Goal: Task Accomplishment & Management: Manage account settings

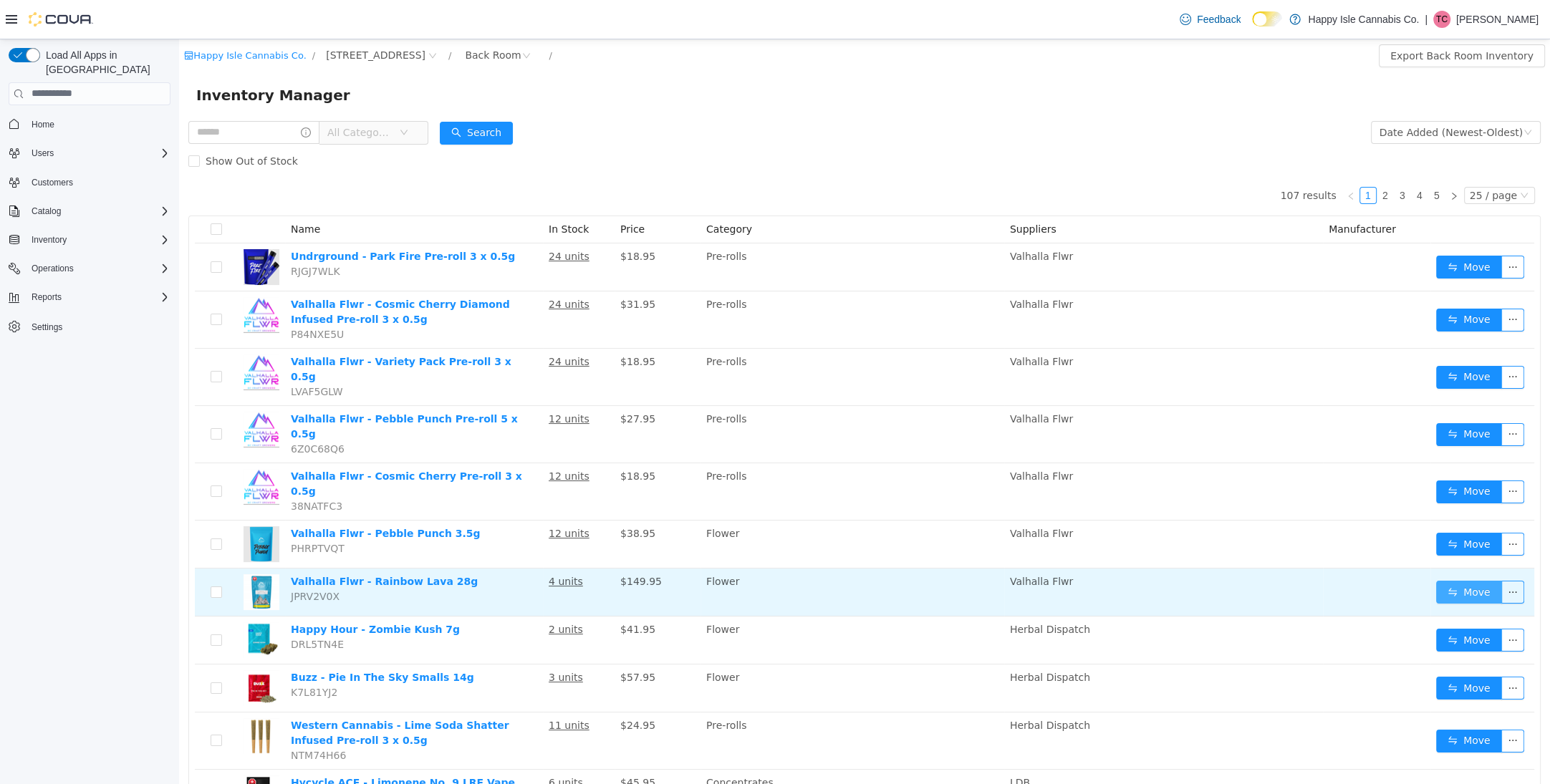
click at [1451, 580] on button "Move" at bounding box center [1469, 591] width 66 height 23
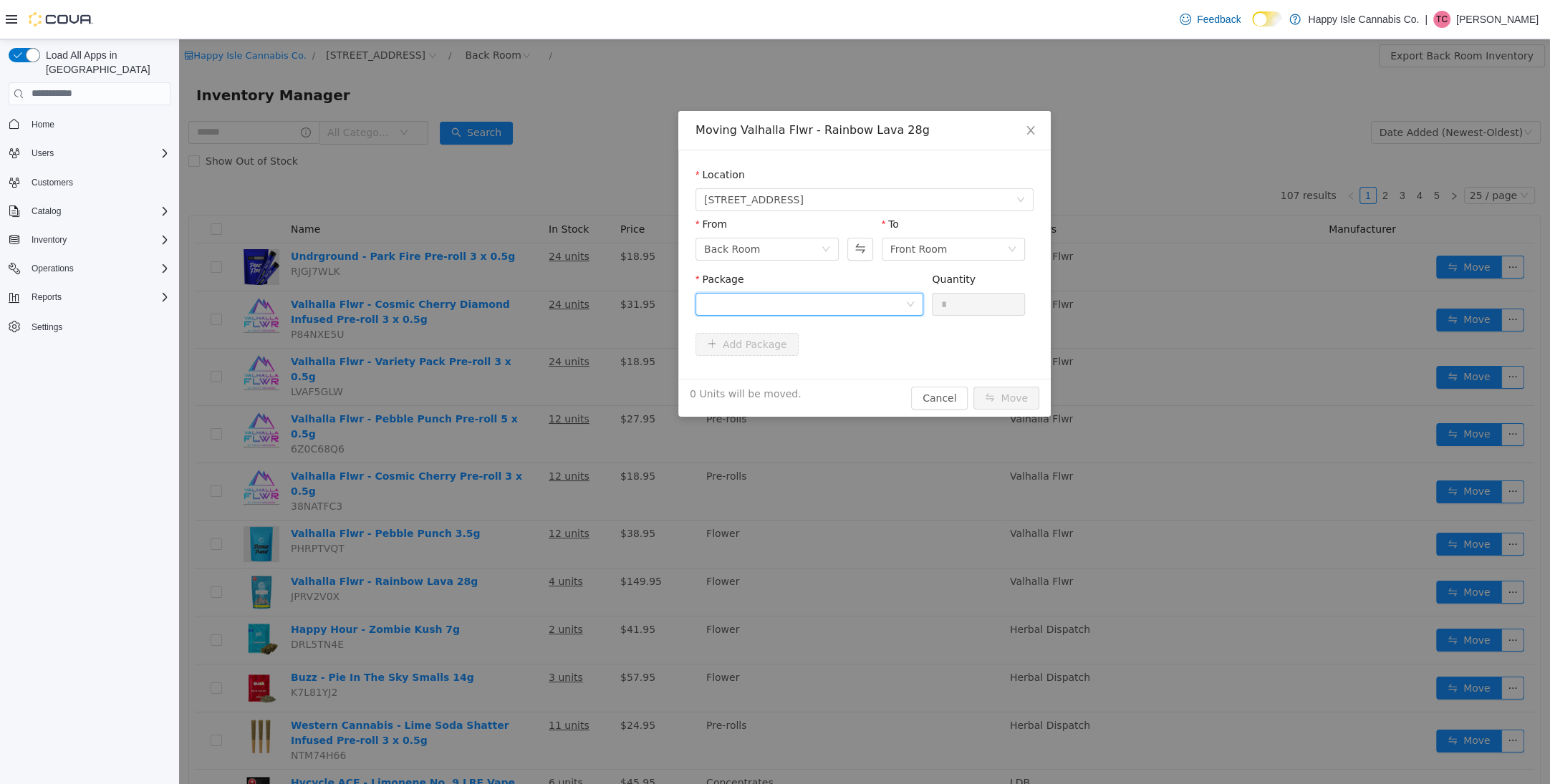
click at [864, 311] on div at bounding box center [805, 303] width 201 height 21
drag, startPoint x: 874, startPoint y: 350, endPoint x: 869, endPoint y: 362, distance: 13.0
click at [874, 351] on li "rl40 Quantity : 4 Units" at bounding box center [809, 363] width 228 height 39
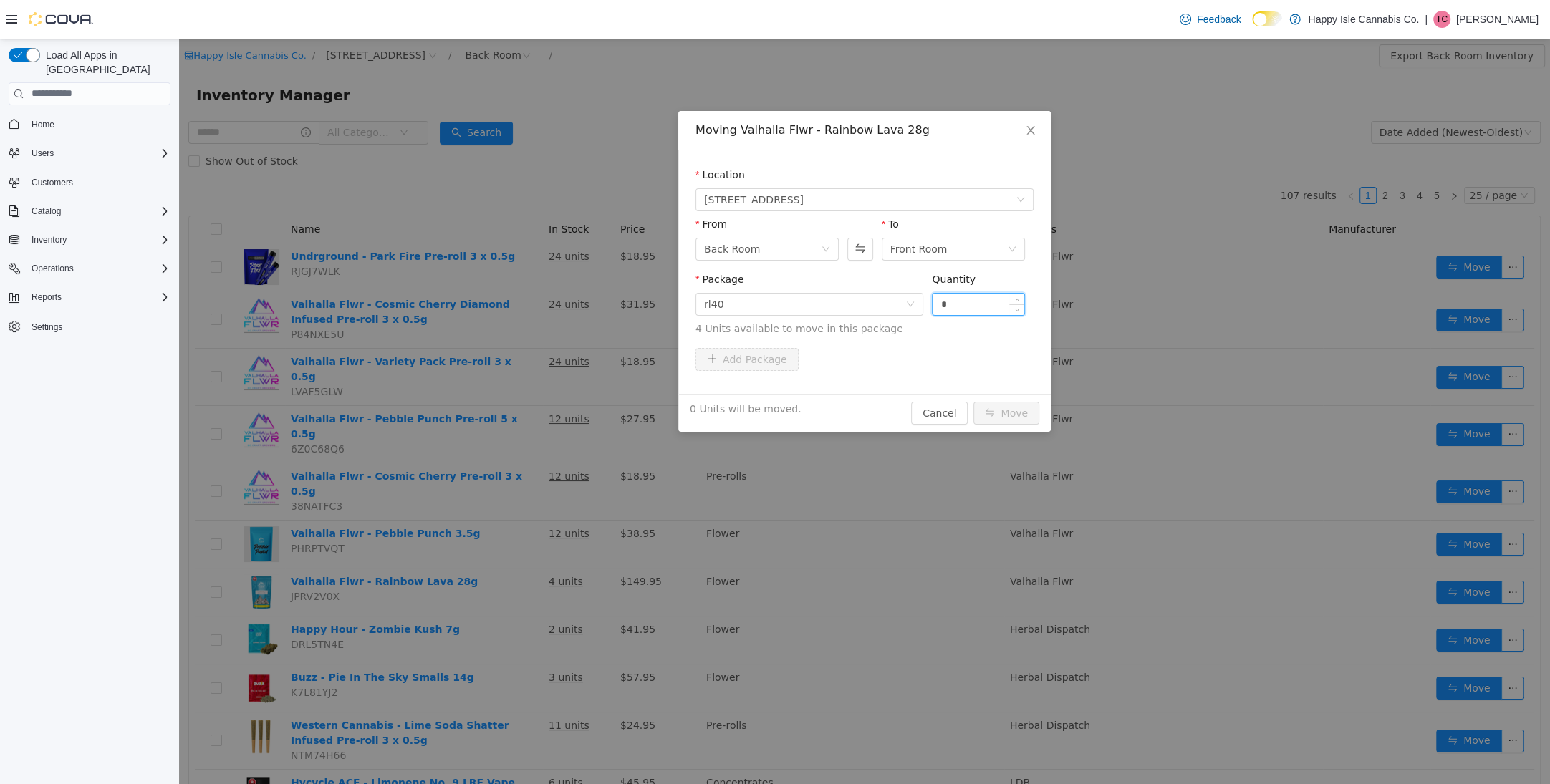
click at [954, 305] on input "*" at bounding box center [978, 303] width 92 height 21
type input "*"
click at [1012, 409] on button "Move" at bounding box center [1006, 412] width 66 height 23
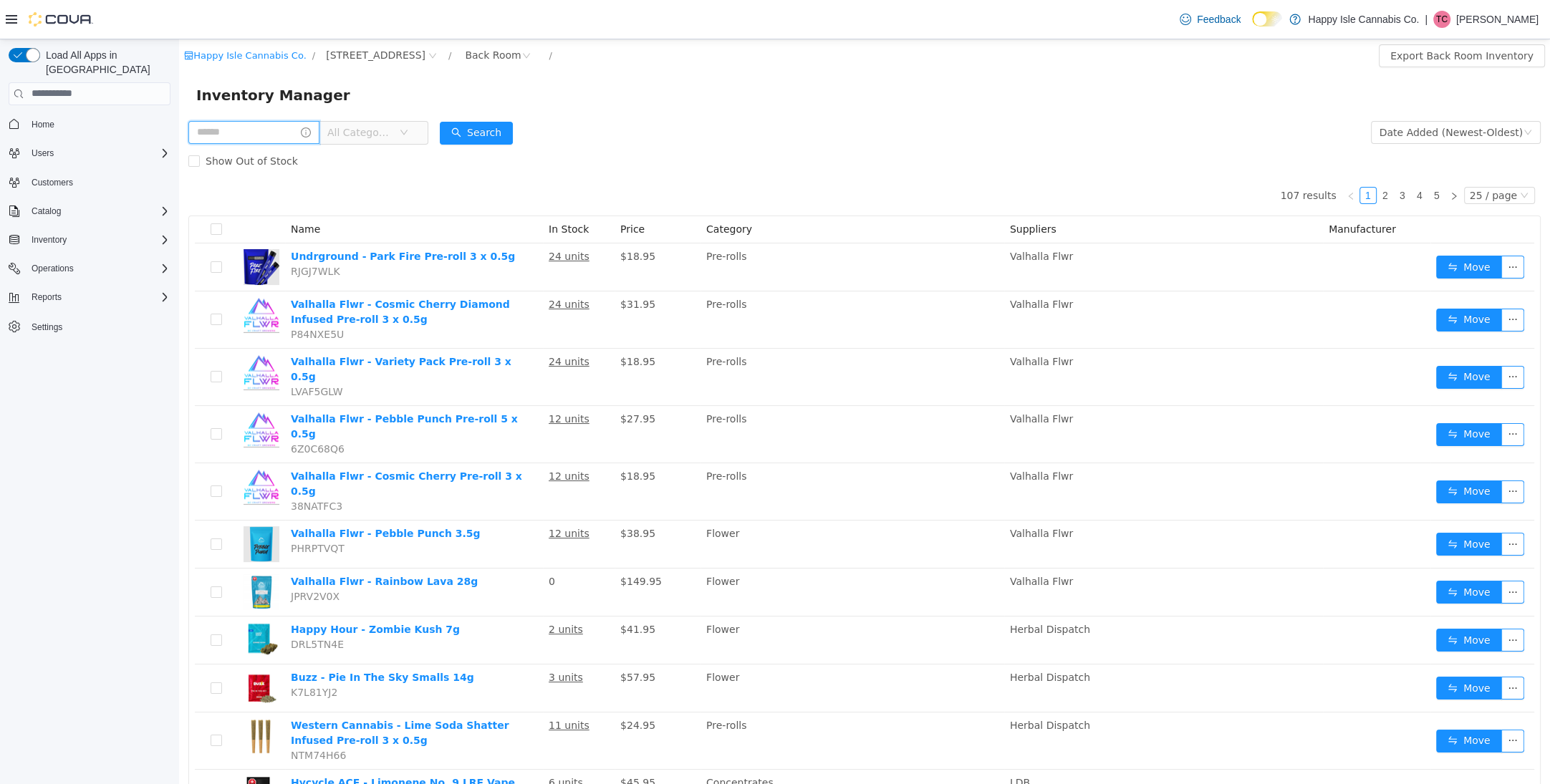
click at [266, 136] on input "text" at bounding box center [253, 132] width 131 height 23
type input "******"
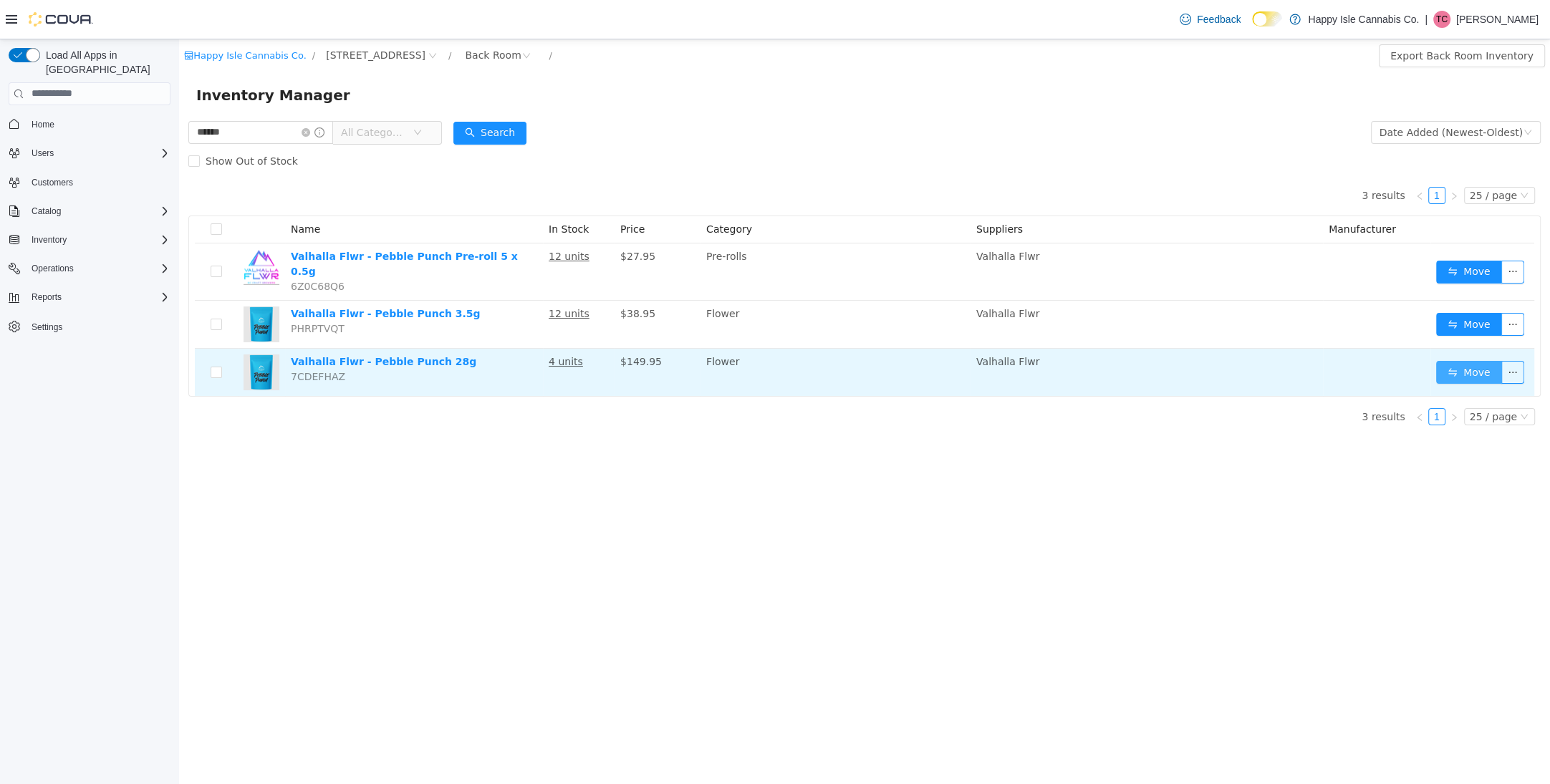
click at [1440, 362] on button "Move" at bounding box center [1469, 372] width 66 height 23
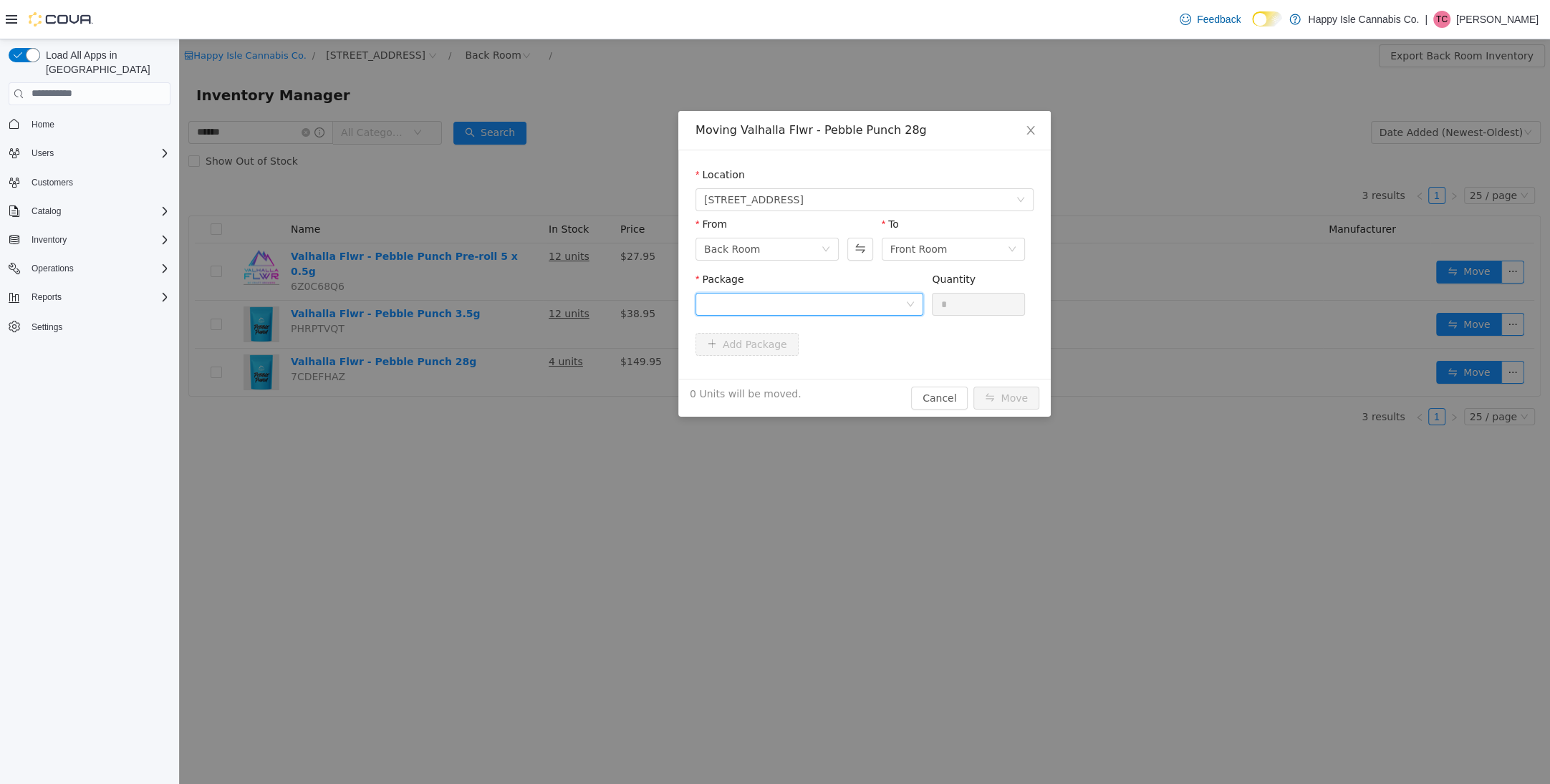
drag, startPoint x: 877, startPoint y: 302, endPoint x: 871, endPoint y: 317, distance: 16.2
click at [877, 302] on div at bounding box center [805, 303] width 201 height 21
drag, startPoint x: 836, startPoint y: 378, endPoint x: 842, endPoint y: 375, distance: 6.7
click at [836, 378] on li "pp36 Quantity : 4 Units" at bounding box center [809, 363] width 228 height 39
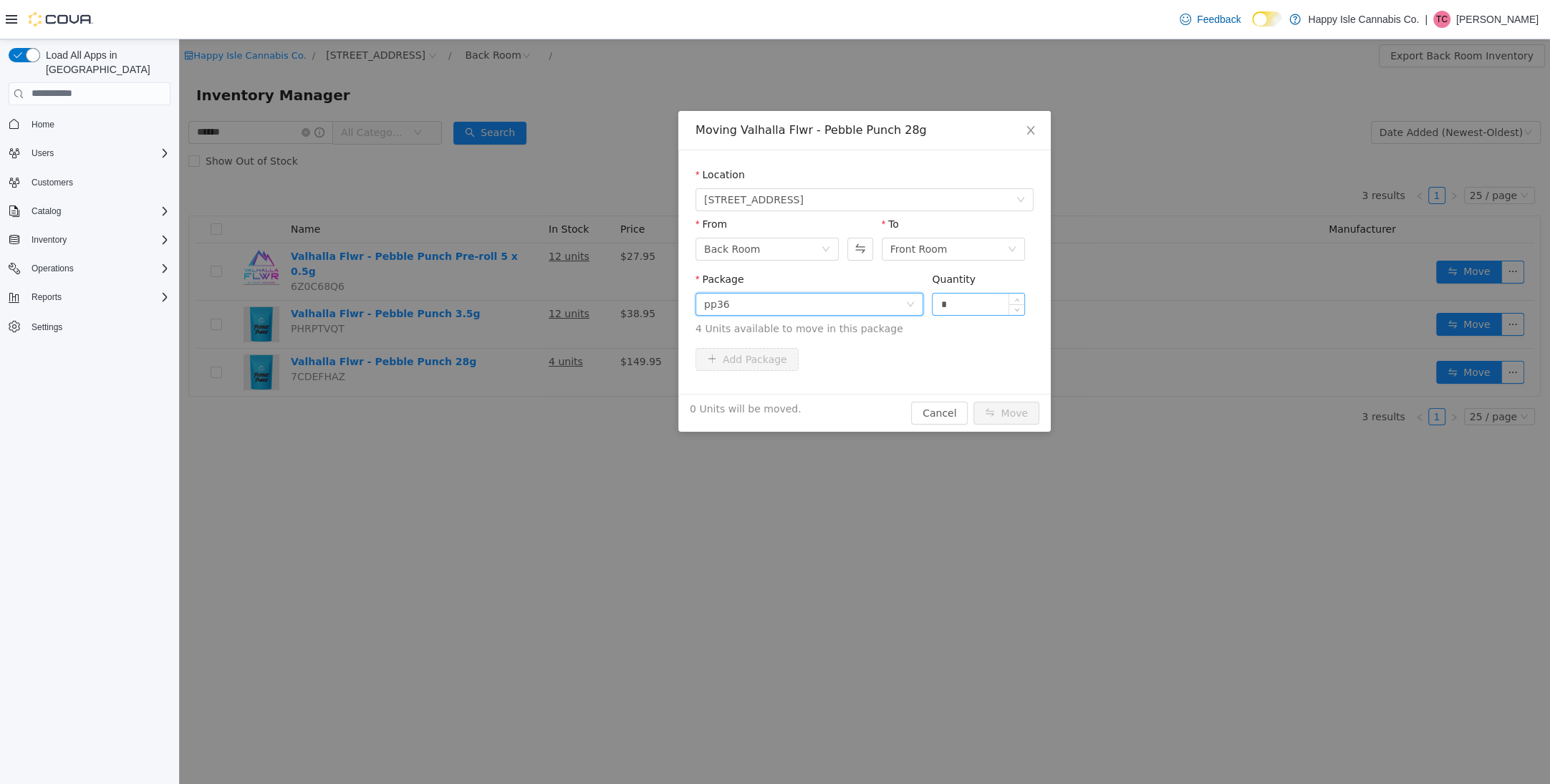
click at [966, 303] on input "*" at bounding box center [978, 303] width 92 height 21
type input "*"
click at [1000, 411] on button "Move" at bounding box center [1006, 412] width 66 height 23
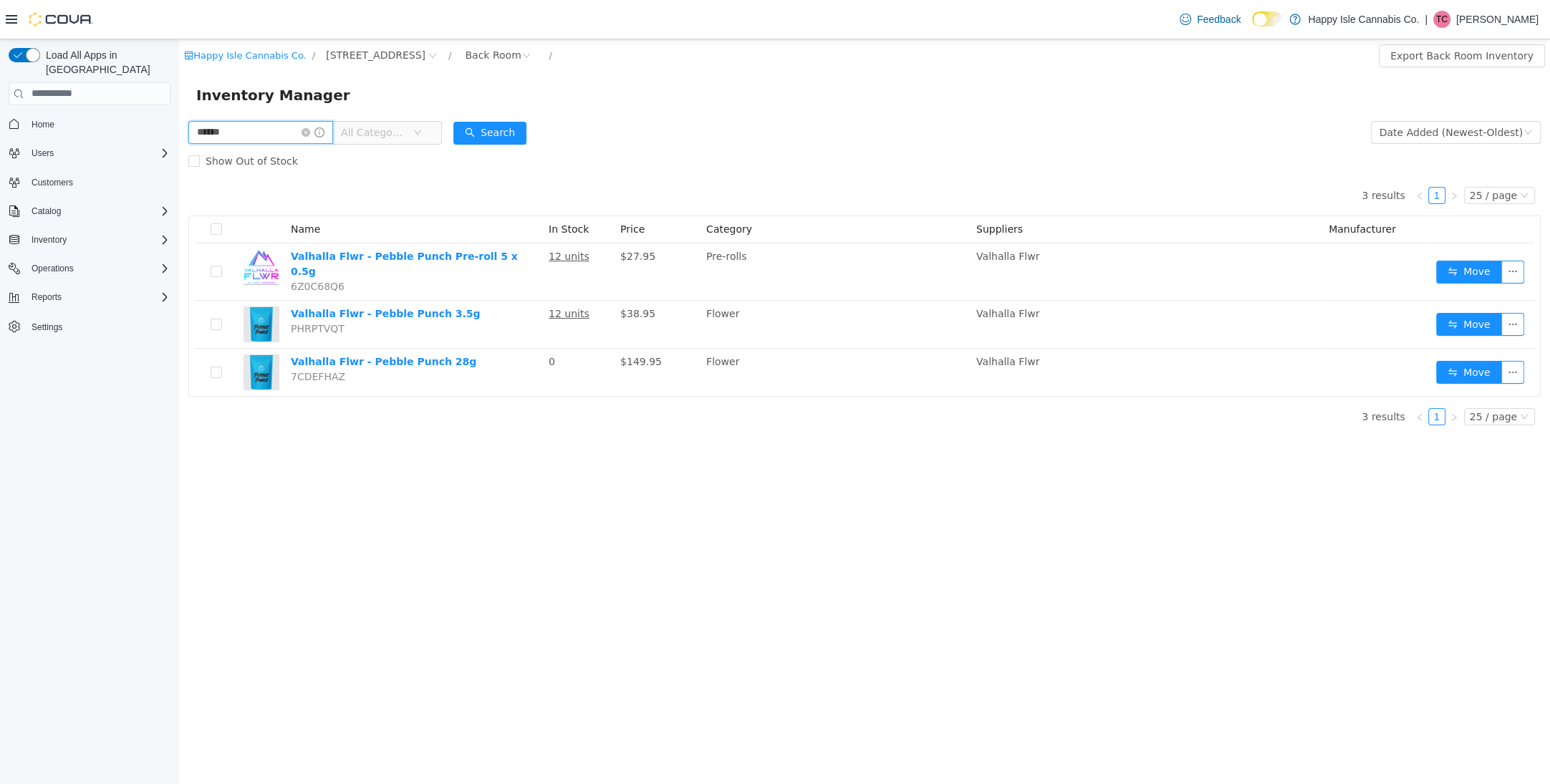
click at [264, 138] on input "******" at bounding box center [260, 132] width 144 height 23
click at [264, 138] on input "******" at bounding box center [260, 132] width 144 height 23
type input "*"
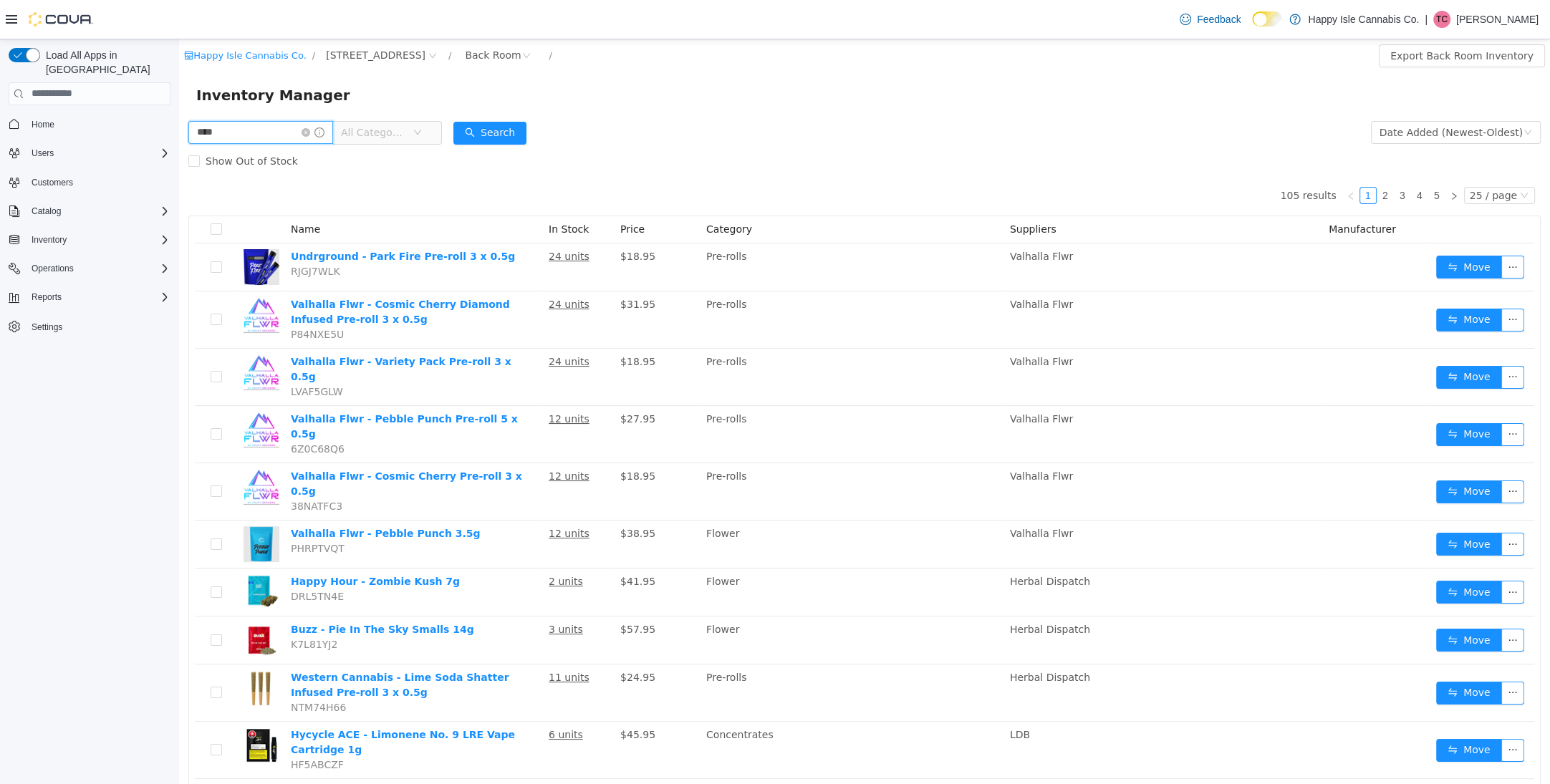
type input "****"
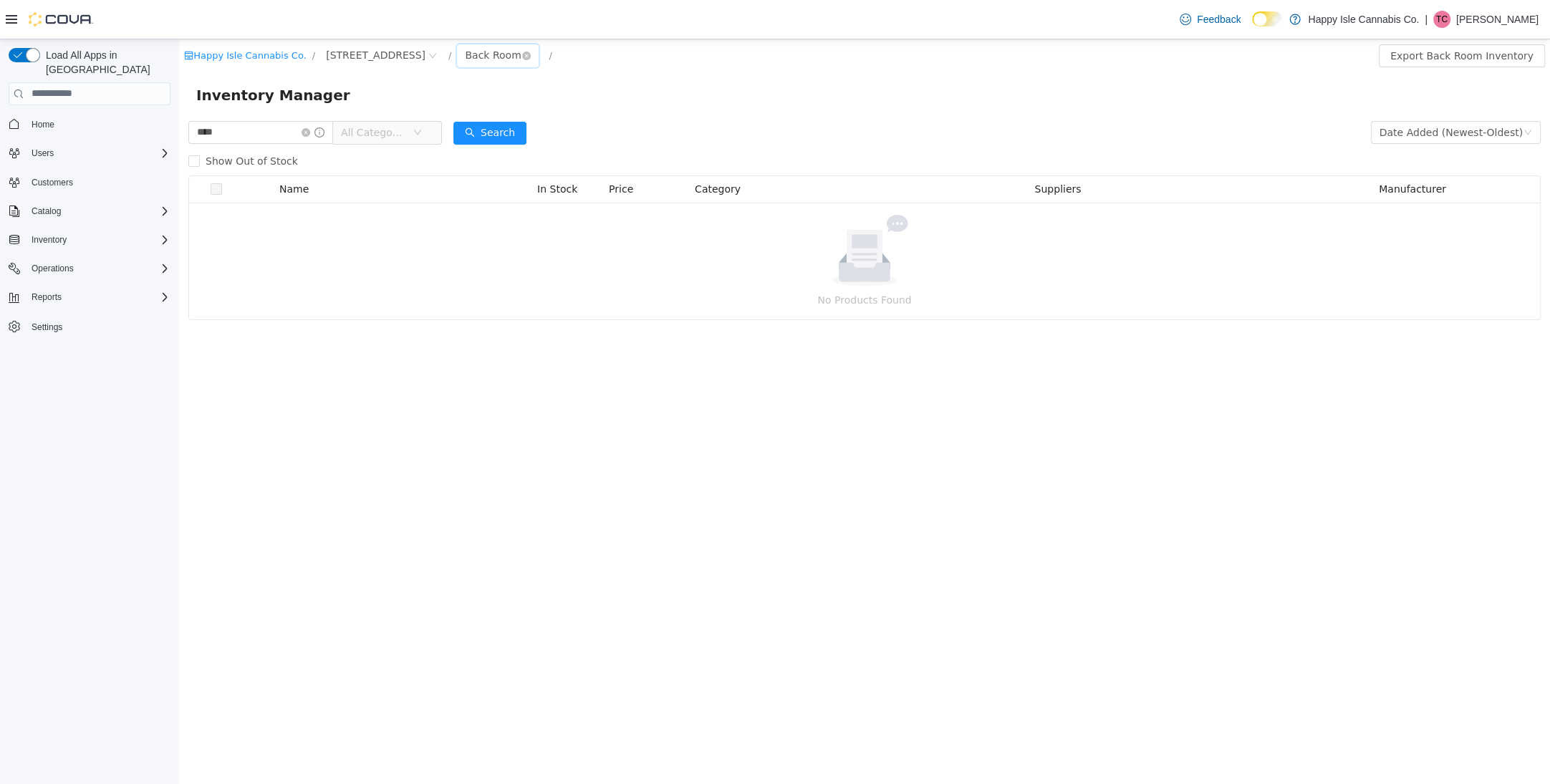
drag, startPoint x: 455, startPoint y: 56, endPoint x: 455, endPoint y: 65, distance: 9.0
click at [465, 57] on div "Back Room" at bounding box center [493, 54] width 56 height 21
click at [473, 106] on li "Front Room" at bounding box center [467, 106] width 86 height 23
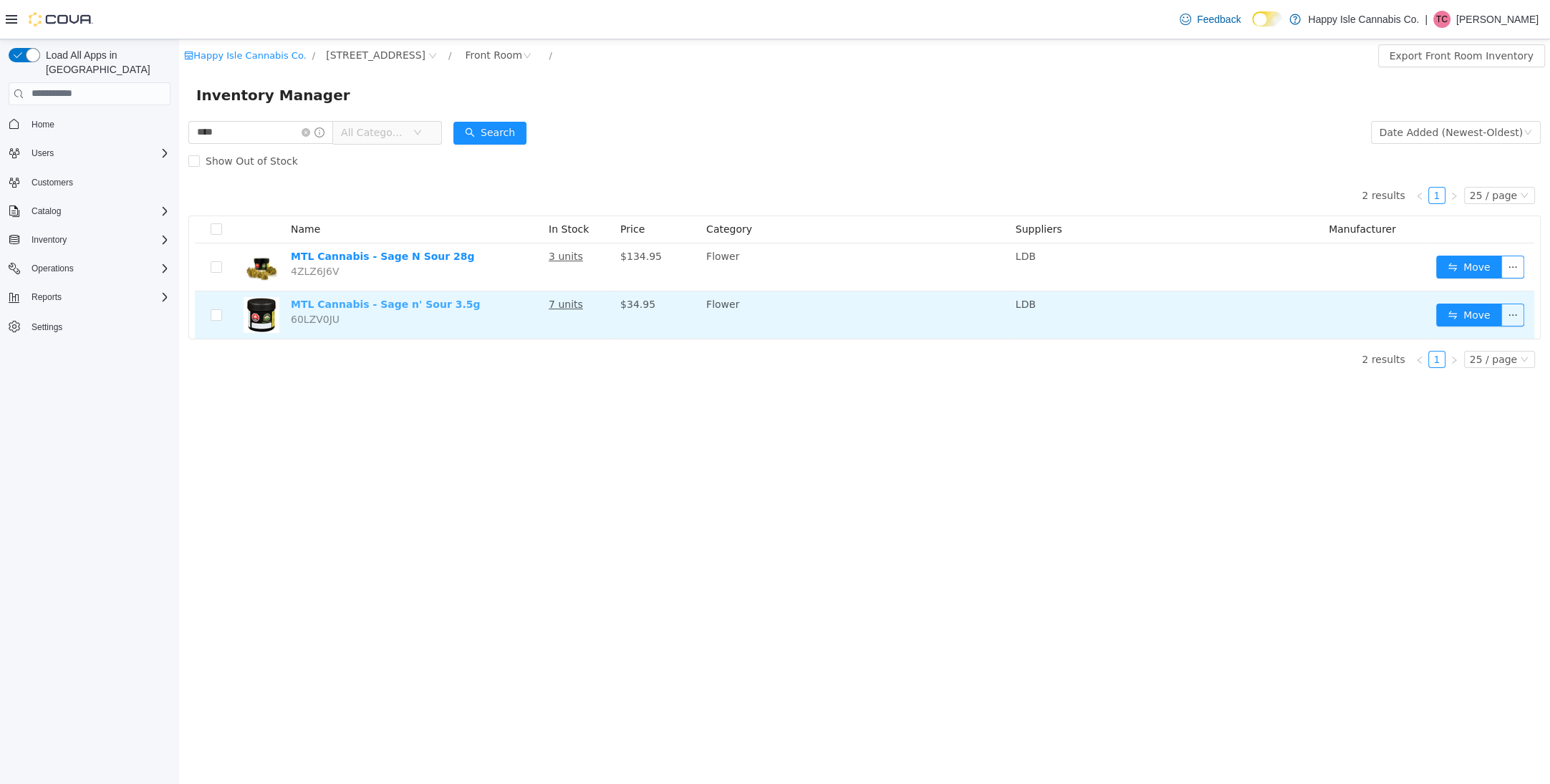
click at [412, 298] on link "MTL Cannabis - Sage n' Sour 3.5g" at bounding box center [385, 303] width 189 height 12
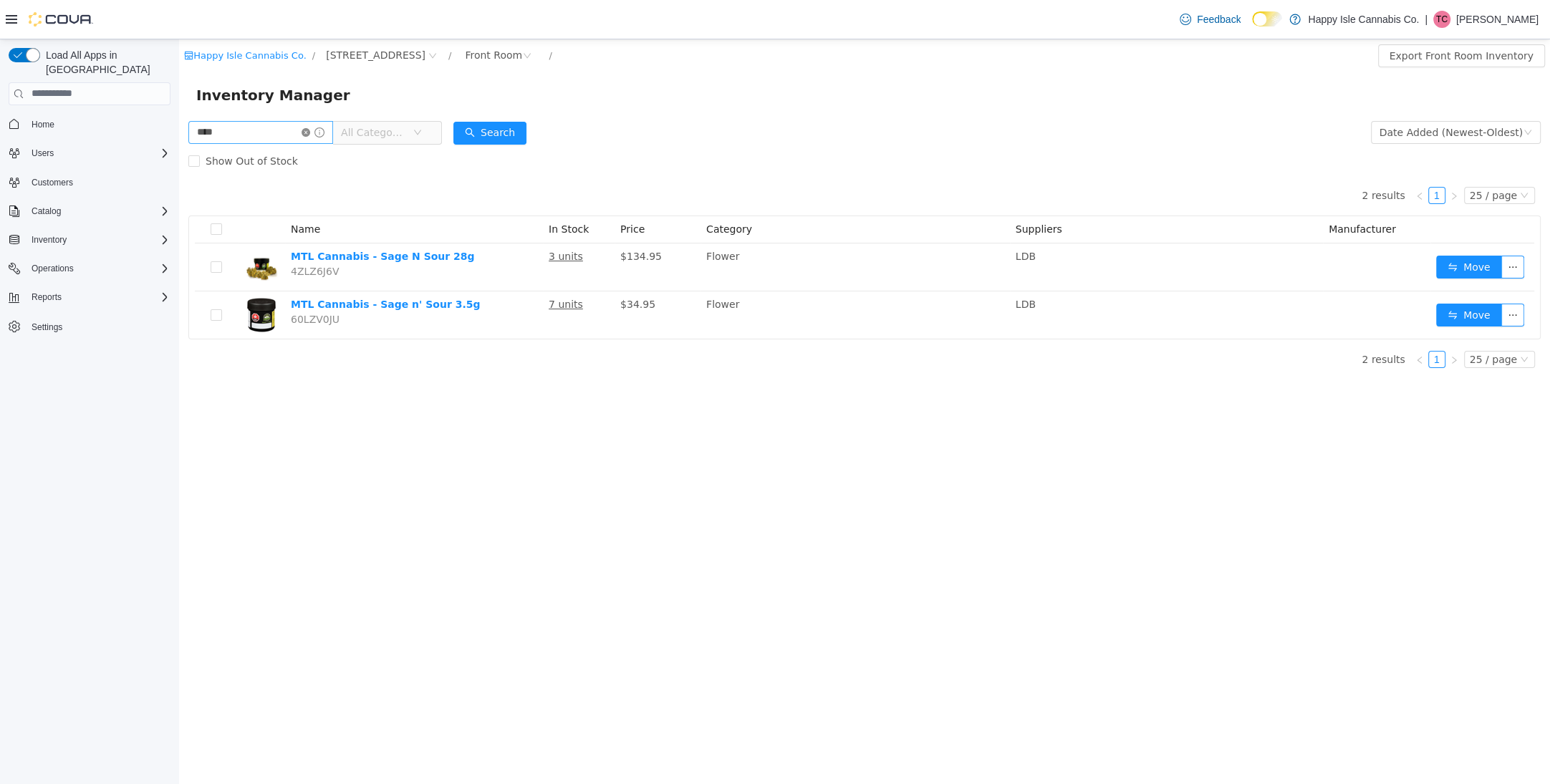
click at [321, 130] on span at bounding box center [313, 132] width 23 height 10
drag, startPoint x: 319, startPoint y: 130, endPoint x: 304, endPoint y: 131, distance: 15.0
click at [310, 130] on icon "icon: close-circle" at bounding box center [306, 132] width 8 height 8
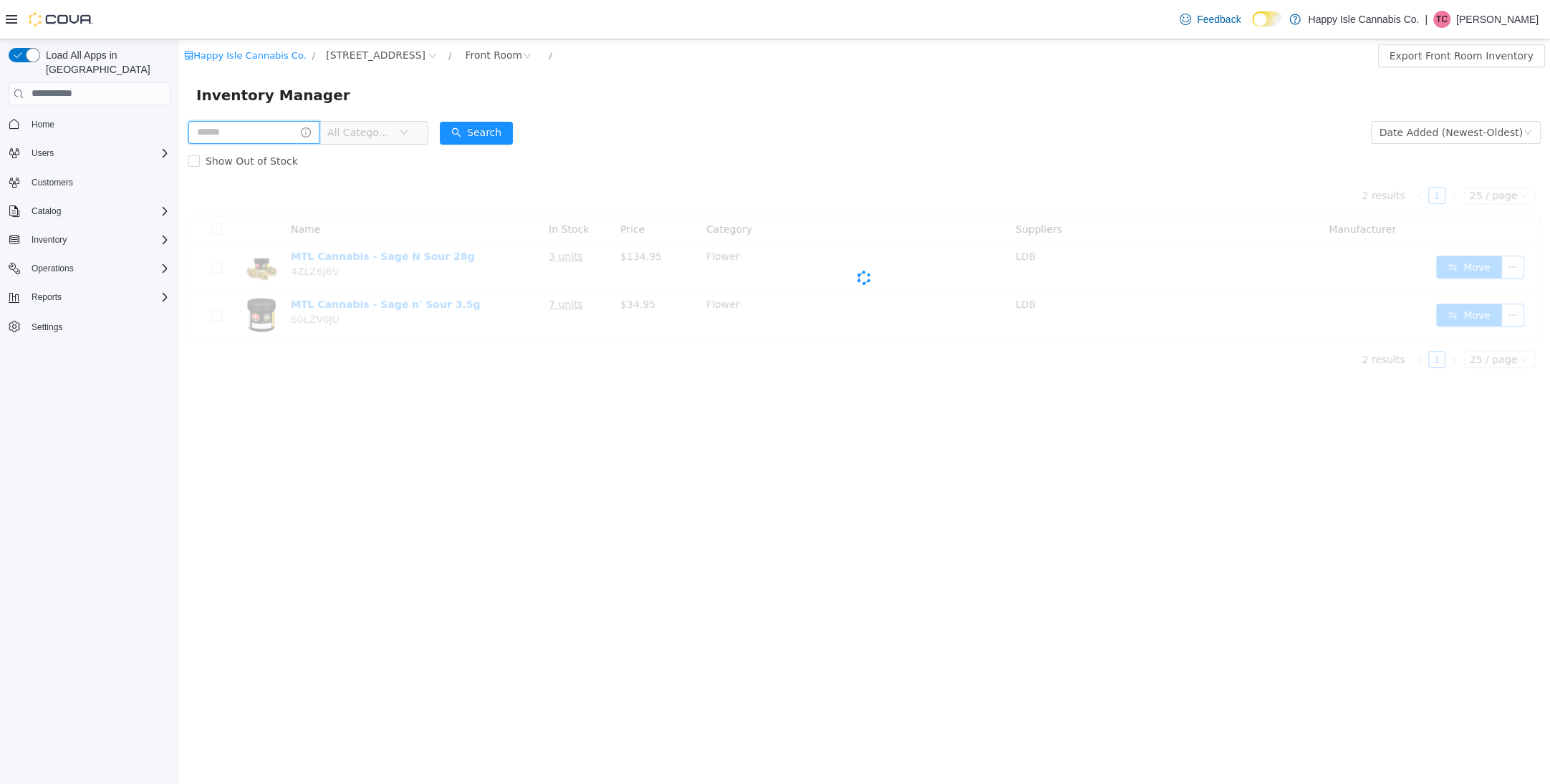
click at [303, 131] on input "text" at bounding box center [253, 132] width 131 height 23
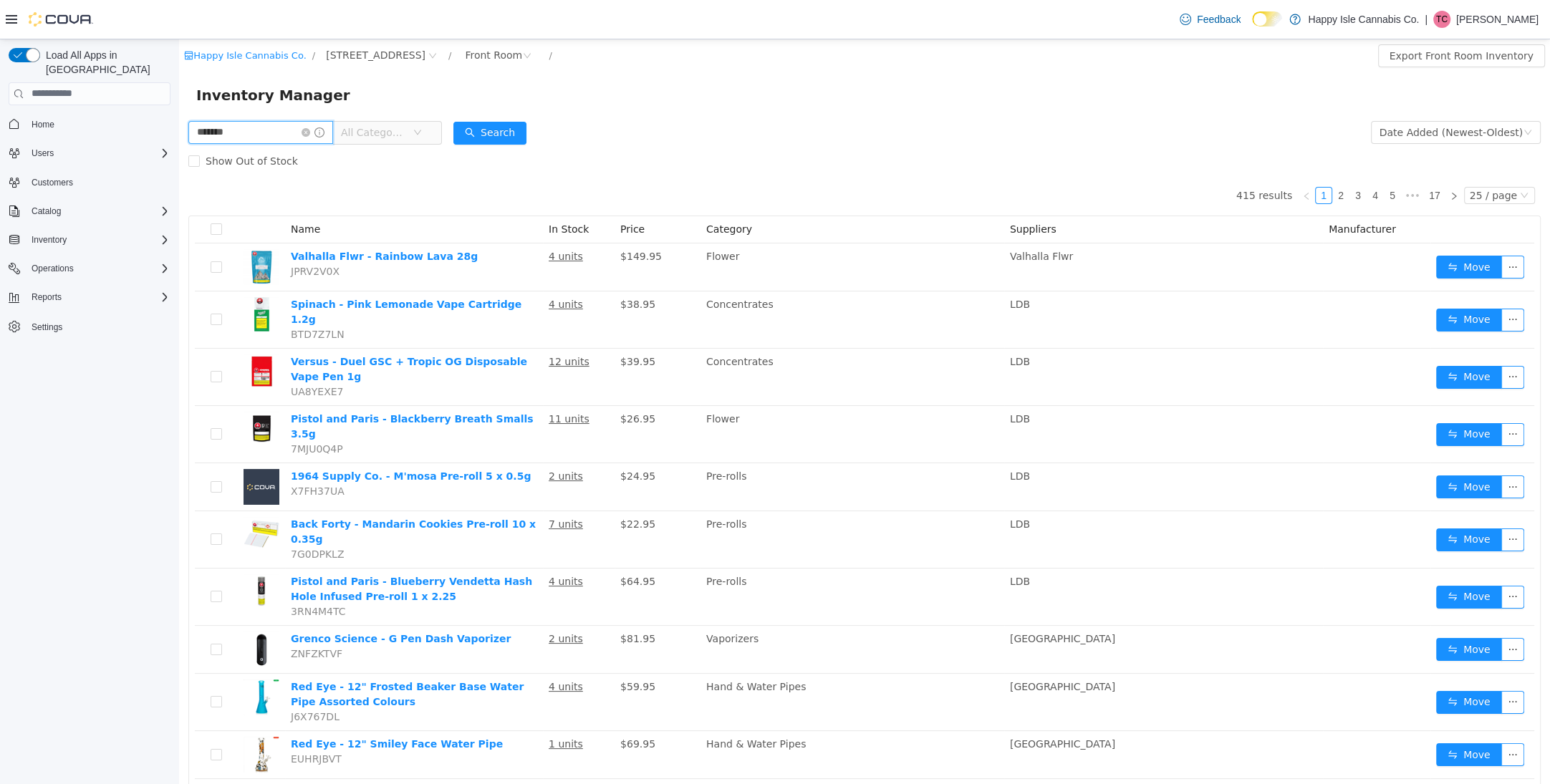
type input "*******"
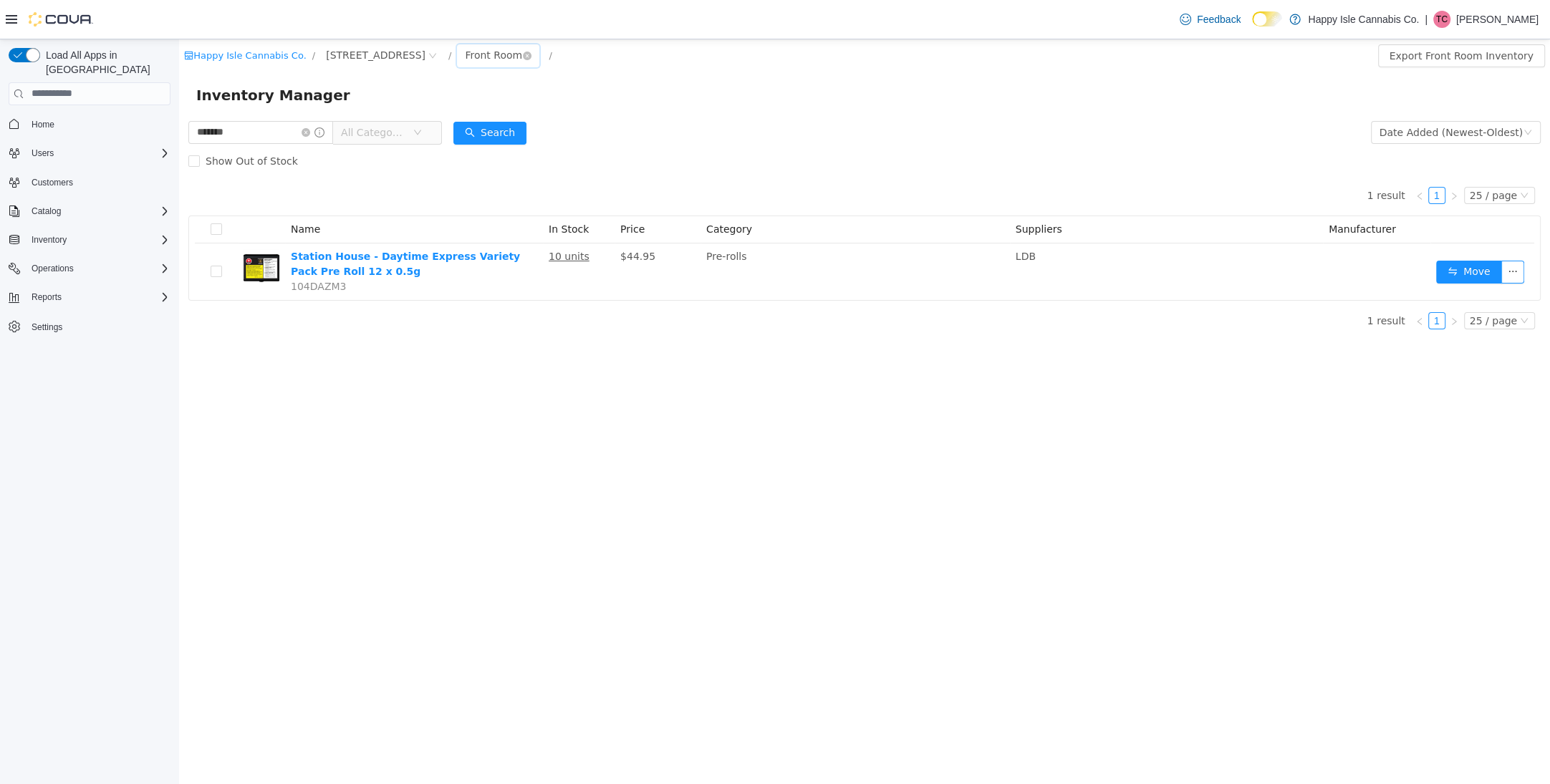
drag, startPoint x: 446, startPoint y: 53, endPoint x: 447, endPoint y: 63, distance: 10.0
click at [465, 53] on div "Front Room" at bounding box center [493, 54] width 57 height 21
click at [465, 122] on li "Back Room" at bounding box center [467, 129] width 86 height 23
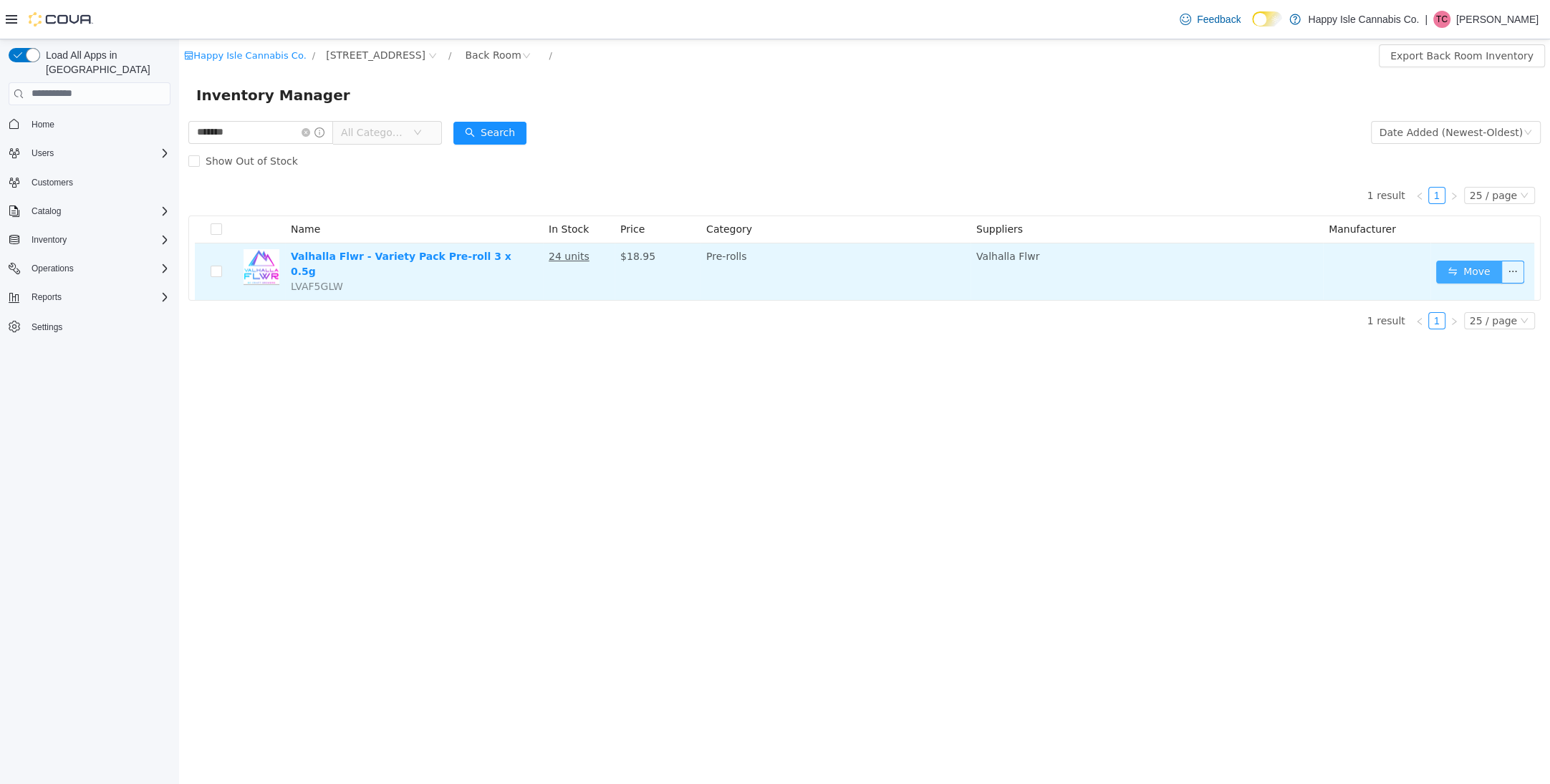
click at [1476, 264] on button "Move" at bounding box center [1469, 271] width 66 height 23
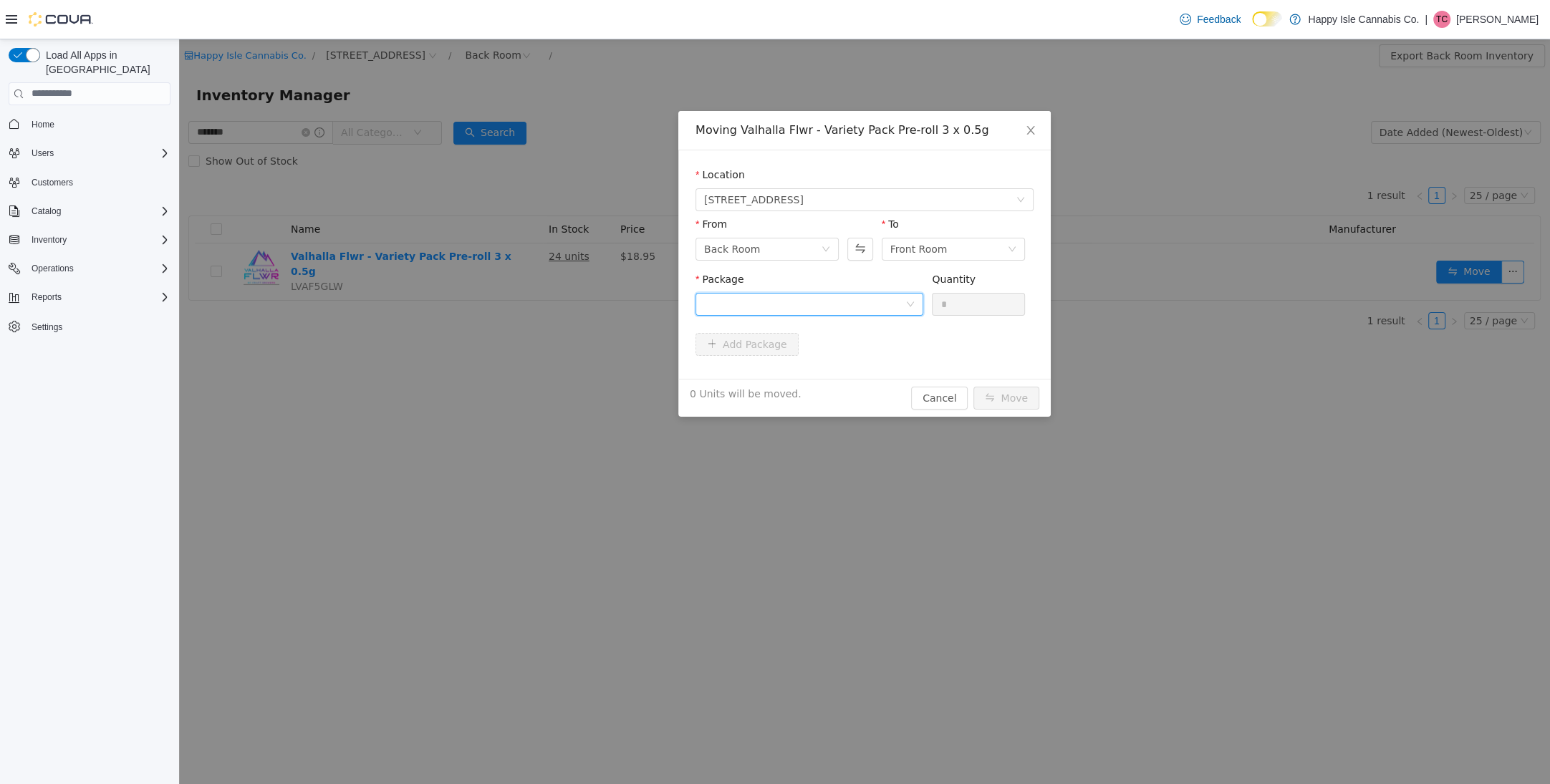
click at [786, 305] on div at bounding box center [805, 303] width 201 height 21
drag, startPoint x: 786, startPoint y: 363, endPoint x: 810, endPoint y: 350, distance: 27.3
click at [786, 363] on li "VP22 Quantity : 24 Units" at bounding box center [809, 363] width 228 height 39
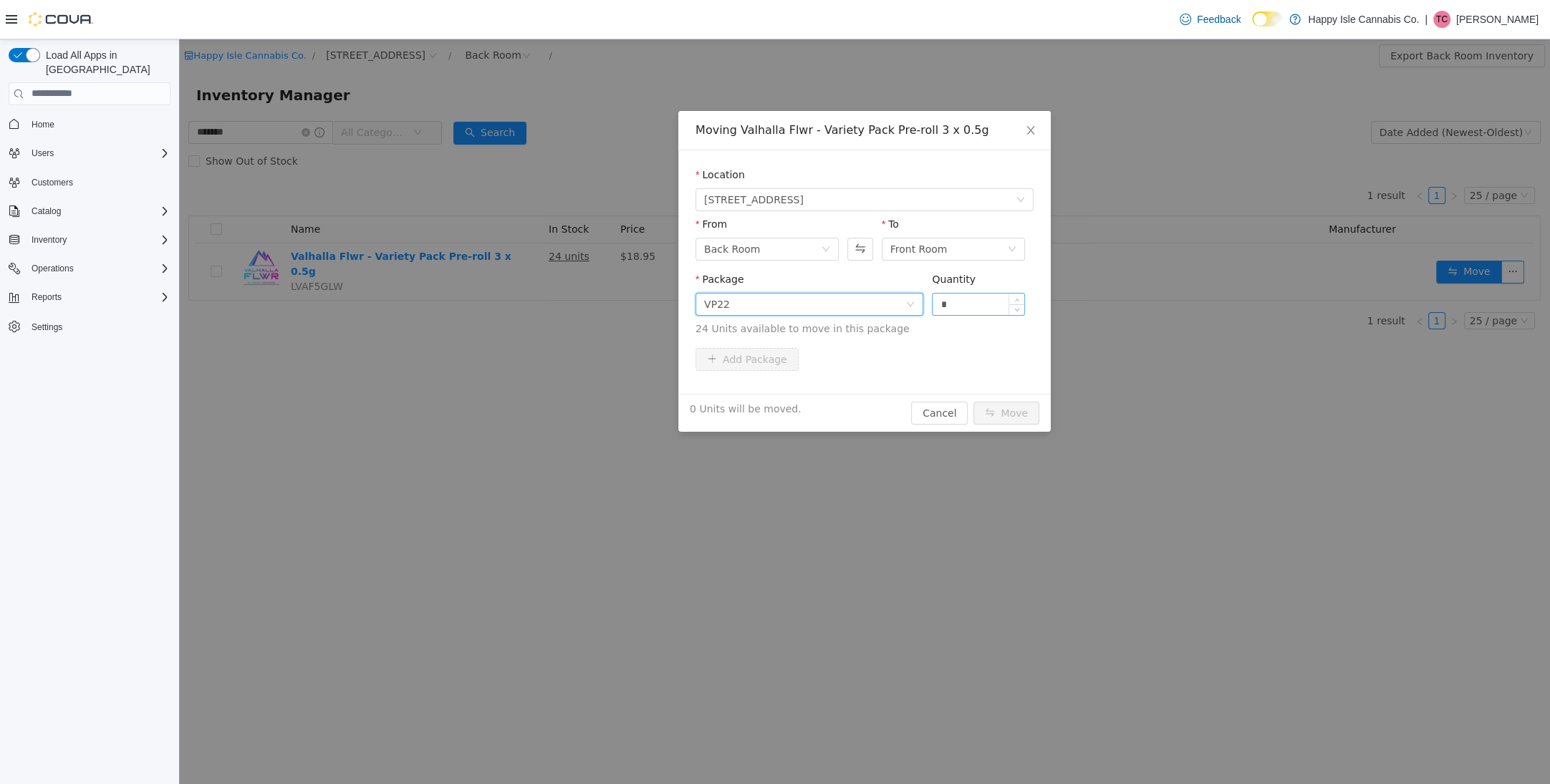
drag, startPoint x: 1005, startPoint y: 298, endPoint x: 983, endPoint y: 303, distance: 22.6
click at [999, 299] on input "*" at bounding box center [978, 303] width 92 height 21
type input "**"
click at [993, 405] on button "Move" at bounding box center [1006, 412] width 66 height 23
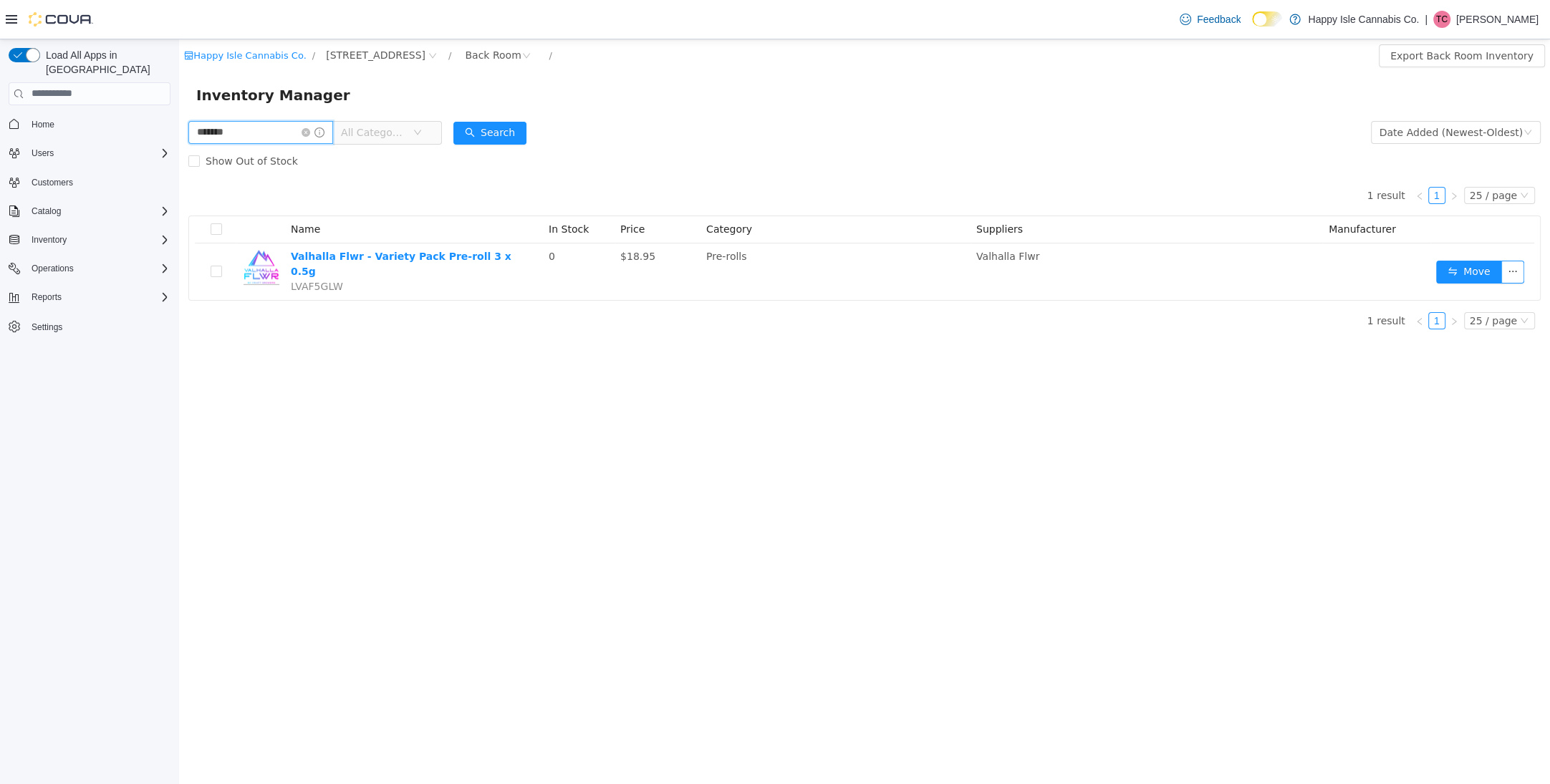
click at [270, 127] on input "*******" at bounding box center [260, 132] width 144 height 23
type input "*********"
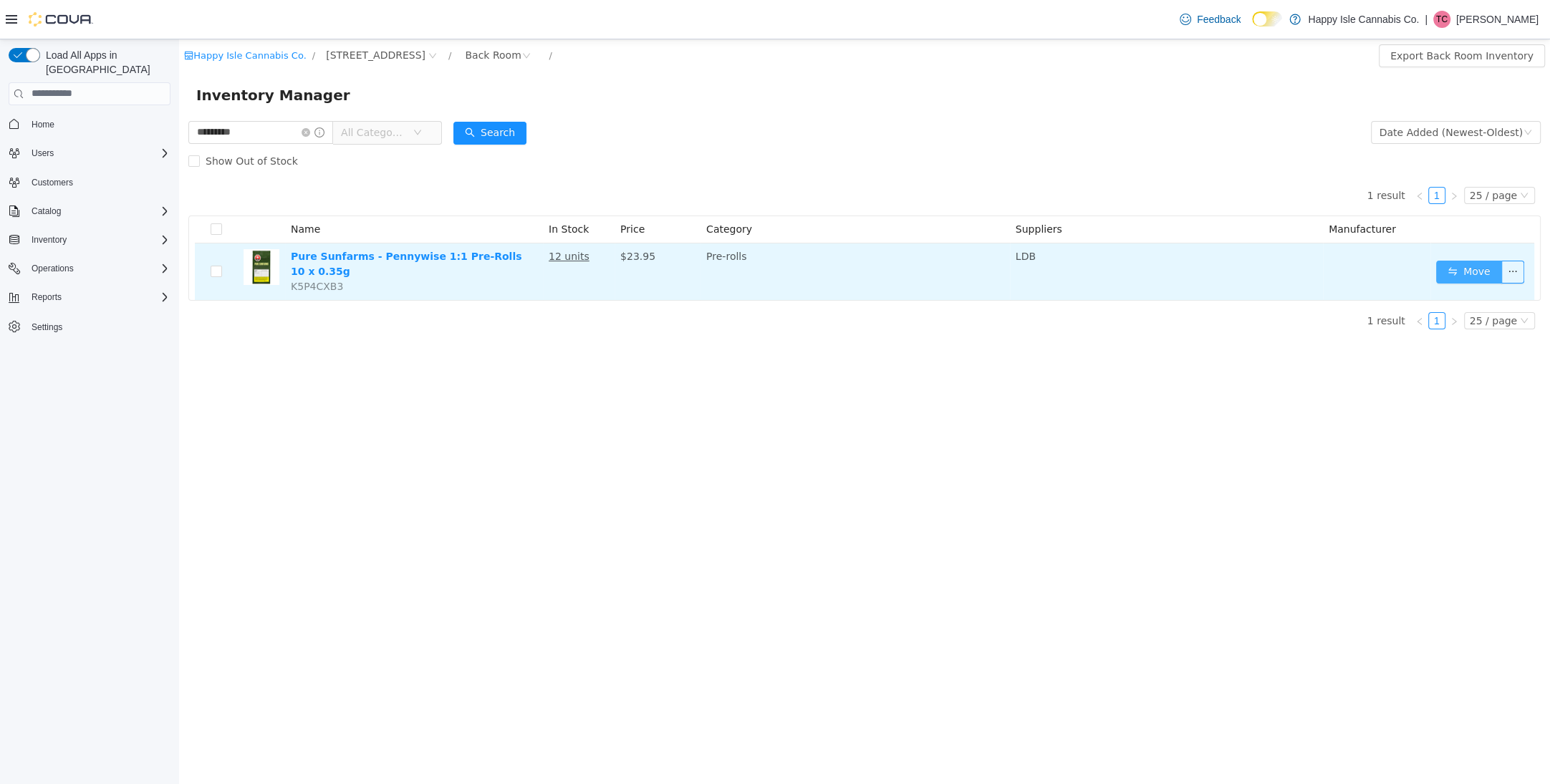
click at [1452, 267] on button "Move" at bounding box center [1469, 271] width 66 height 23
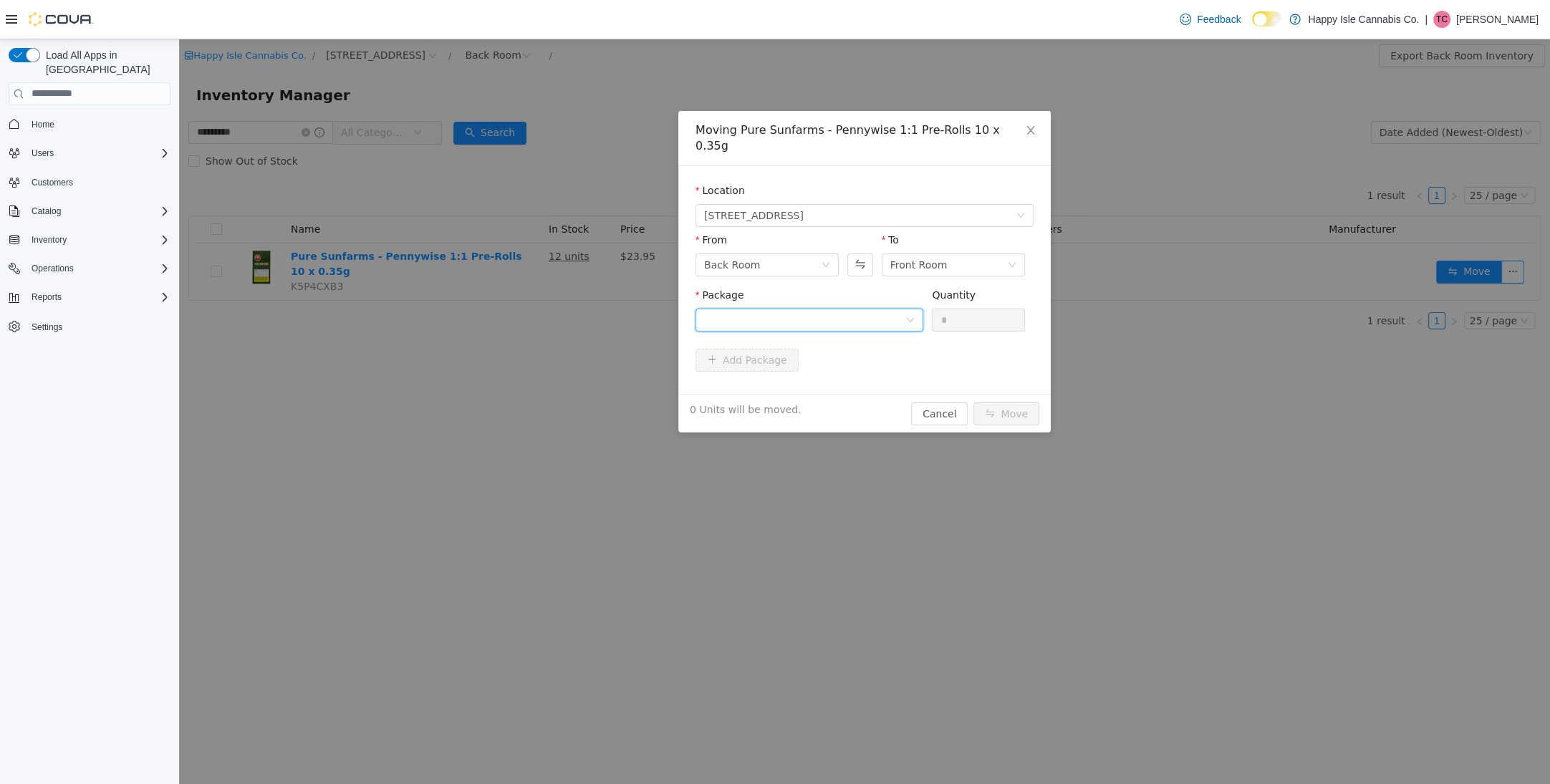
click at [831, 308] on div at bounding box center [805, 319] width 201 height 21
drag, startPoint x: 833, startPoint y: 367, endPoint x: 988, endPoint y: 311, distance: 164.8
click at [846, 366] on li "00009924 Quantity : 12 Units" at bounding box center [809, 363] width 228 height 39
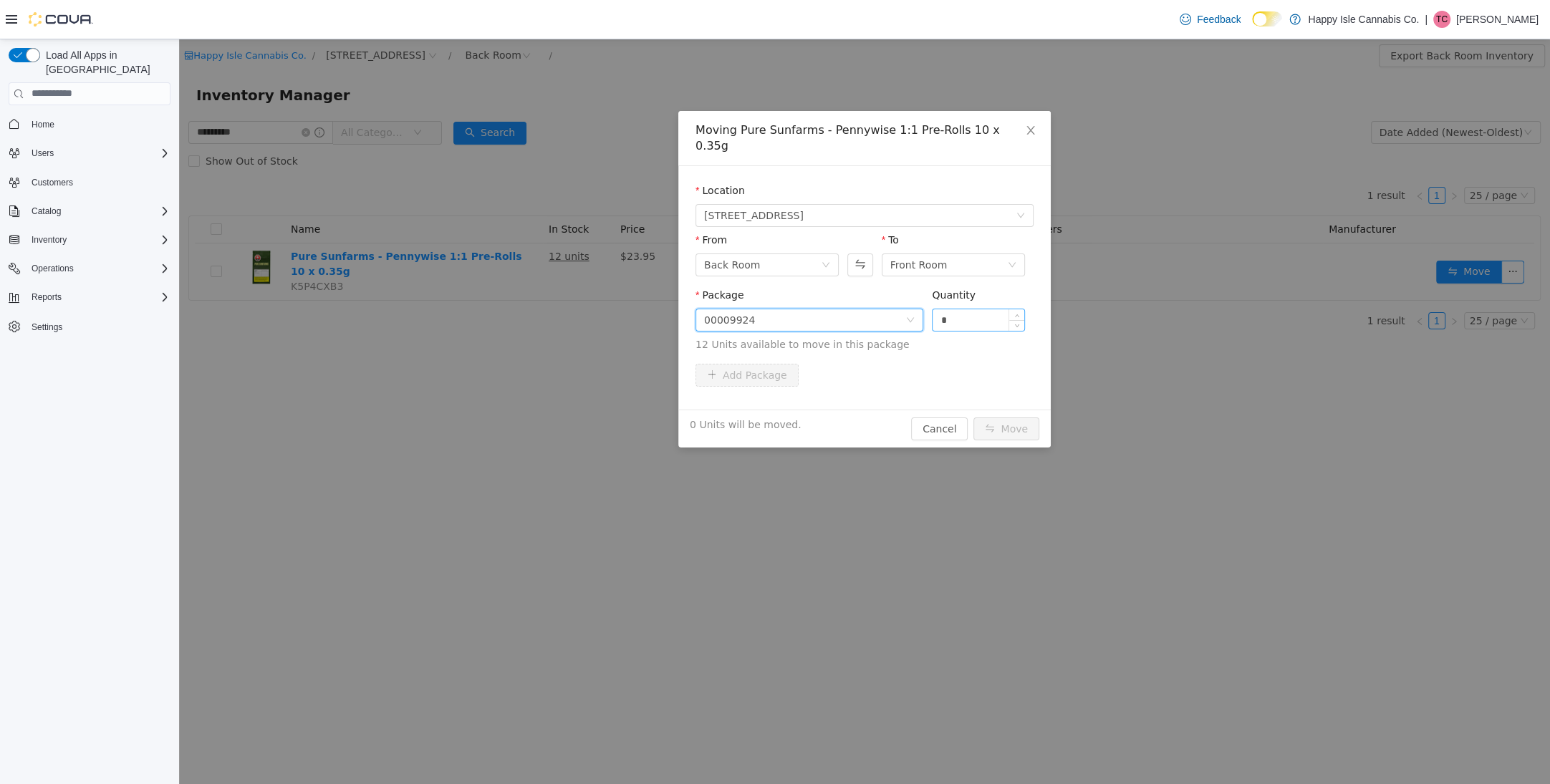
click at [993, 308] on input "*" at bounding box center [978, 319] width 92 height 21
type input "**"
click at [1009, 416] on button "Move" at bounding box center [1006, 428] width 66 height 23
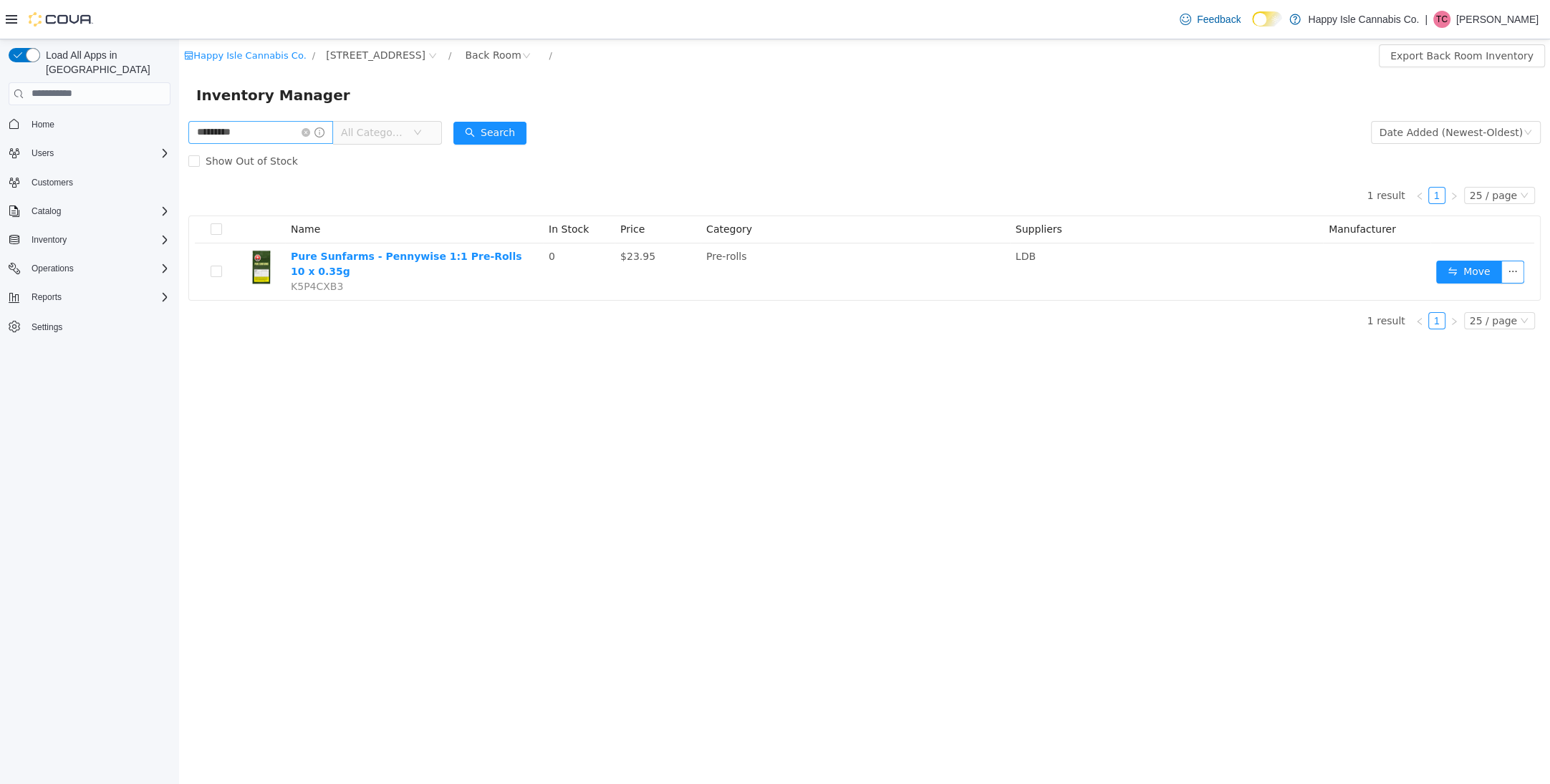
click at [310, 132] on icon "icon: close-circle" at bounding box center [306, 132] width 8 height 8
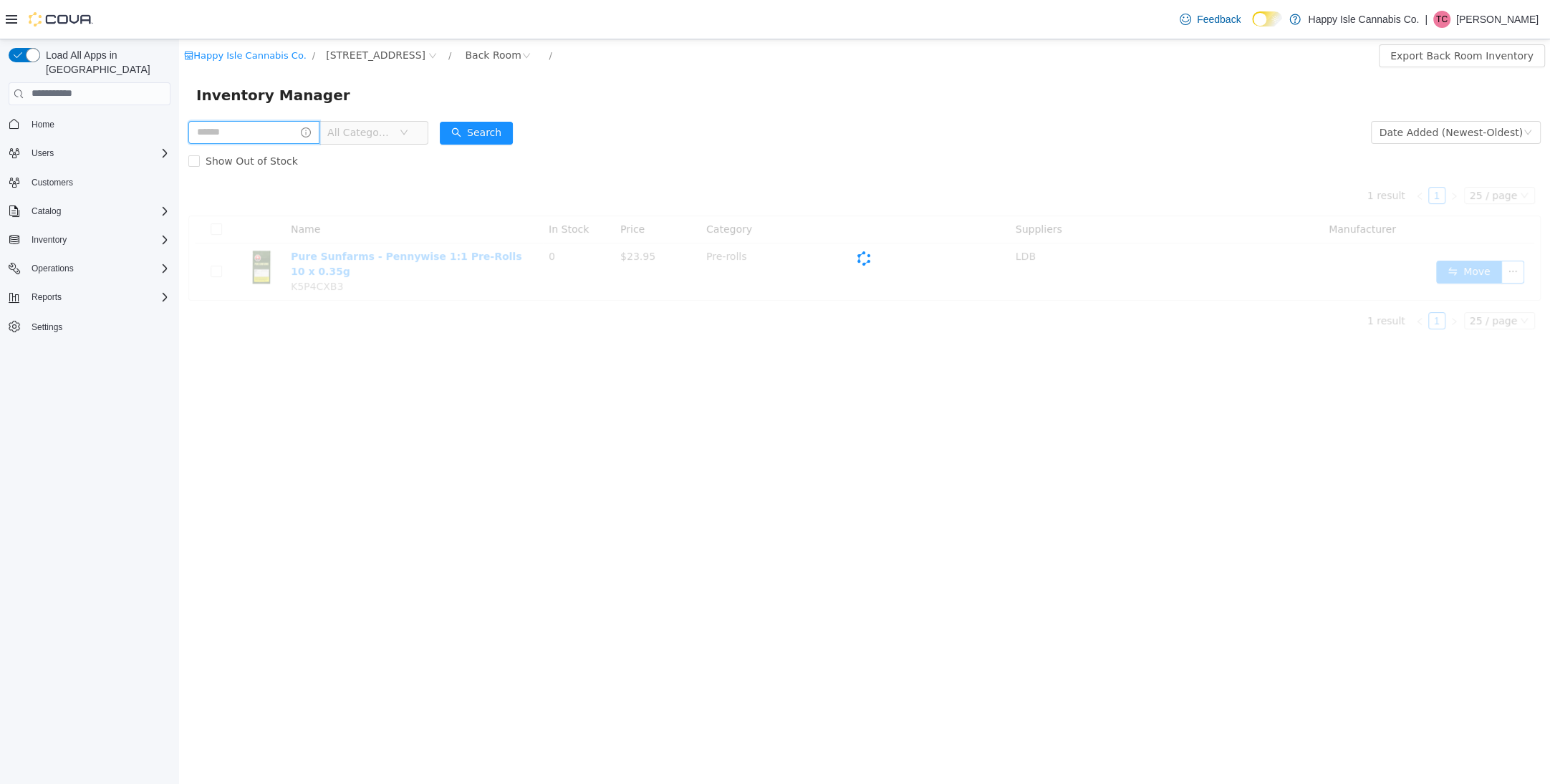
click at [286, 134] on input "text" at bounding box center [253, 132] width 131 height 23
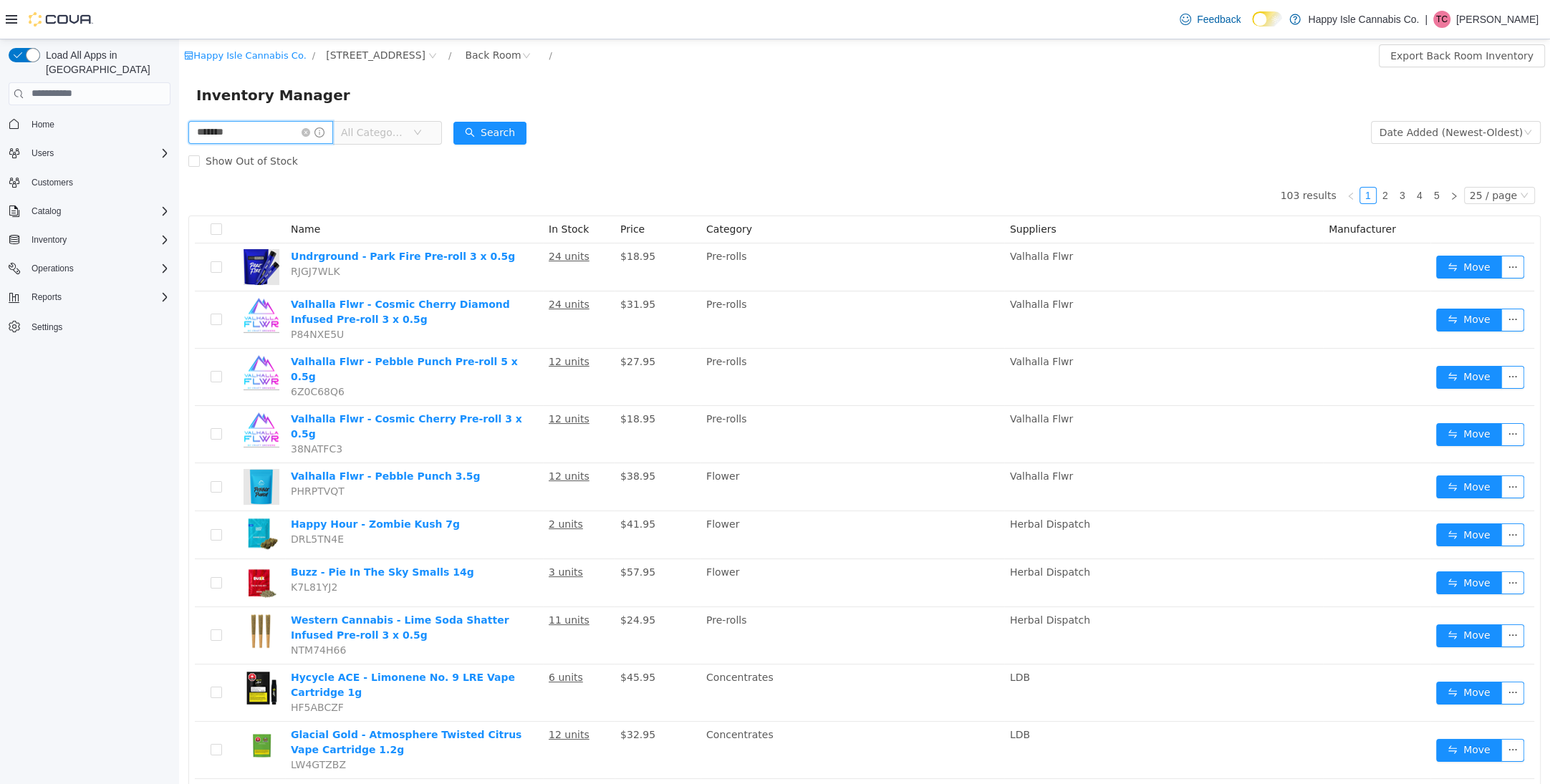
type input "*******"
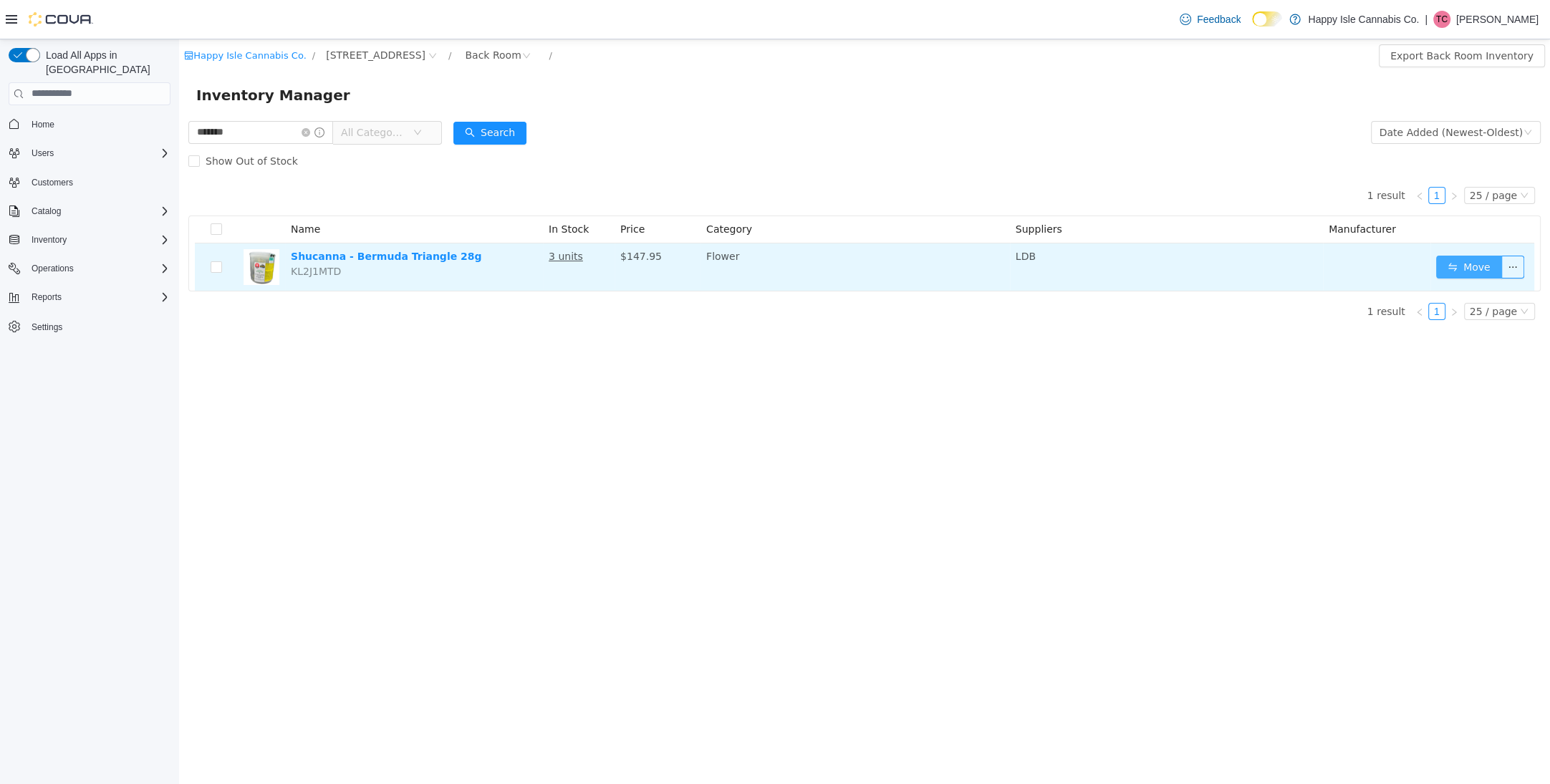
click at [1460, 264] on button "Move" at bounding box center [1469, 266] width 66 height 23
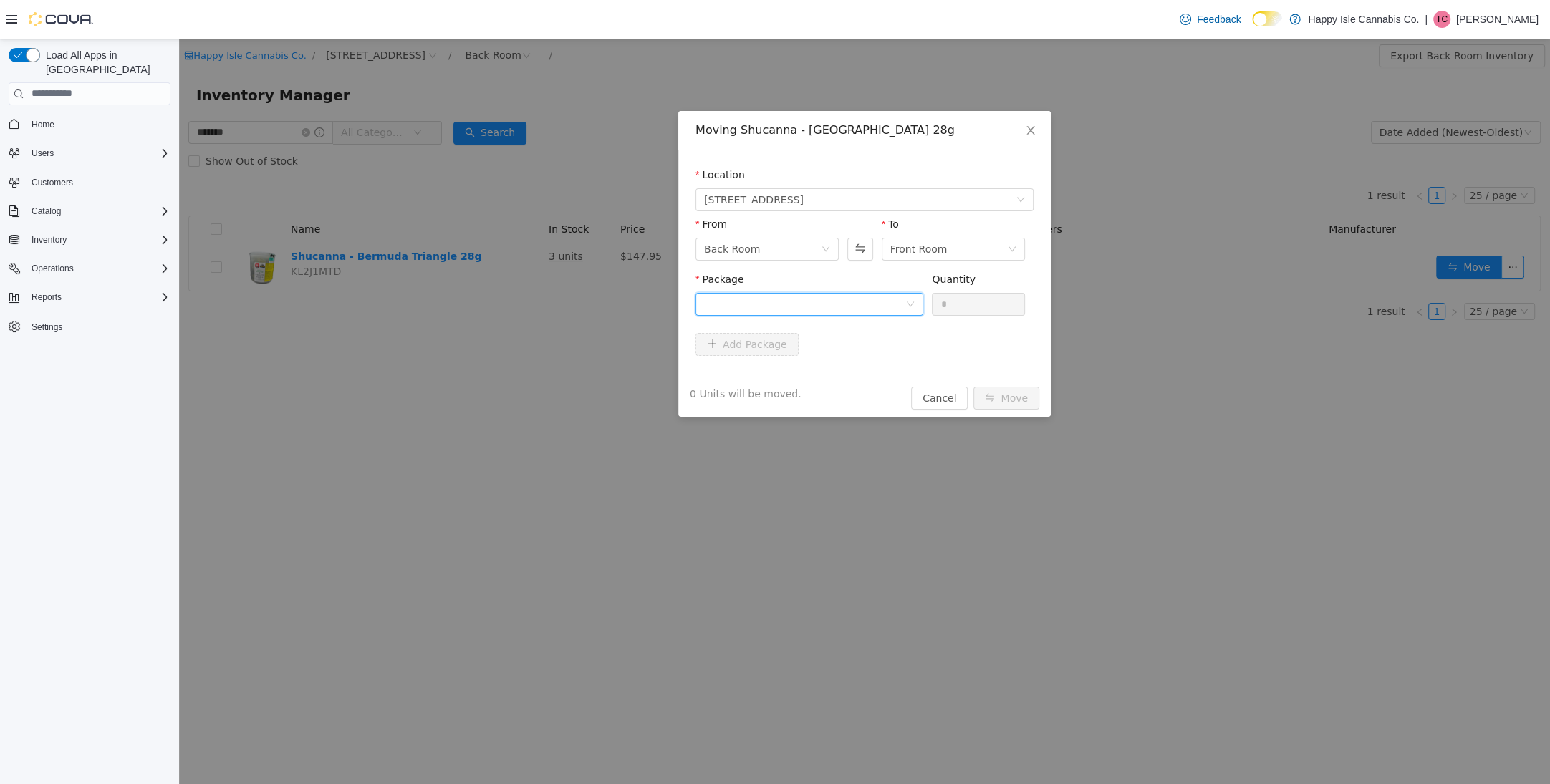
drag, startPoint x: 836, startPoint y: 300, endPoint x: 830, endPoint y: 312, distance: 13.4
click at [835, 300] on div at bounding box center [805, 303] width 201 height 21
click at [821, 356] on li "RETAIL122 Quantity : 3 Units" at bounding box center [809, 363] width 228 height 39
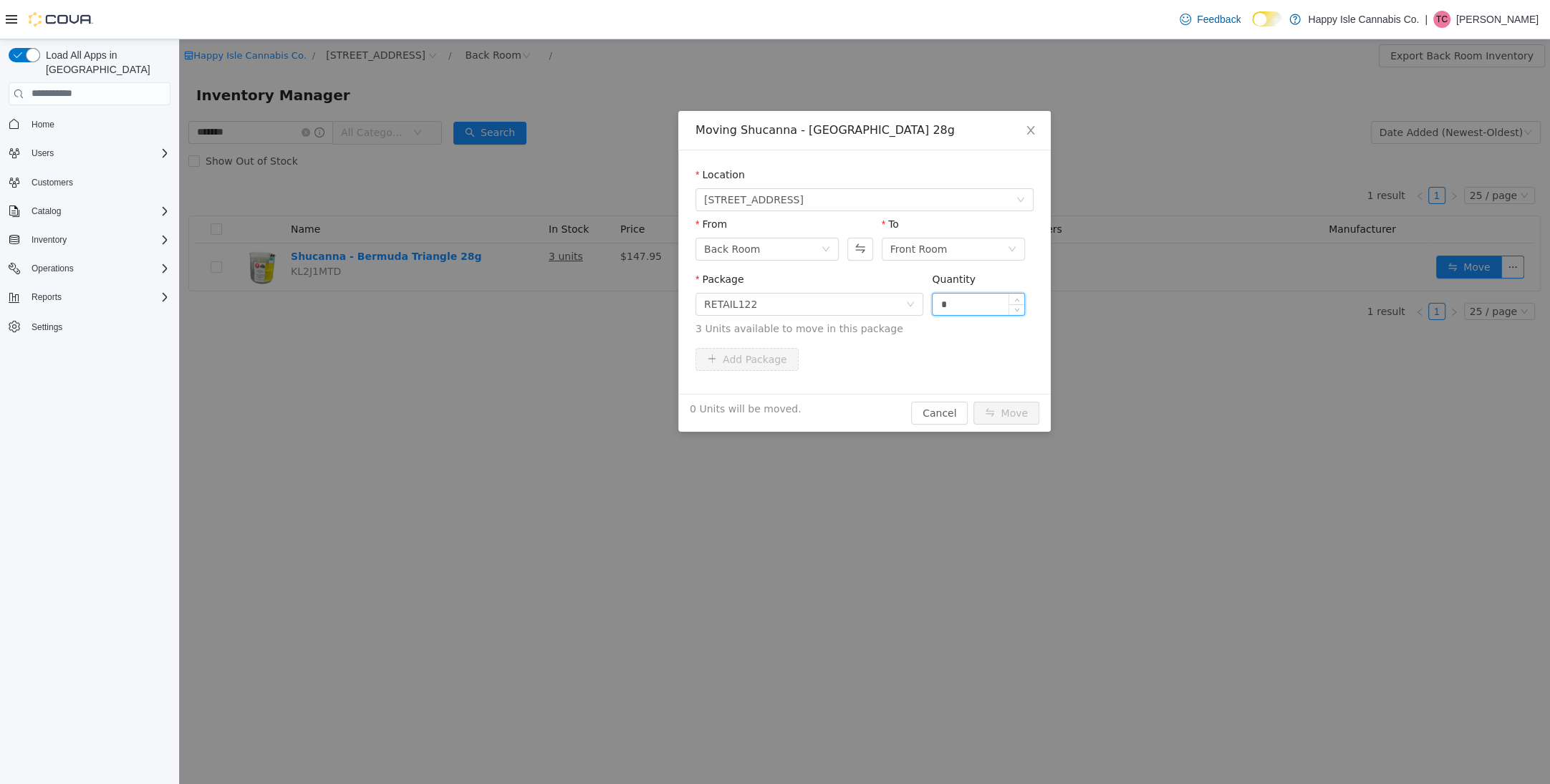
click at [958, 310] on input "*" at bounding box center [978, 303] width 92 height 21
type input "*"
click at [982, 405] on button "Move" at bounding box center [1006, 412] width 66 height 23
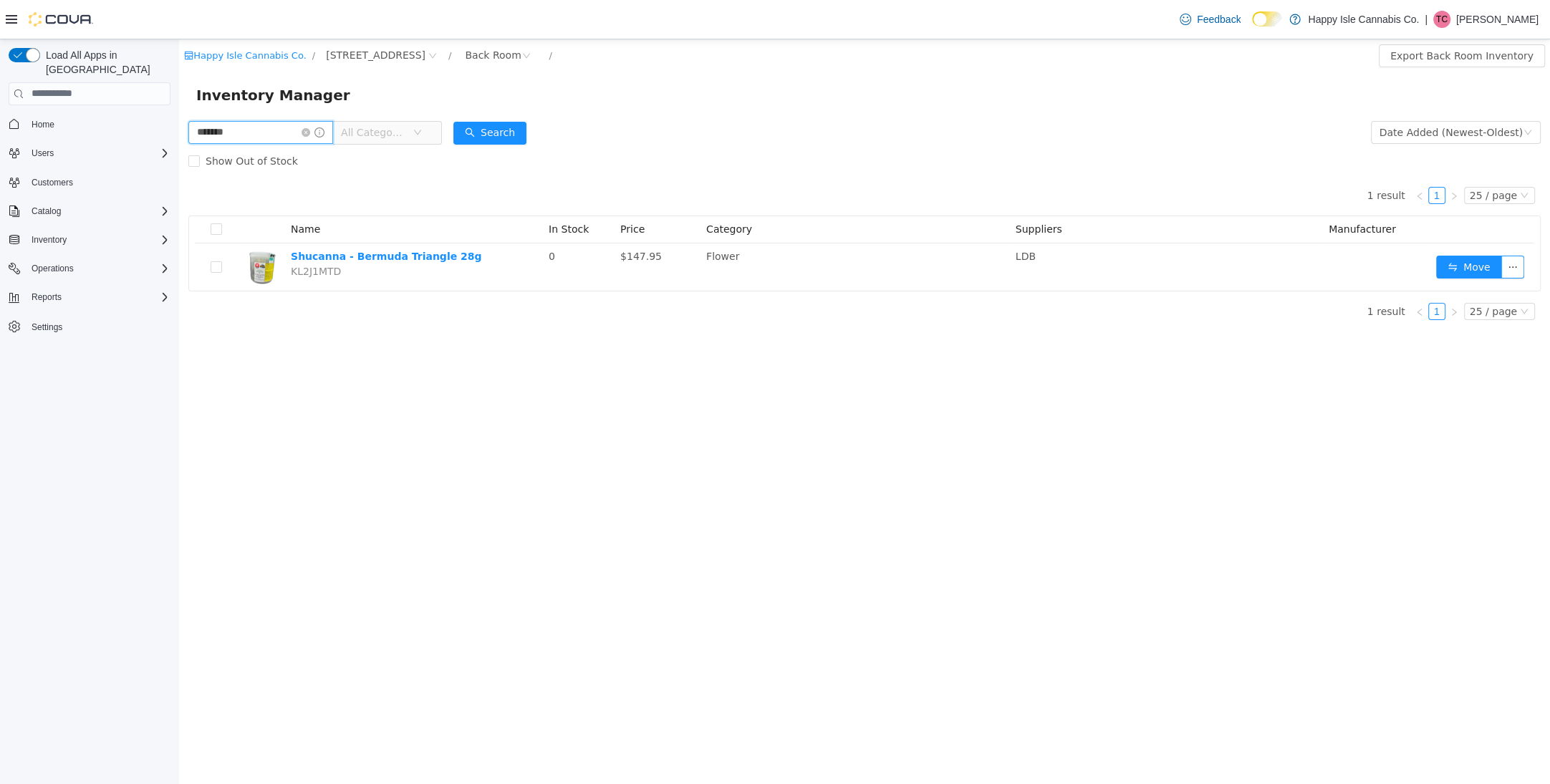
click at [284, 133] on input "*******" at bounding box center [260, 132] width 144 height 23
type input "********"
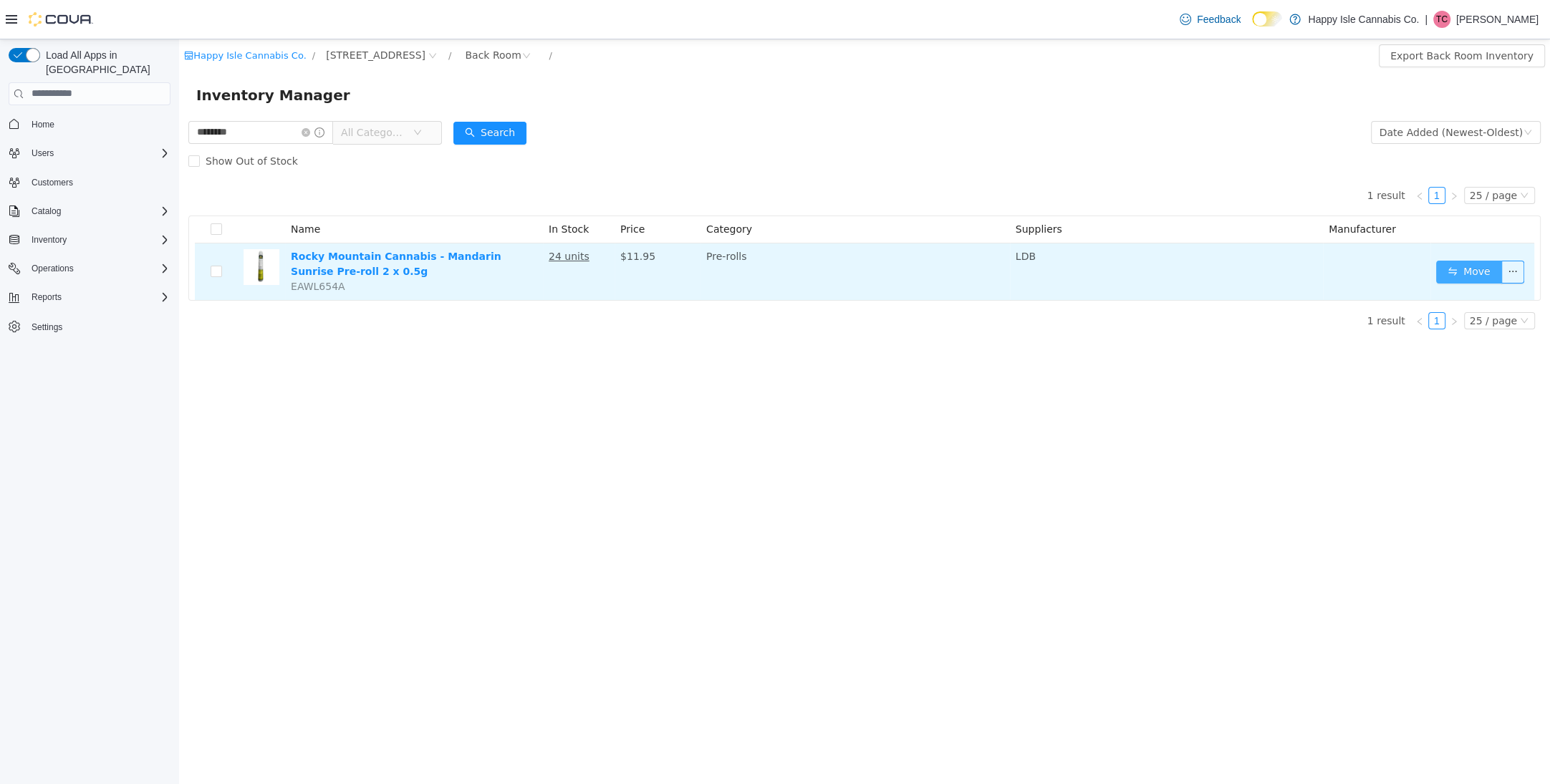
click at [1449, 267] on button "Move" at bounding box center [1469, 271] width 66 height 23
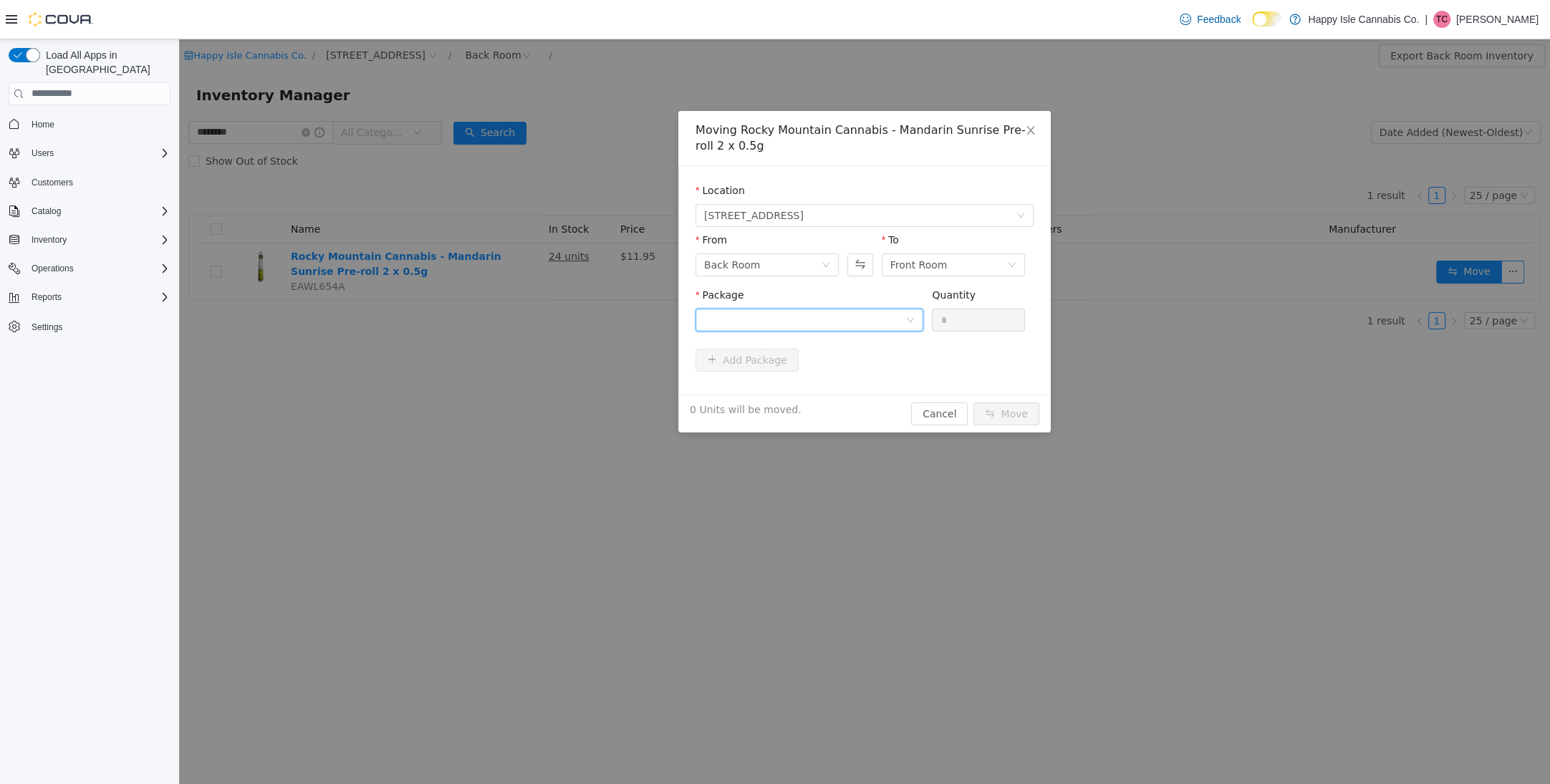
drag, startPoint x: 808, startPoint y: 314, endPoint x: 814, endPoint y: 321, distance: 9.2
click at [808, 315] on div at bounding box center [805, 319] width 201 height 21
drag, startPoint x: 822, startPoint y: 377, endPoint x: 943, endPoint y: 330, distance: 129.8
click at [829, 375] on li "RMCPRMS001 Quantity : 24 Units" at bounding box center [809, 378] width 228 height 39
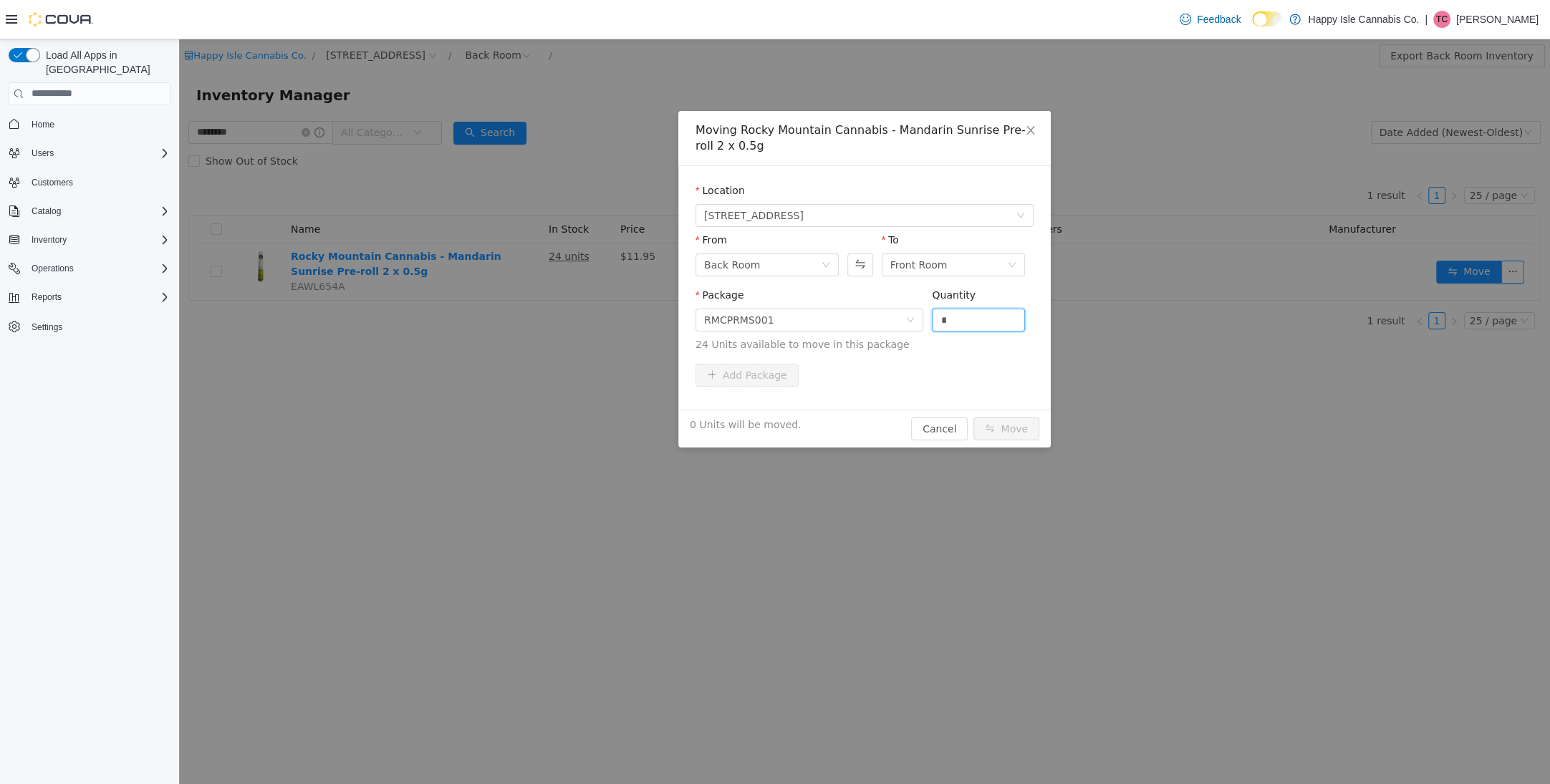
drag, startPoint x: 960, startPoint y: 318, endPoint x: 981, endPoint y: 352, distance: 40.0
click at [960, 319] on input "*" at bounding box center [978, 319] width 92 height 21
type input "**"
click at [1001, 427] on button "Move" at bounding box center [1006, 428] width 66 height 23
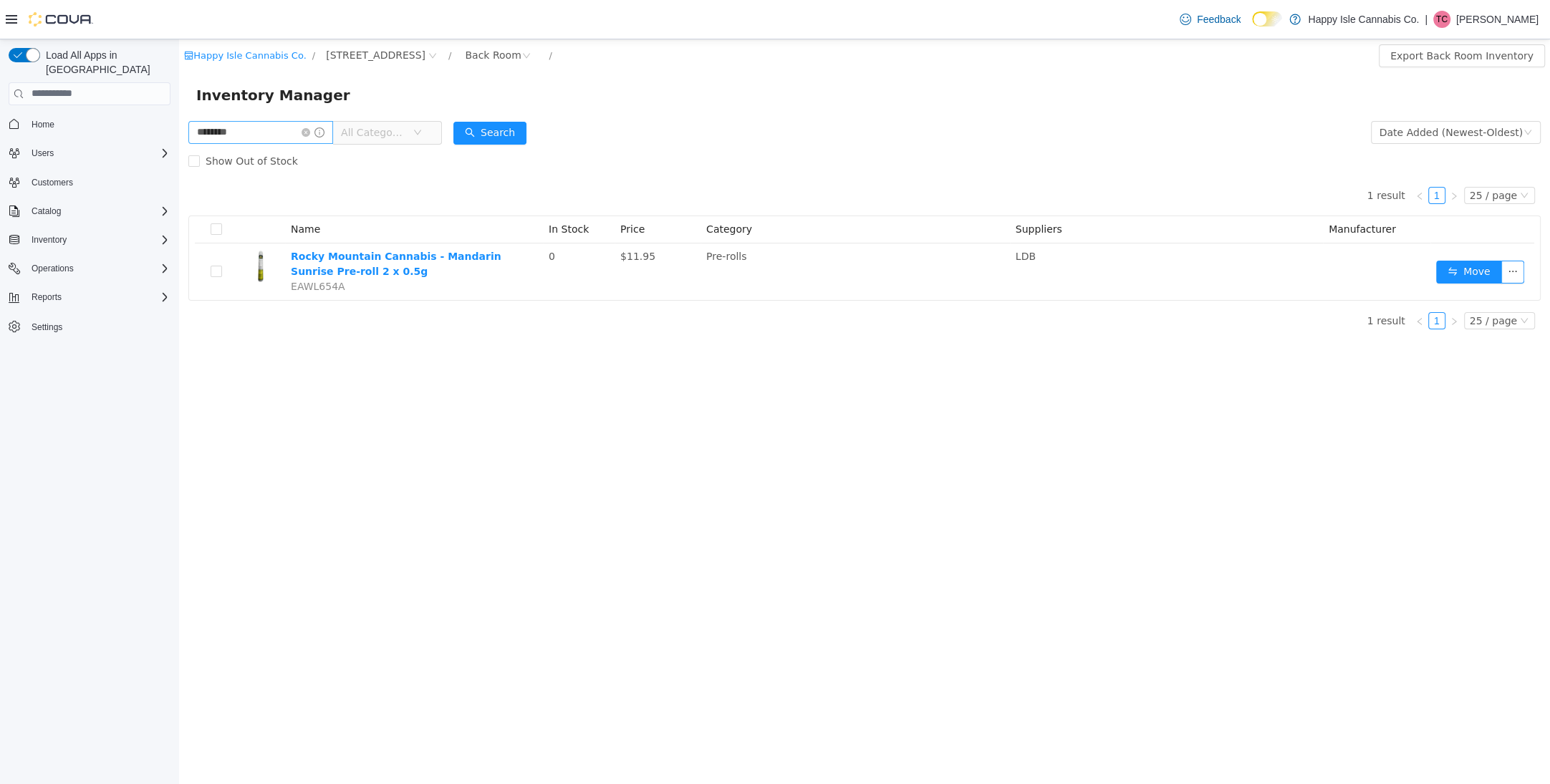
drag, startPoint x: 315, startPoint y: 129, endPoint x: 302, endPoint y: 132, distance: 13.3
click at [310, 129] on icon "icon: close-circle" at bounding box center [306, 132] width 8 height 8
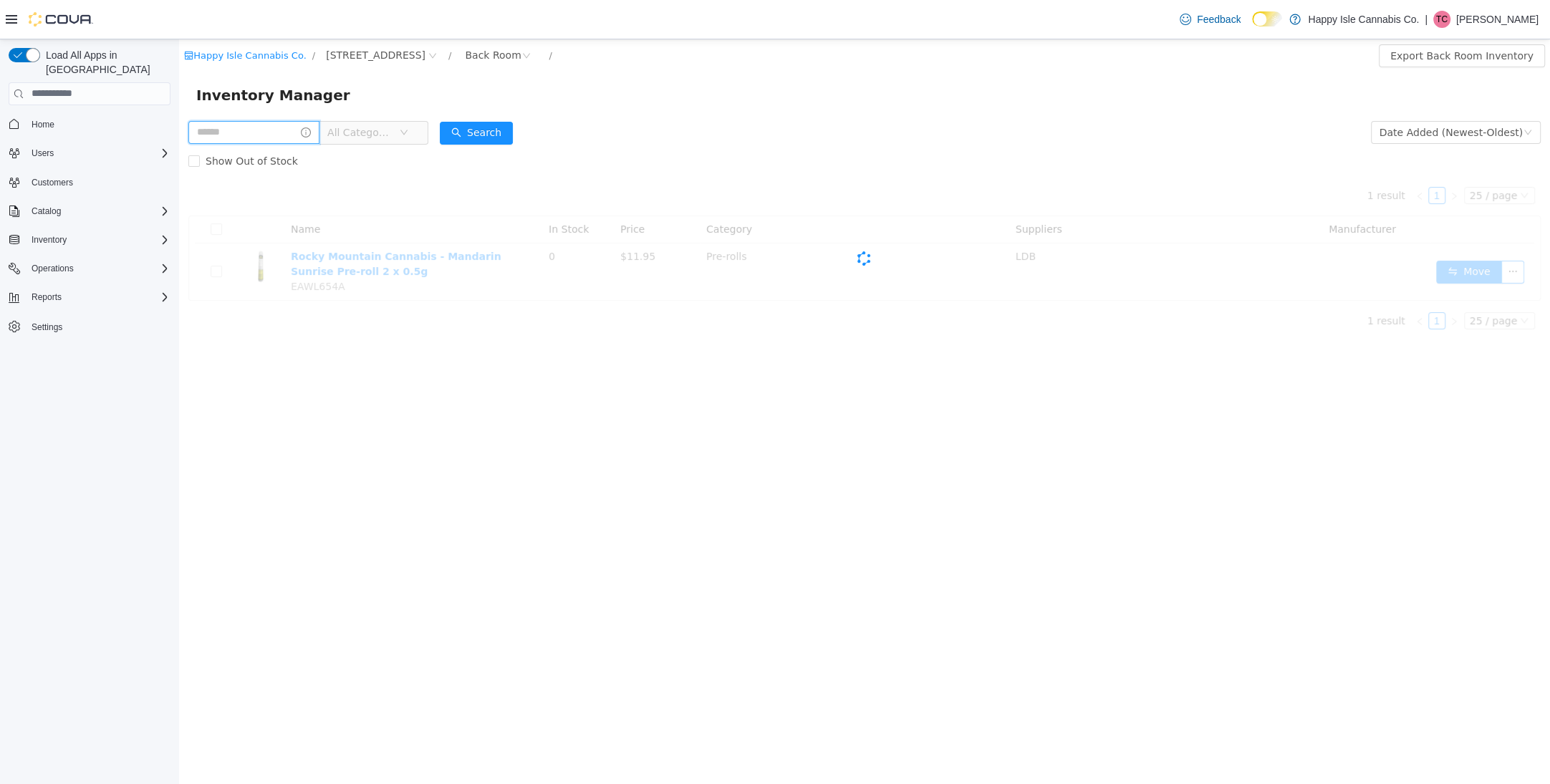
click at [294, 133] on input "text" at bounding box center [253, 132] width 131 height 23
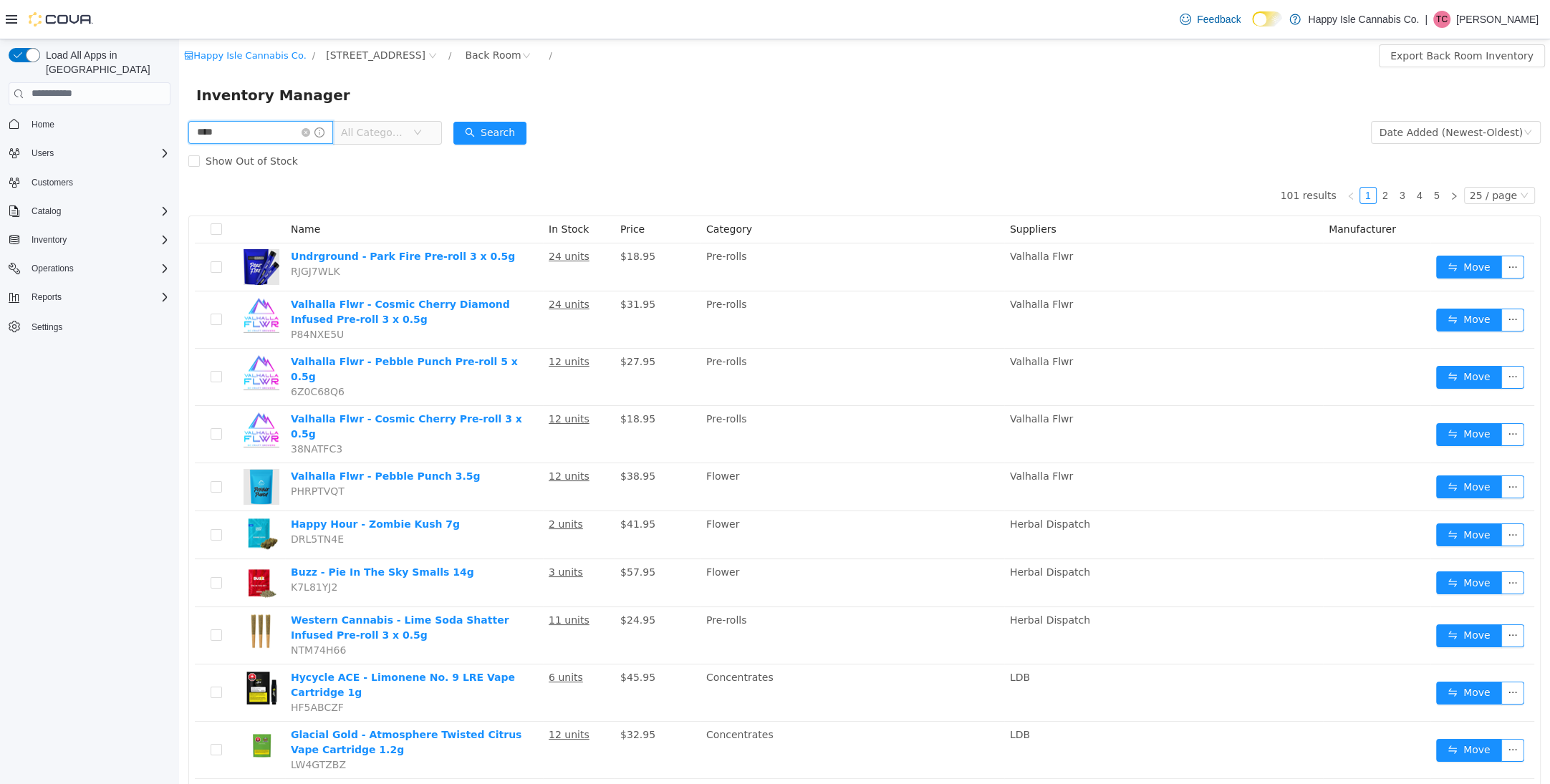
type input "****"
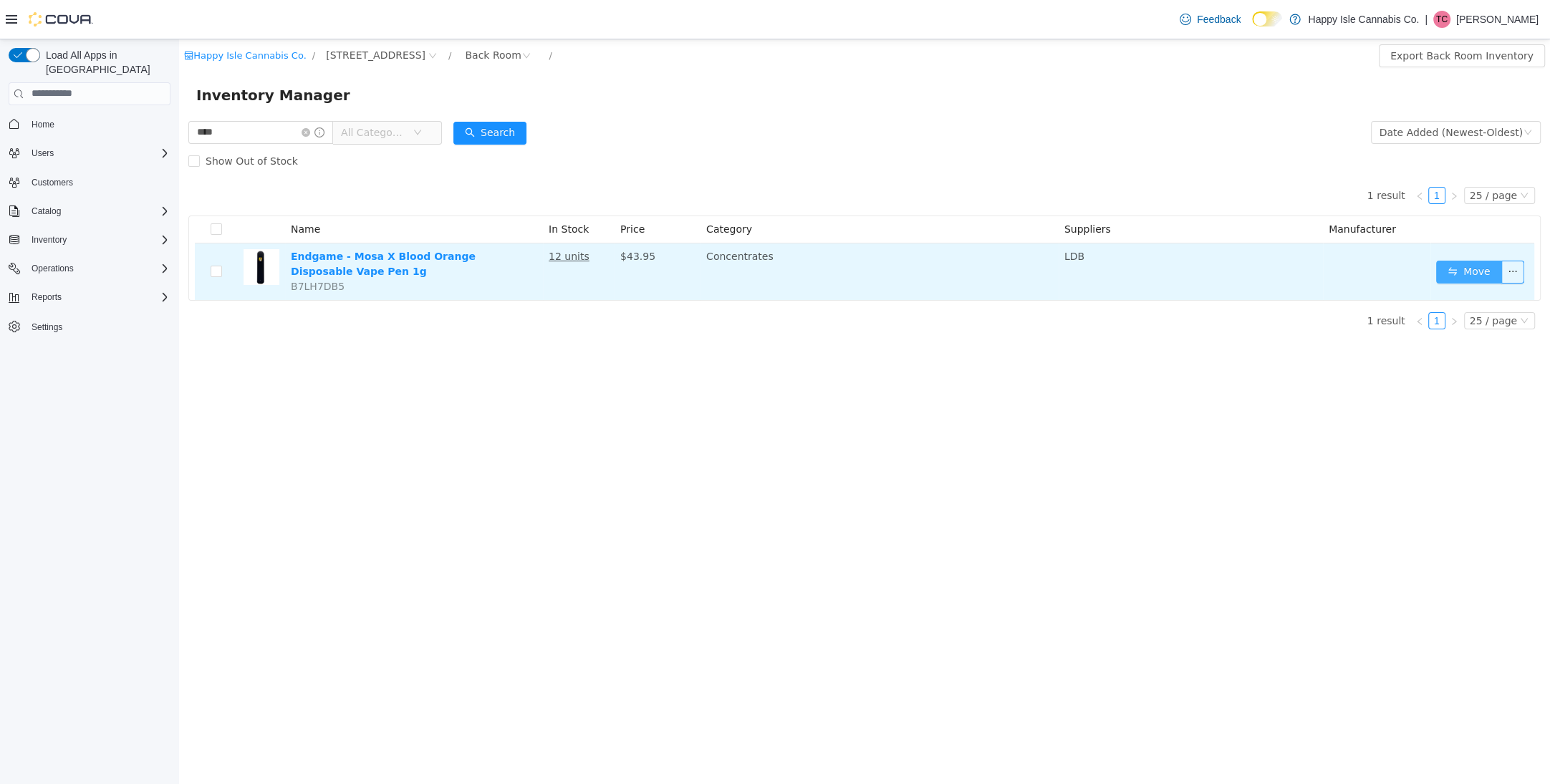
drag, startPoint x: 1476, startPoint y: 269, endPoint x: 1463, endPoint y: 269, distance: 13.0
click at [1472, 269] on button "Move" at bounding box center [1469, 271] width 66 height 23
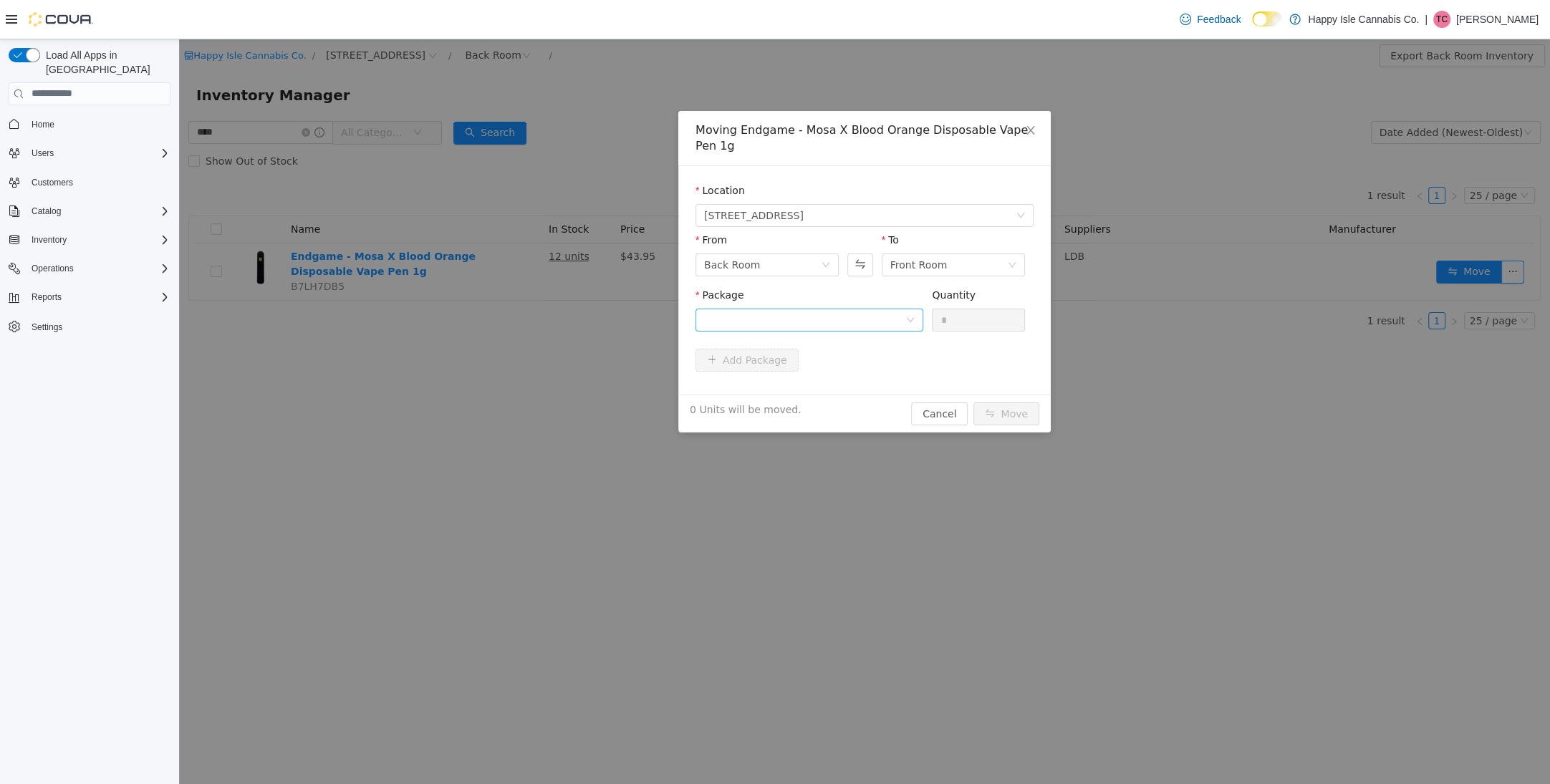
drag, startPoint x: 742, startPoint y: 340, endPoint x: 747, endPoint y: 329, distance: 12.1
click at [745, 339] on div "Package Quantity *" at bounding box center [865, 314] width 338 height 55
drag, startPoint x: 747, startPoint y: 322, endPoint x: 749, endPoint y: 332, distance: 10.2
click at [747, 322] on div at bounding box center [805, 319] width 201 height 21
drag, startPoint x: 764, startPoint y: 377, endPoint x: 819, endPoint y: 362, distance: 57.0
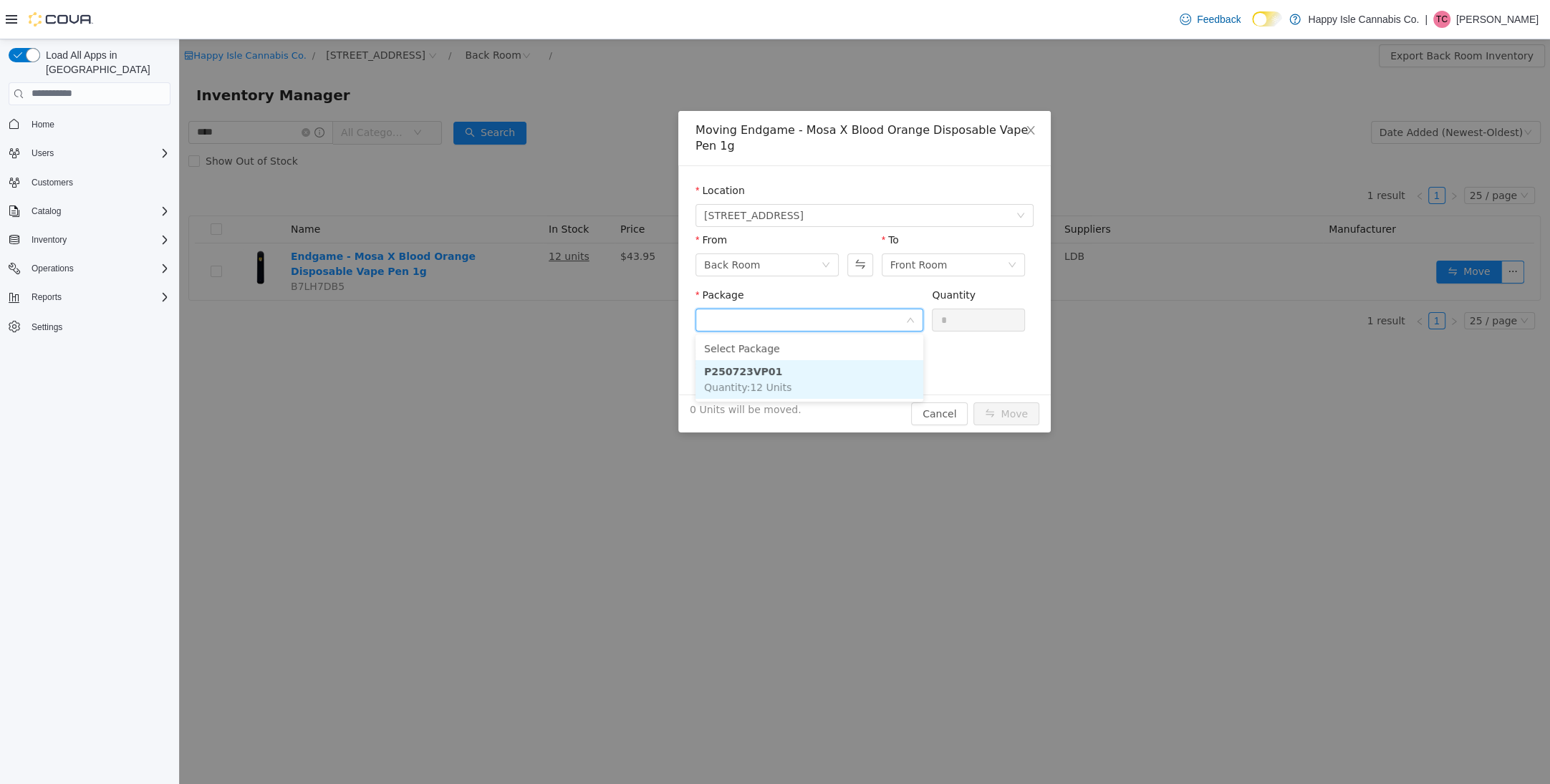
click at [768, 377] on li "P250723VP01 Quantity : 12 Units" at bounding box center [809, 378] width 228 height 39
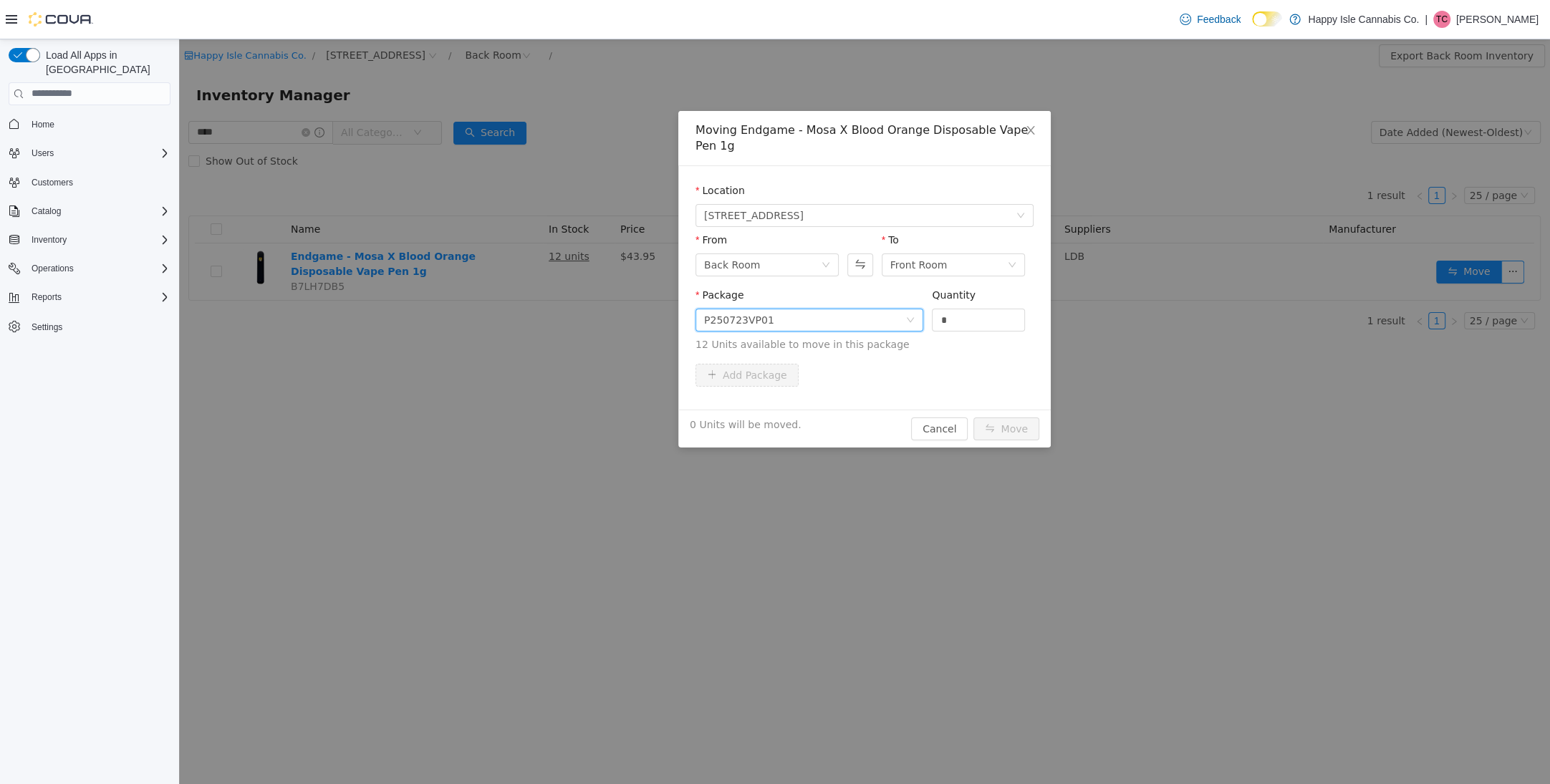
drag, startPoint x: 968, startPoint y: 312, endPoint x: 1001, endPoint y: 391, distance: 85.6
click at [968, 313] on input "*" at bounding box center [978, 319] width 92 height 21
type input "**"
click at [1012, 423] on button "Move" at bounding box center [1006, 428] width 66 height 23
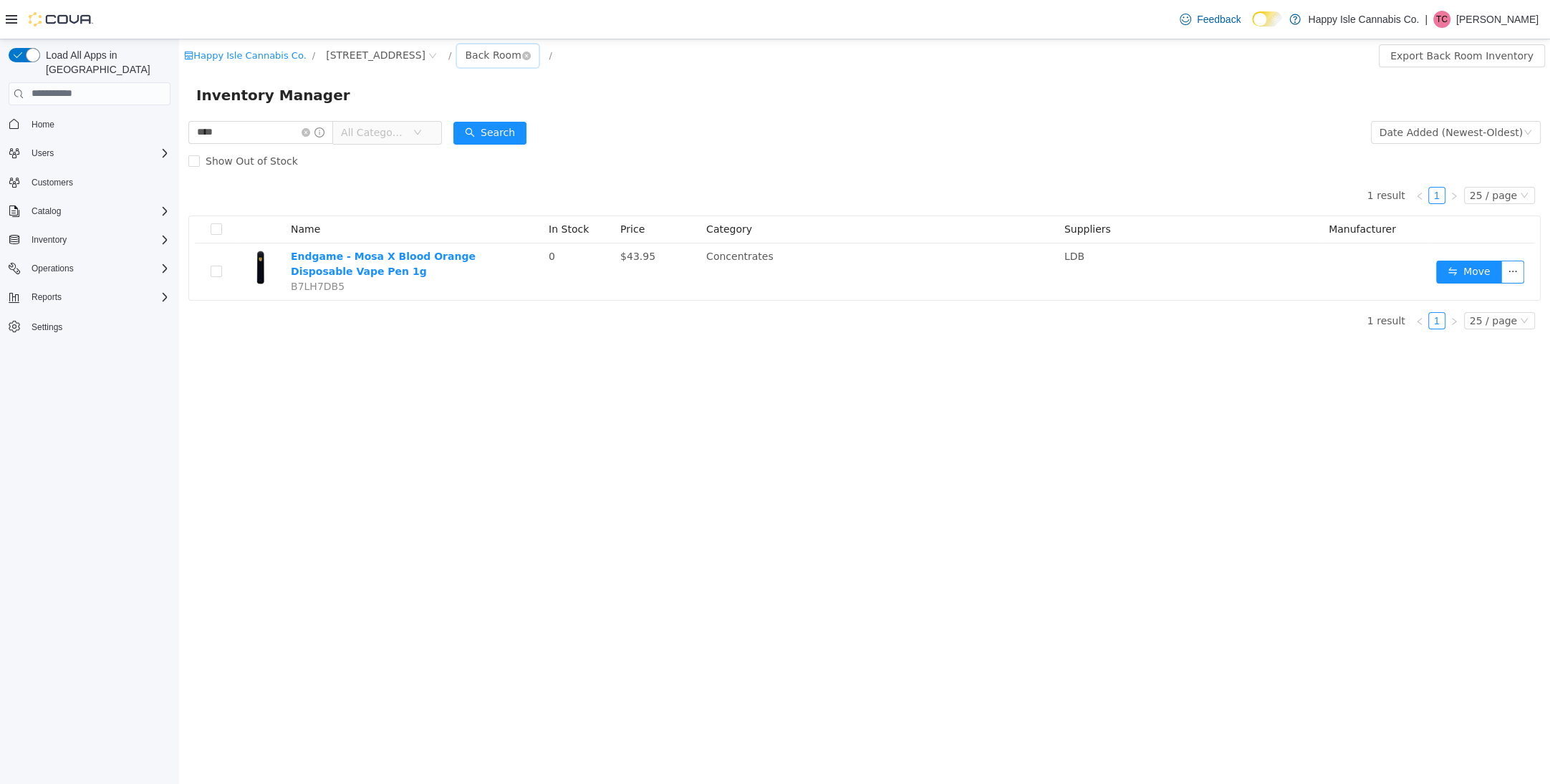
click at [465, 54] on div "Back Room" at bounding box center [493, 54] width 56 height 21
drag, startPoint x: 460, startPoint y: 84, endPoint x: 427, endPoint y: 101, distance: 37.1
click at [460, 84] on li "All Rooms" at bounding box center [467, 84] width 86 height 23
click at [302, 133] on input "****" at bounding box center [260, 132] width 144 height 23
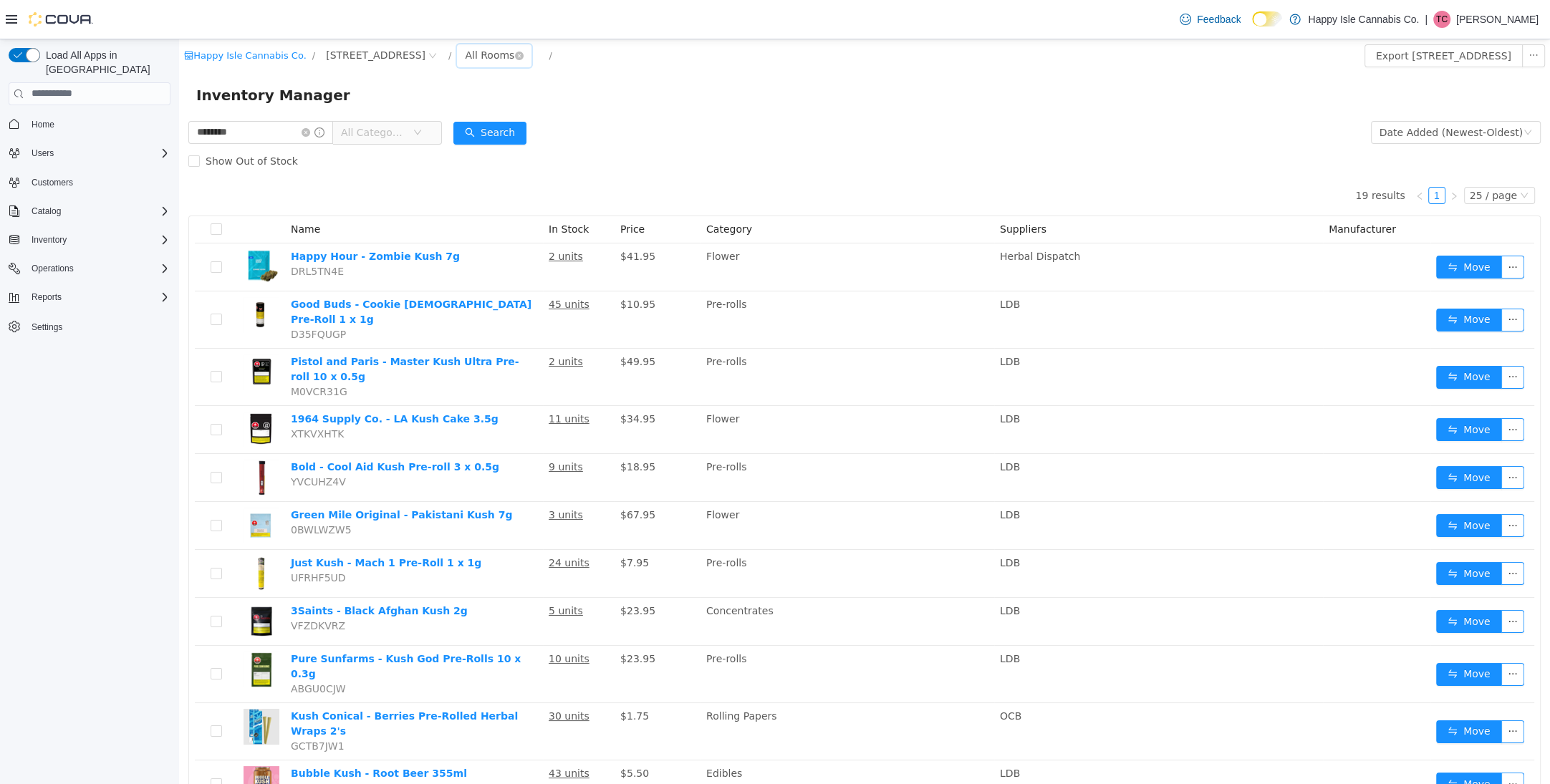
click at [465, 52] on div "All Rooms" at bounding box center [490, 54] width 49 height 21
click at [476, 100] on li "Front Room" at bounding box center [467, 106] width 86 height 23
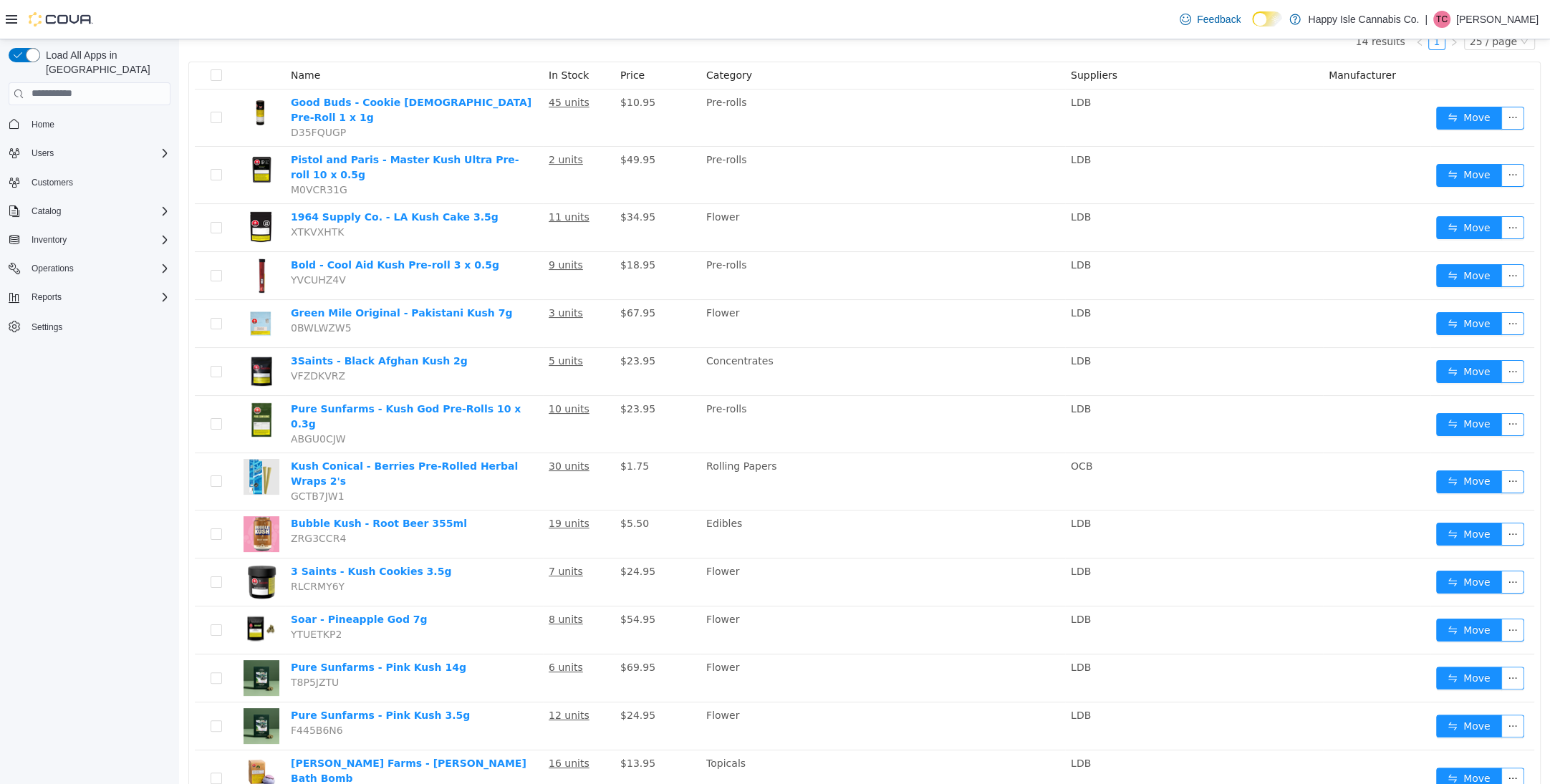
scroll to position [185, 0]
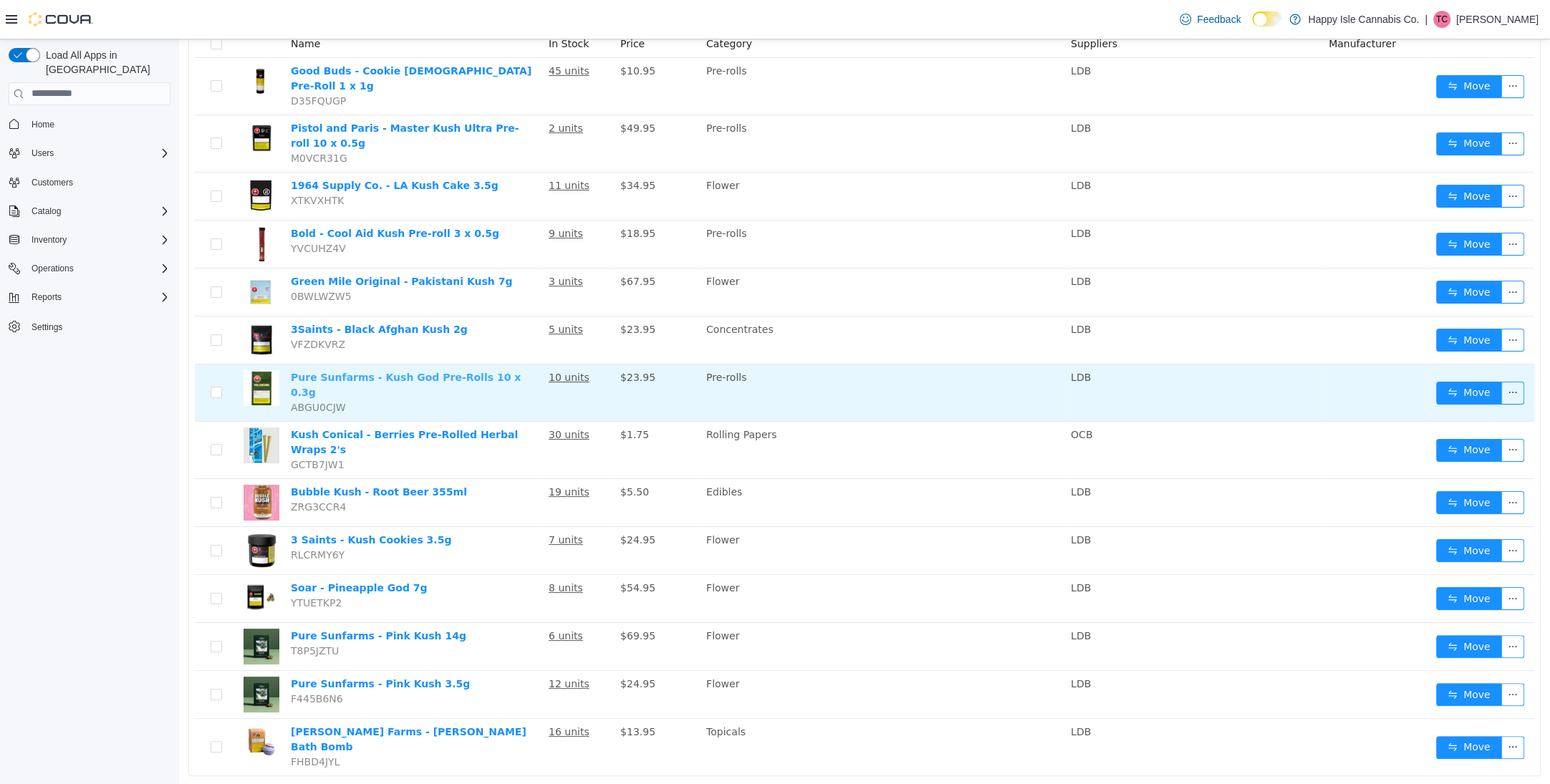
click at [408, 371] on link "Pure Sunfarms - Kush God Pre-Rolls 10 x 0.3g" at bounding box center [406, 384] width 230 height 26
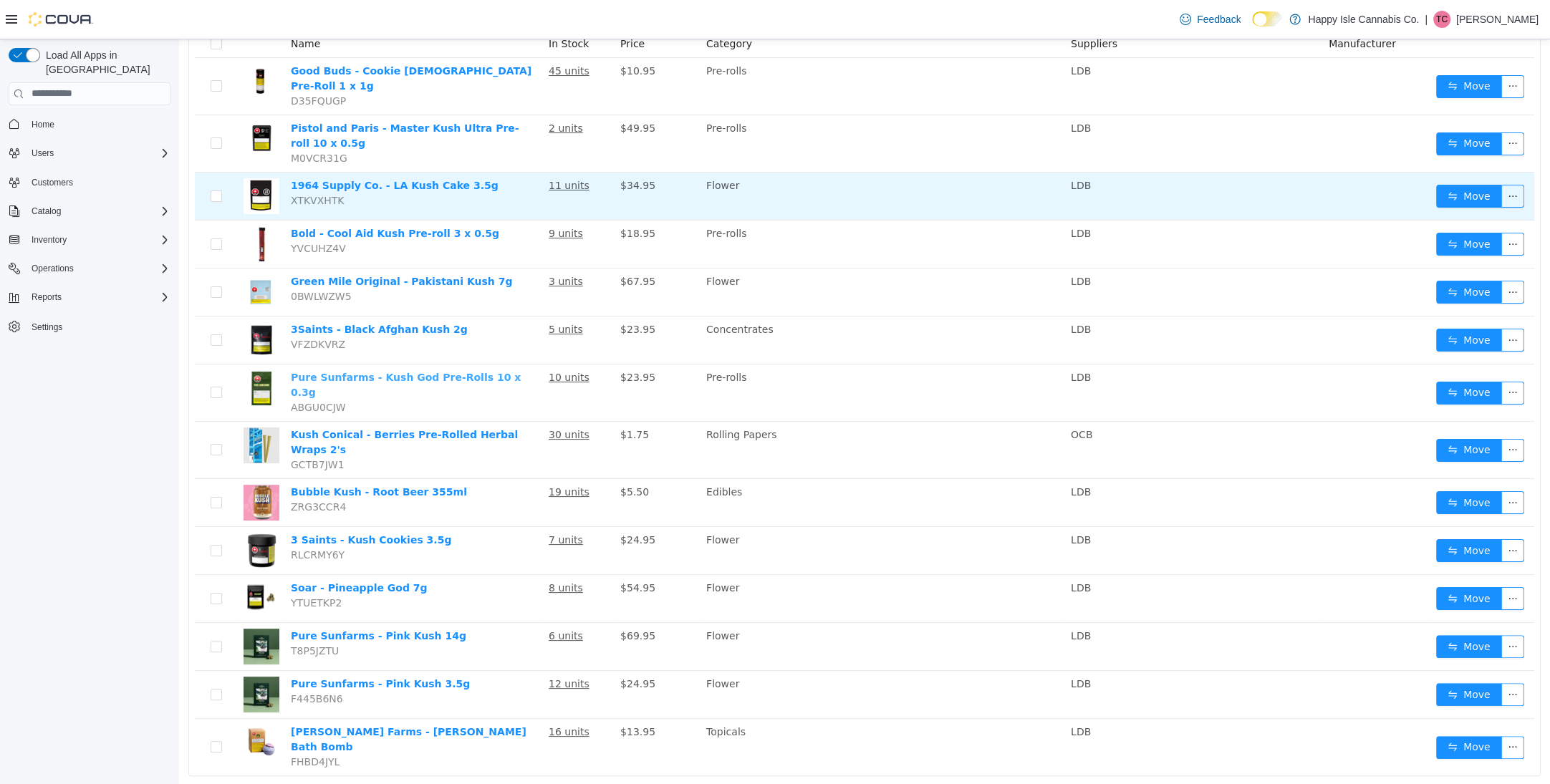
scroll to position [0, 0]
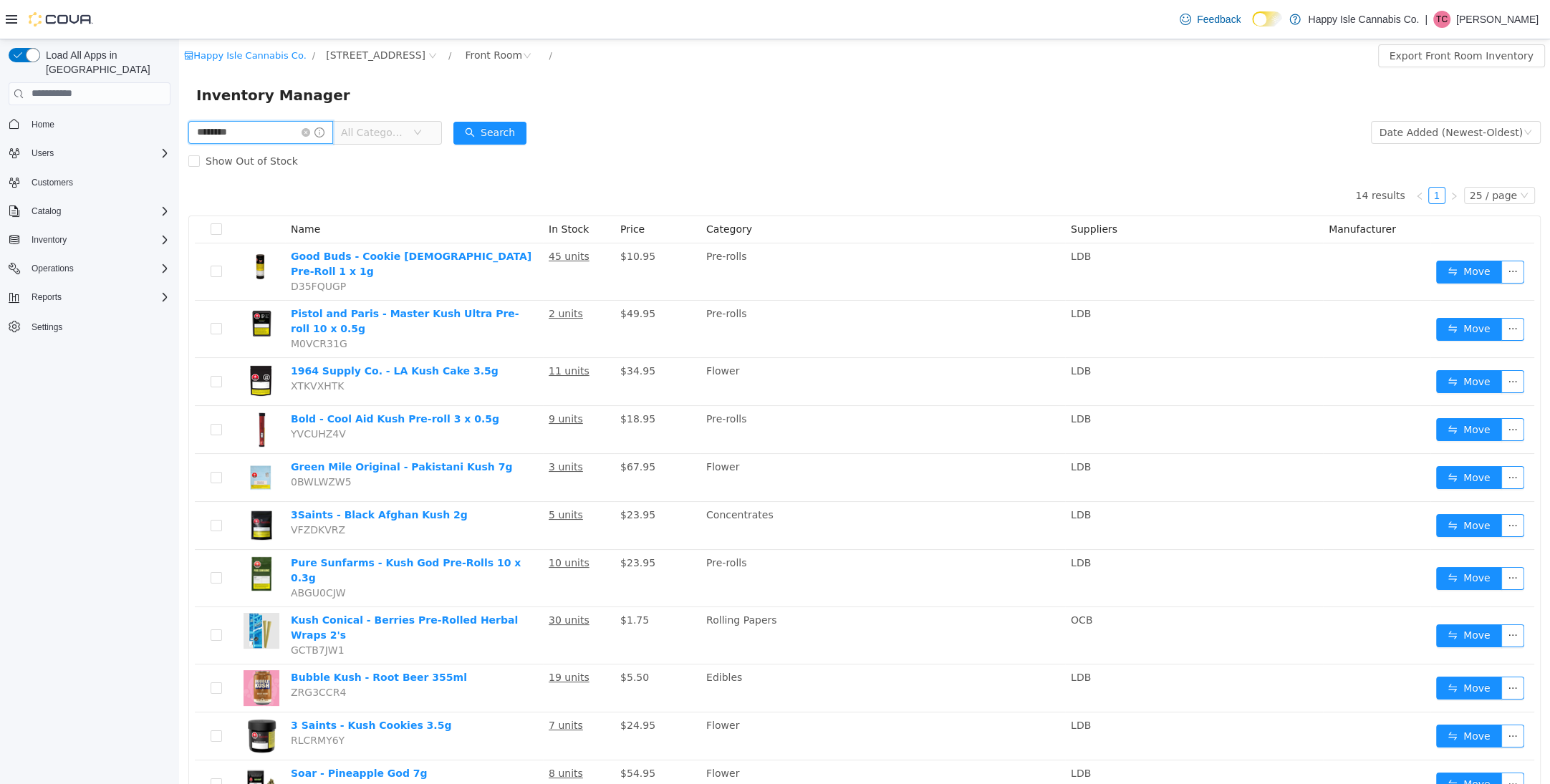
click at [290, 139] on input "********" at bounding box center [260, 132] width 144 height 23
click at [290, 138] on input "********" at bounding box center [260, 132] width 144 height 23
click at [291, 138] on input "********" at bounding box center [260, 132] width 144 height 23
type input "*"
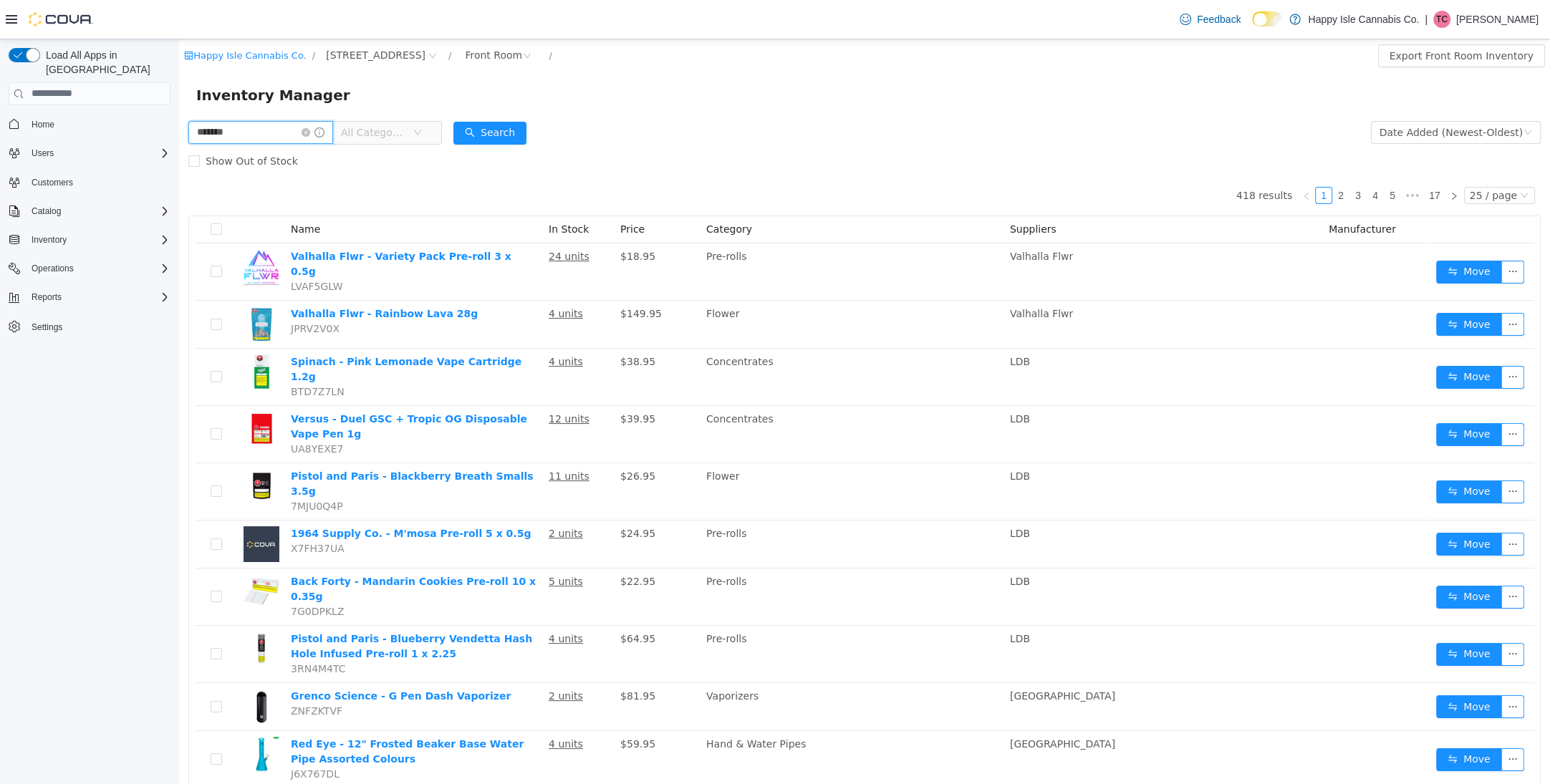
type input "*******"
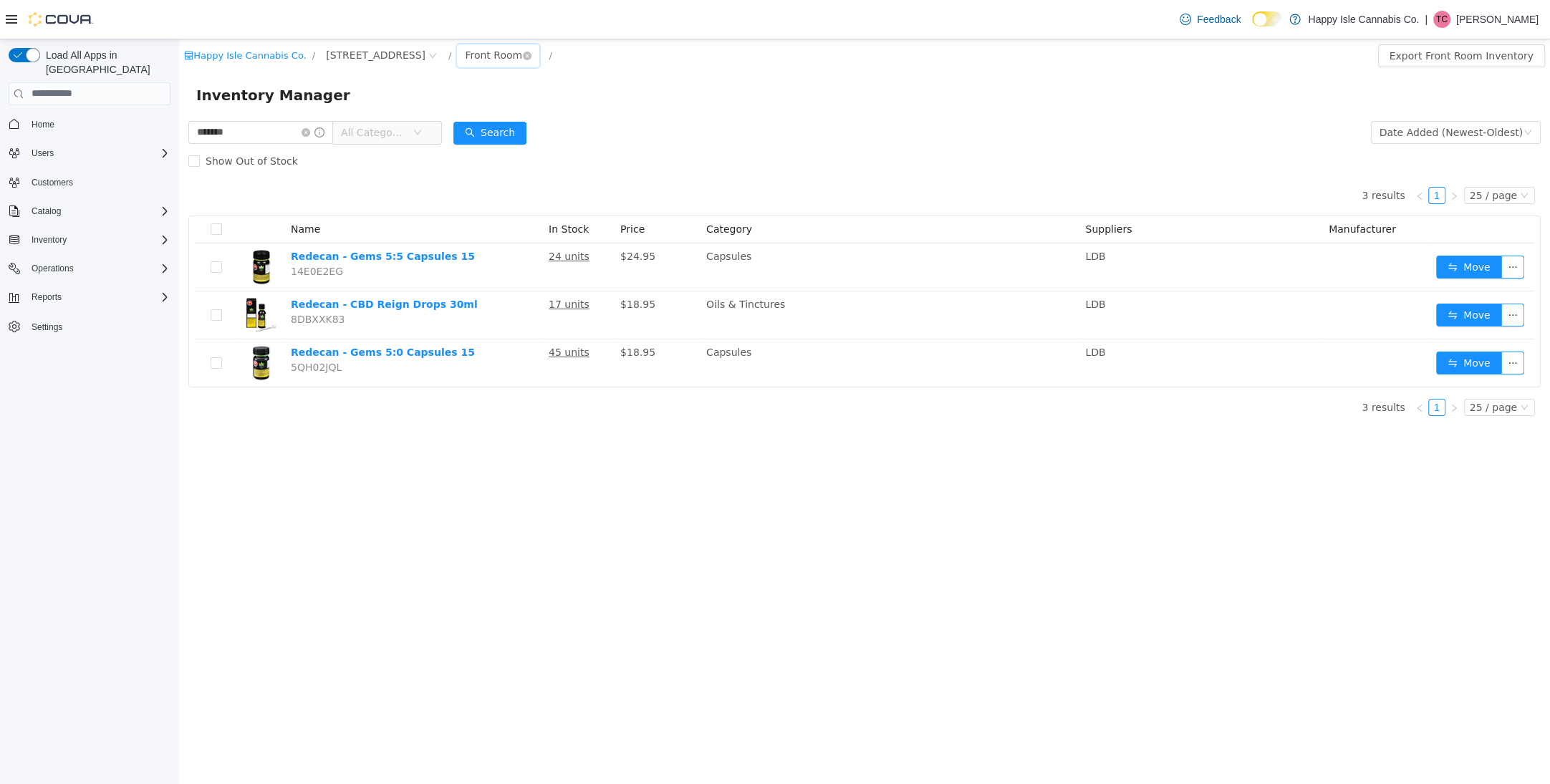
click at [465, 53] on div "Front Room" at bounding box center [493, 54] width 57 height 21
click at [458, 130] on li "Back Room" at bounding box center [467, 129] width 86 height 23
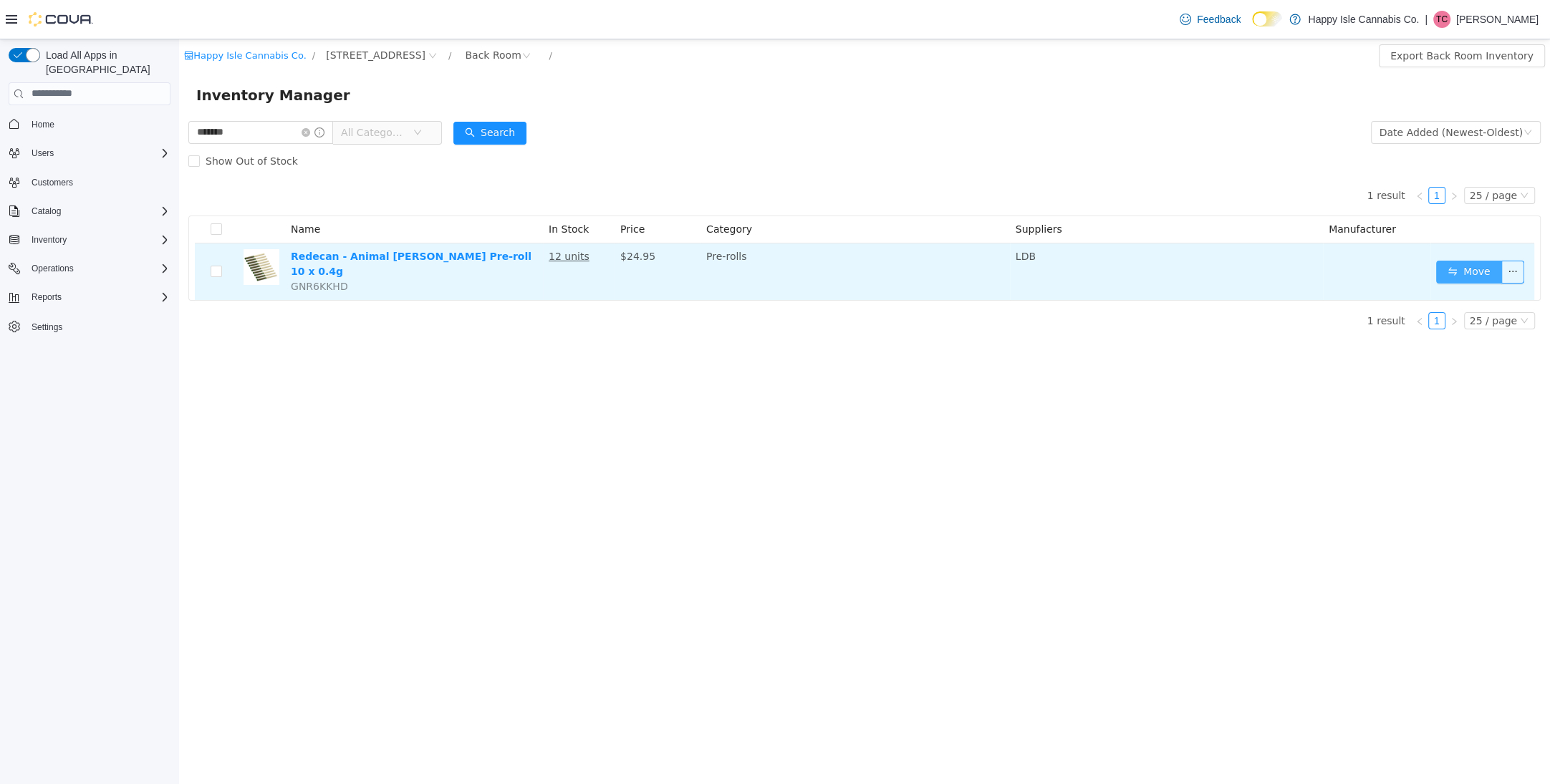
click at [1446, 270] on button "Move" at bounding box center [1469, 271] width 66 height 23
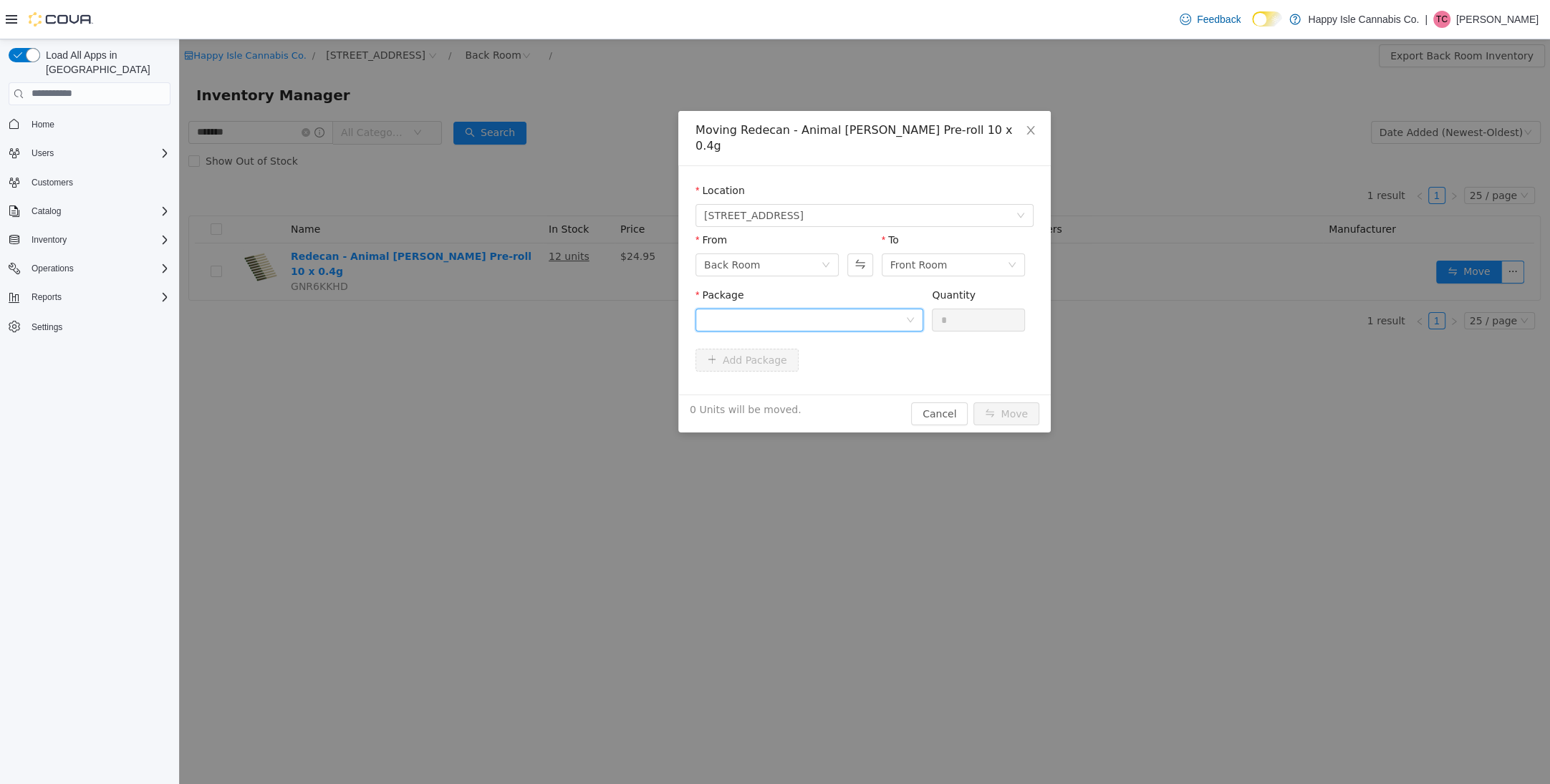
drag, startPoint x: 836, startPoint y: 305, endPoint x: 836, endPoint y: 312, distance: 7.0
click at [835, 308] on div at bounding box center [805, 319] width 201 height 21
drag, startPoint x: 836, startPoint y: 368, endPoint x: 917, endPoint y: 322, distance: 93.2
click at [838, 365] on li "0705250723 Quantity : 12 Units" at bounding box center [809, 363] width 228 height 39
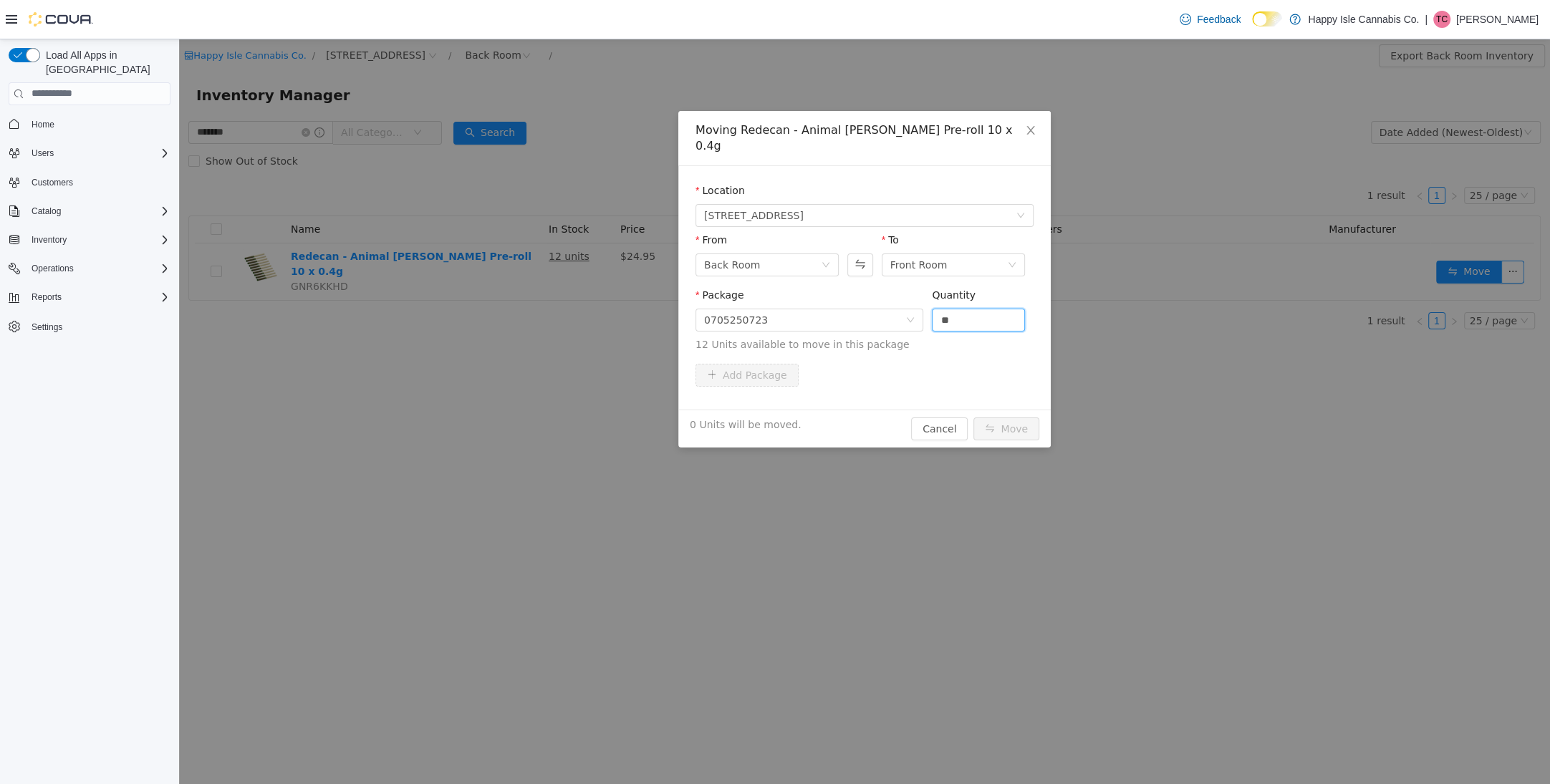
drag, startPoint x: 953, startPoint y: 303, endPoint x: 963, endPoint y: 335, distance: 33.5
click at [952, 308] on input "**" at bounding box center [978, 319] width 92 height 21
type input "**"
click at [1004, 416] on button "Move" at bounding box center [1006, 428] width 66 height 23
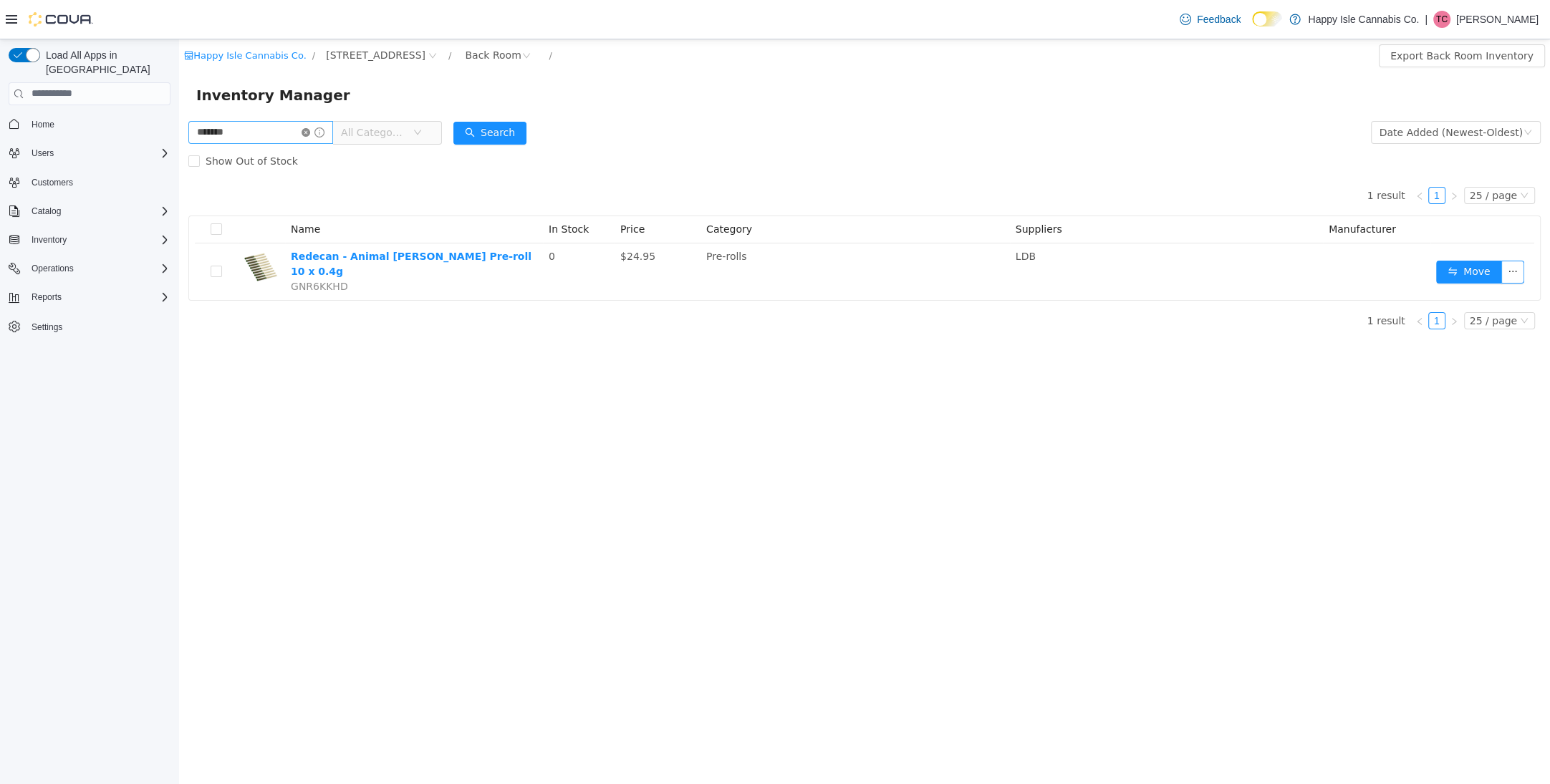
click at [310, 131] on icon "icon: close-circle" at bounding box center [306, 132] width 8 height 8
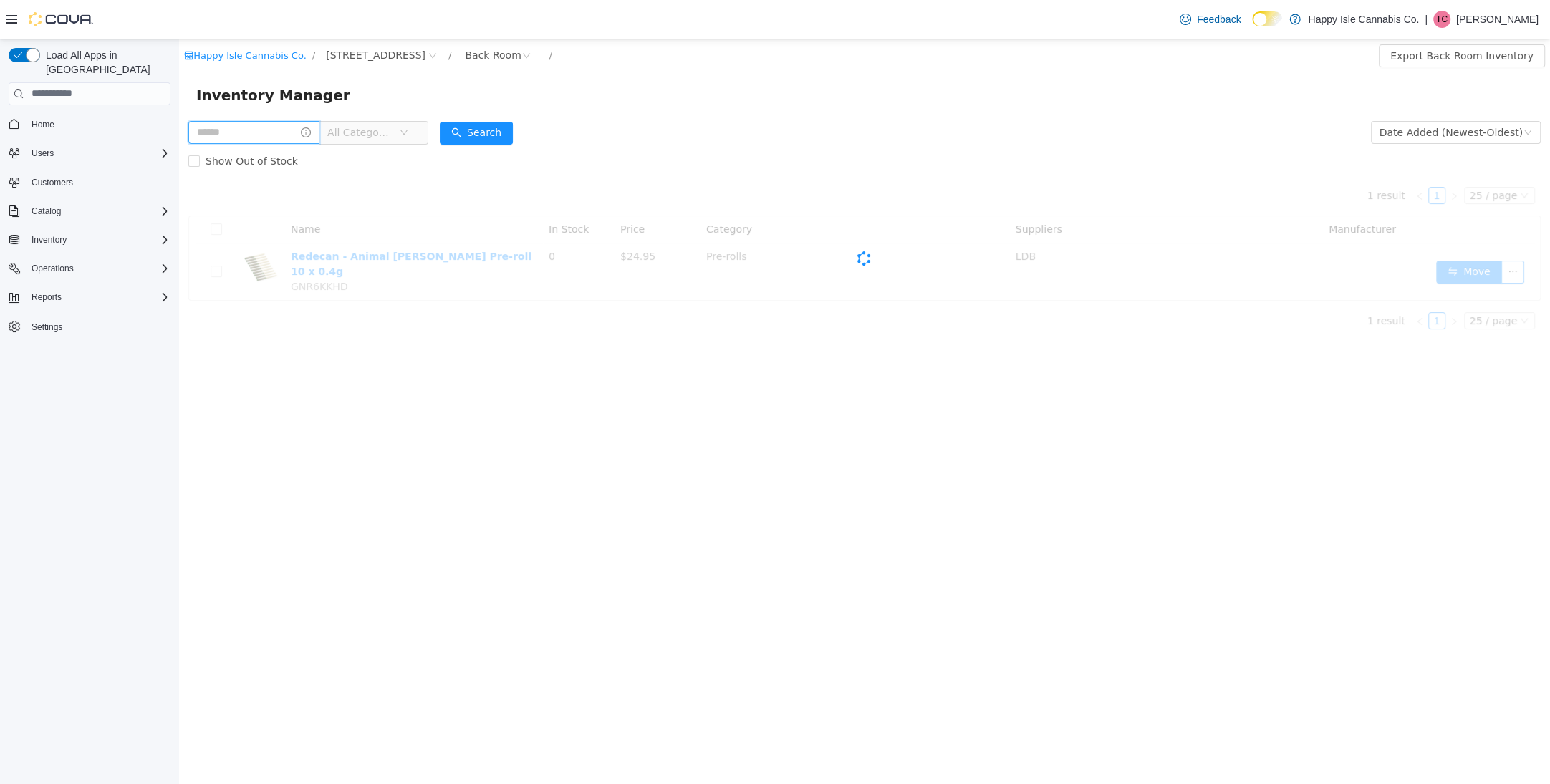
click at [281, 138] on input "text" at bounding box center [253, 132] width 131 height 23
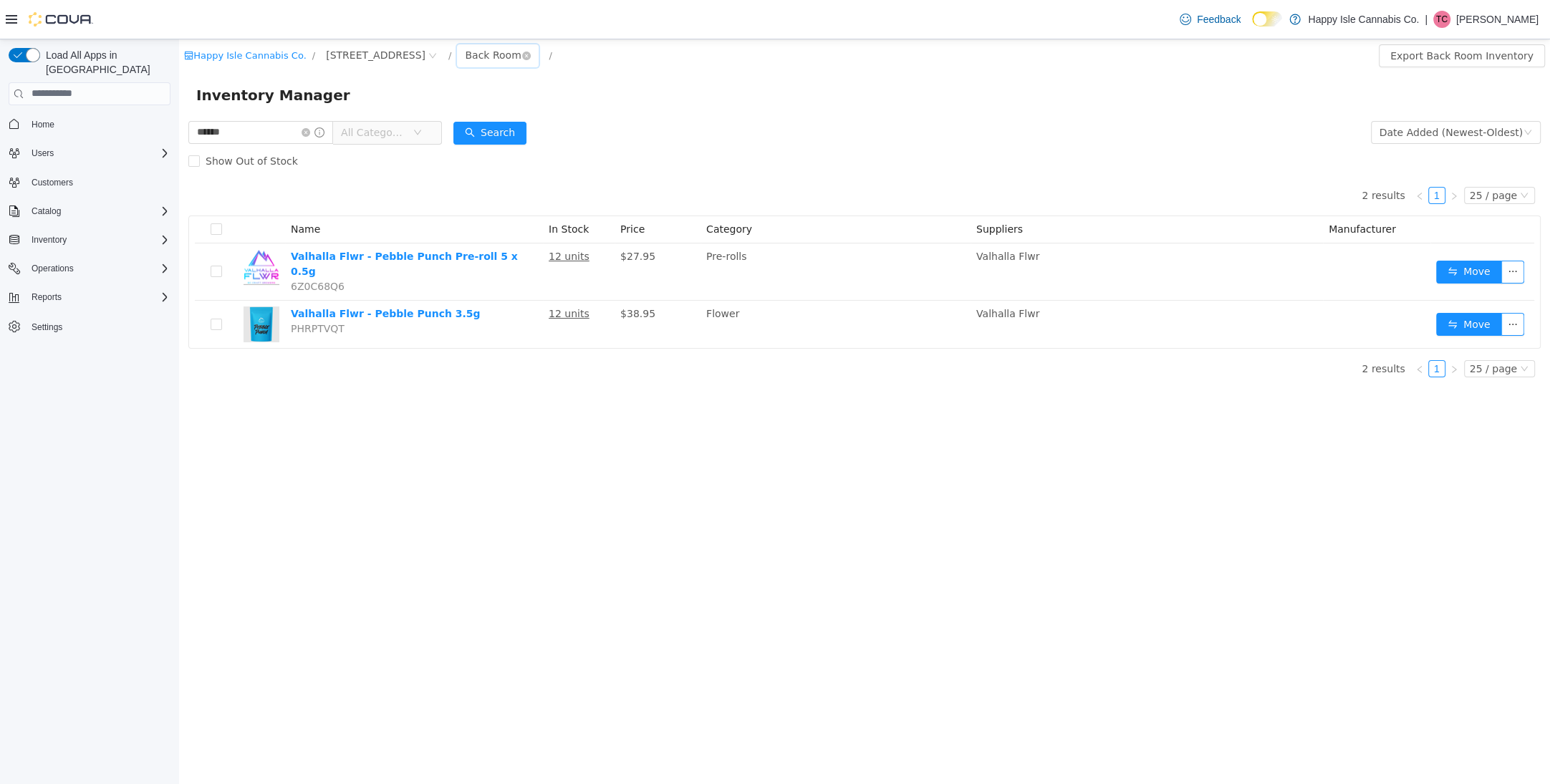
drag, startPoint x: 456, startPoint y: 50, endPoint x: 470, endPoint y: 63, distance: 19.1
click at [465, 50] on div "Back Room" at bounding box center [493, 54] width 56 height 21
click at [478, 101] on li "Front Room" at bounding box center [467, 106] width 86 height 23
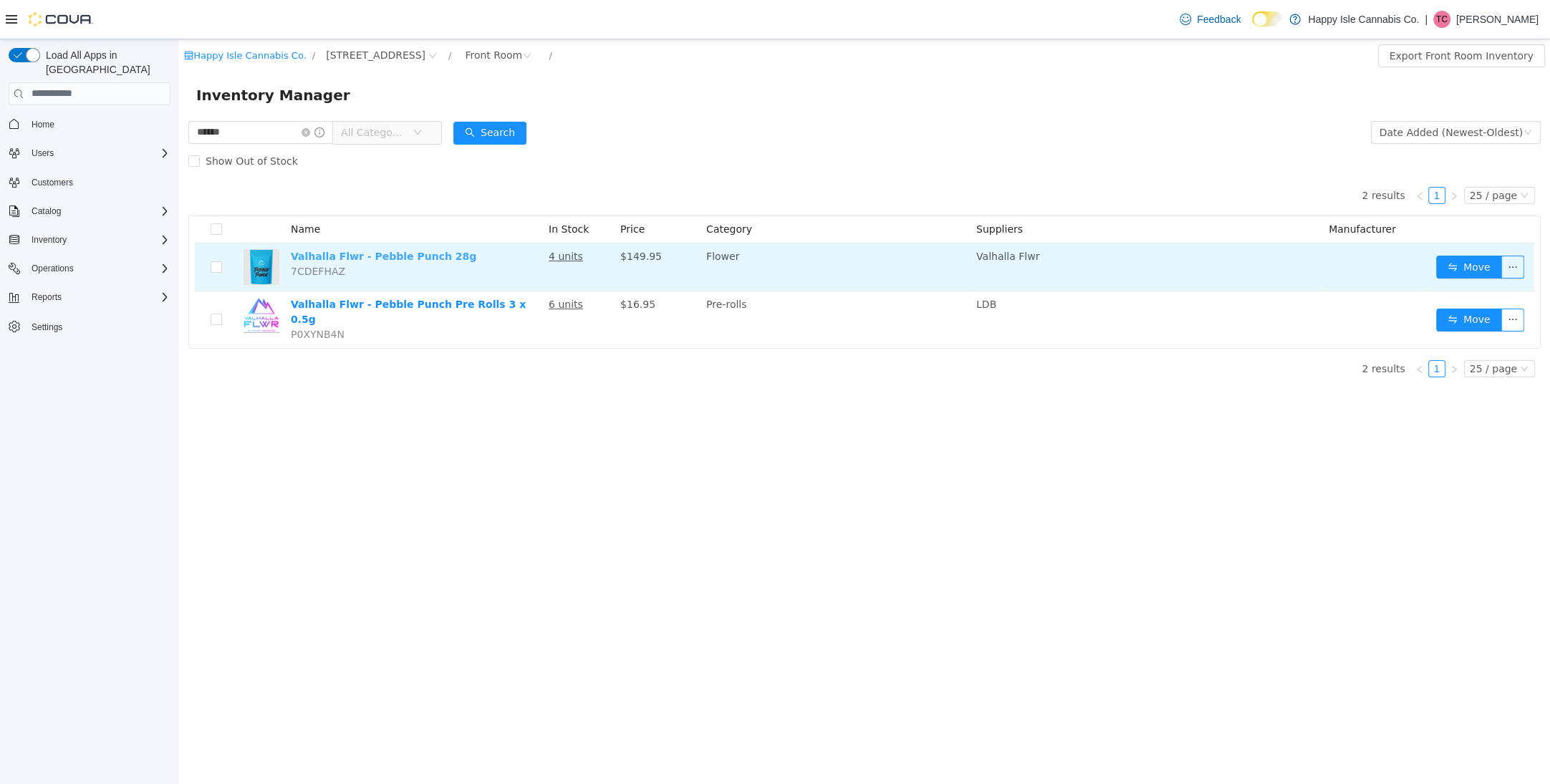
click at [418, 256] on link "Valhalla Flwr - Pebble Punch 28g" at bounding box center [384, 256] width 186 height 12
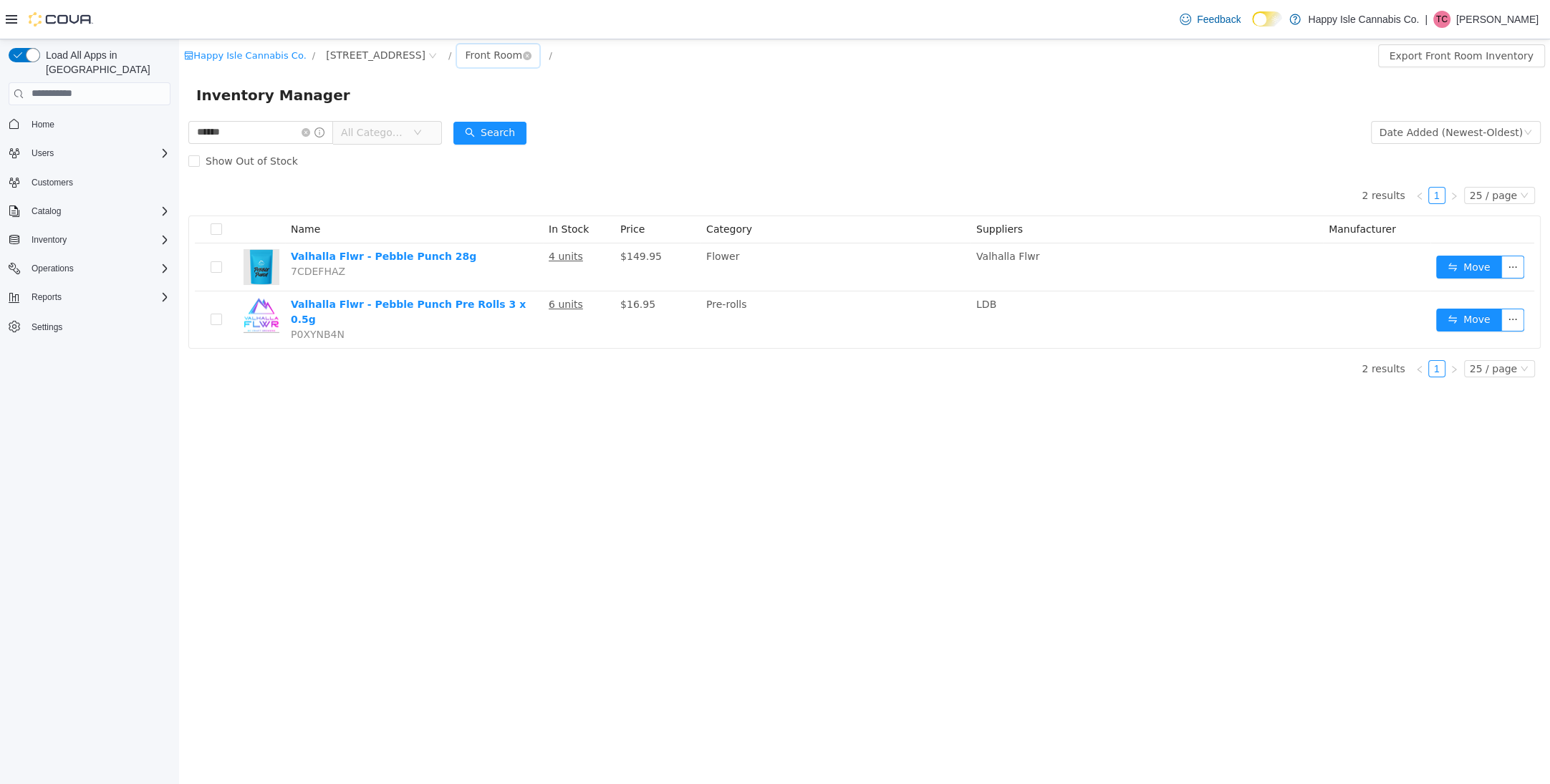
click at [465, 59] on div "Front Room" at bounding box center [493, 54] width 57 height 21
click at [453, 123] on li "Back Room" at bounding box center [467, 129] width 86 height 23
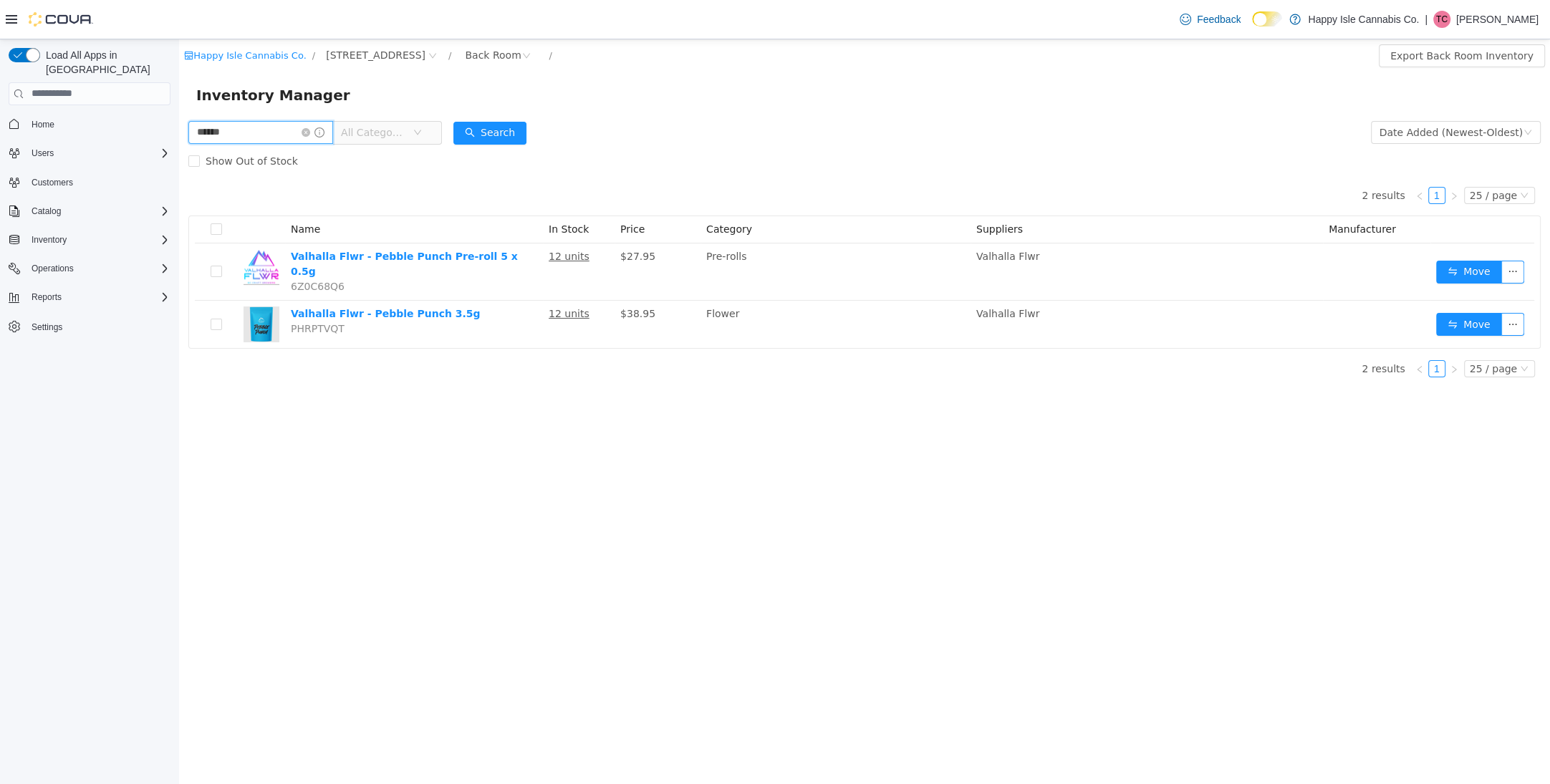
click at [271, 137] on input "******" at bounding box center [260, 132] width 144 height 23
type input "******"
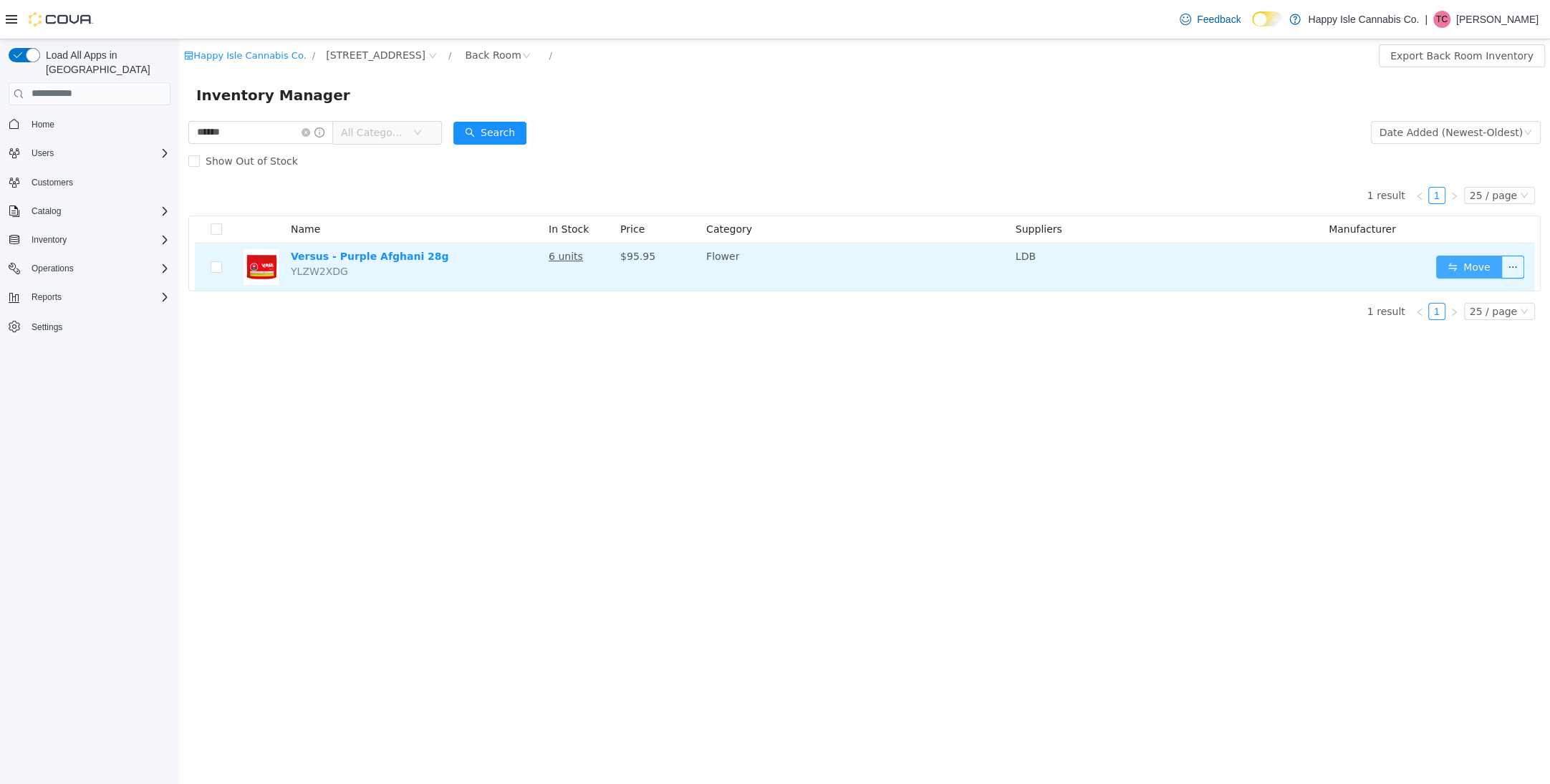
click at [1463, 275] on button "Move" at bounding box center [1469, 266] width 66 height 23
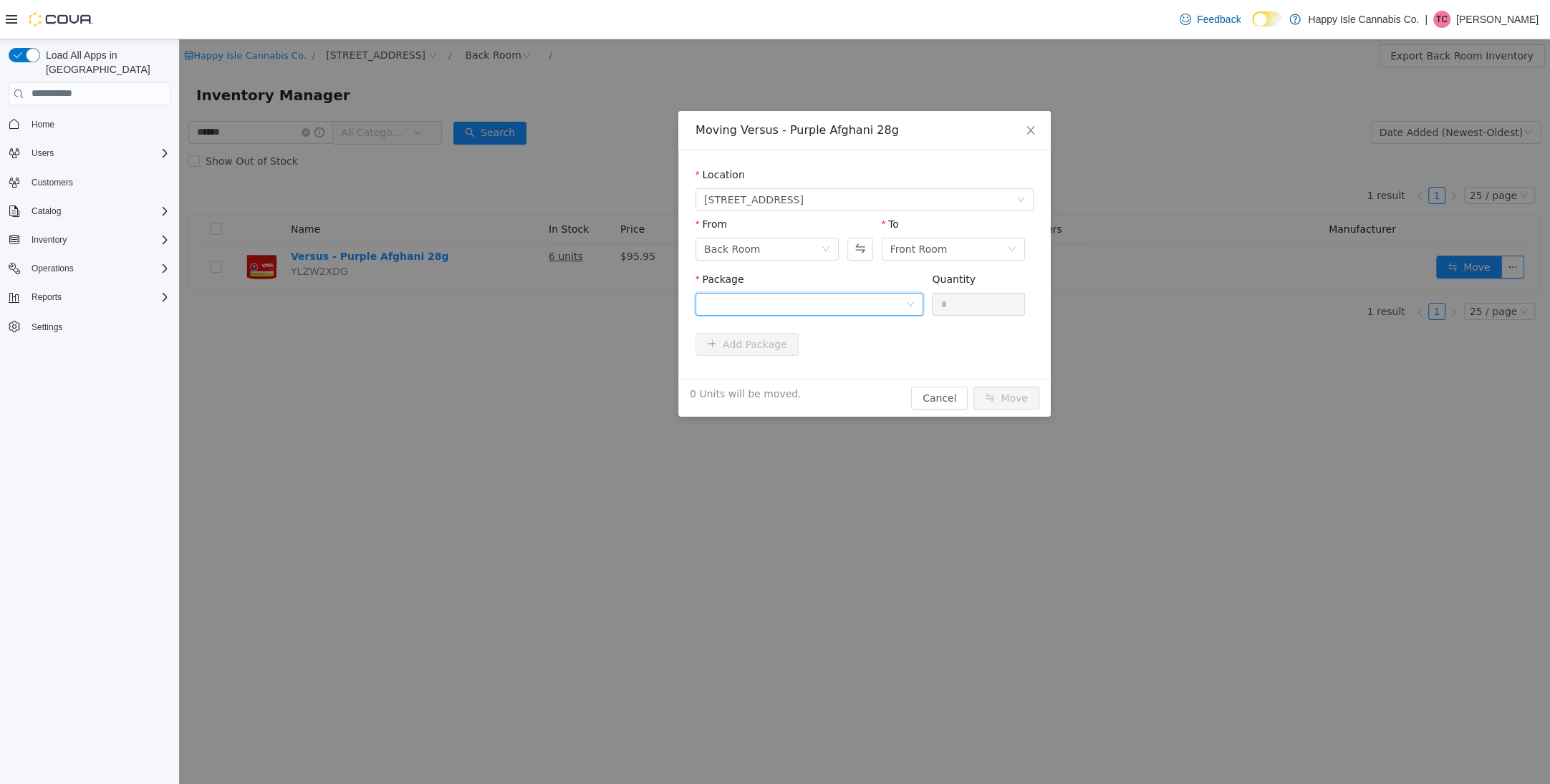
click at [822, 311] on div at bounding box center [805, 303] width 201 height 21
drag, startPoint x: 825, startPoint y: 363, endPoint x: 836, endPoint y: 361, distance: 11.2
click at [825, 363] on li "AFG00001306 Quantity : 6 Units" at bounding box center [809, 363] width 228 height 39
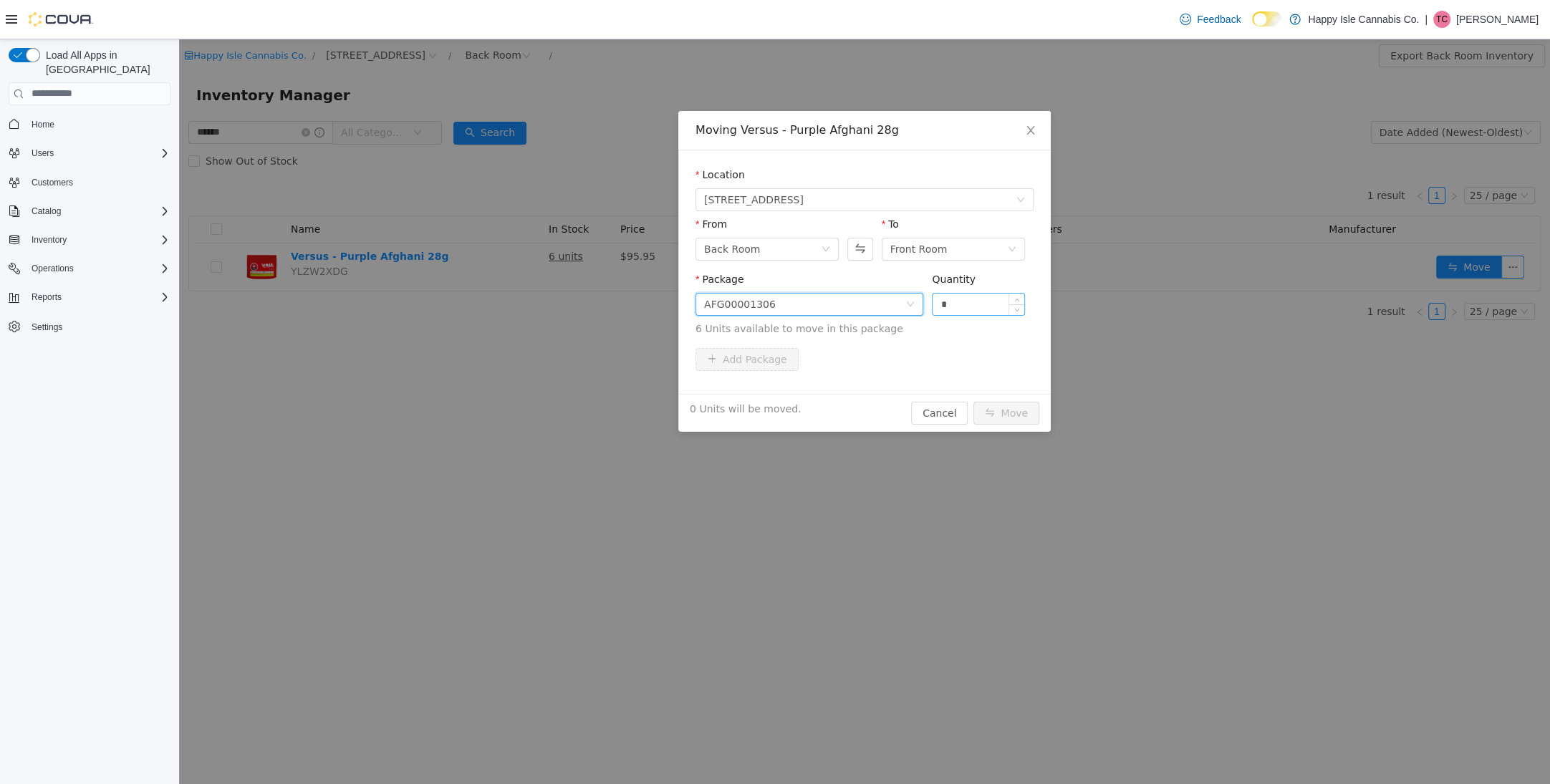
drag, startPoint x: 973, startPoint y: 305, endPoint x: 970, endPoint y: 312, distance: 7.6
click at [973, 306] on input "*" at bounding box center [978, 303] width 92 height 21
type input "*"
click at [1011, 416] on button "Move" at bounding box center [1006, 412] width 66 height 23
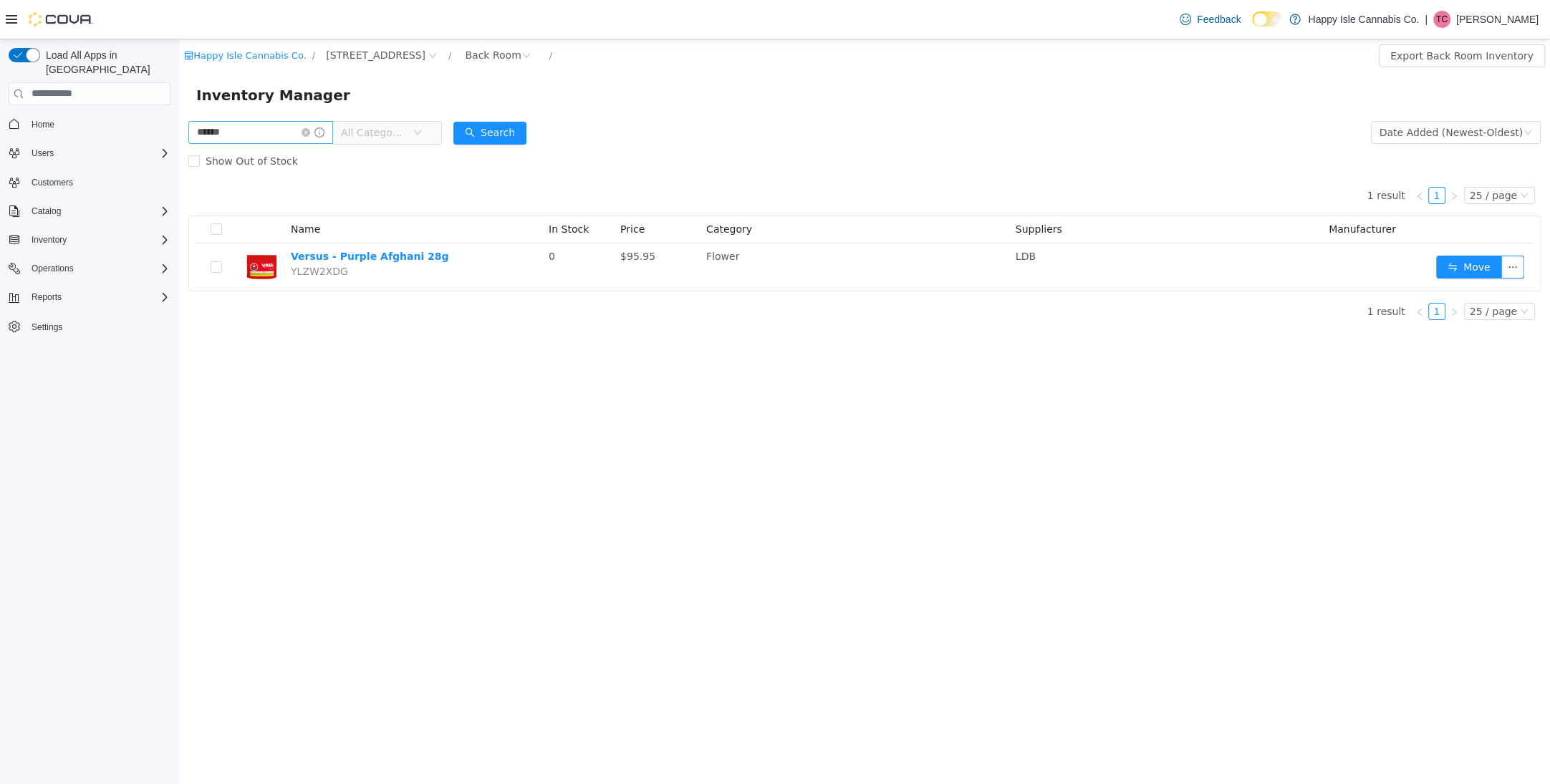
drag, startPoint x: 317, startPoint y: 134, endPoint x: 289, endPoint y: 134, distance: 28.0
click at [310, 134] on icon "icon: close-circle" at bounding box center [306, 132] width 8 height 8
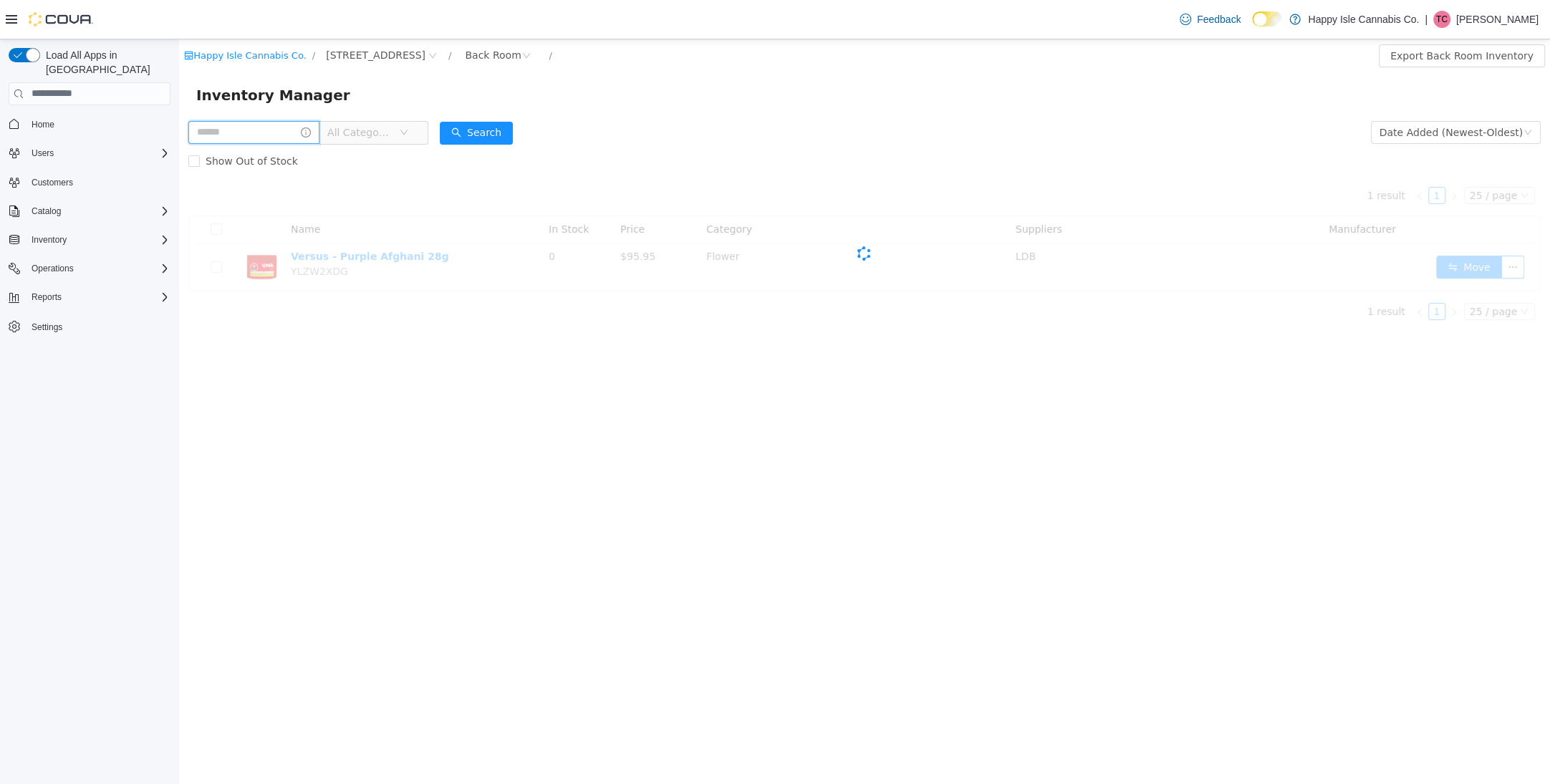
click at [289, 134] on input "text" at bounding box center [253, 132] width 131 height 23
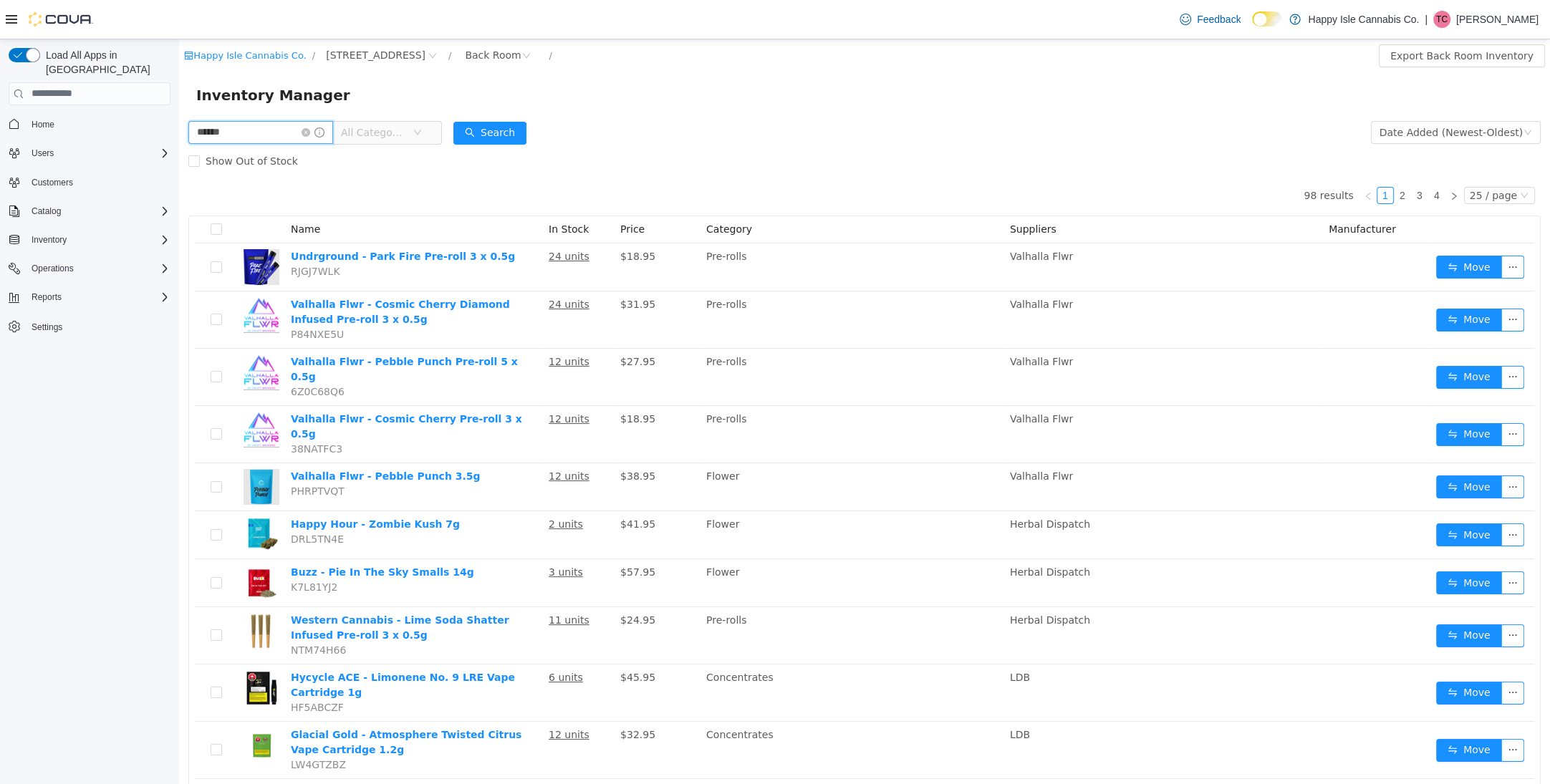
type input "******"
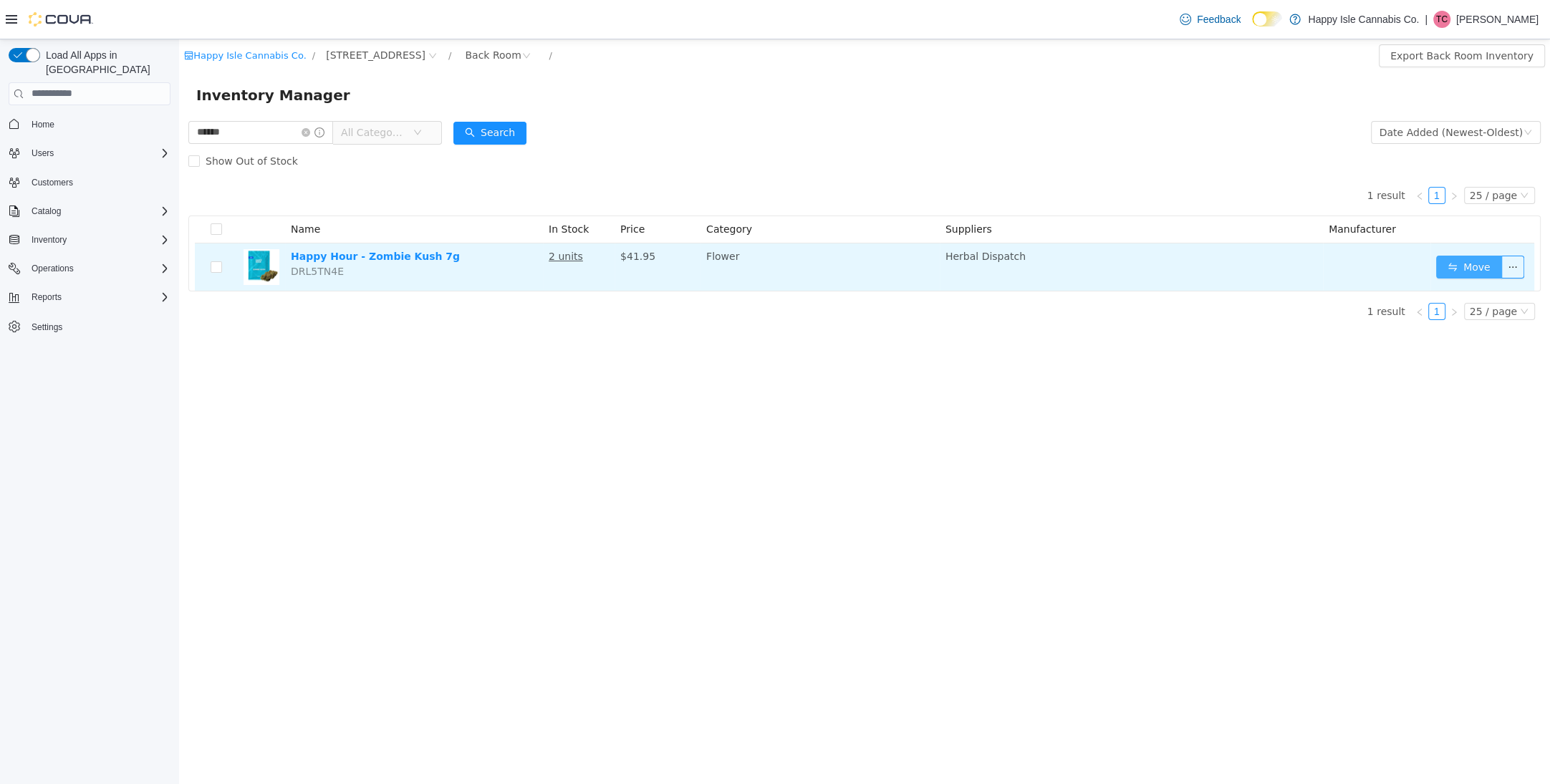
click at [1457, 270] on button "Move" at bounding box center [1469, 266] width 66 height 23
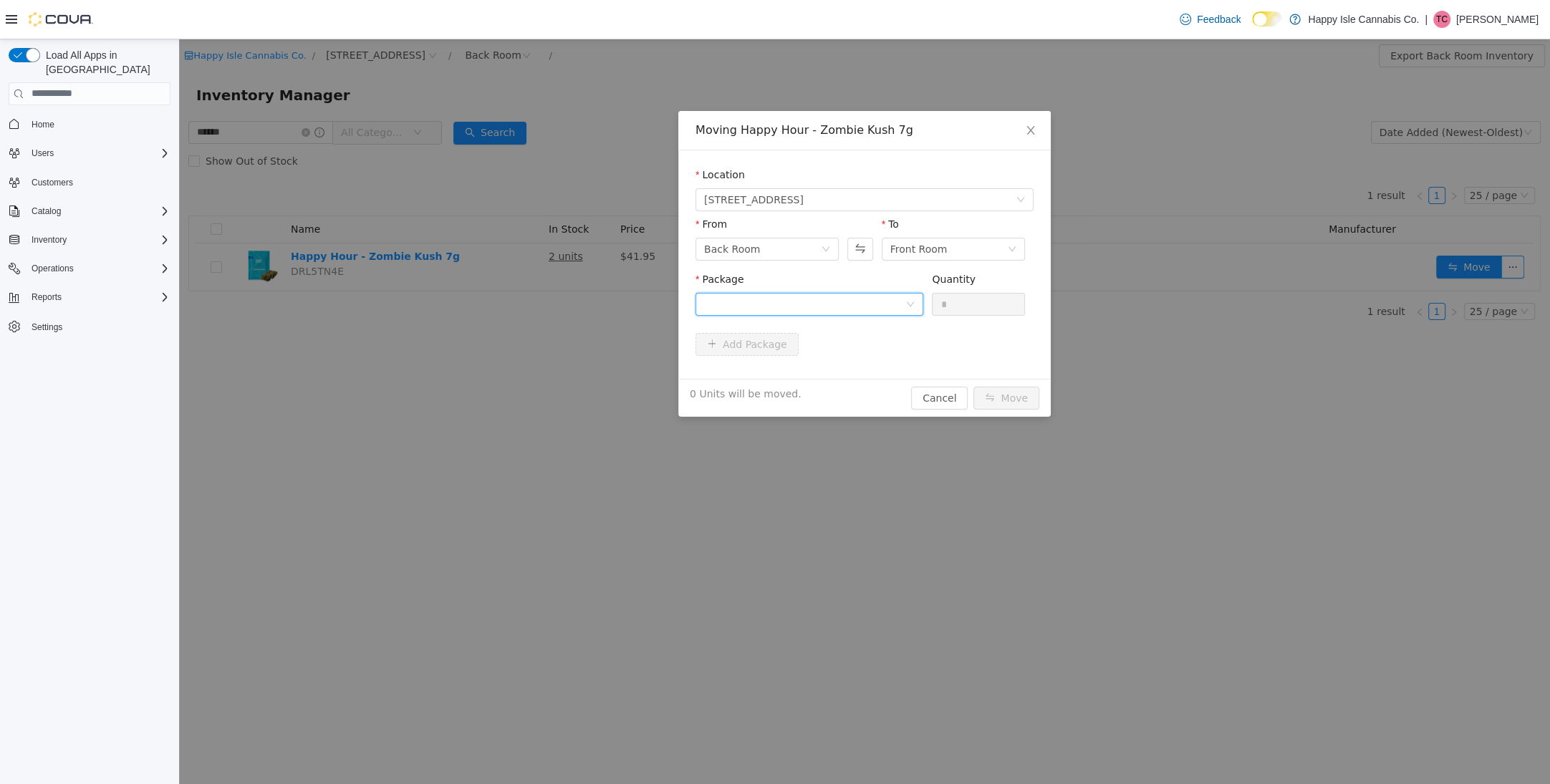
drag, startPoint x: 751, startPoint y: 302, endPoint x: 753, endPoint y: 317, distance: 15.1
click at [751, 305] on div at bounding box center [805, 303] width 201 height 21
drag, startPoint x: 765, startPoint y: 361, endPoint x: 883, endPoint y: 322, distance: 124.3
click at [771, 358] on li "250096.2 Quantity : 2 Units" at bounding box center [809, 363] width 228 height 39
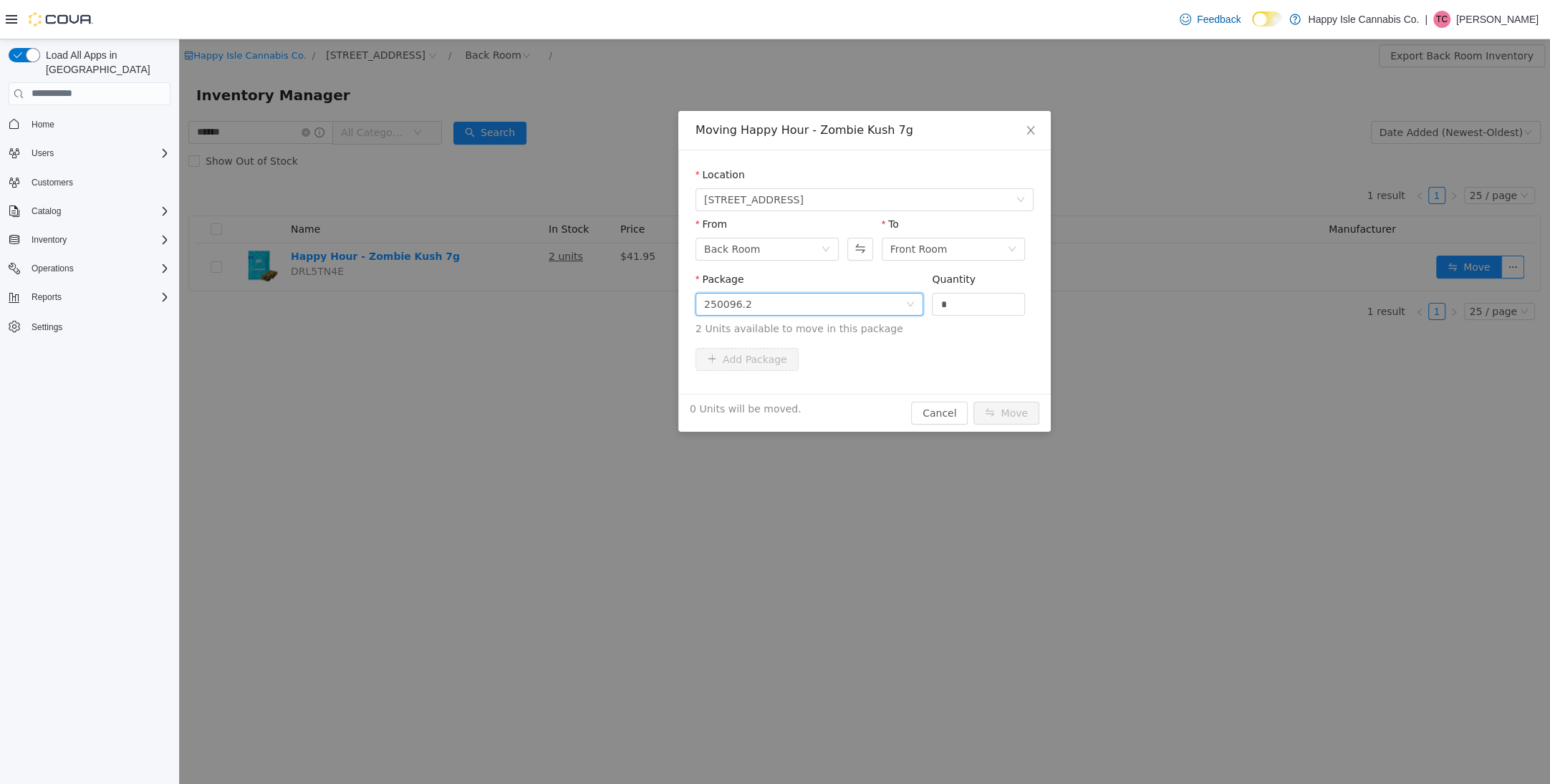
click at [975, 315] on div "Quantity *" at bounding box center [978, 296] width 93 height 49
type input "*"
click at [1003, 411] on button "Move" at bounding box center [1006, 412] width 66 height 23
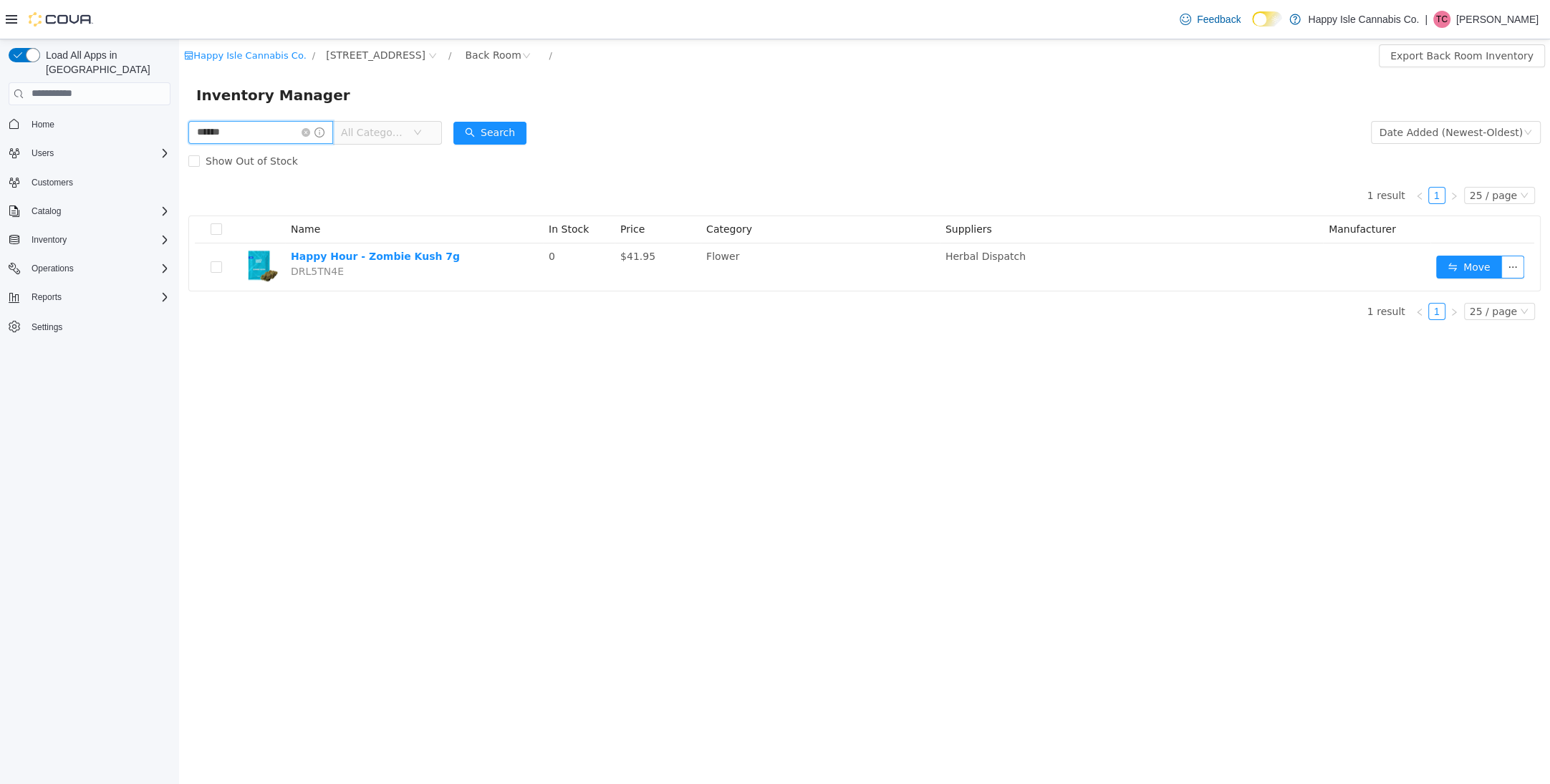
click at [279, 134] on input "******" at bounding box center [260, 132] width 144 height 23
click at [252, 130] on input "********" at bounding box center [260, 132] width 144 height 23
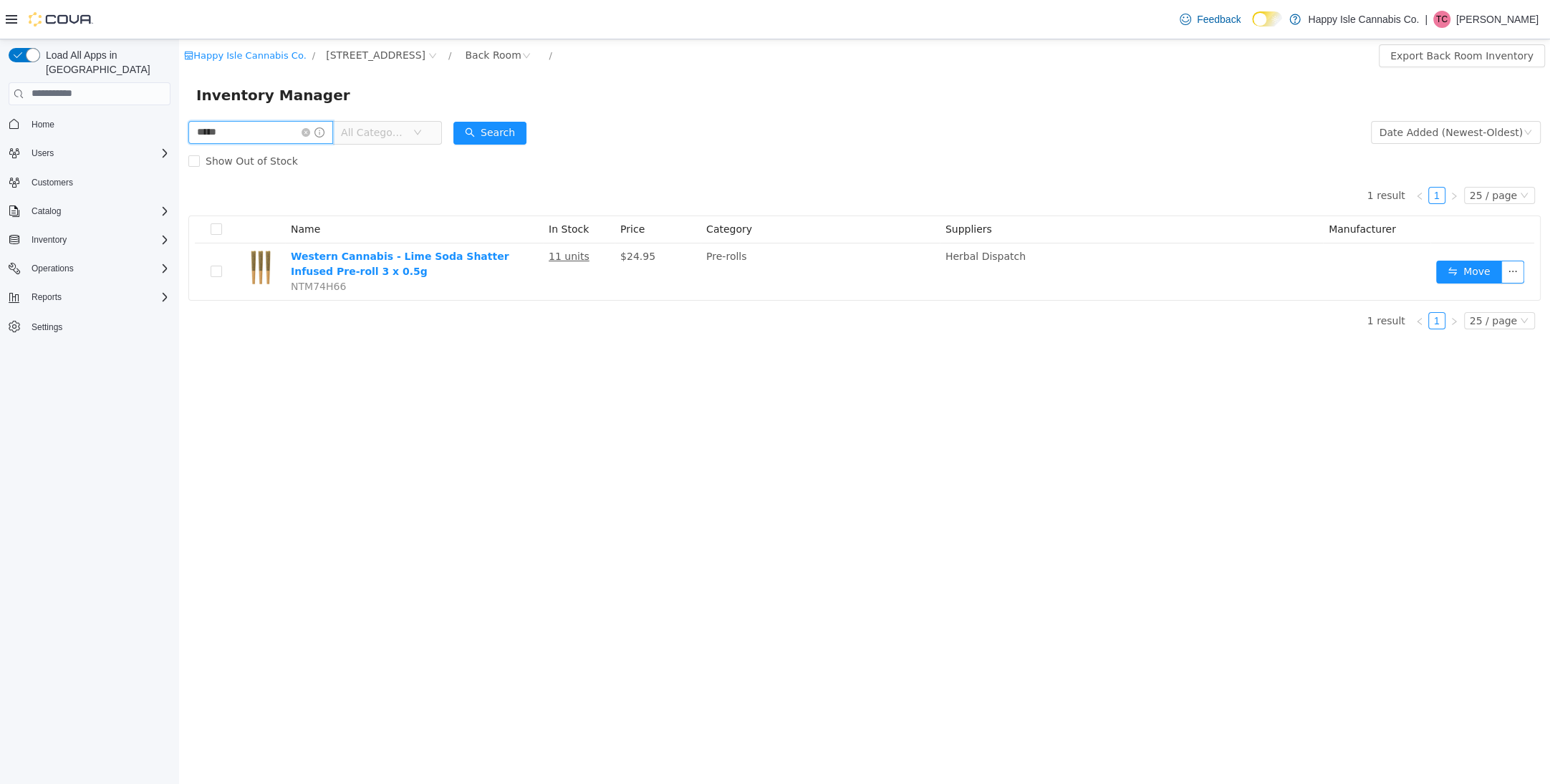
type input "*****"
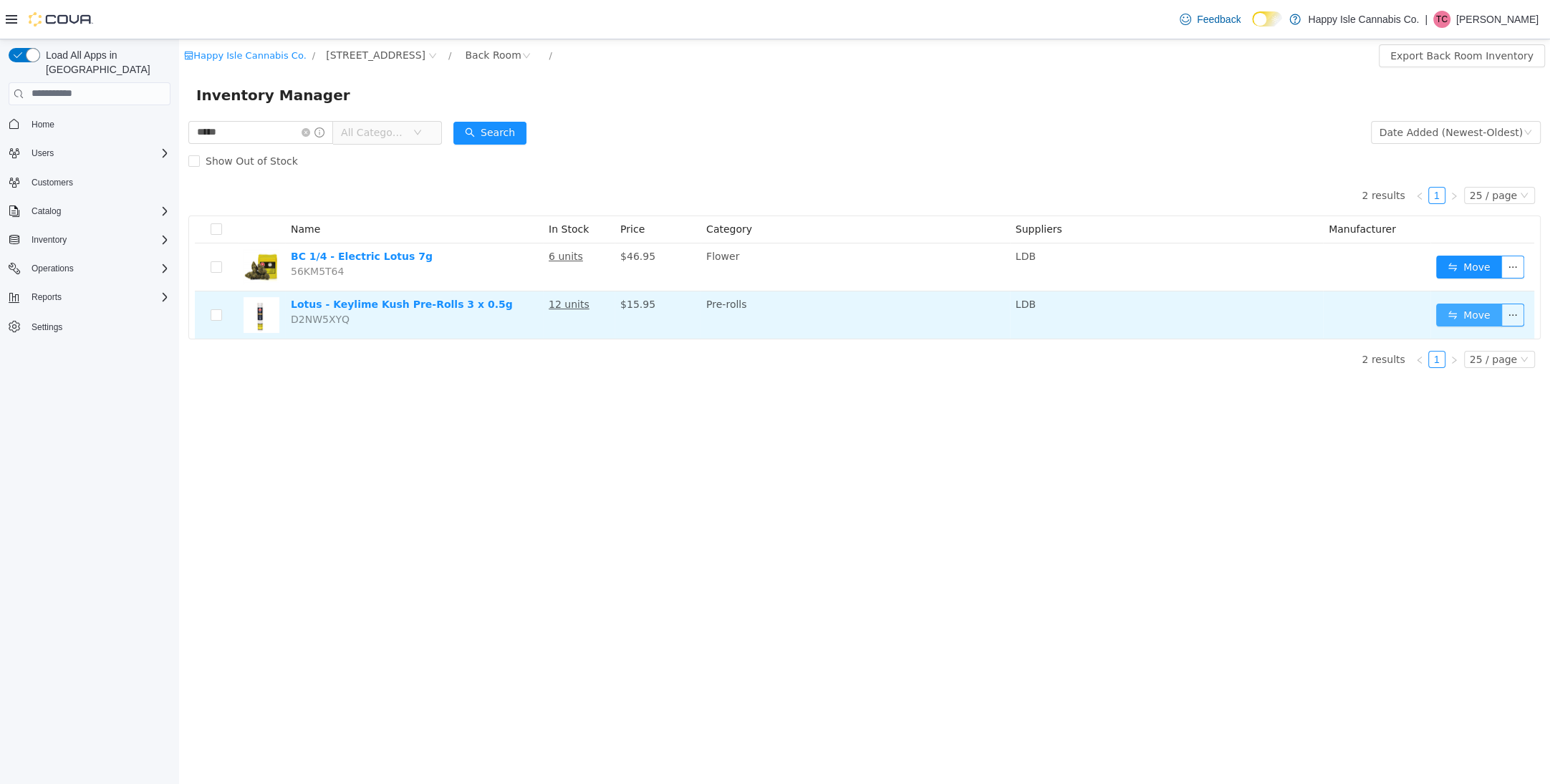
click at [1483, 312] on button "Move" at bounding box center [1469, 314] width 66 height 23
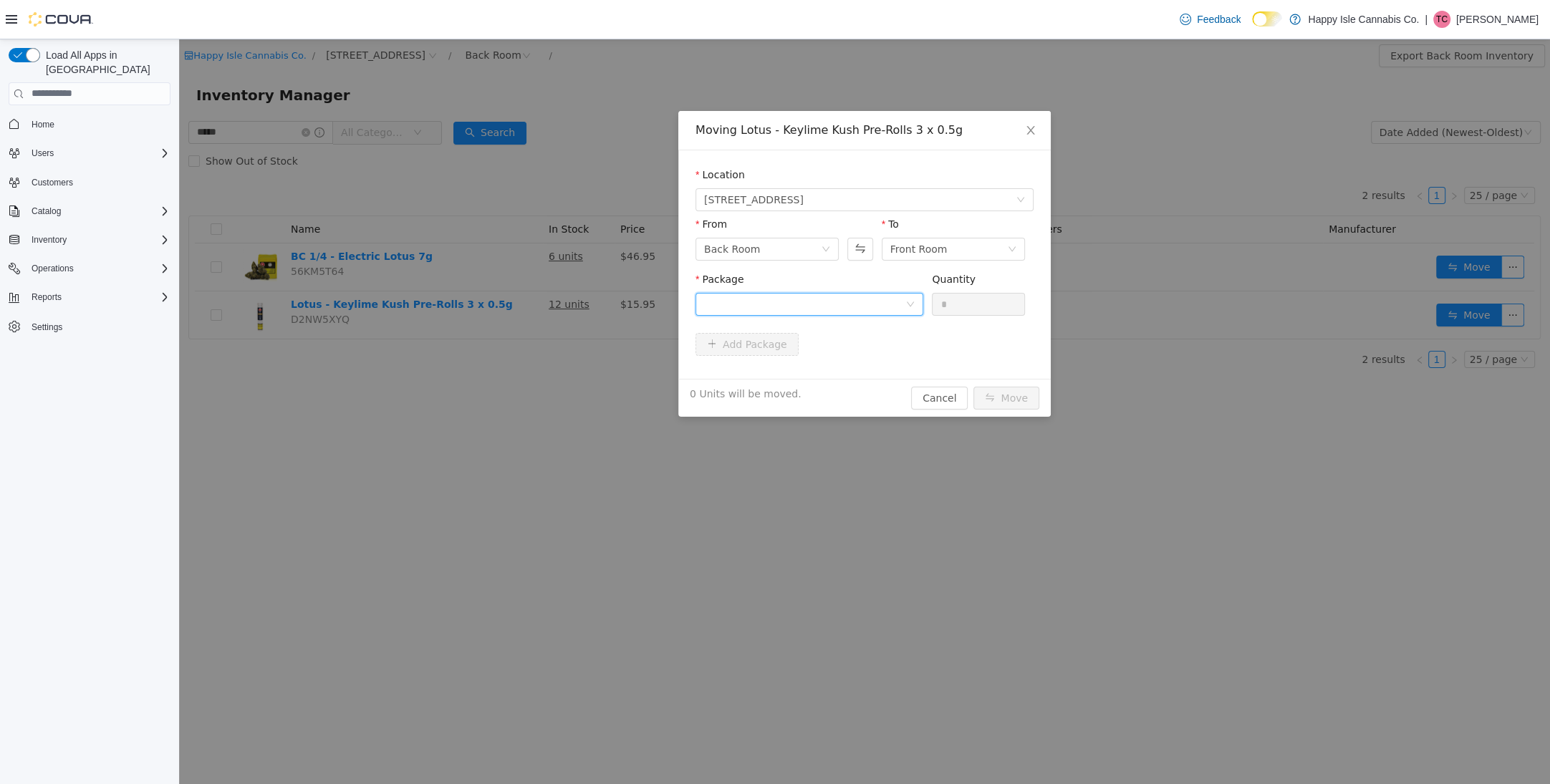
click at [762, 304] on div at bounding box center [805, 303] width 201 height 21
drag, startPoint x: 770, startPoint y: 367, endPoint x: 777, endPoint y: 364, distance: 7.6
click at [774, 366] on span "Quantity : 12 Units" at bounding box center [748, 371] width 87 height 12
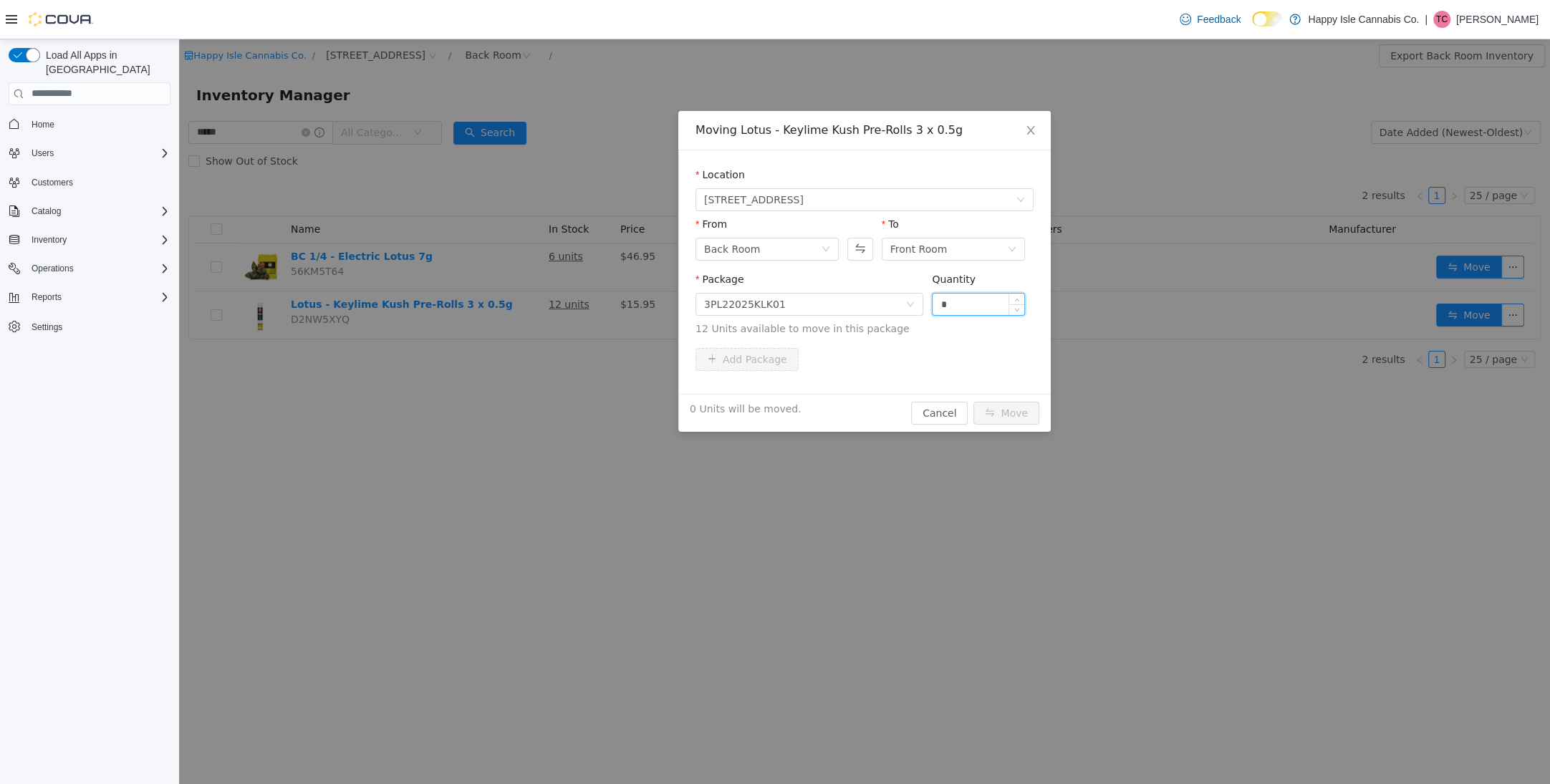
click at [982, 307] on input "*" at bounding box center [978, 303] width 92 height 21
type input "**"
drag, startPoint x: 1002, startPoint y: 414, endPoint x: 995, endPoint y: 413, distance: 7.1
click at [1002, 414] on button "Move" at bounding box center [1006, 412] width 66 height 23
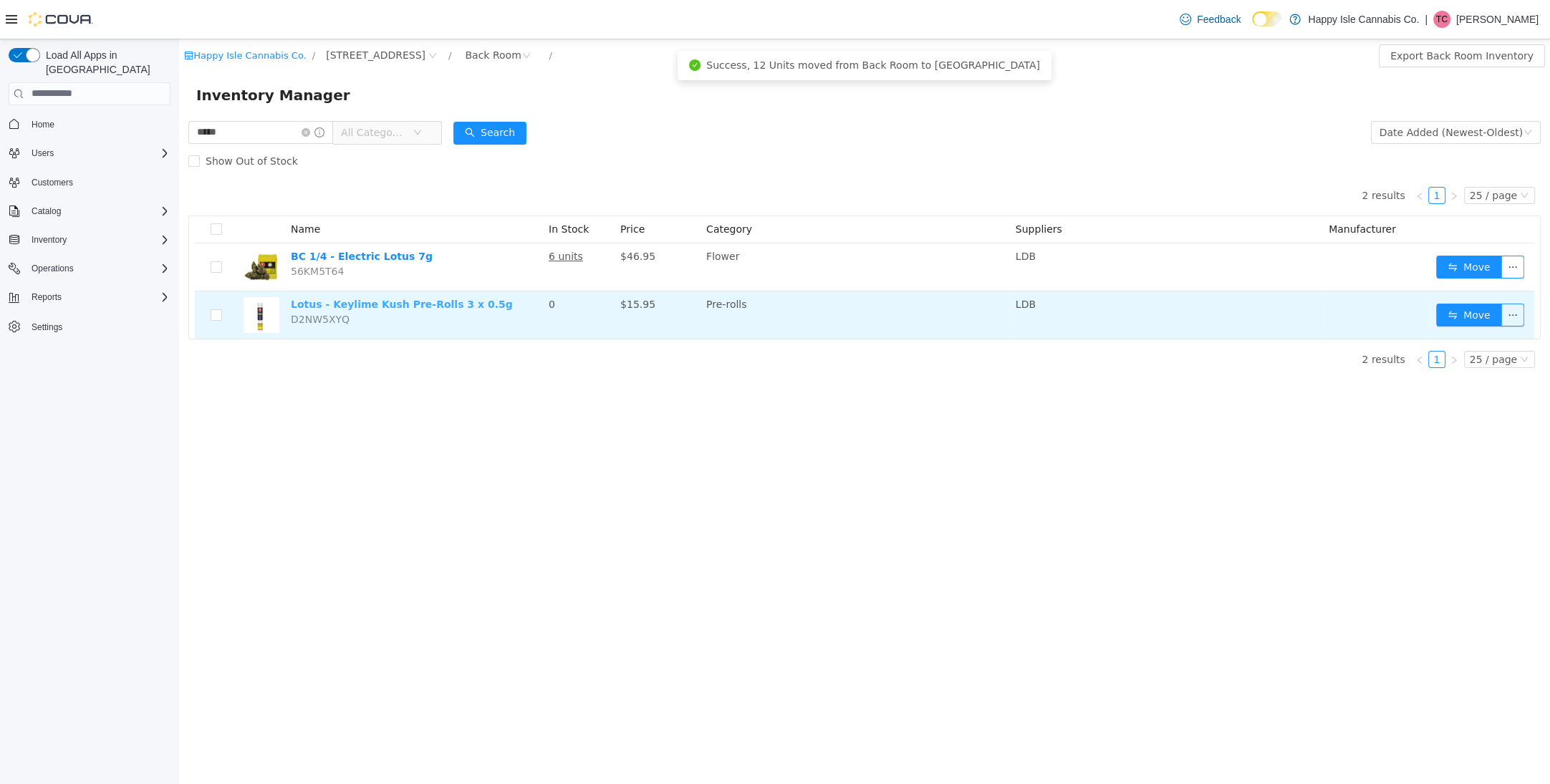
click at [445, 307] on link "Lotus - Keylime Kush Pre-Rolls 3 x 0.5g" at bounding box center [402, 303] width 222 height 12
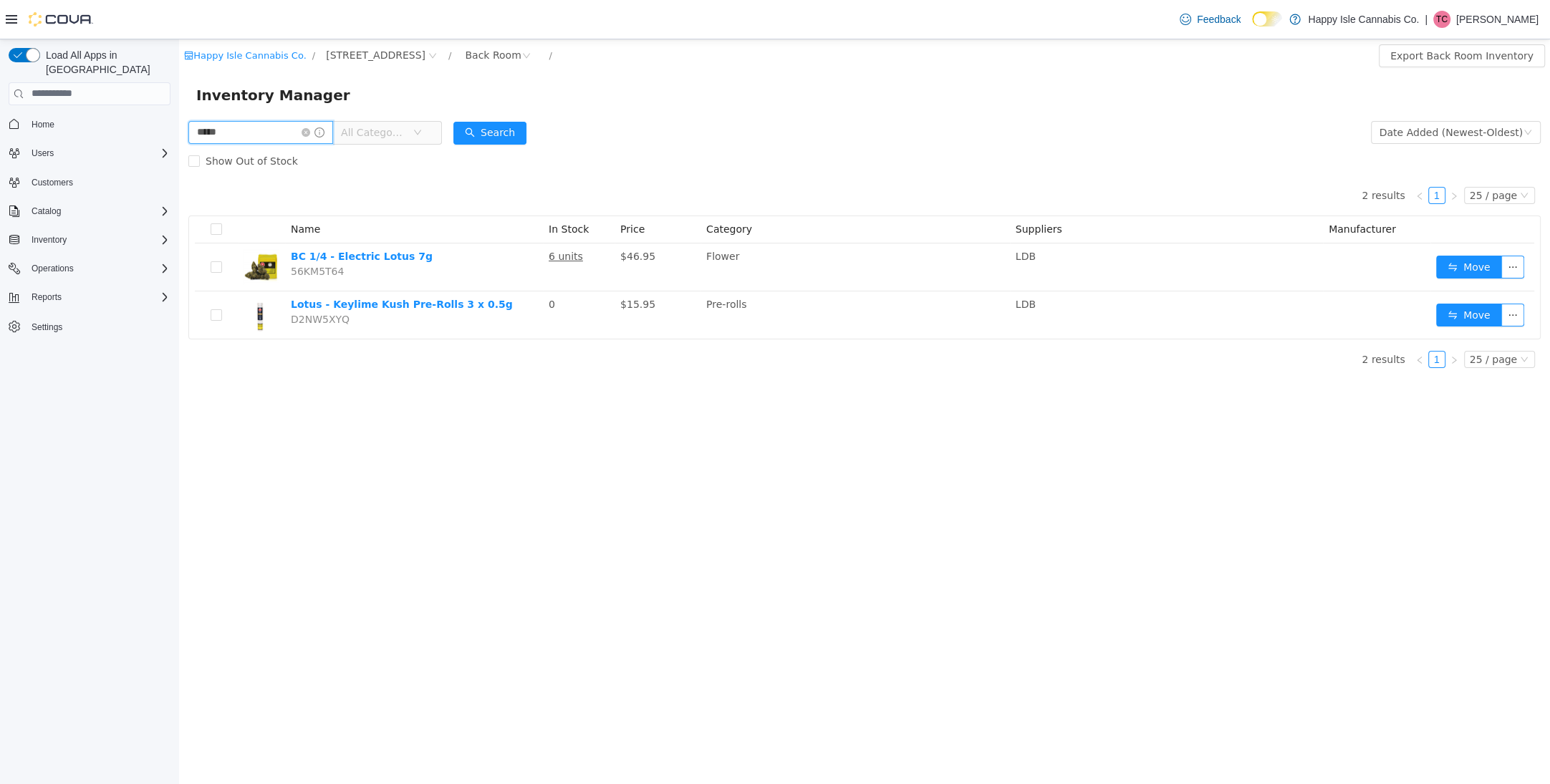
click at [262, 124] on input "*****" at bounding box center [260, 132] width 144 height 23
click at [262, 124] on input "*****" at bounding box center [260, 132] width 144 height 23
type input "****"
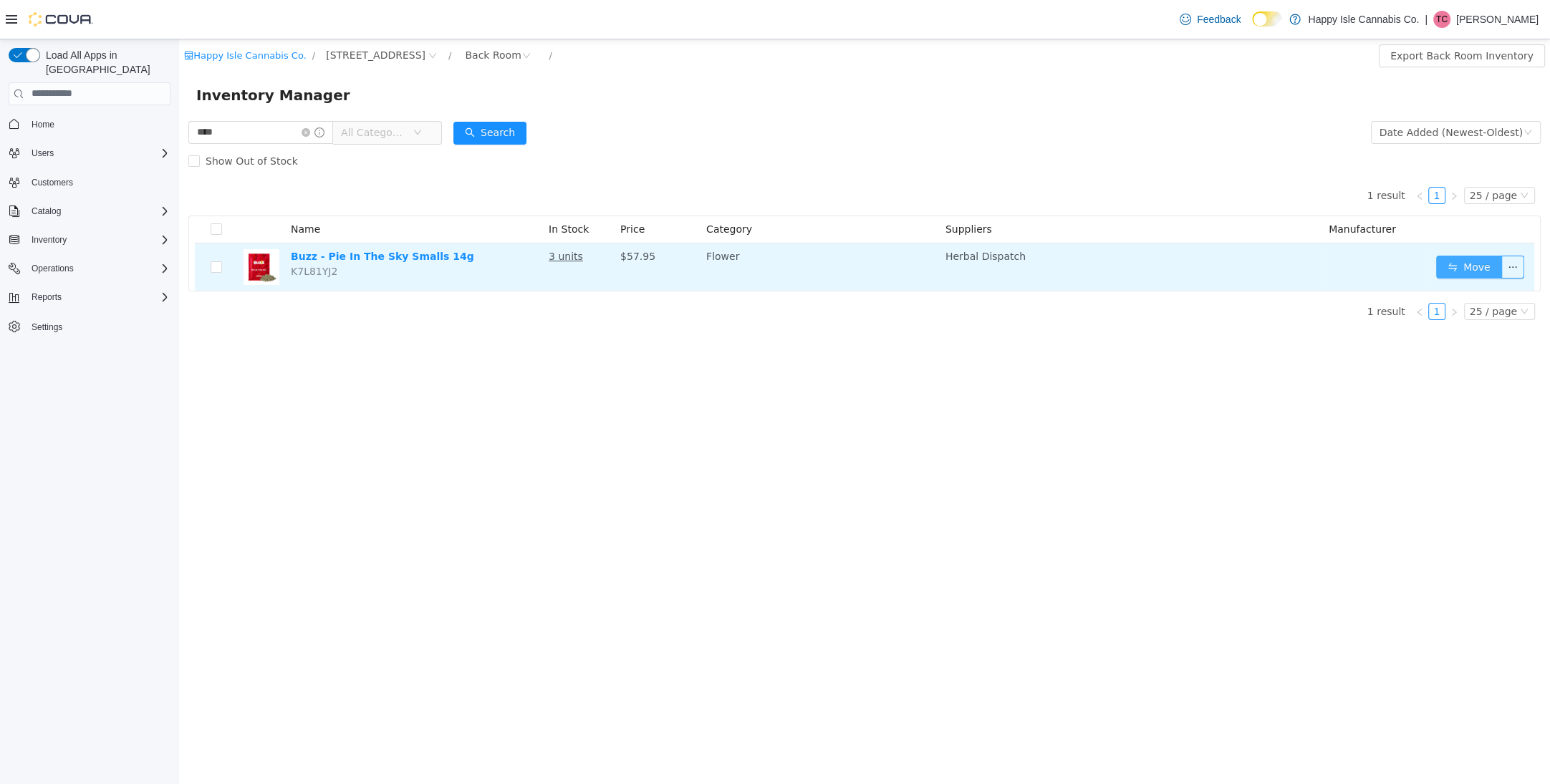
click at [1446, 267] on button "Move" at bounding box center [1469, 266] width 66 height 23
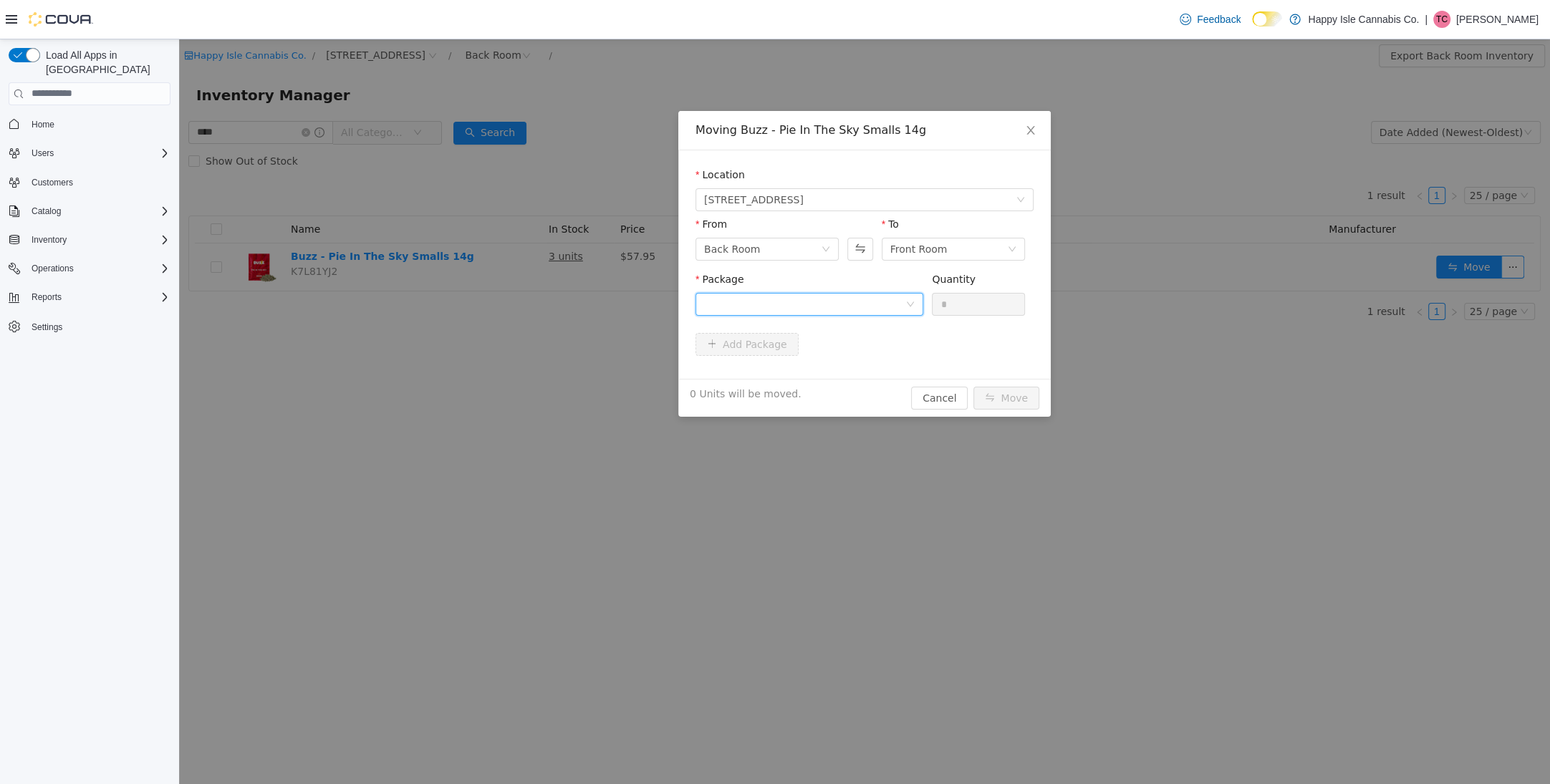
drag, startPoint x: 857, startPoint y: 298, endPoint x: 861, endPoint y: 312, distance: 14.6
click at [857, 299] on div at bounding box center [805, 303] width 201 height 21
drag, startPoint x: 857, startPoint y: 365, endPoint x: 963, endPoint y: 308, distance: 120.4
click at [862, 362] on li "250324.3 Quantity : 3 Units" at bounding box center [809, 363] width 228 height 39
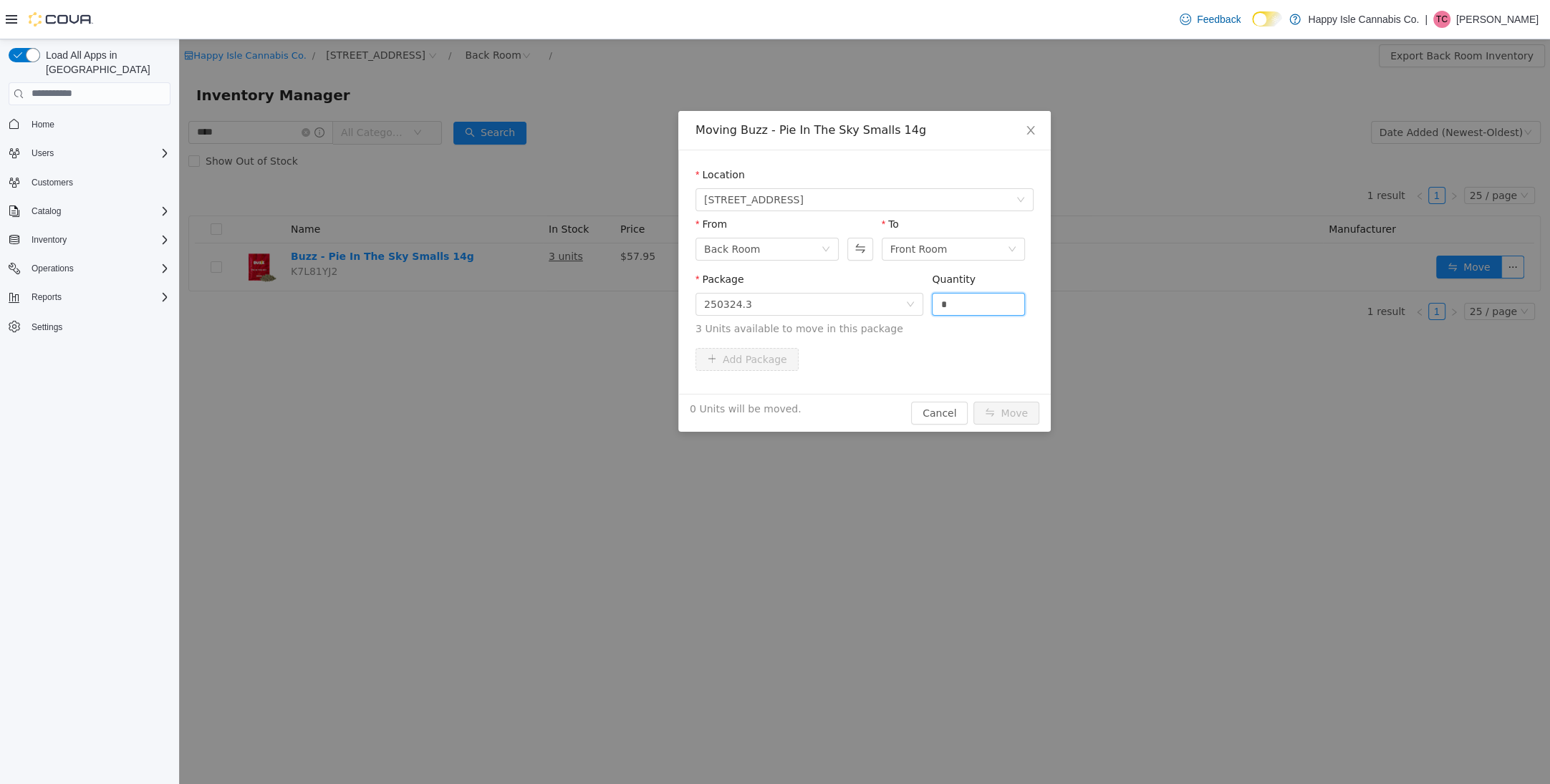
drag, startPoint x: 964, startPoint y: 307, endPoint x: 978, endPoint y: 327, distance: 24.4
click at [964, 307] on input "*" at bounding box center [978, 303] width 92 height 21
type input "*"
click at [995, 403] on button "Move" at bounding box center [1006, 412] width 66 height 23
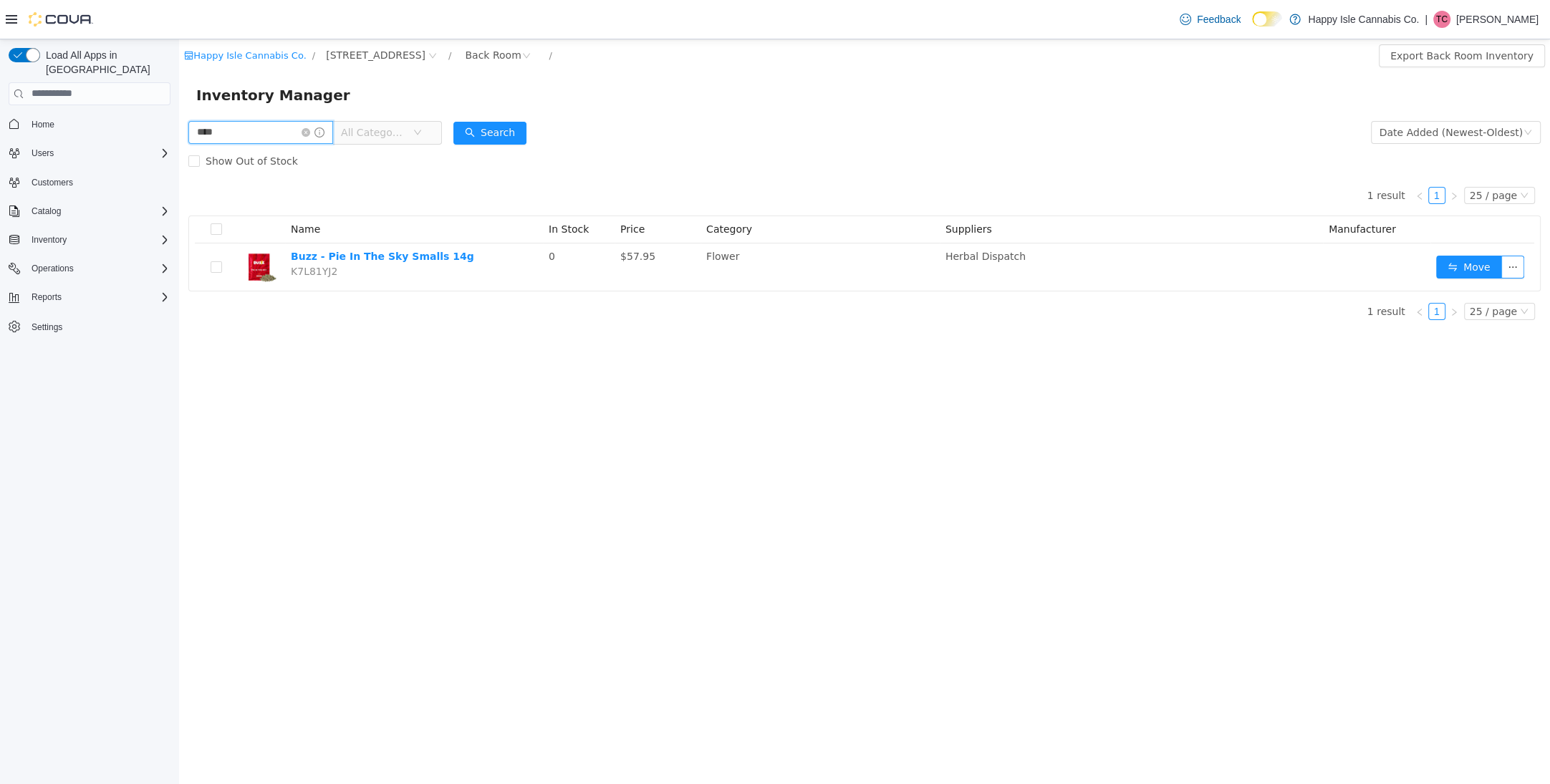
click at [248, 138] on input "****" at bounding box center [260, 132] width 144 height 23
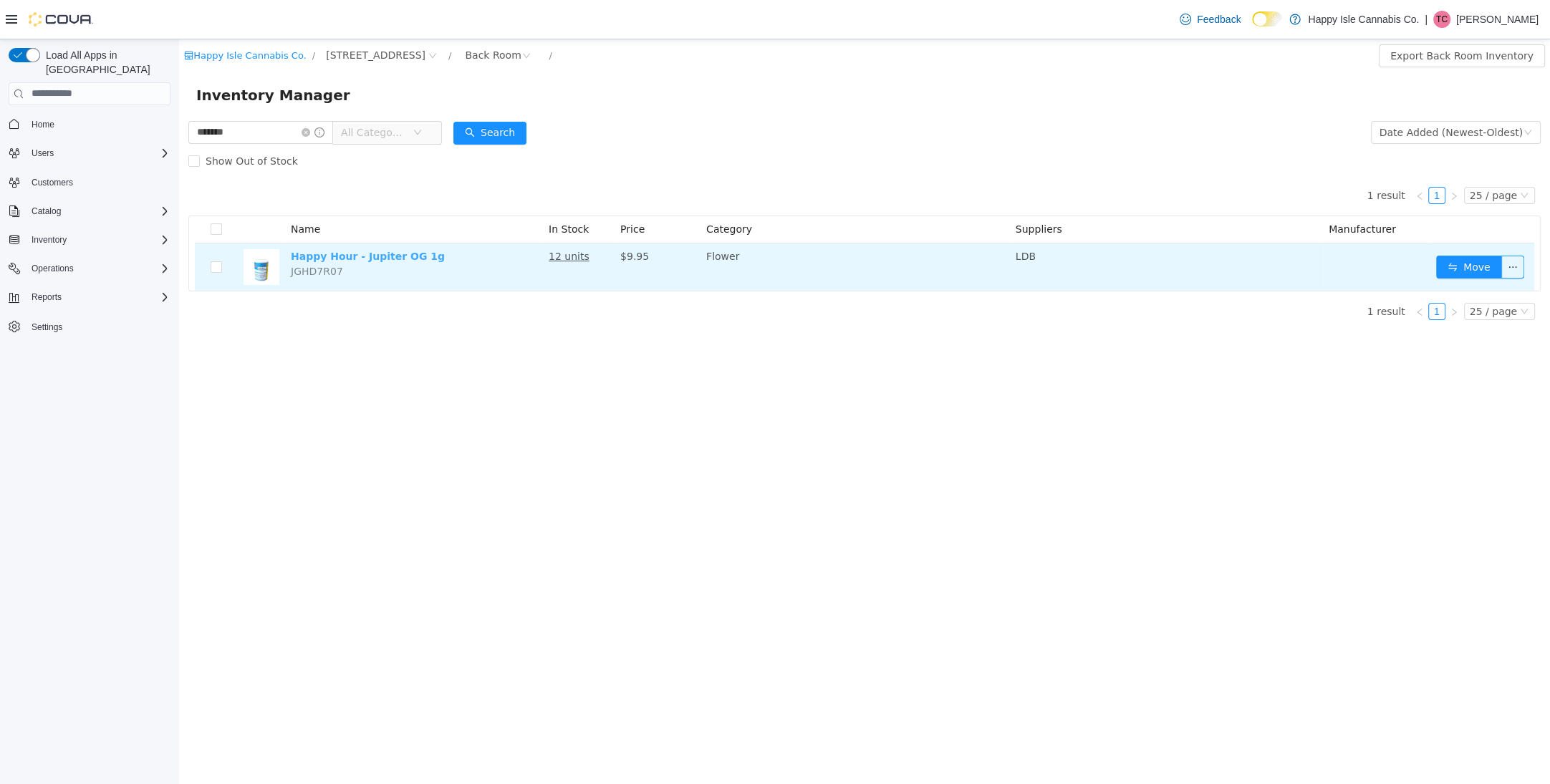
click at [381, 256] on link "Happy Hour - Jupiter OG 1g" at bounding box center [368, 256] width 154 height 12
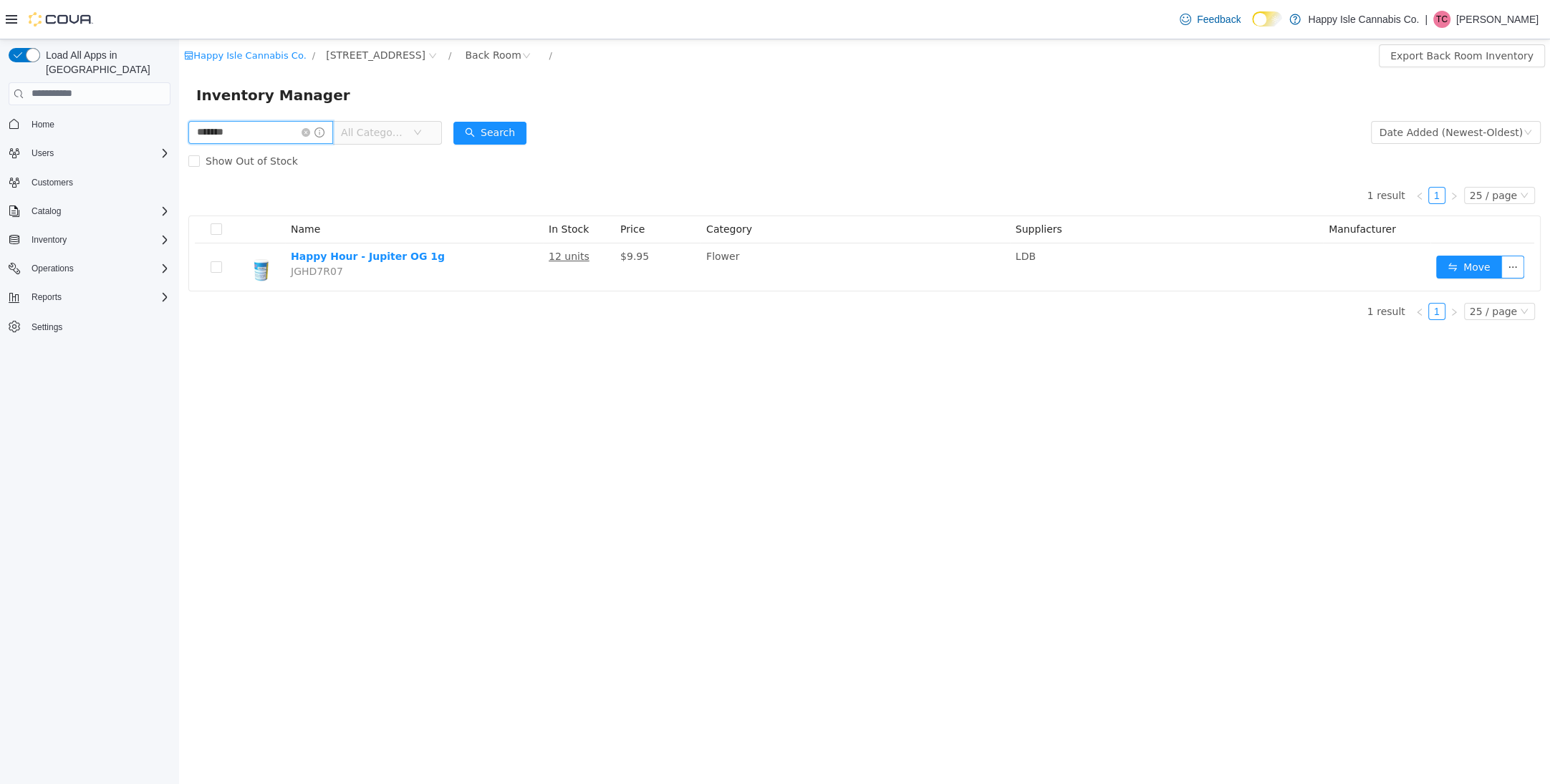
click at [293, 132] on input "*******" at bounding box center [260, 132] width 144 height 23
click at [292, 131] on input "*******" at bounding box center [260, 132] width 144 height 23
type input "****"
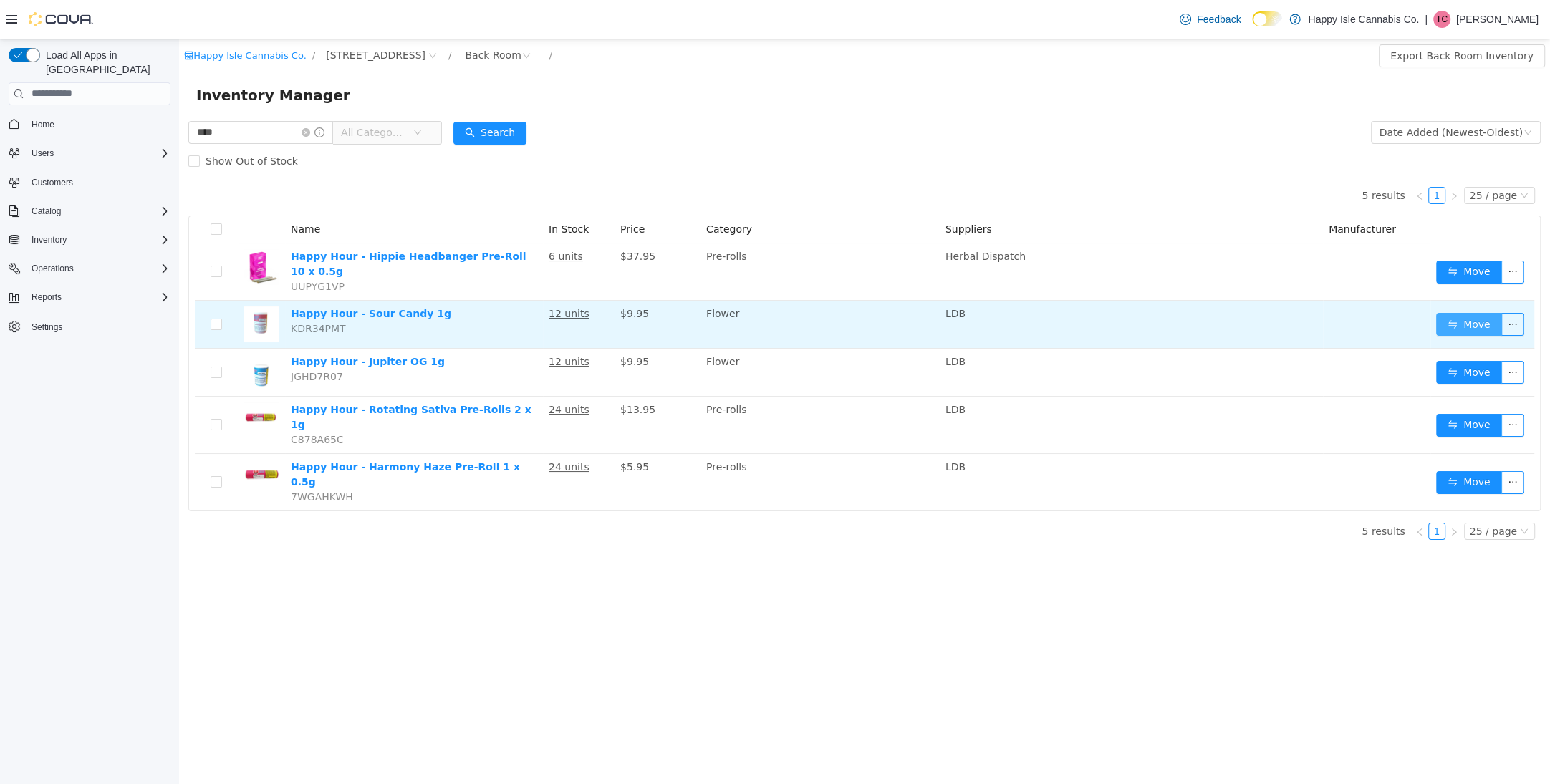
click at [1456, 324] on button "Move" at bounding box center [1469, 324] width 66 height 23
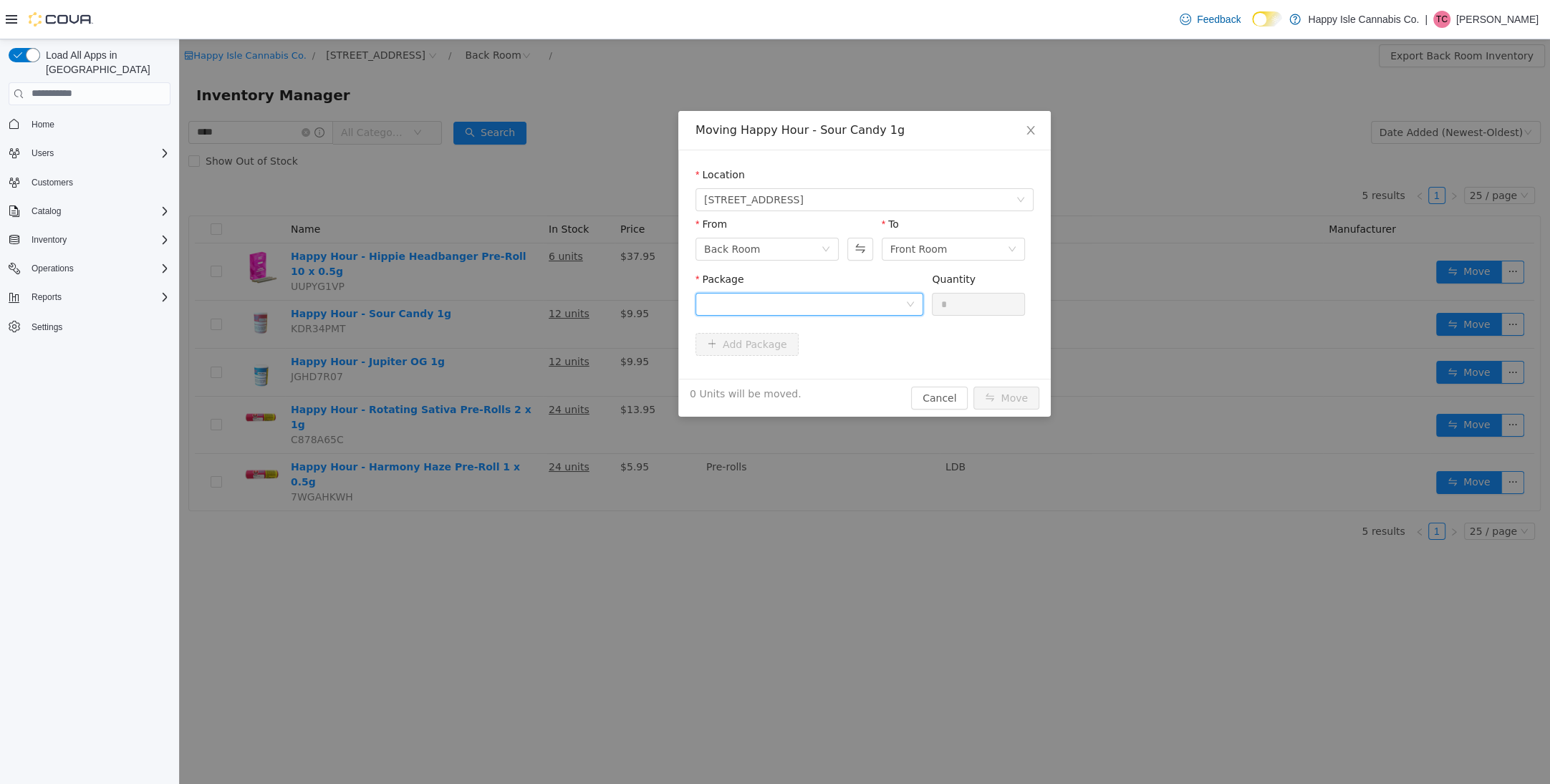
click at [822, 307] on div at bounding box center [805, 303] width 201 height 21
drag, startPoint x: 836, startPoint y: 355, endPoint x: 860, endPoint y: 345, distance: 26.0
click at [836, 355] on li "250296.0 Quantity : 12 Units" at bounding box center [809, 363] width 228 height 39
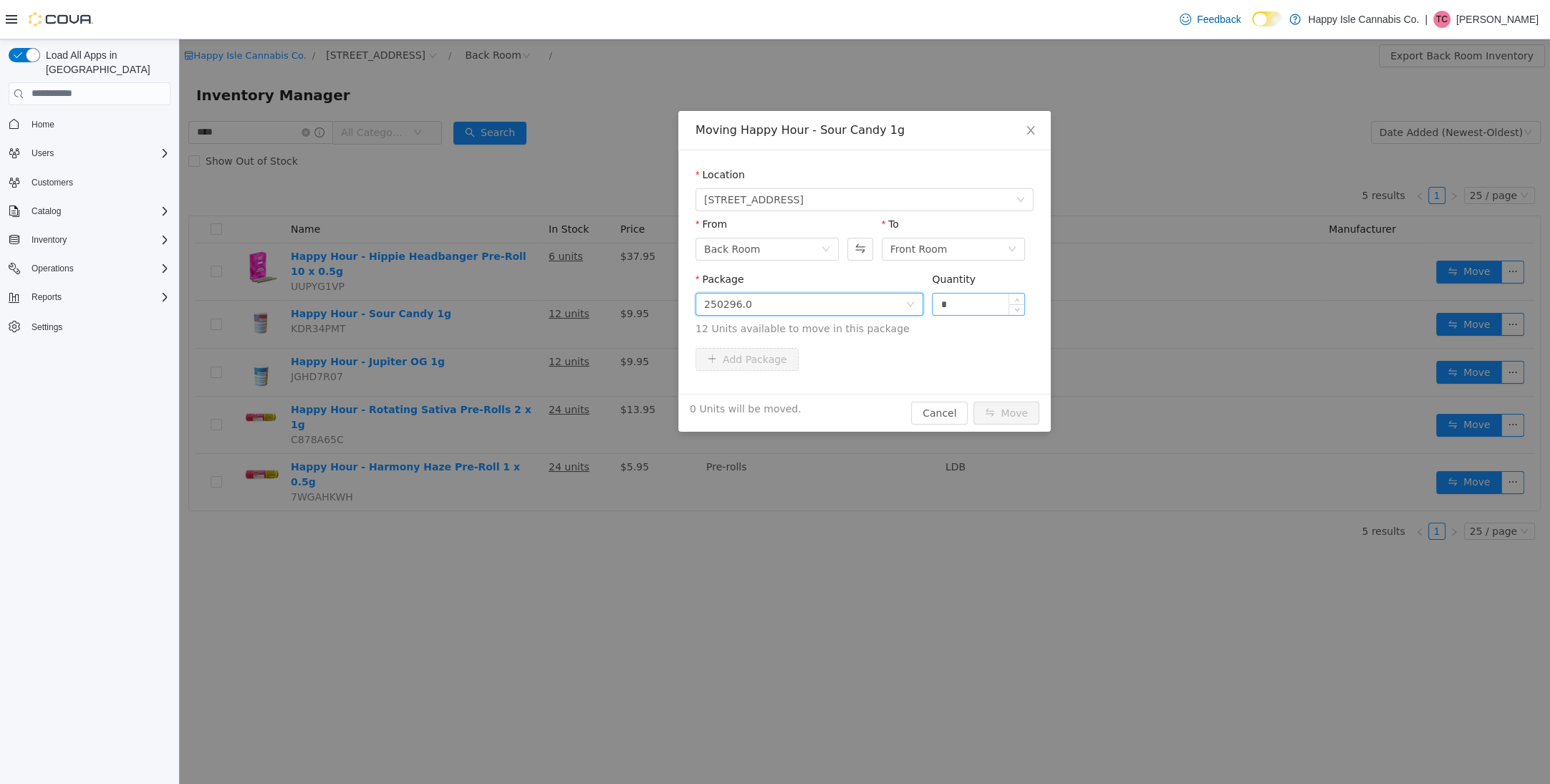
drag, startPoint x: 989, startPoint y: 291, endPoint x: 987, endPoint y: 302, distance: 11.2
click at [990, 296] on div "Quantity *" at bounding box center [978, 296] width 93 height 49
drag, startPoint x: 985, startPoint y: 303, endPoint x: 1006, endPoint y: 360, distance: 60.7
click at [985, 303] on input "*" at bounding box center [978, 303] width 92 height 21
type input "**"
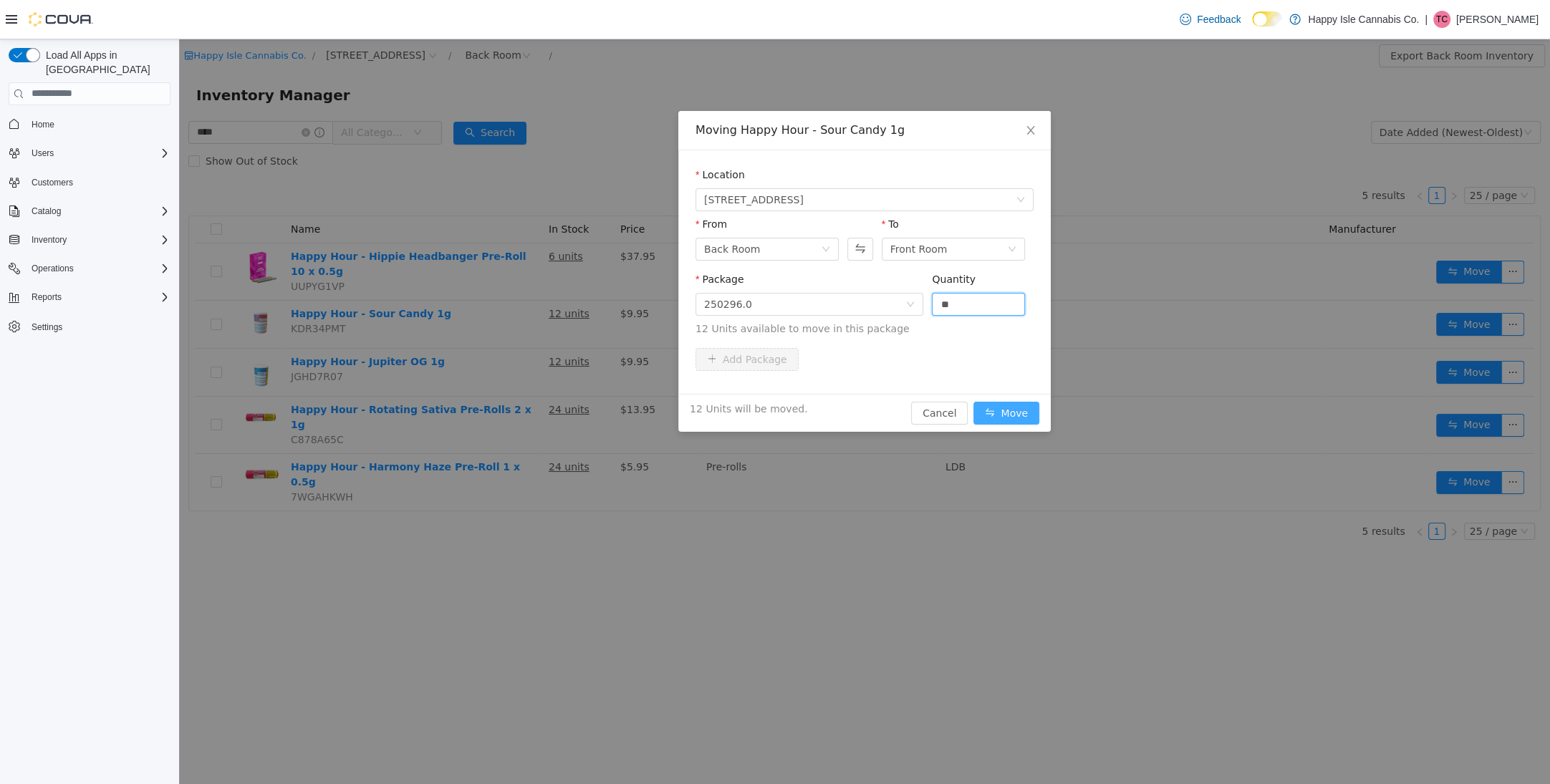
click at [1018, 410] on button "Move" at bounding box center [1006, 412] width 66 height 23
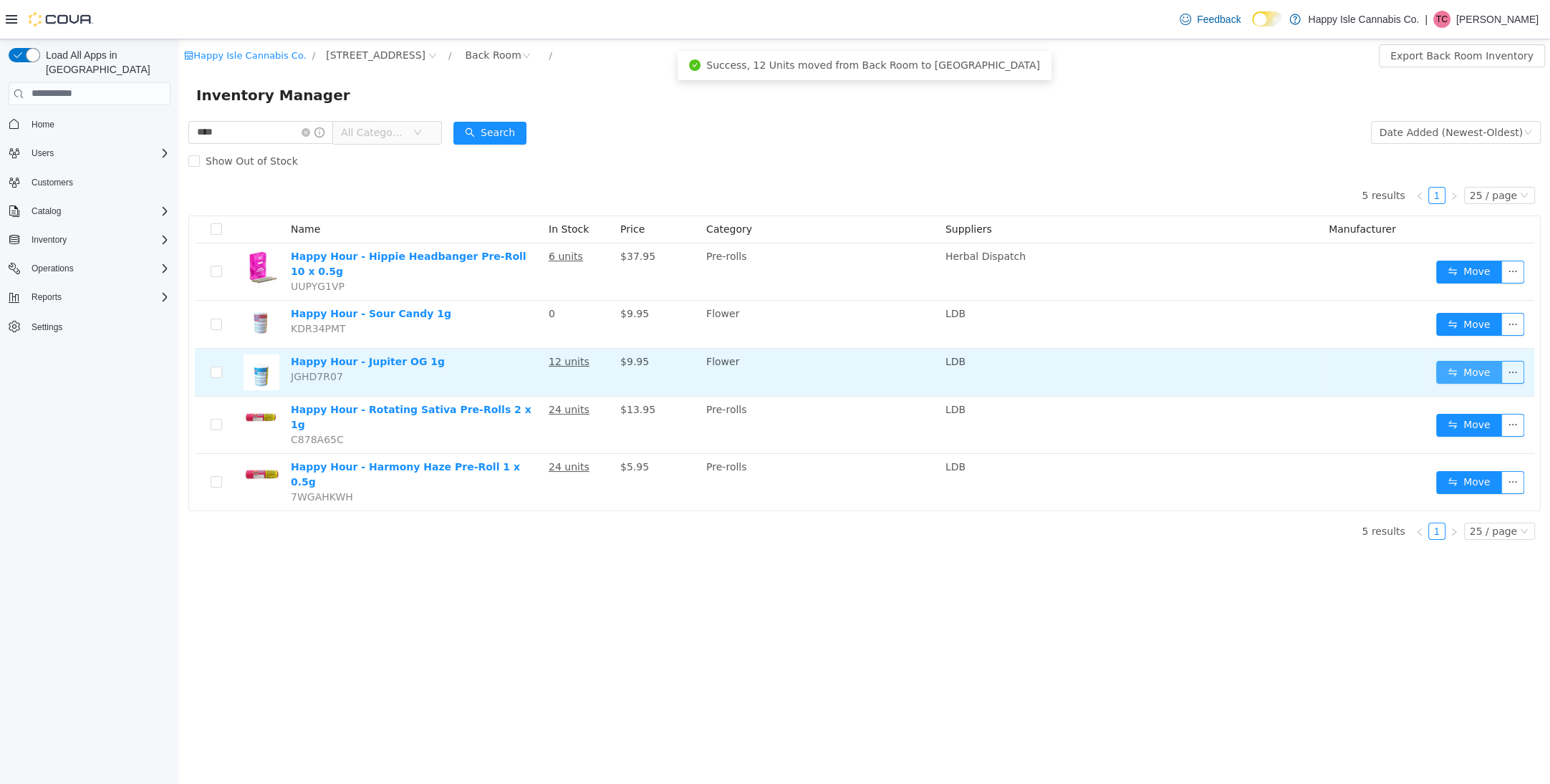
click at [1468, 370] on button "Move" at bounding box center [1469, 372] width 66 height 23
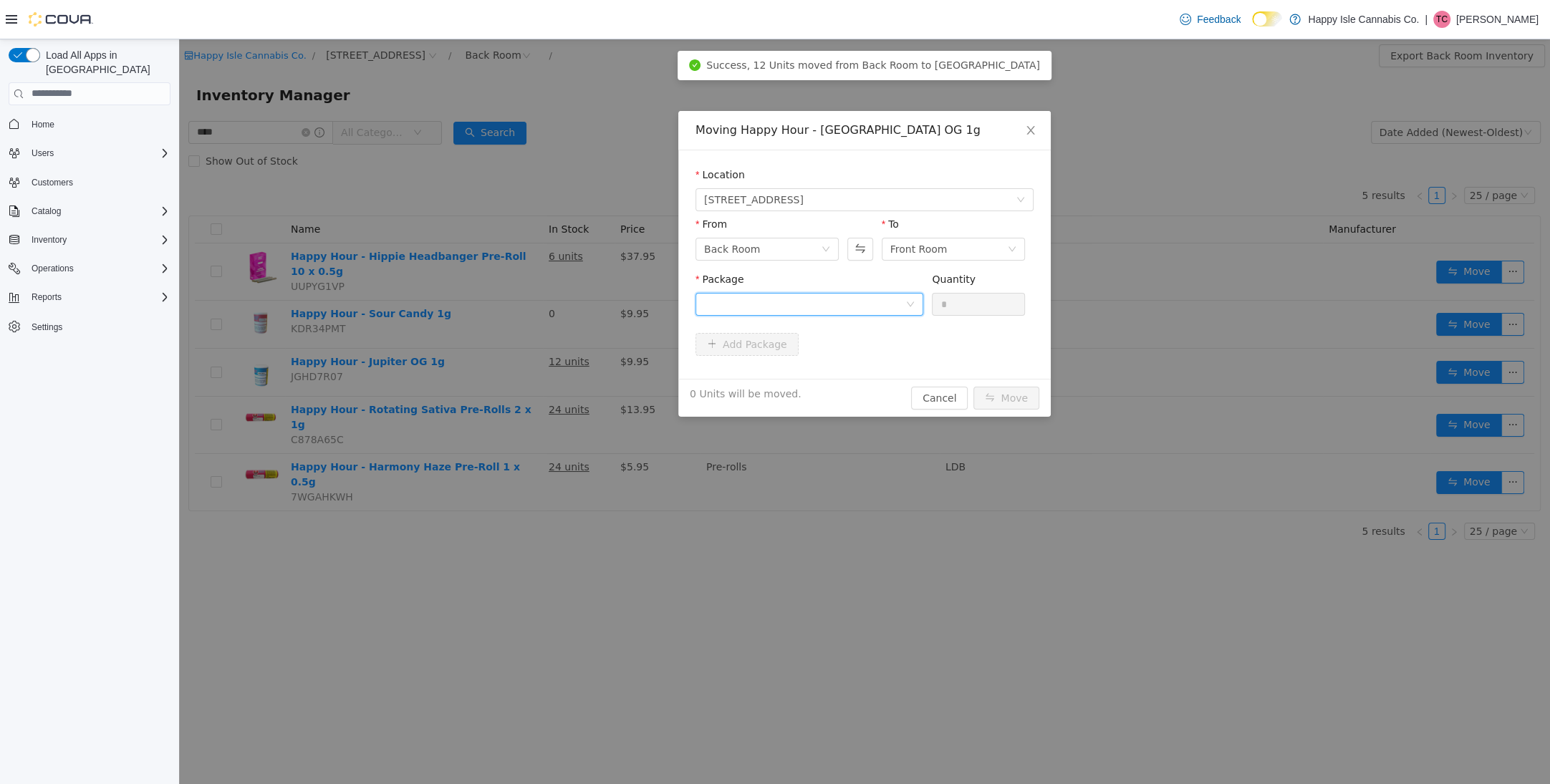
click at [829, 311] on div at bounding box center [805, 303] width 201 height 21
drag, startPoint x: 832, startPoint y: 369, endPoint x: 891, endPoint y: 337, distance: 67.1
click at [846, 362] on li "250313.0 Quantity : 12 Units" at bounding box center [809, 363] width 228 height 39
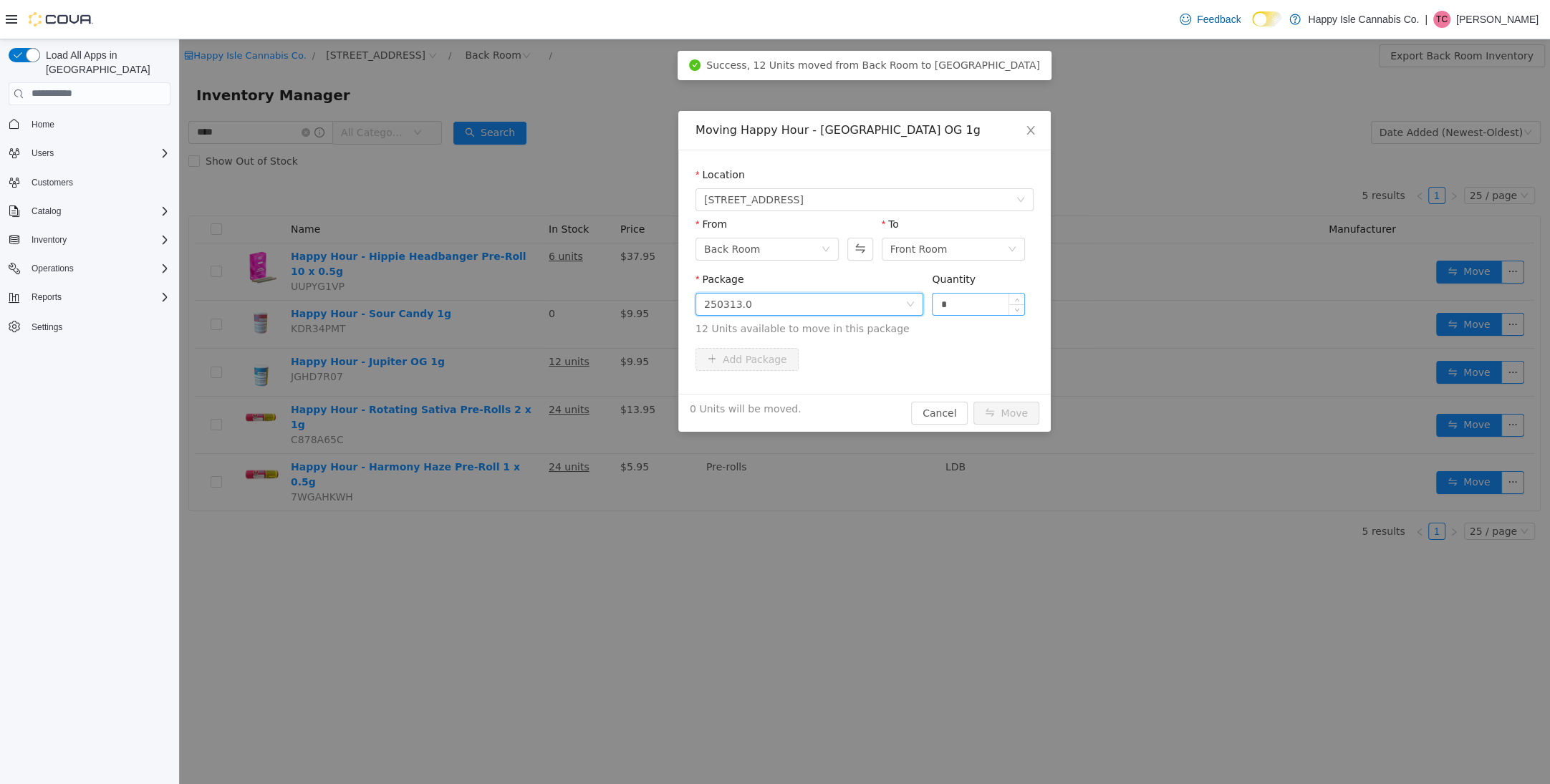
click at [965, 304] on input "*" at bounding box center [978, 303] width 92 height 21
type input "**"
click at [1001, 411] on button "Move" at bounding box center [1006, 412] width 66 height 23
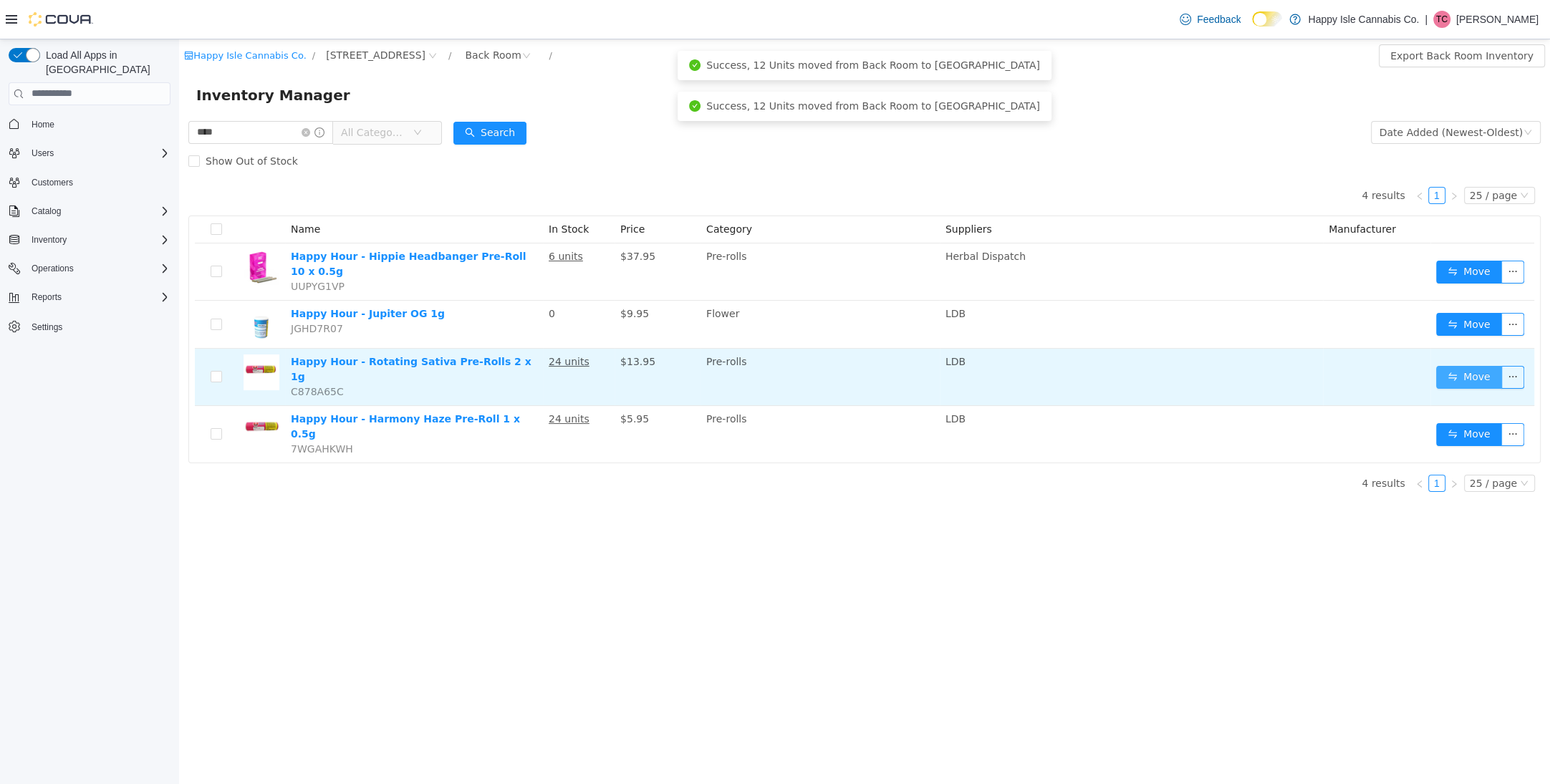
click at [1456, 372] on button "Move" at bounding box center [1469, 377] width 66 height 23
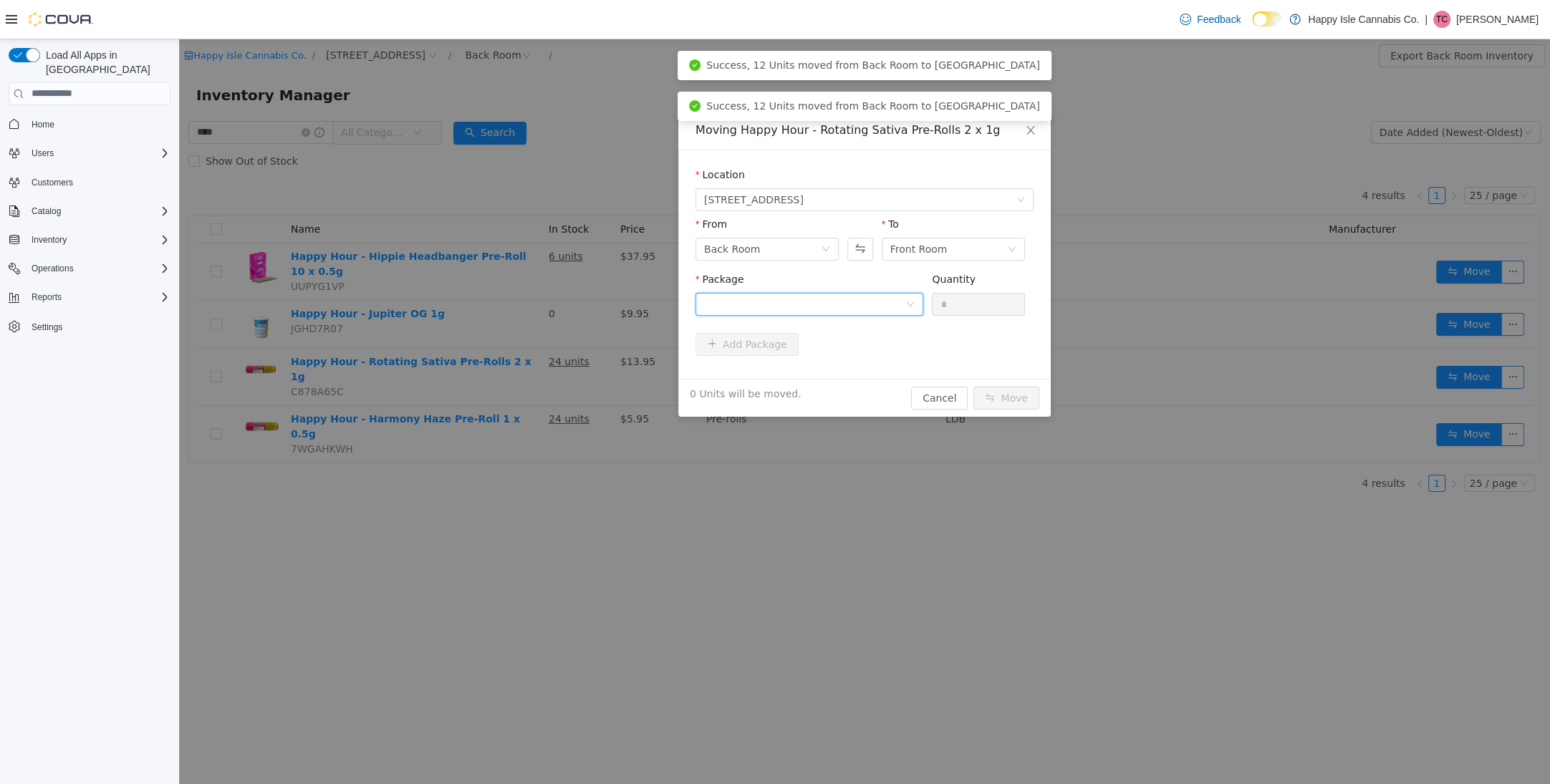
drag, startPoint x: 836, startPoint y: 308, endPoint x: 841, endPoint y: 317, distance: 10.3
click at [836, 308] on div at bounding box center [805, 303] width 201 height 21
drag, startPoint x: 841, startPoint y: 364, endPoint x: 949, endPoint y: 301, distance: 125.0
click at [850, 356] on li "250260.7 Quantity : 24 Units" at bounding box center [809, 363] width 228 height 39
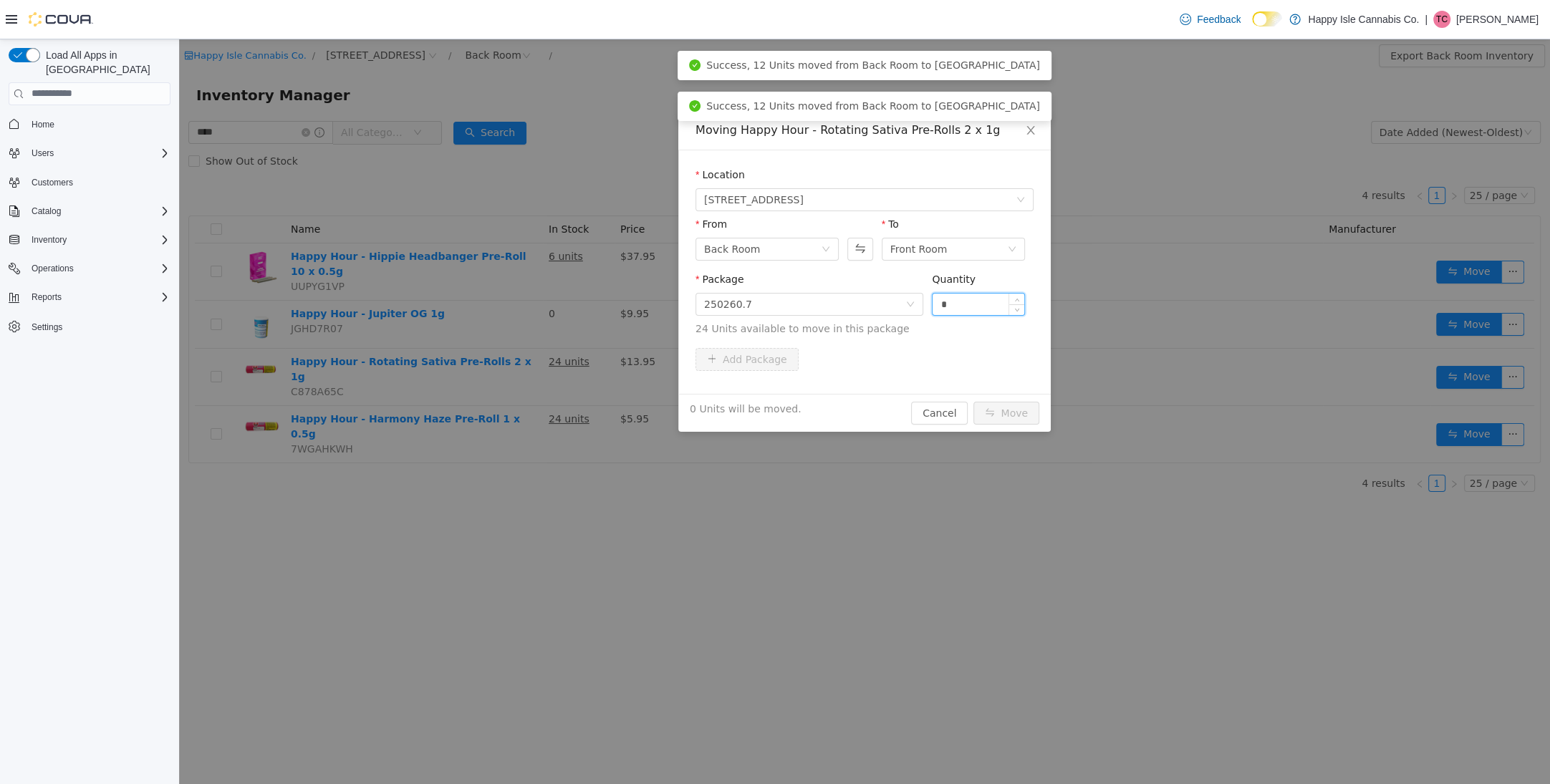
click at [961, 299] on input "*" at bounding box center [978, 303] width 92 height 21
type input "**"
click at [996, 415] on button "Move" at bounding box center [1006, 412] width 66 height 23
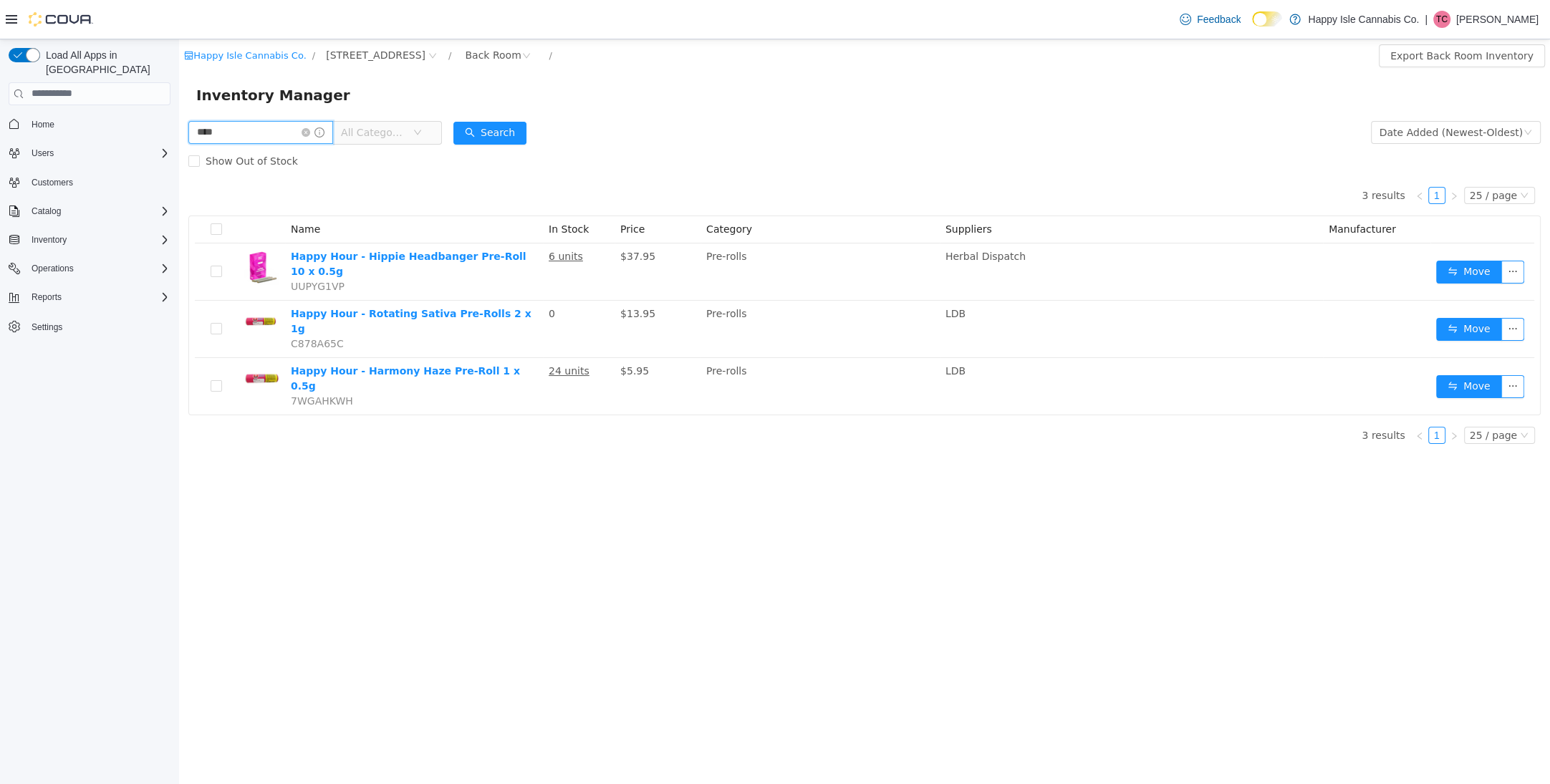
click at [237, 134] on input "****" at bounding box center [260, 132] width 144 height 23
click at [236, 134] on input "****" at bounding box center [260, 132] width 144 height 23
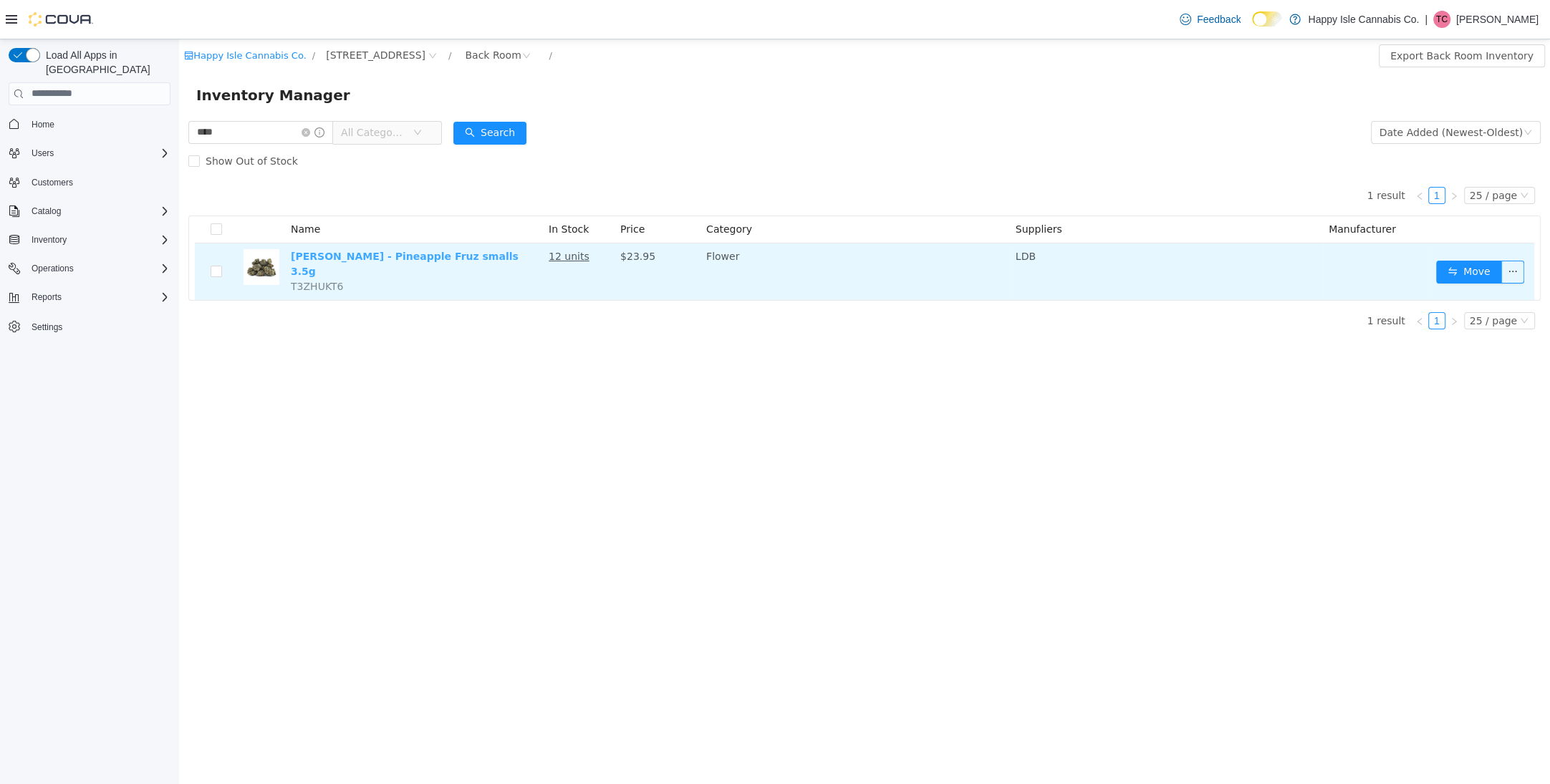
click at [388, 257] on link "BC Smalls - Pineapple Fruz smalls 3.5g" at bounding box center [405, 263] width 228 height 26
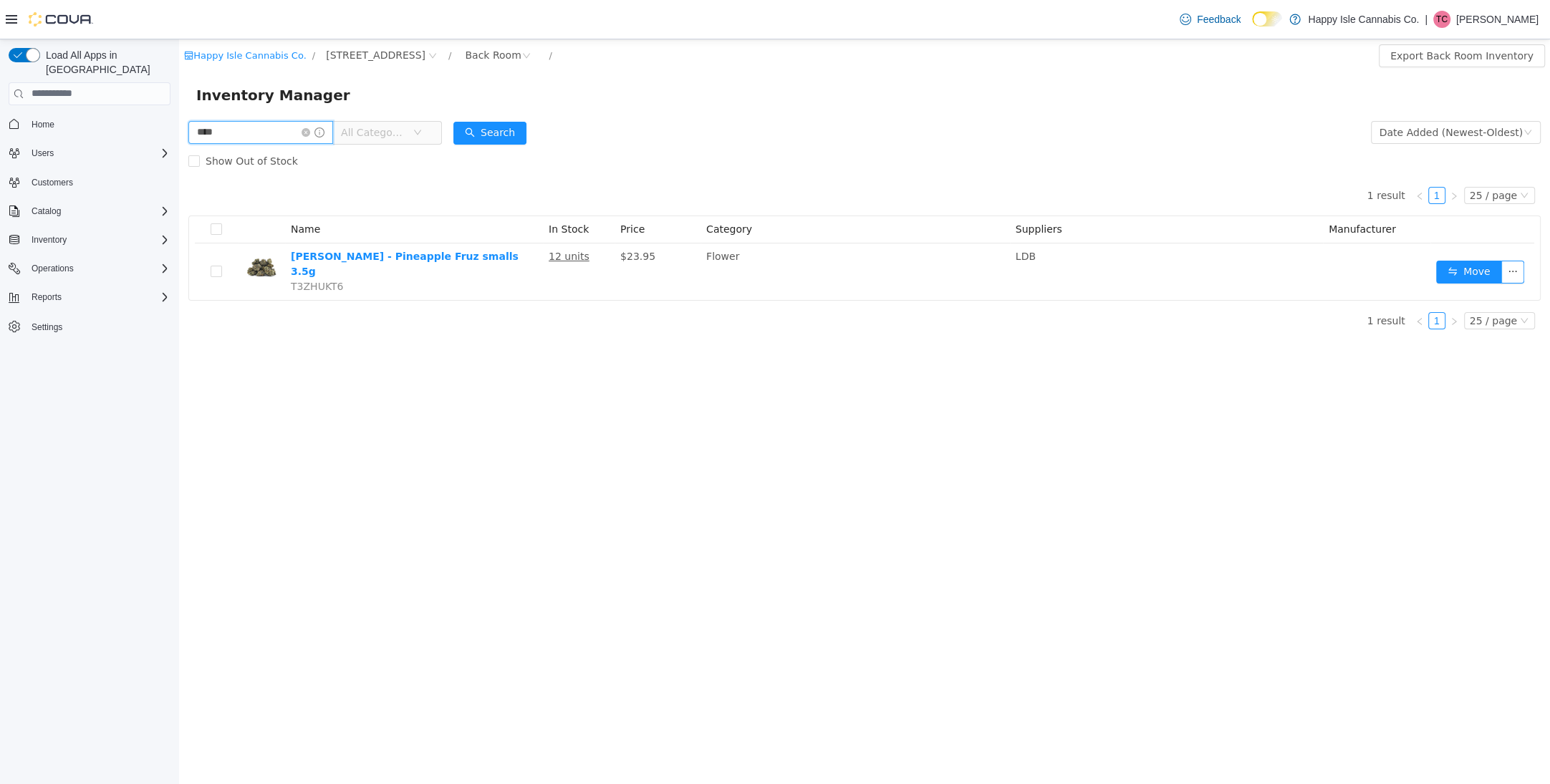
click at [256, 130] on input "****" at bounding box center [260, 132] width 144 height 23
click at [277, 138] on input "******" at bounding box center [260, 132] width 144 height 23
click at [510, 132] on button "Search" at bounding box center [490, 133] width 73 height 23
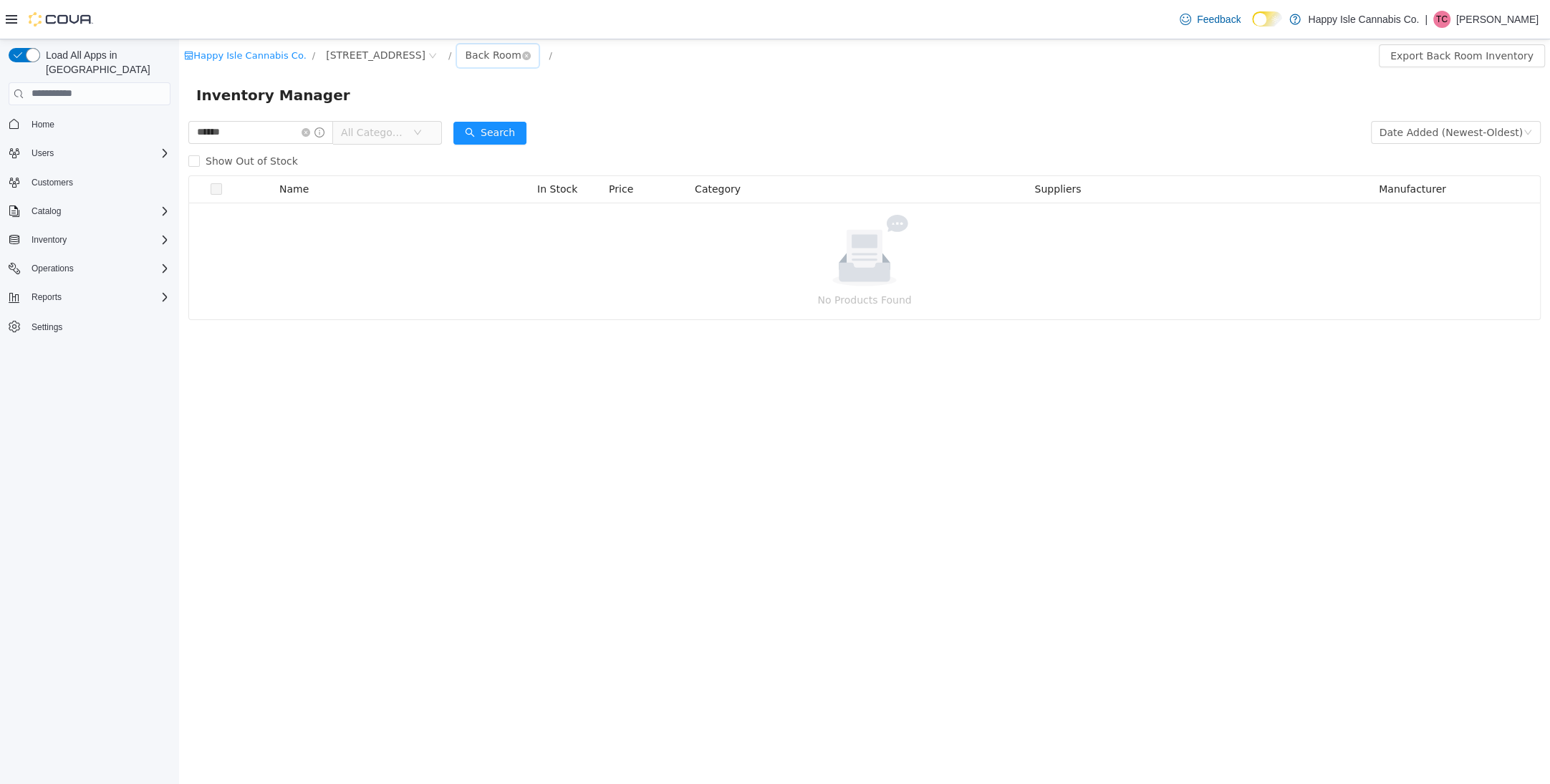
click at [465, 46] on div "Back Room" at bounding box center [493, 54] width 56 height 21
click at [462, 107] on li "Front Room" at bounding box center [467, 106] width 86 height 23
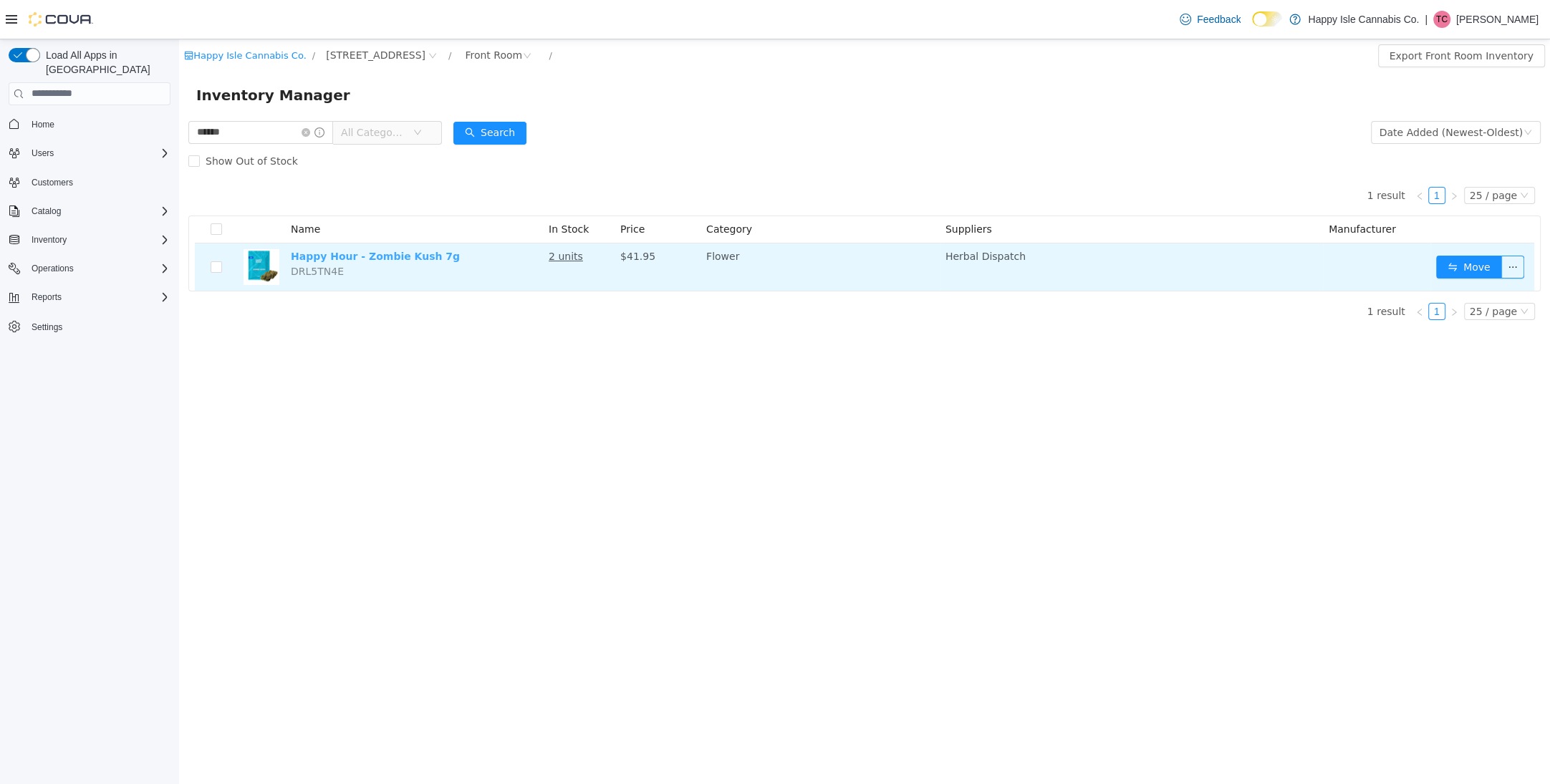
click at [390, 256] on link "Happy Hour - Zombie Kush 7g" at bounding box center [375, 256] width 169 height 12
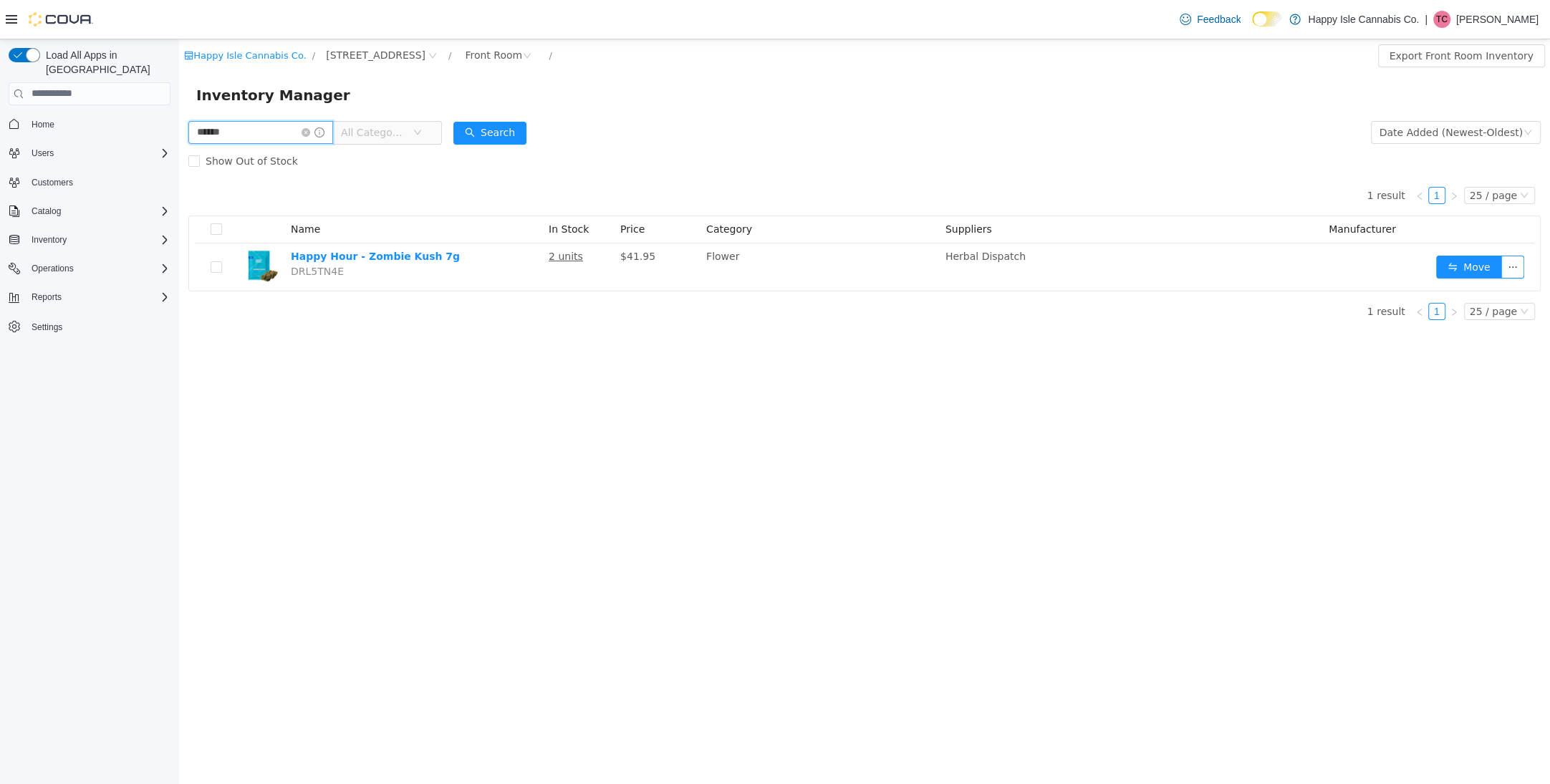
click at [276, 126] on input "******" at bounding box center [260, 132] width 144 height 23
click at [275, 126] on input "******" at bounding box center [260, 132] width 144 height 23
type input "*****"
drag, startPoint x: 455, startPoint y: 51, endPoint x: 456, endPoint y: 68, distance: 17.0
click at [465, 52] on div "Front Room" at bounding box center [493, 54] width 57 height 21
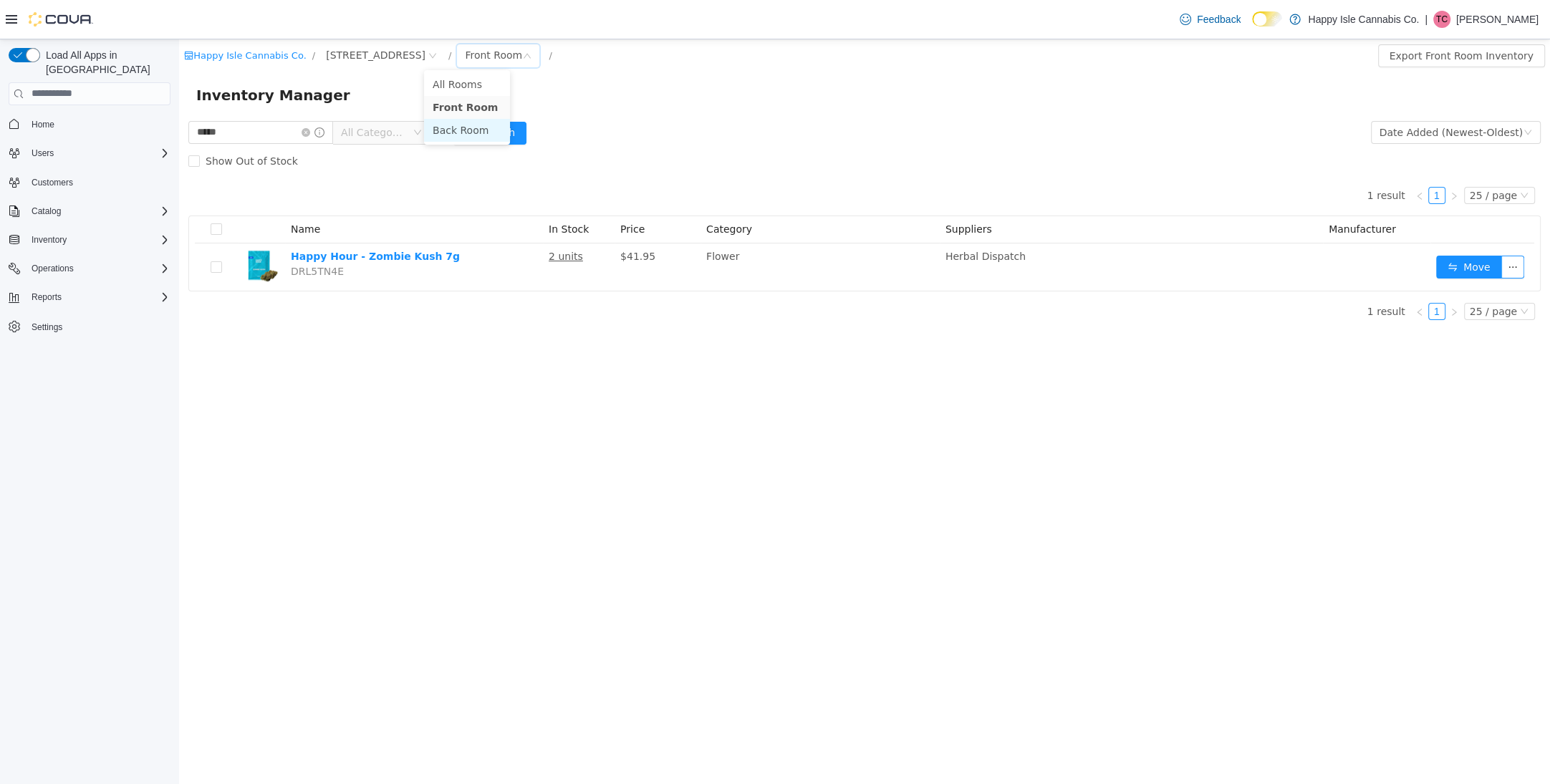
click at [464, 135] on li "Back Room" at bounding box center [467, 129] width 86 height 23
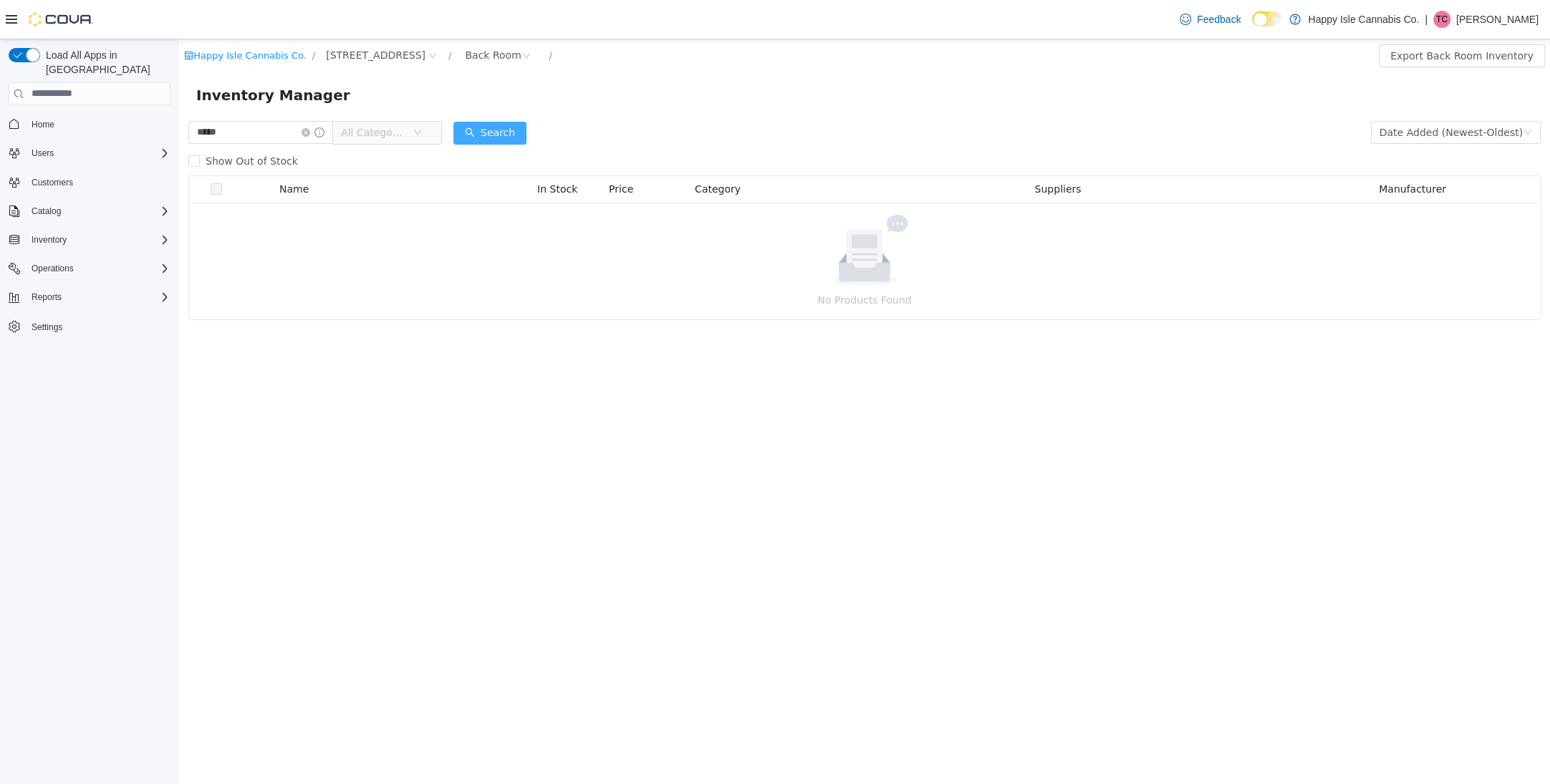
click at [491, 125] on button "Search" at bounding box center [490, 133] width 73 height 23
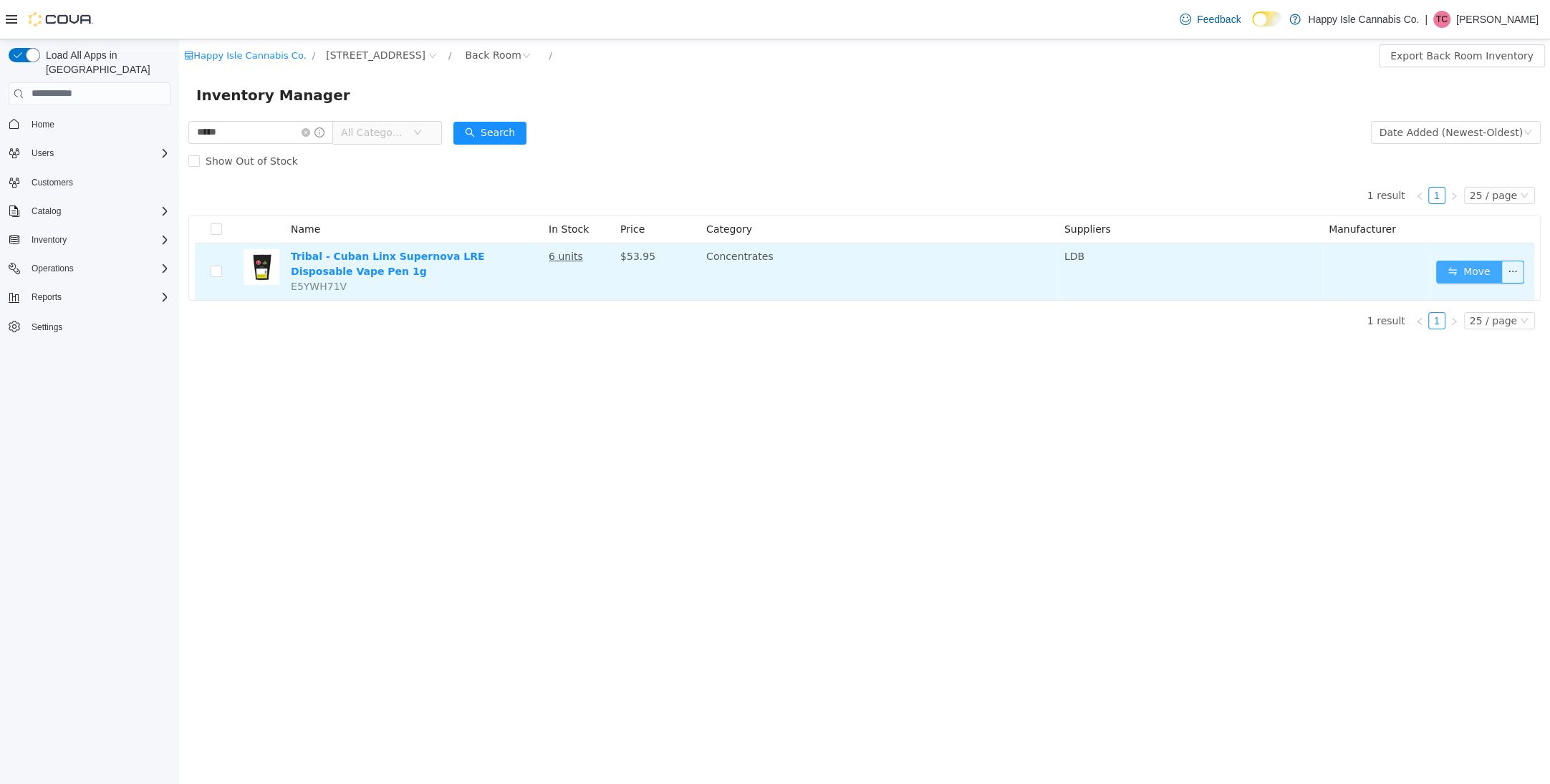
click at [1454, 270] on button "Move" at bounding box center [1469, 271] width 66 height 23
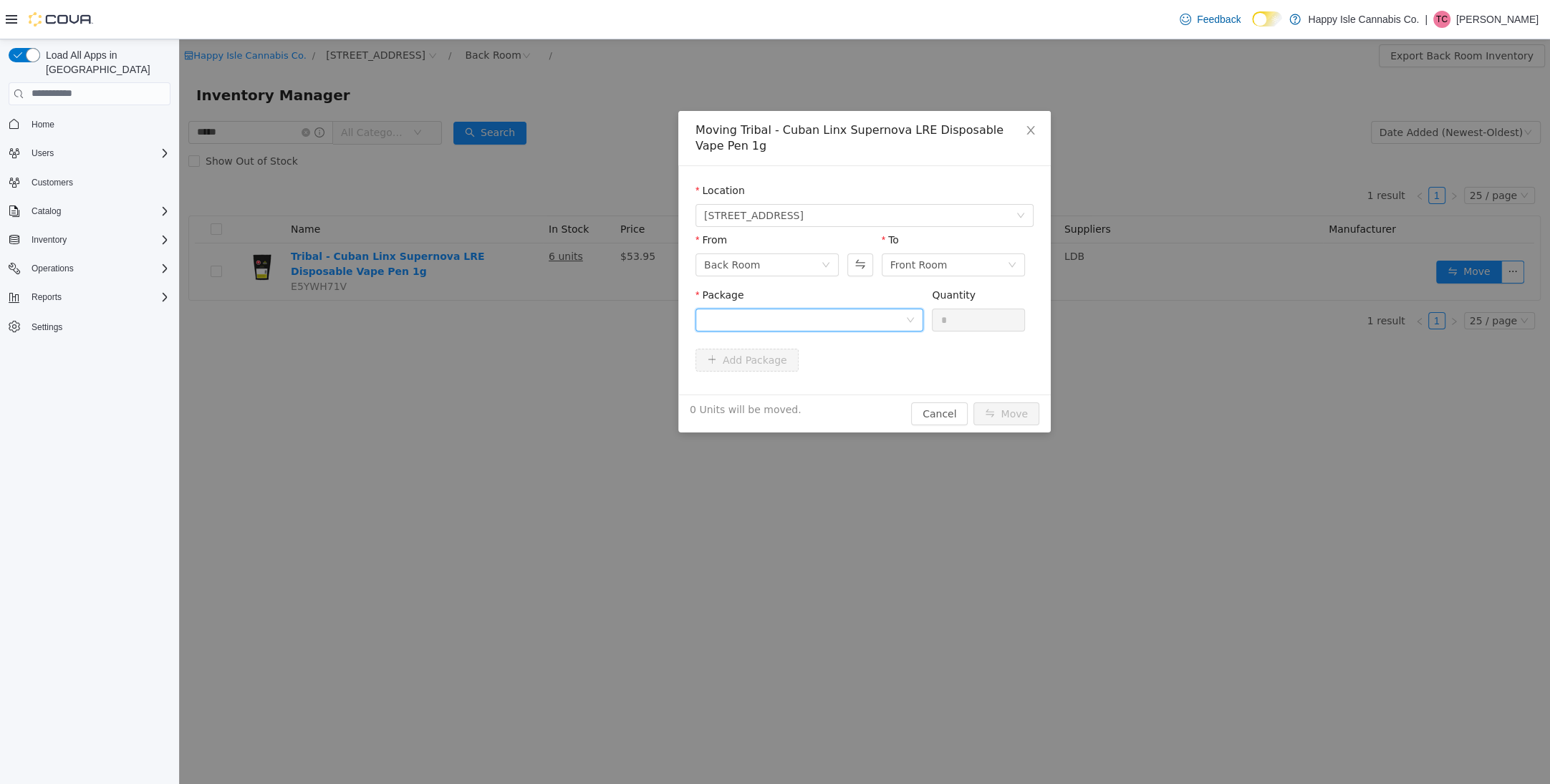
drag, startPoint x: 762, startPoint y: 320, endPoint x: 770, endPoint y: 326, distance: 10.0
click at [762, 320] on div at bounding box center [805, 319] width 201 height 21
click at [803, 386] on li "6325018P1 Quantity : 6 Units" at bounding box center [809, 378] width 228 height 39
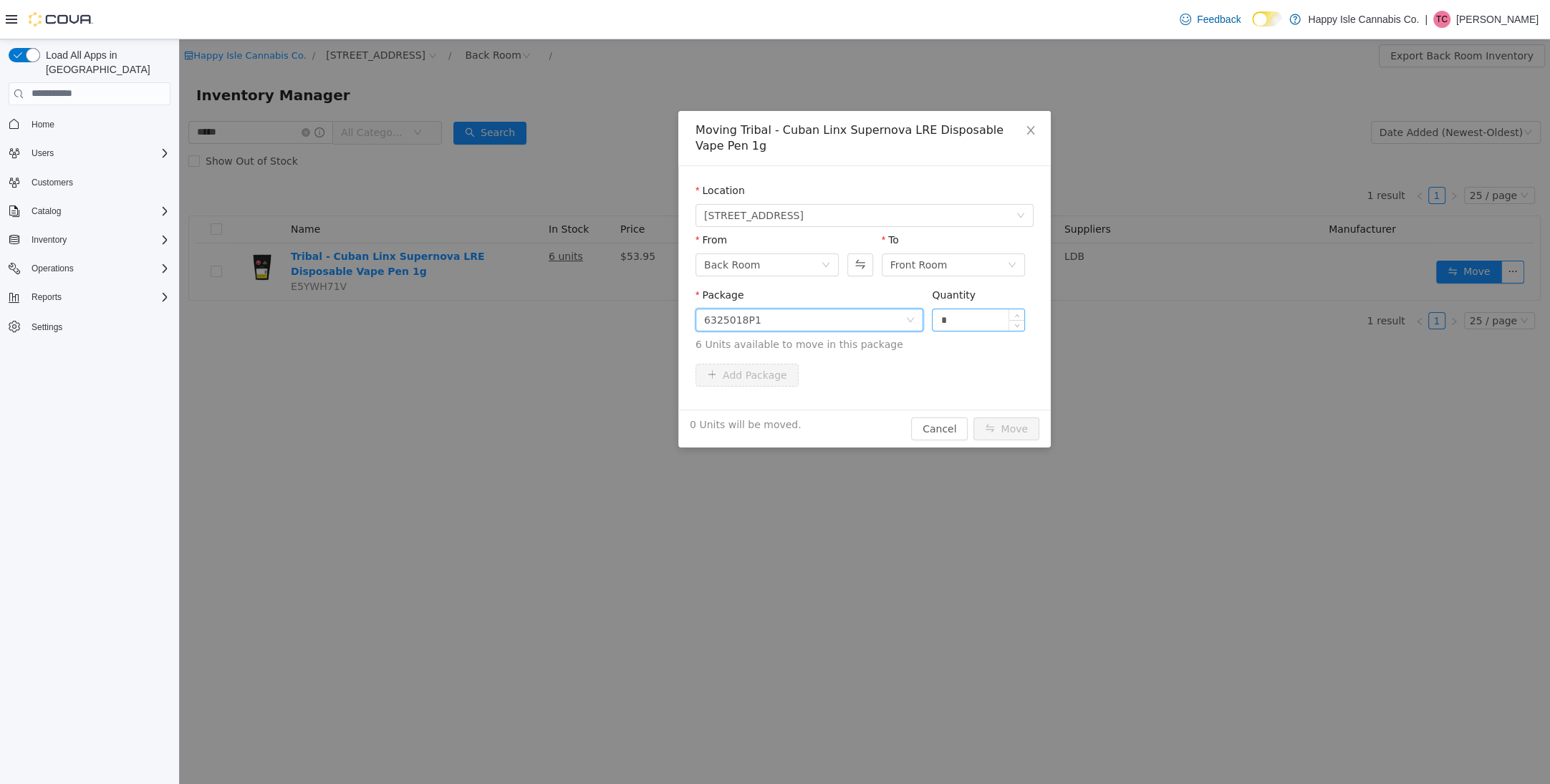
click at [967, 318] on input "*" at bounding box center [978, 319] width 92 height 21
type input "*"
click at [1013, 433] on button "Move" at bounding box center [1006, 428] width 66 height 23
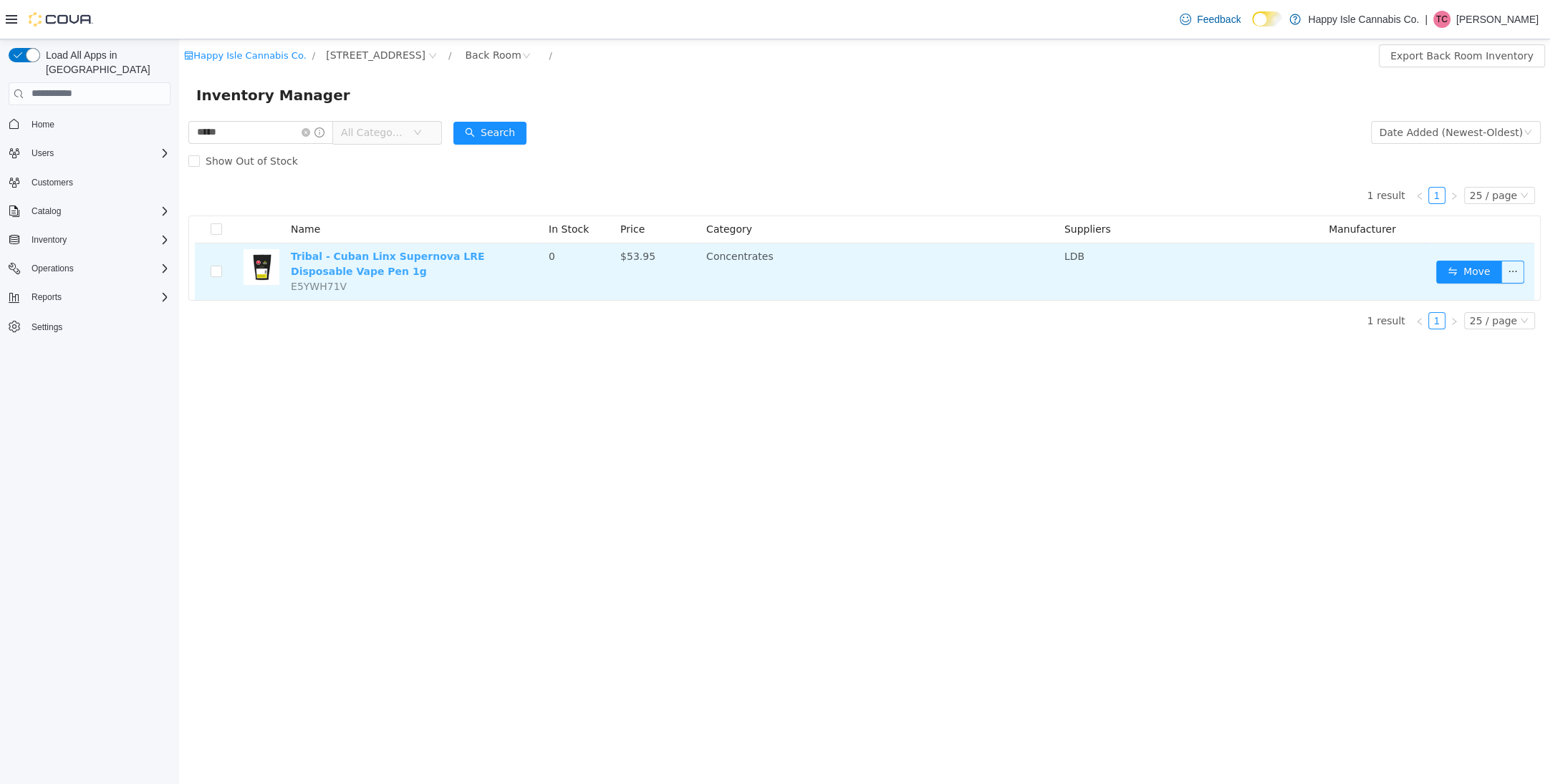
click at [422, 255] on link "Tribal - Cuban Linx Supernova LRE Disposable Vape Pen 1g" at bounding box center [388, 263] width 193 height 26
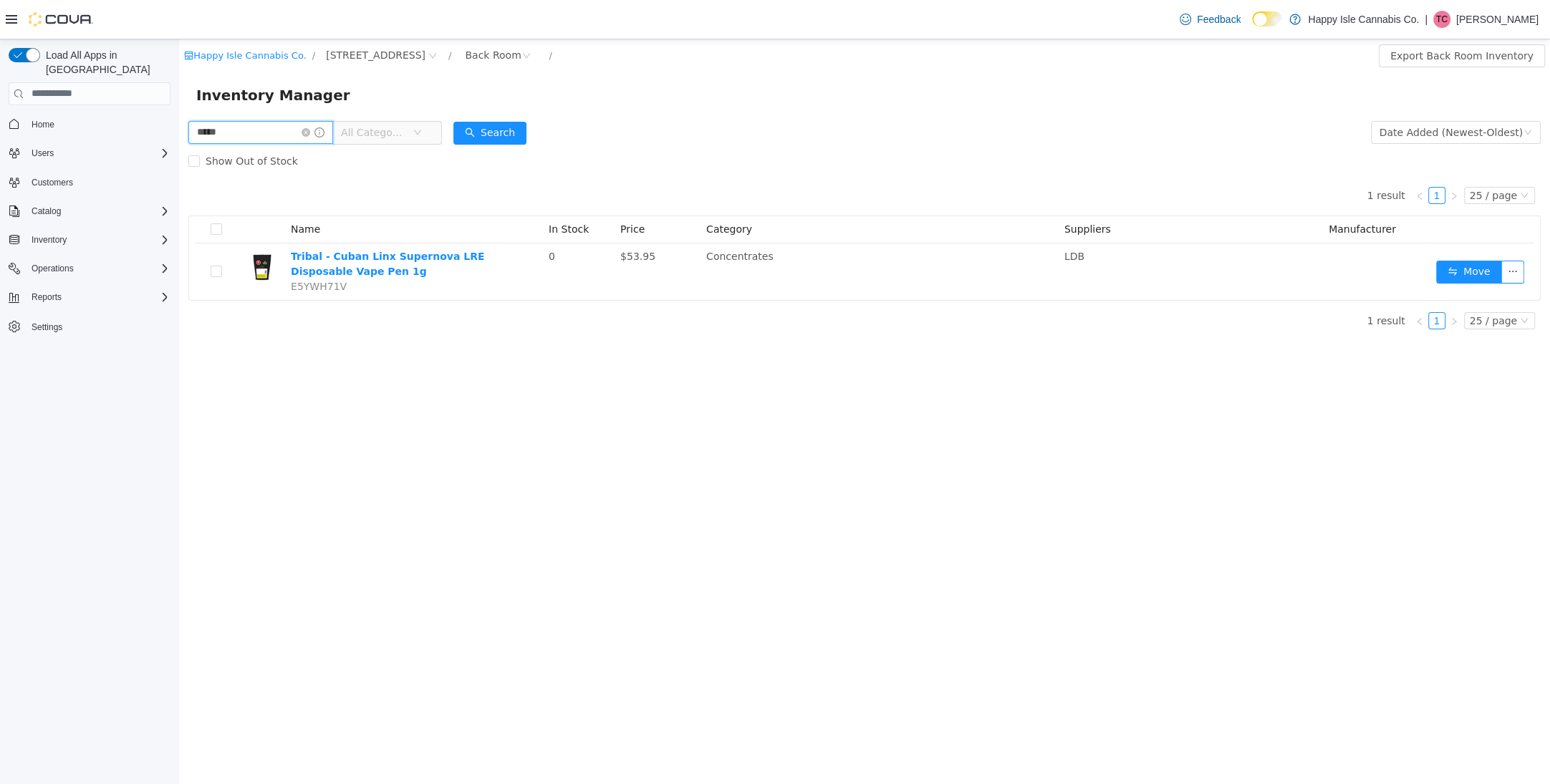
click at [290, 138] on input "*****" at bounding box center [260, 132] width 144 height 23
type input "*****"
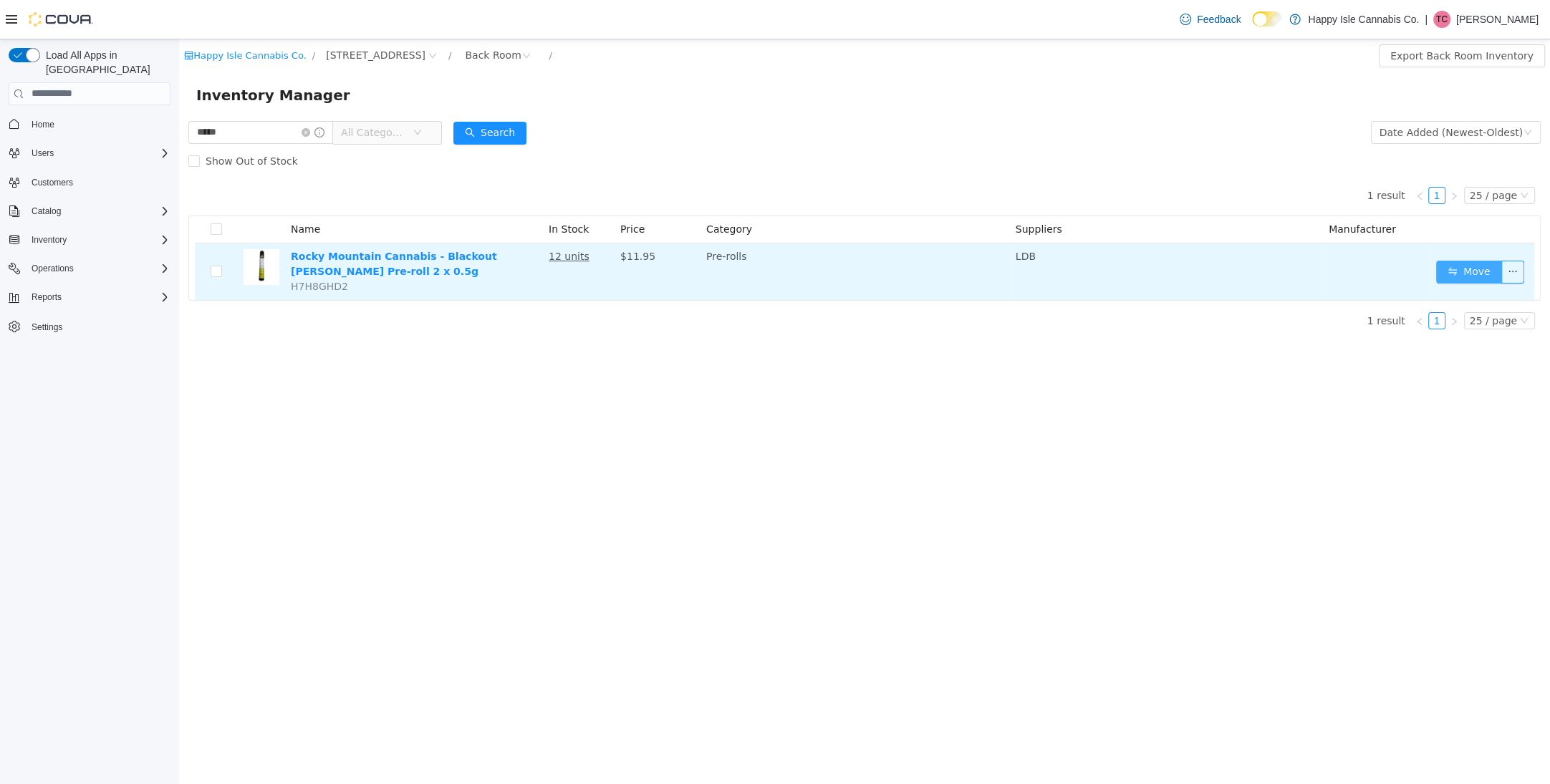
drag, startPoint x: 1478, startPoint y: 269, endPoint x: 1451, endPoint y: 261, distance: 28.2
click at [1474, 268] on button "Move" at bounding box center [1469, 271] width 66 height 23
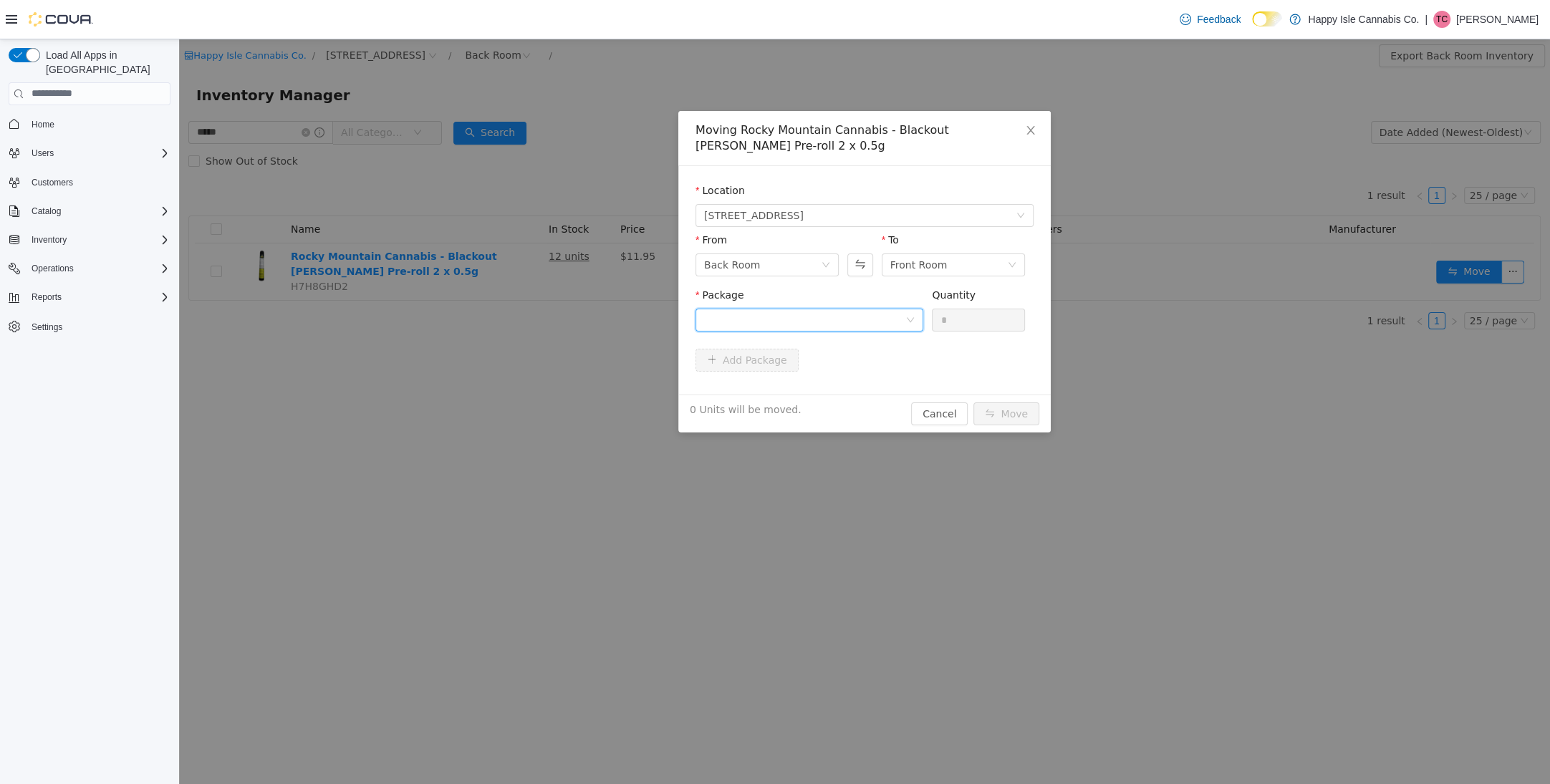
click at [816, 317] on div at bounding box center [805, 319] width 201 height 21
drag, startPoint x: 819, startPoint y: 383, endPoint x: 916, endPoint y: 348, distance: 103.1
click at [819, 381] on li "RMCPRBB001 Quantity : 12 Units" at bounding box center [809, 378] width 228 height 39
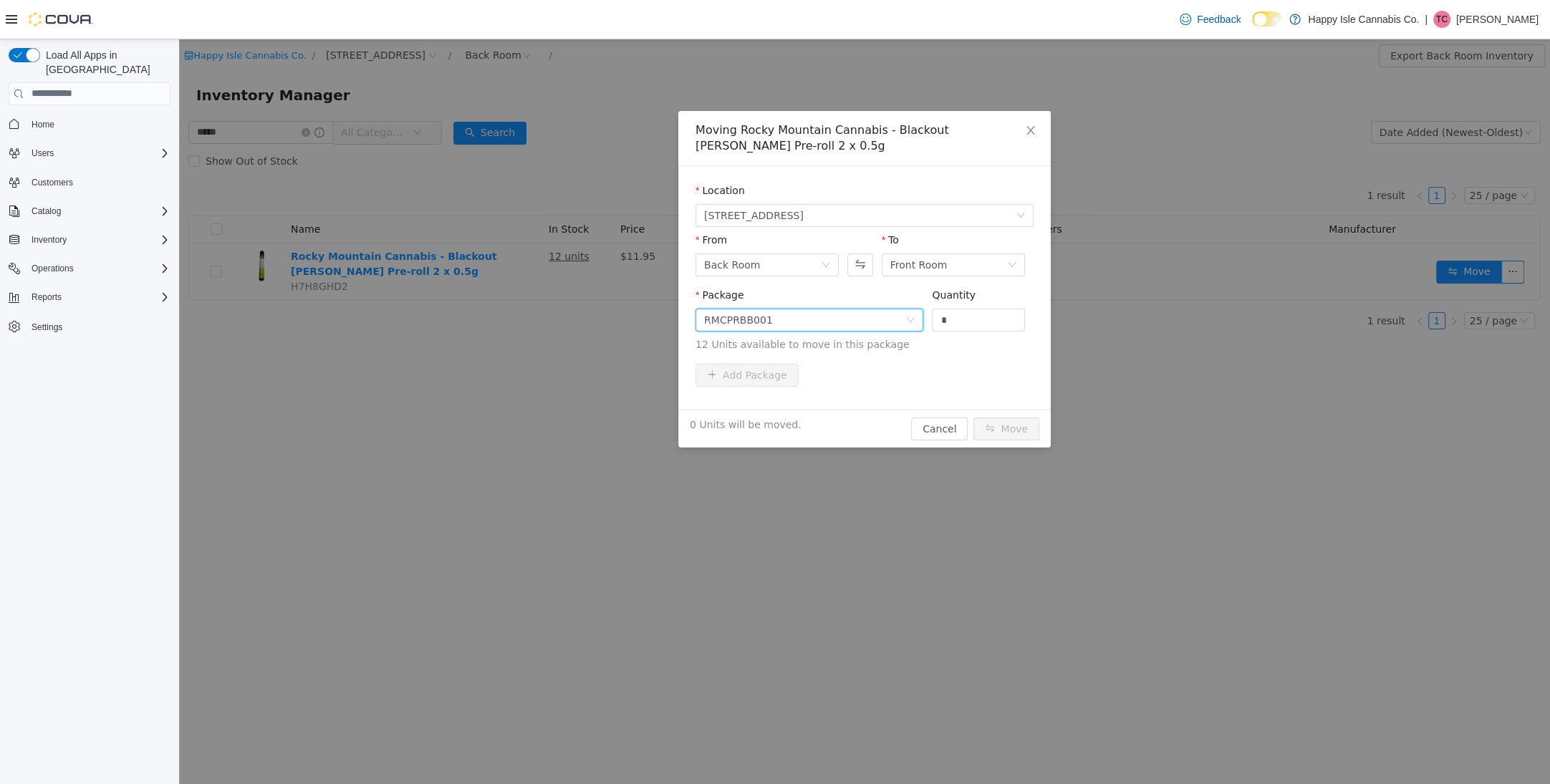
drag, startPoint x: 964, startPoint y: 316, endPoint x: 973, endPoint y: 379, distance: 63.6
click at [962, 319] on input "*" at bounding box center [978, 319] width 92 height 21
type input "**"
click at [997, 425] on button "Move" at bounding box center [1006, 428] width 66 height 23
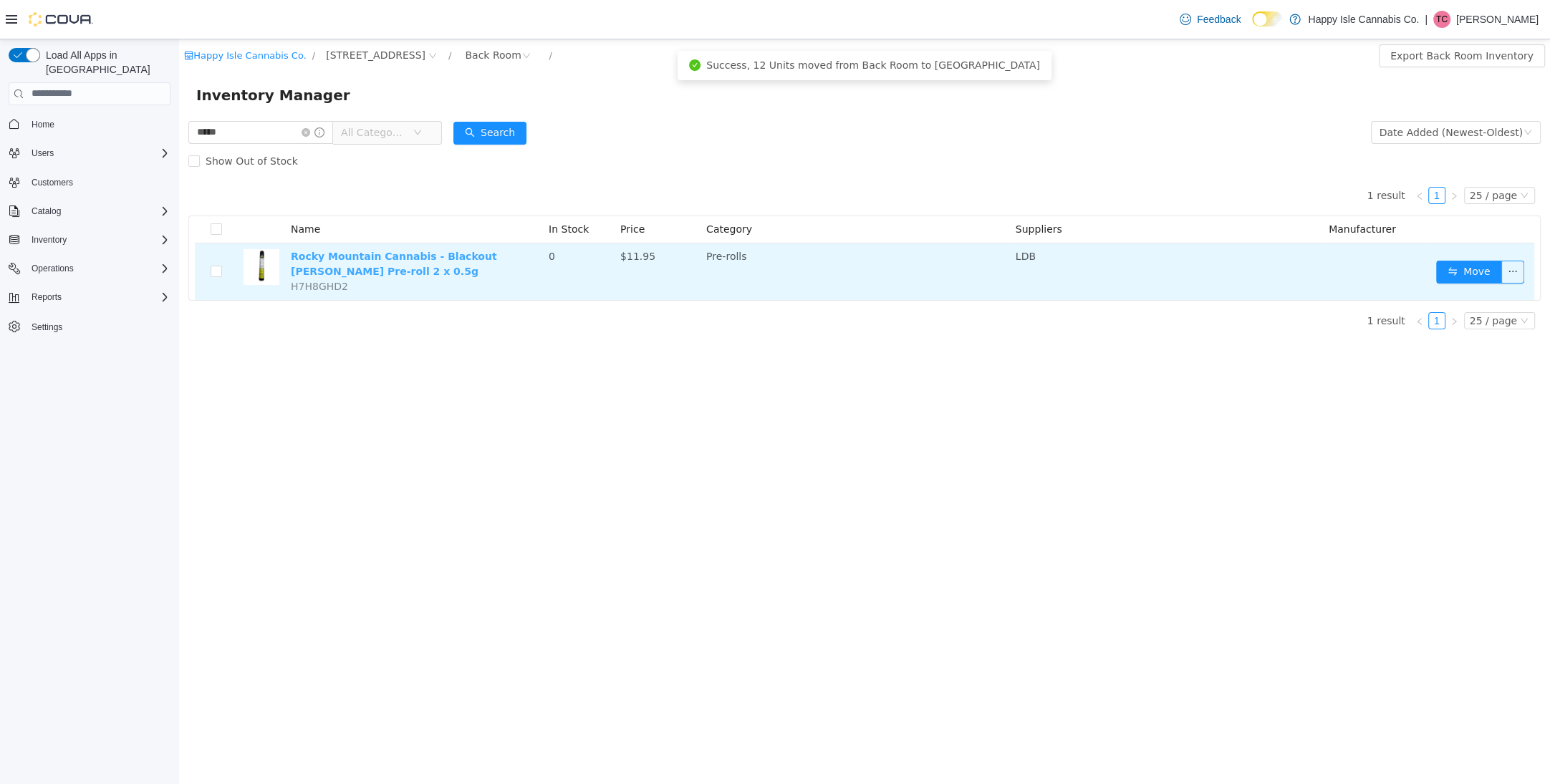
click at [468, 254] on link "Rocky Mountain Cannabis - Blackout Bobby Pre-roll 2 x 0.5g" at bounding box center [394, 263] width 206 height 26
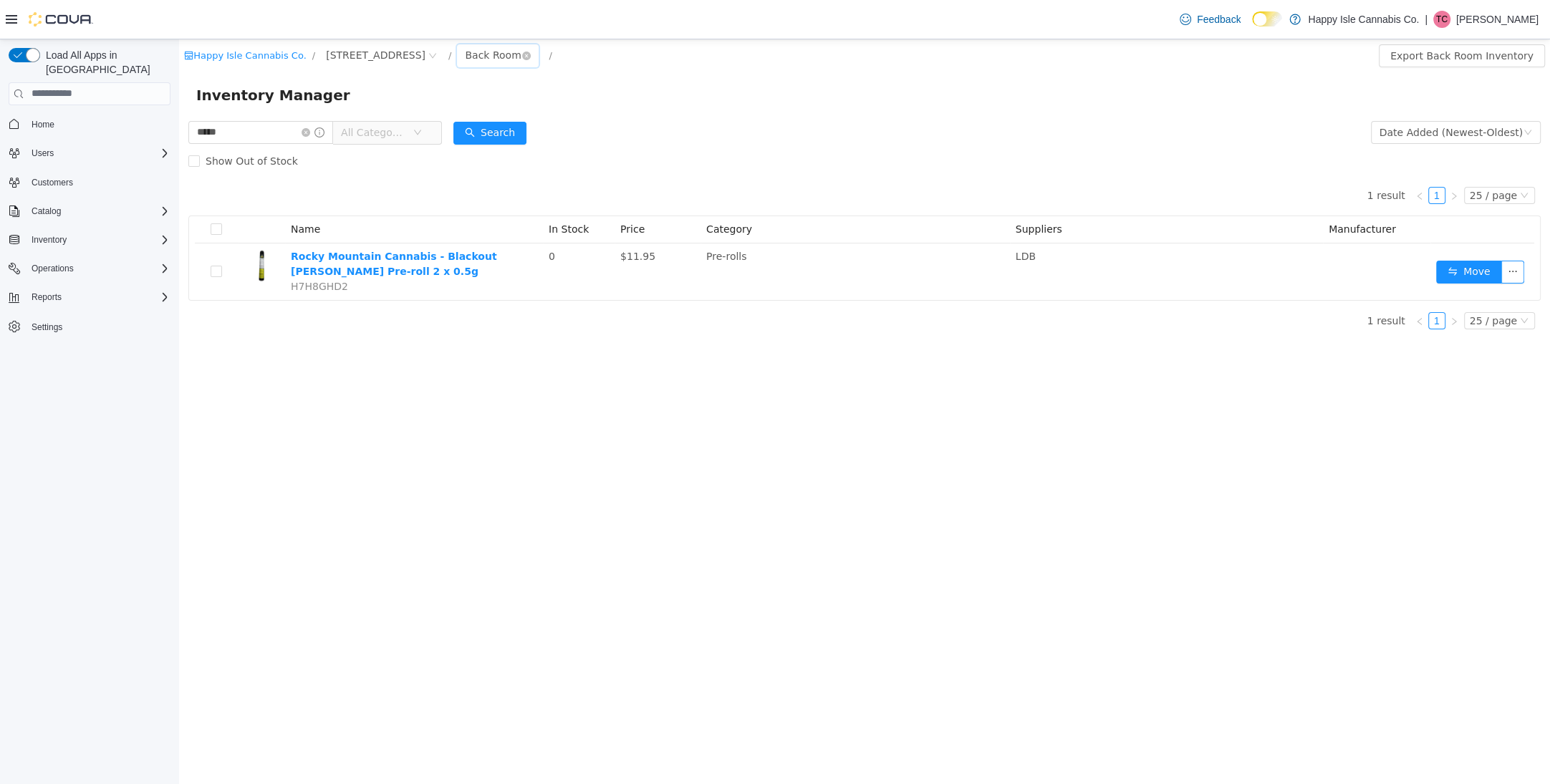
click at [465, 55] on div "Back Room" at bounding box center [493, 54] width 56 height 21
click at [522, 54] on span "Back Room /" at bounding box center [507, 54] width 101 height 11
click at [310, 133] on icon "icon: close-circle" at bounding box center [306, 132] width 8 height 8
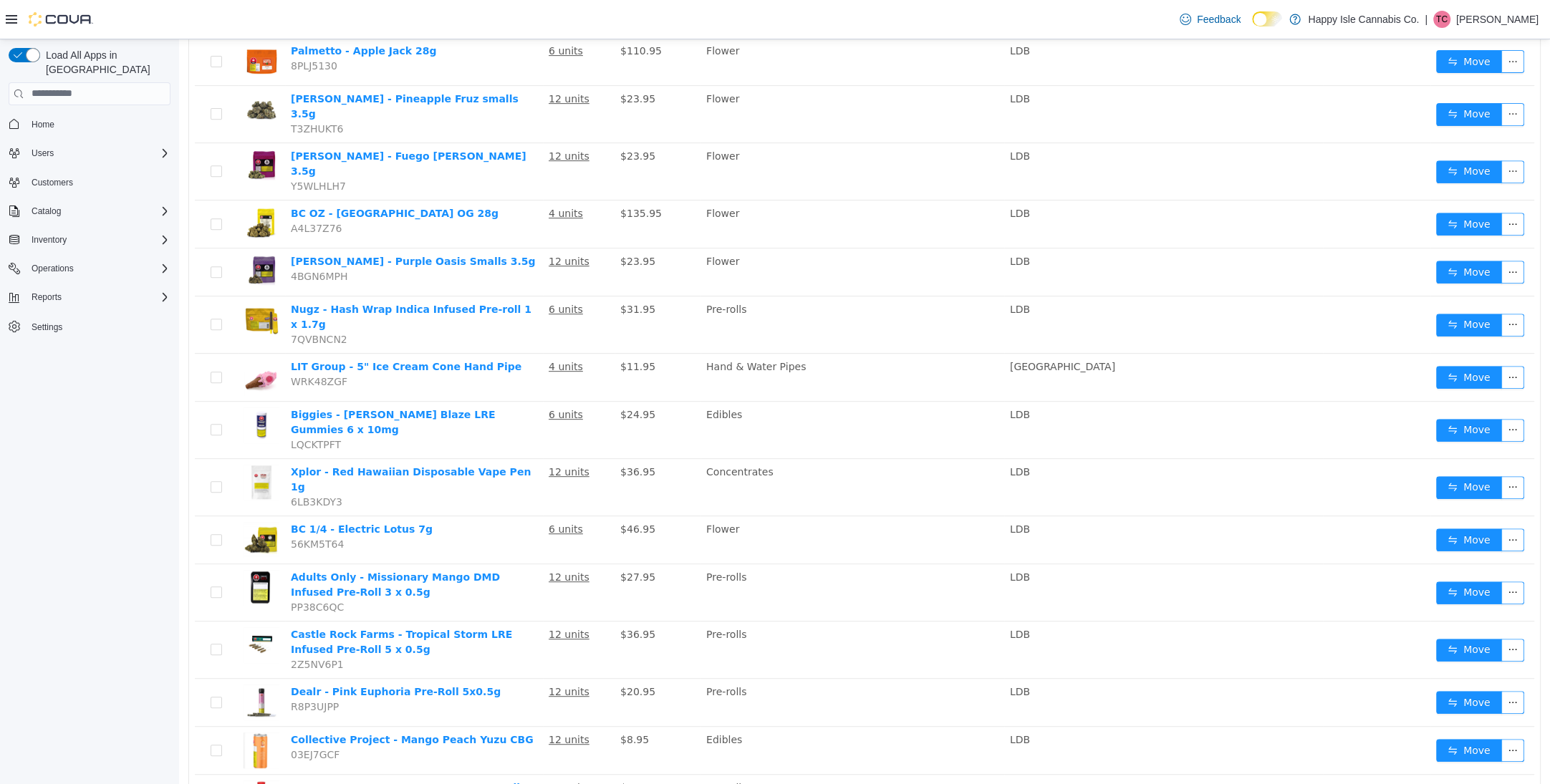
scroll to position [704, 0]
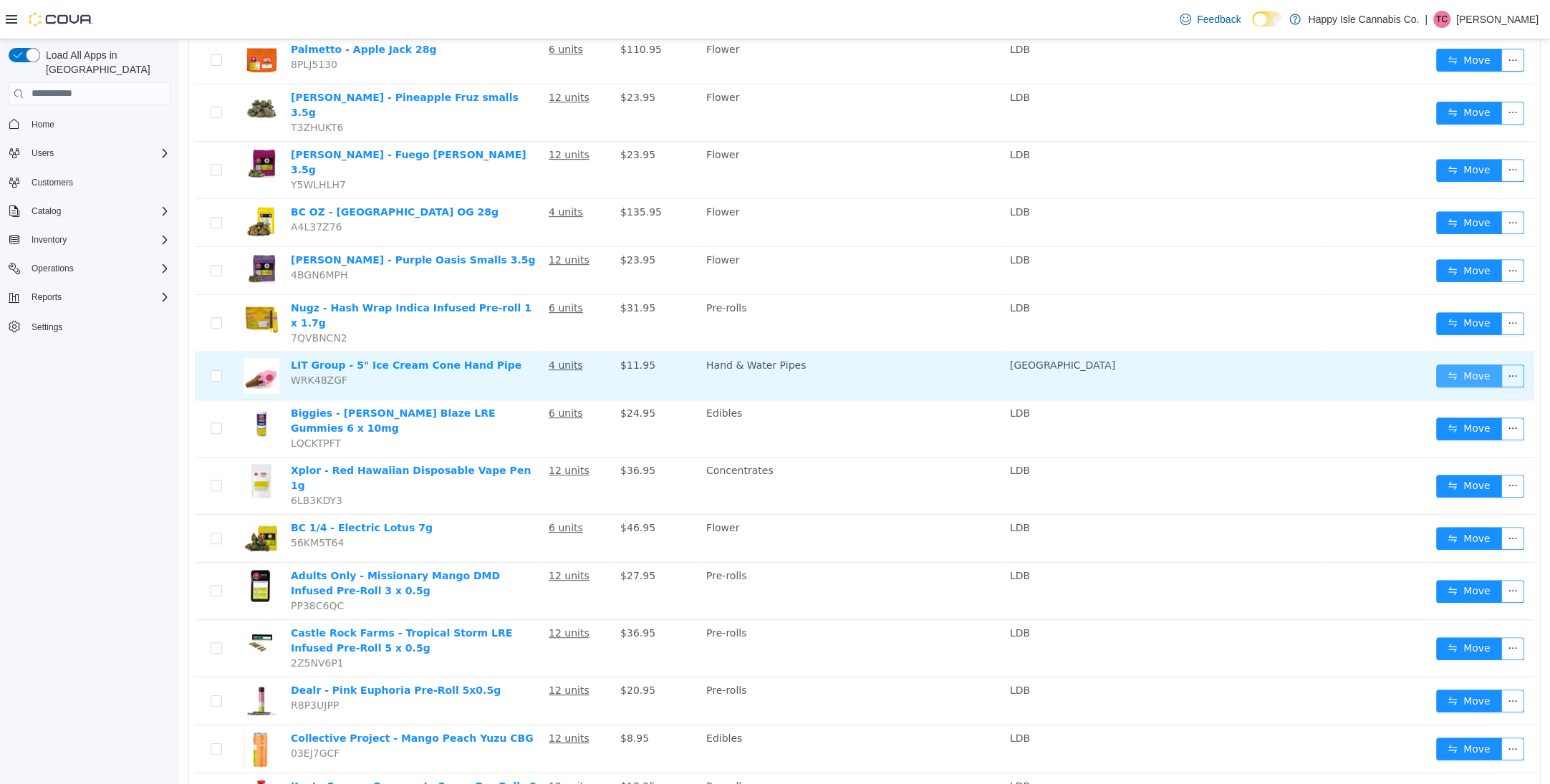
click at [1444, 364] on button "Move" at bounding box center [1469, 375] width 66 height 23
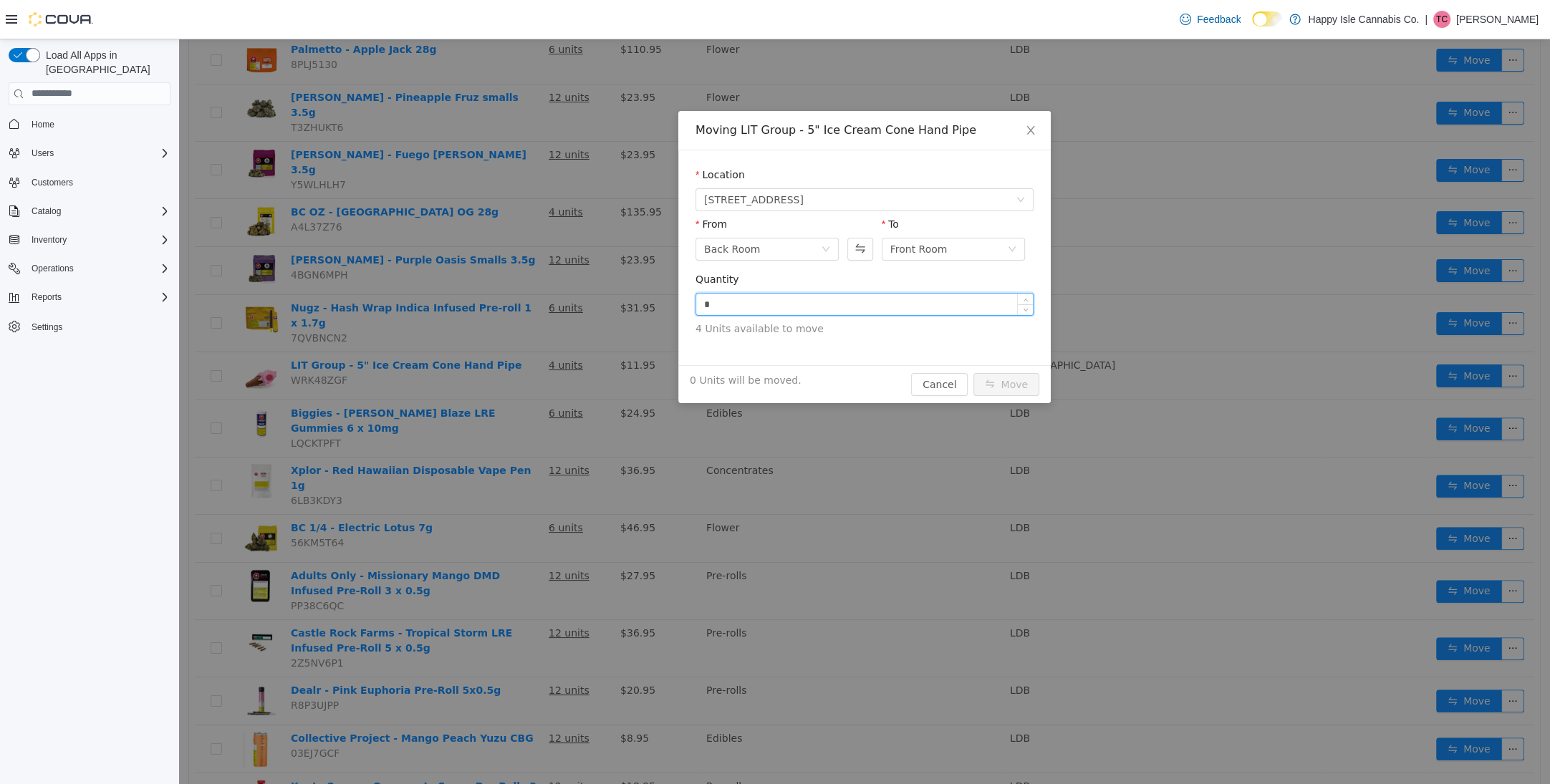
click at [797, 308] on input "*" at bounding box center [865, 303] width 337 height 21
type input "*"
click at [999, 386] on button "Move" at bounding box center [1006, 384] width 66 height 23
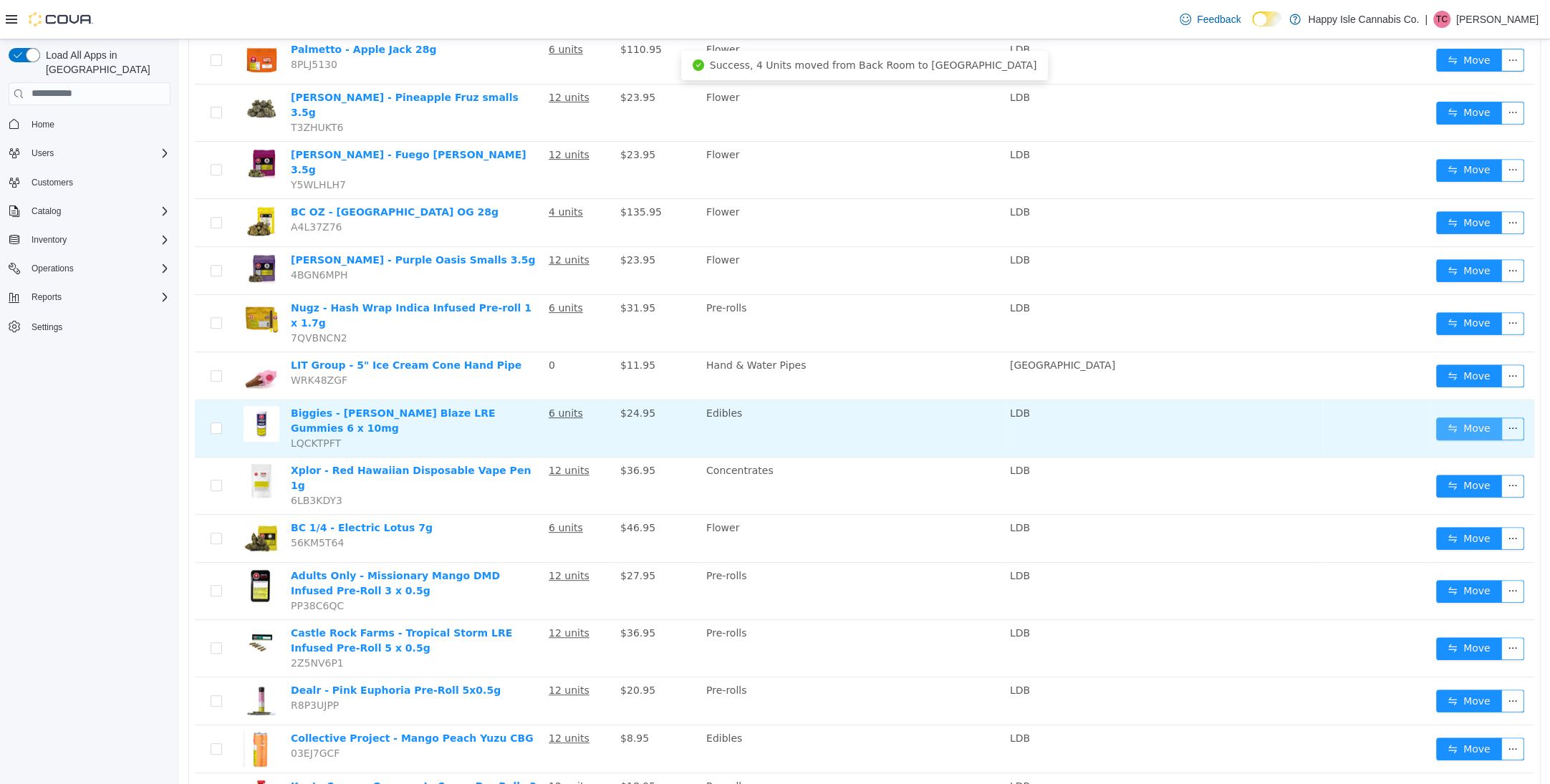
click at [1462, 416] on button "Move" at bounding box center [1469, 428] width 66 height 23
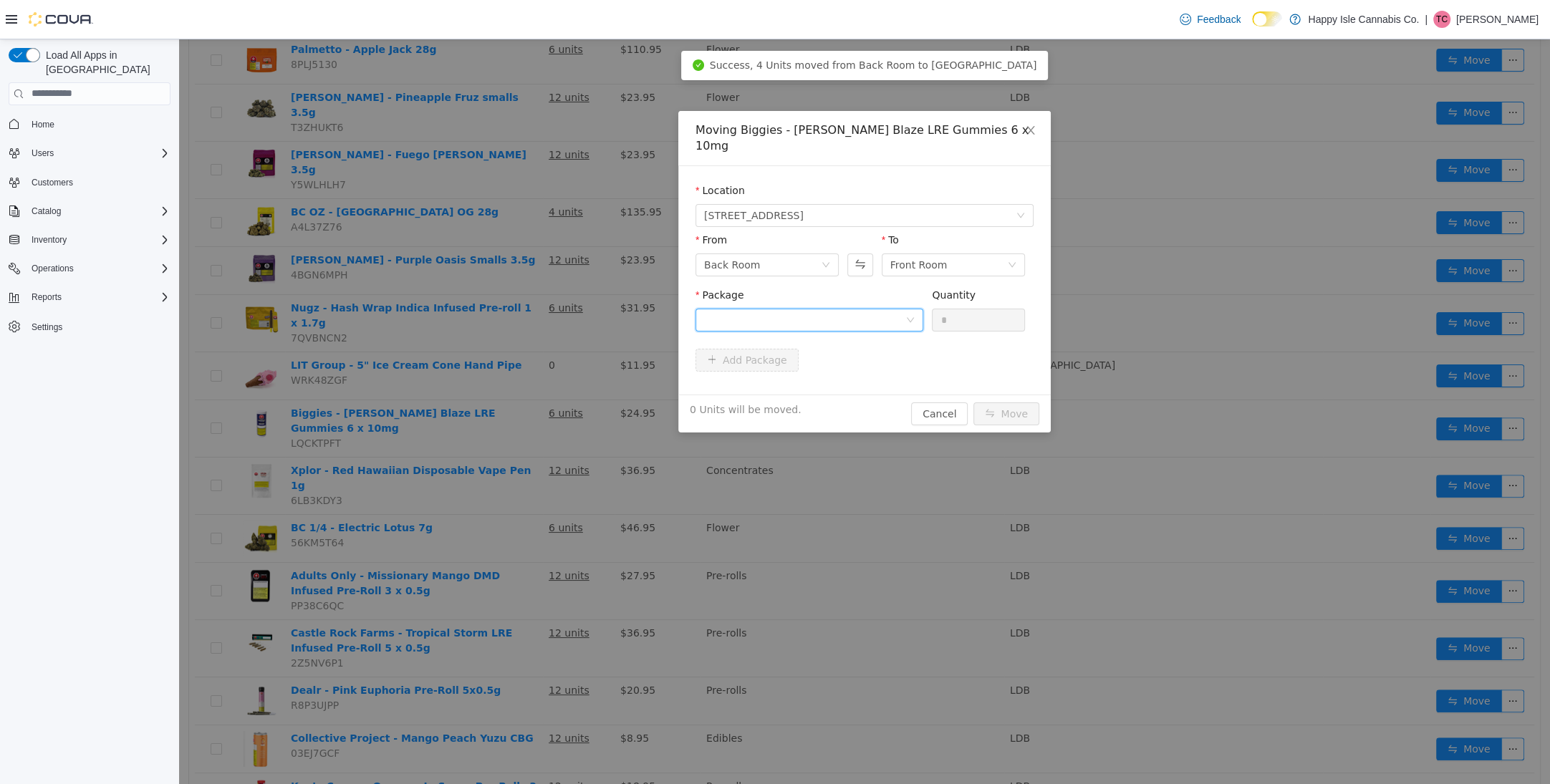
drag, startPoint x: 763, startPoint y: 306, endPoint x: 765, endPoint y: 313, distance: 7.3
click at [762, 308] on div at bounding box center [805, 319] width 201 height 21
drag, startPoint x: 765, startPoint y: 313, endPoint x: 869, endPoint y: 324, distance: 104.6
click at [787, 369] on li "25LEAFGUM033 Quantity : 6 Units" at bounding box center [809, 363] width 228 height 39
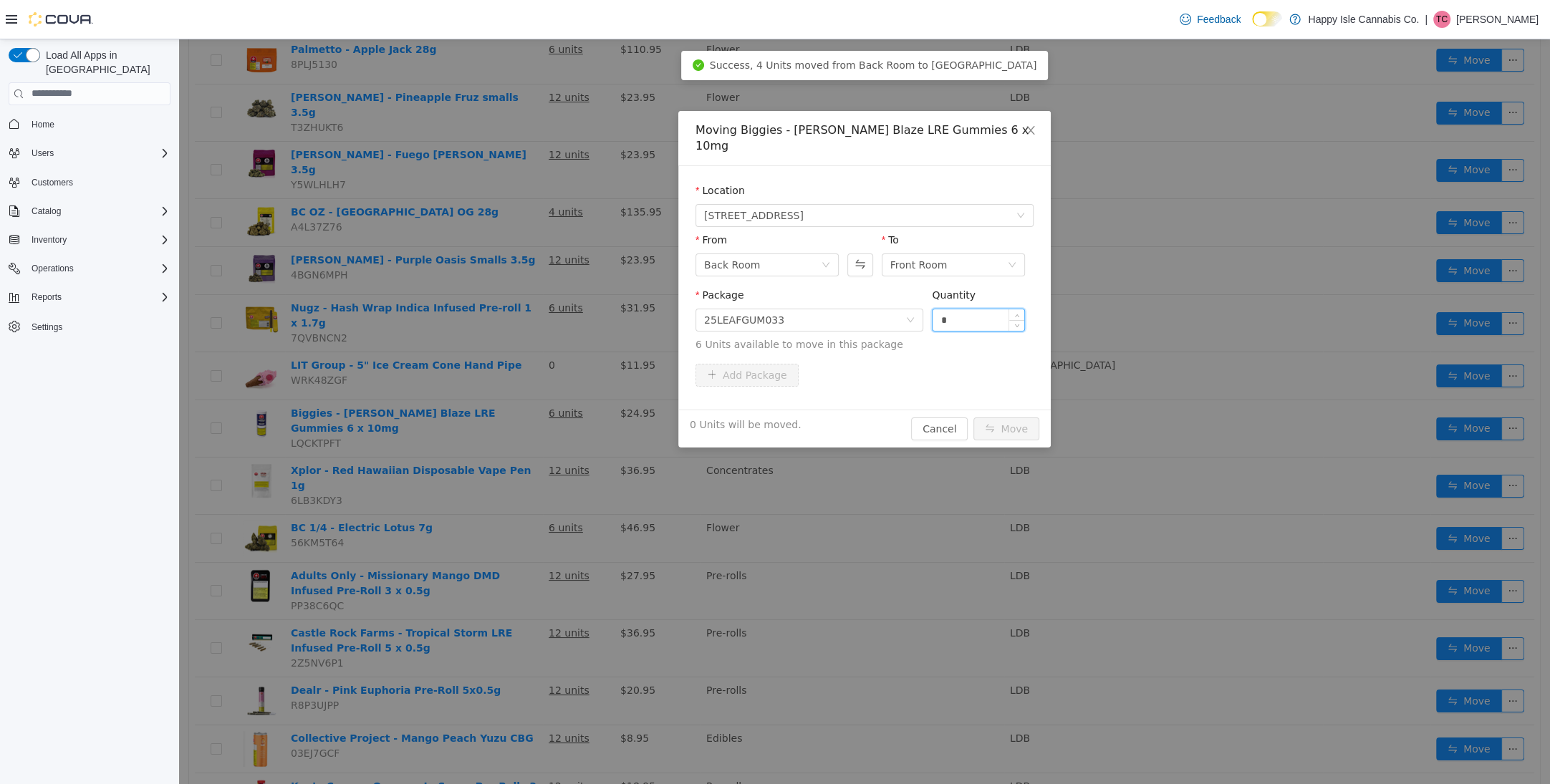
click at [971, 308] on input "*" at bounding box center [978, 319] width 92 height 21
type input "*"
click at [997, 416] on button "Move" at bounding box center [1006, 428] width 66 height 23
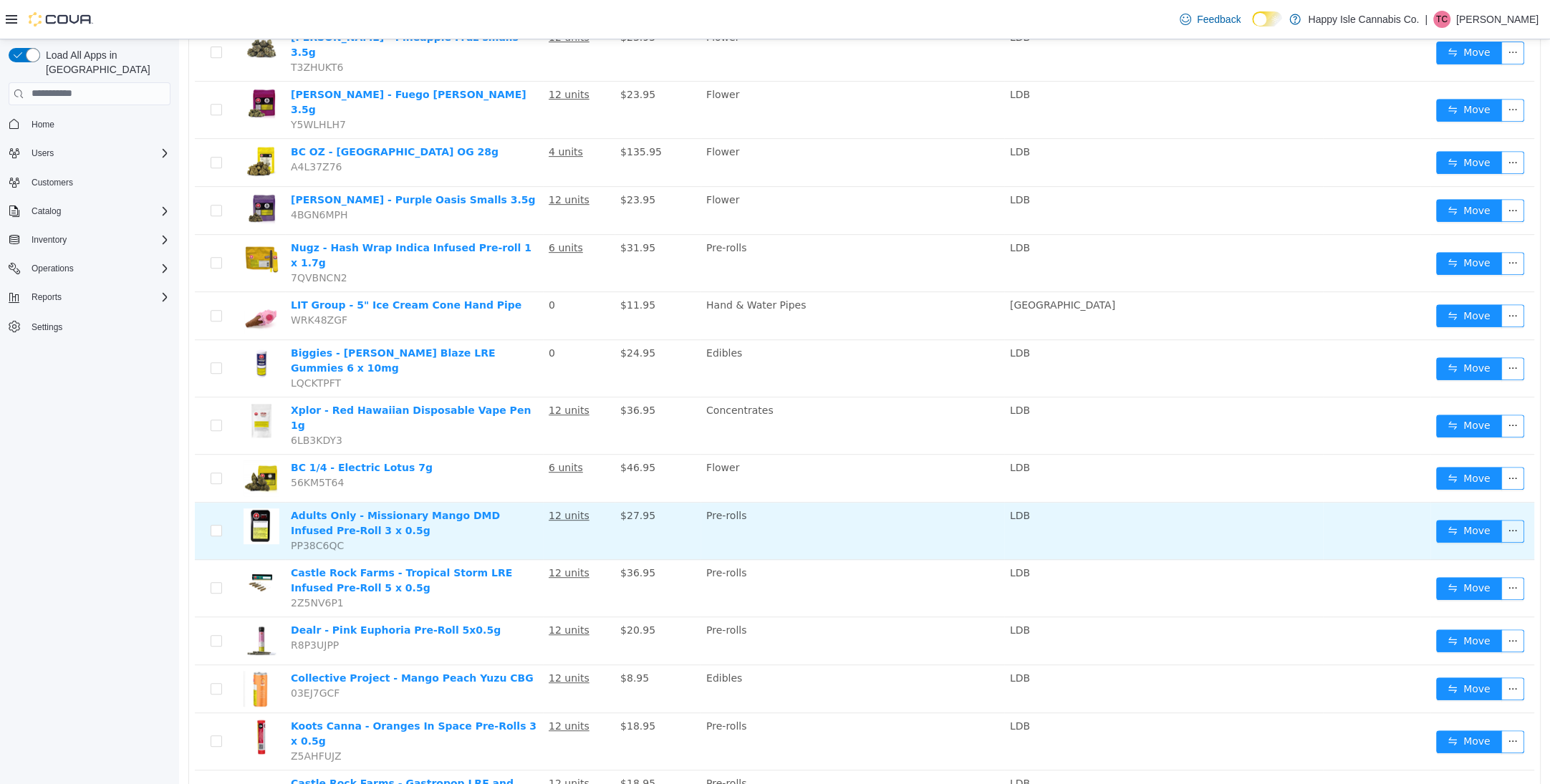
scroll to position [766, 0]
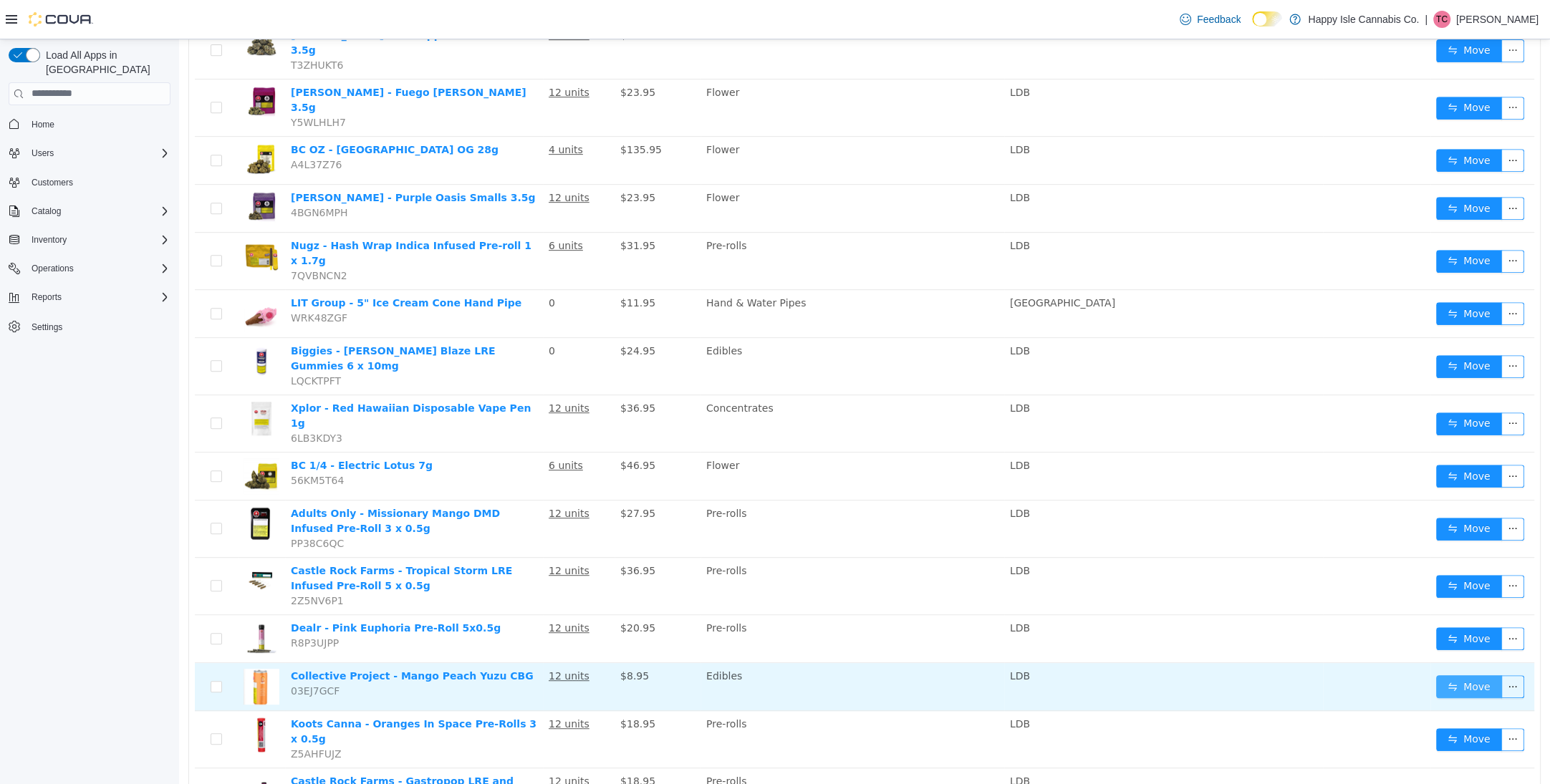
click at [1459, 674] on button "Move" at bounding box center [1469, 686] width 66 height 23
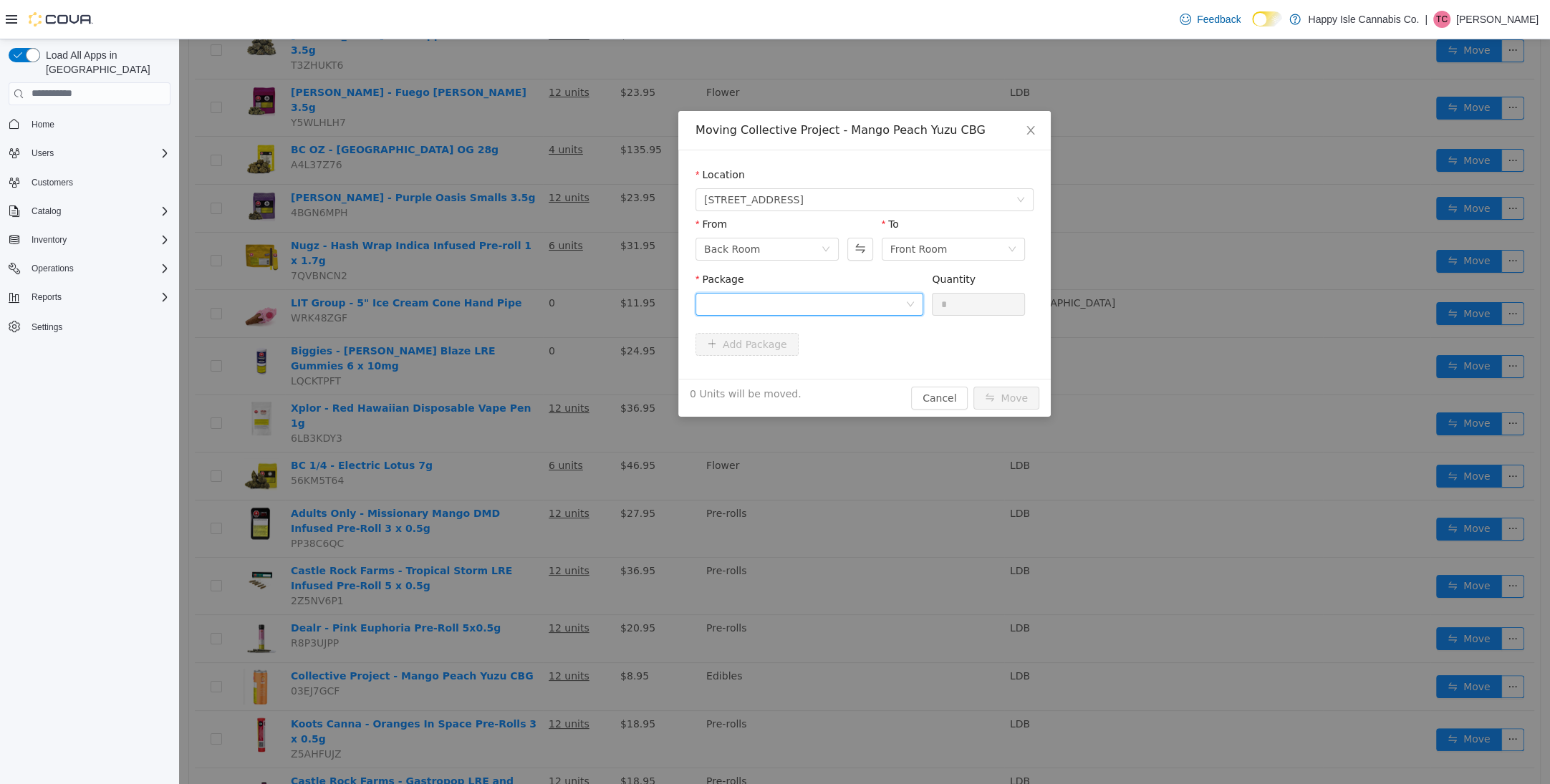
drag, startPoint x: 770, startPoint y: 297, endPoint x: 775, endPoint y: 315, distance: 18.7
click at [770, 297] on div at bounding box center [805, 303] width 201 height 21
drag, startPoint x: 788, startPoint y: 361, endPoint x: 801, endPoint y: 355, distance: 14.3
click at [790, 360] on li "PPS00006935 Quantity : 12 Units" at bounding box center [809, 363] width 228 height 39
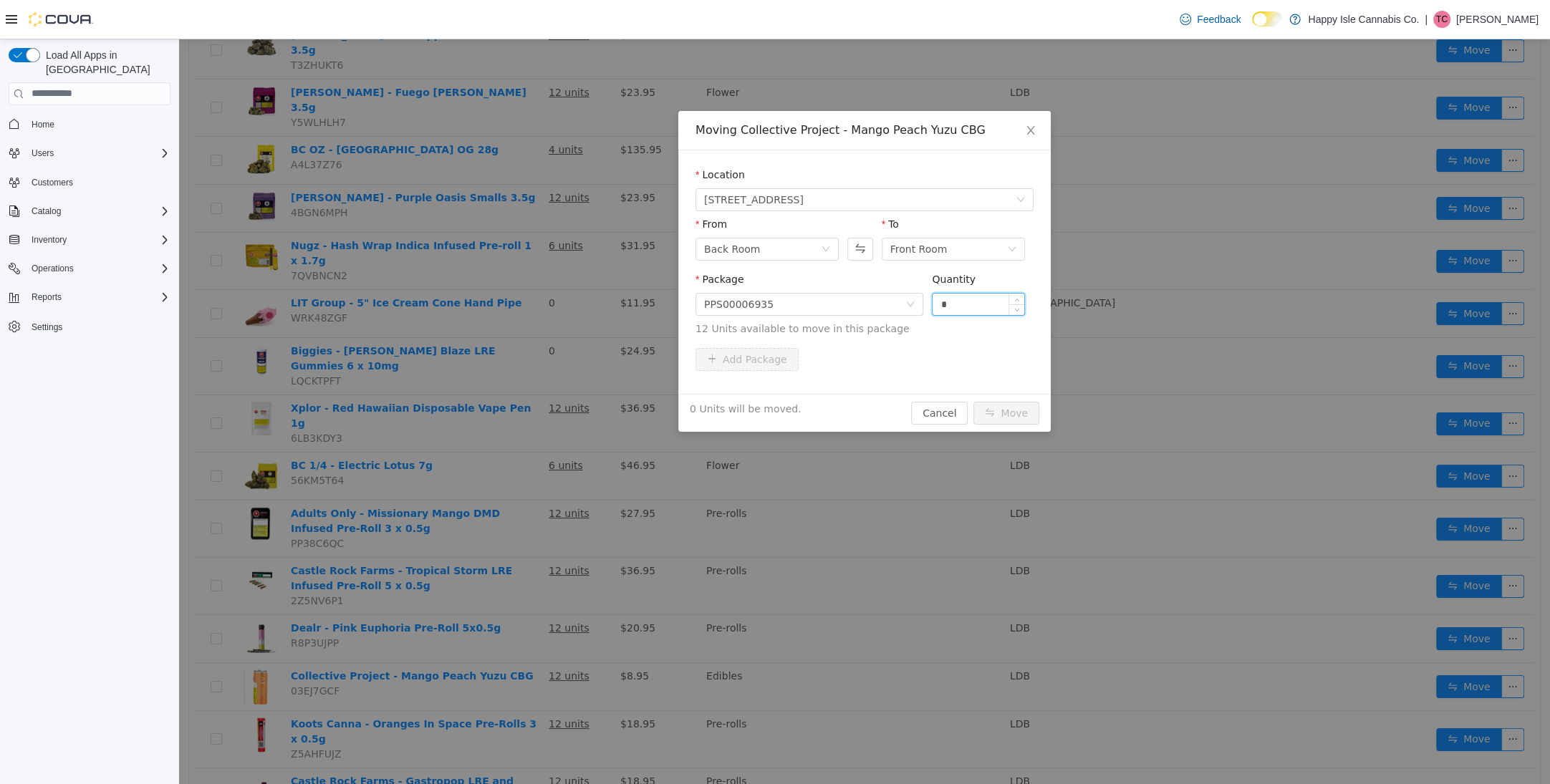
click at [955, 305] on input "*" at bounding box center [978, 303] width 92 height 21
type input "**"
click at [1002, 420] on button "Move" at bounding box center [1006, 412] width 66 height 23
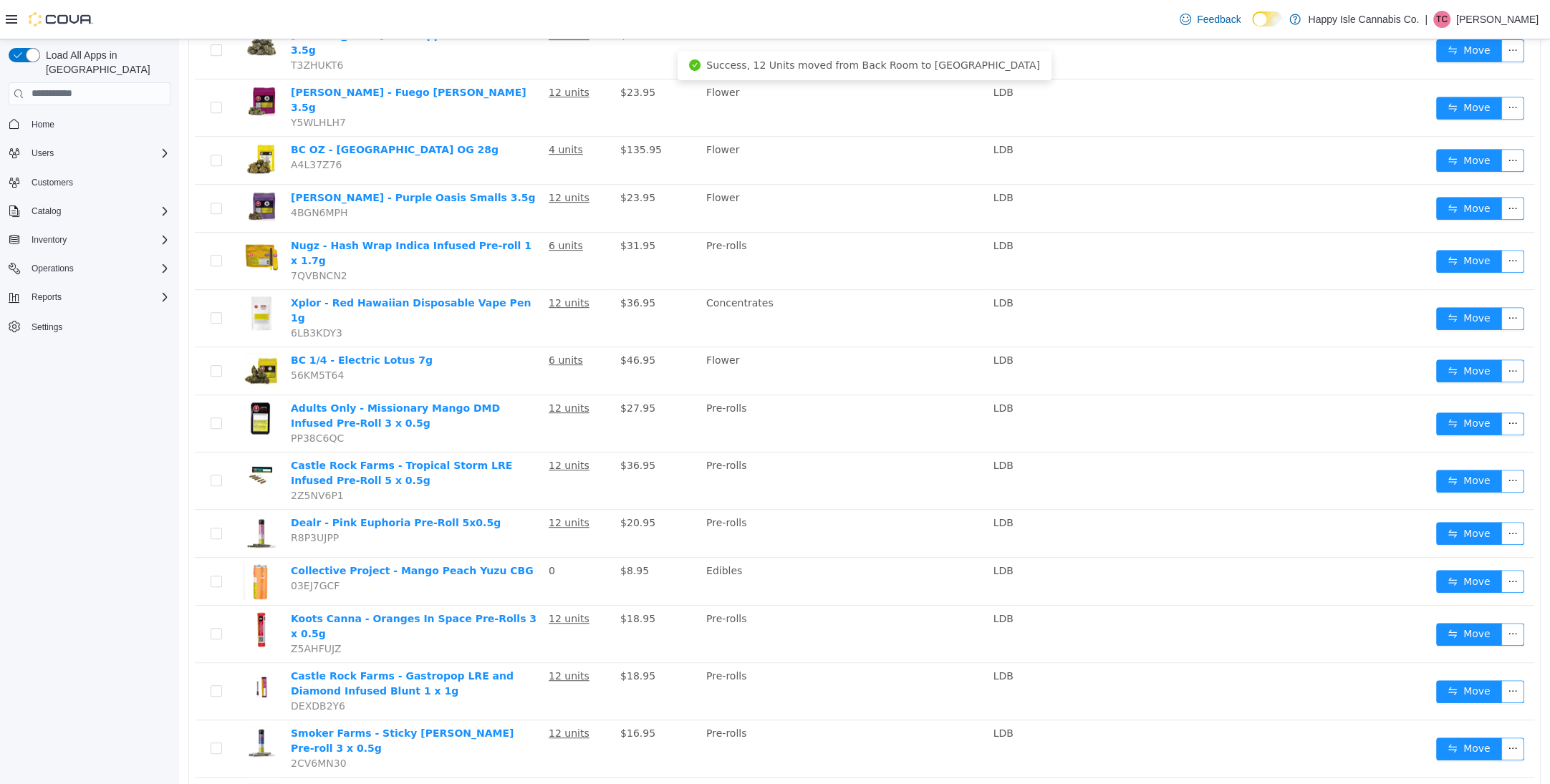
scroll to position [775, 0]
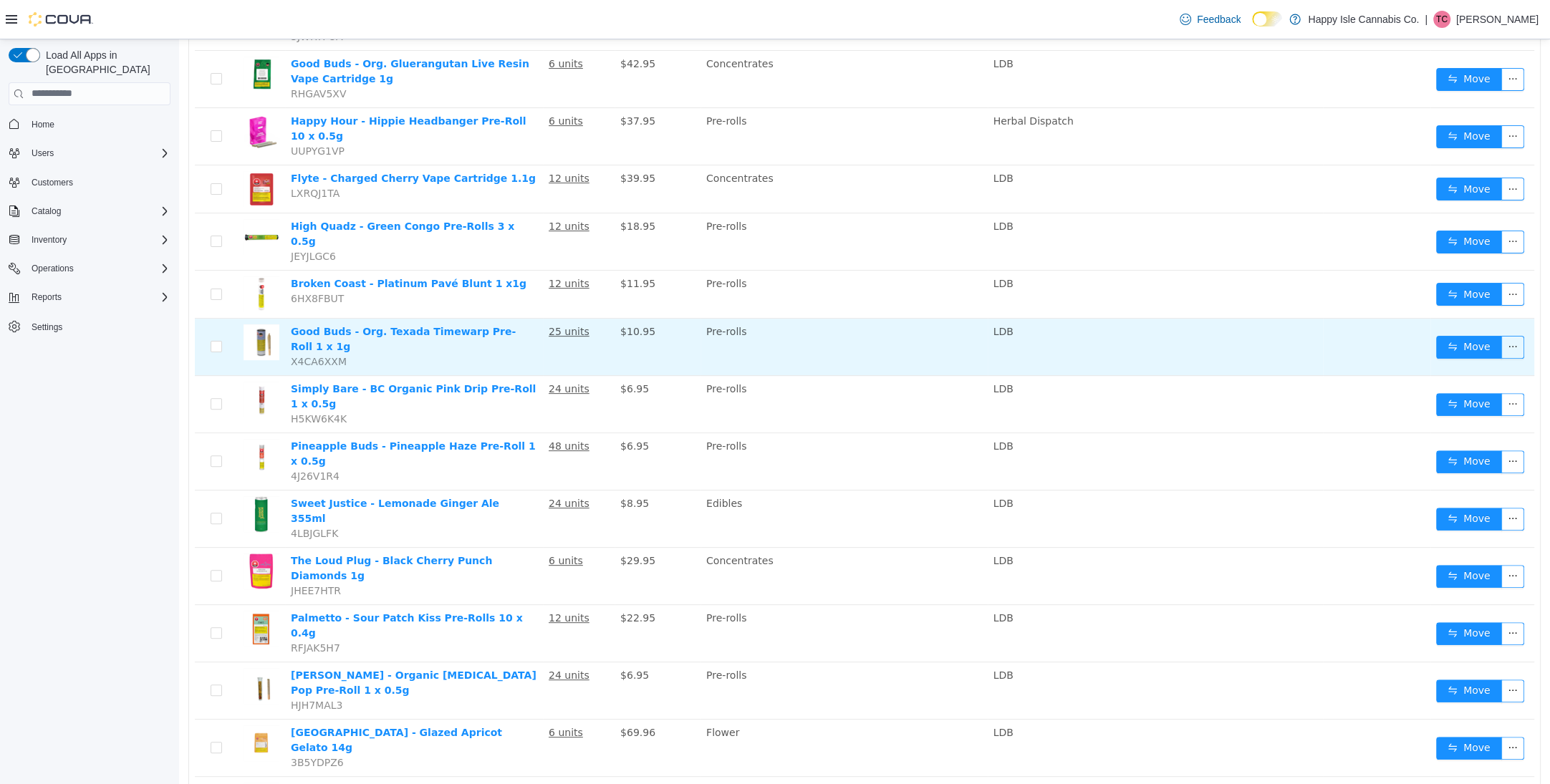
scroll to position [462, 0]
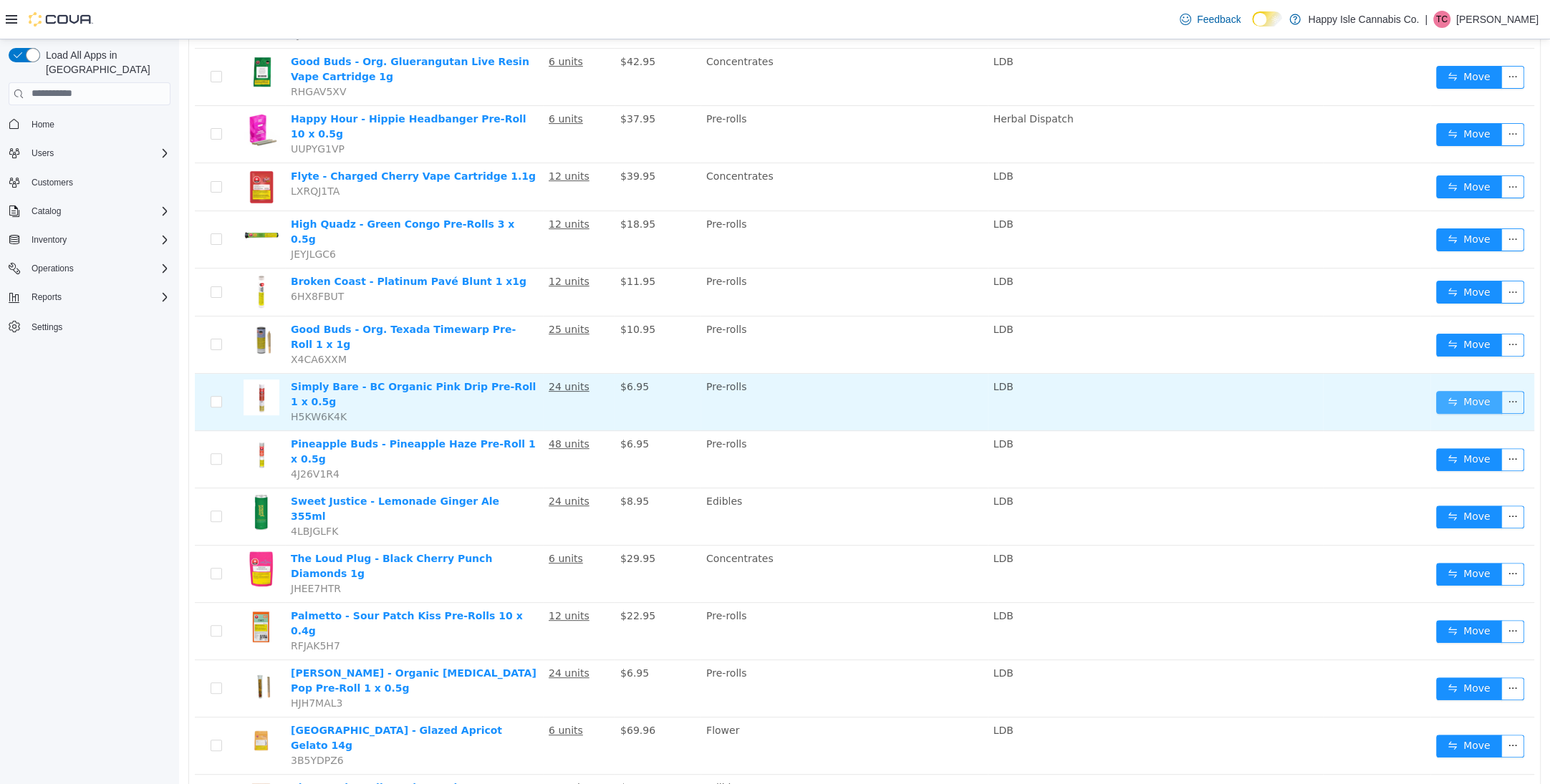
click at [1448, 390] on button "Move" at bounding box center [1469, 401] width 66 height 23
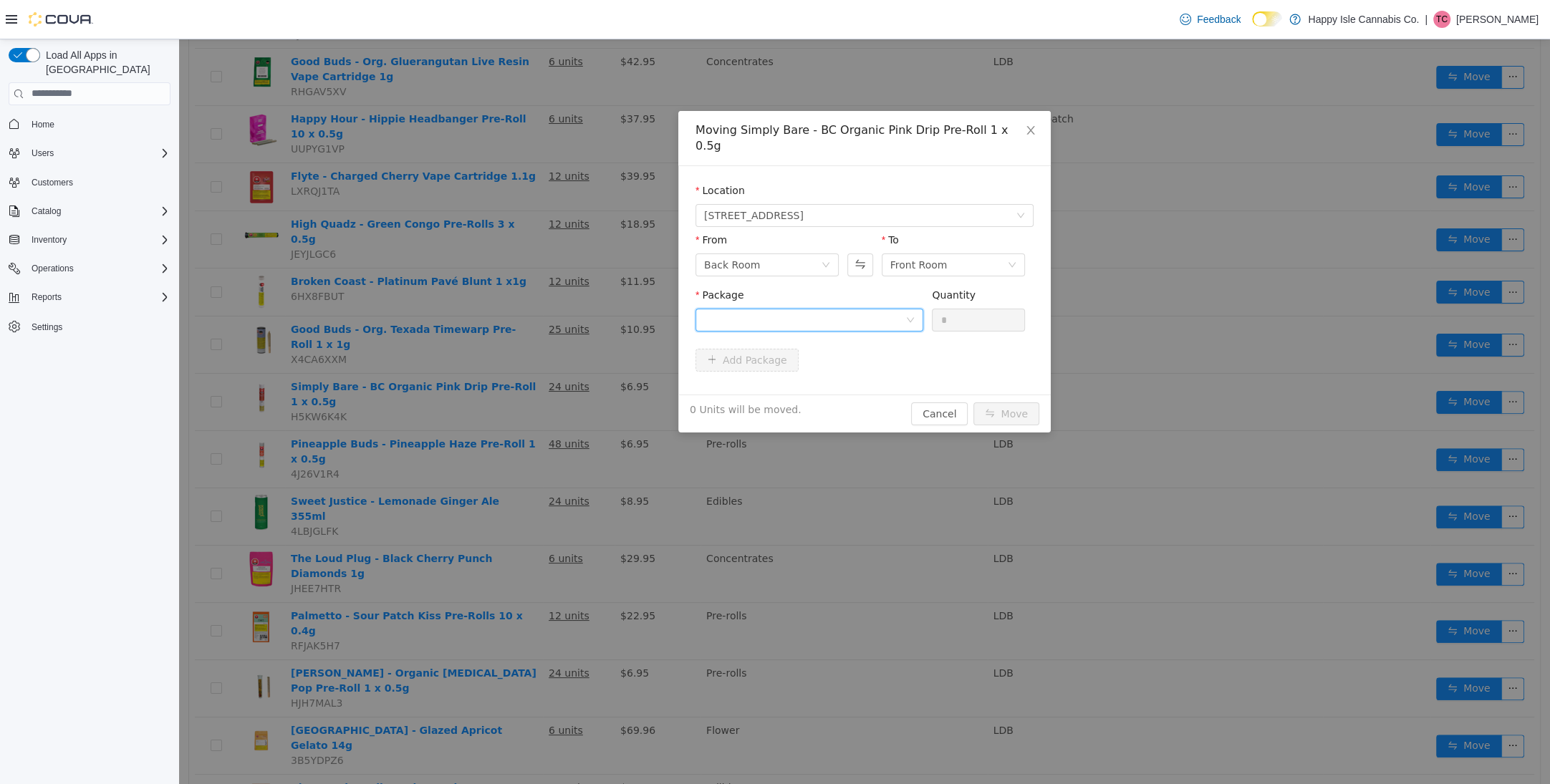
drag, startPoint x: 780, startPoint y: 305, endPoint x: 784, endPoint y: 315, distance: 10.8
click at [780, 308] on div at bounding box center [805, 319] width 201 height 21
click at [809, 359] on li "PKDP1EMX2 Quantity : 24 Units" at bounding box center [809, 363] width 228 height 39
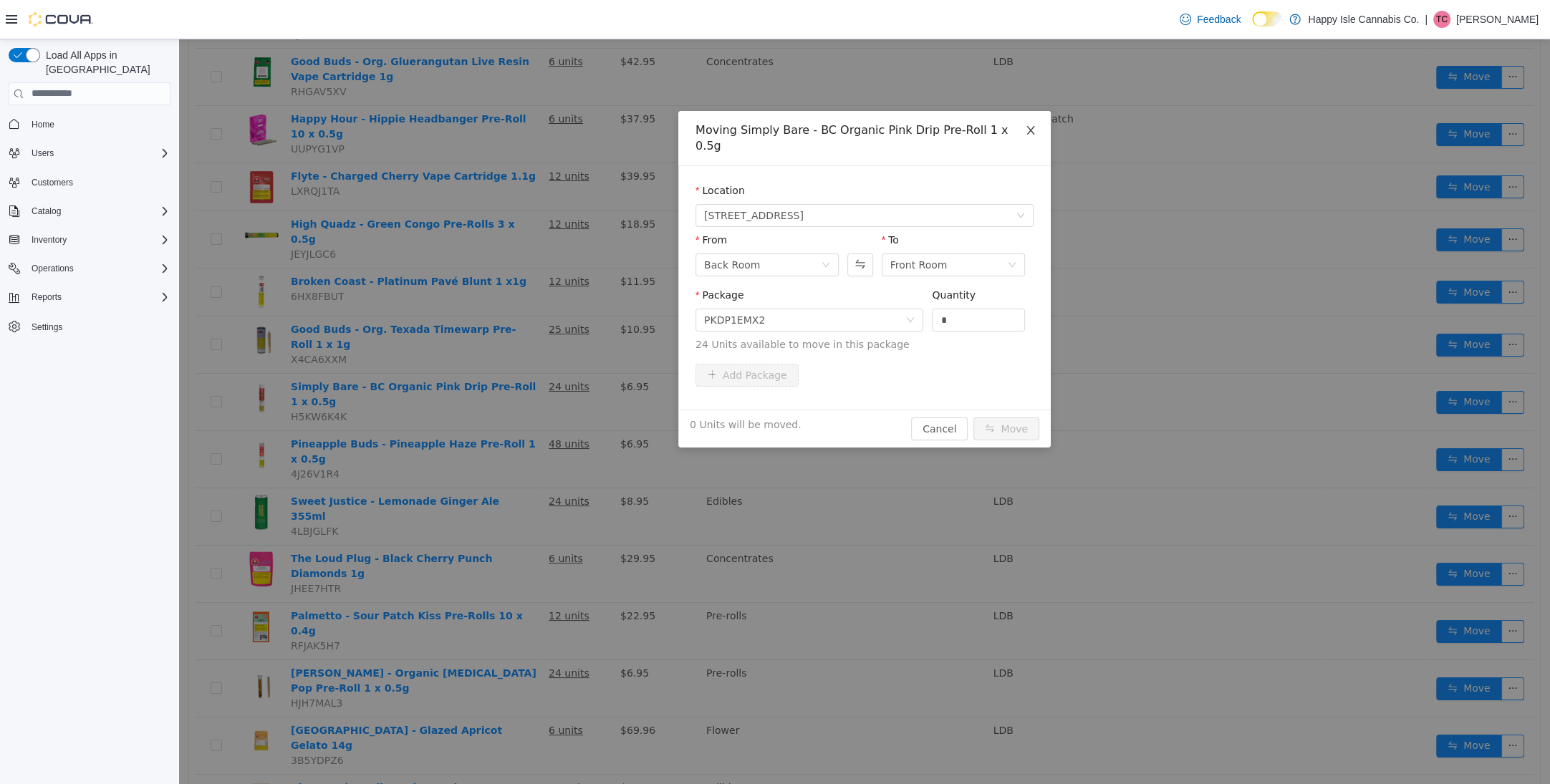
click at [1033, 124] on icon "icon: close" at bounding box center [1031, 129] width 12 height 12
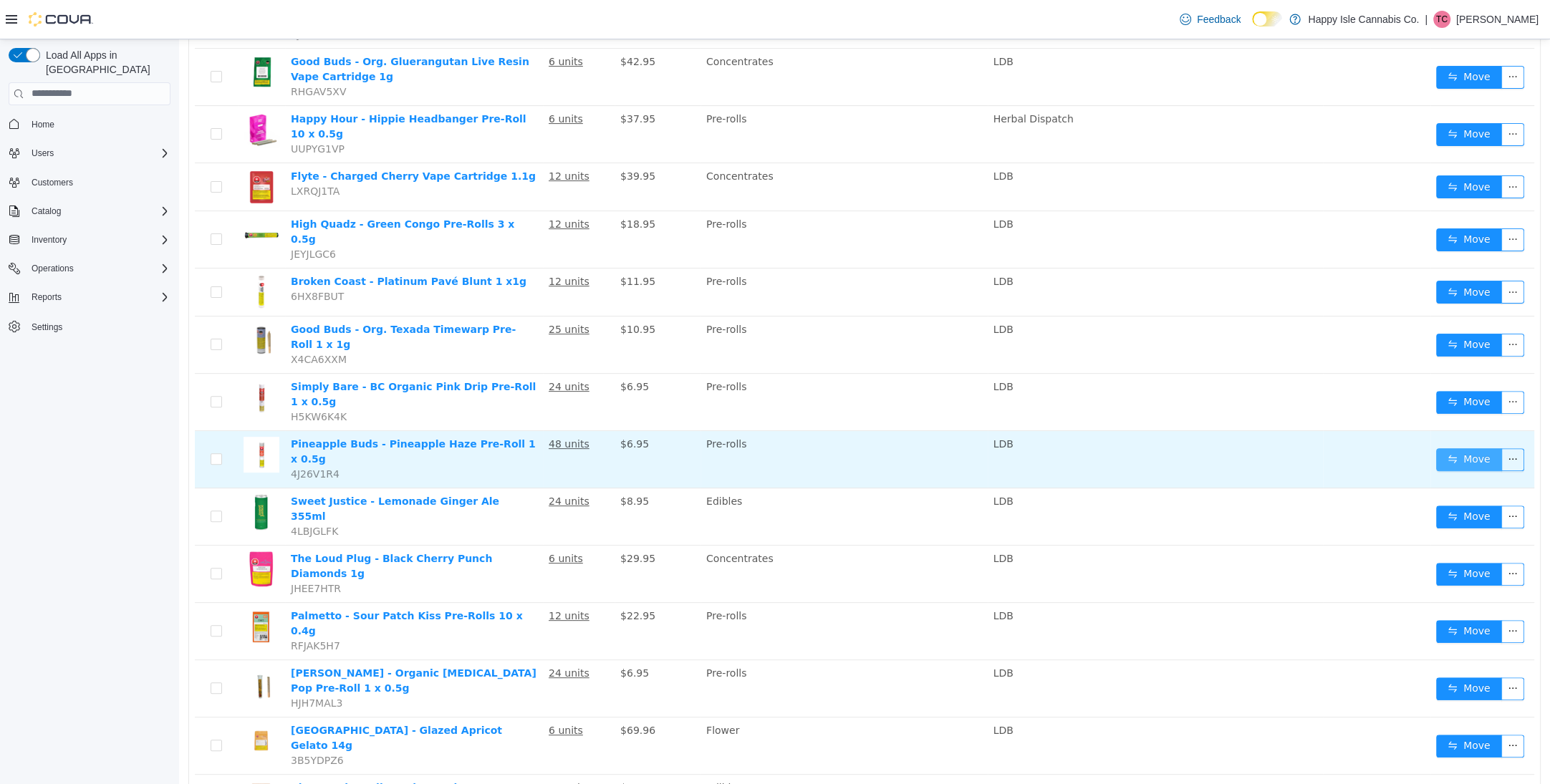
click at [1472, 448] on button "Move" at bounding box center [1469, 459] width 66 height 23
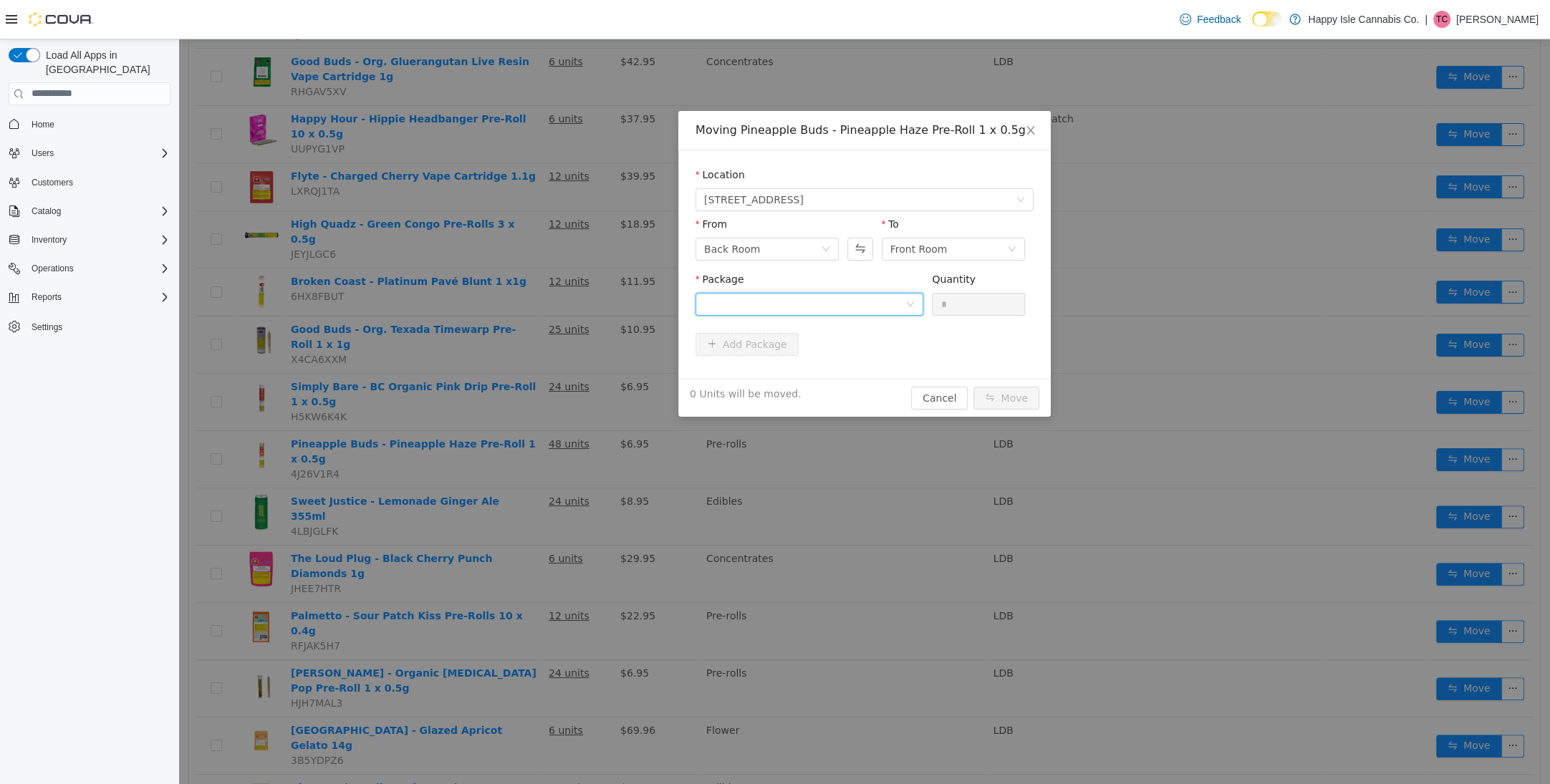
click at [754, 304] on div at bounding box center [805, 303] width 201 height 21
drag, startPoint x: 810, startPoint y: 364, endPoint x: 883, endPoint y: 339, distance: 77.2
click at [810, 364] on li "PHPR0125 Quantity : 48 Units" at bounding box center [809, 363] width 228 height 39
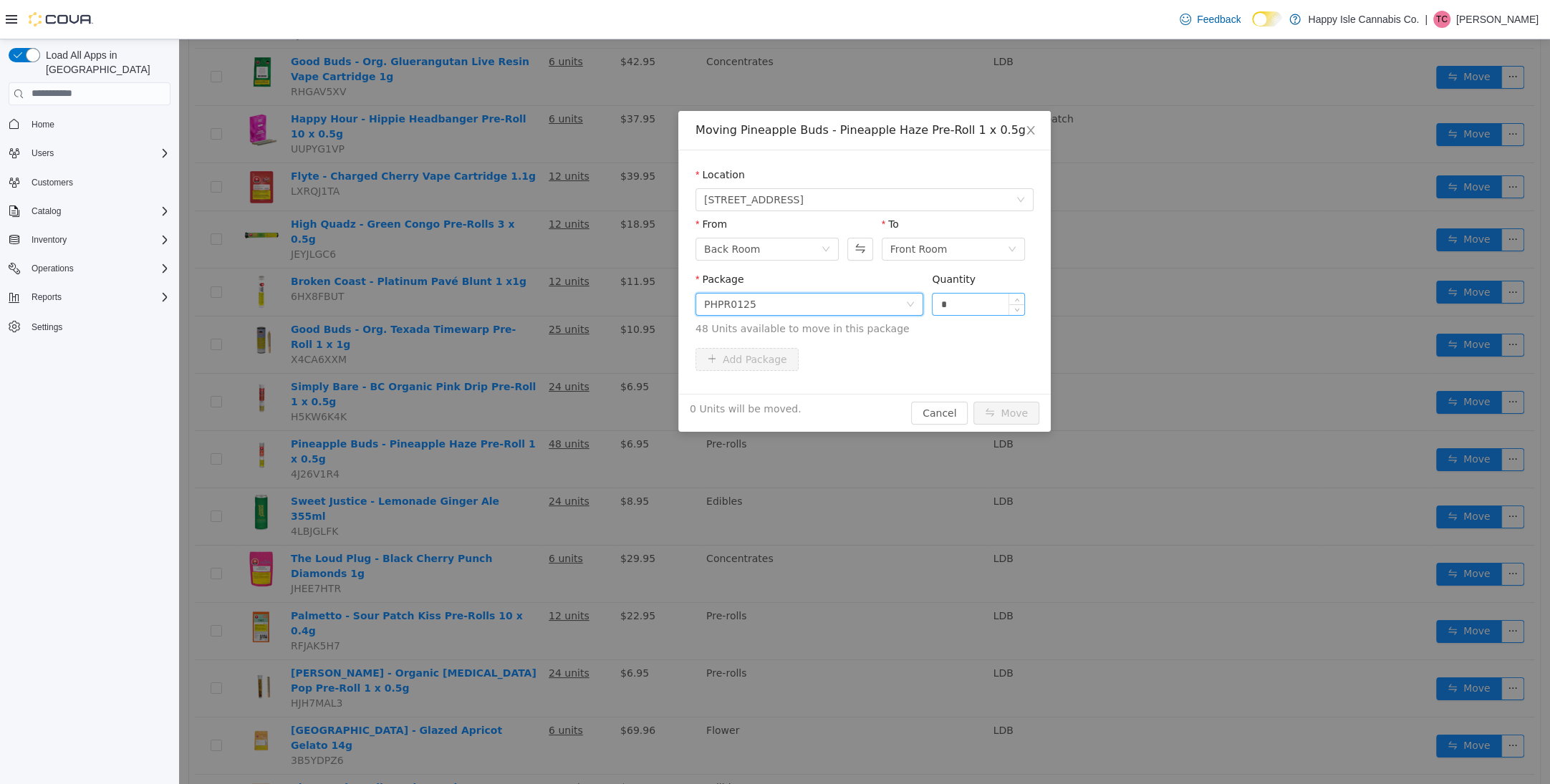
click at [1001, 301] on input "*" at bounding box center [978, 303] width 92 height 21
type input "**"
click at [998, 422] on button "Move" at bounding box center [1006, 412] width 66 height 23
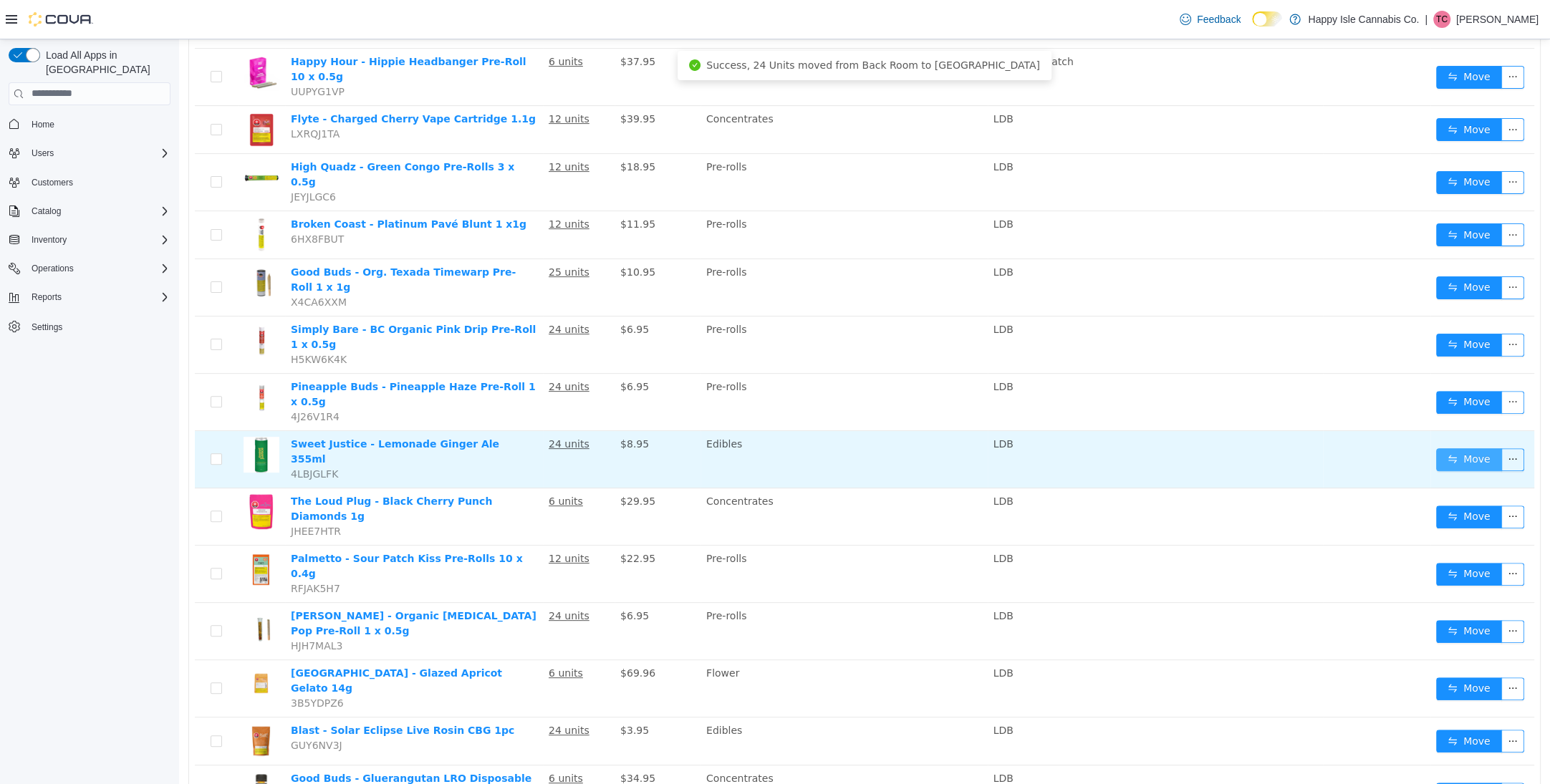
click at [1449, 448] on button "Move" at bounding box center [1469, 459] width 66 height 23
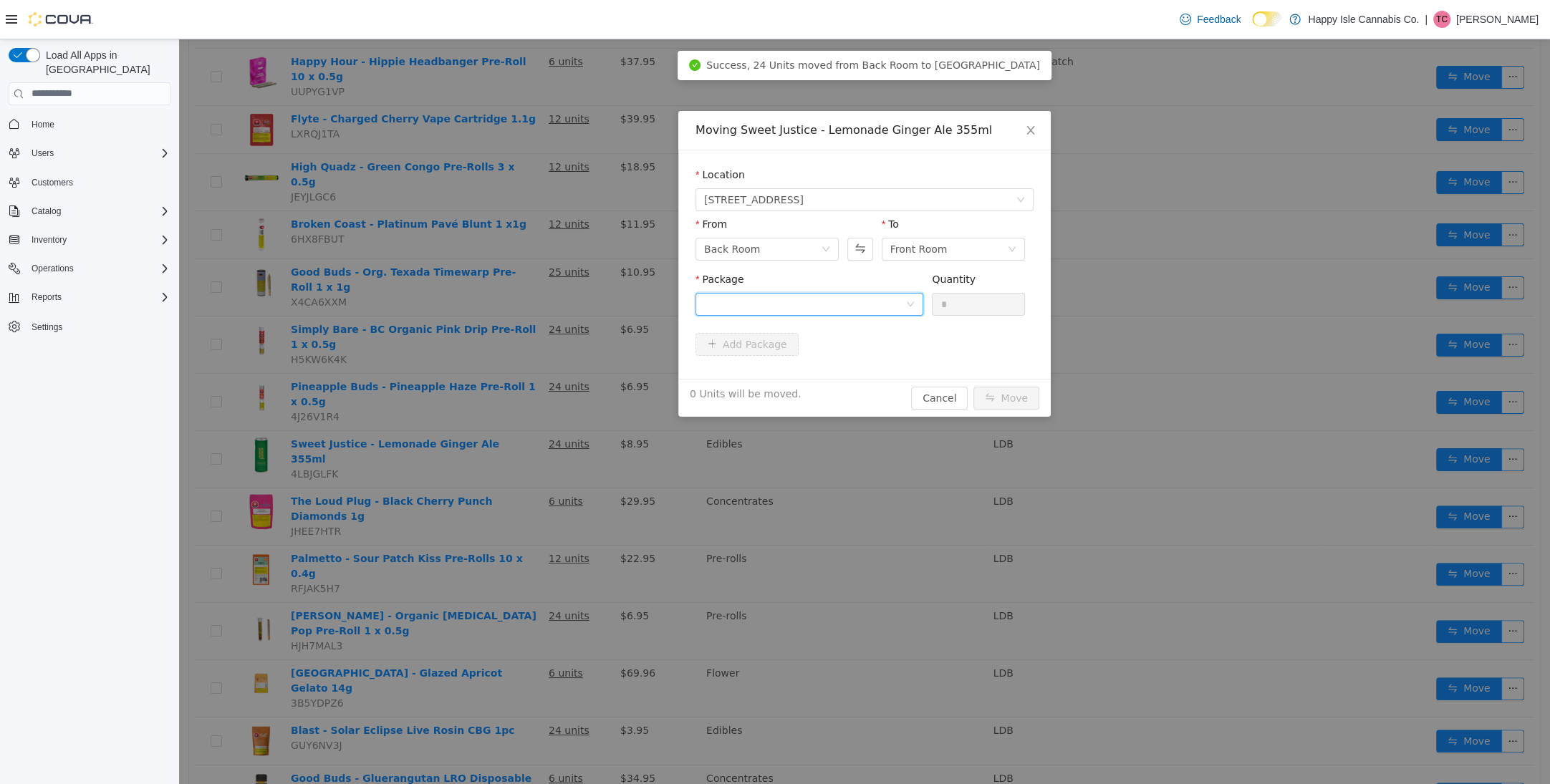
click at [762, 312] on div at bounding box center [809, 303] width 228 height 23
drag, startPoint x: 814, startPoint y: 362, endPoint x: 857, endPoint y: 345, distance: 46.2
click at [814, 362] on li "PPS00006848 Quantity : 24 Units" at bounding box center [809, 363] width 228 height 39
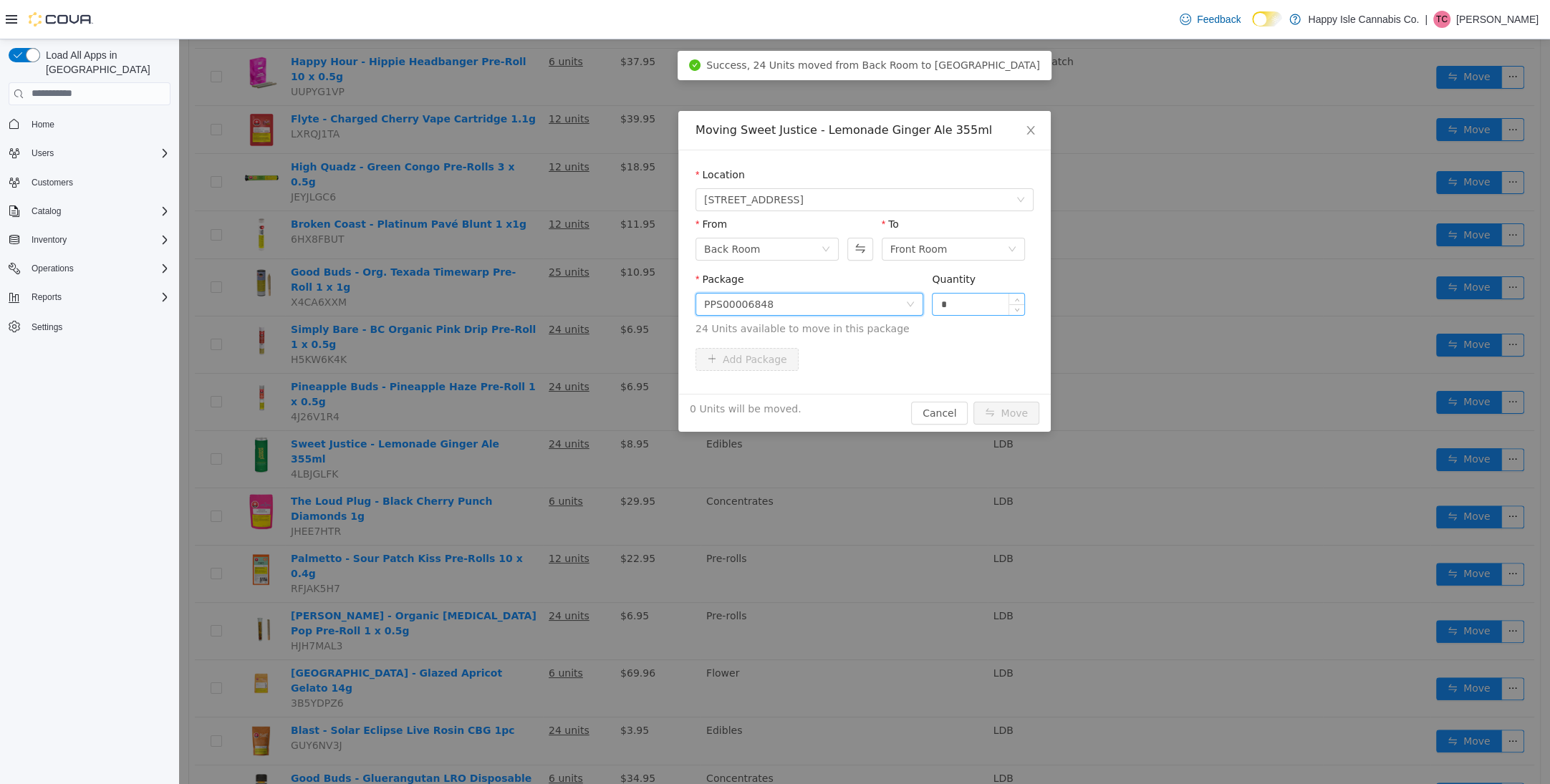
click at [973, 311] on input "*" at bounding box center [978, 303] width 92 height 21
type input "**"
click at [997, 402] on button "Move" at bounding box center [1006, 412] width 66 height 23
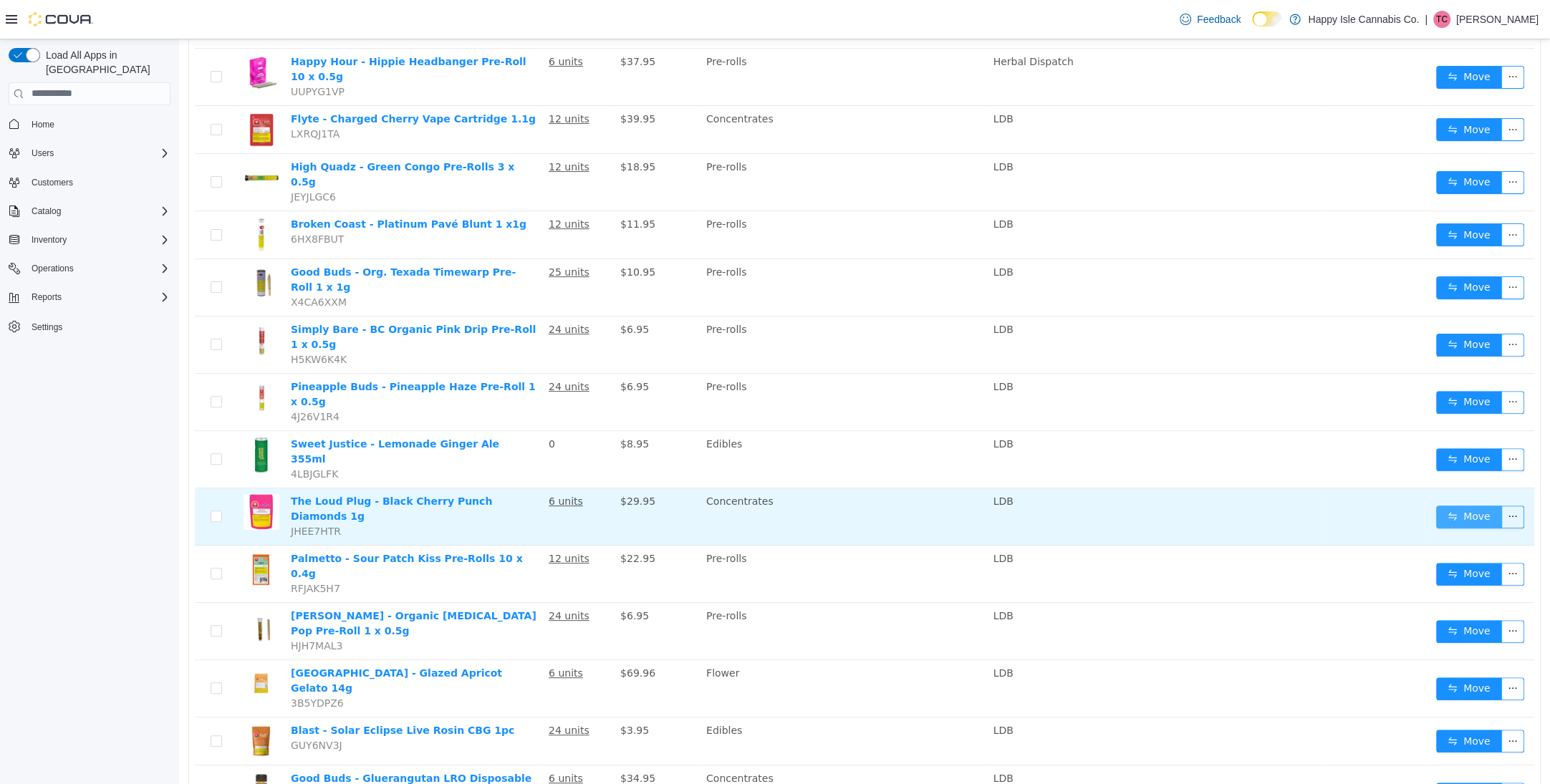
click at [1463, 505] on button "Move" at bounding box center [1469, 516] width 66 height 23
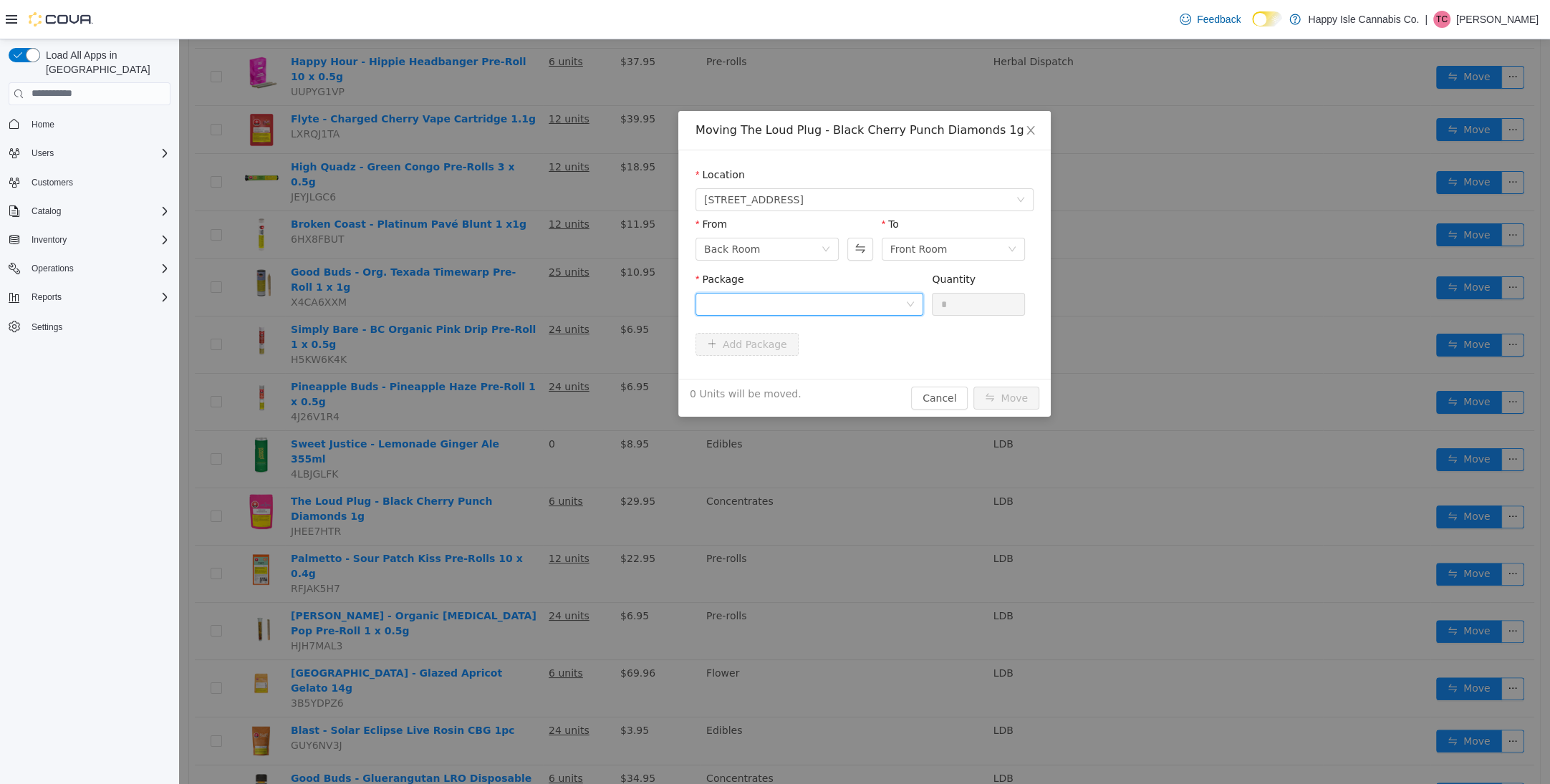
click at [821, 297] on div at bounding box center [805, 303] width 201 height 21
drag, startPoint x: 856, startPoint y: 359, endPoint x: 877, endPoint y: 345, distance: 25.2
click at [858, 358] on li "25197PD01 Quantity : 6 Units" at bounding box center [809, 363] width 228 height 39
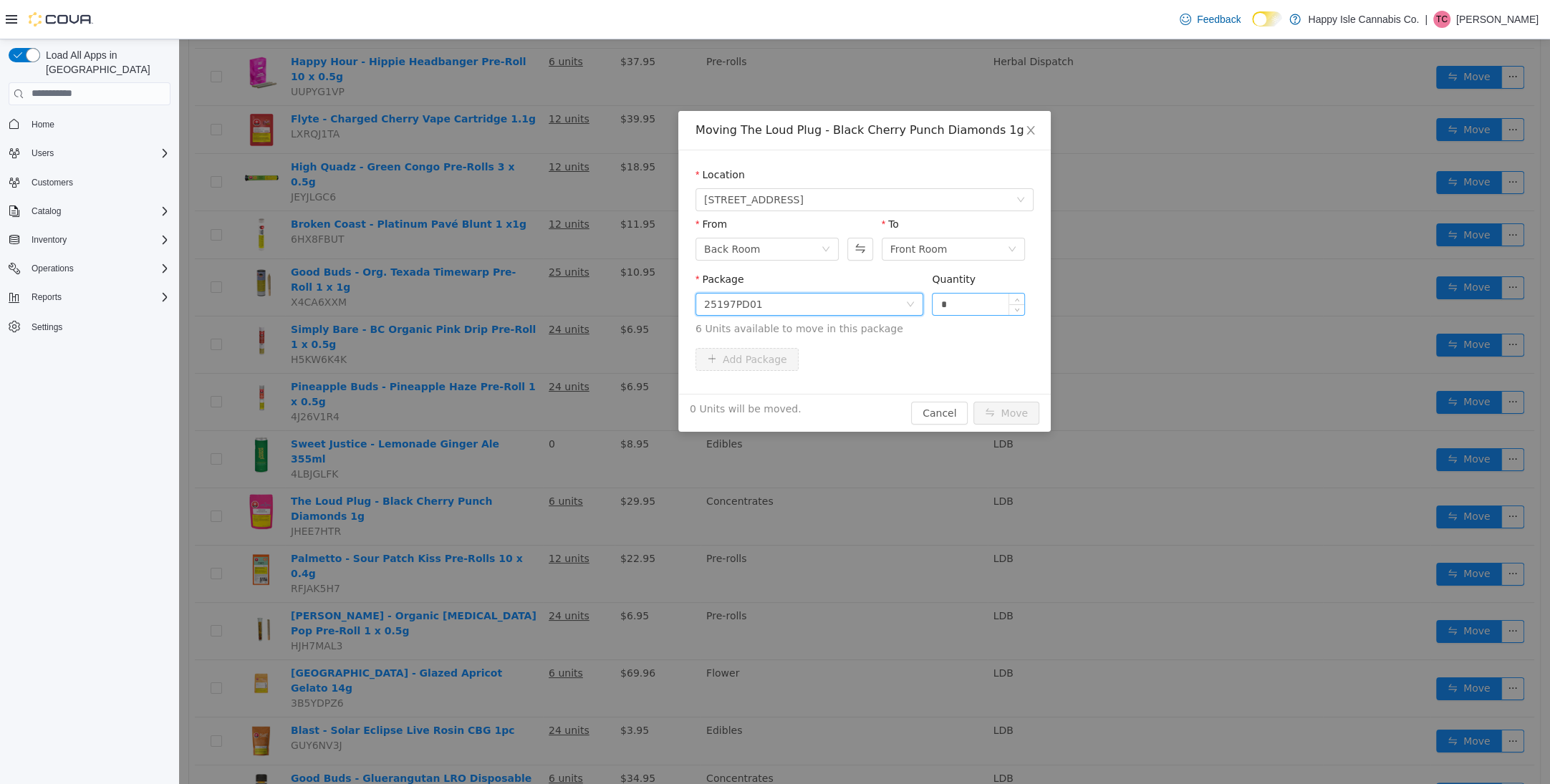
click at [963, 303] on input "*" at bounding box center [978, 303] width 92 height 21
type input "*"
click at [1023, 407] on button "Move" at bounding box center [1006, 412] width 66 height 23
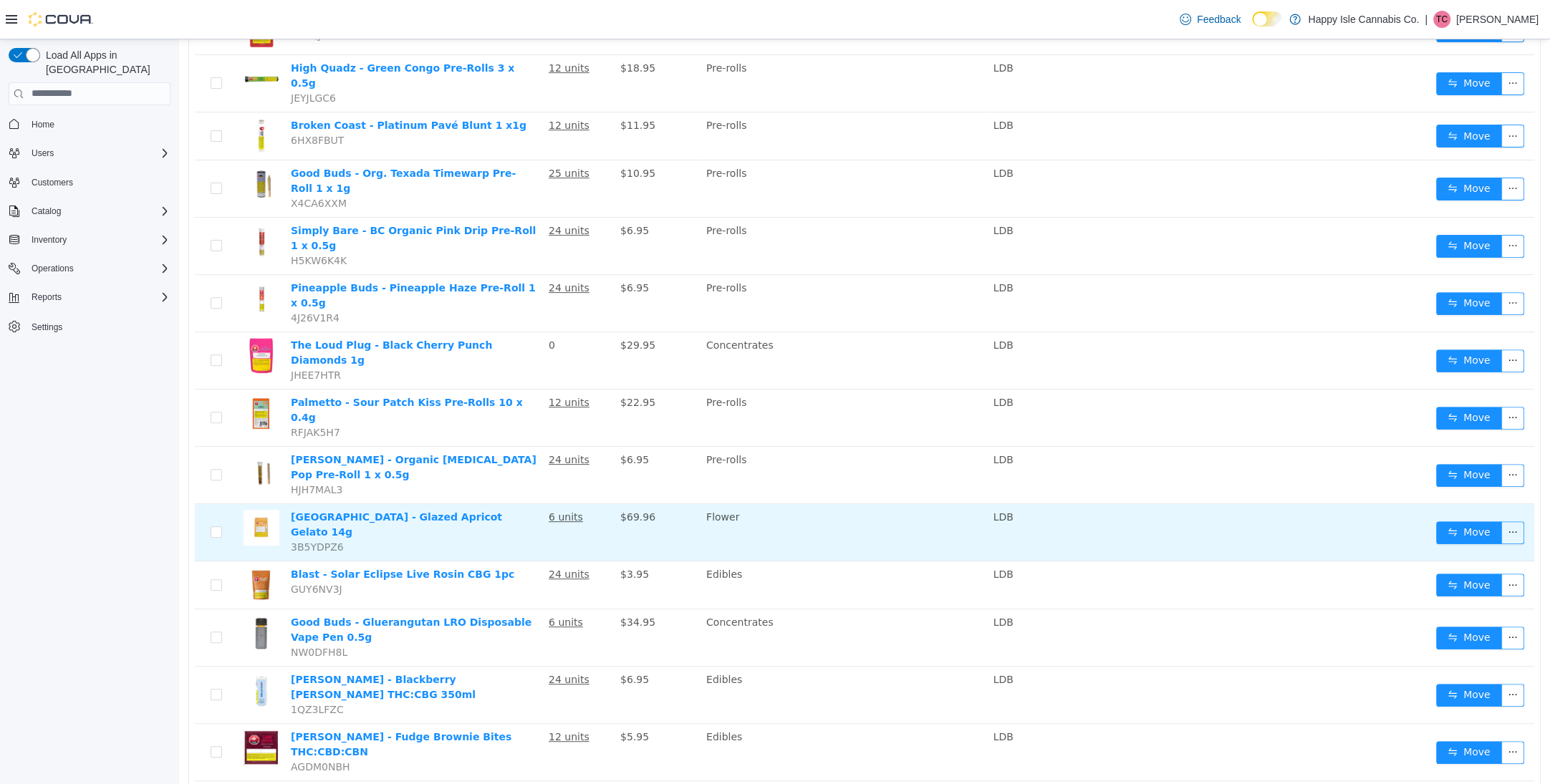
scroll to position [562, 0]
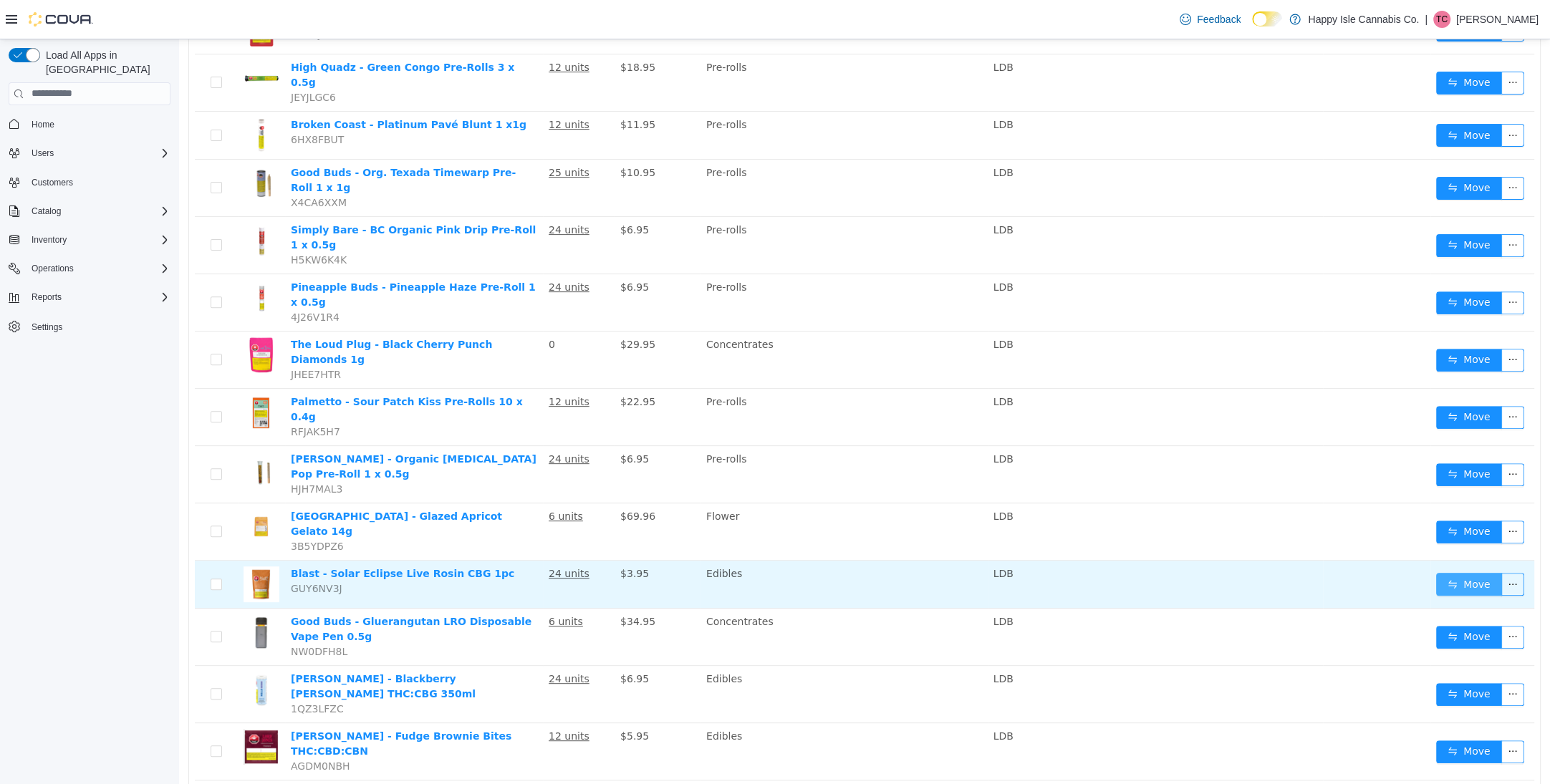
drag, startPoint x: 1445, startPoint y: 510, endPoint x: 1455, endPoint y: 504, distance: 11.7
click at [1453, 572] on button "Move" at bounding box center [1469, 584] width 66 height 23
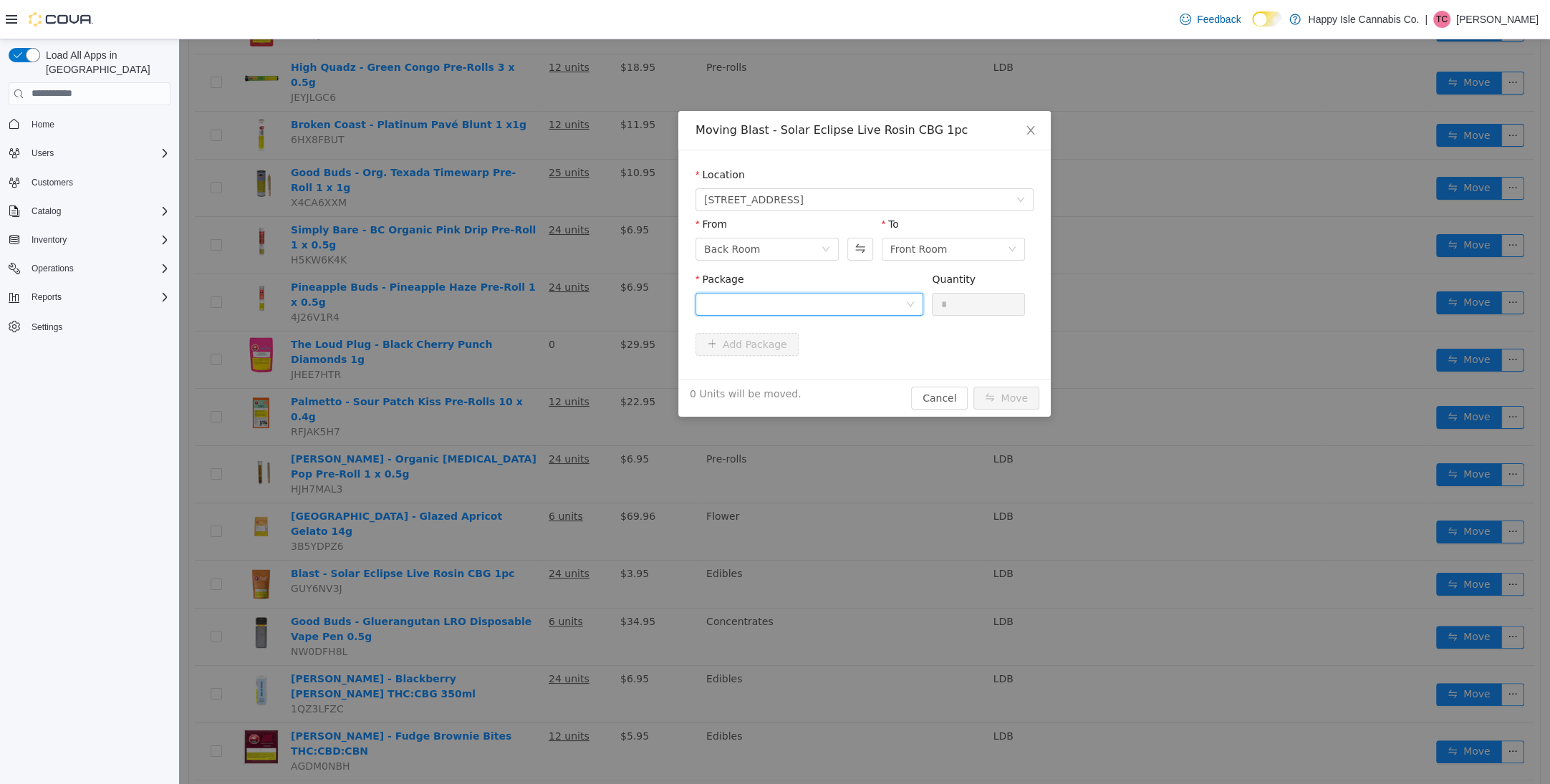
drag, startPoint x: 777, startPoint y: 304, endPoint x: 779, endPoint y: 315, distance: 11.2
click at [777, 304] on div at bounding box center [805, 303] width 201 height 21
drag, startPoint x: 789, startPoint y: 366, endPoint x: 796, endPoint y: 359, distance: 9.9
click at [794, 360] on li "GMSE250408 Quantity : 24 Units" at bounding box center [809, 363] width 228 height 39
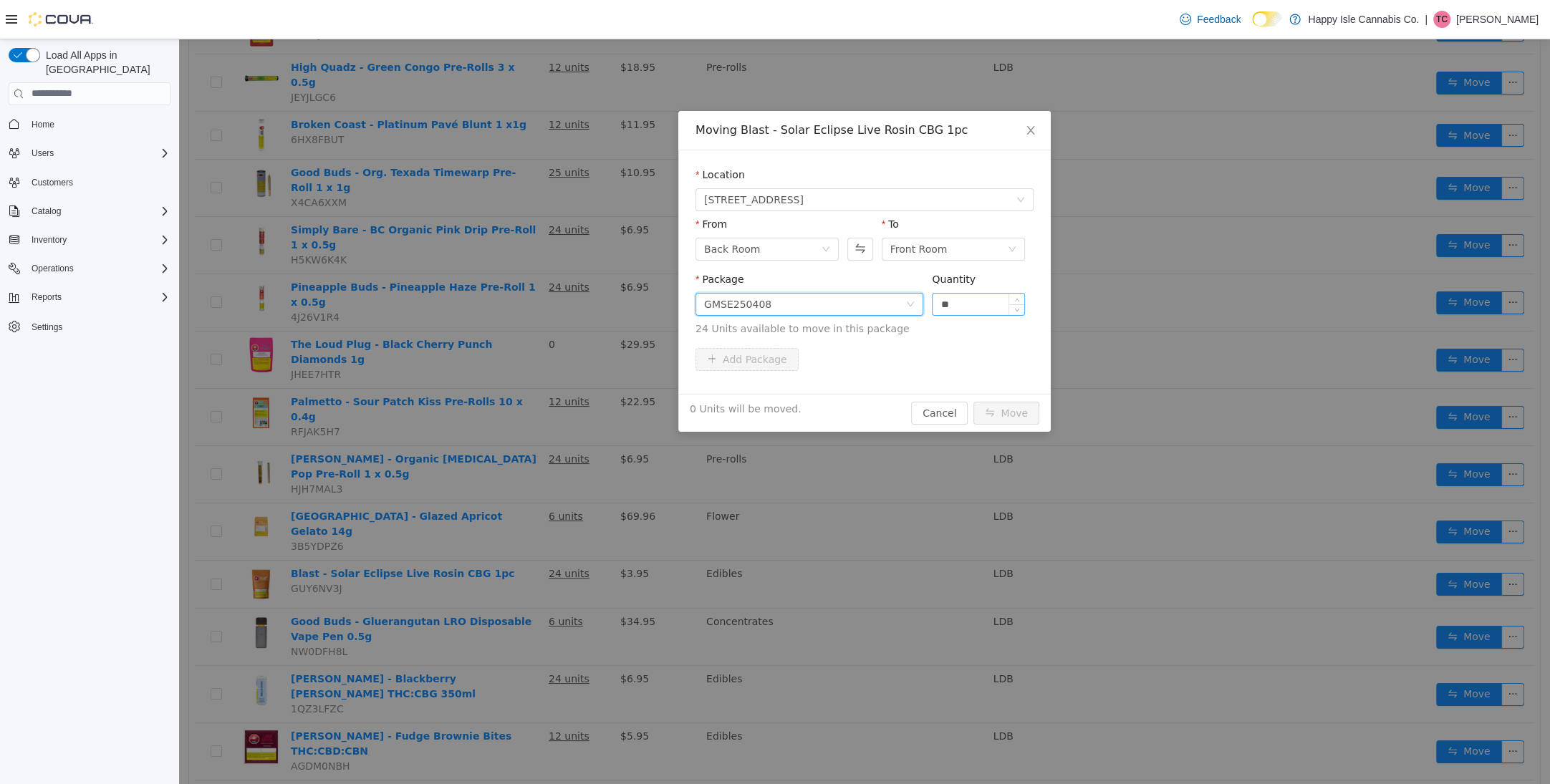
click at [978, 305] on input "**" at bounding box center [978, 303] width 92 height 21
type input "**"
click at [1000, 420] on button "Move" at bounding box center [1006, 412] width 66 height 23
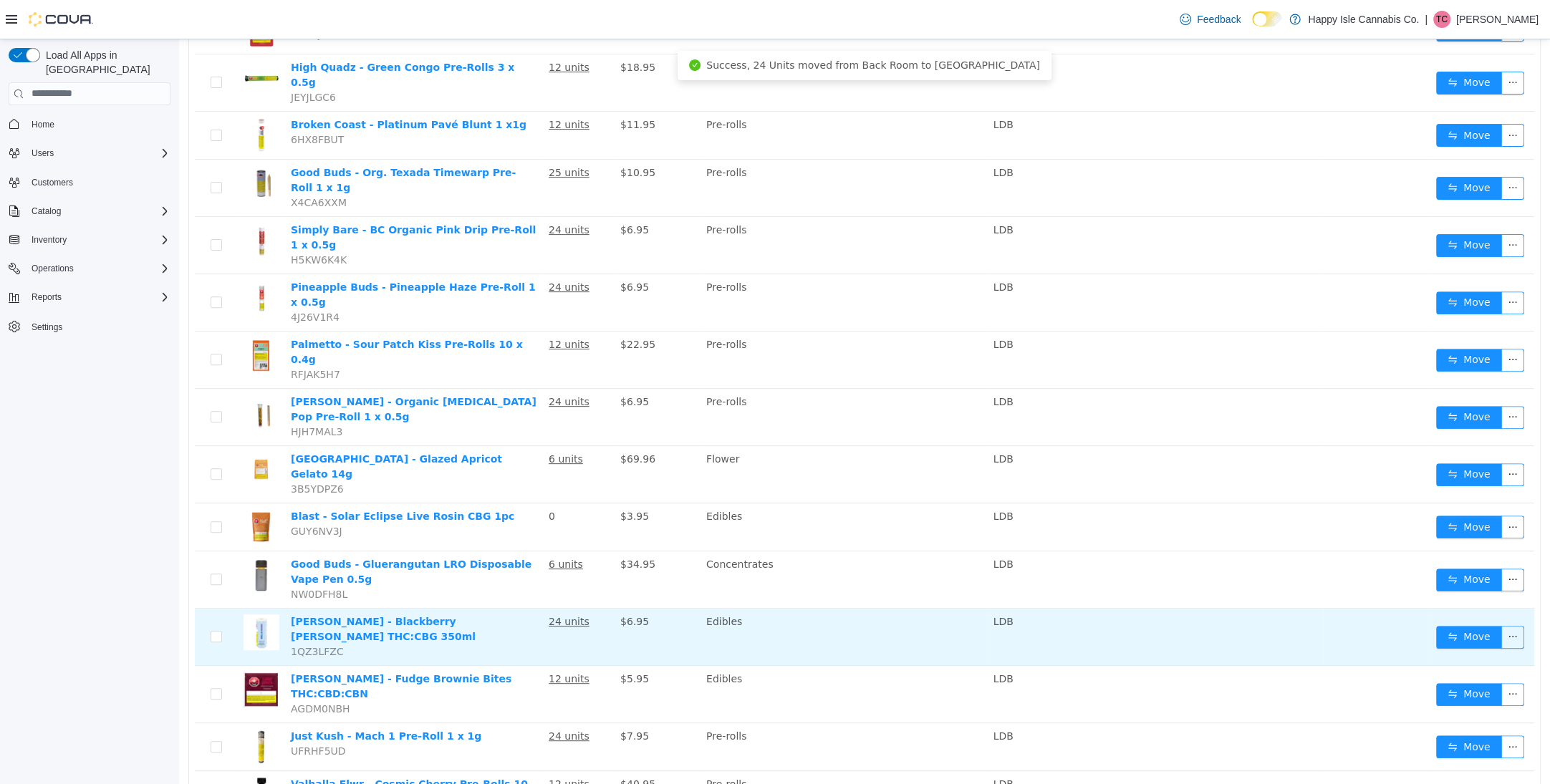
click at [1430, 608] on td at bounding box center [1377, 636] width 107 height 57
click at [1450, 625] on button "Move" at bounding box center [1469, 636] width 66 height 23
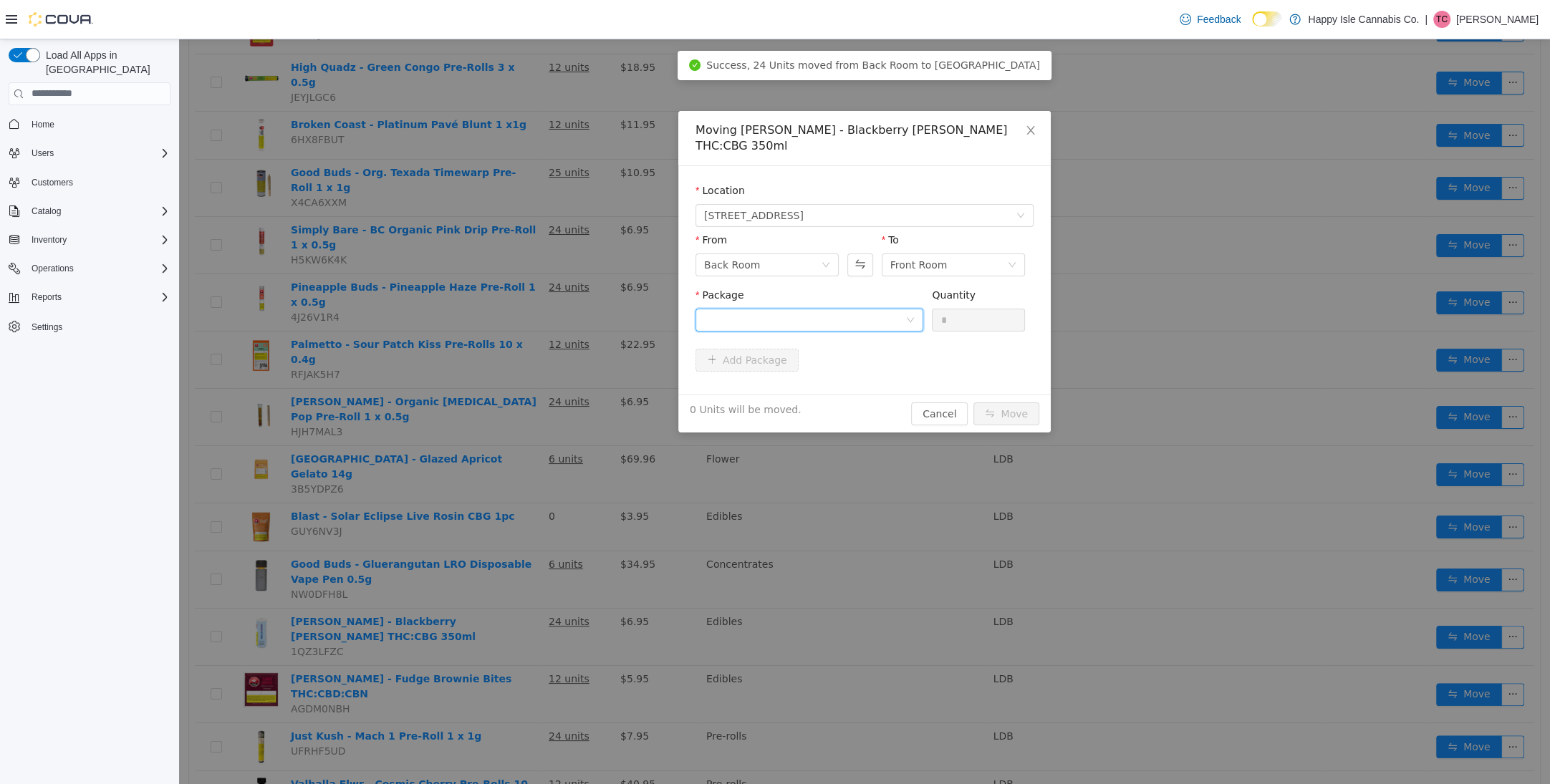
click at [830, 310] on div at bounding box center [805, 319] width 201 height 21
drag, startPoint x: 837, startPoint y: 359, endPoint x: 961, endPoint y: 318, distance: 130.6
click at [841, 359] on li "H0013299 Quantity : 24 Units" at bounding box center [809, 363] width 228 height 39
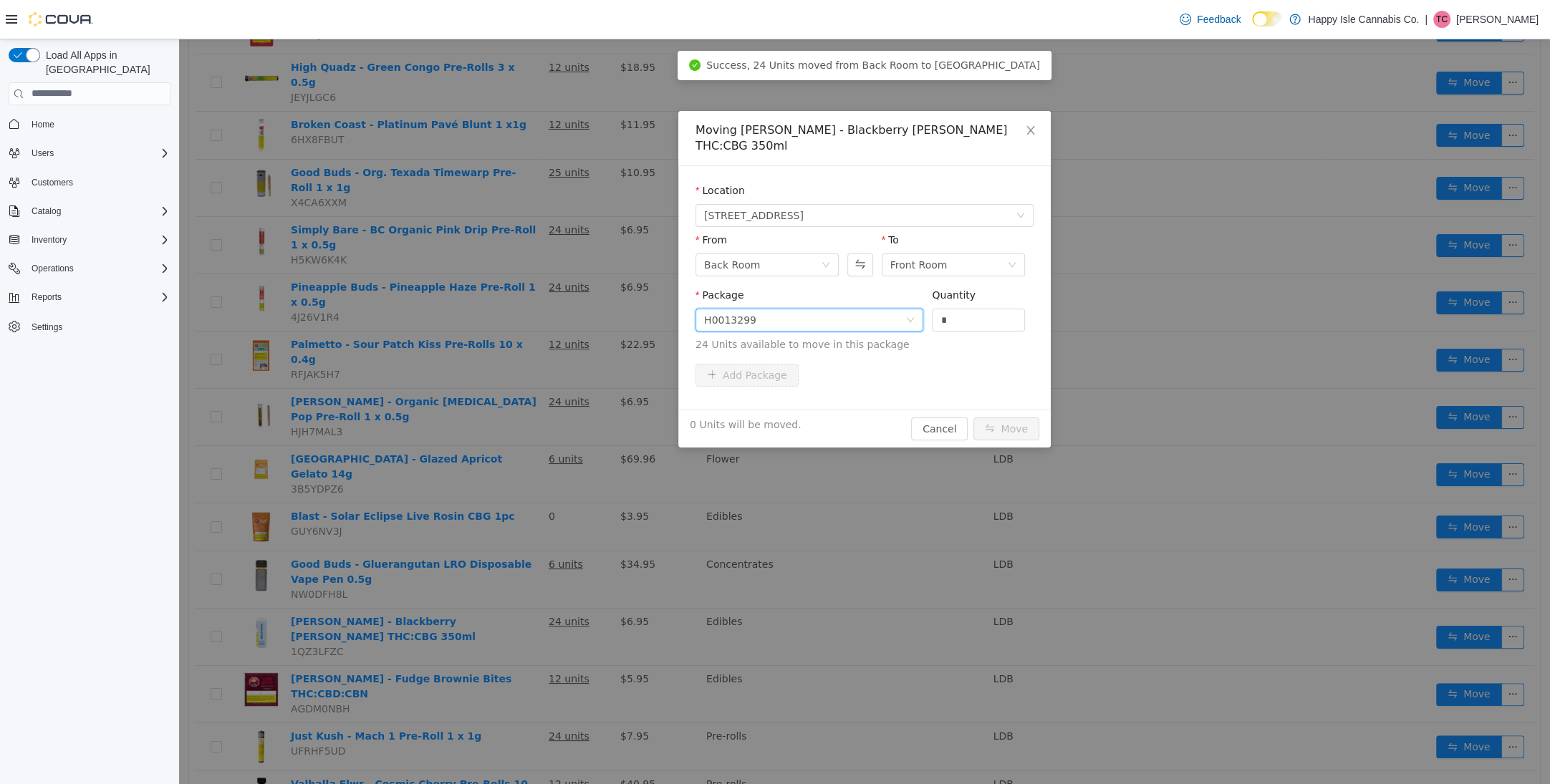
drag, startPoint x: 986, startPoint y: 303, endPoint x: 1001, endPoint y: 370, distance: 68.7
click at [986, 308] on input "*" at bounding box center [978, 319] width 92 height 21
type input "**"
click at [1004, 416] on button "Move" at bounding box center [1006, 428] width 66 height 23
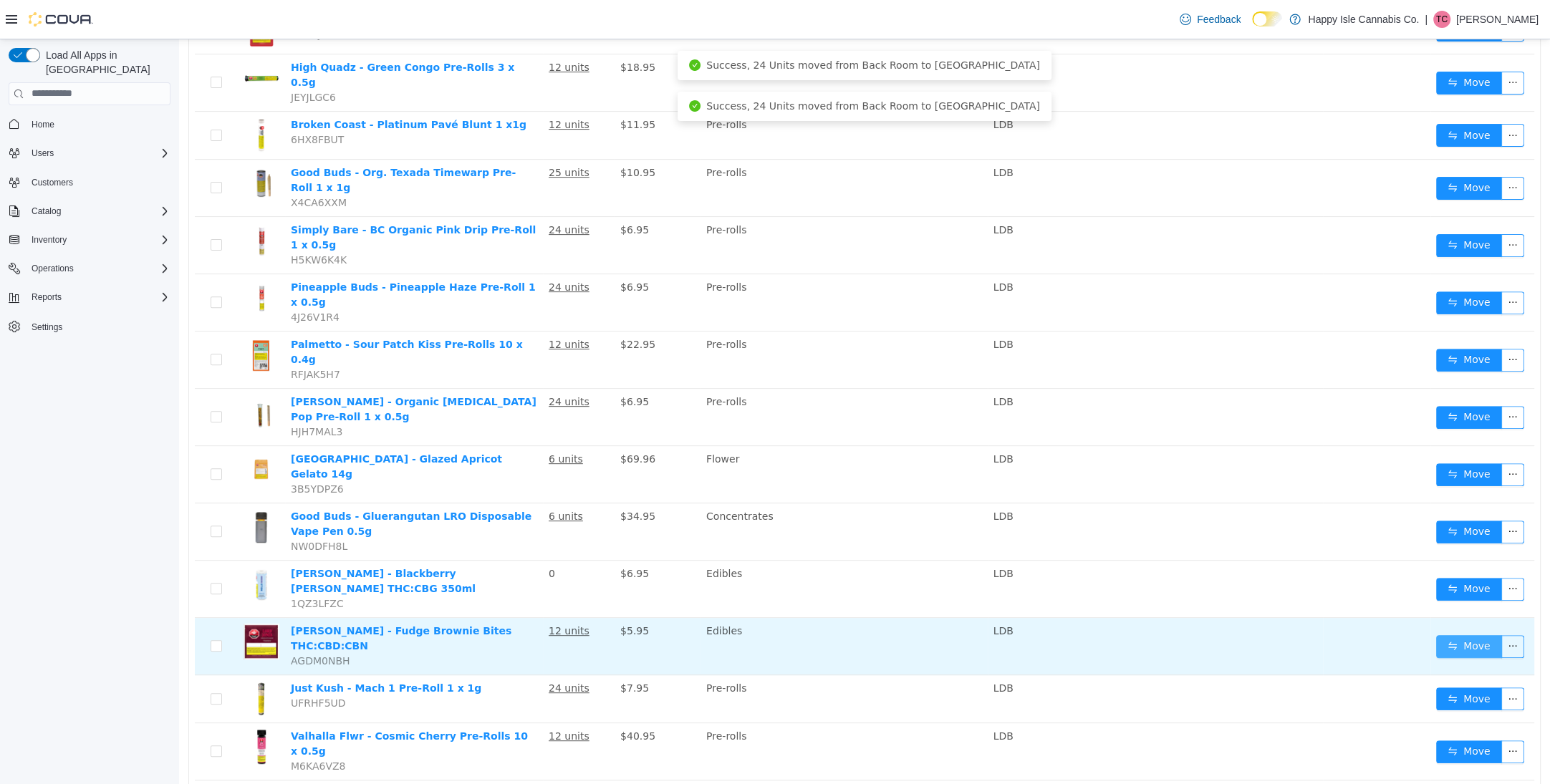
click at [1469, 634] on button "Move" at bounding box center [1469, 646] width 66 height 23
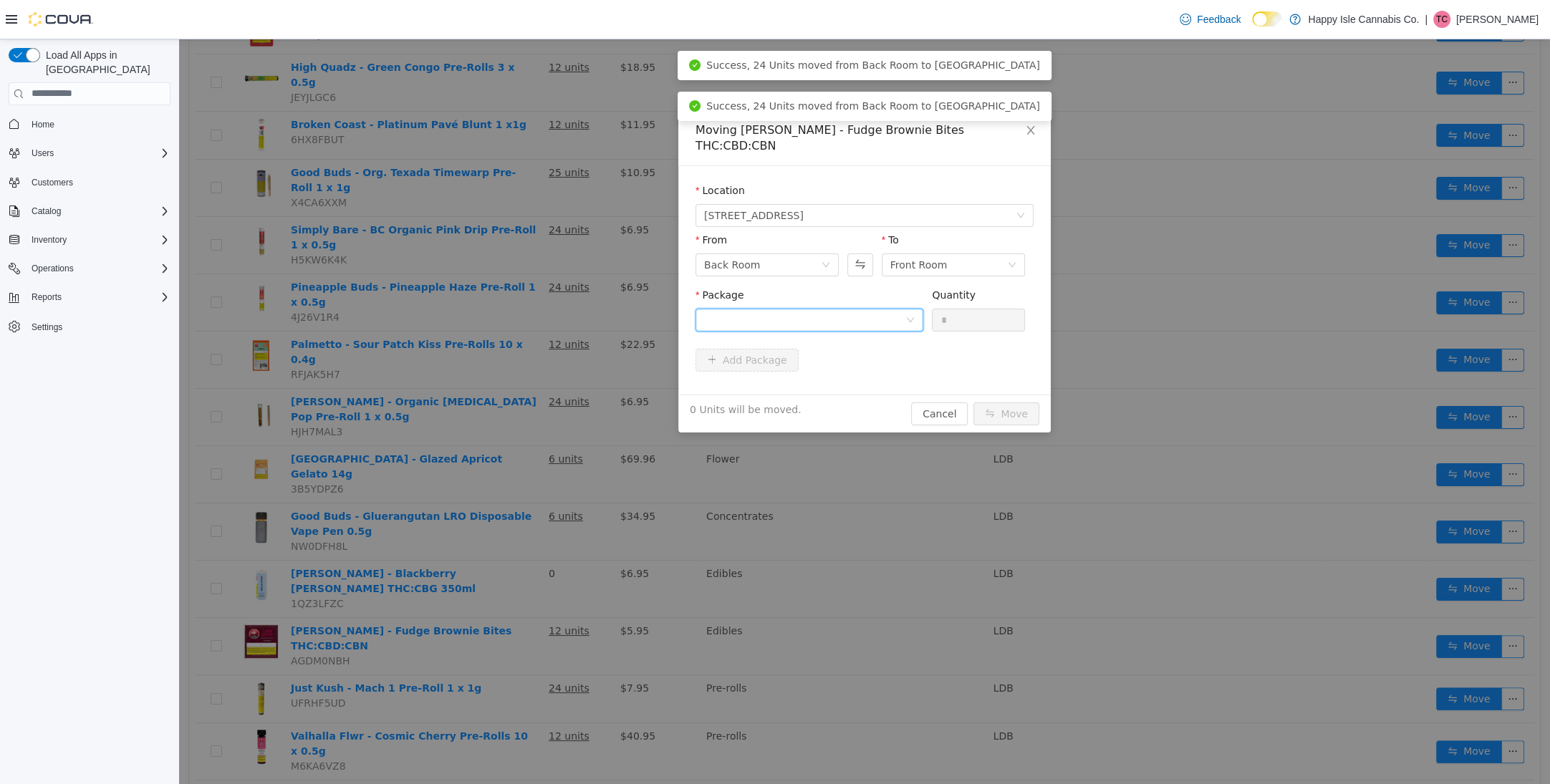
drag, startPoint x: 759, startPoint y: 303, endPoint x: 758, endPoint y: 314, distance: 11.0
click at [758, 308] on div at bounding box center [805, 319] width 201 height 21
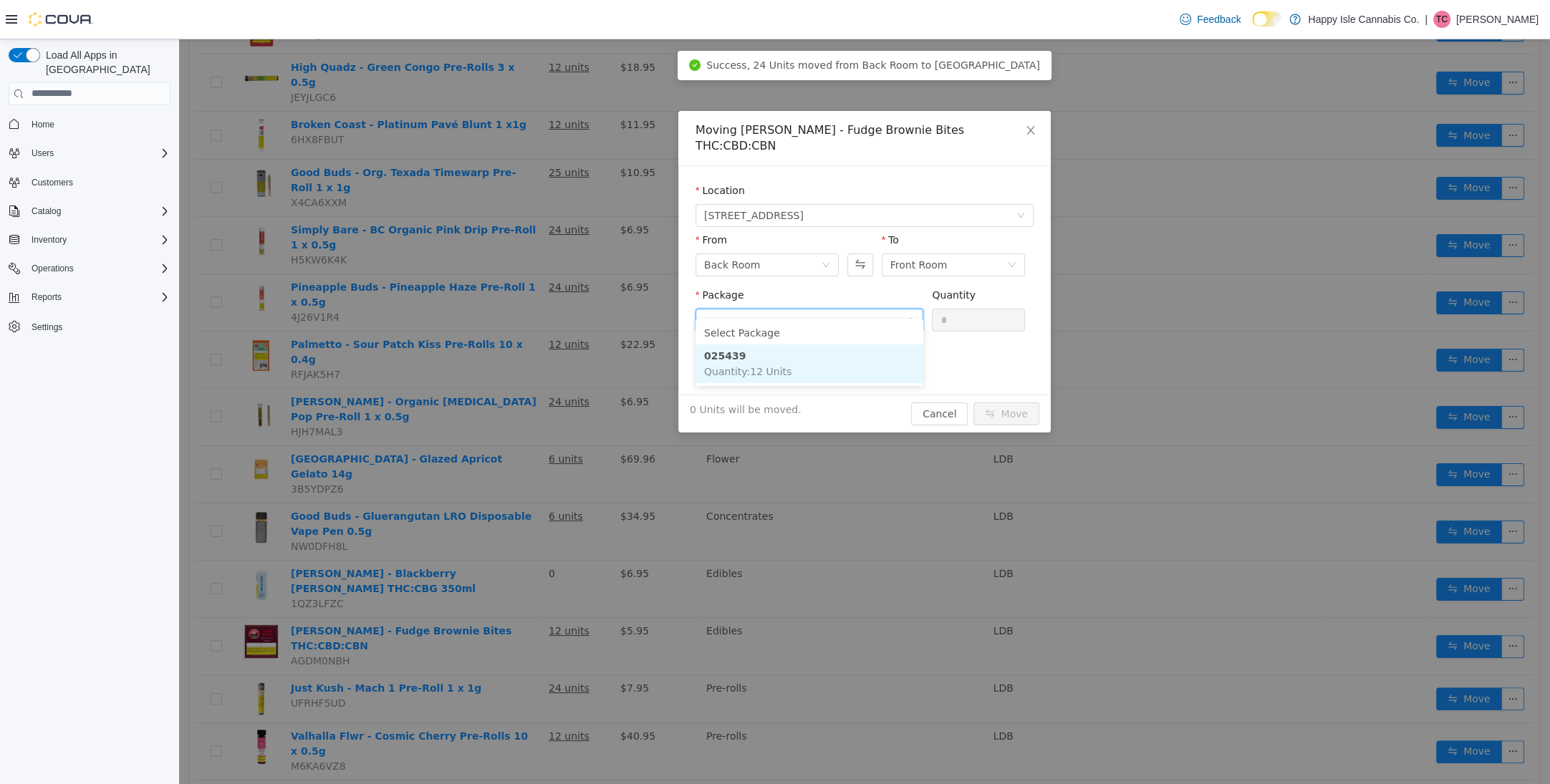
drag, startPoint x: 763, startPoint y: 354, endPoint x: 919, endPoint y: 326, distance: 158.5
click at [763, 354] on li "025439 Quantity : 12 Units" at bounding box center [809, 363] width 228 height 39
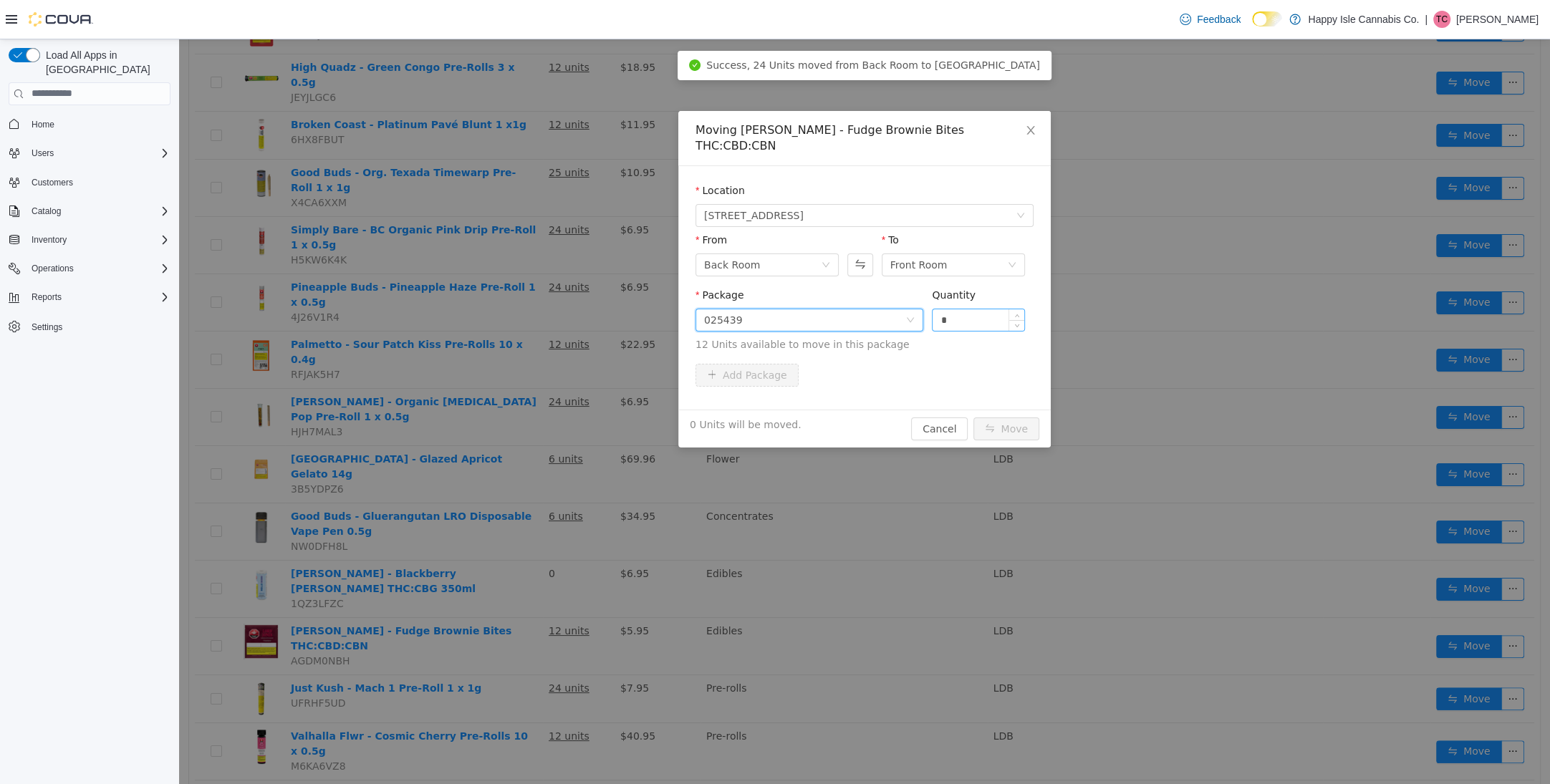
click at [955, 312] on input "*" at bounding box center [978, 319] width 92 height 21
type input "**"
click at [1001, 416] on button "Move" at bounding box center [1006, 428] width 66 height 23
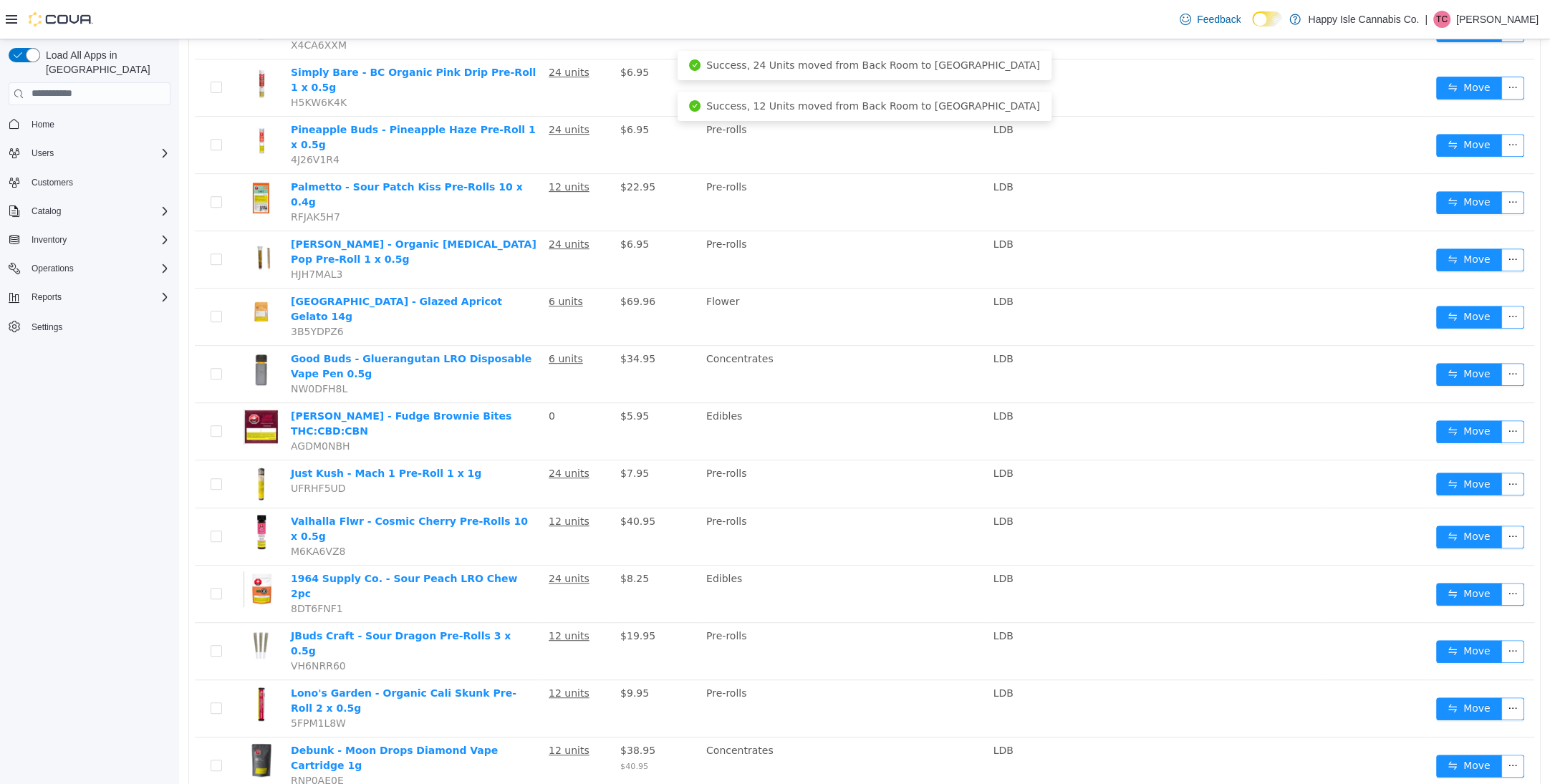
scroll to position [756, 0]
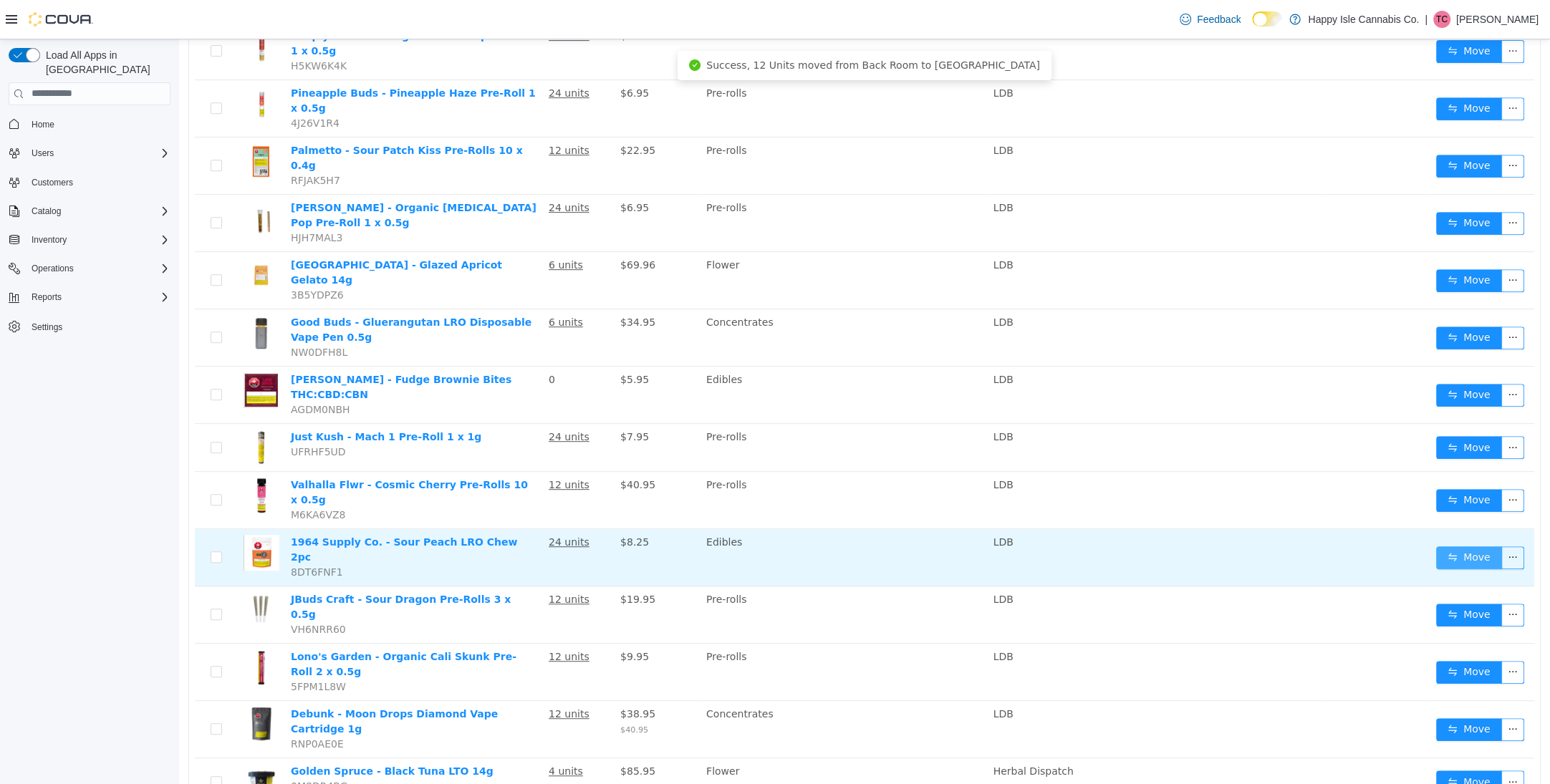
click at [1451, 546] on button "Move" at bounding box center [1469, 557] width 66 height 23
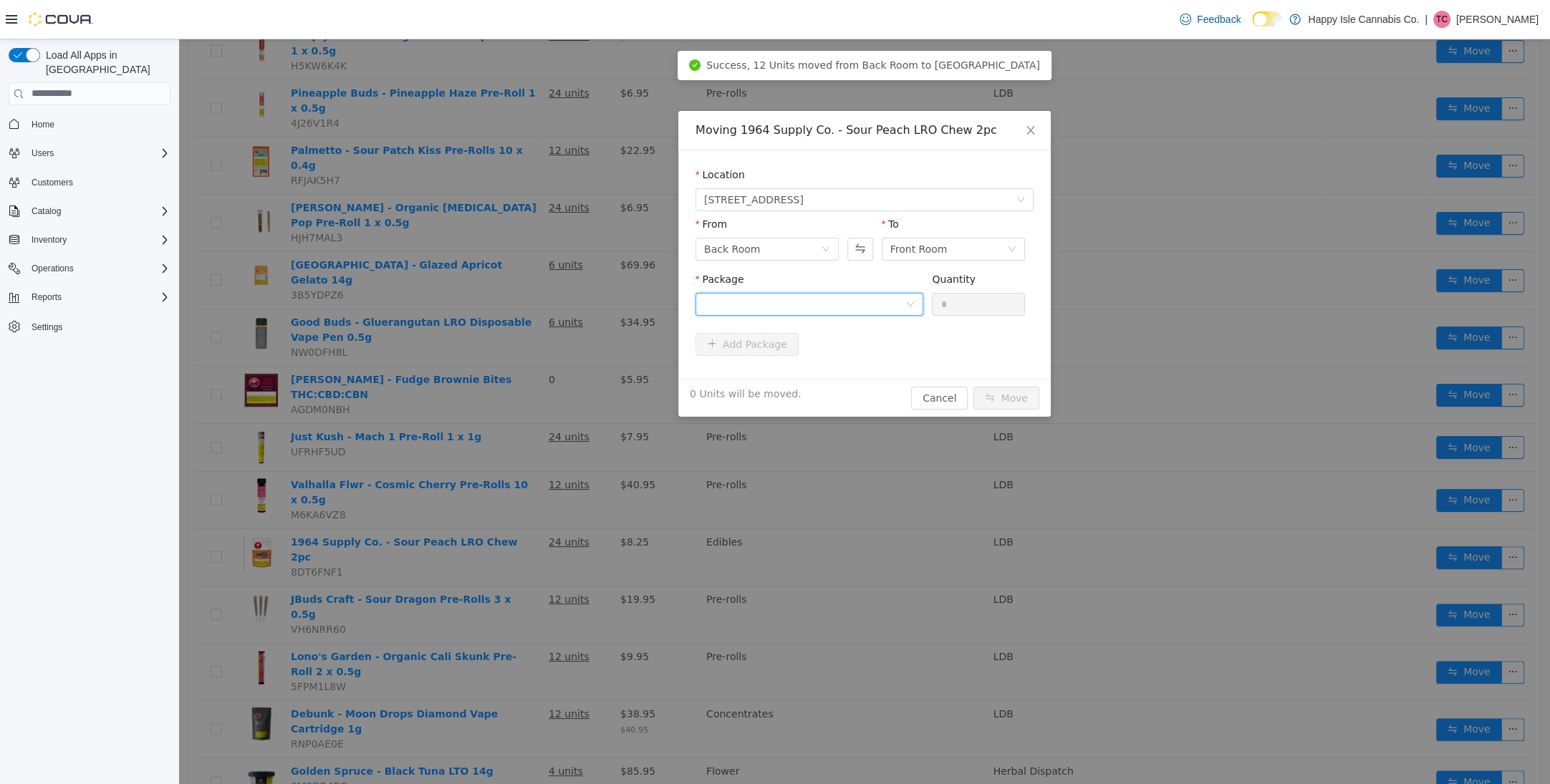
drag, startPoint x: 826, startPoint y: 313, endPoint x: 822, endPoint y: 364, distance: 51.2
click at [825, 314] on div "Package" at bounding box center [809, 296] width 228 height 49
drag, startPoint x: 818, startPoint y: 302, endPoint x: 817, endPoint y: 308, distance: 6.1
click at [818, 302] on div at bounding box center [805, 303] width 201 height 21
click at [814, 362] on li "PG250410137 Quantity : 24 Units" at bounding box center [809, 363] width 228 height 39
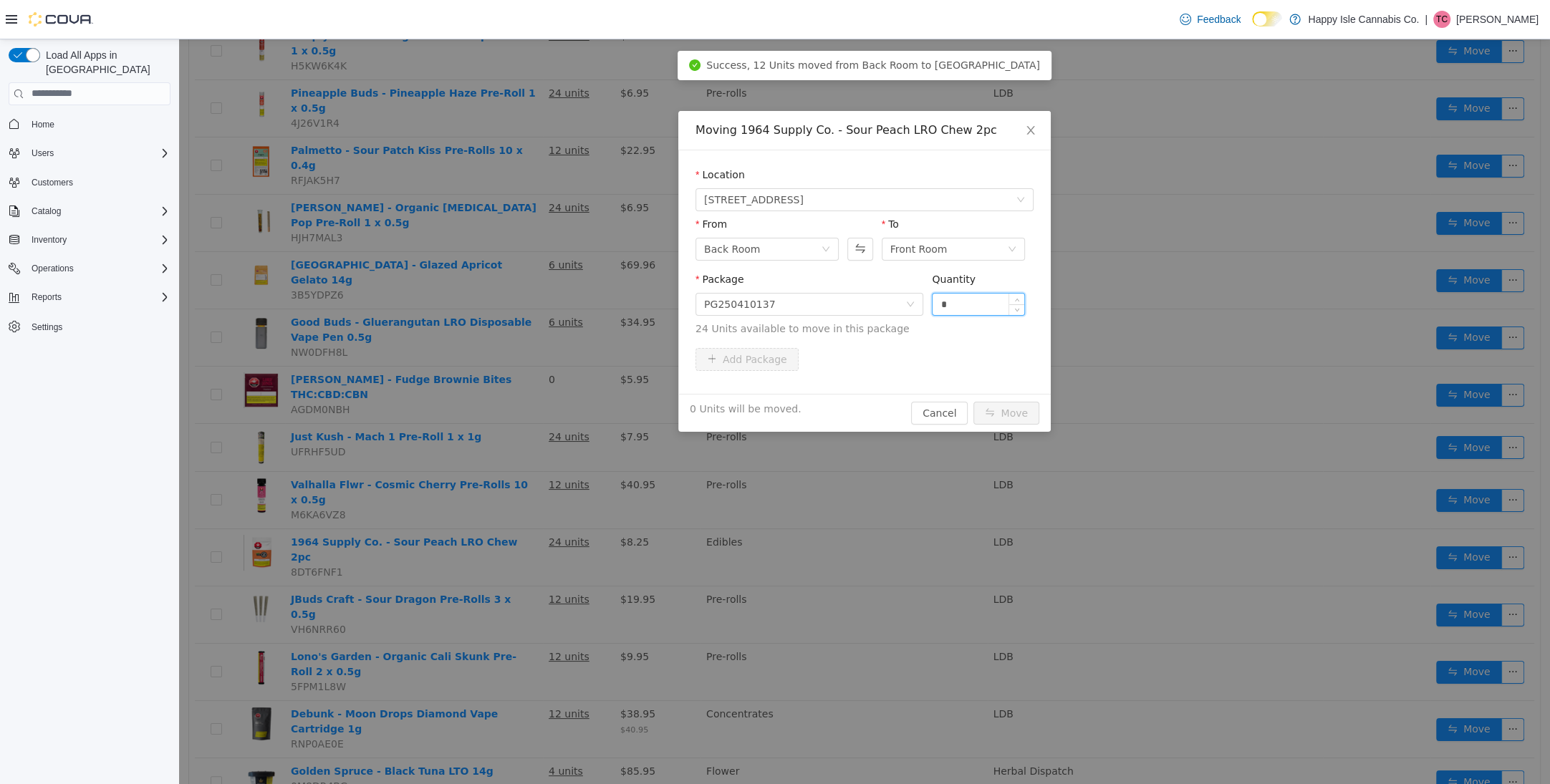
click at [950, 298] on input "*" at bounding box center [978, 303] width 92 height 21
type input "**"
click at [1009, 408] on button "Move" at bounding box center [1006, 412] width 66 height 23
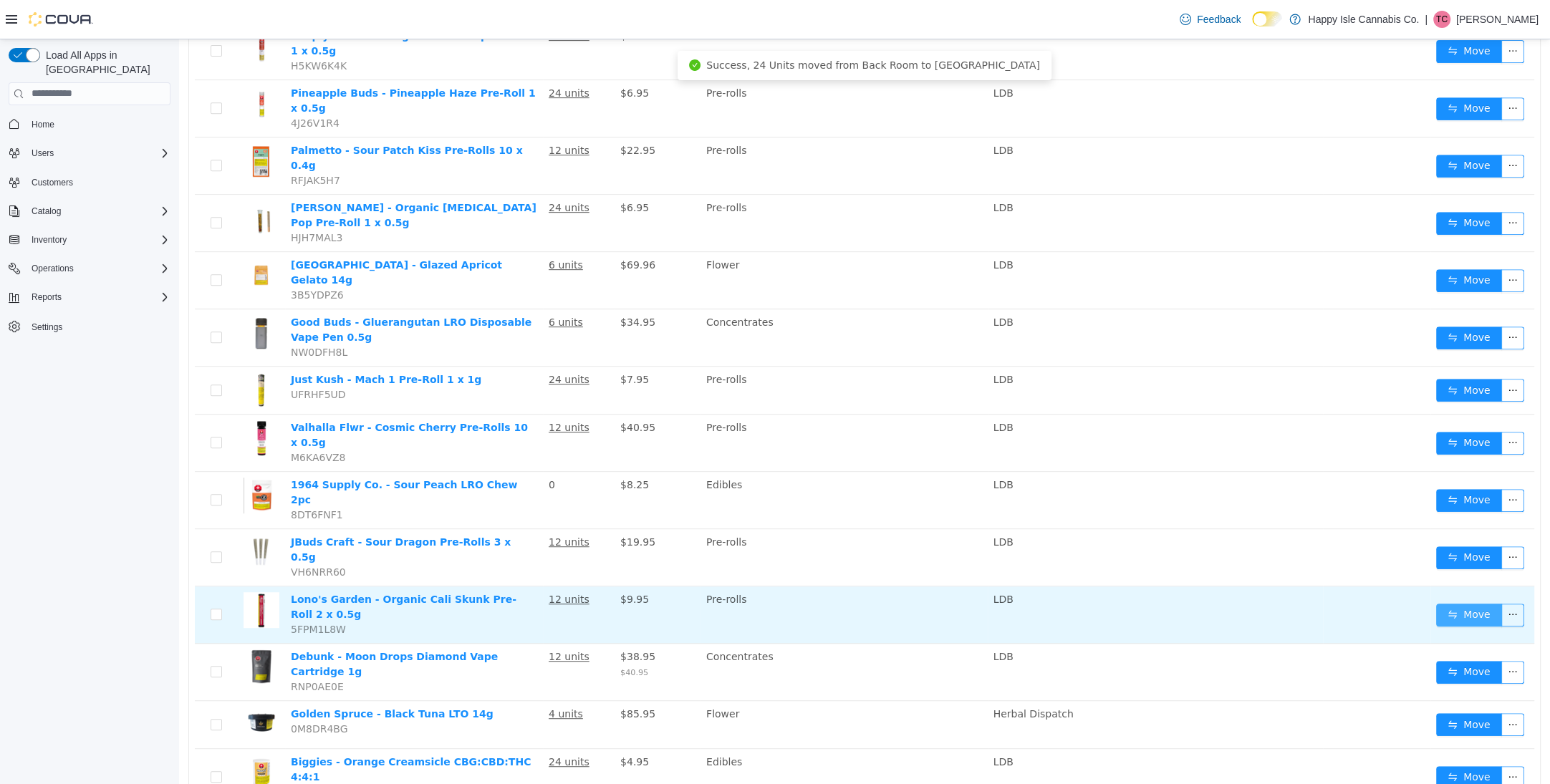
click at [1474, 603] on button "Move" at bounding box center [1469, 614] width 66 height 23
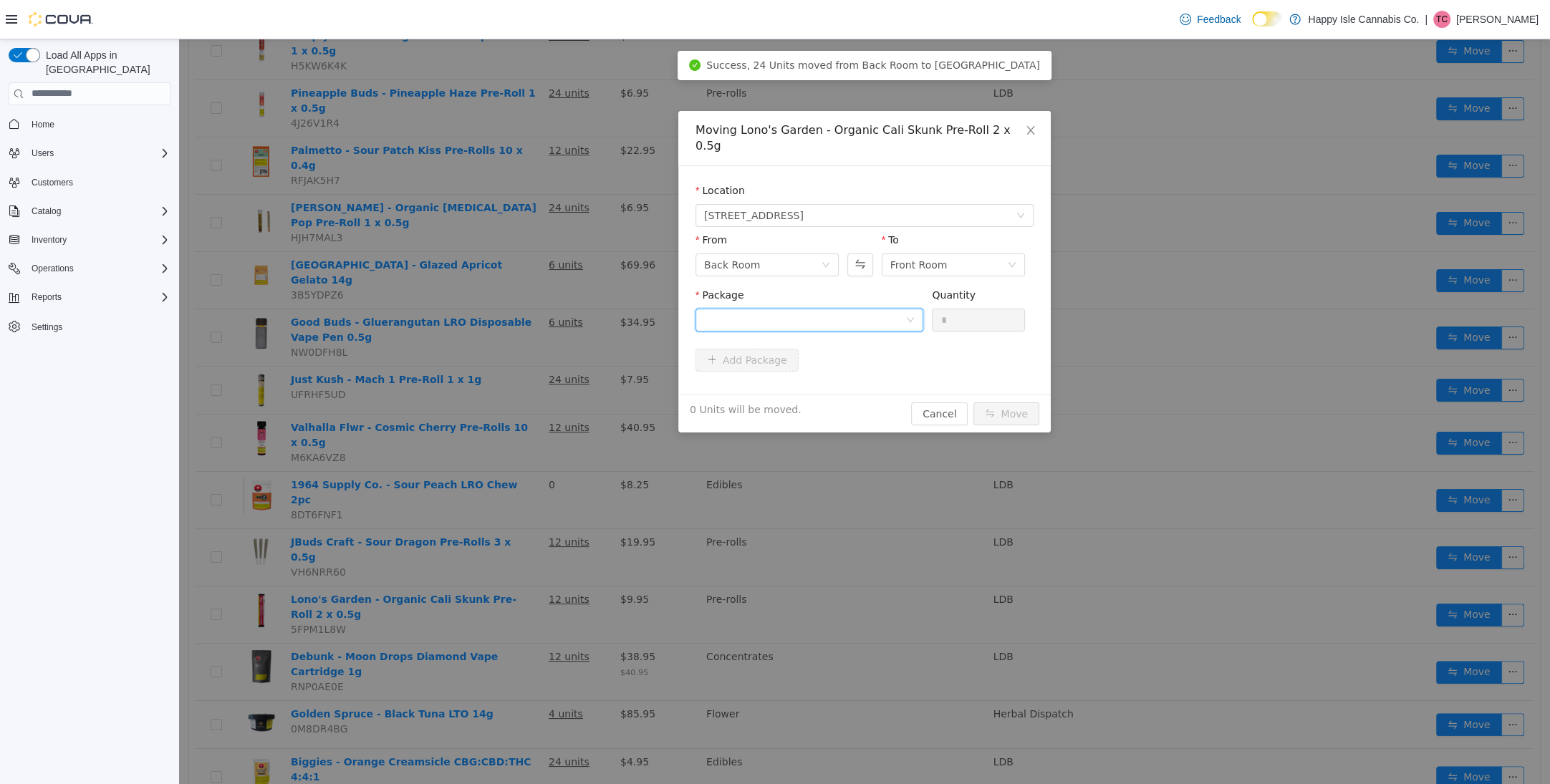
drag, startPoint x: 792, startPoint y: 296, endPoint x: 799, endPoint y: 311, distance: 16.6
click at [791, 308] on div at bounding box center [805, 319] width 201 height 21
click at [801, 354] on li "191-2-425 Quantity : 12 Units" at bounding box center [809, 363] width 228 height 39
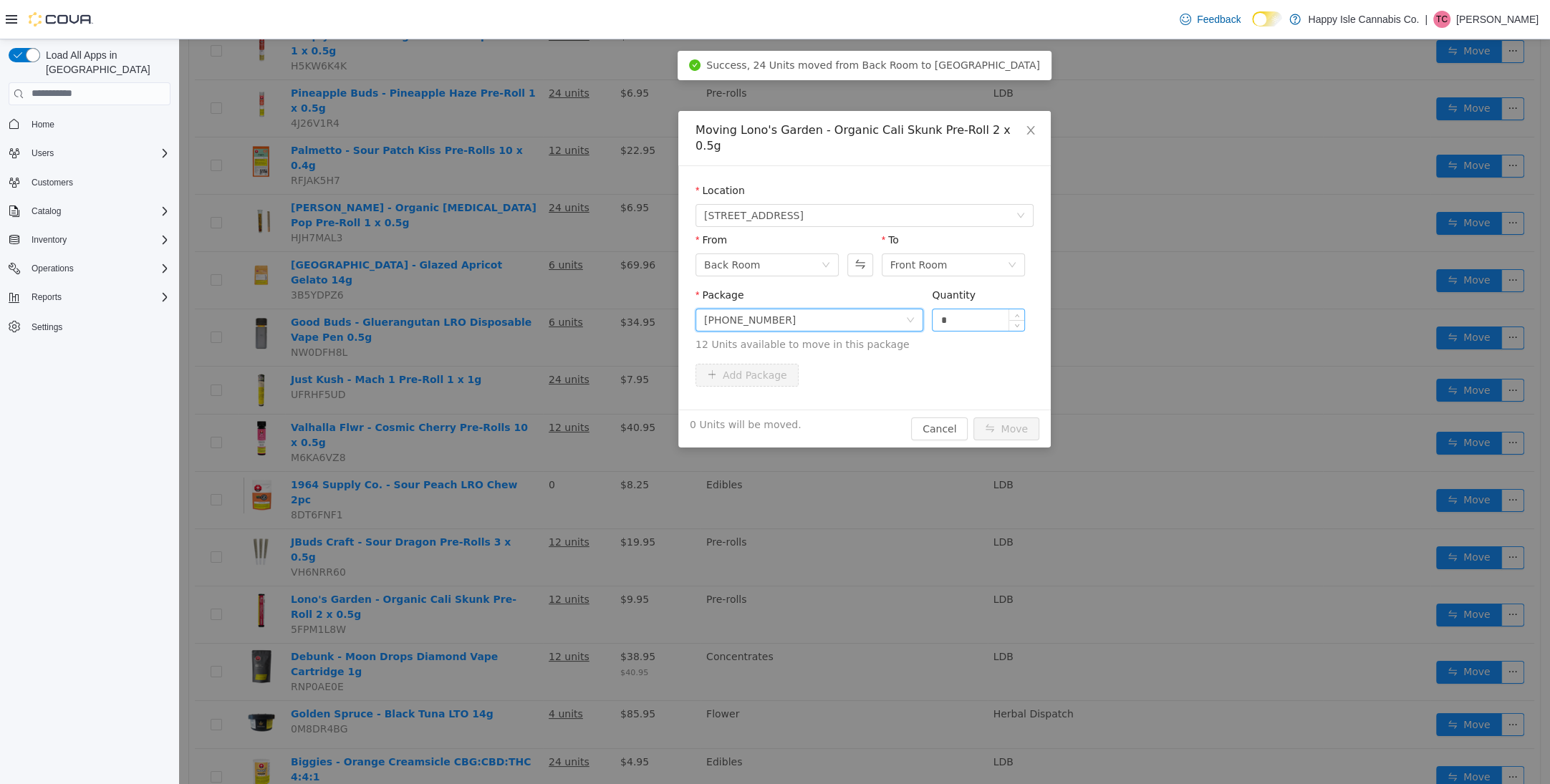
click at [957, 308] on input "*" at bounding box center [978, 319] width 92 height 21
type input "**"
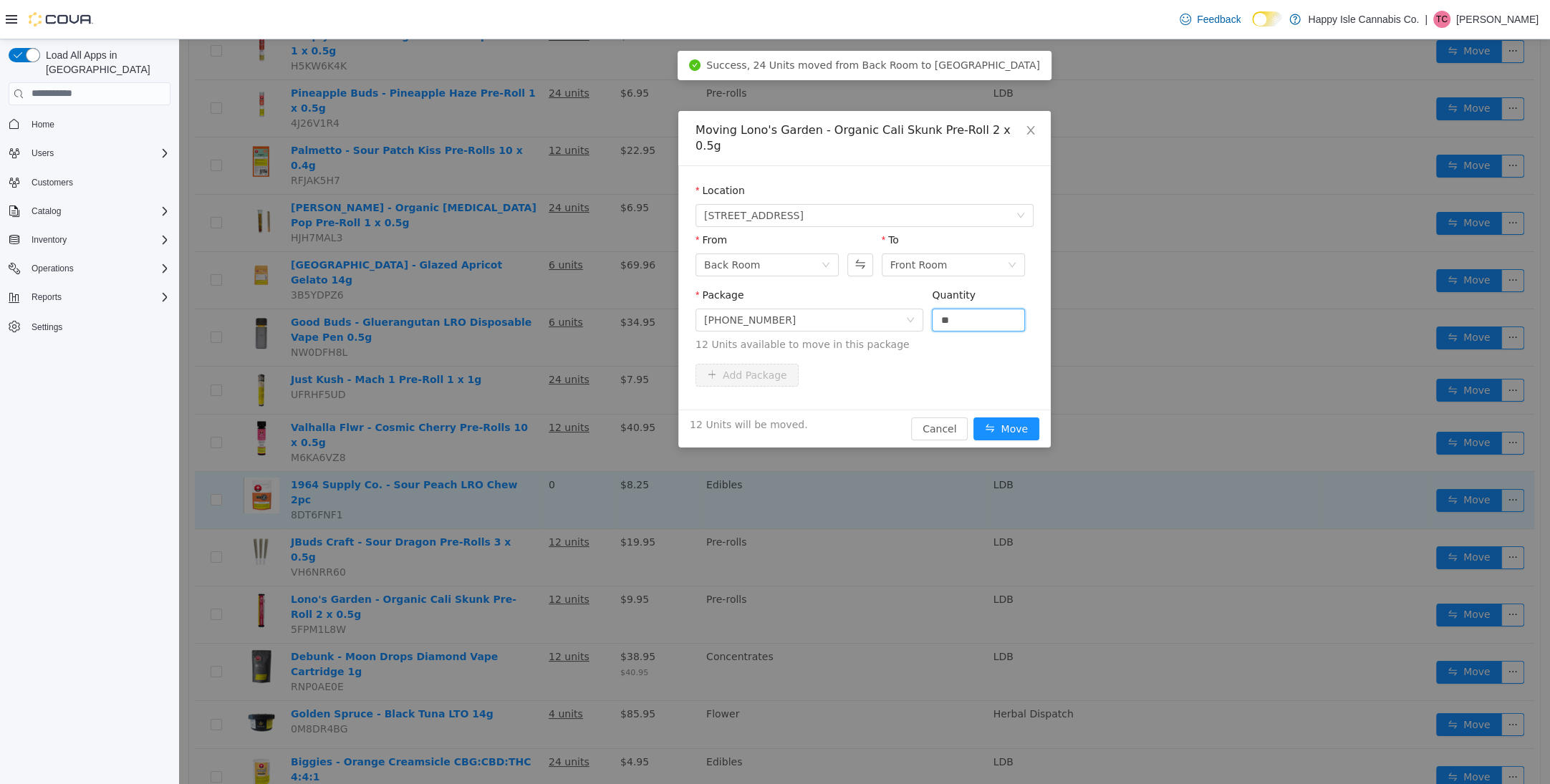
drag, startPoint x: 1015, startPoint y: 431, endPoint x: 1017, endPoint y: 423, distance: 8.2
click at [1015, 430] on div "Moving Lono's Garden - Organic Cali Skunk Pre-Roll 2 x 0.5g Location 6609 Royal…" at bounding box center [865, 411] width 1371 height 744
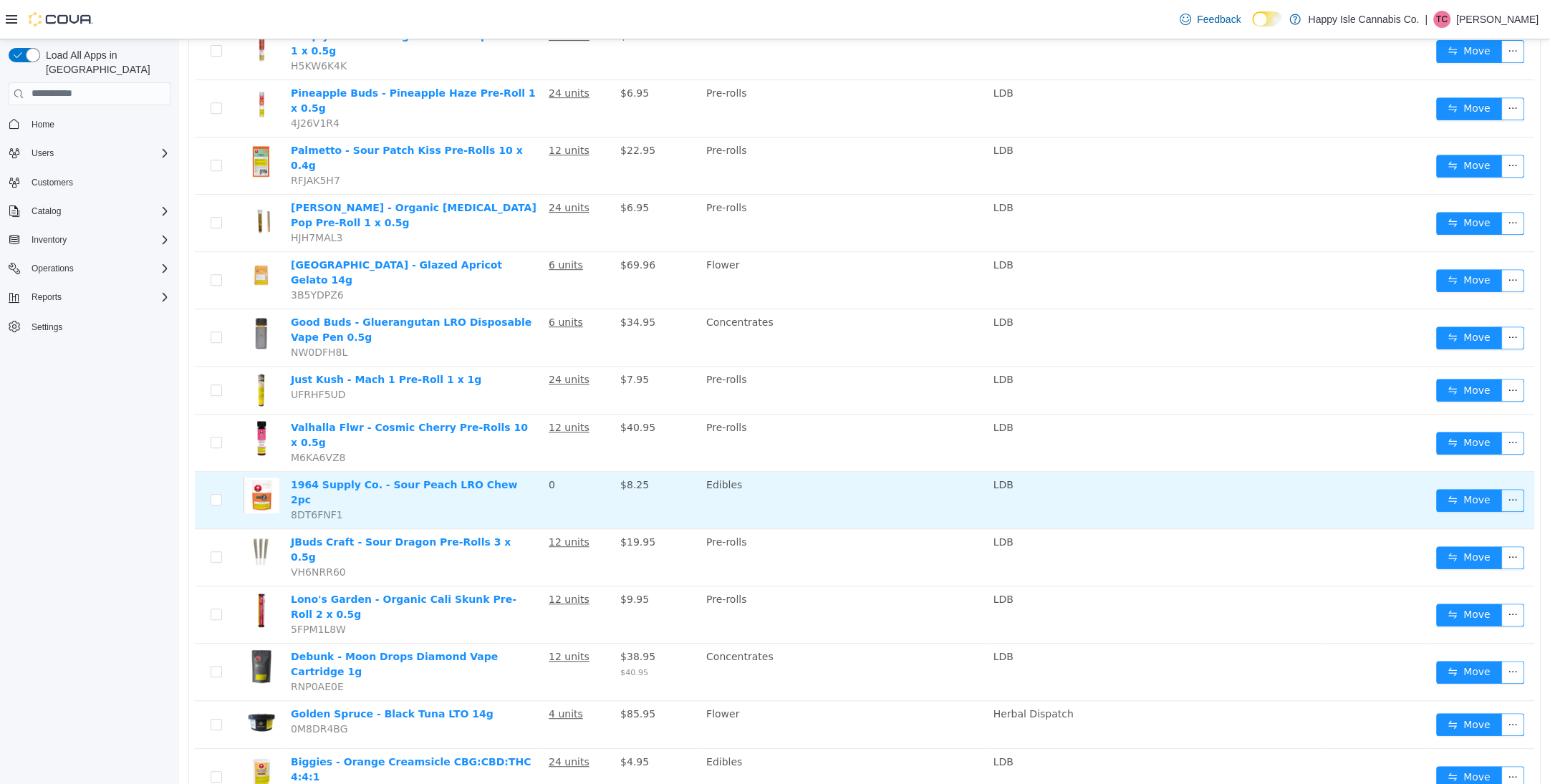
click at [1015, 471] on td "LDB" at bounding box center [1156, 499] width 335 height 57
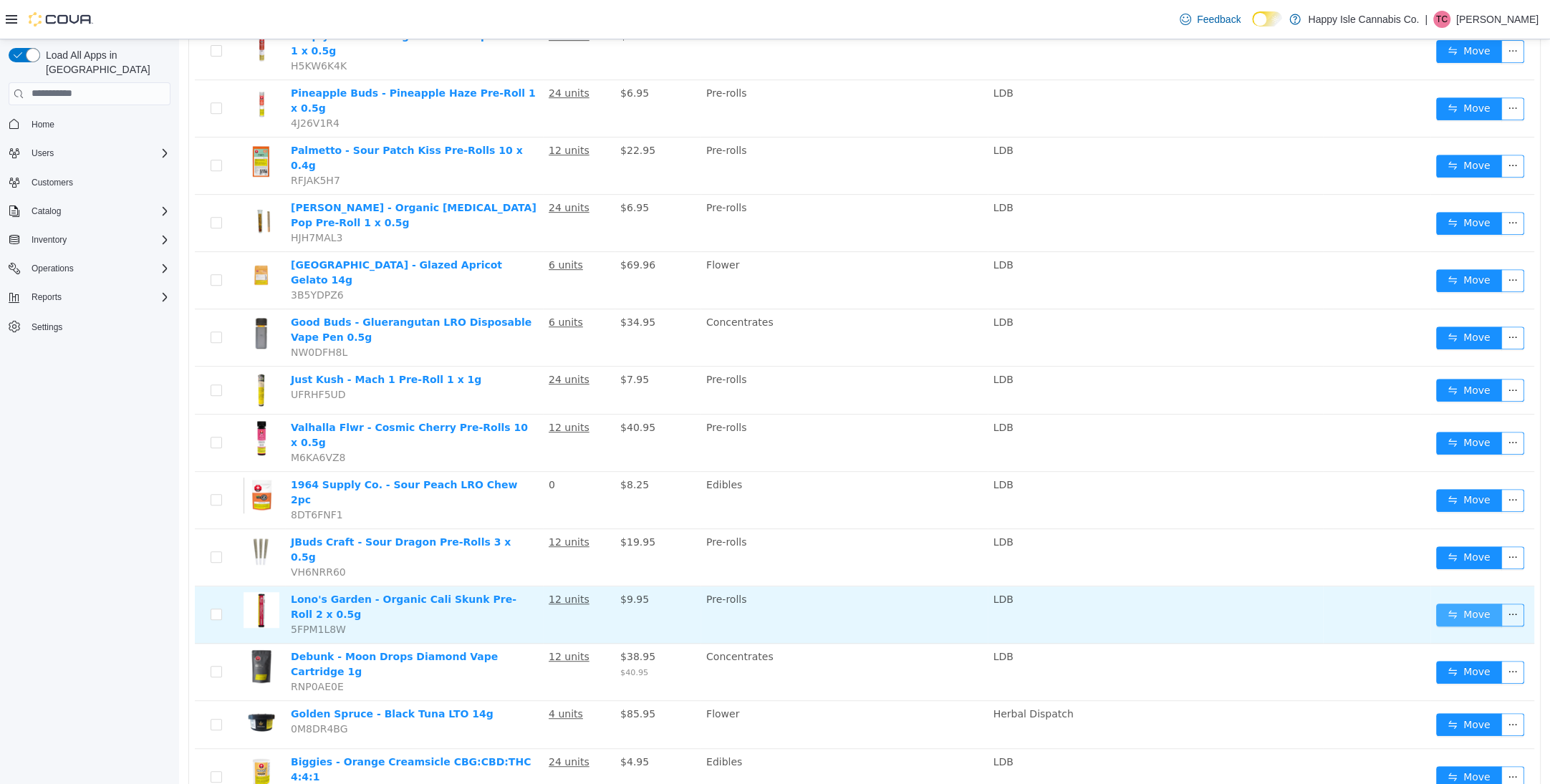
click at [1441, 603] on button "Move" at bounding box center [1469, 614] width 66 height 23
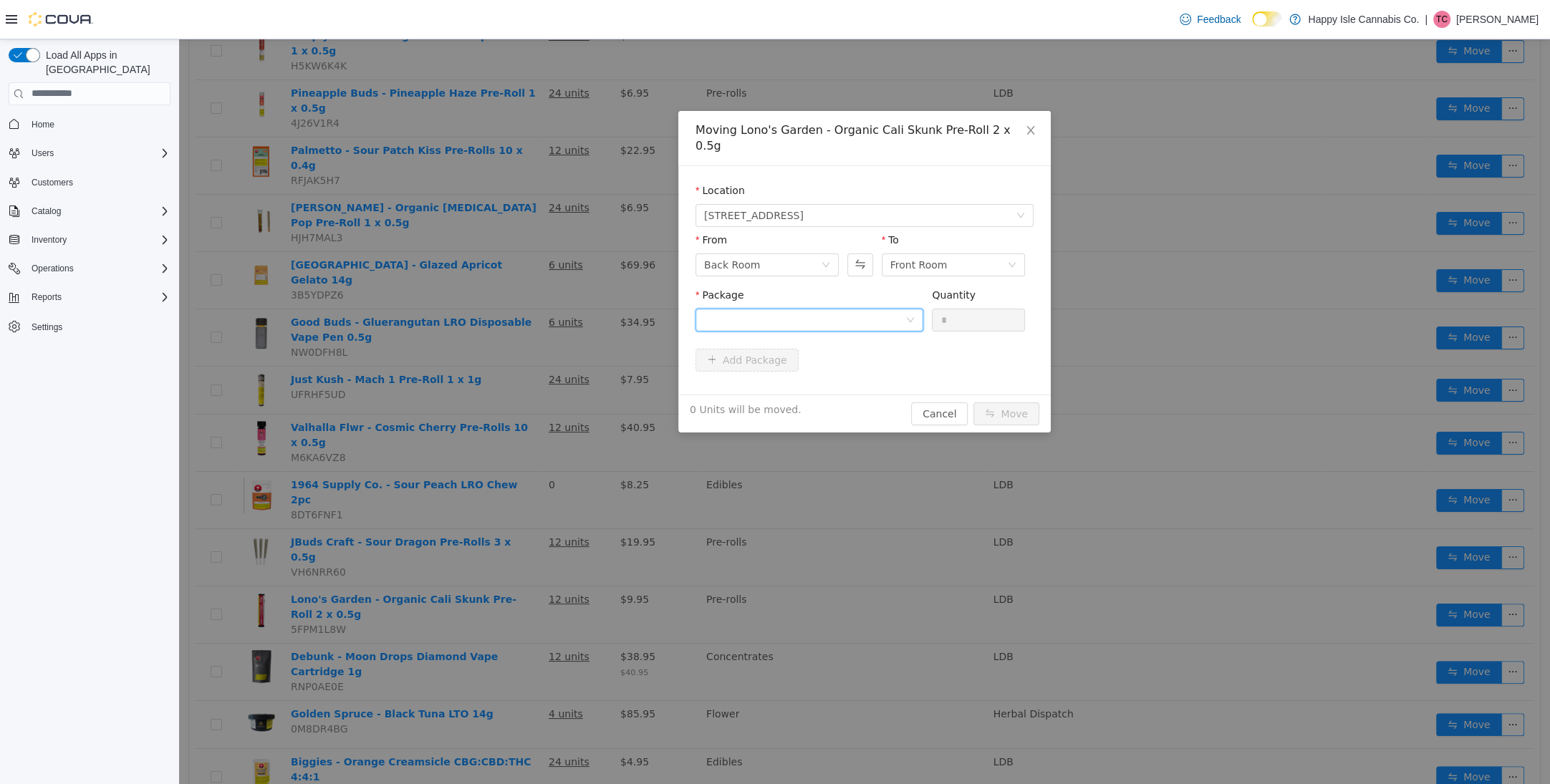
click at [849, 309] on div at bounding box center [805, 319] width 201 height 21
click at [846, 351] on li "191-2-425 Quantity : 12 Units" at bounding box center [809, 363] width 228 height 39
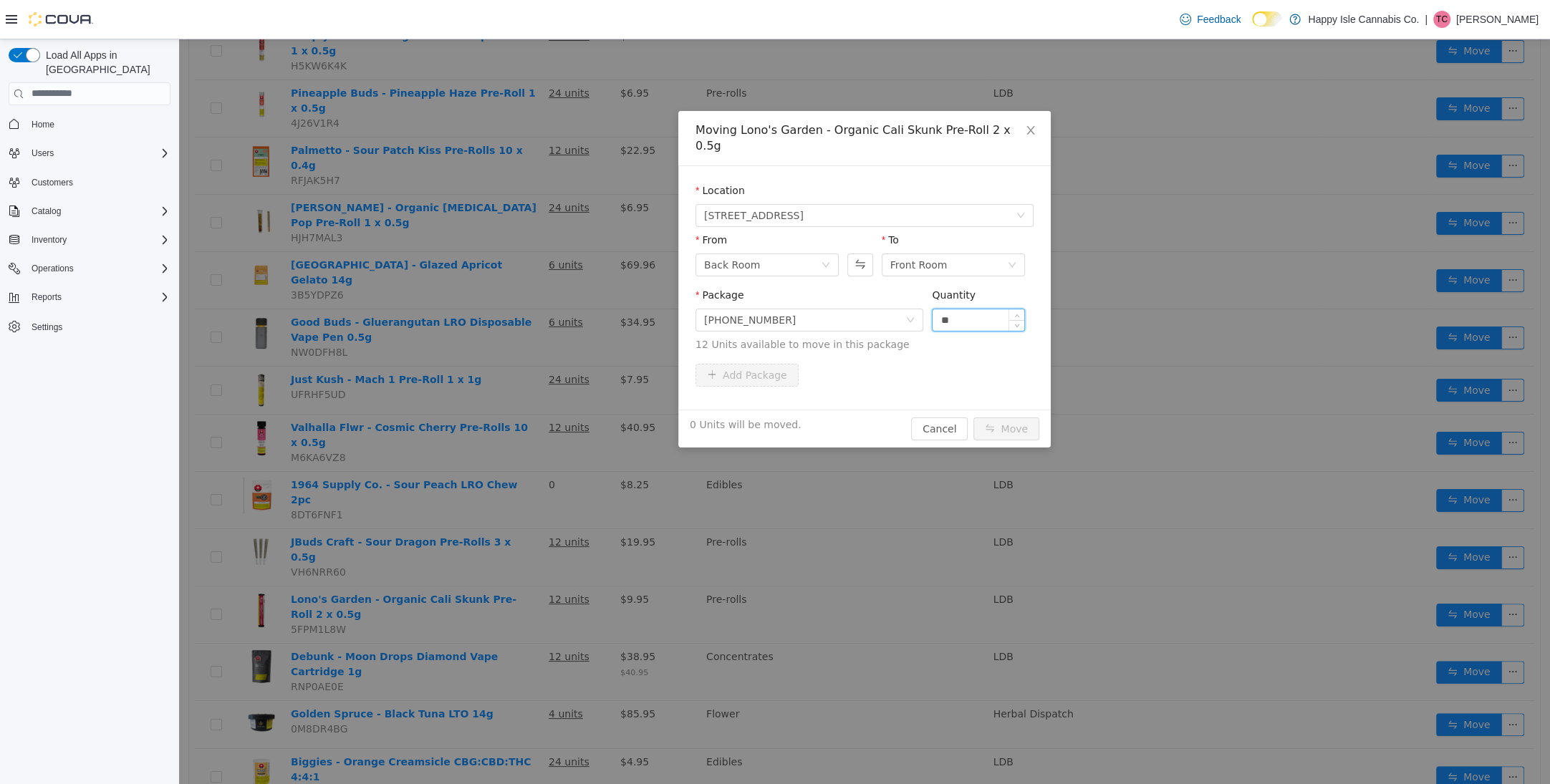
click at [971, 308] on input "**" at bounding box center [978, 319] width 92 height 21
type input "**"
click at [996, 416] on button "Move" at bounding box center [1006, 428] width 66 height 23
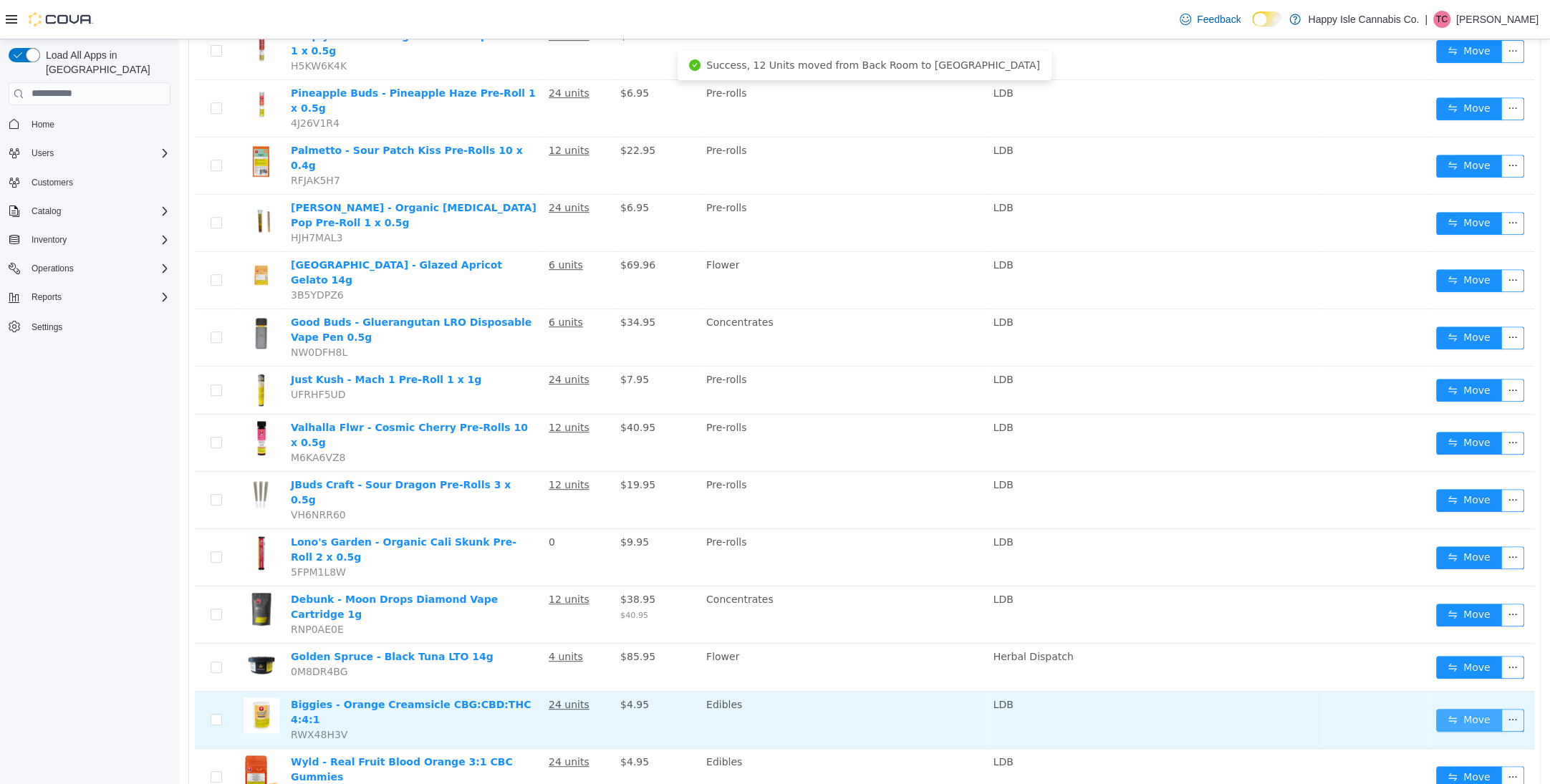
click at [1454, 708] on button "Move" at bounding box center [1469, 720] width 66 height 23
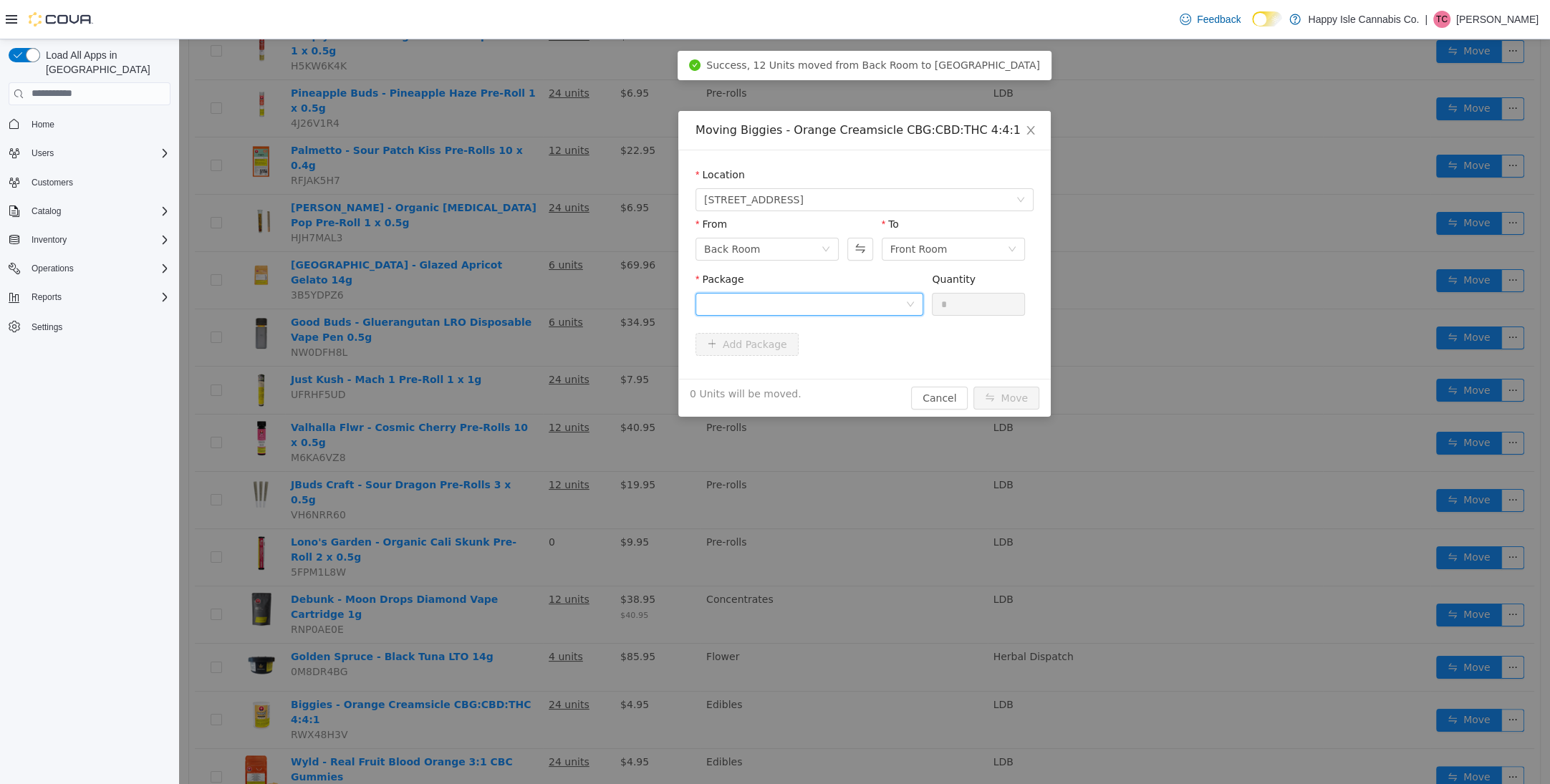
drag, startPoint x: 808, startPoint y: 302, endPoint x: 808, endPoint y: 311, distance: 9.0
click at [807, 303] on div at bounding box center [805, 303] width 201 height 21
click at [812, 353] on li "25LEAFGUM039 Quantity : 24 Units" at bounding box center [809, 363] width 228 height 39
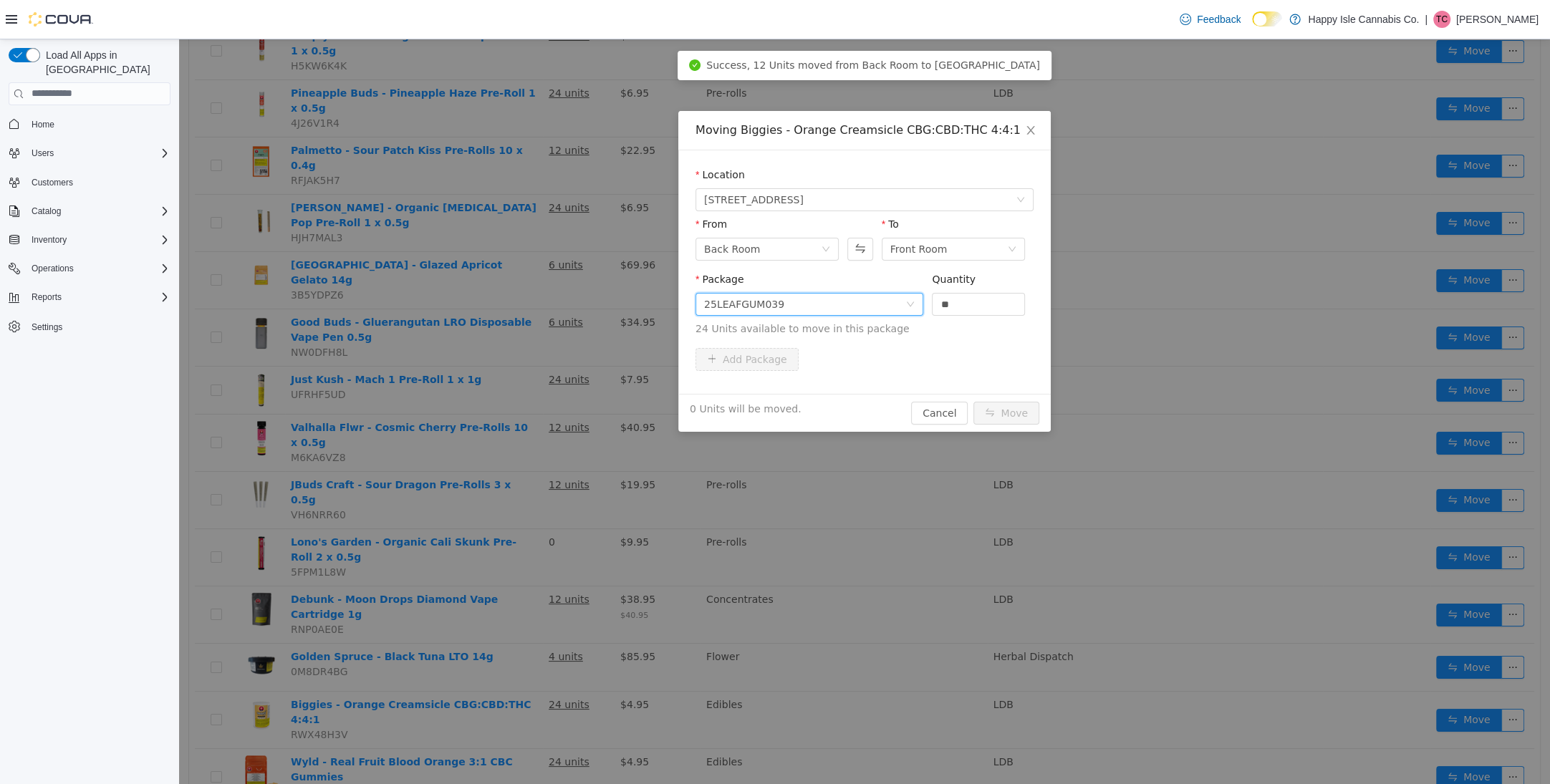
drag, startPoint x: 991, startPoint y: 299, endPoint x: 990, endPoint y: 321, distance: 22.0
click at [990, 301] on input "**" at bounding box center [978, 303] width 92 height 21
type input "**"
click at [1006, 412] on button "Move" at bounding box center [1006, 412] width 66 height 23
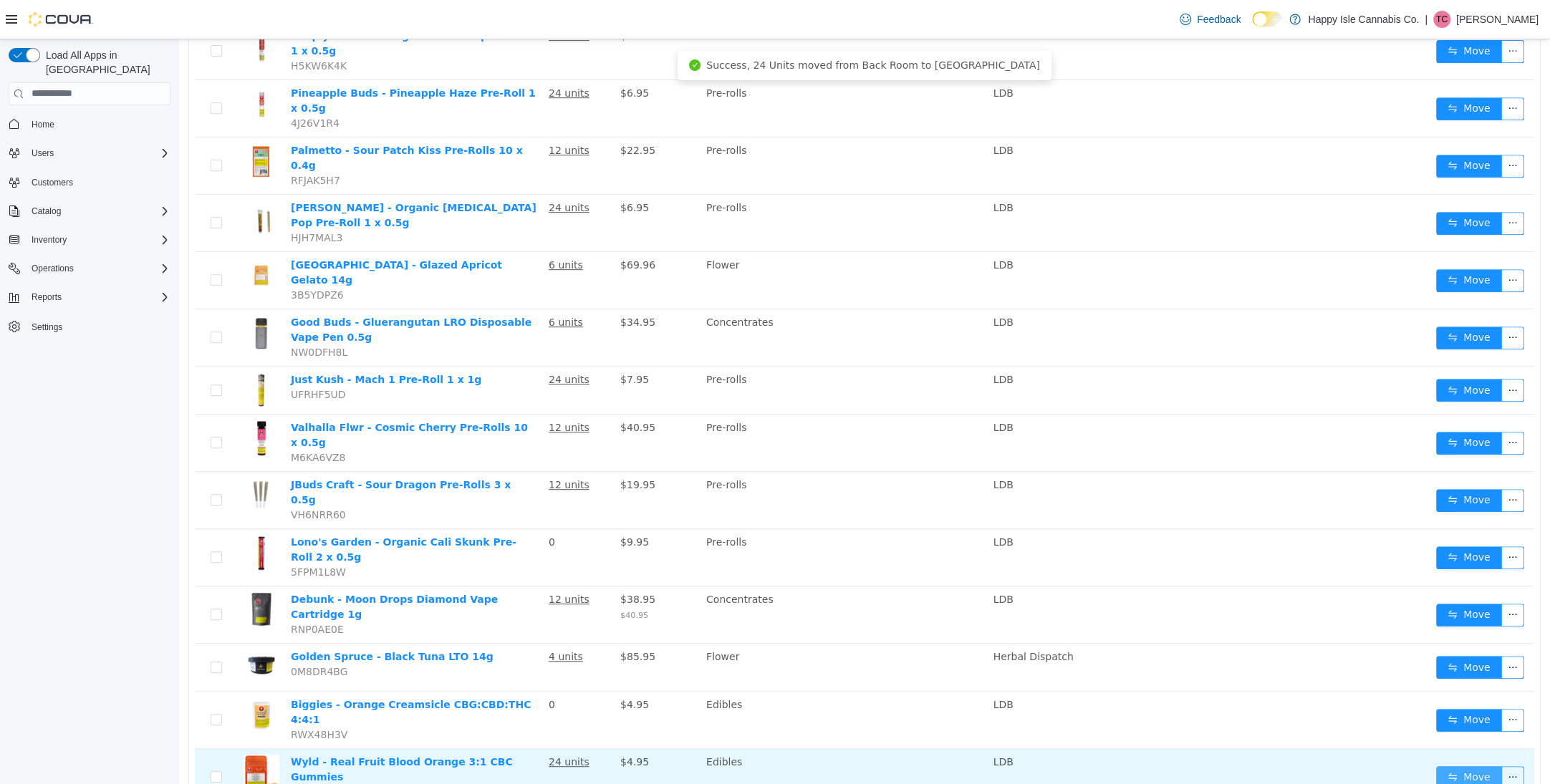
click at [1458, 765] on button "Move" at bounding box center [1469, 777] width 66 height 23
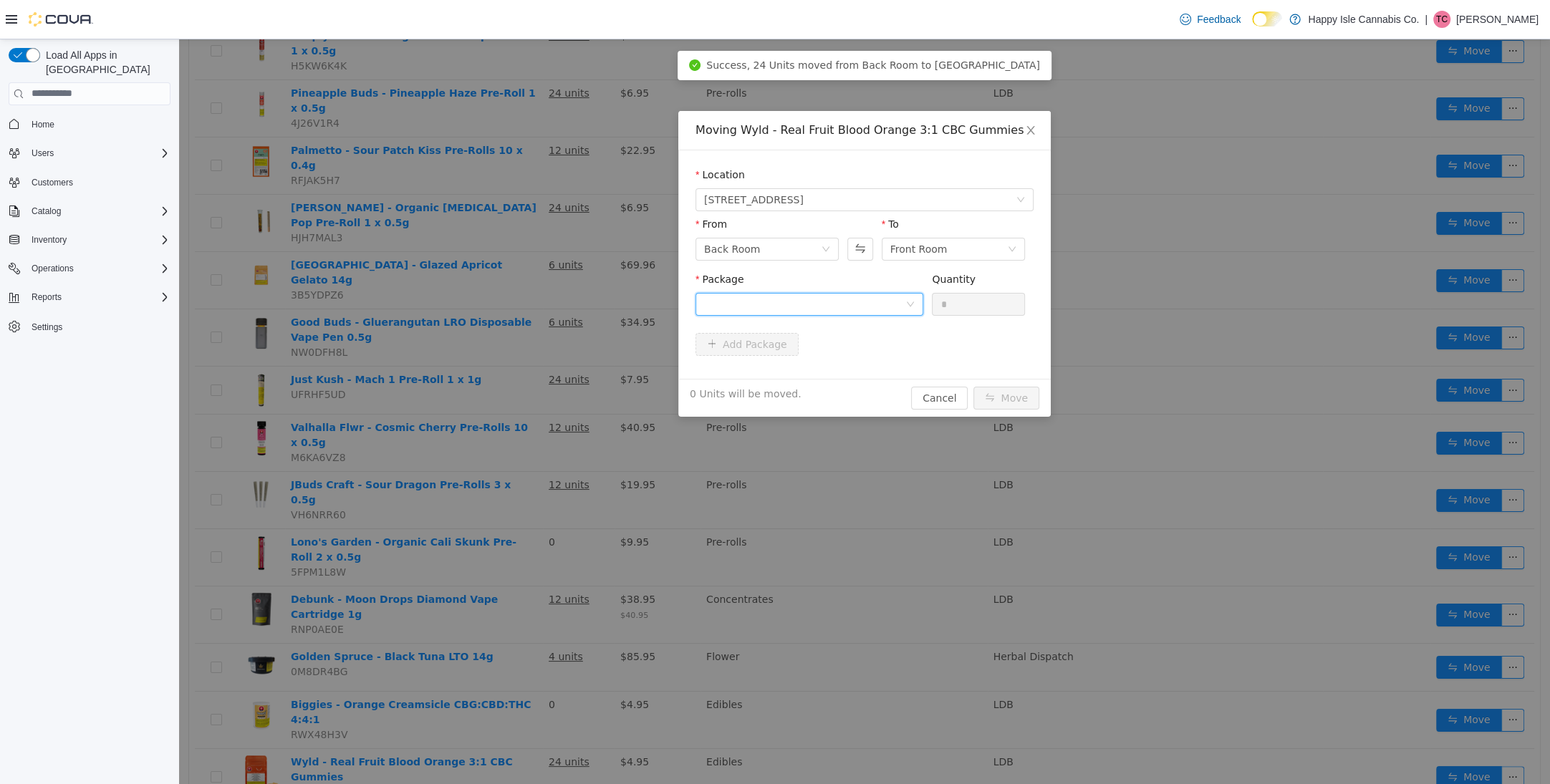
click at [814, 311] on div at bounding box center [809, 303] width 228 height 23
drag, startPoint x: 832, startPoint y: 359, endPoint x: 987, endPoint y: 284, distance: 172.2
click at [832, 358] on li "B01227 Quantity : 24 Units" at bounding box center [809, 363] width 228 height 39
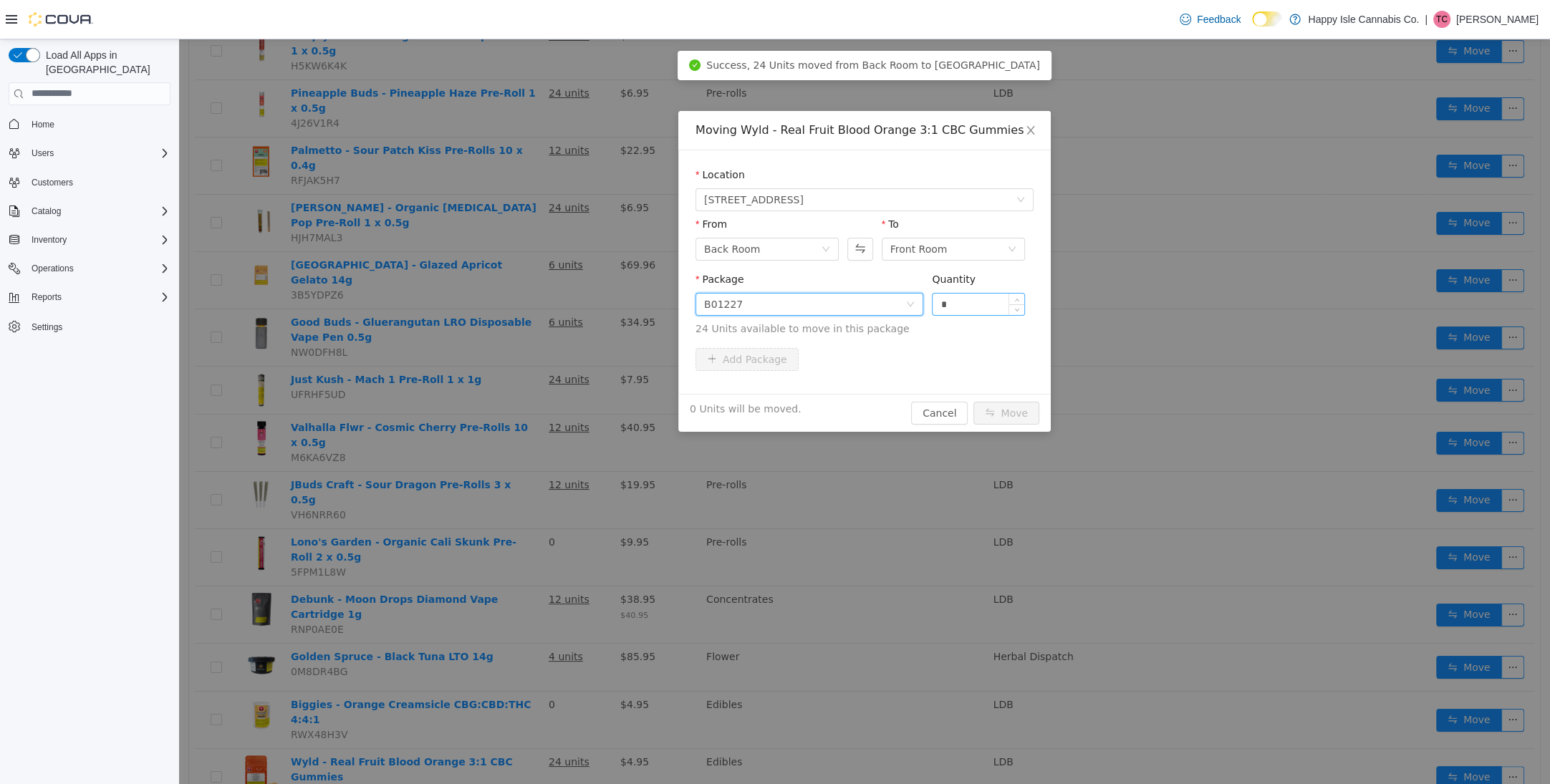
drag, startPoint x: 982, startPoint y: 299, endPoint x: 990, endPoint y: 312, distance: 15.3
click at [982, 299] on input "*" at bounding box center [978, 303] width 92 height 21
type input "**"
click at [1011, 409] on button "Move" at bounding box center [1006, 412] width 66 height 23
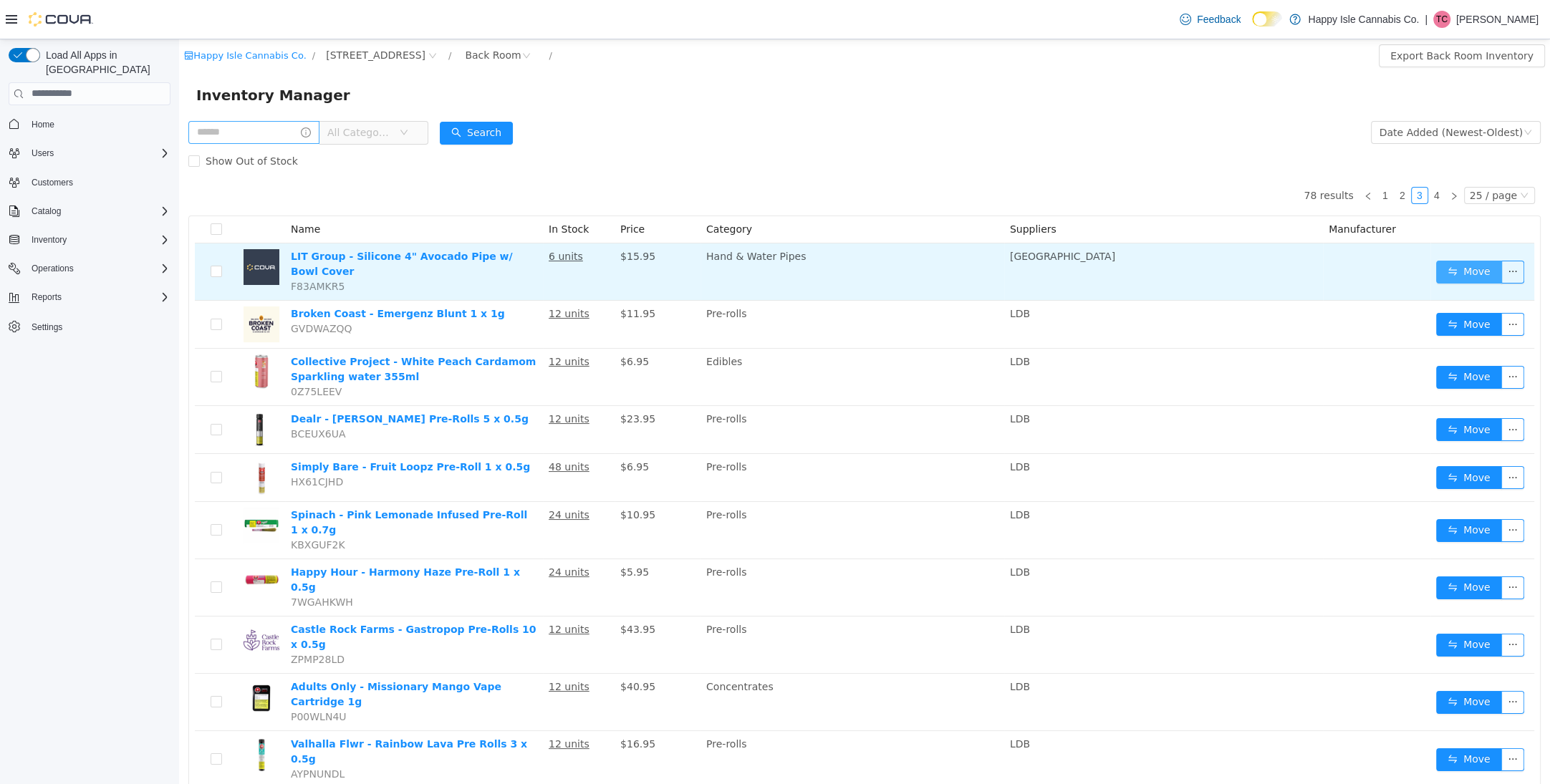
click at [1466, 271] on button "Move" at bounding box center [1469, 271] width 66 height 23
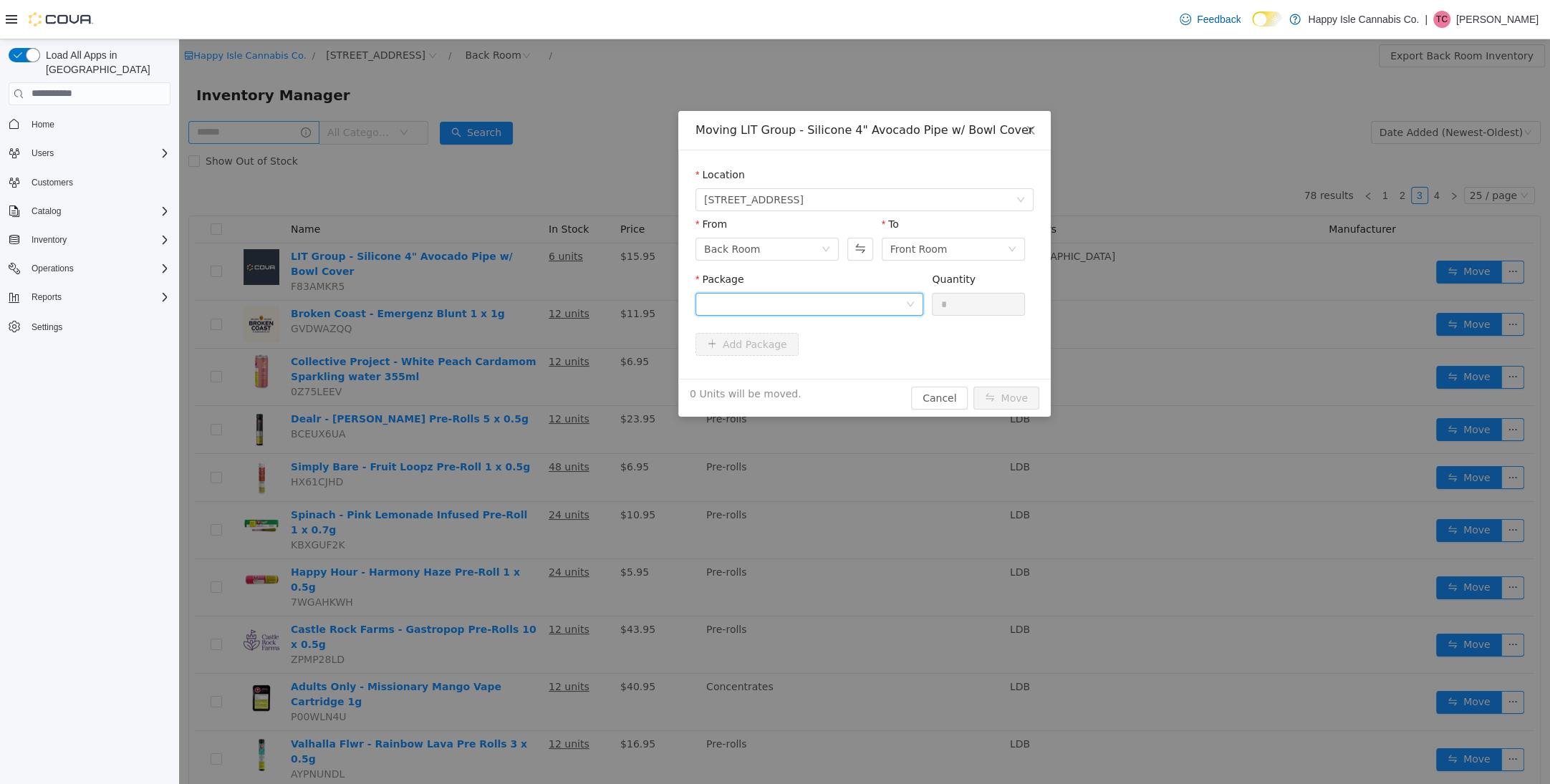
click at [788, 310] on div at bounding box center [805, 303] width 201 height 21
drag, startPoint x: 808, startPoint y: 371, endPoint x: 904, endPoint y: 325, distance: 106.5
click at [808, 370] on li "n/a Quantity : 6 Units" at bounding box center [809, 363] width 228 height 39
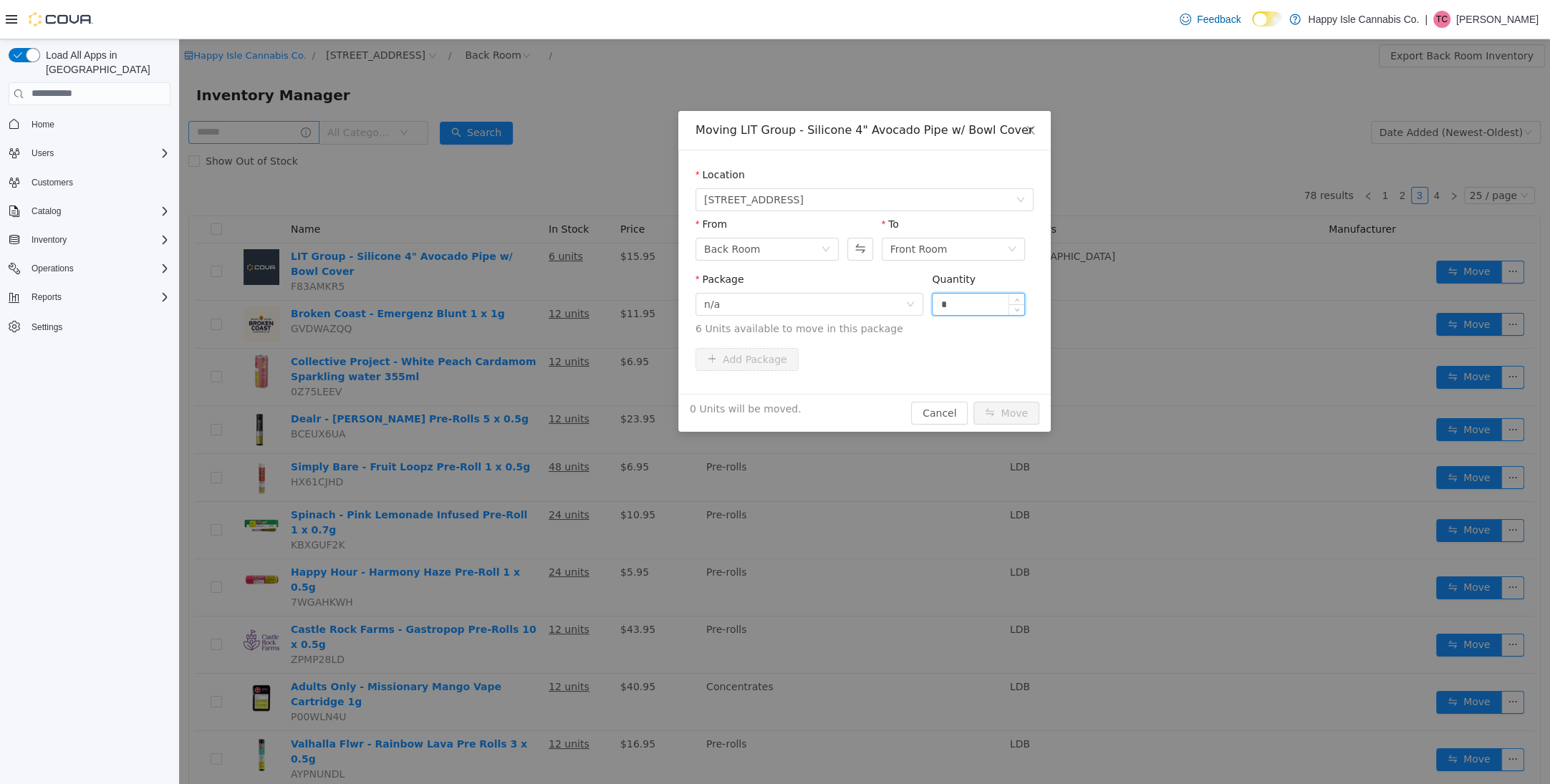
click at [987, 303] on input "*" at bounding box center [978, 303] width 92 height 21
type input "*"
click at [993, 413] on button "Move" at bounding box center [1006, 412] width 66 height 23
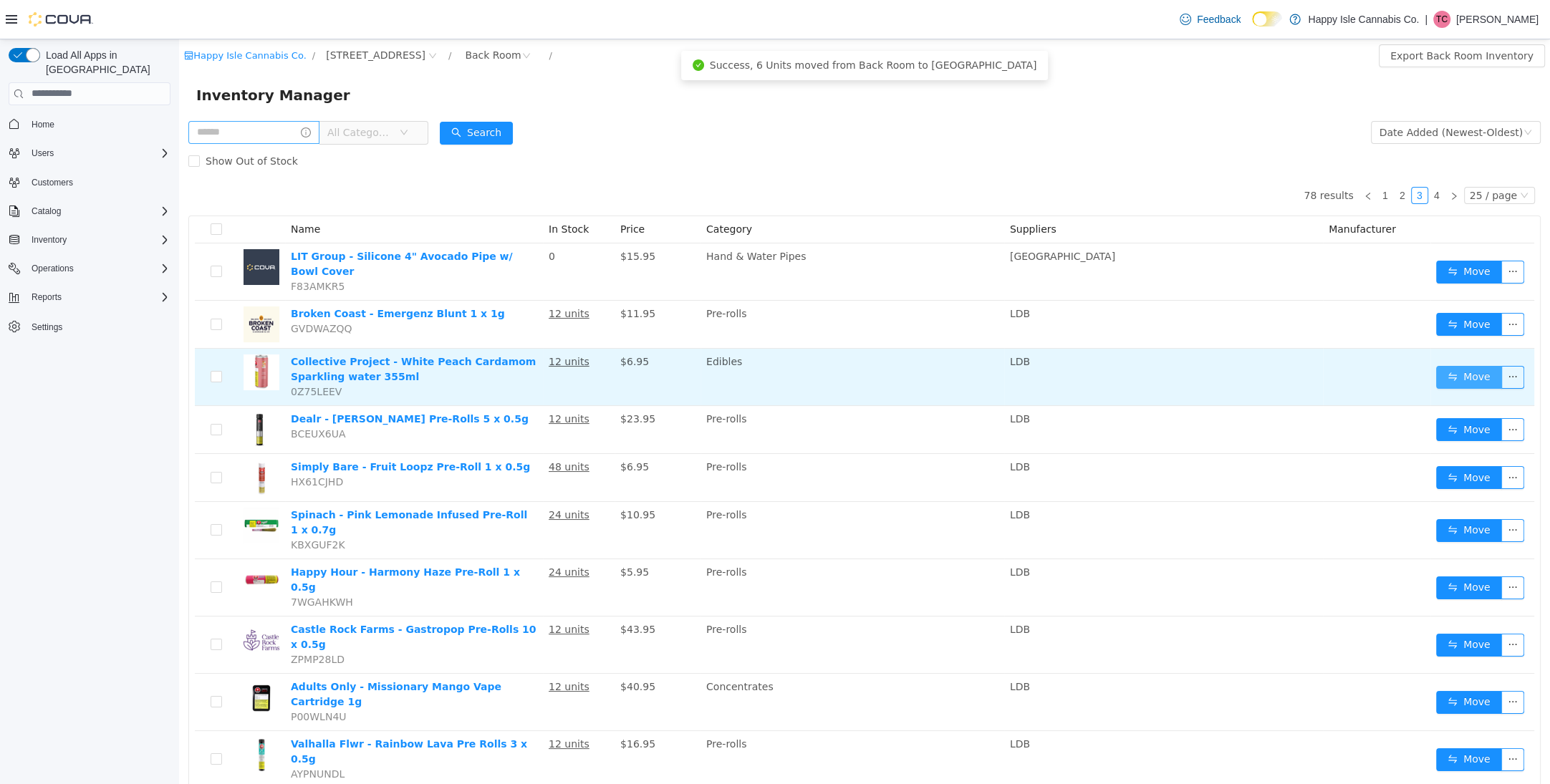
click at [1441, 369] on button "Move" at bounding box center [1469, 377] width 66 height 23
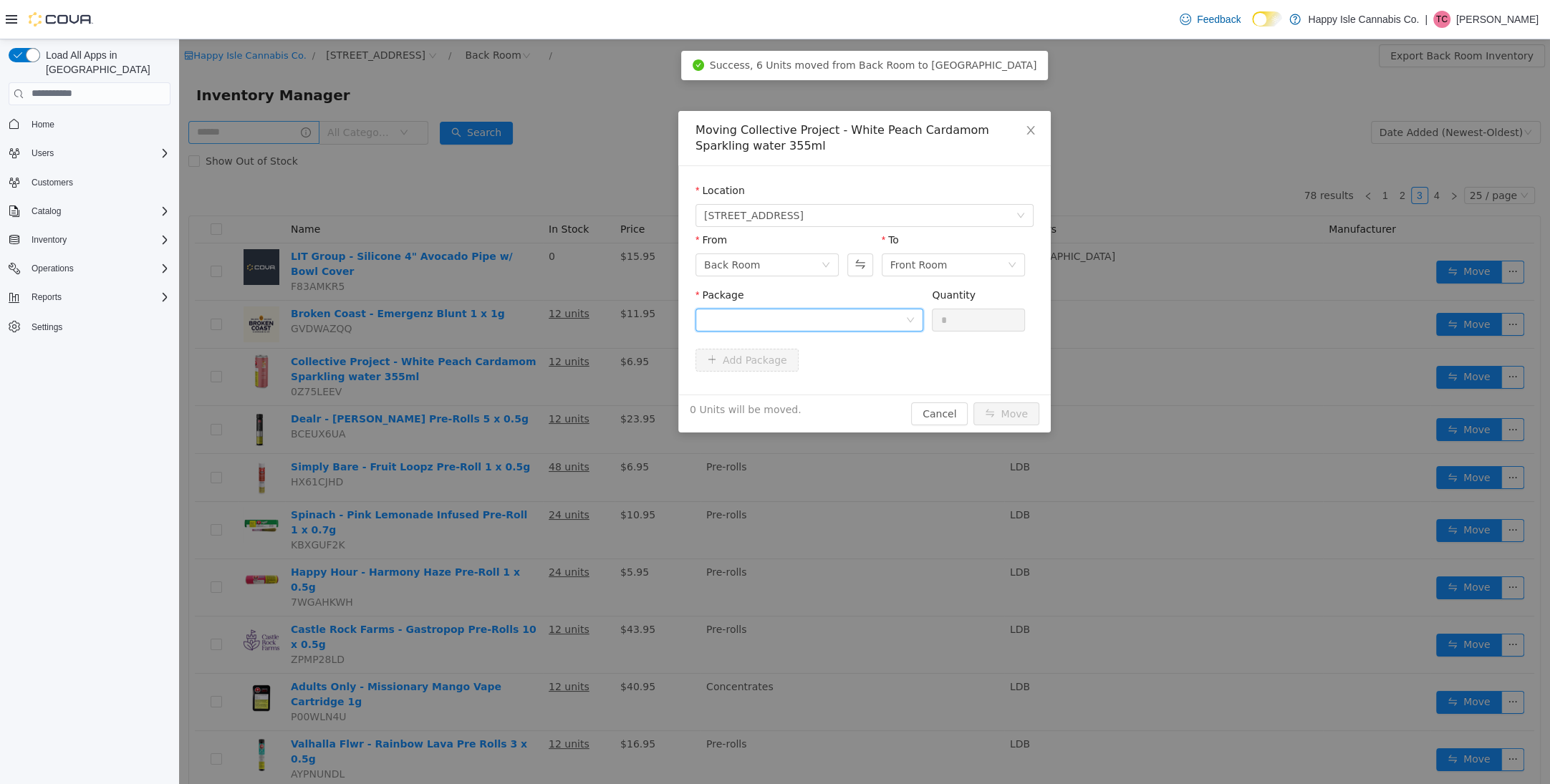
drag, startPoint x: 813, startPoint y: 313, endPoint x: 817, endPoint y: 329, distance: 16.5
click at [814, 314] on div at bounding box center [805, 319] width 201 height 21
drag, startPoint x: 814, startPoint y: 369, endPoint x: 845, endPoint y: 362, distance: 31.8
click at [814, 369] on li "PPS00006963 Quantity : 12 Units" at bounding box center [809, 378] width 228 height 39
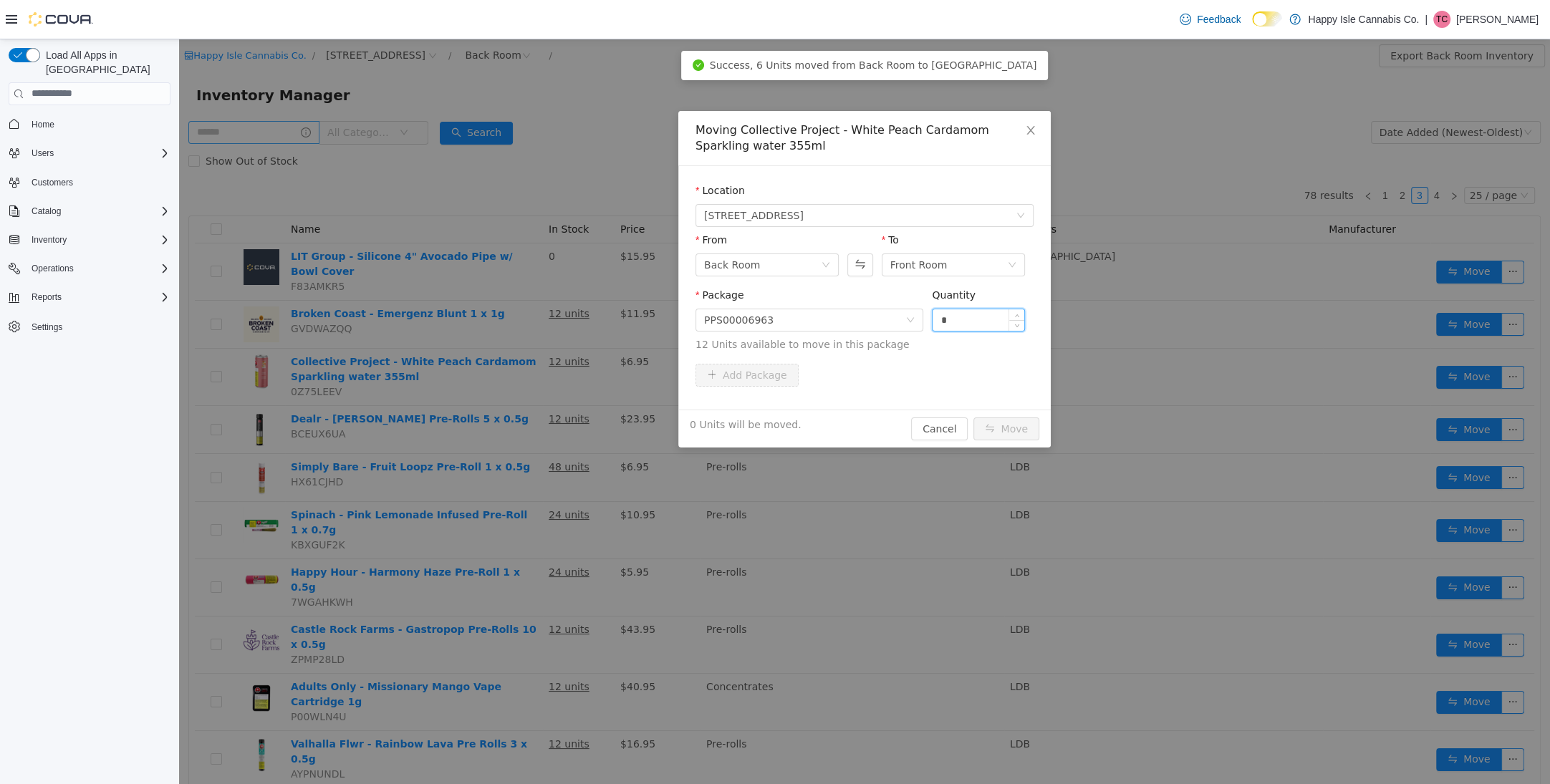
click at [957, 316] on input "*" at bounding box center [978, 319] width 92 height 21
type input "**"
click at [997, 420] on button "Move" at bounding box center [1006, 428] width 66 height 23
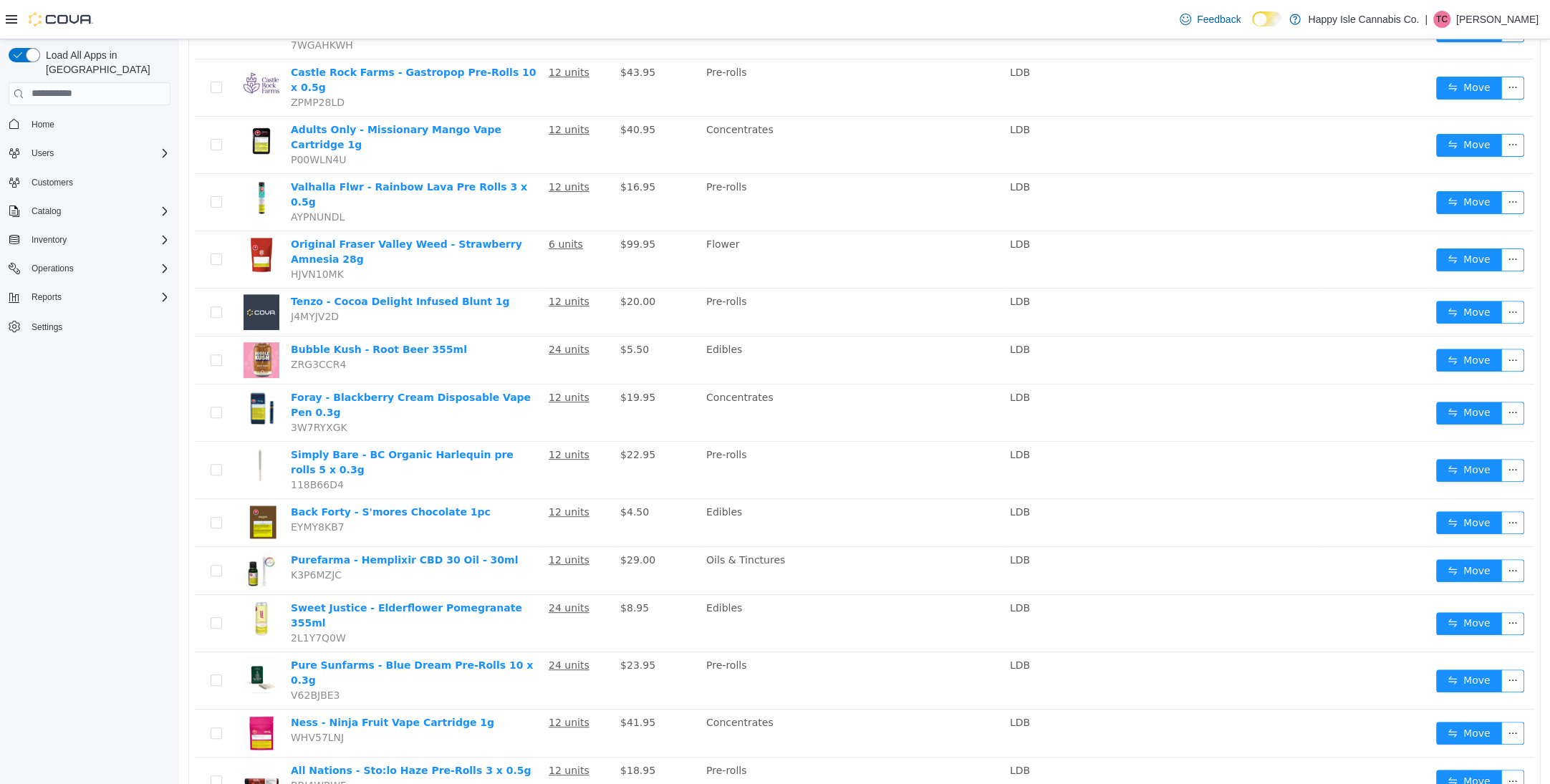
scroll to position [560, 0]
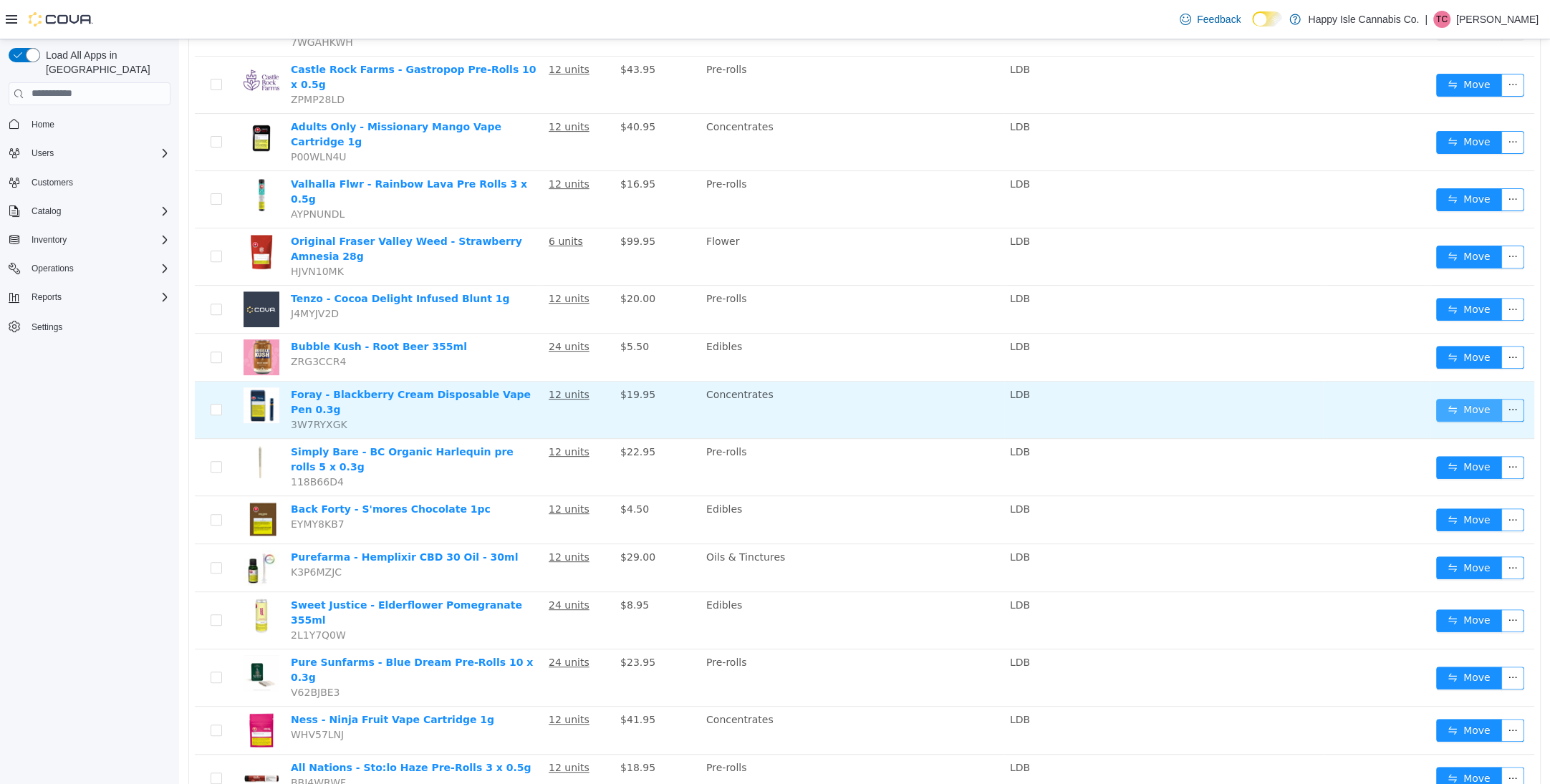
click at [1463, 398] on button "Move" at bounding box center [1469, 410] width 66 height 23
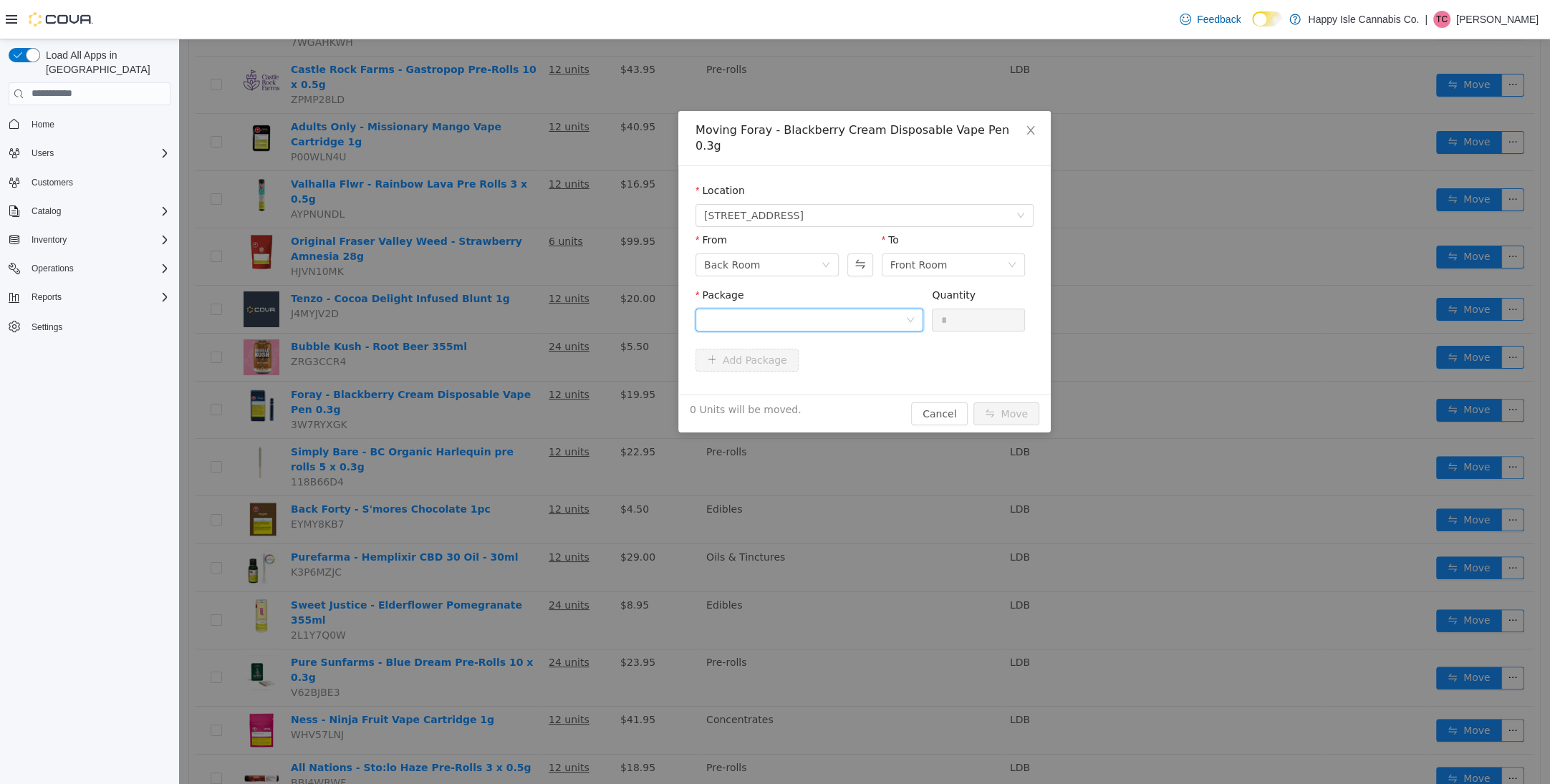
drag, startPoint x: 822, startPoint y: 295, endPoint x: 827, endPoint y: 312, distance: 17.7
click at [822, 308] on div at bounding box center [805, 319] width 201 height 21
drag, startPoint x: 836, startPoint y: 354, endPoint x: 965, endPoint y: 313, distance: 135.4
click at [836, 354] on li "2501132 Quantity : 12 Units" at bounding box center [809, 363] width 228 height 39
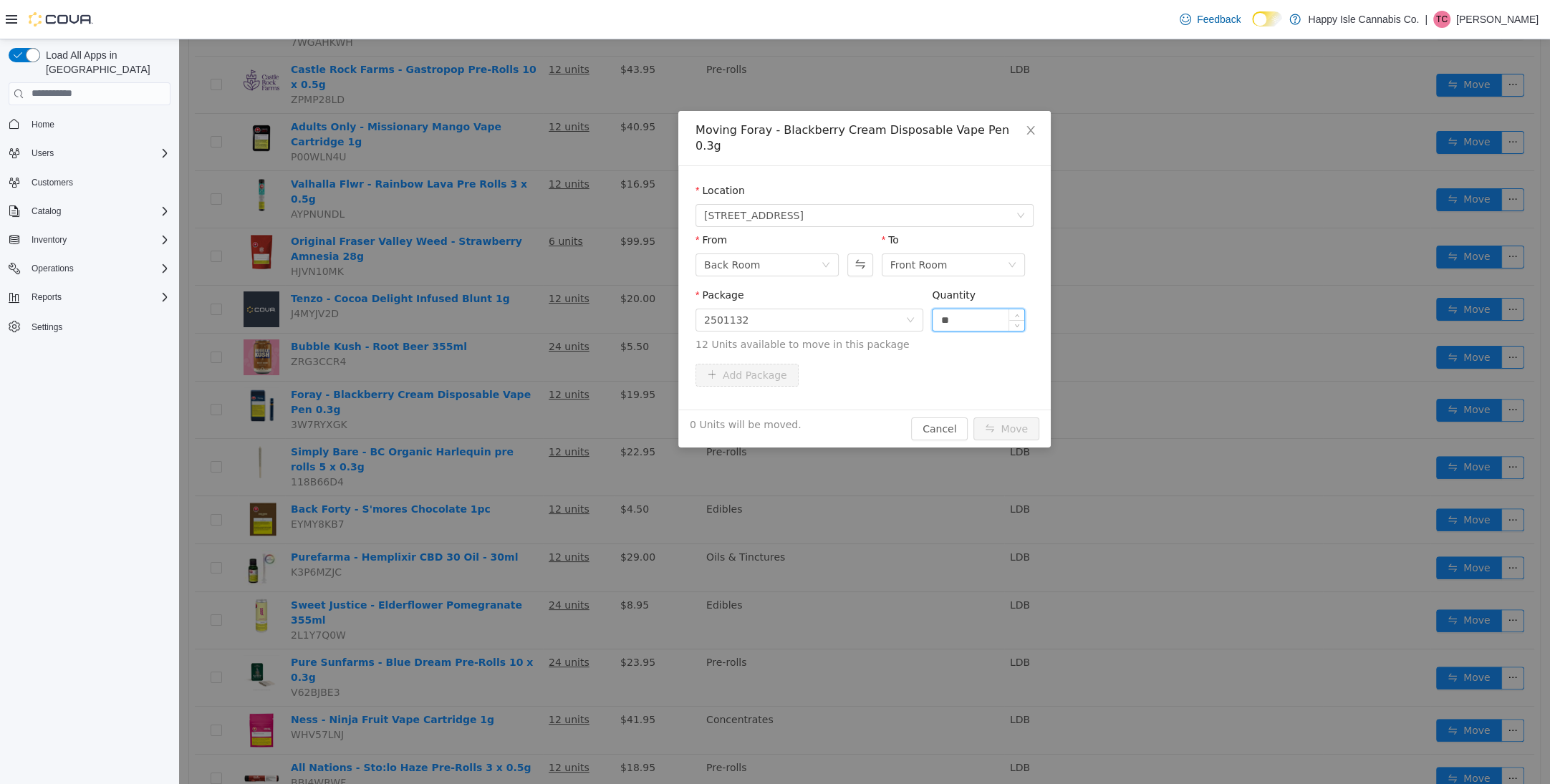
click at [987, 308] on input "**" at bounding box center [978, 319] width 92 height 21
type input "**"
click at [1008, 416] on button "Move" at bounding box center [1006, 428] width 66 height 23
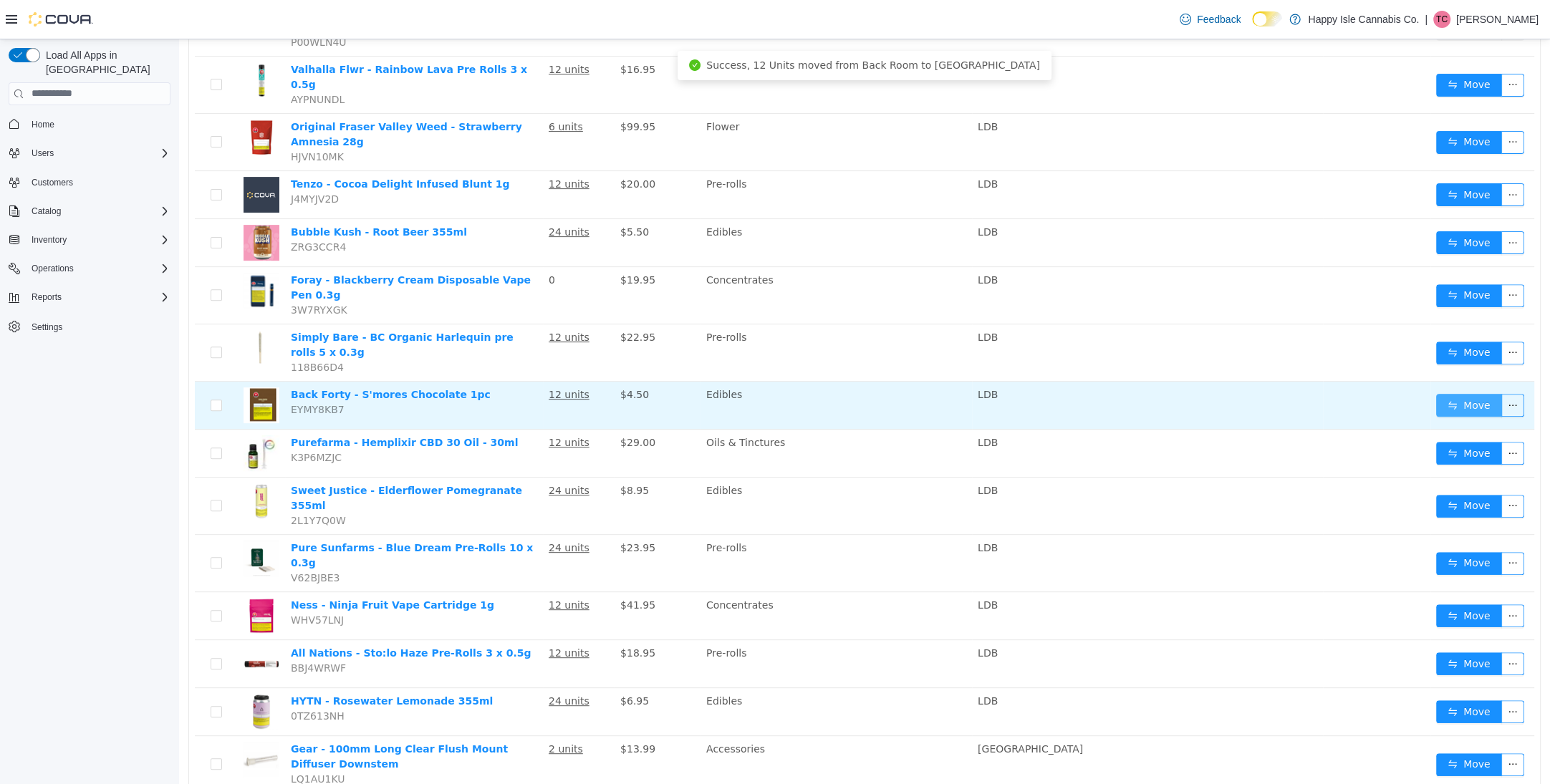
click at [1469, 393] on button "Move" at bounding box center [1469, 405] width 66 height 23
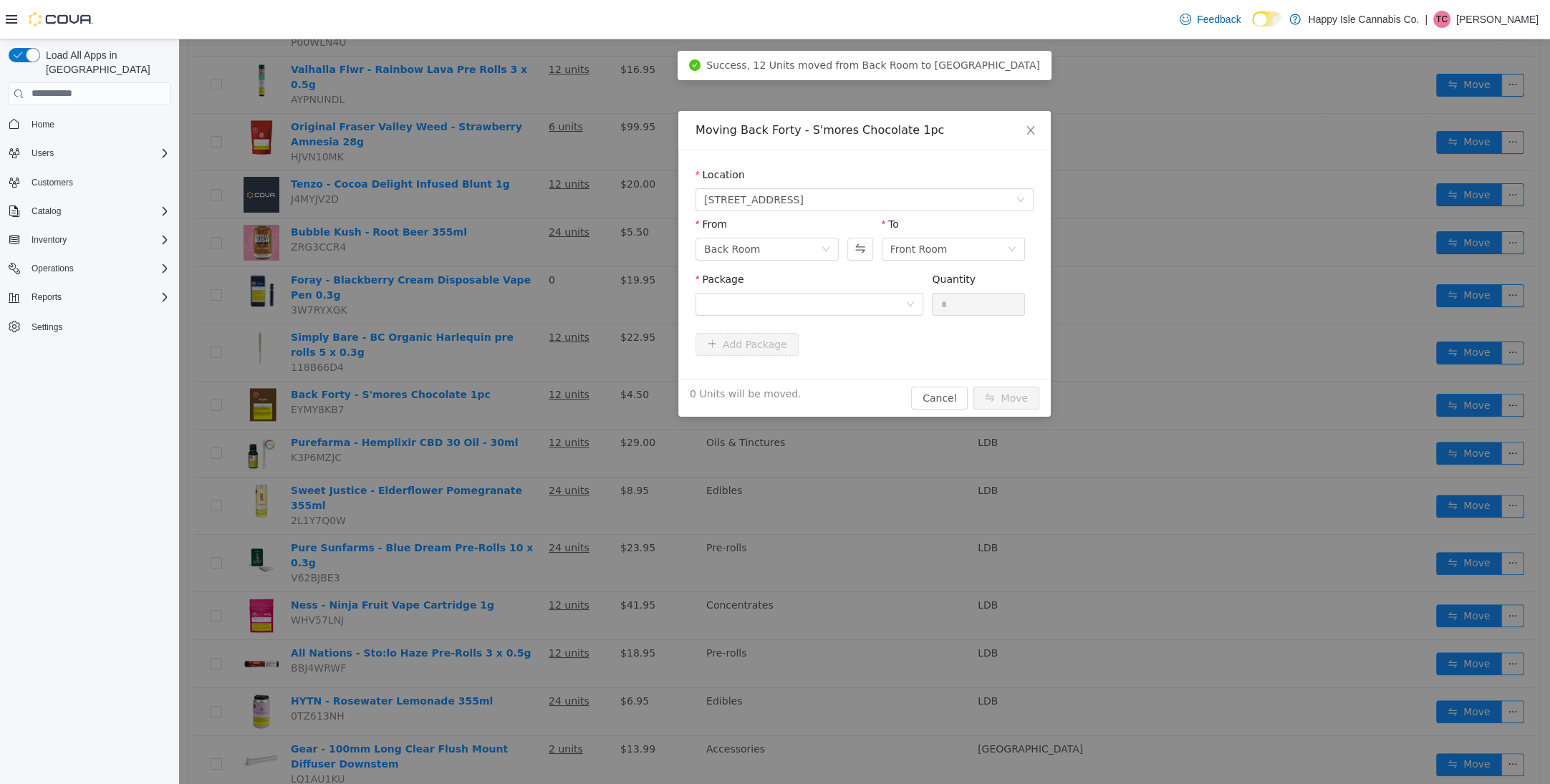
click at [831, 317] on div "Package" at bounding box center [809, 296] width 228 height 49
drag, startPoint x: 831, startPoint y: 296, endPoint x: 834, endPoint y: 313, distance: 17.3
click at [832, 300] on div at bounding box center [805, 303] width 201 height 21
drag, startPoint x: 833, startPoint y: 350, endPoint x: 910, endPoint y: 328, distance: 80.1
click at [834, 350] on li "ASM004 Quantity : 12 Units" at bounding box center [809, 363] width 228 height 39
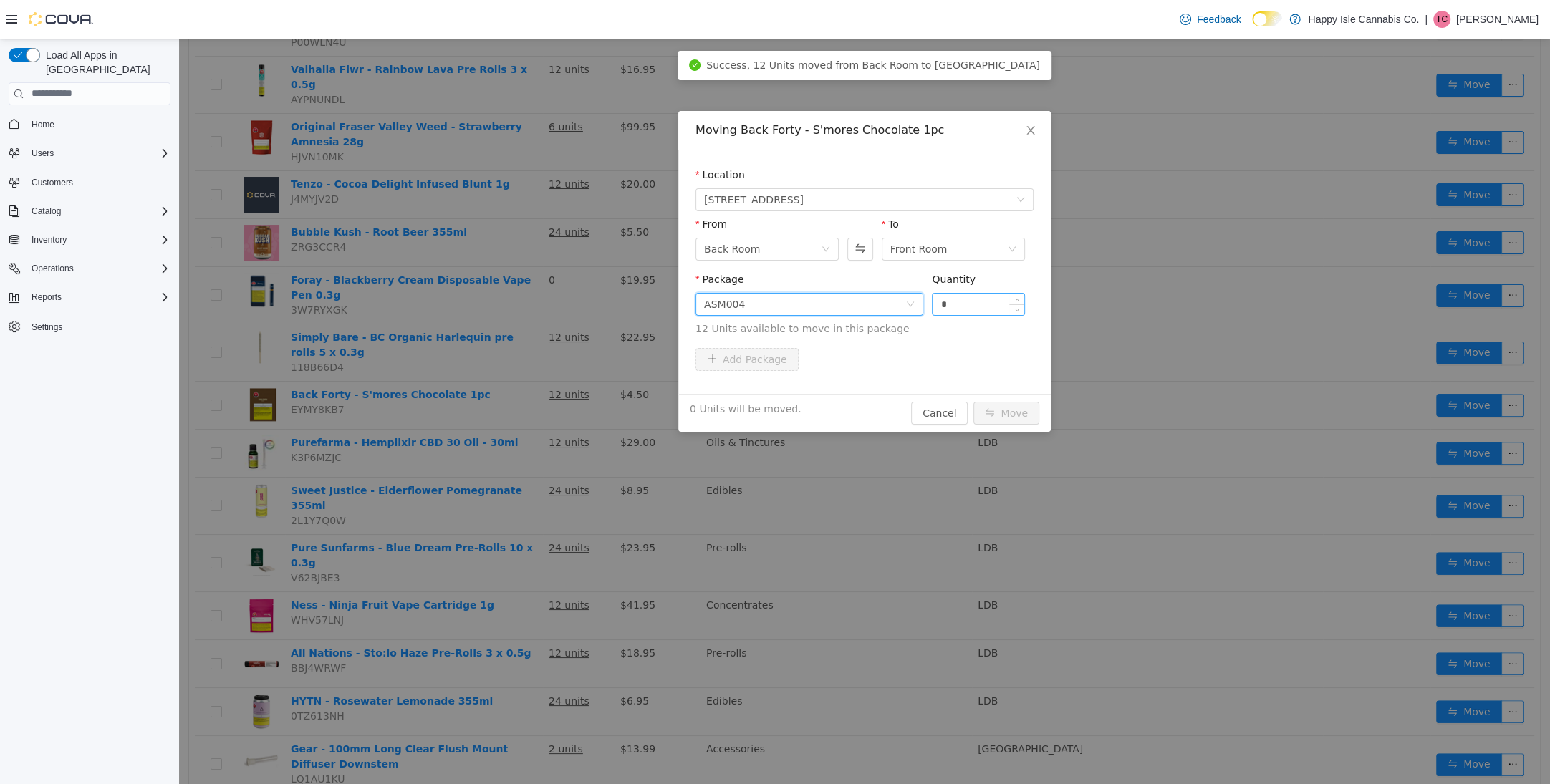
click at [973, 307] on input "*" at bounding box center [978, 303] width 92 height 21
type input "**"
click at [1000, 420] on button "Move" at bounding box center [1006, 412] width 66 height 23
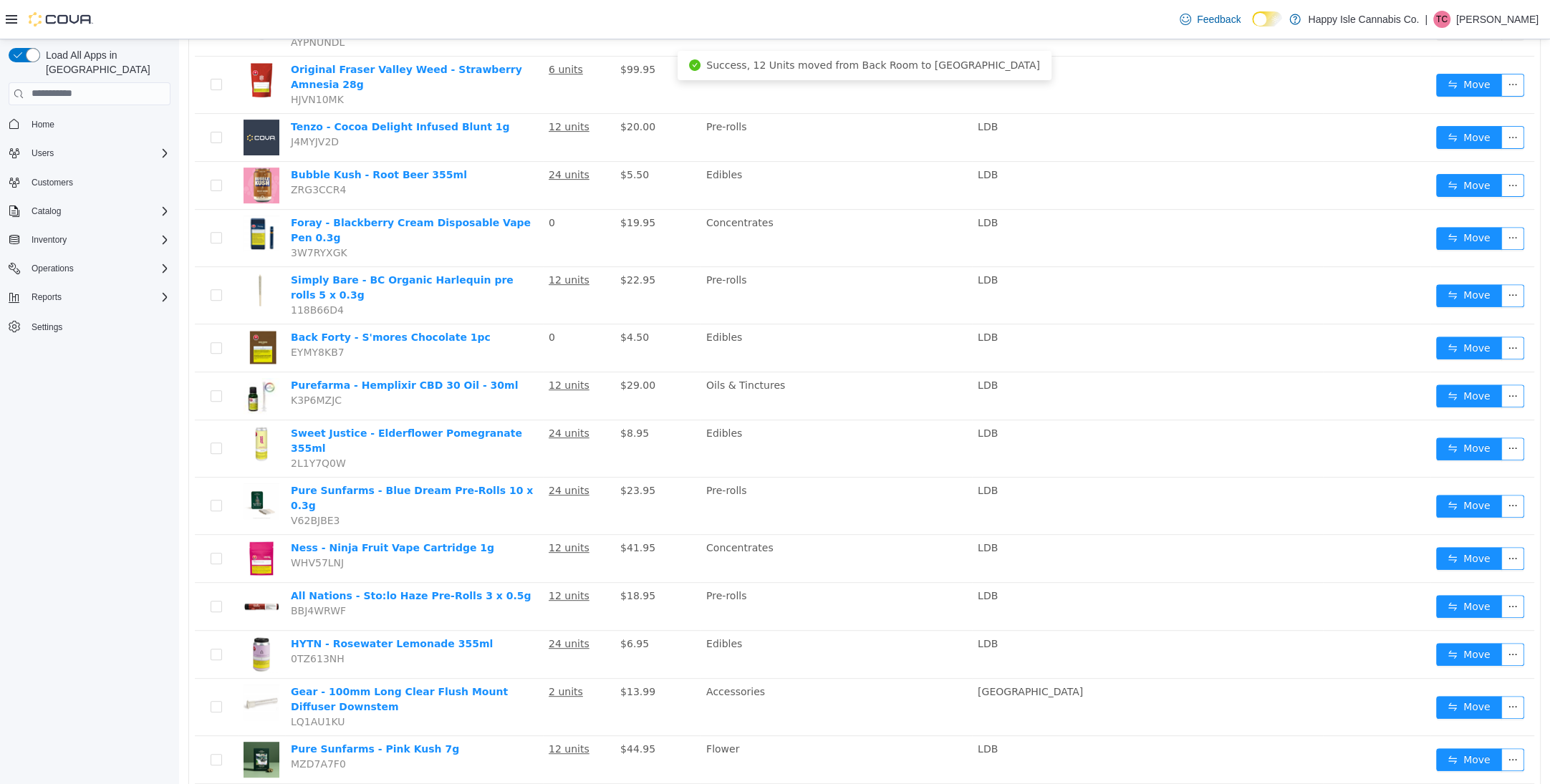
scroll to position [617, 0]
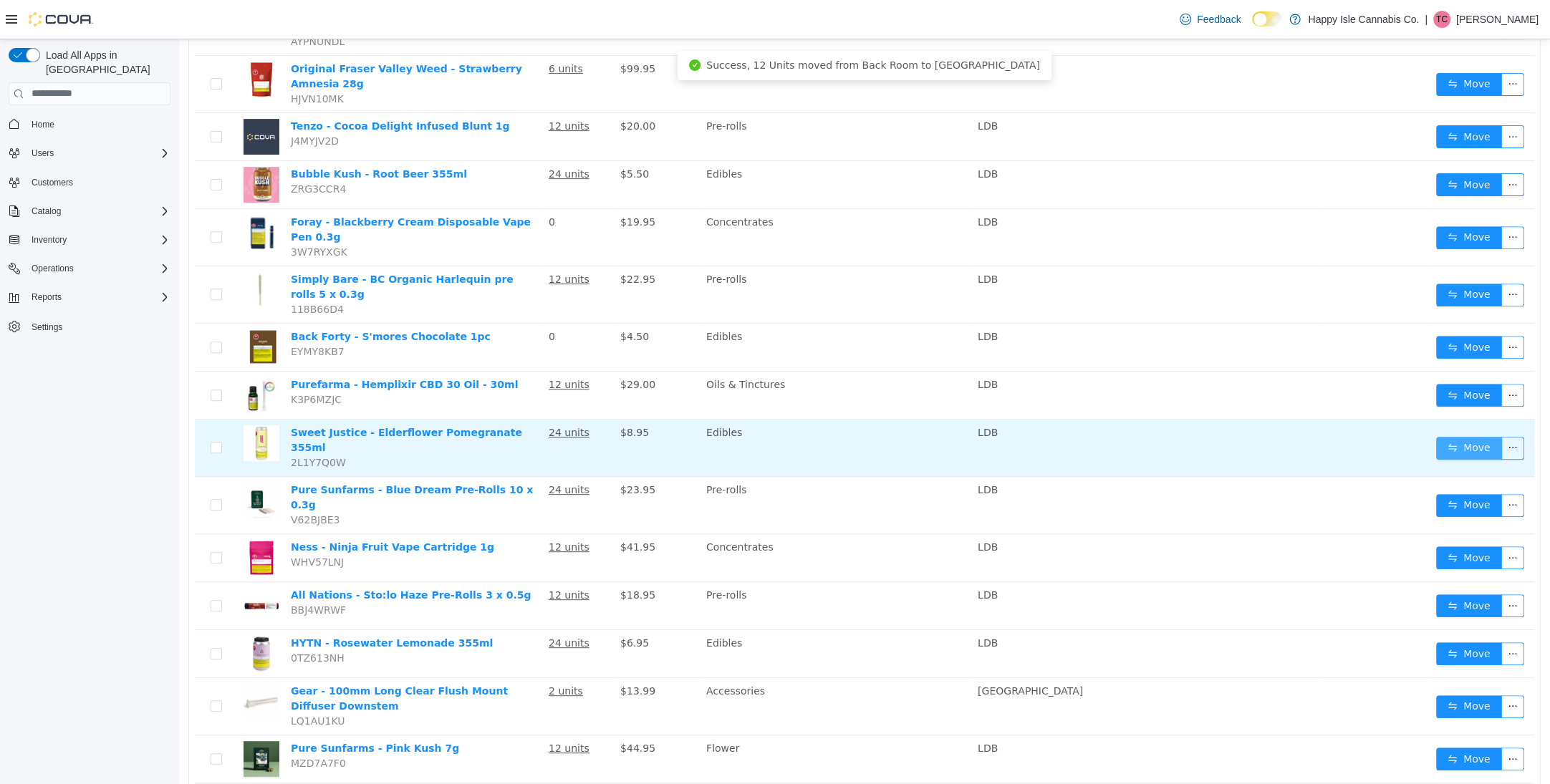
click at [1443, 436] on button "Move" at bounding box center [1469, 448] width 66 height 23
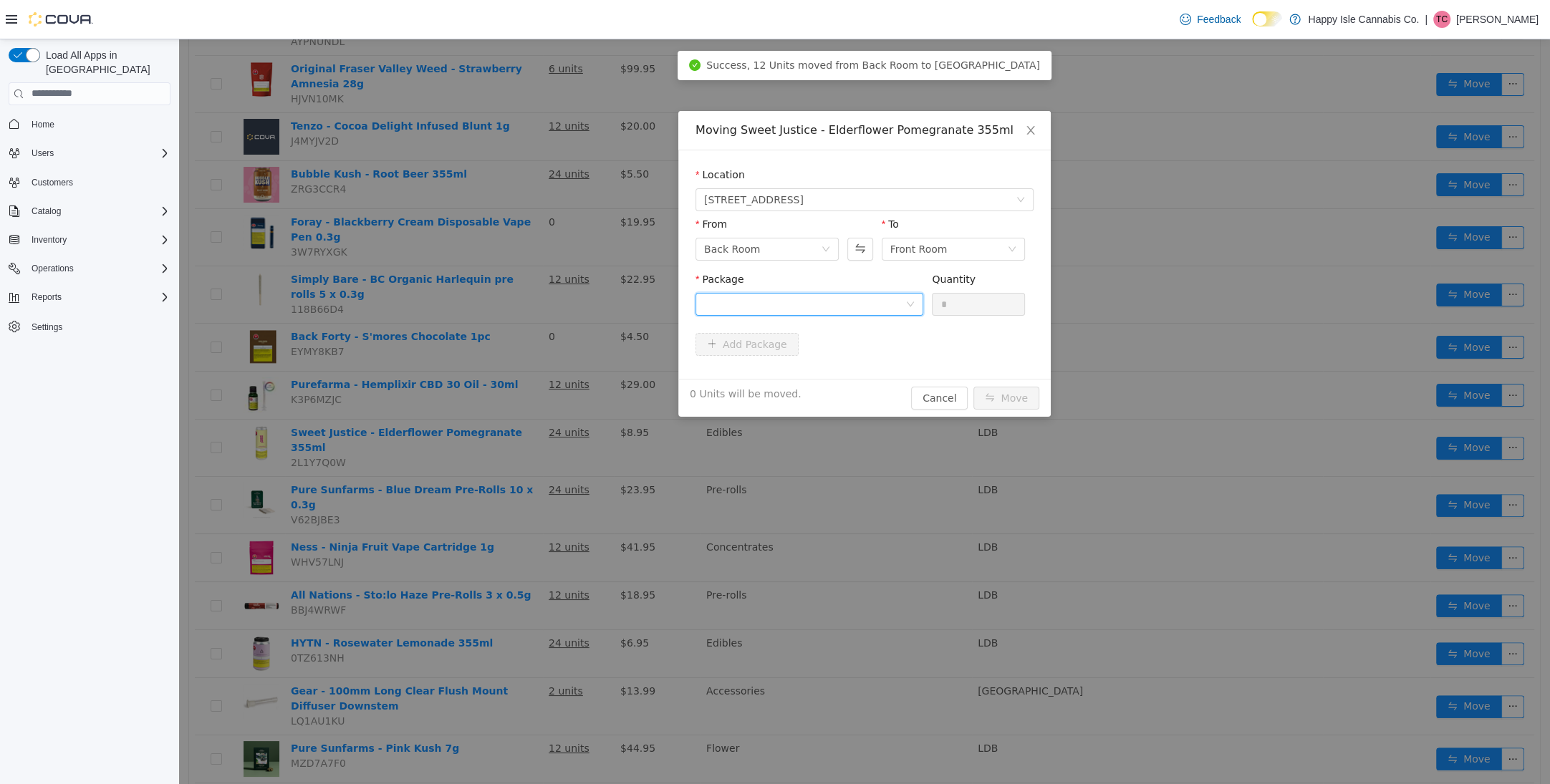
drag, startPoint x: 850, startPoint y: 304, endPoint x: 850, endPoint y: 312, distance: 8.0
click at [850, 305] on div at bounding box center [805, 303] width 201 height 21
click at [845, 357] on li "PPS00006495 Quantity : 24 Units" at bounding box center [809, 363] width 228 height 39
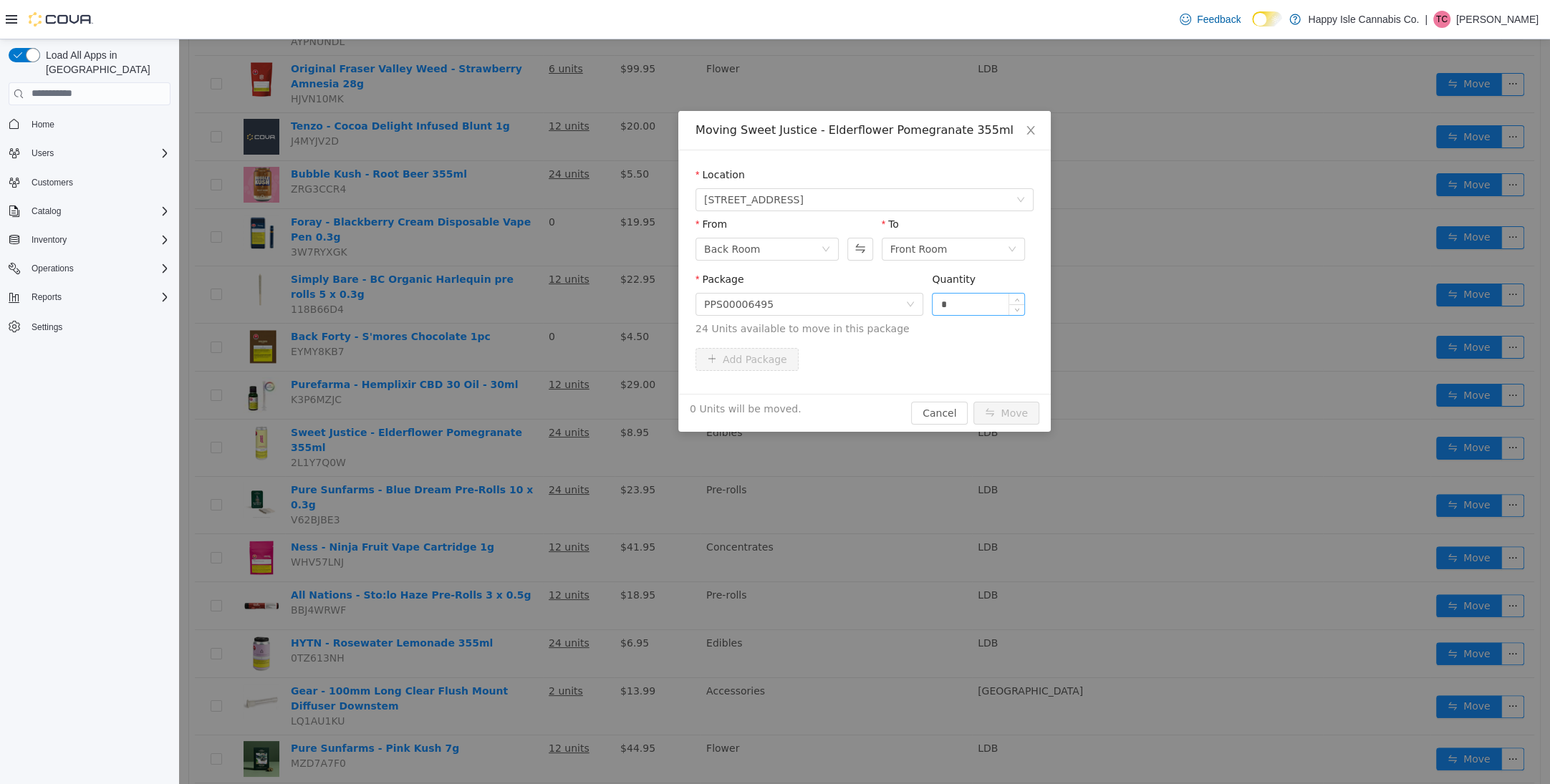
drag, startPoint x: 992, startPoint y: 289, endPoint x: 984, endPoint y: 311, distance: 23.4
click at [992, 291] on div "Quantity" at bounding box center [978, 281] width 93 height 21
click at [983, 310] on input "*" at bounding box center [978, 303] width 92 height 21
type input "**"
click at [1005, 409] on button "Move" at bounding box center [1006, 412] width 66 height 23
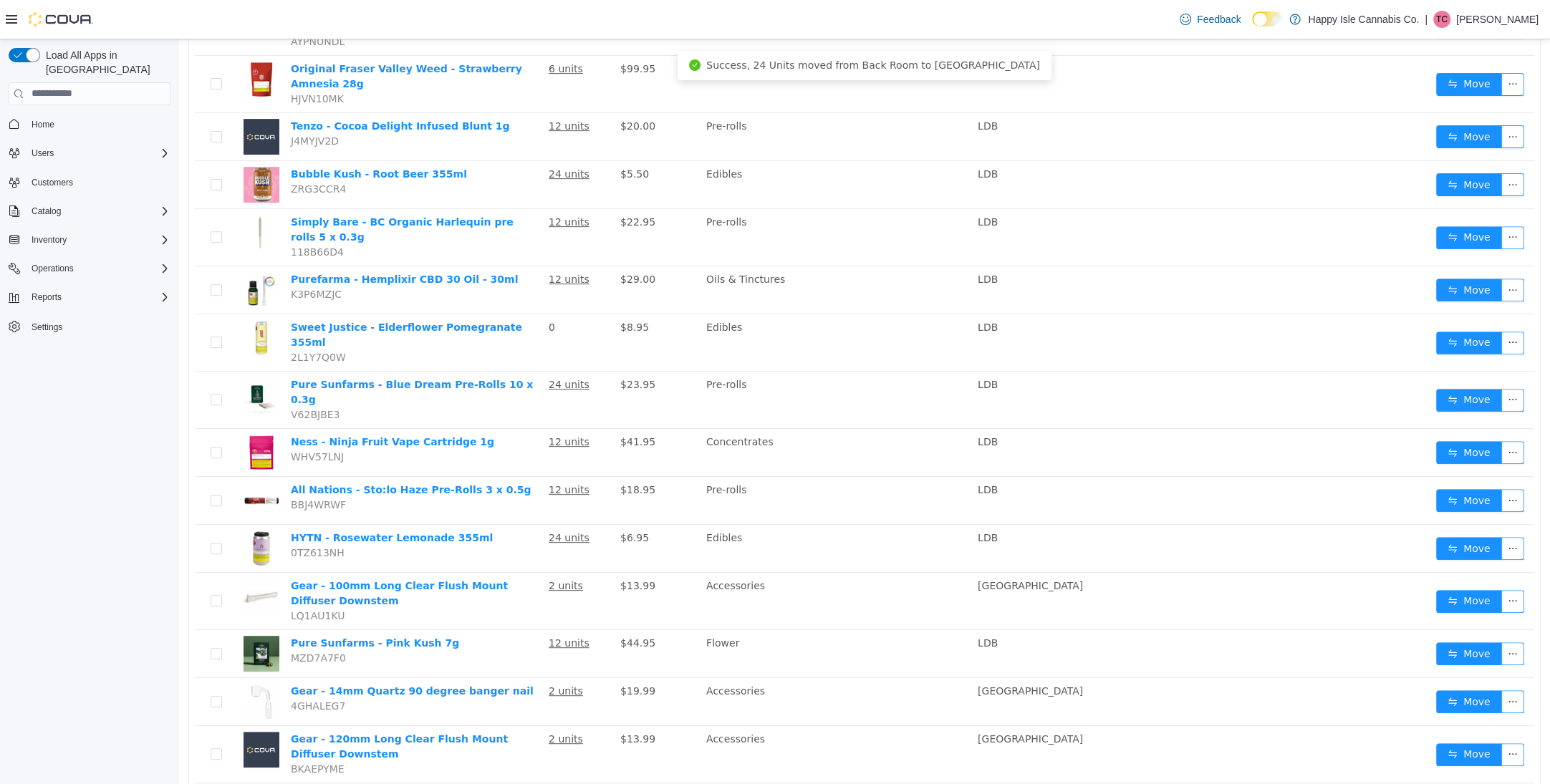
scroll to position [681, 0]
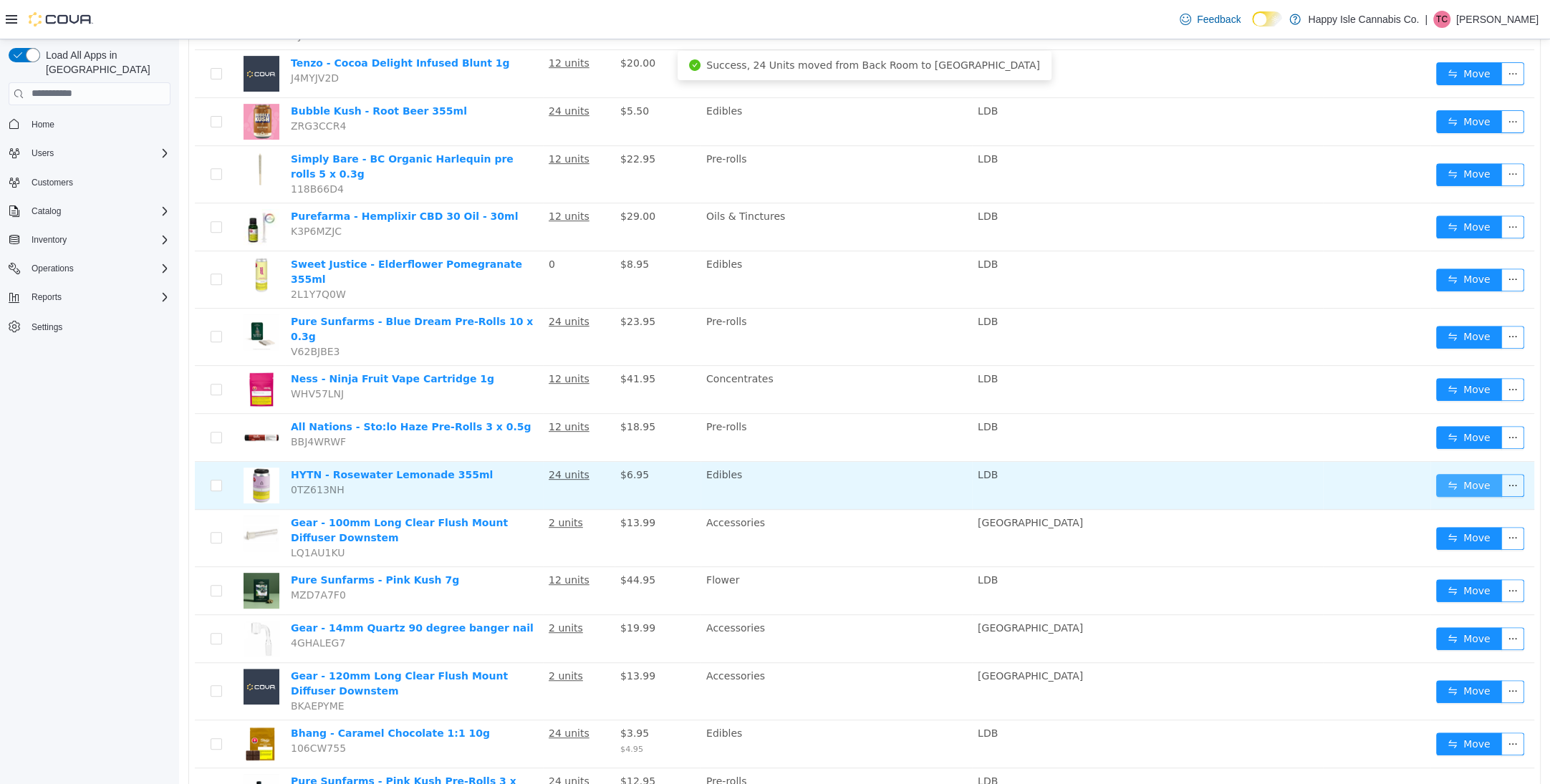
click at [1459, 473] on button "Move" at bounding box center [1469, 485] width 66 height 23
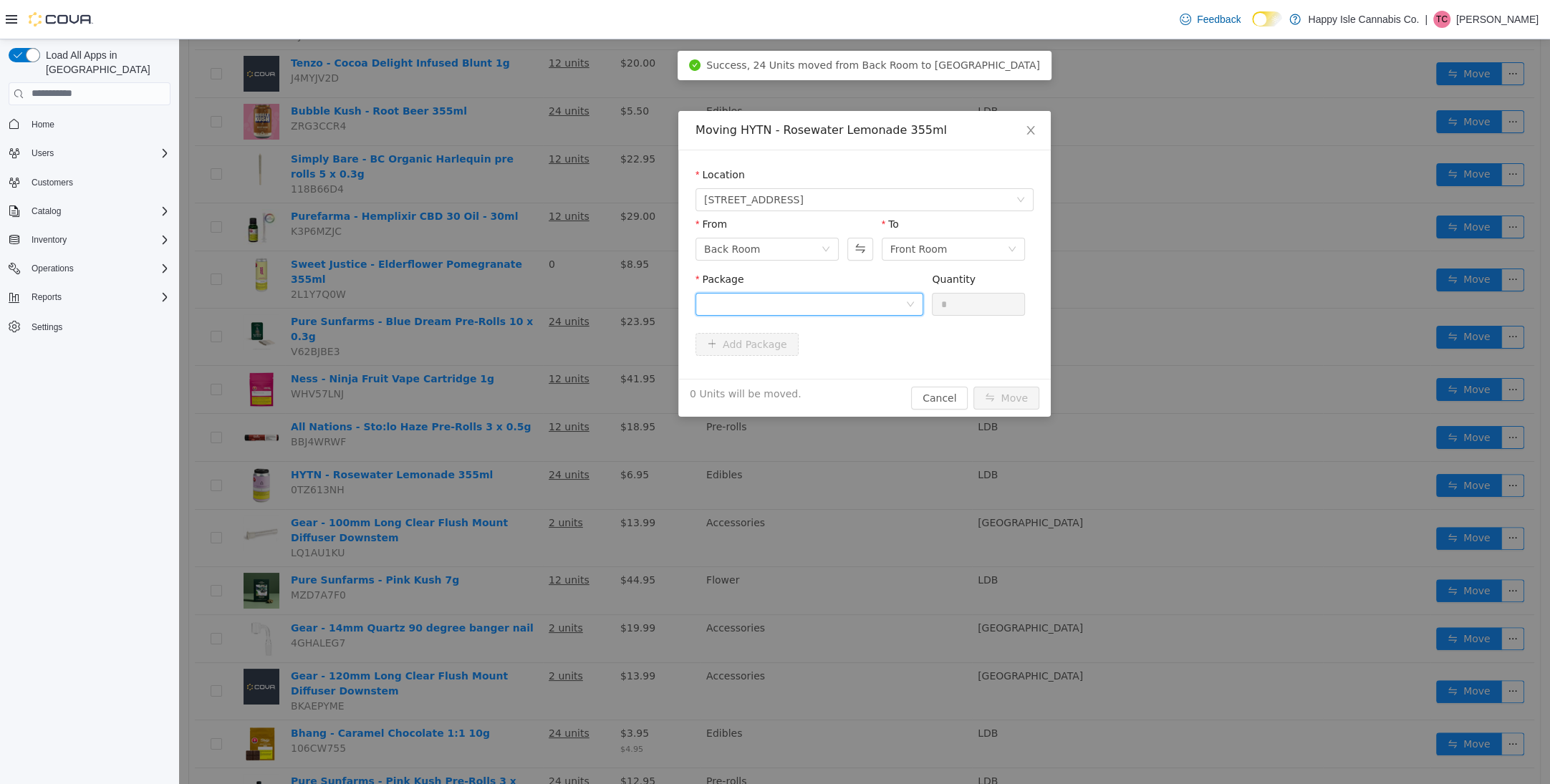
drag, startPoint x: 832, startPoint y: 302, endPoint x: 837, endPoint y: 317, distance: 15.8
click at [832, 302] on div at bounding box center [805, 303] width 201 height 21
click at [838, 346] on li "20463 Quantity : 24 Units" at bounding box center [809, 363] width 228 height 39
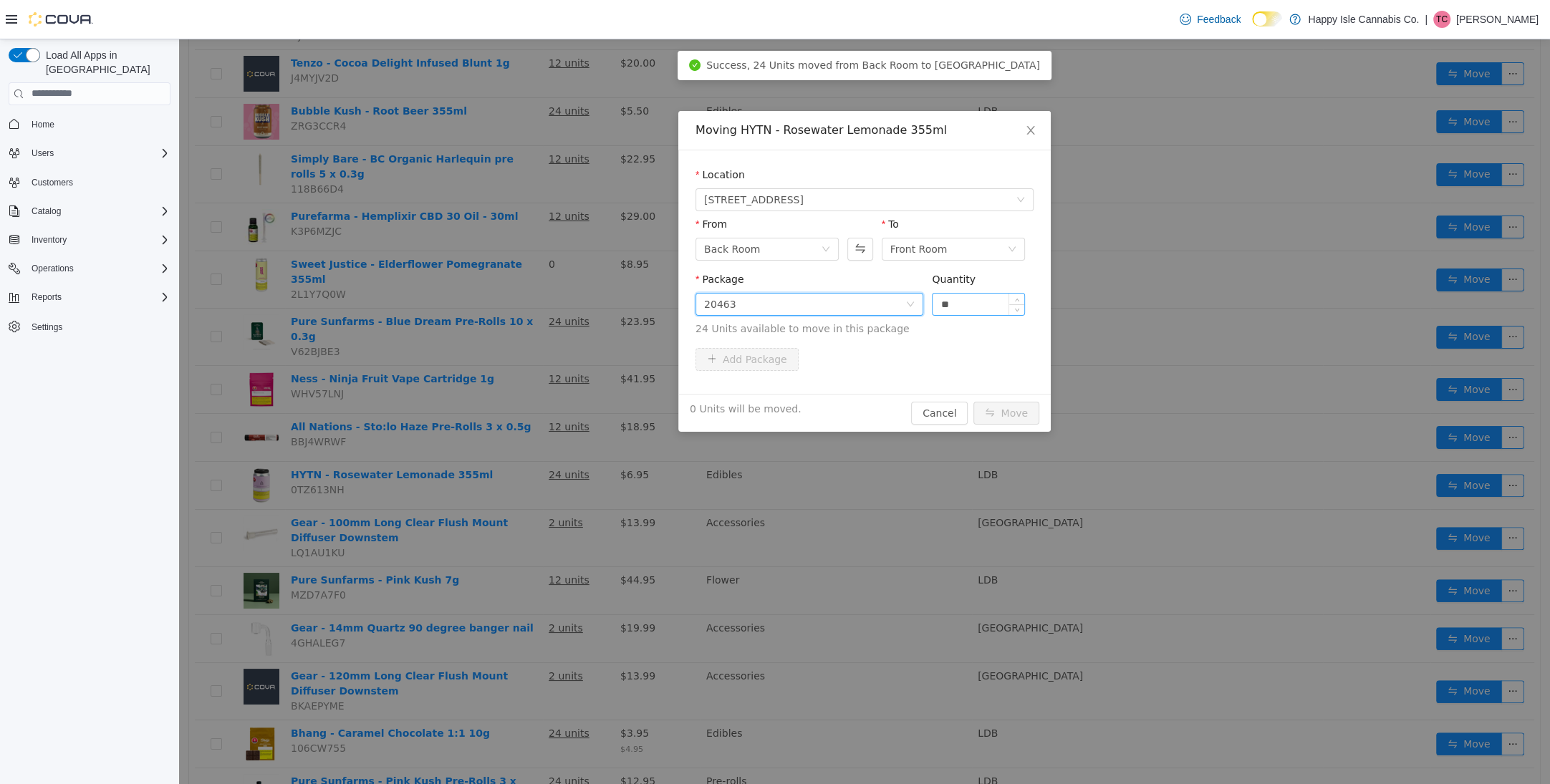
click at [976, 301] on input "**" at bounding box center [978, 303] width 92 height 21
type input "**"
click at [1002, 416] on button "Move" at bounding box center [1006, 412] width 66 height 23
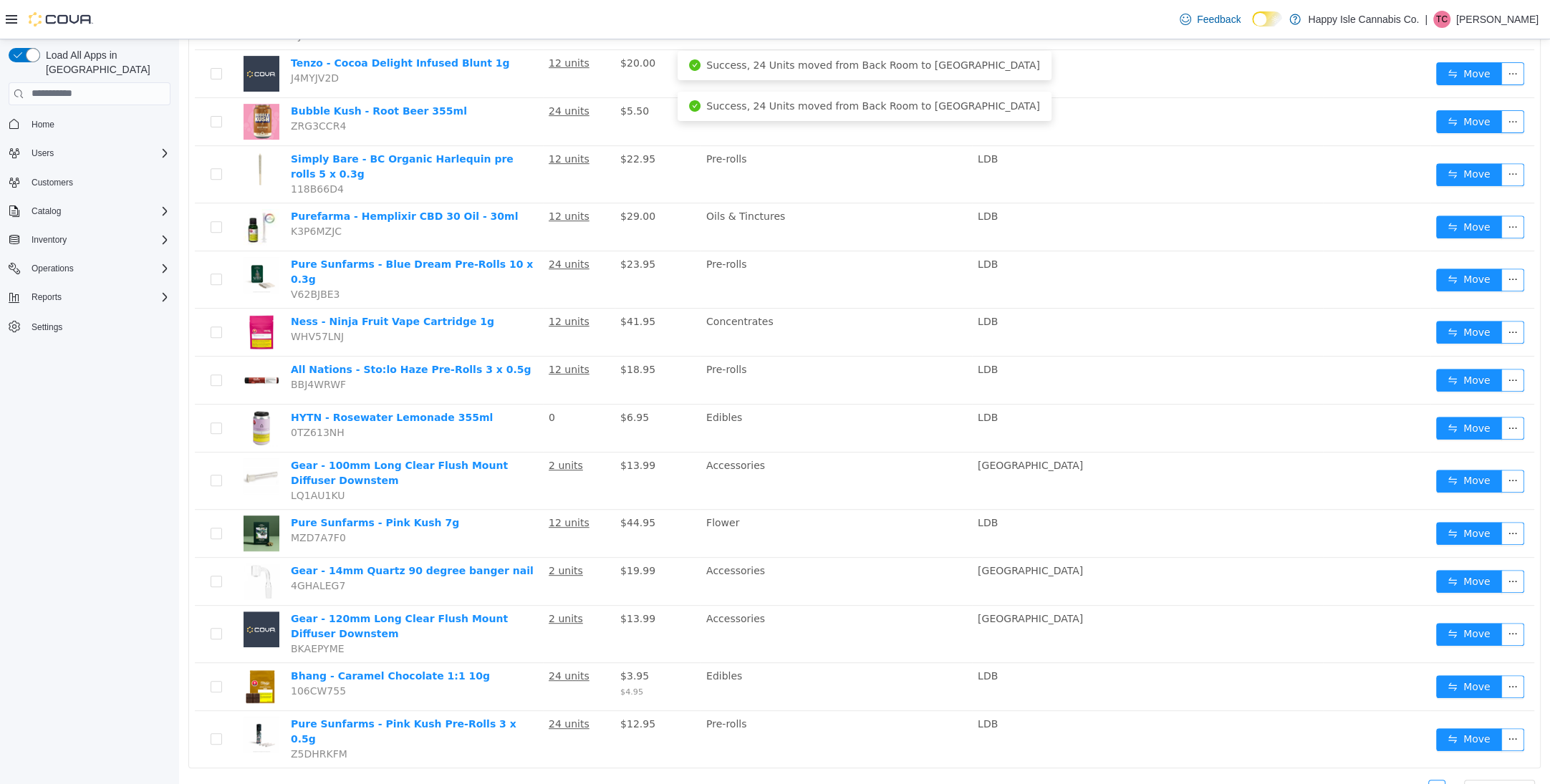
scroll to position [634, 0]
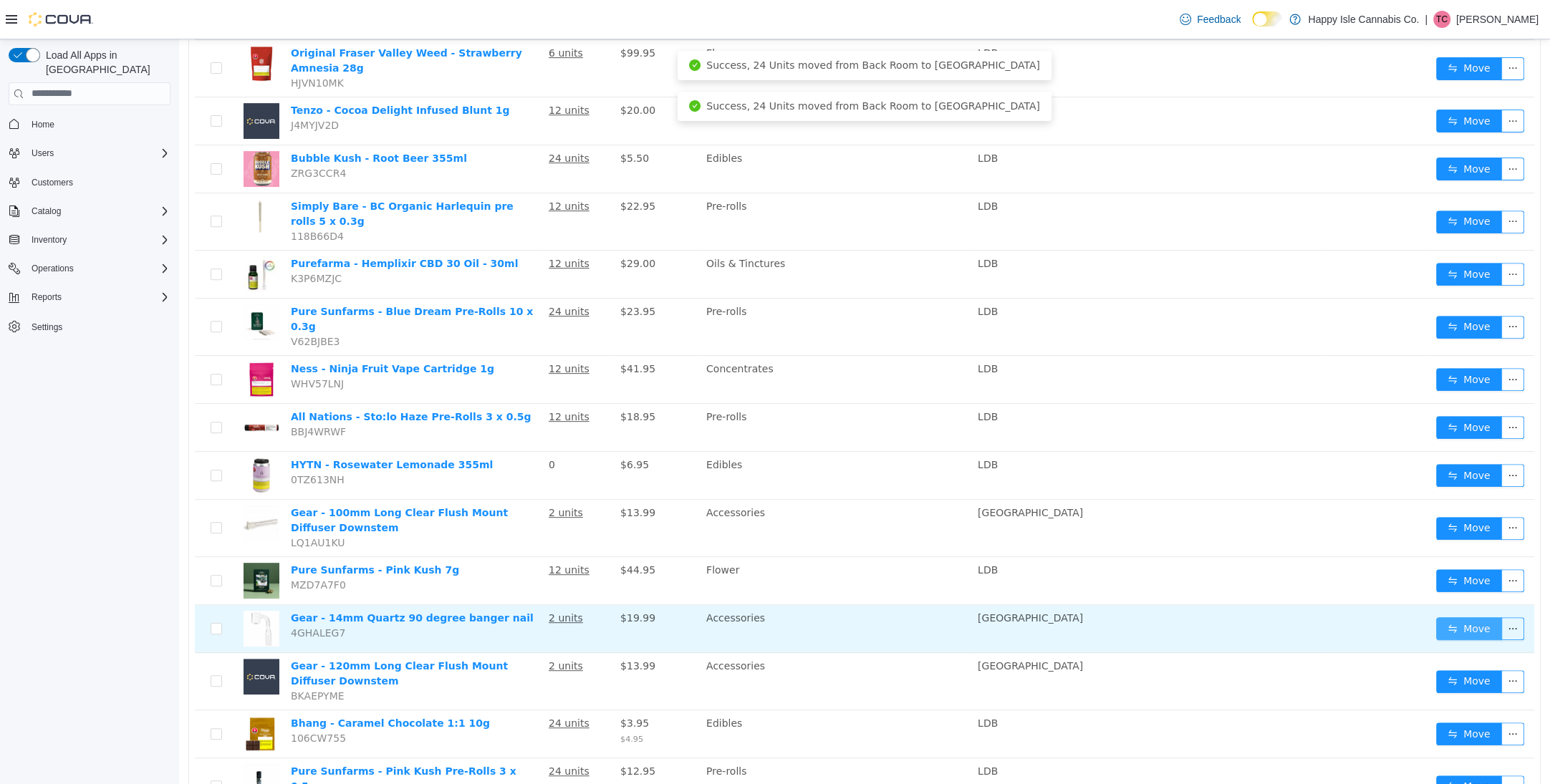
click at [1478, 617] on button "Move" at bounding box center [1469, 628] width 66 height 23
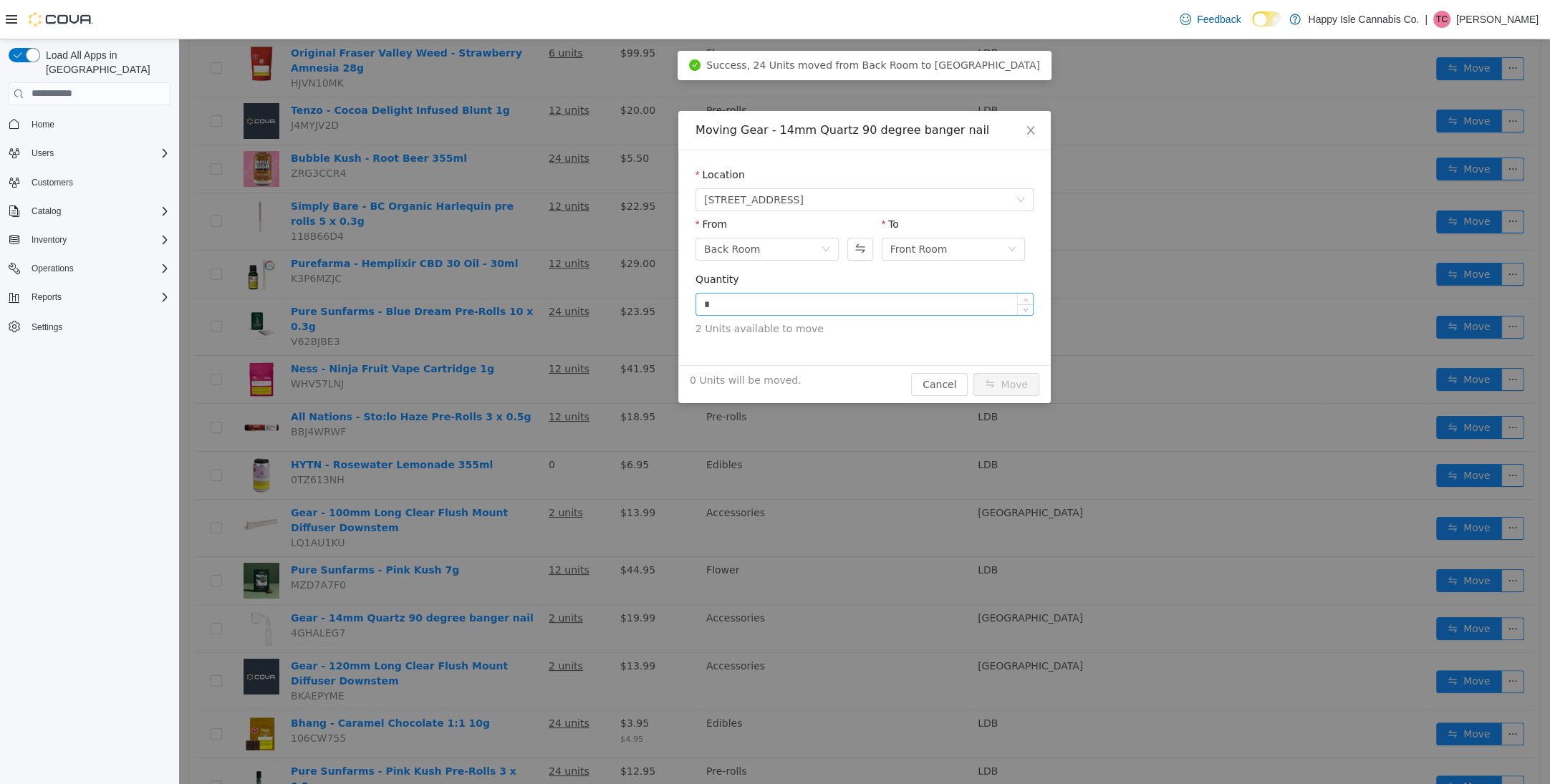
click at [822, 304] on input "*" at bounding box center [865, 303] width 337 height 21
type input "*"
click at [999, 389] on button "Move" at bounding box center [1006, 384] width 66 height 23
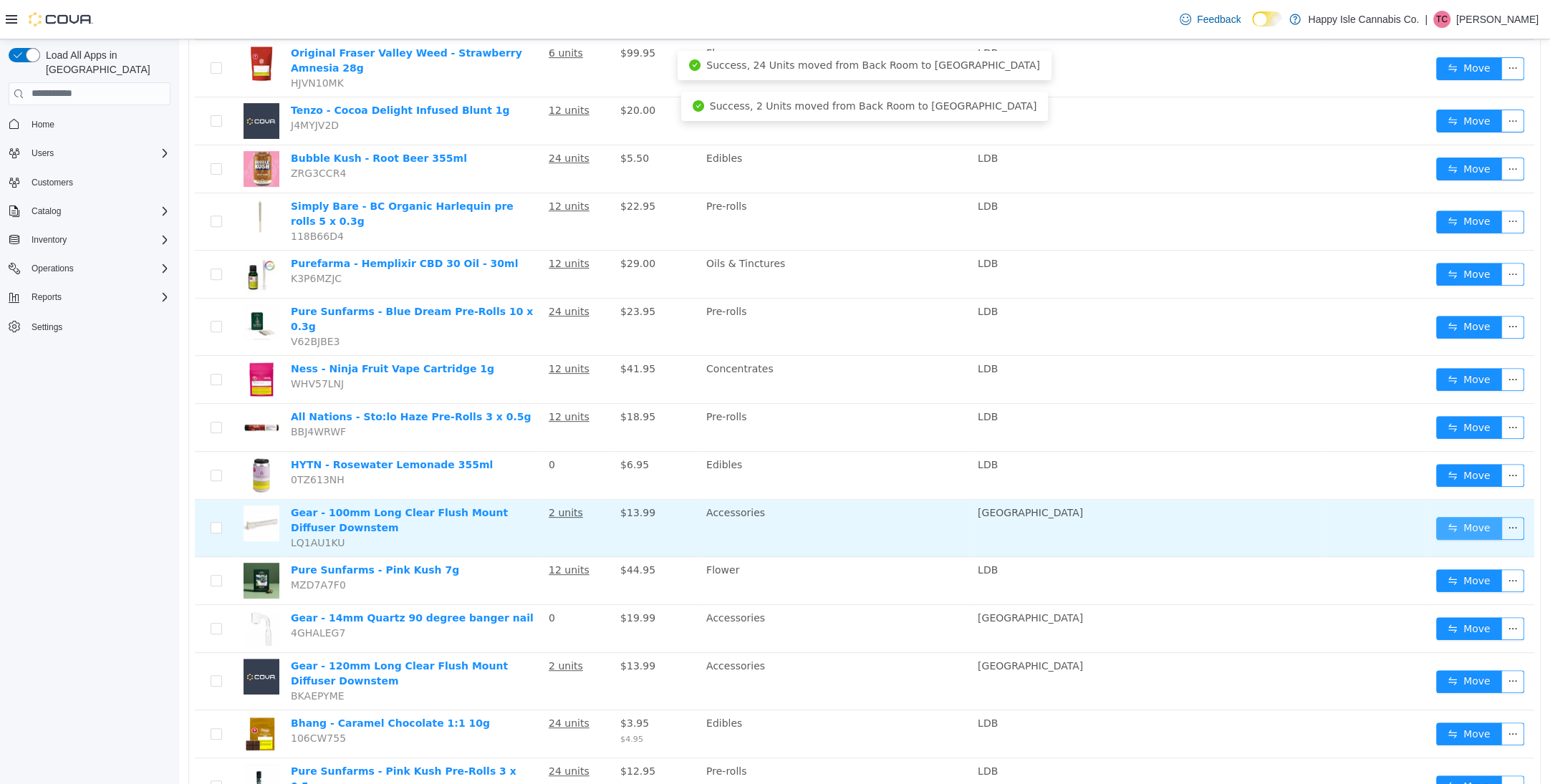
click at [1473, 516] on button "Move" at bounding box center [1469, 528] width 66 height 23
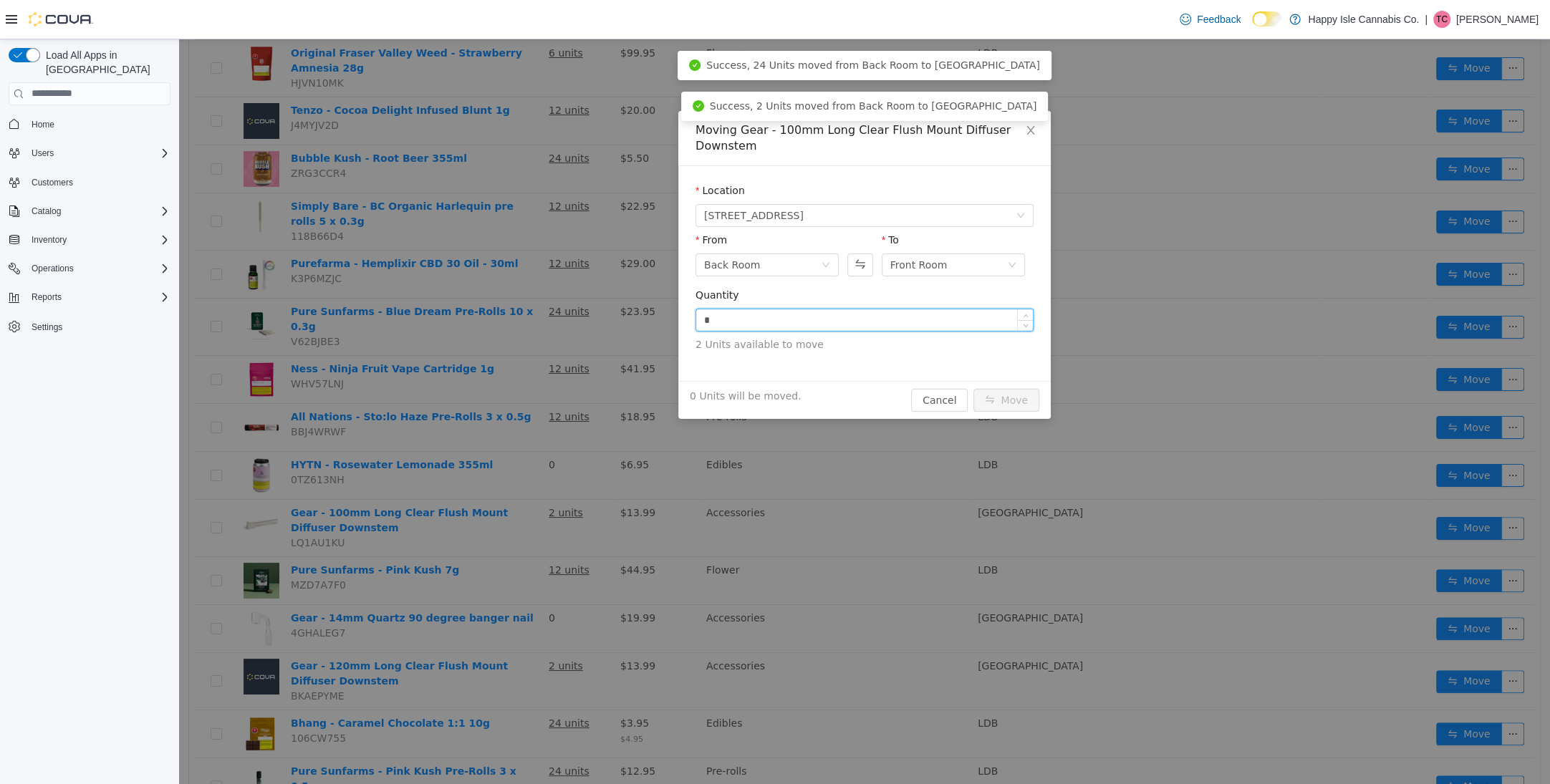
drag, startPoint x: 851, startPoint y: 311, endPoint x: 897, endPoint y: 339, distance: 53.9
click at [853, 312] on input "*" at bounding box center [865, 319] width 337 height 21
type input "*"
click at [993, 391] on button "Move" at bounding box center [1006, 400] width 66 height 23
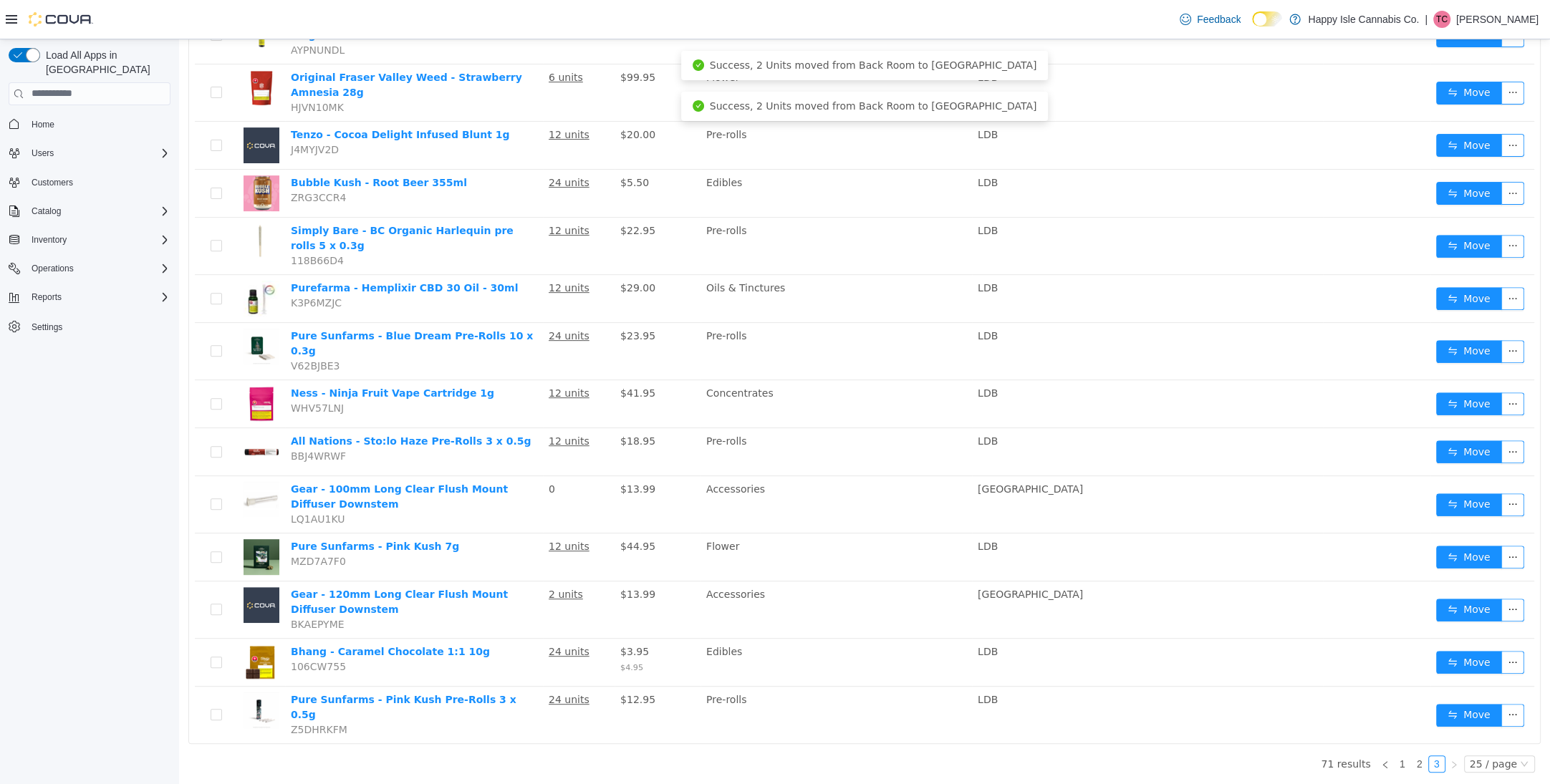
scroll to position [538, 0]
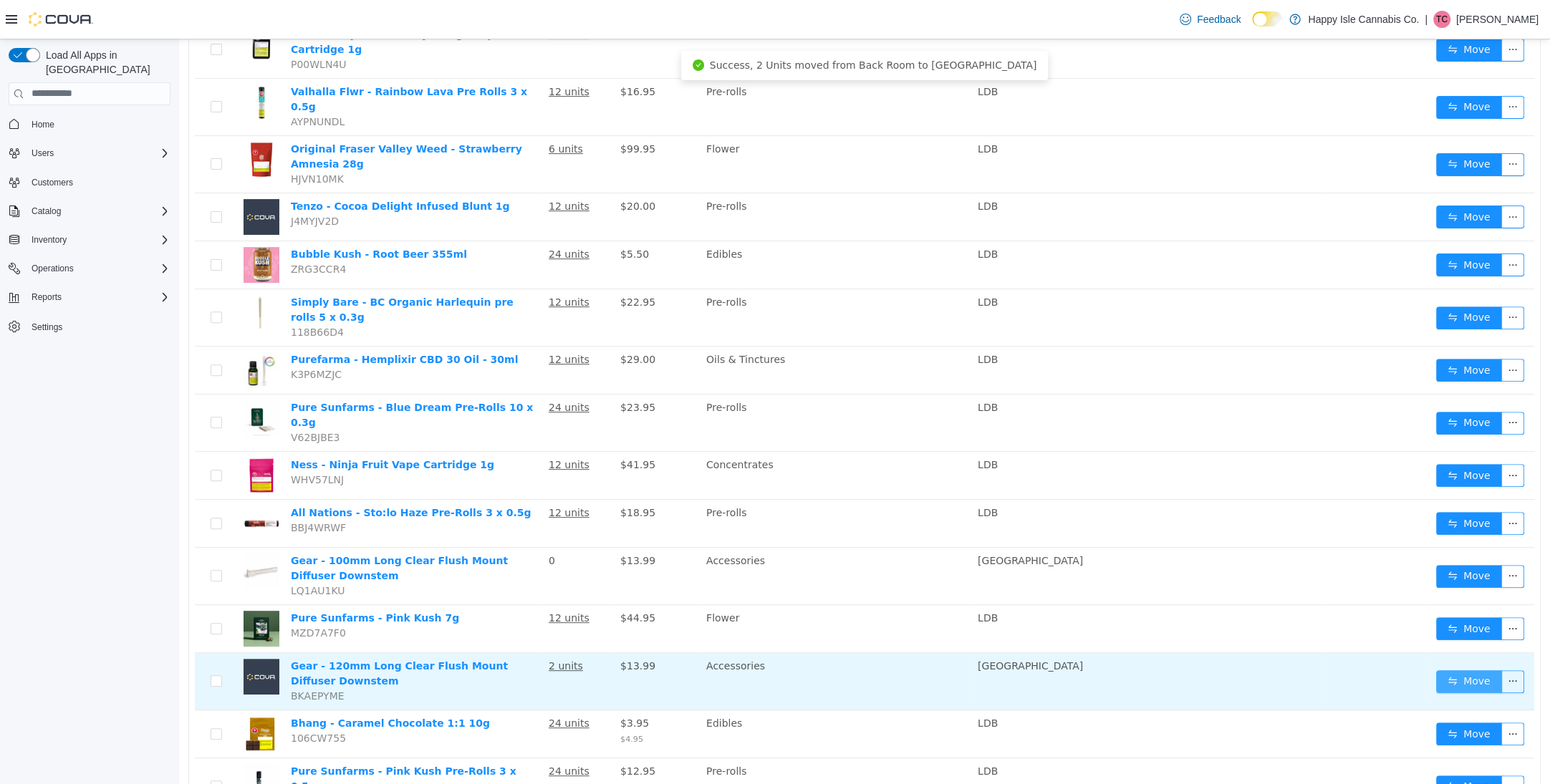
click at [1459, 669] on button "Move" at bounding box center [1469, 681] width 66 height 23
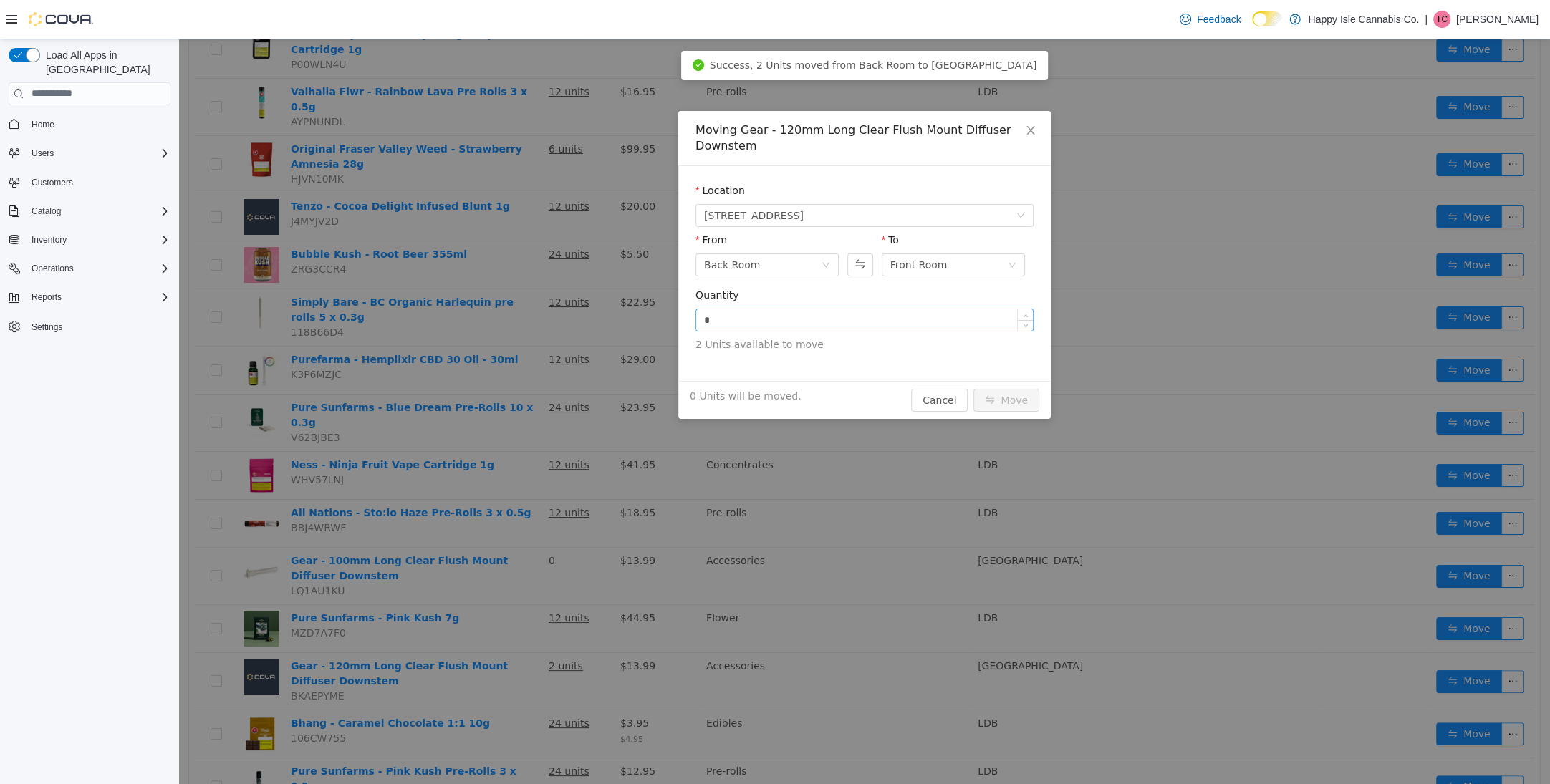
drag, startPoint x: 860, startPoint y: 307, endPoint x: 865, endPoint y: 316, distance: 10.3
click at [861, 309] on div "*" at bounding box center [865, 319] width 337 height 21
click at [867, 320] on input "*" at bounding box center [865, 319] width 337 height 21
type input "*"
click at [1011, 395] on button "Move" at bounding box center [1006, 400] width 66 height 23
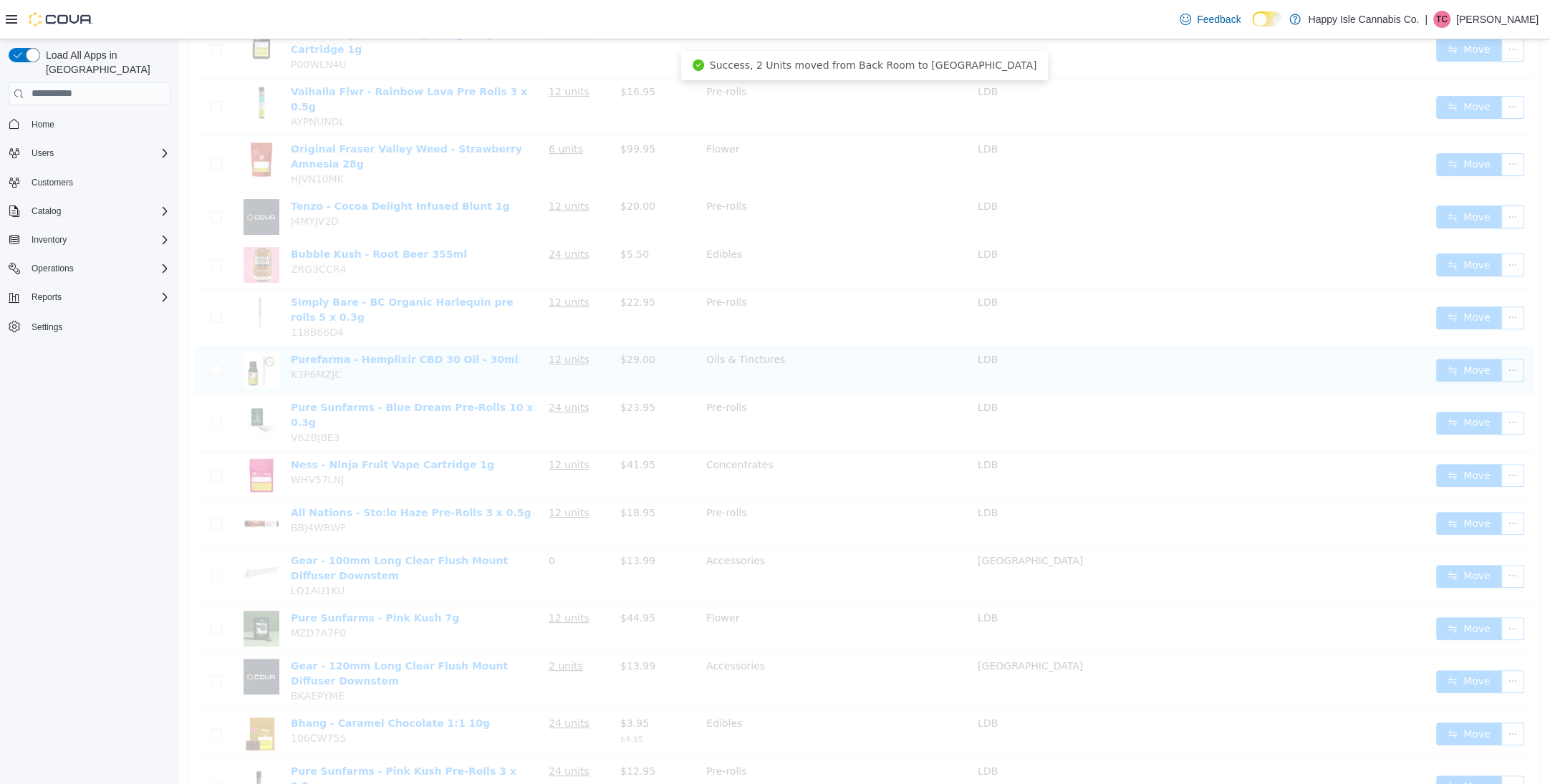
scroll to position [481, 0]
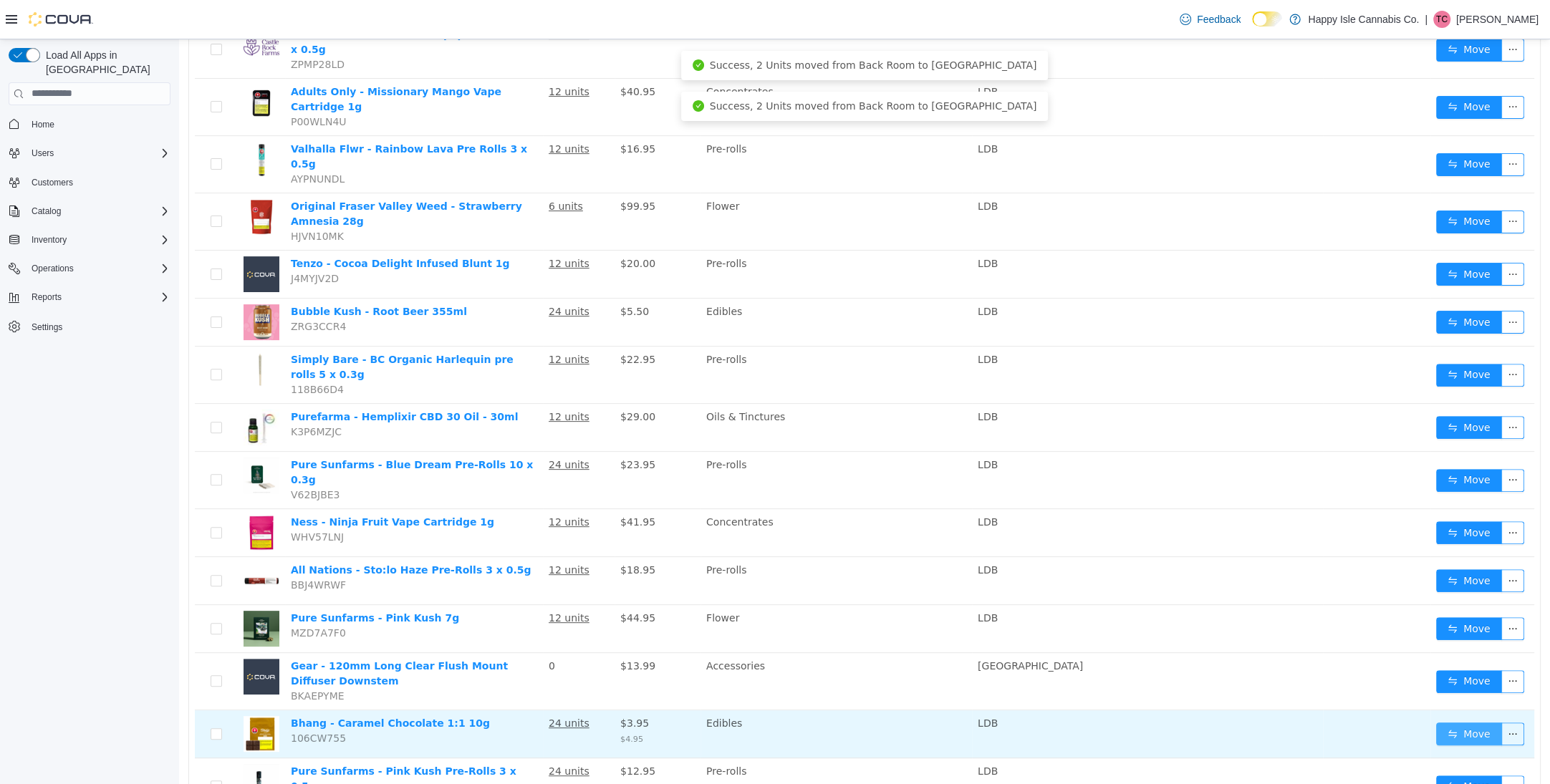
click at [1489, 721] on button "Move" at bounding box center [1469, 733] width 66 height 23
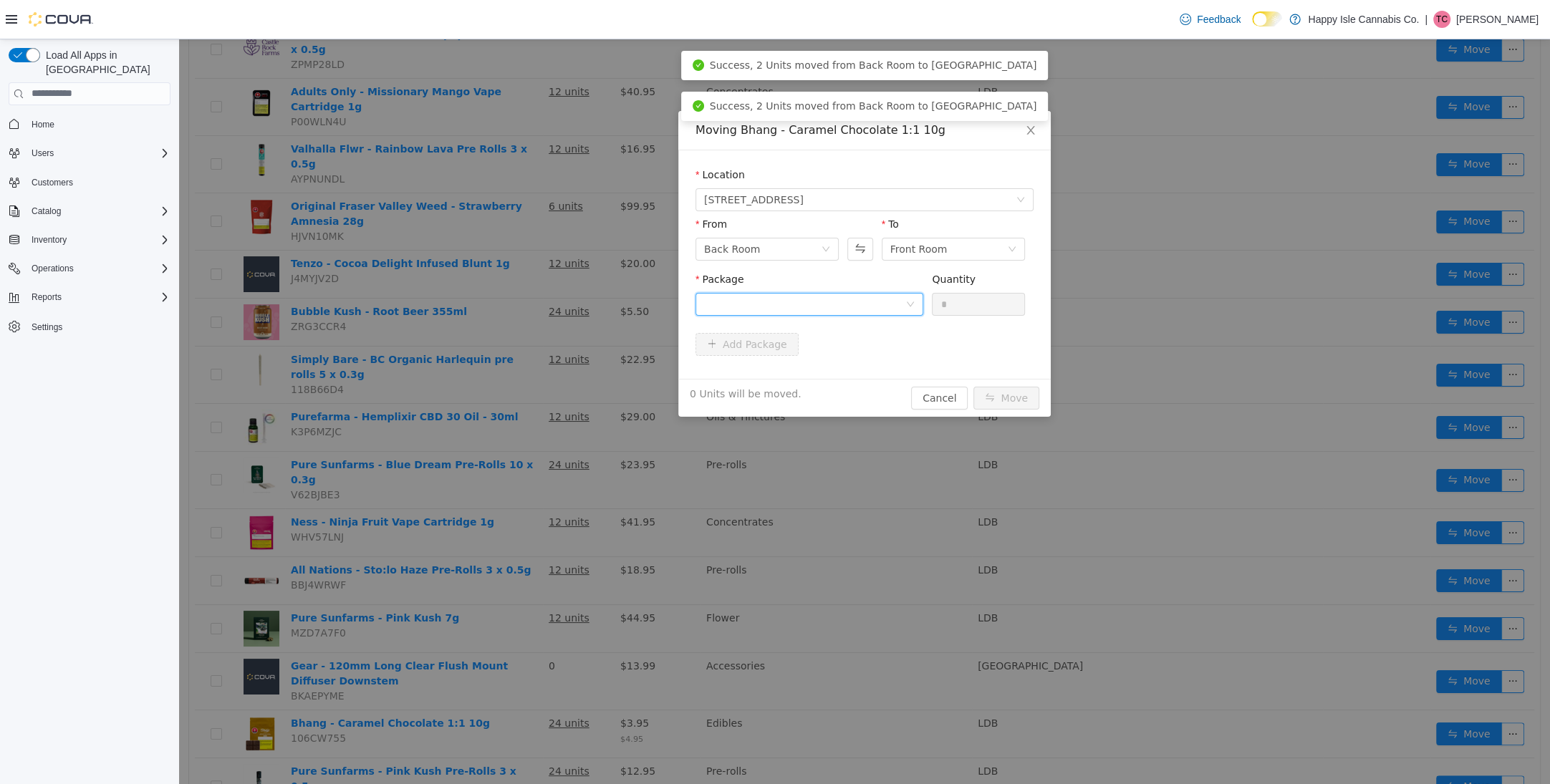
click at [832, 307] on div at bounding box center [805, 303] width 201 height 21
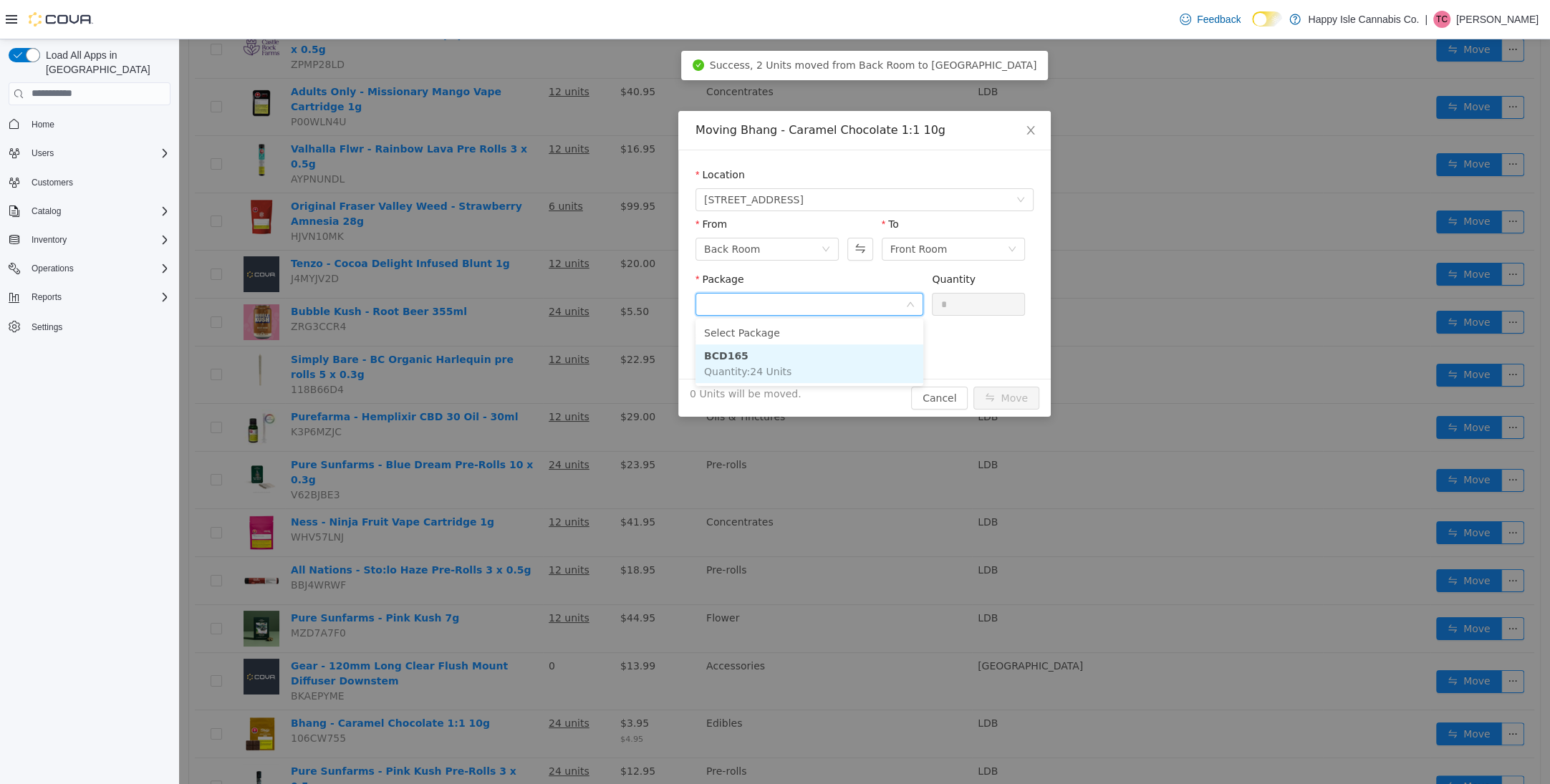
drag, startPoint x: 843, startPoint y: 366, endPoint x: 945, endPoint y: 335, distance: 106.6
click at [848, 364] on li "BCD165 Quantity : 24 Units" at bounding box center [809, 363] width 228 height 39
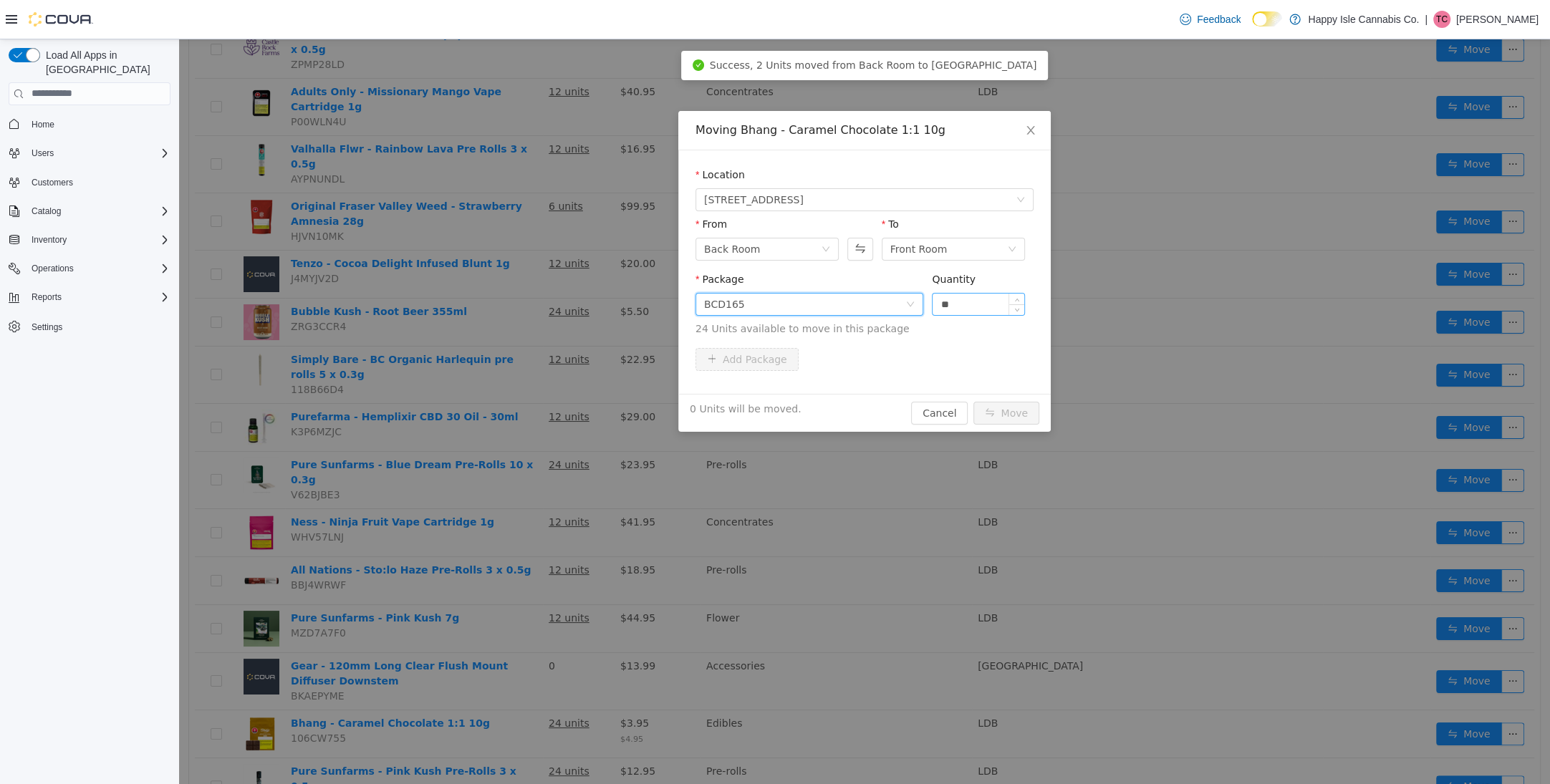
click at [960, 311] on input "**" at bounding box center [978, 303] width 92 height 21
type input "**"
click at [1009, 411] on button "Move" at bounding box center [1006, 412] width 66 height 23
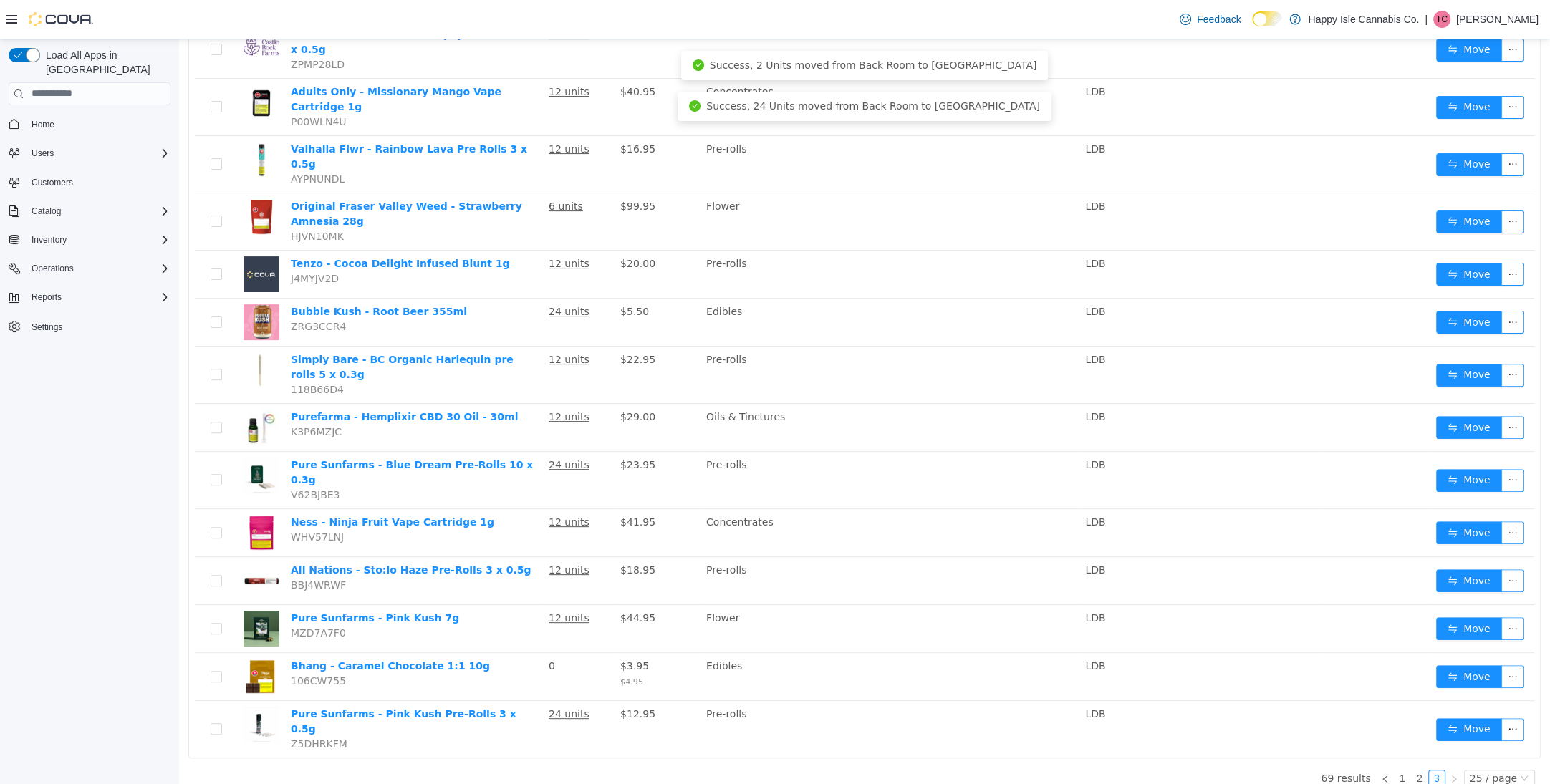
scroll to position [424, 0]
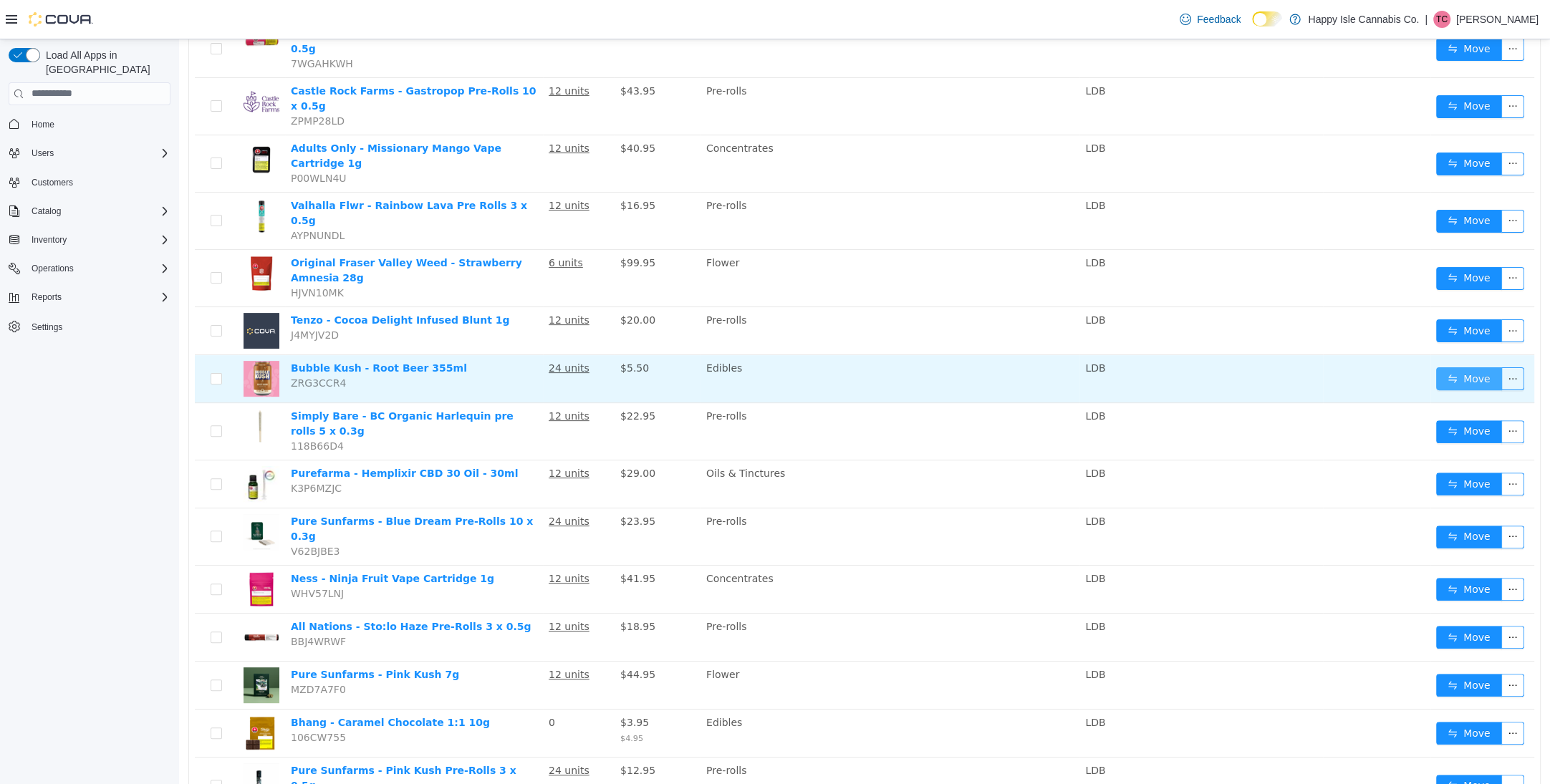
click at [1457, 367] on button "Move" at bounding box center [1469, 378] width 66 height 23
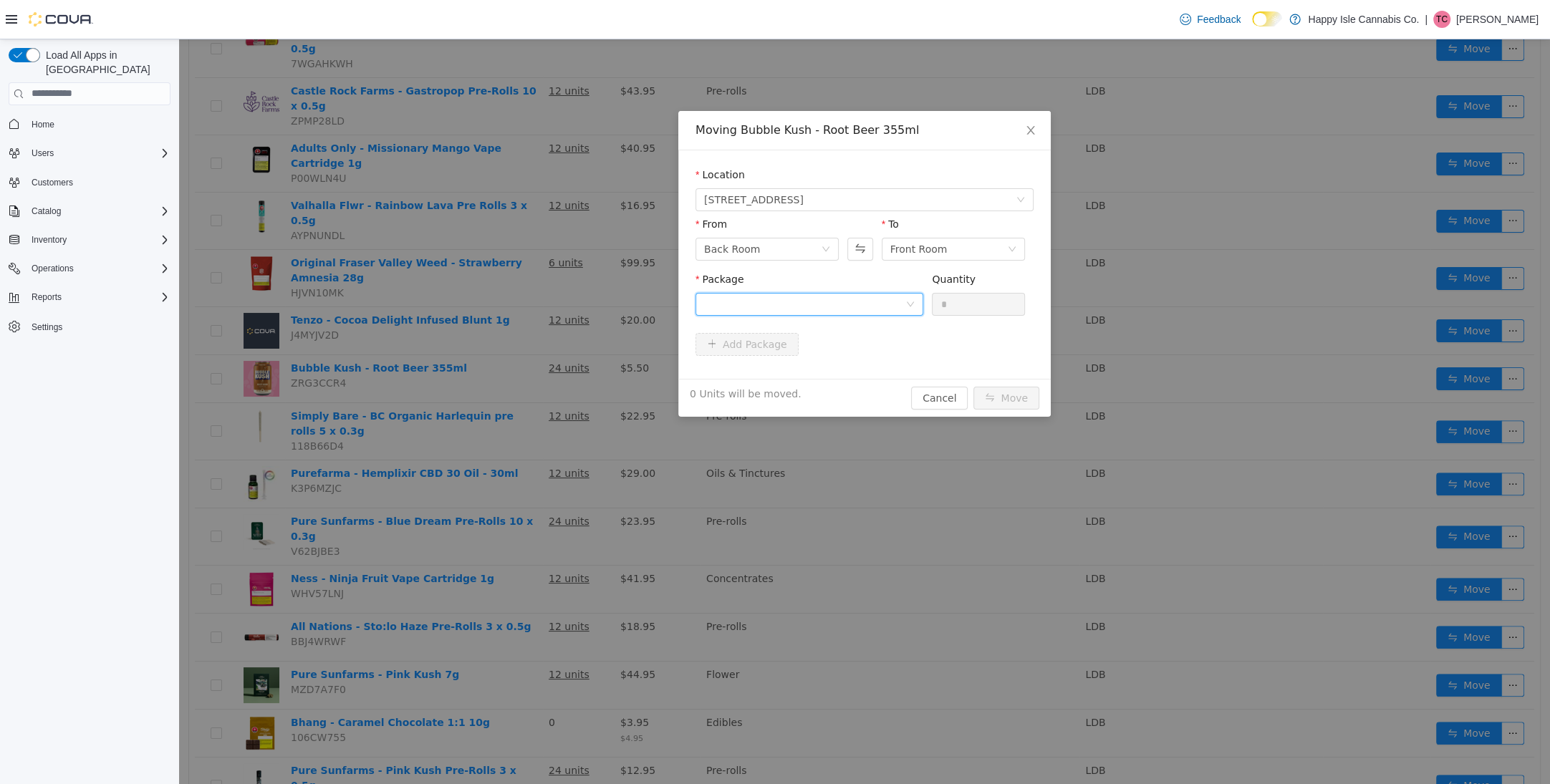
click at [827, 305] on div at bounding box center [805, 303] width 201 height 21
click at [833, 351] on li "SFG000452 Quantity : 24 Units" at bounding box center [809, 363] width 228 height 39
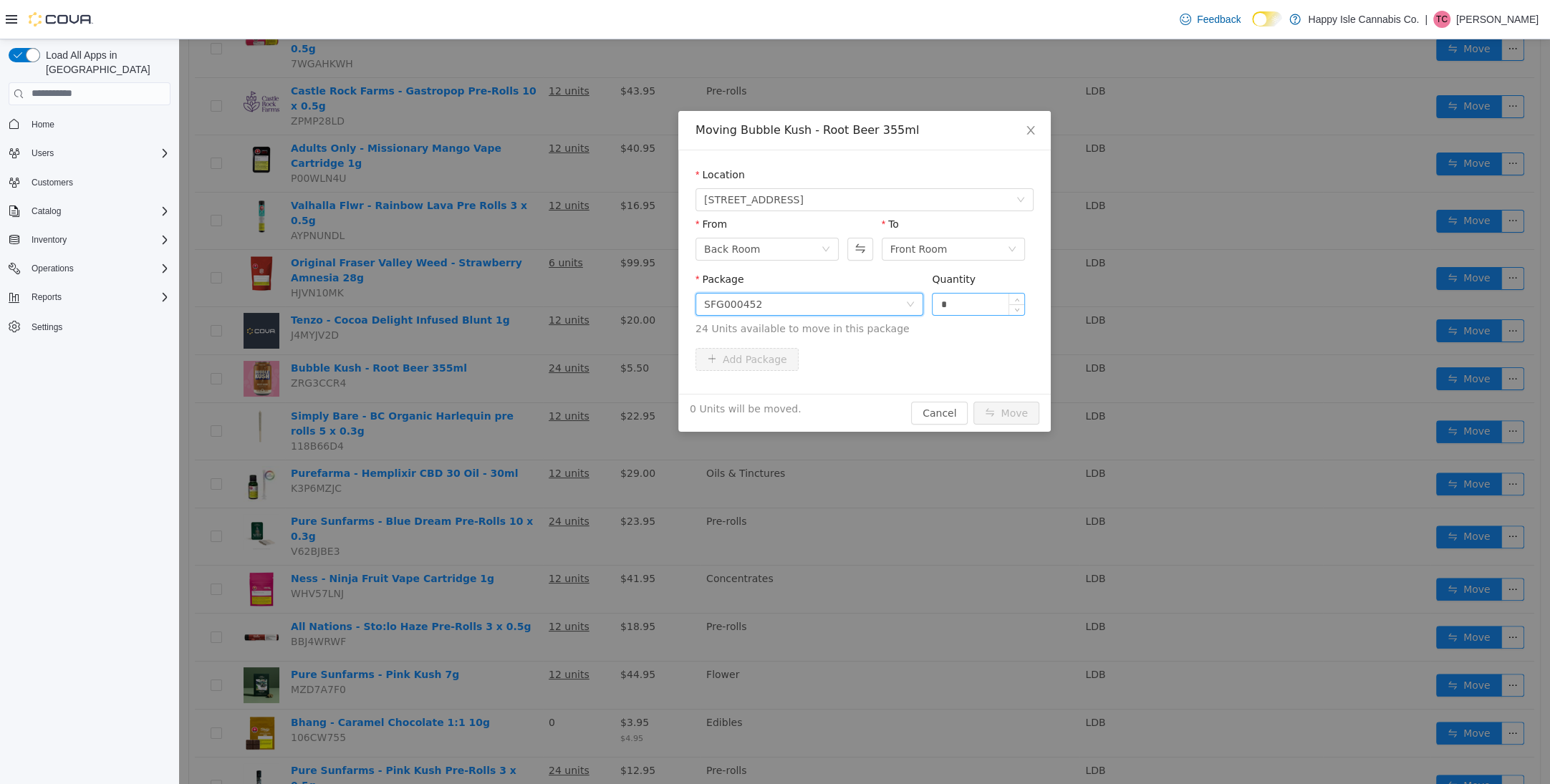
drag, startPoint x: 966, startPoint y: 302, endPoint x: 978, endPoint y: 312, distance: 15.6
click at [968, 303] on input "*" at bounding box center [978, 303] width 92 height 21
type input "**"
click at [996, 404] on button "Move" at bounding box center [1006, 412] width 66 height 23
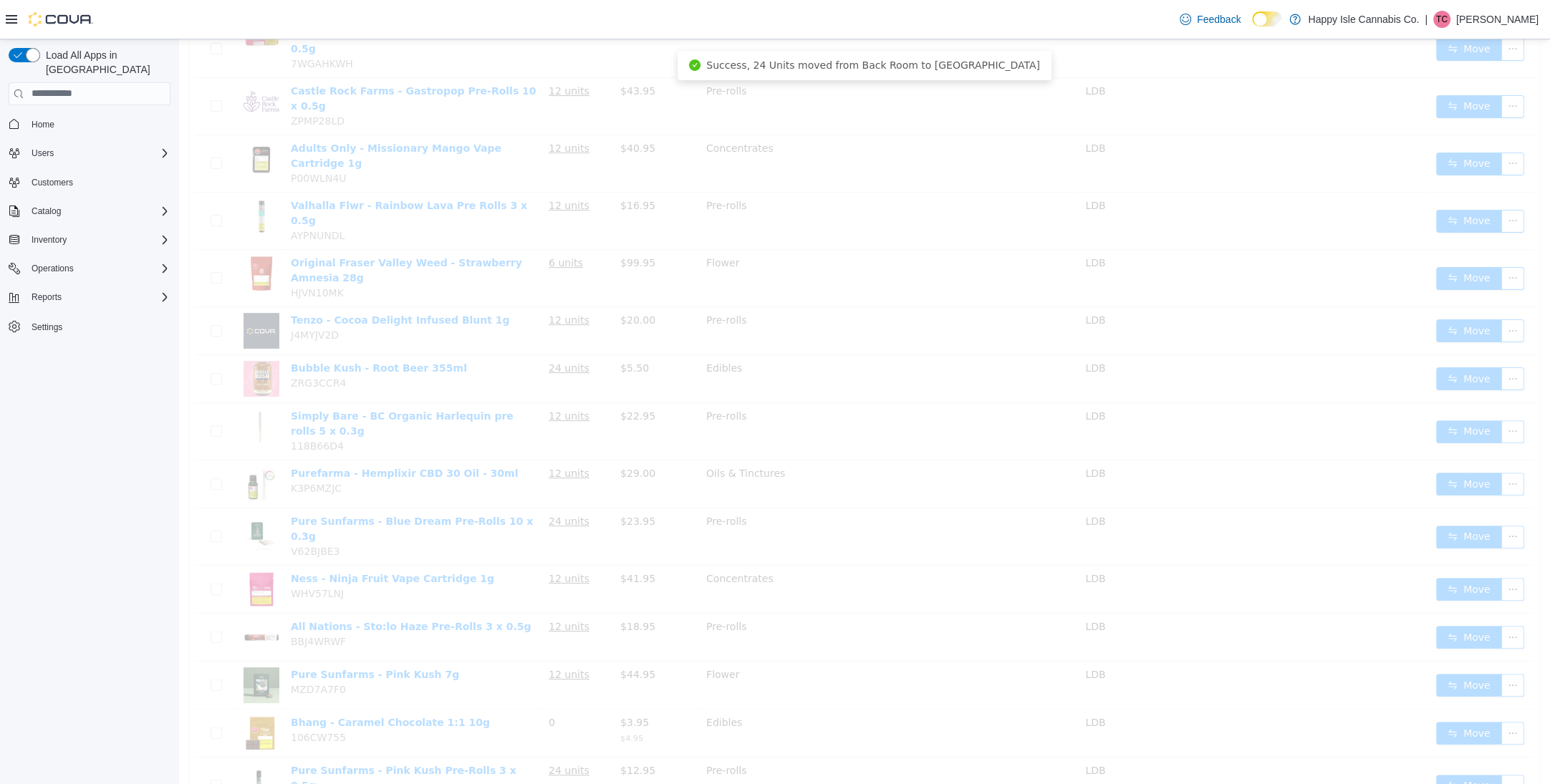
scroll to position [376, 0]
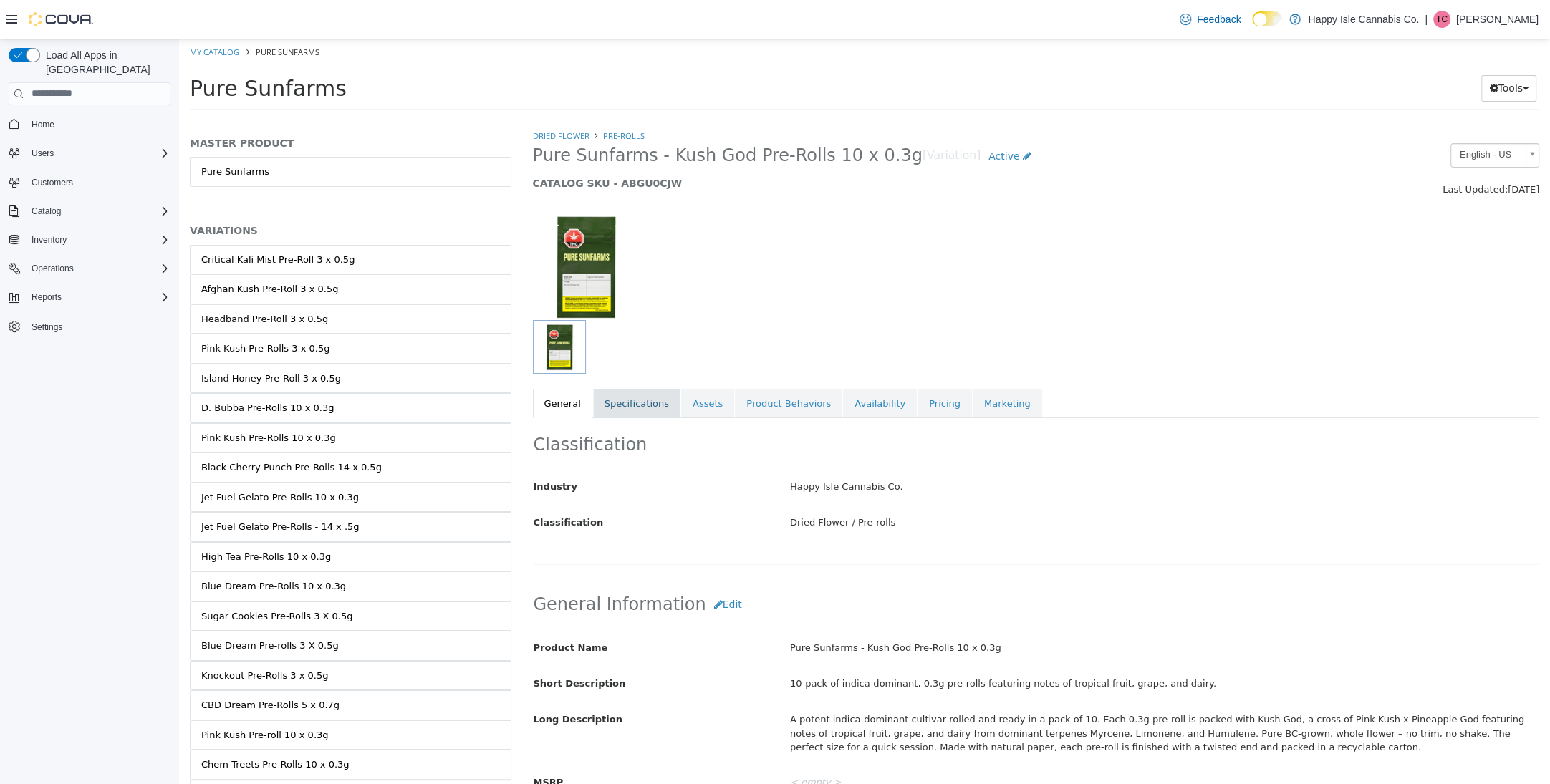
click at [652, 400] on link "Specifications" at bounding box center [637, 403] width 87 height 30
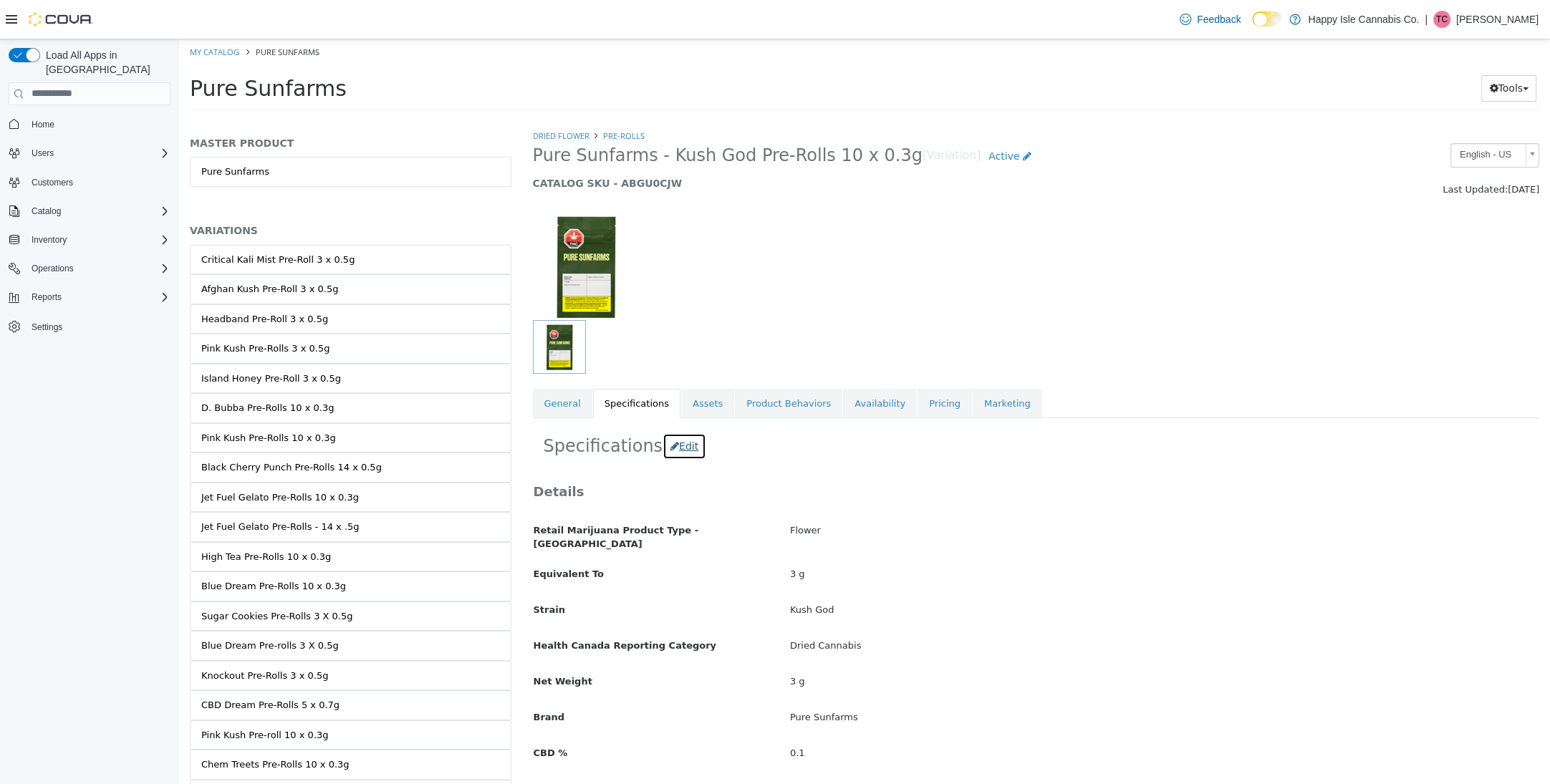
click at [679, 448] on button "Edit" at bounding box center [684, 446] width 44 height 26
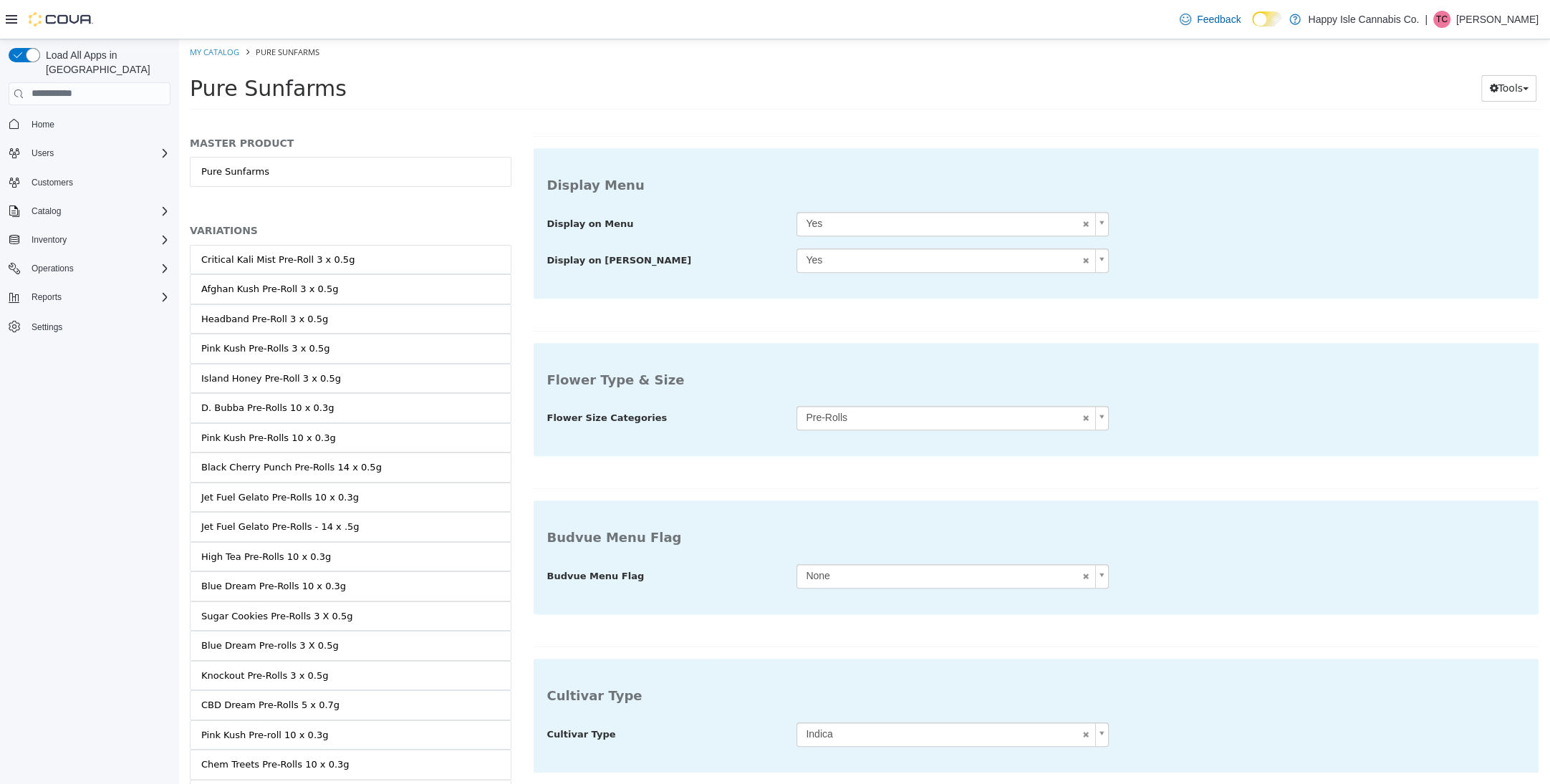
scroll to position [824, 0]
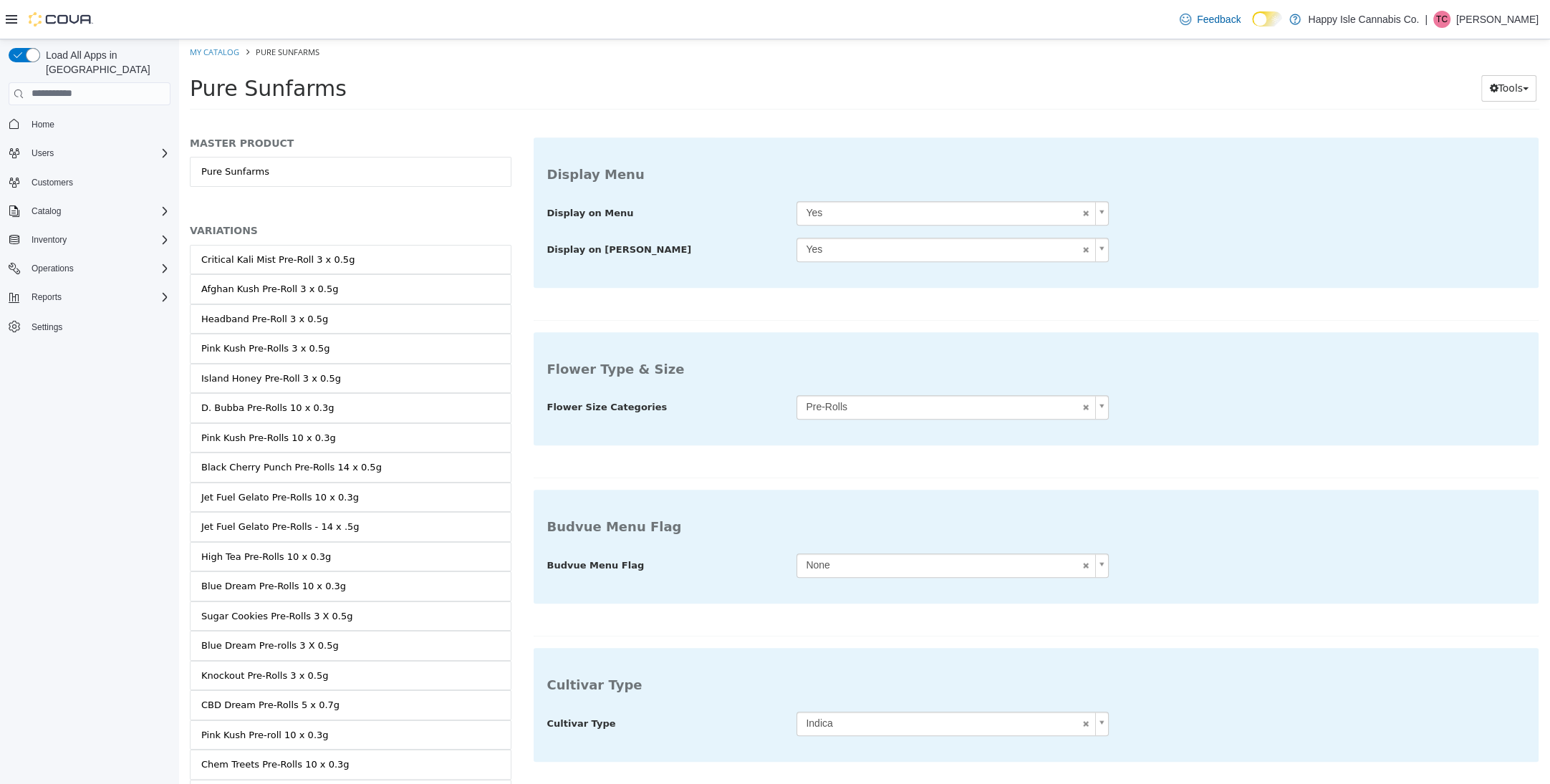
click at [820, 118] on body "Saving Bulk Changes... × My Catalog Pure Sunfarms Pure Sunfarms Tools Move Vari…" at bounding box center [865, 78] width 1371 height 79
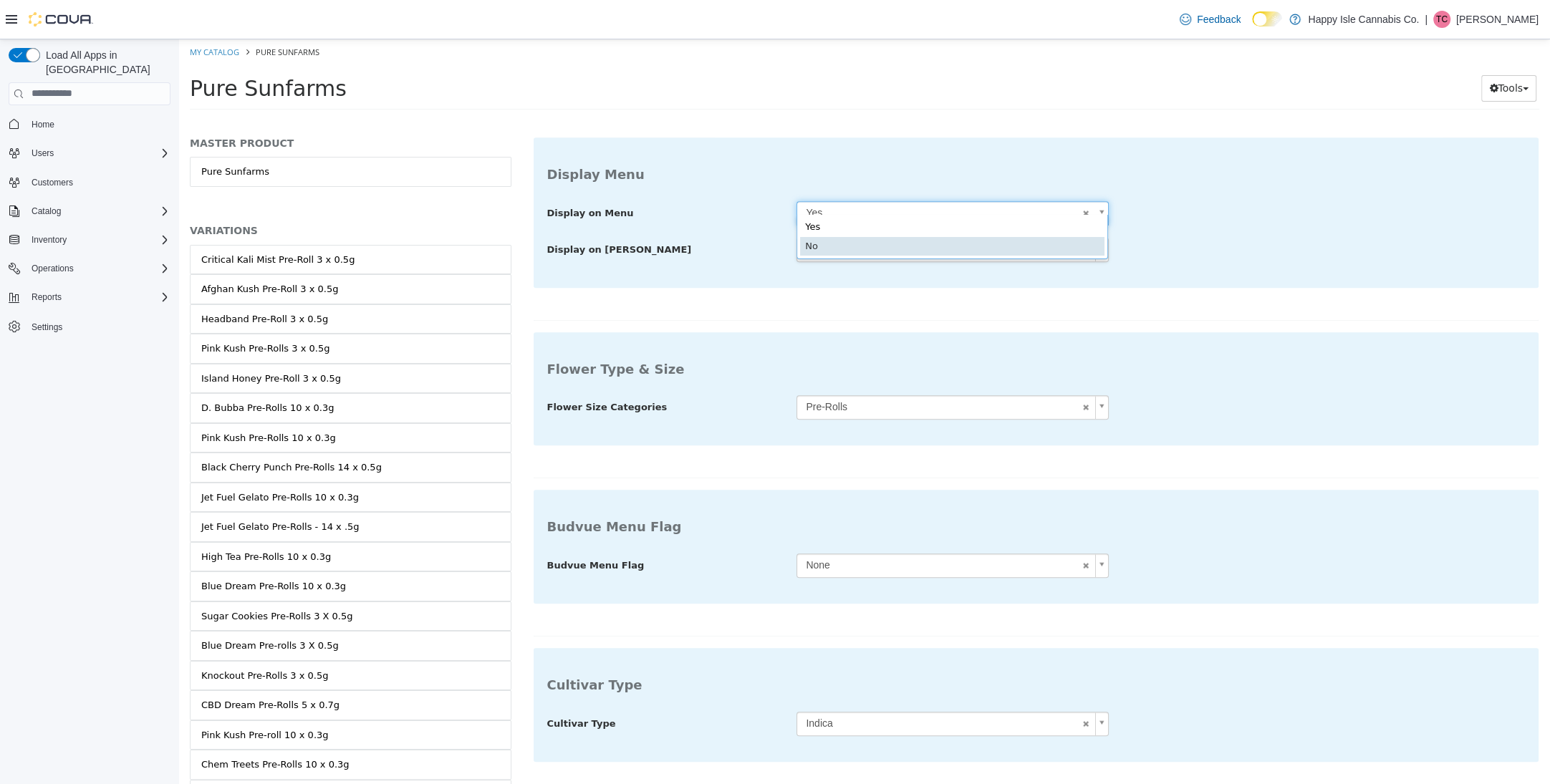
type input "**"
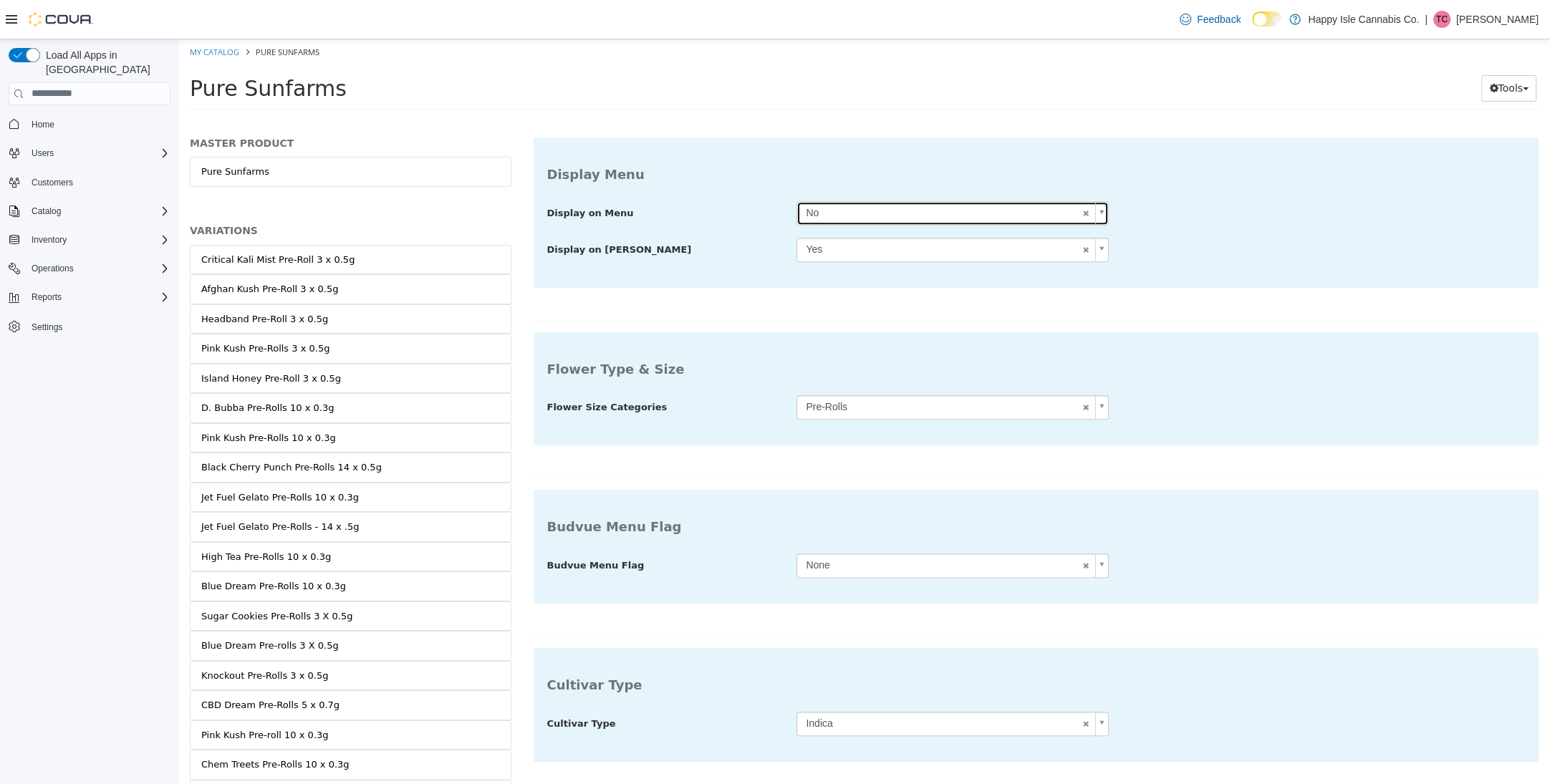
scroll to position [860, 0]
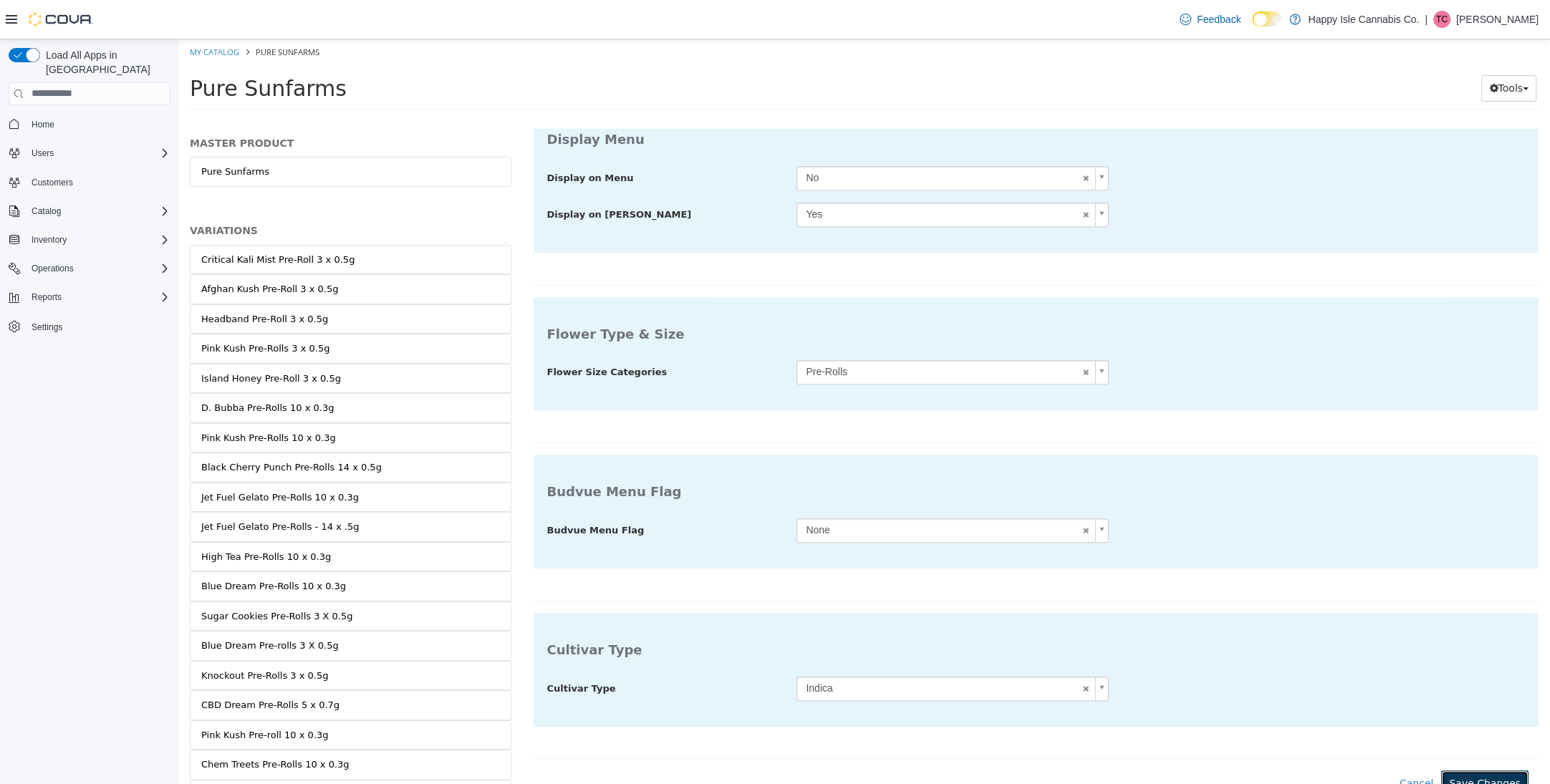
click at [1493, 770] on button "Save Changes" at bounding box center [1485, 783] width 87 height 26
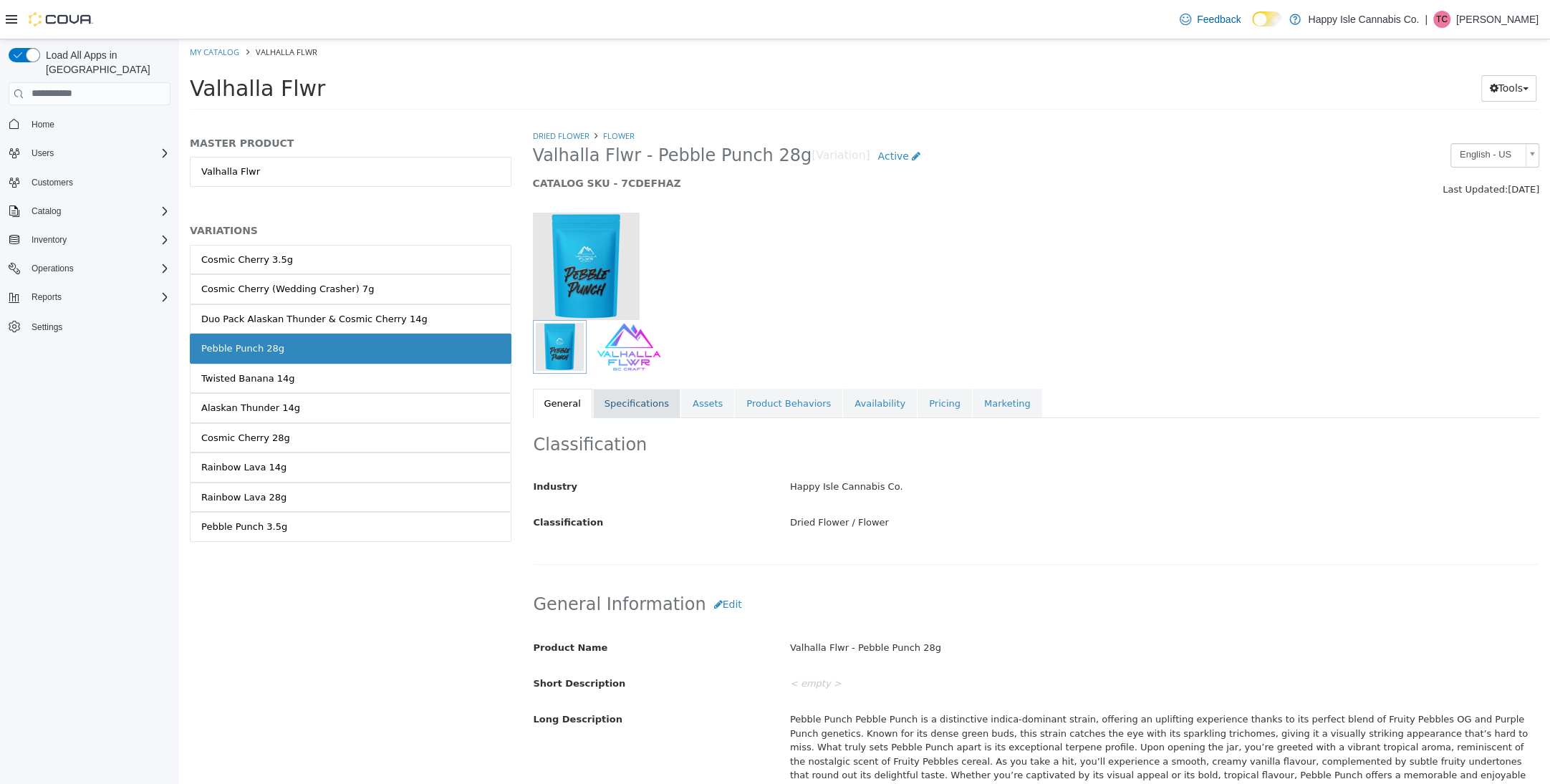
click at [653, 402] on link "Specifications" at bounding box center [637, 403] width 87 height 30
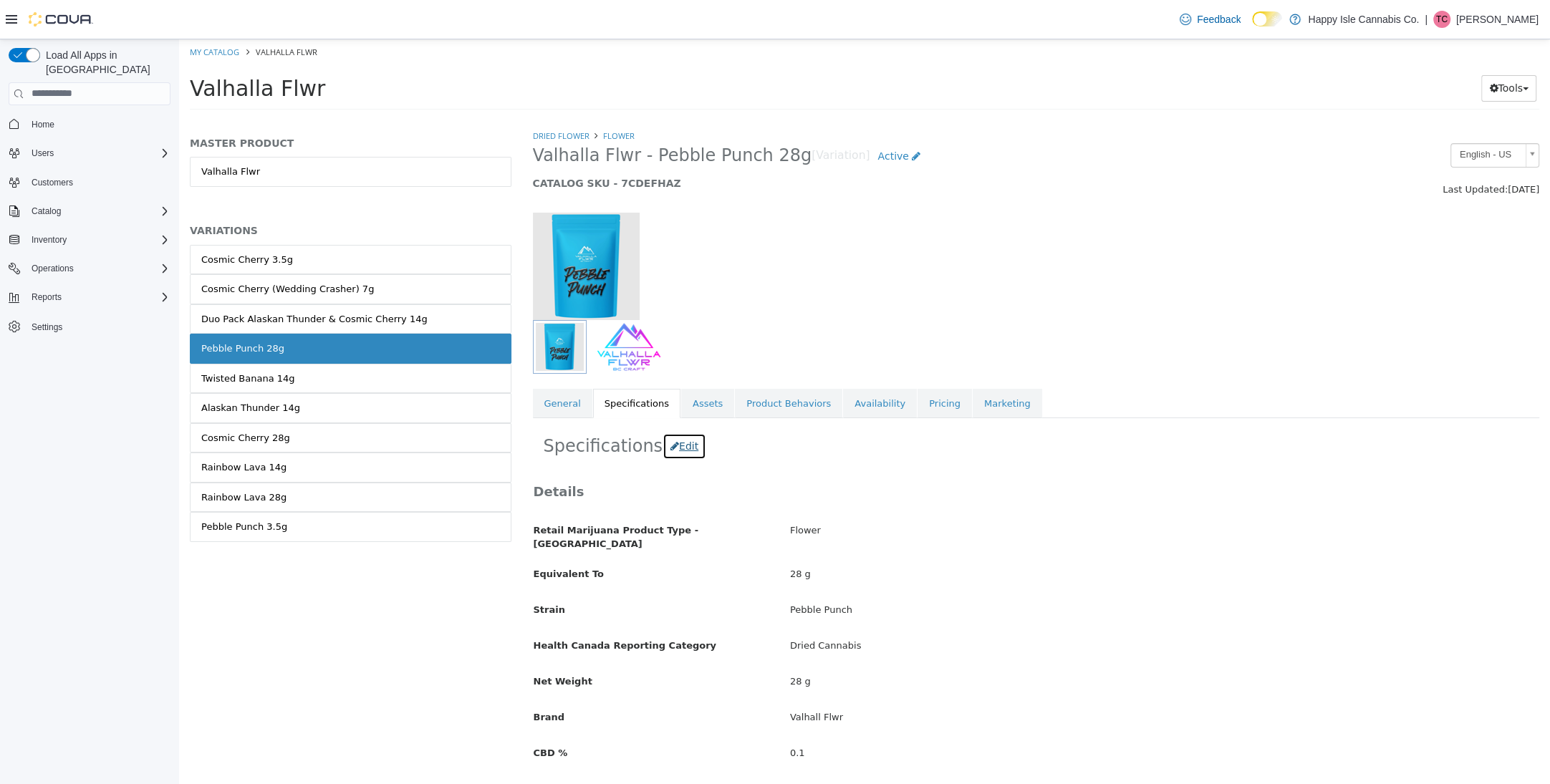
click at [675, 448] on button "Edit" at bounding box center [684, 446] width 44 height 26
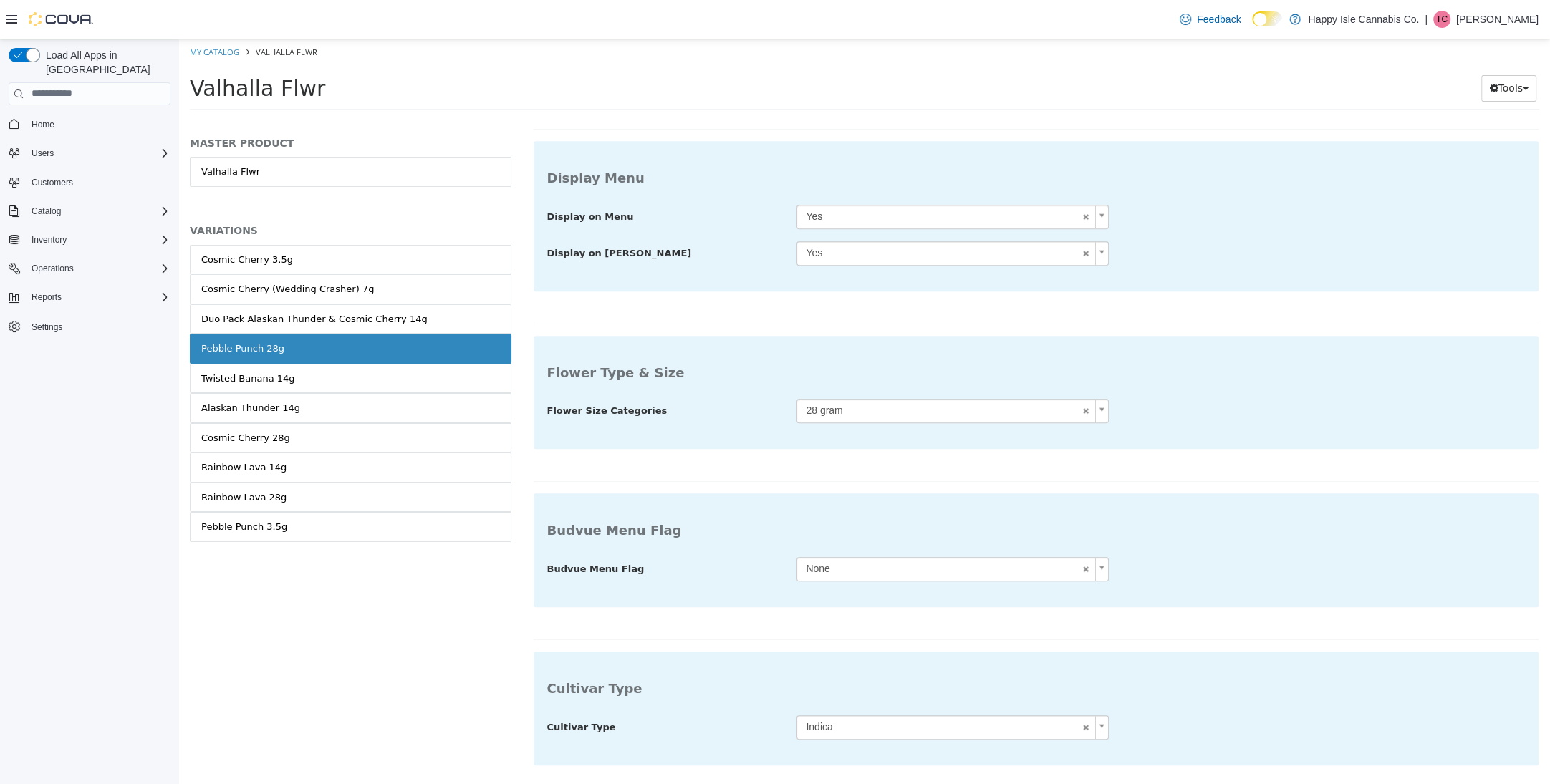
scroll to position [860, 0]
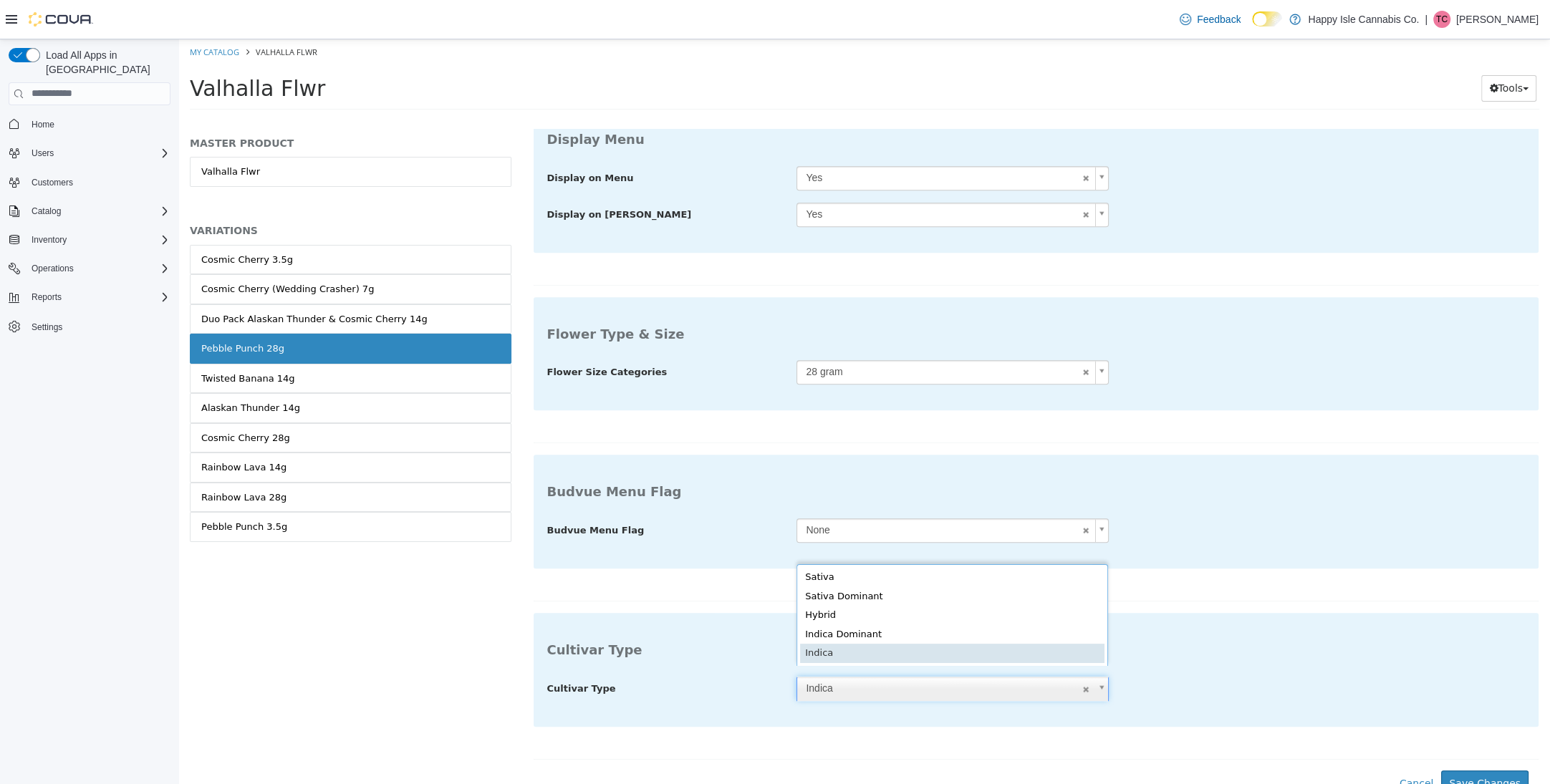
drag, startPoint x: 871, startPoint y: 679, endPoint x: 885, endPoint y: 666, distance: 19.1
click at [871, 118] on body "**********" at bounding box center [865, 78] width 1371 height 79
type input "**********"
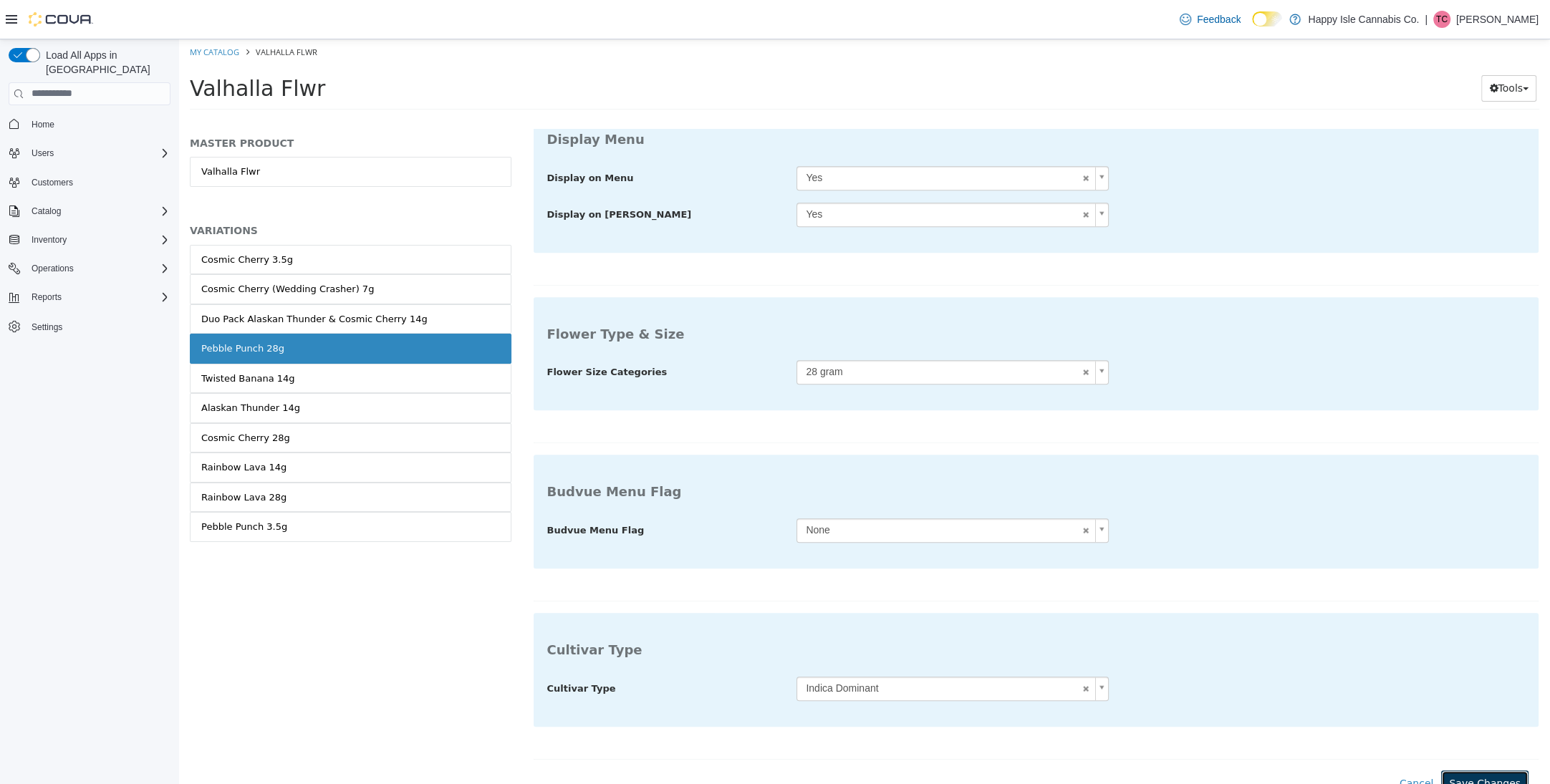
click at [1491, 773] on button "Save Changes" at bounding box center [1485, 783] width 87 height 26
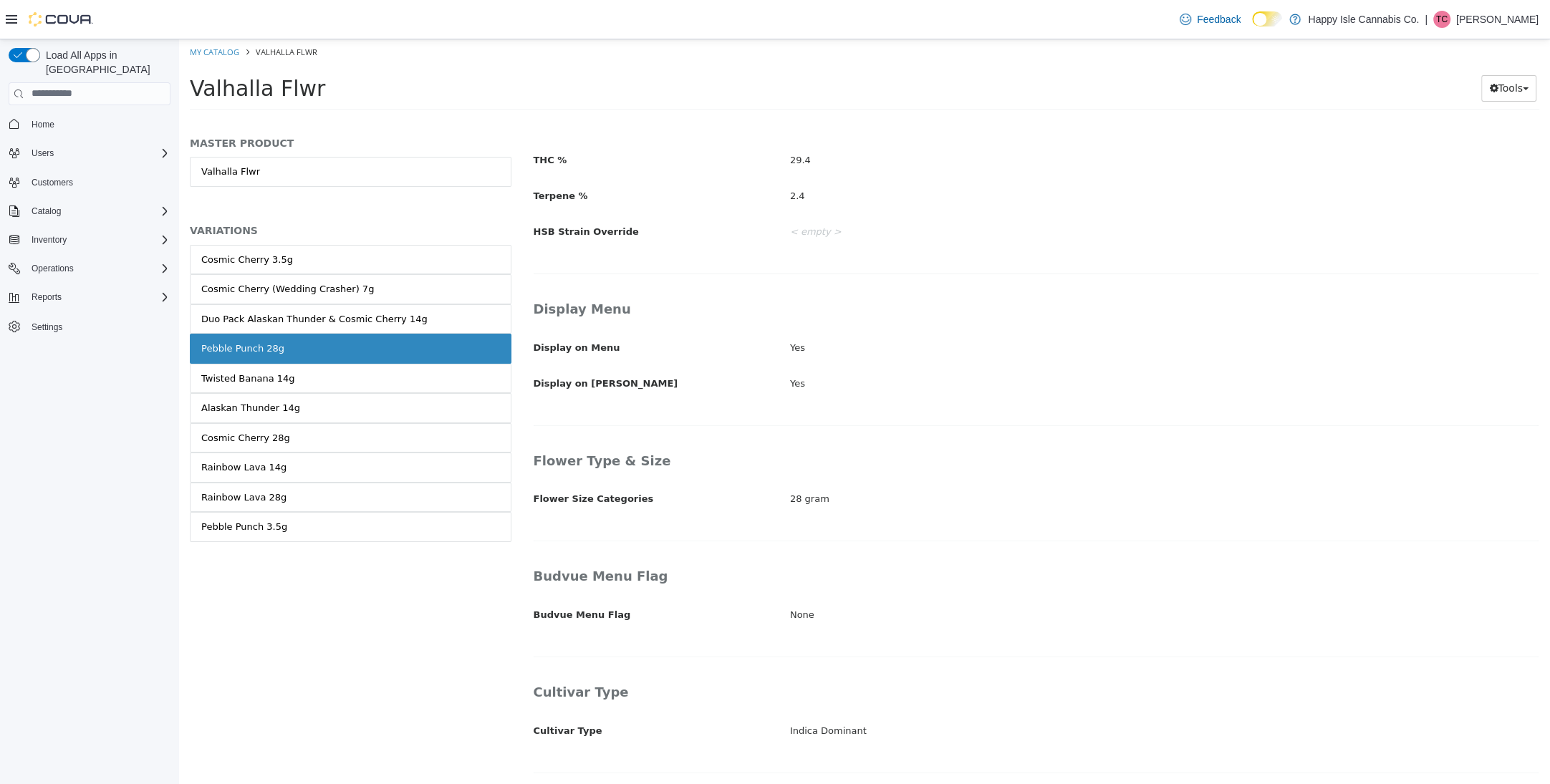
scroll to position [617, 0]
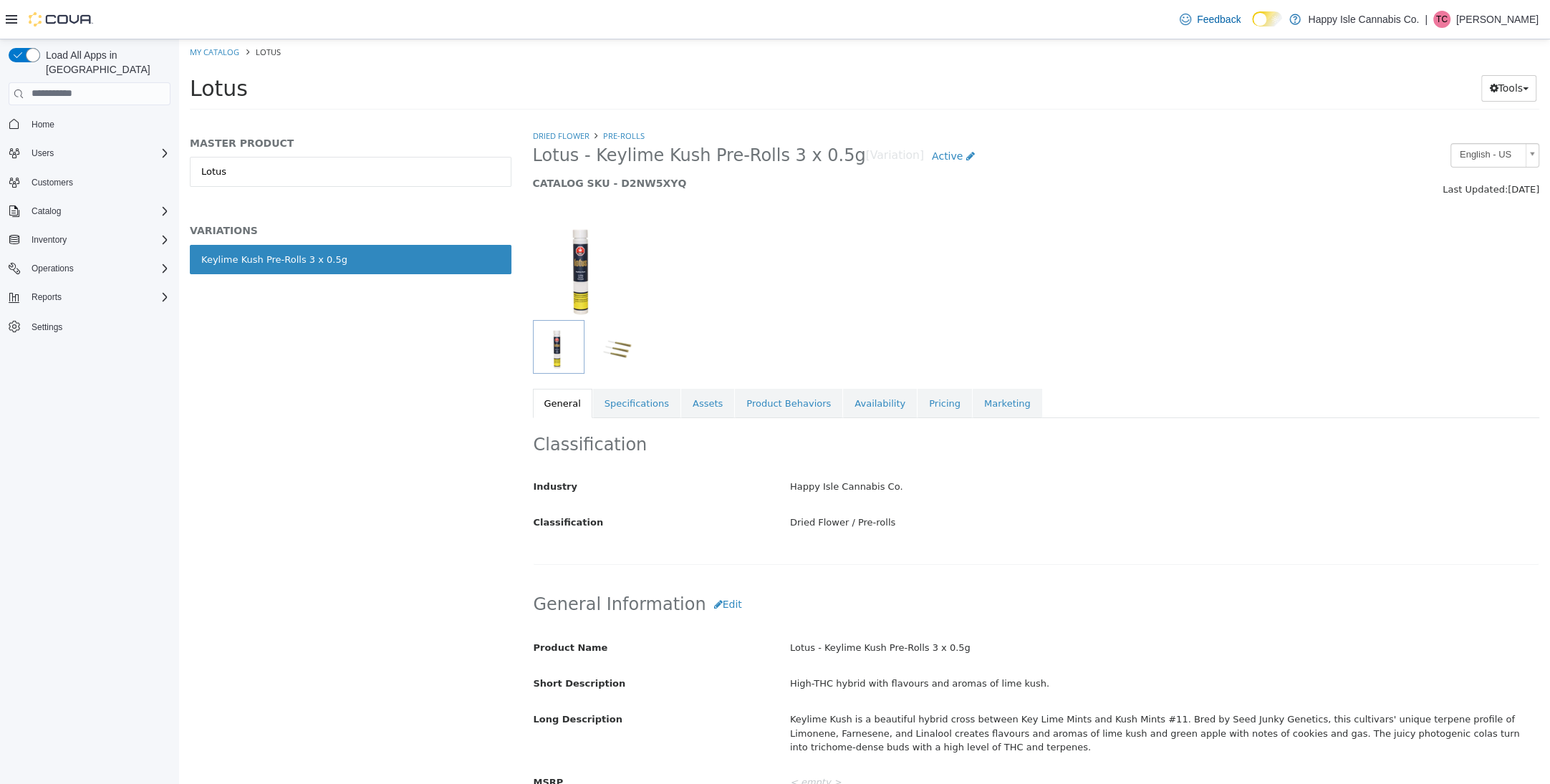
drag, startPoint x: 602, startPoint y: 397, endPoint x: 627, endPoint y: 421, distance: 34.7
click at [604, 397] on link "Specifications" at bounding box center [637, 403] width 87 height 30
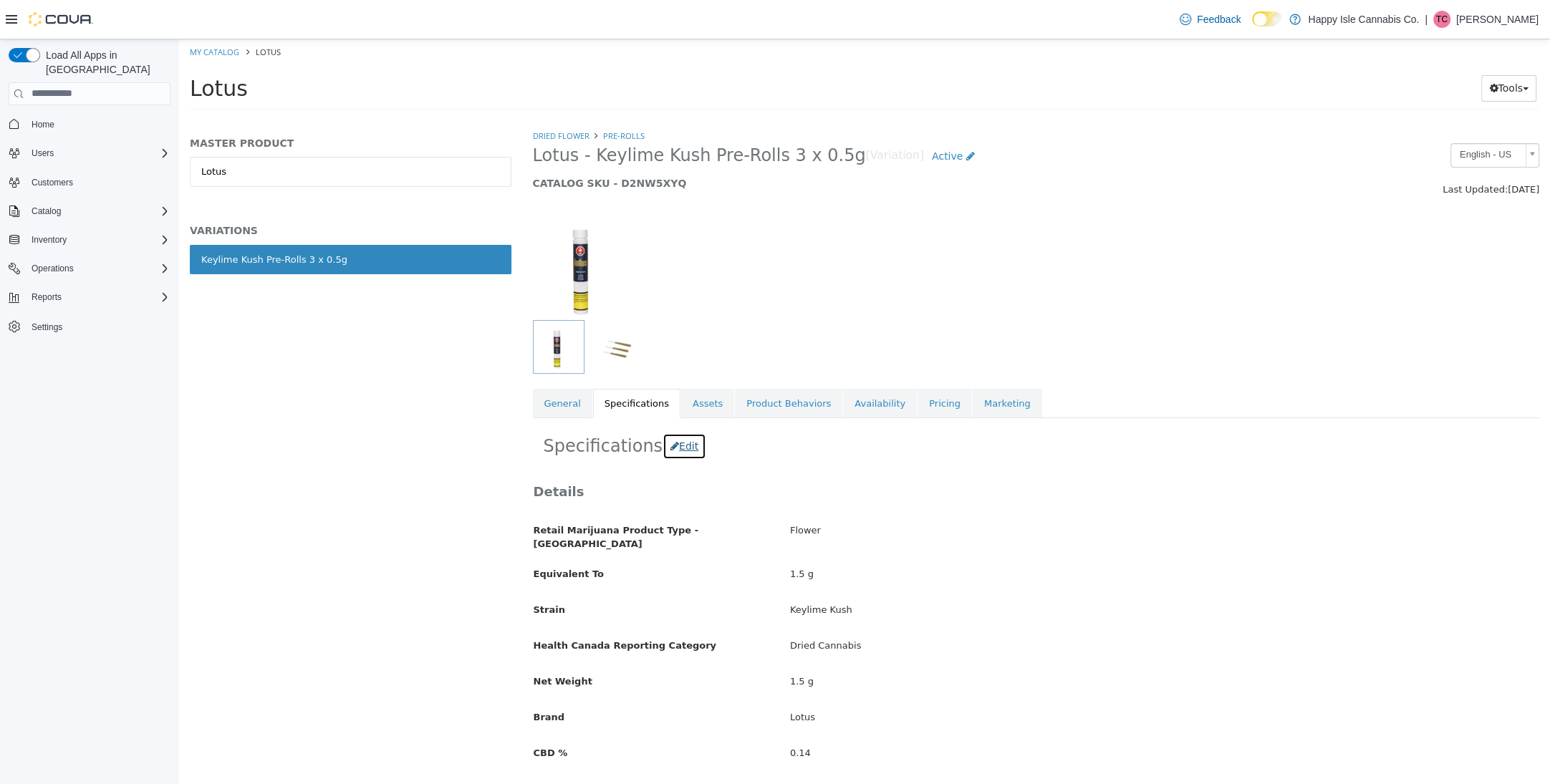
click at [672, 445] on button "Edit" at bounding box center [684, 446] width 44 height 26
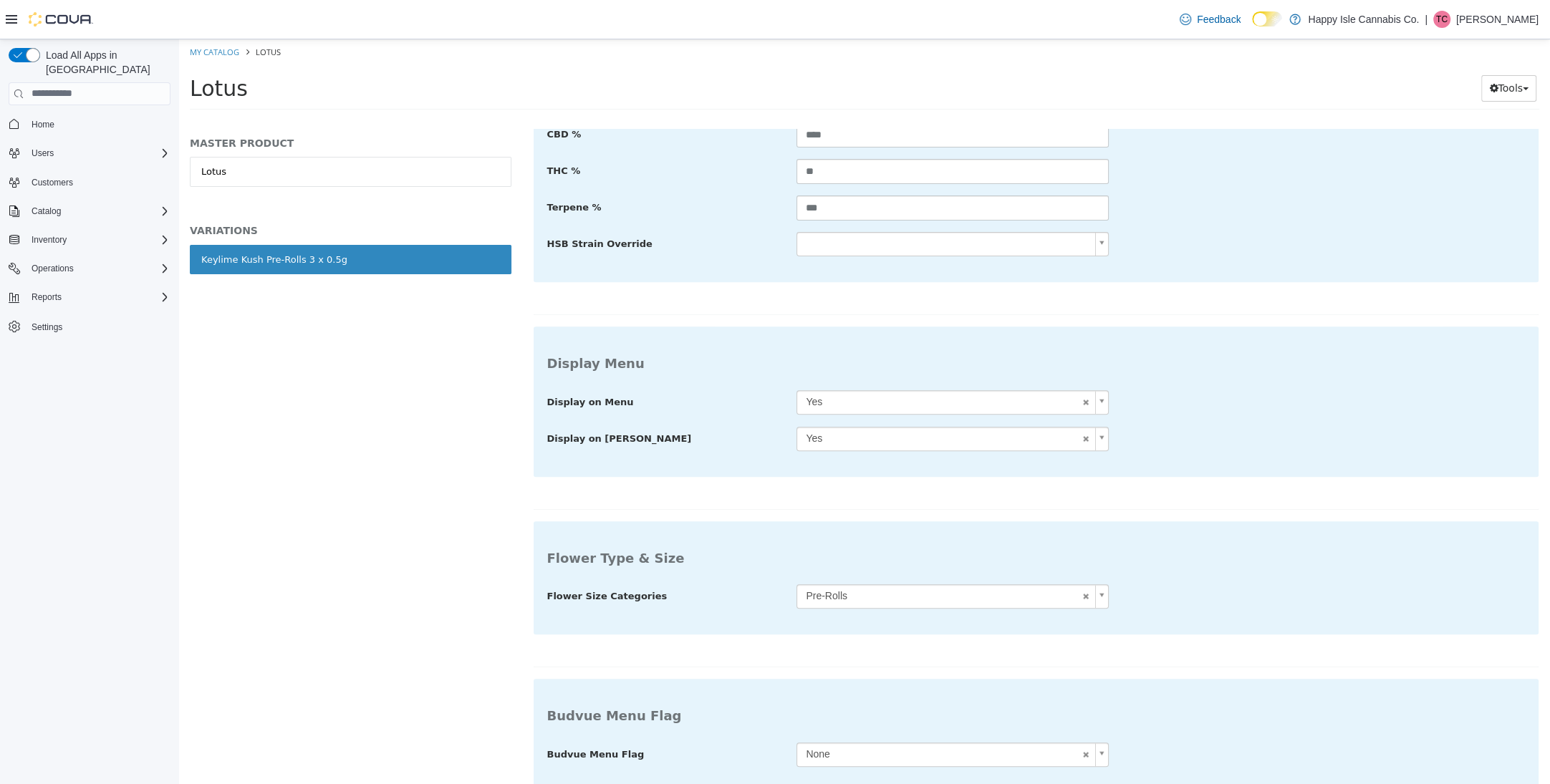
scroll to position [627, 0]
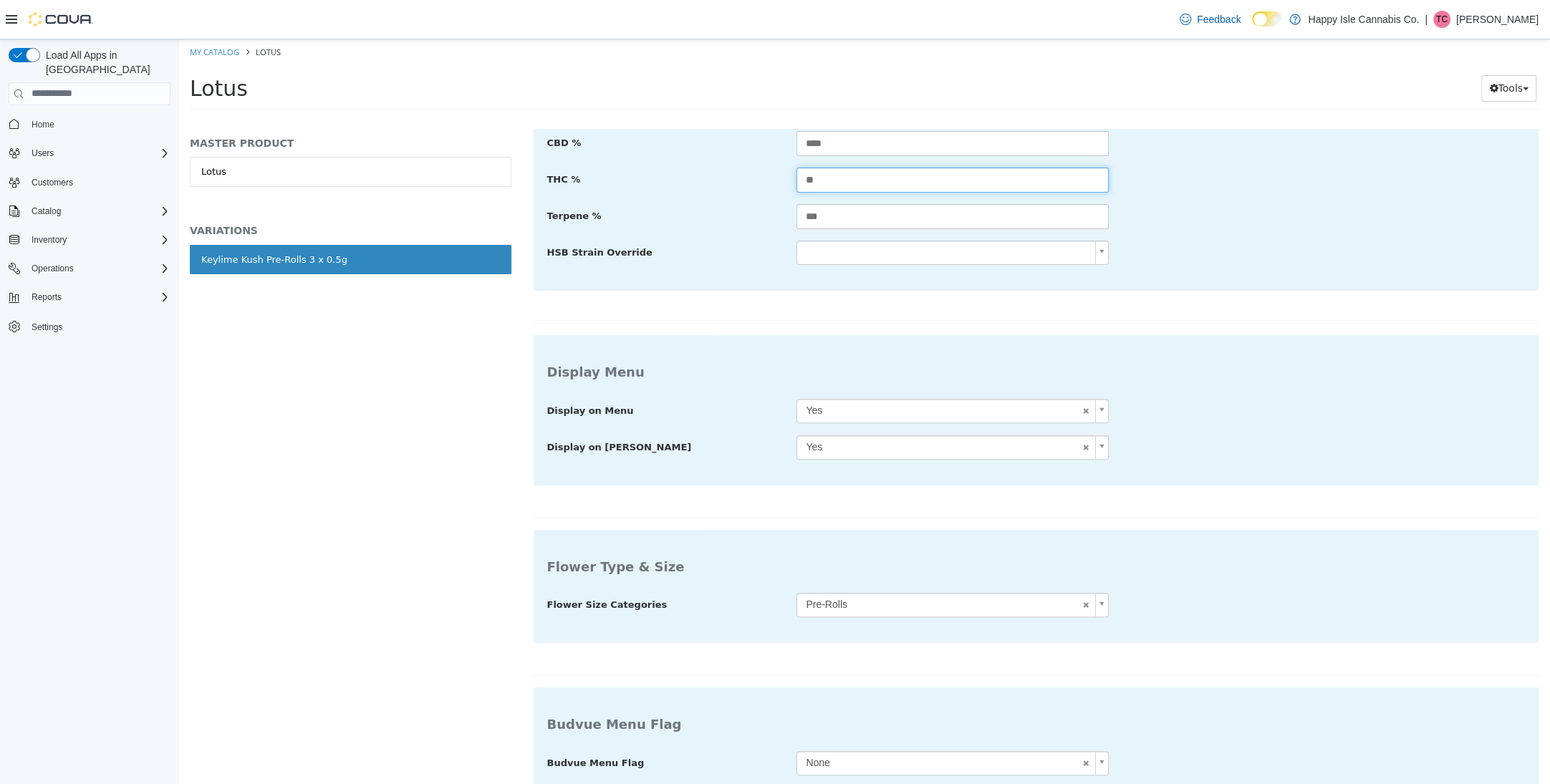
click at [888, 171] on input "**" at bounding box center [953, 179] width 312 height 25
type input "**"
drag, startPoint x: 855, startPoint y: 209, endPoint x: 705, endPoint y: 210, distance: 150.0
click at [705, 210] on div "Terpene % ***" at bounding box center [1036, 216] width 1000 height 26
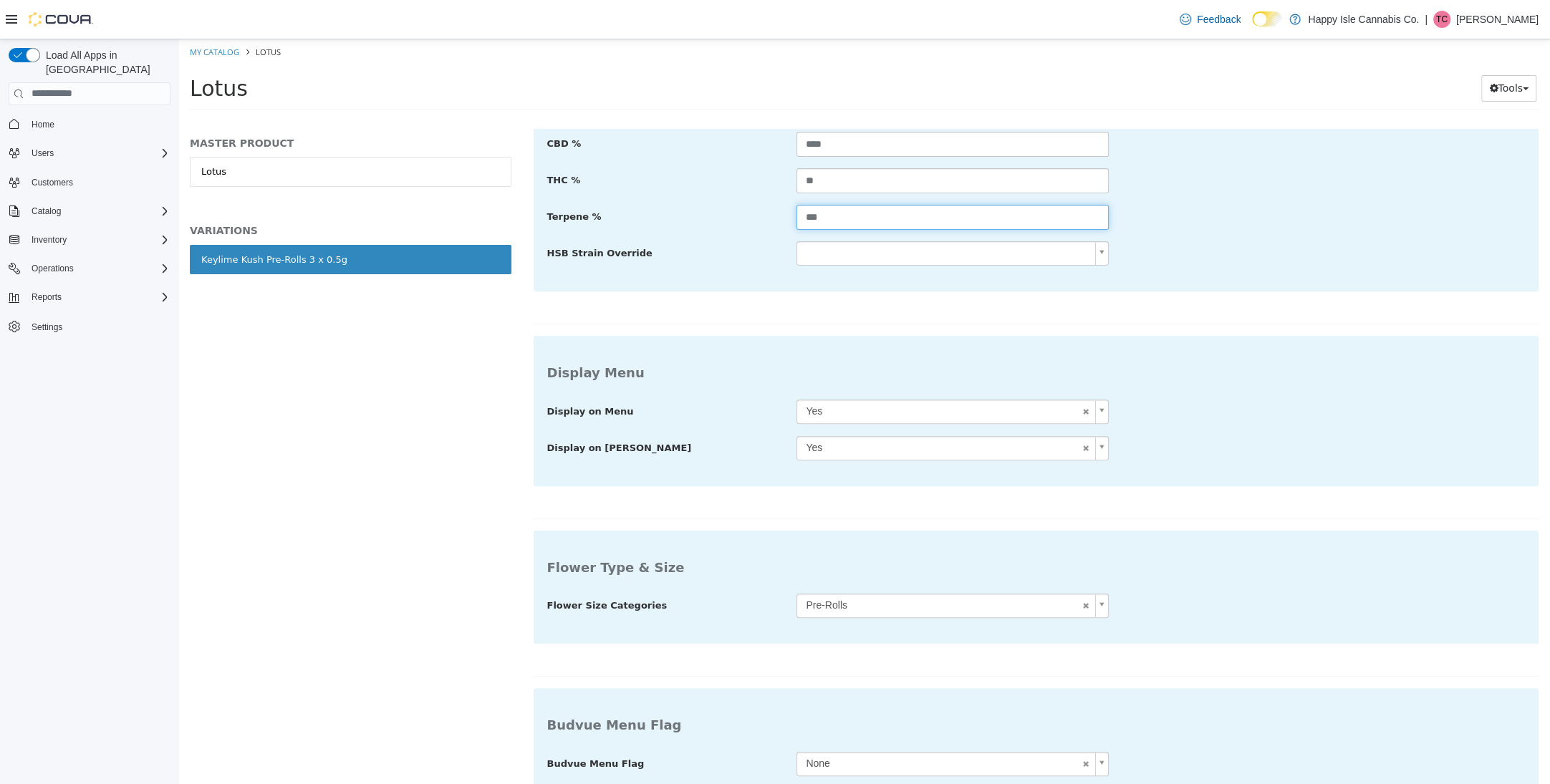
type input "***"
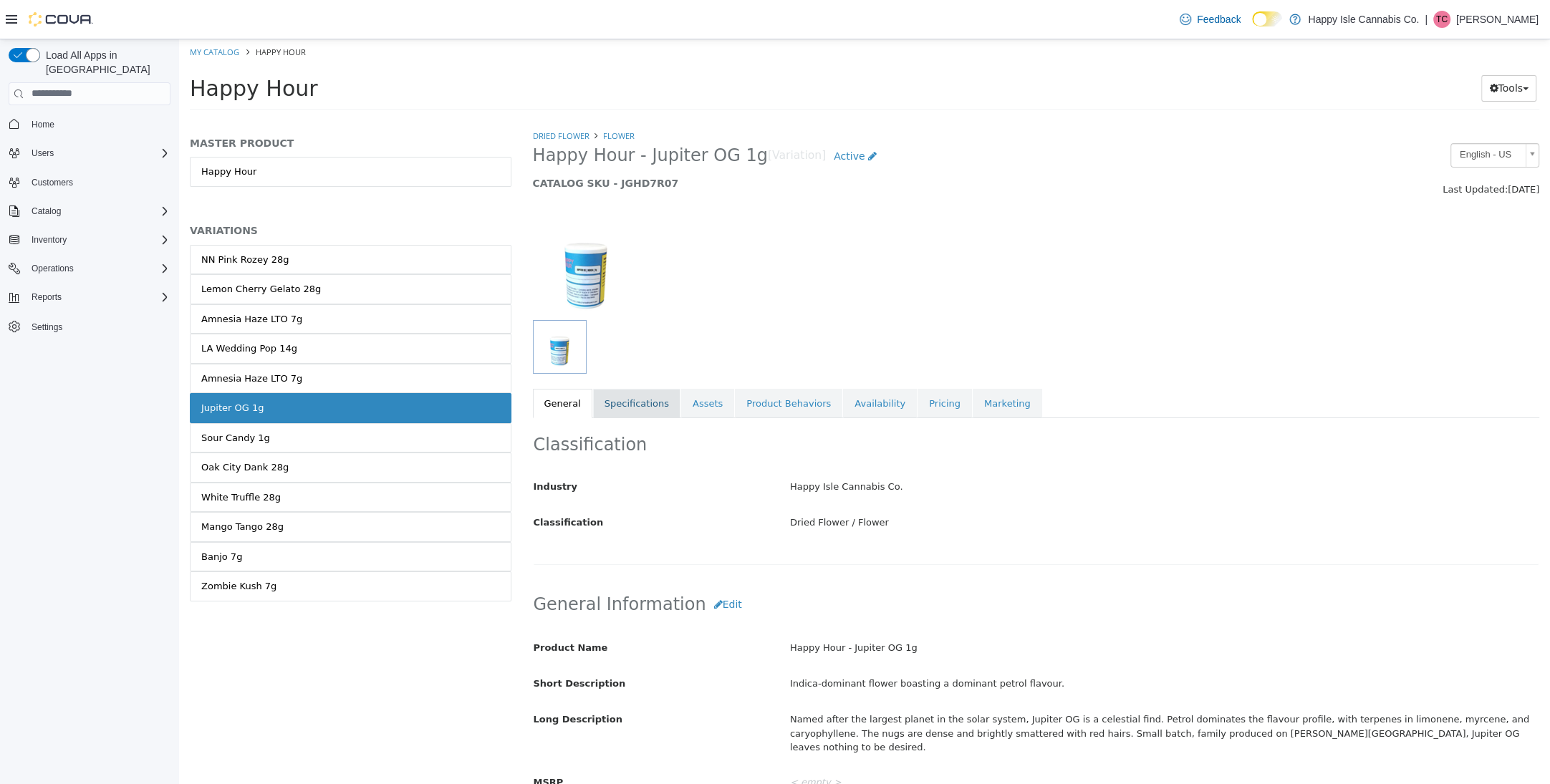
click at [629, 405] on link "Specifications" at bounding box center [637, 403] width 87 height 30
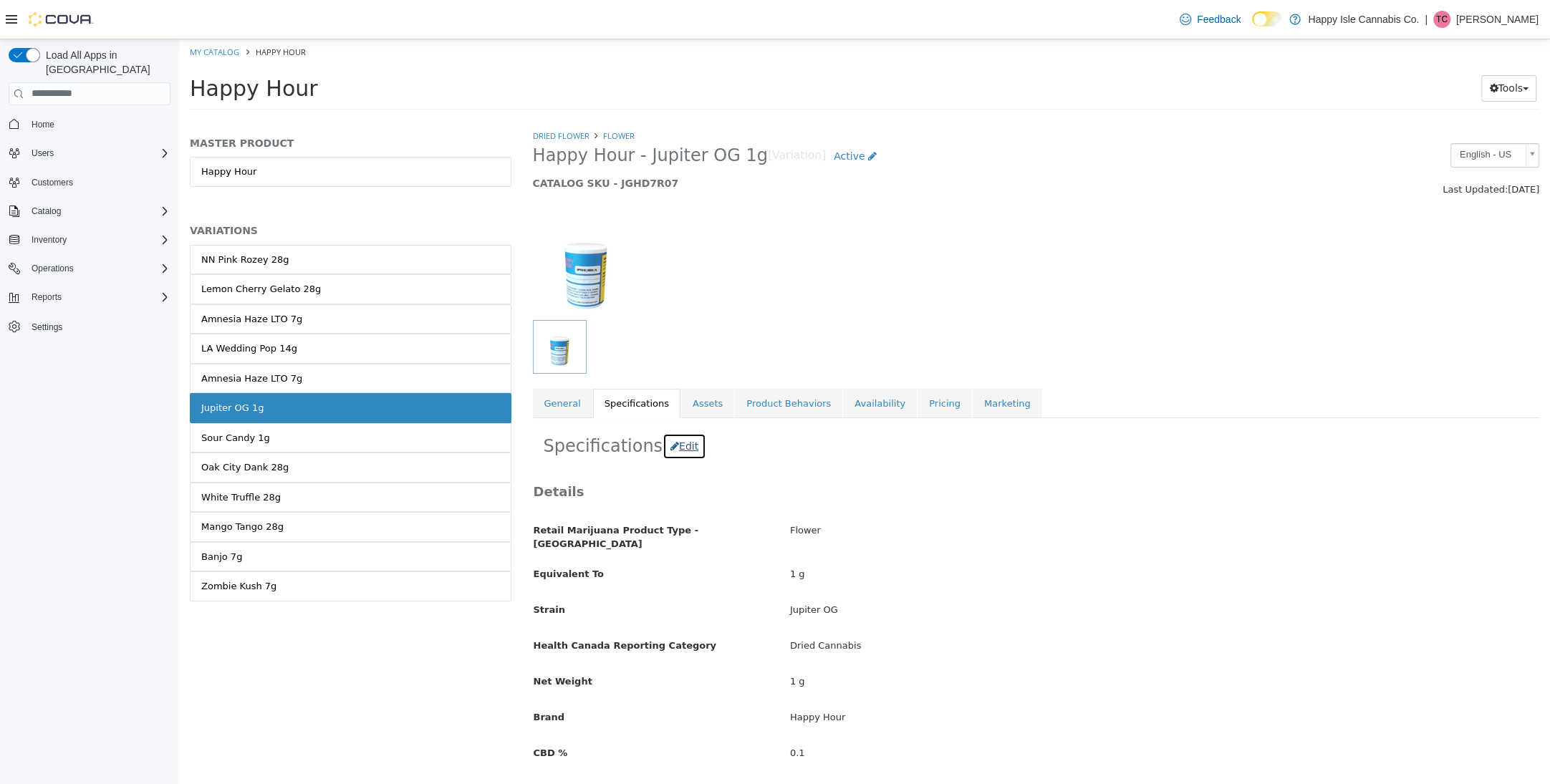
drag, startPoint x: 658, startPoint y: 448, endPoint x: 723, endPoint y: 480, distance: 72.4
click at [671, 448] on icon "button" at bounding box center [675, 445] width 8 height 10
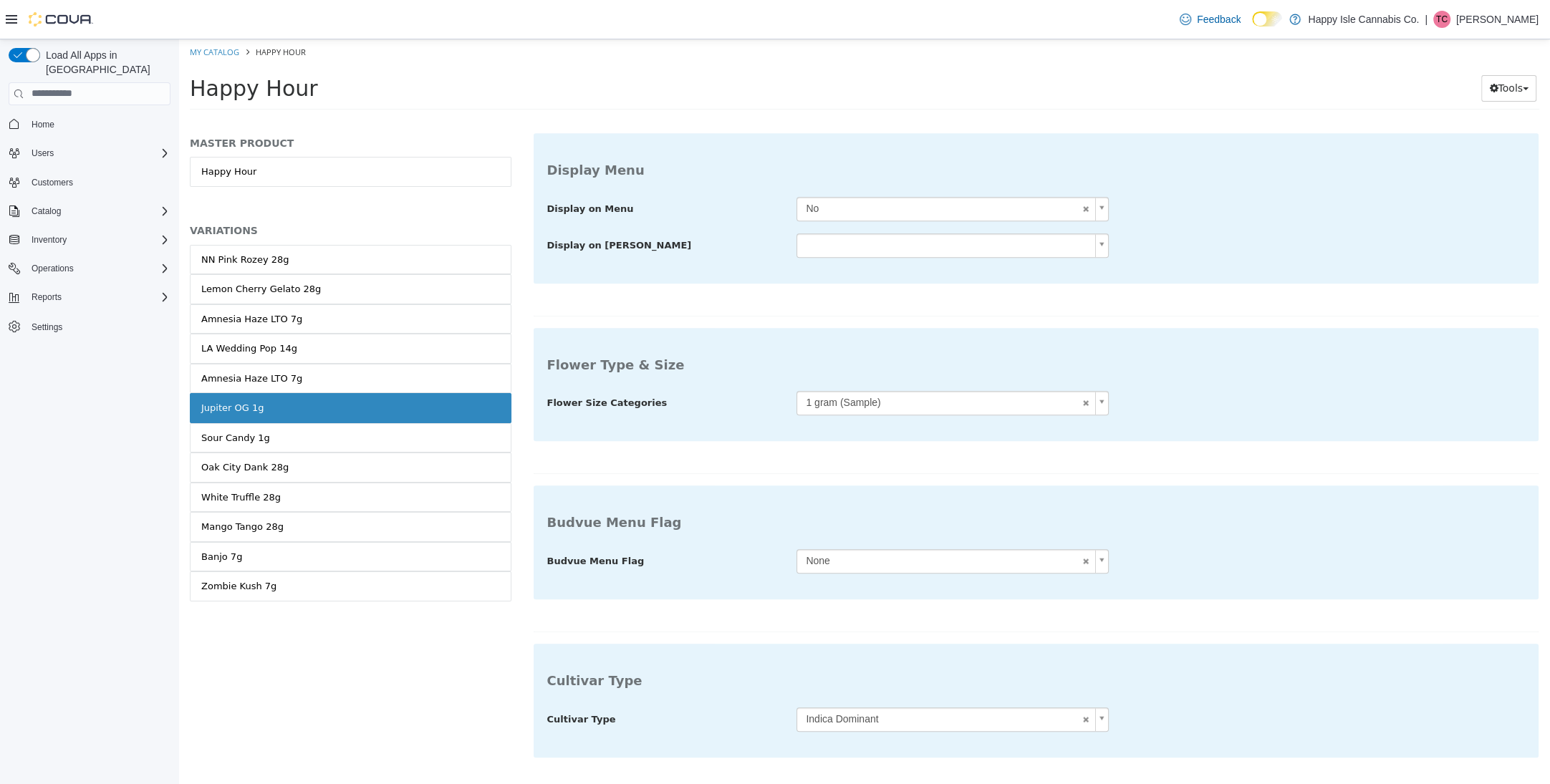
scroll to position [860, 0]
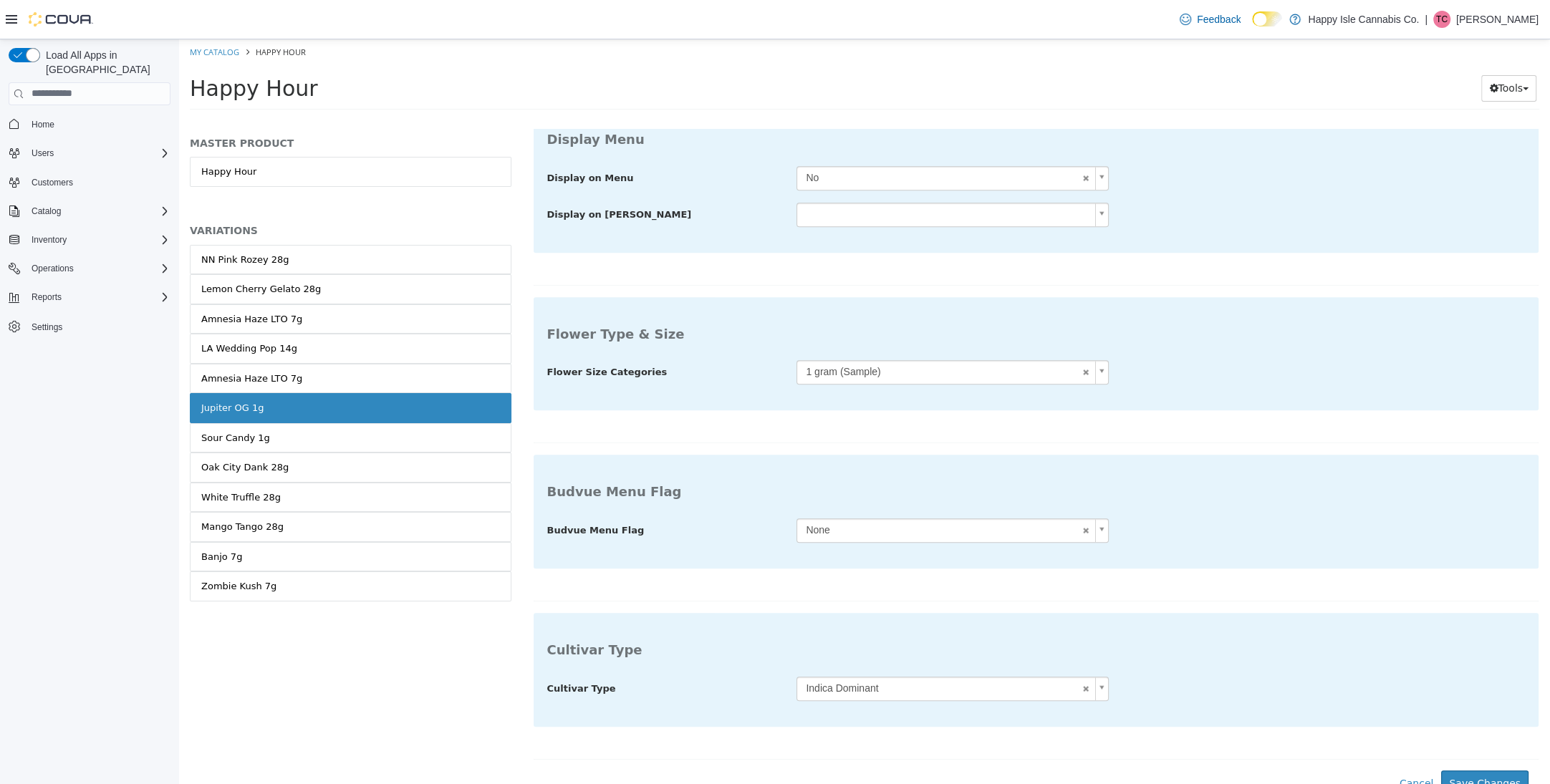
click at [819, 118] on body "**********" at bounding box center [865, 78] width 1371 height 79
type input "***"
click at [1477, 770] on button "Save Changes" at bounding box center [1485, 783] width 87 height 26
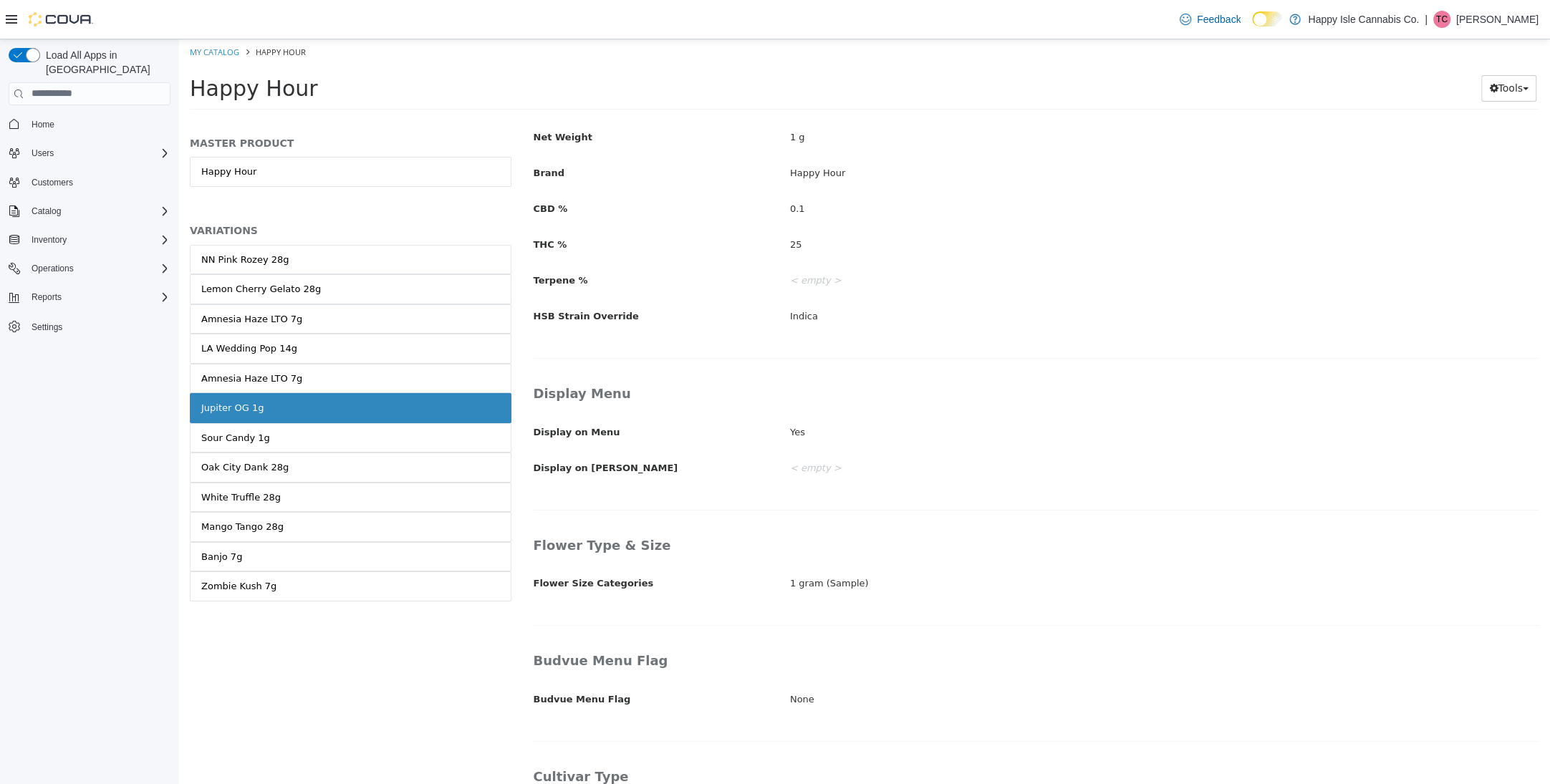
scroll to position [519, 0]
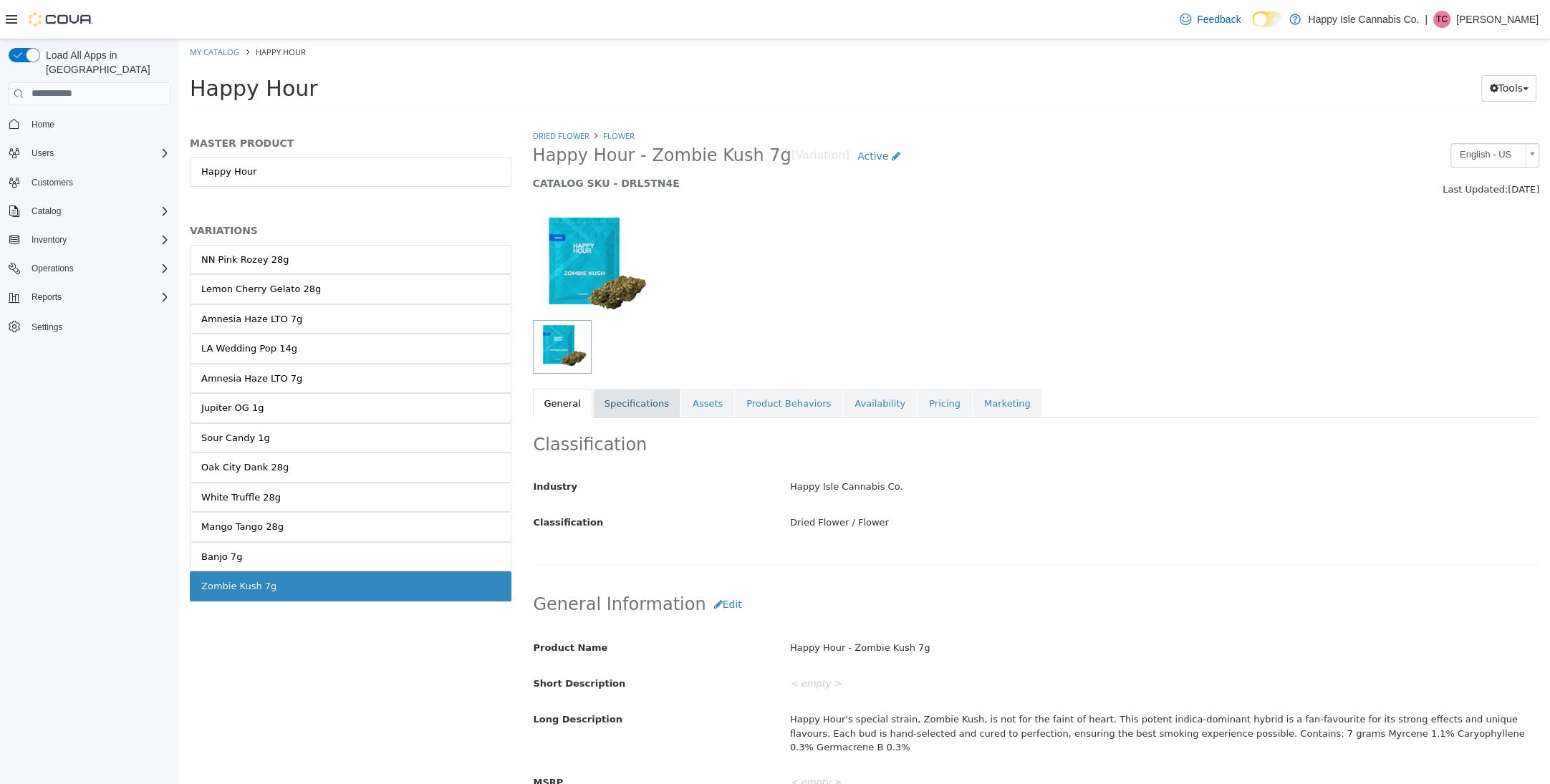
drag, startPoint x: 634, startPoint y: 414, endPoint x: 647, endPoint y: 434, distance: 23.9
click at [633, 414] on link "Specifications" at bounding box center [637, 403] width 87 height 30
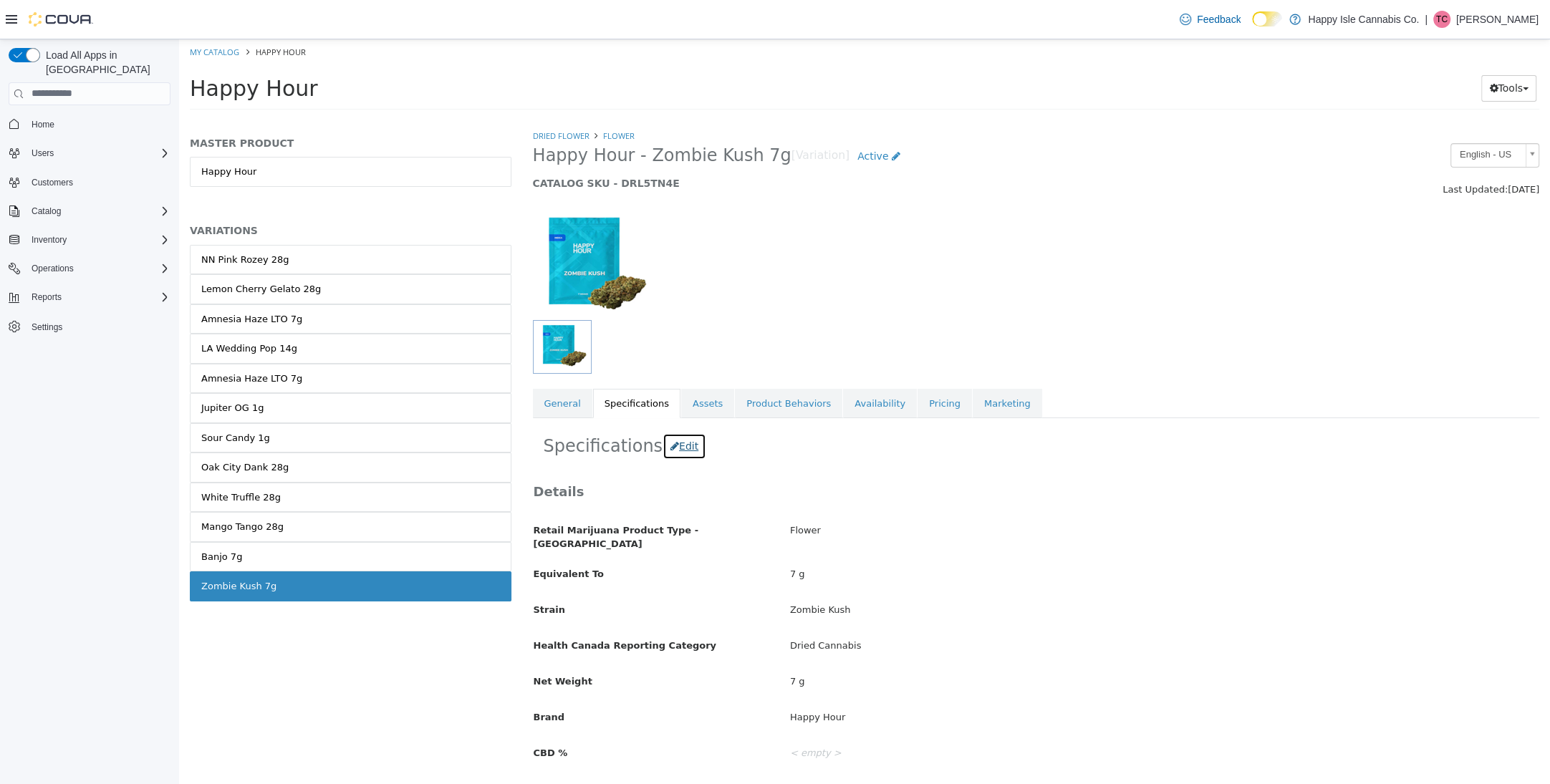
click at [687, 448] on button "Edit" at bounding box center [684, 446] width 44 height 26
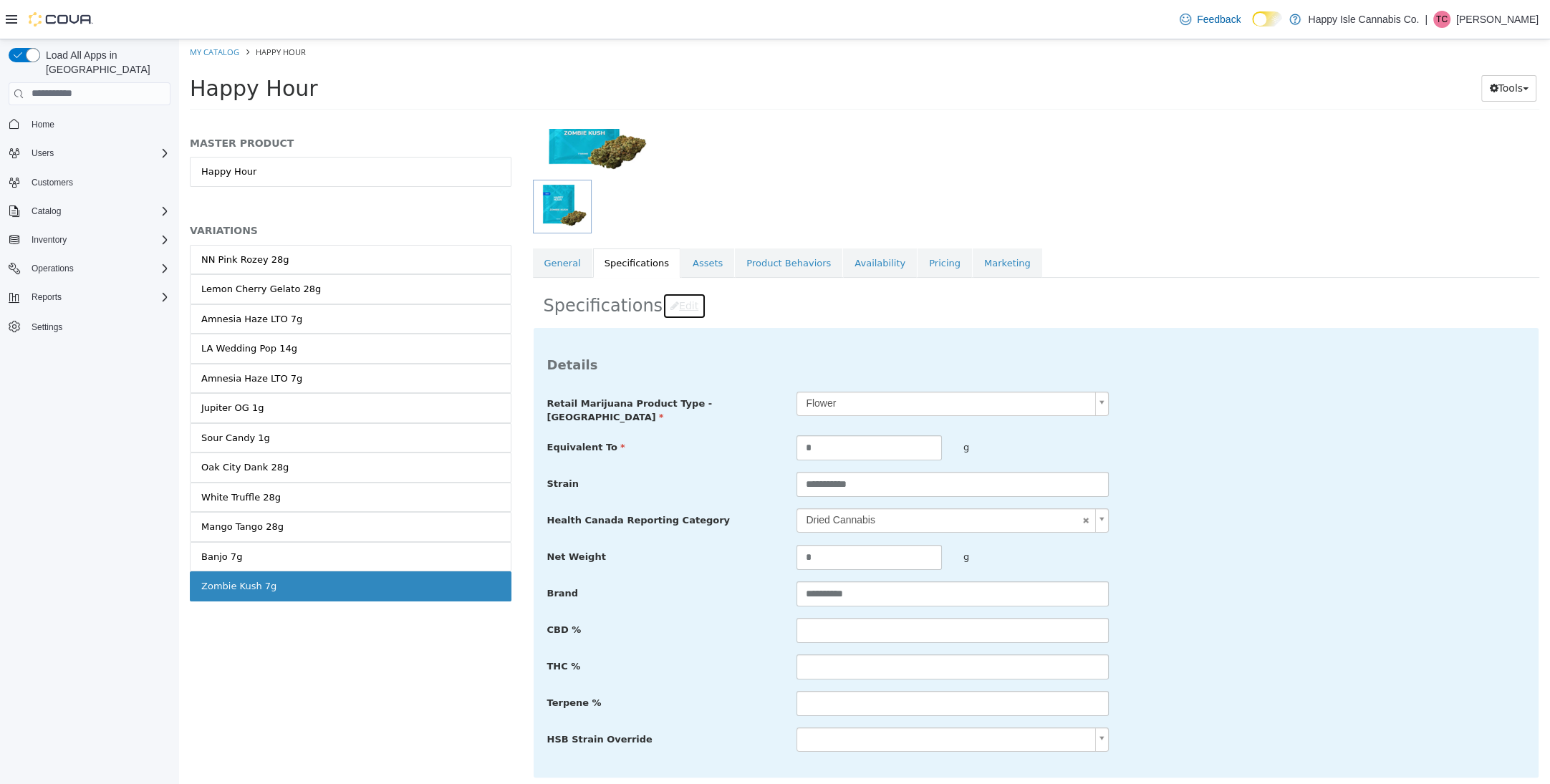
scroll to position [434, 0]
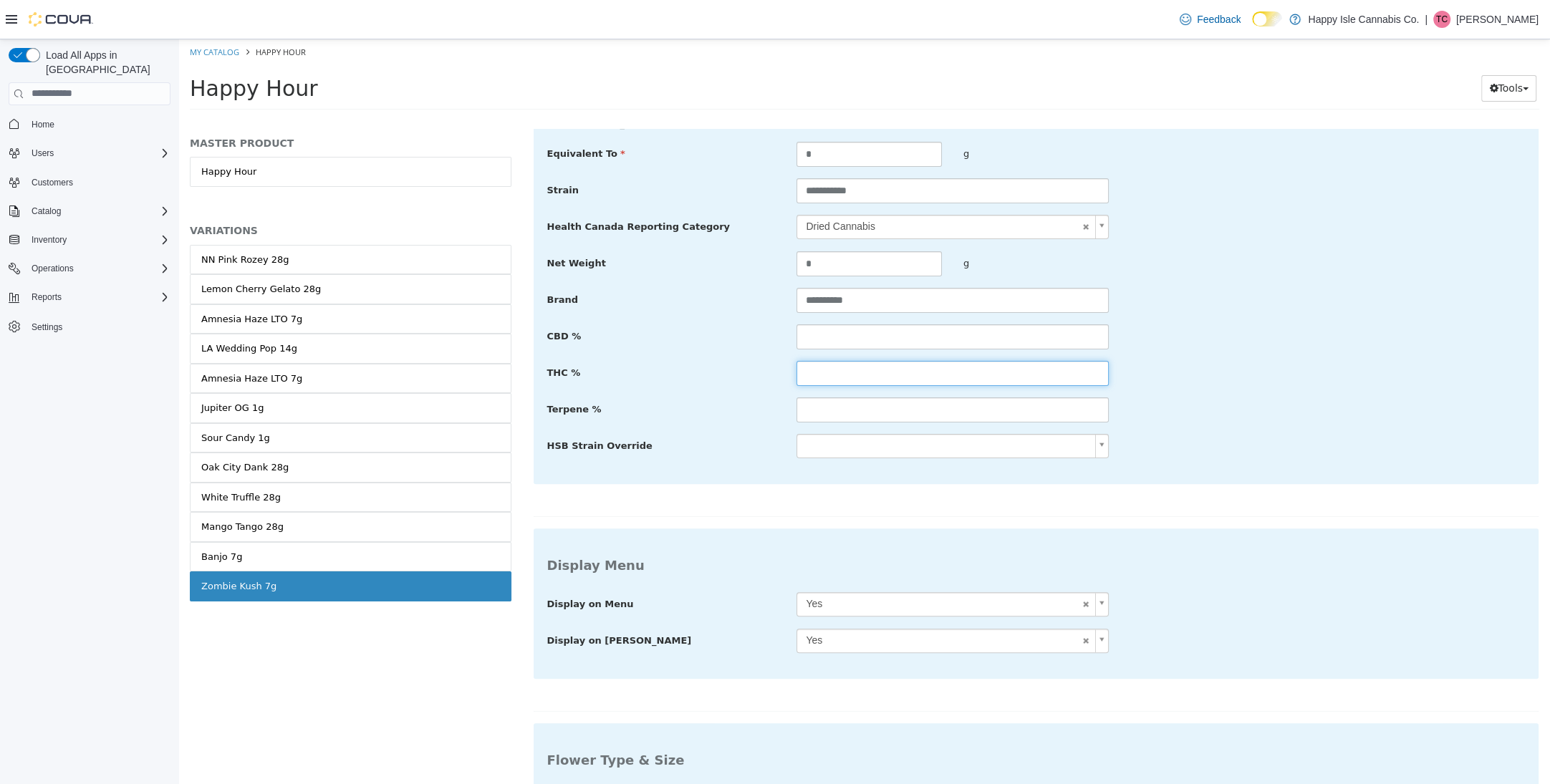
click at [839, 368] on input "text" at bounding box center [953, 373] width 312 height 25
type input "**"
click at [840, 402] on input "text" at bounding box center [953, 409] width 312 height 25
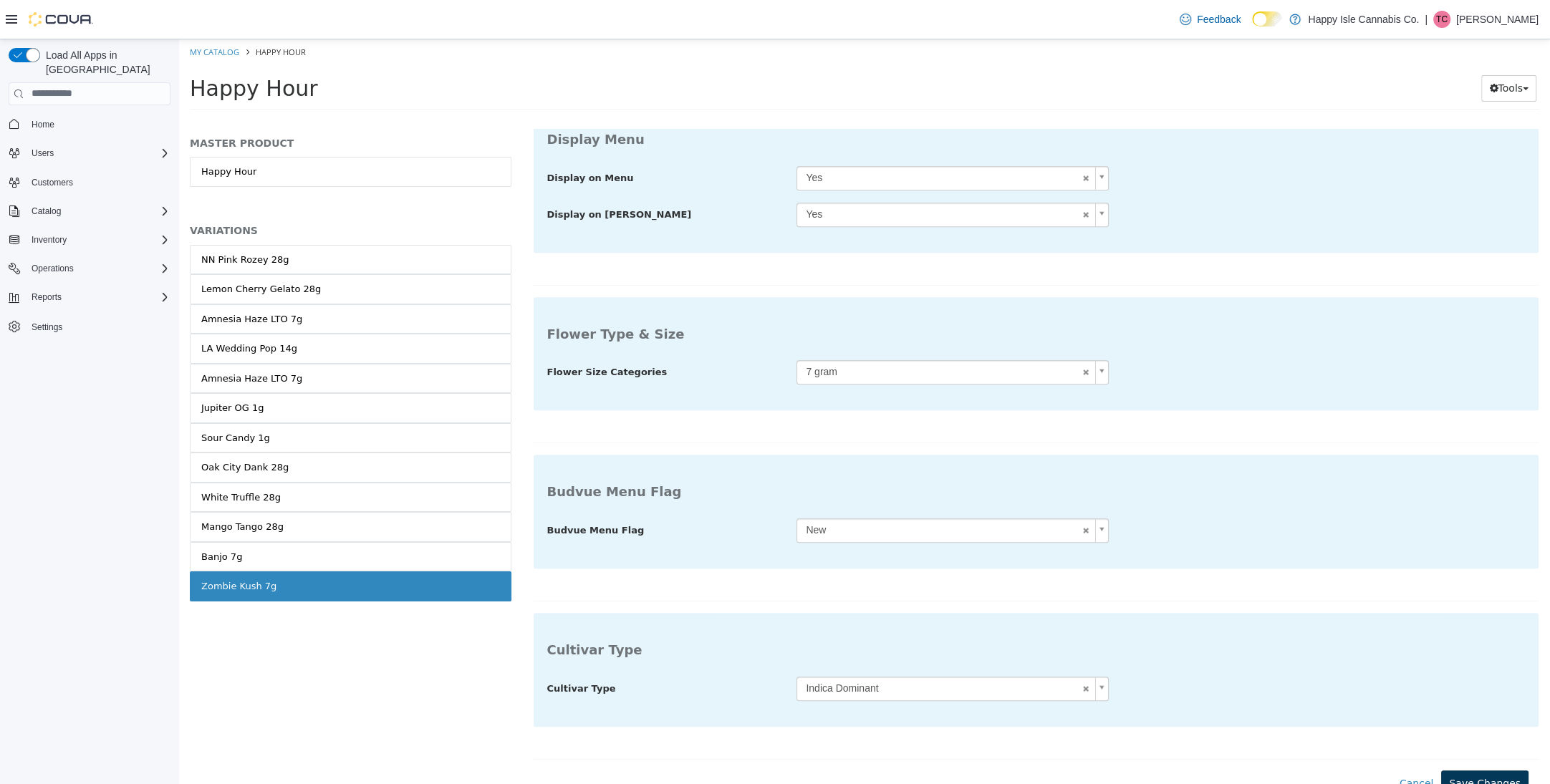
type input "***"
click at [1501, 770] on button "Save Changes" at bounding box center [1485, 783] width 87 height 26
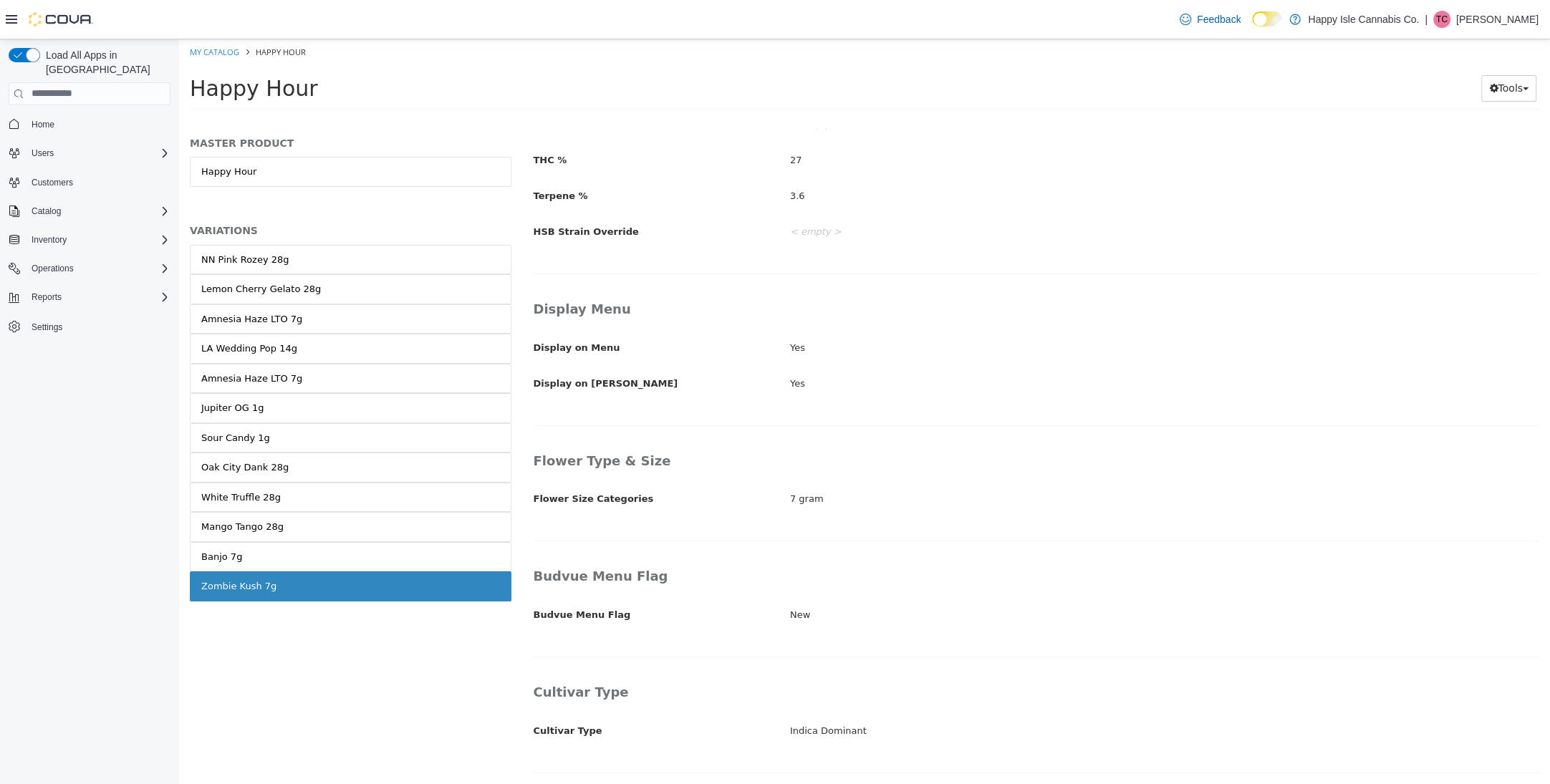
scroll to position [617, 0]
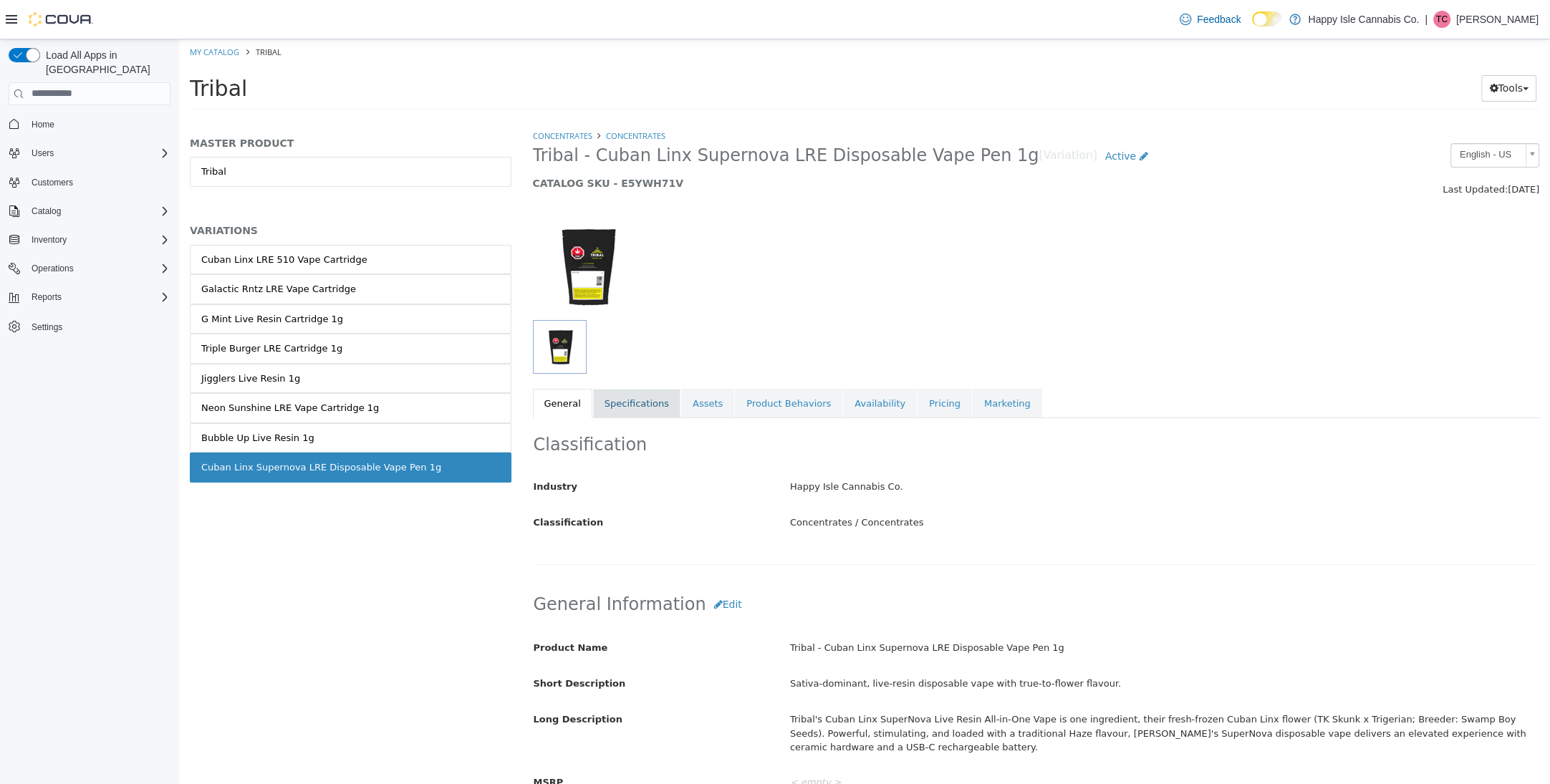
drag, startPoint x: 627, startPoint y: 406, endPoint x: 626, endPoint y: 415, distance: 9.1
click at [630, 406] on link "Specifications" at bounding box center [637, 403] width 87 height 30
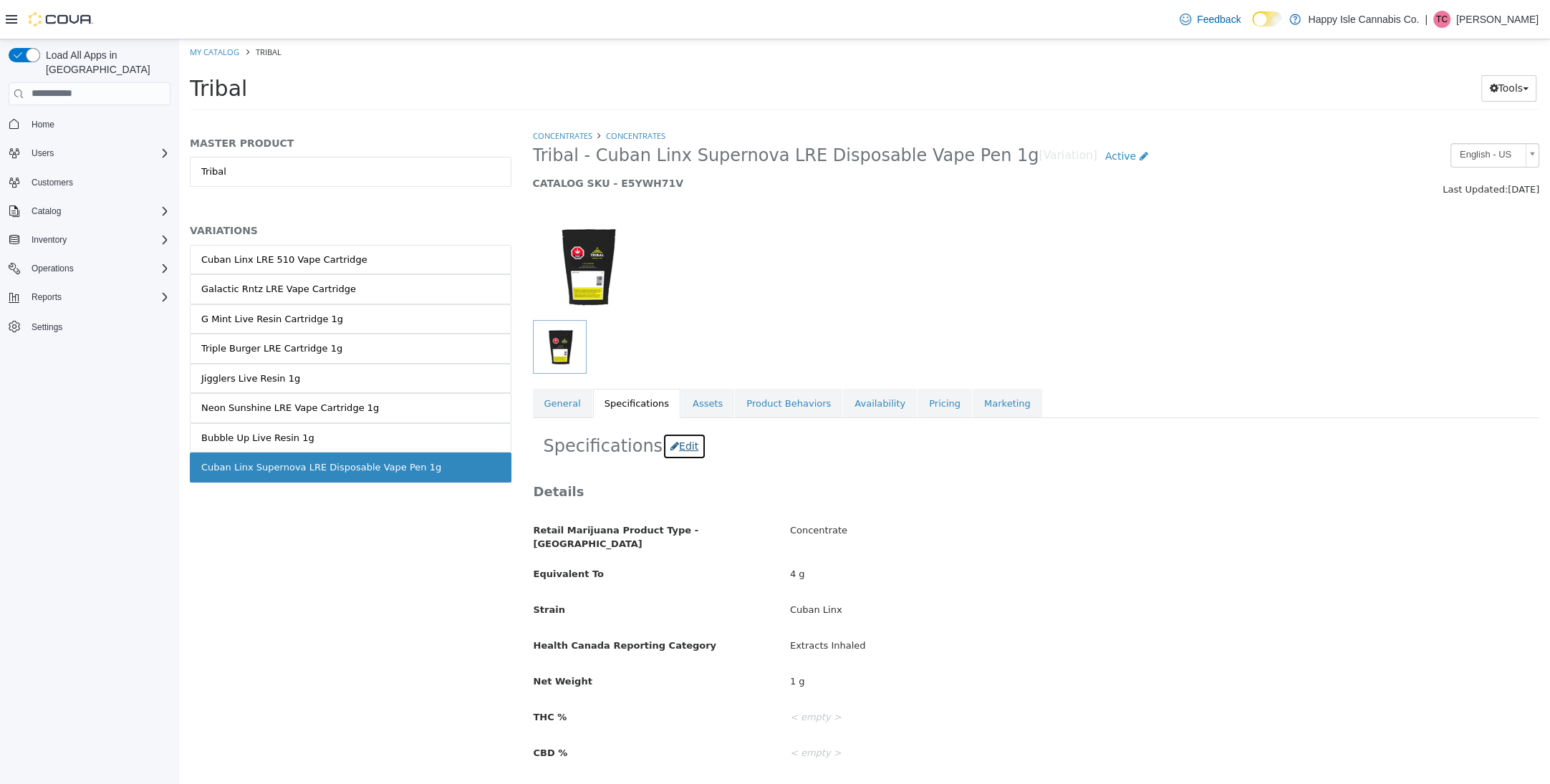
click at [685, 447] on button "Edit" at bounding box center [684, 446] width 44 height 26
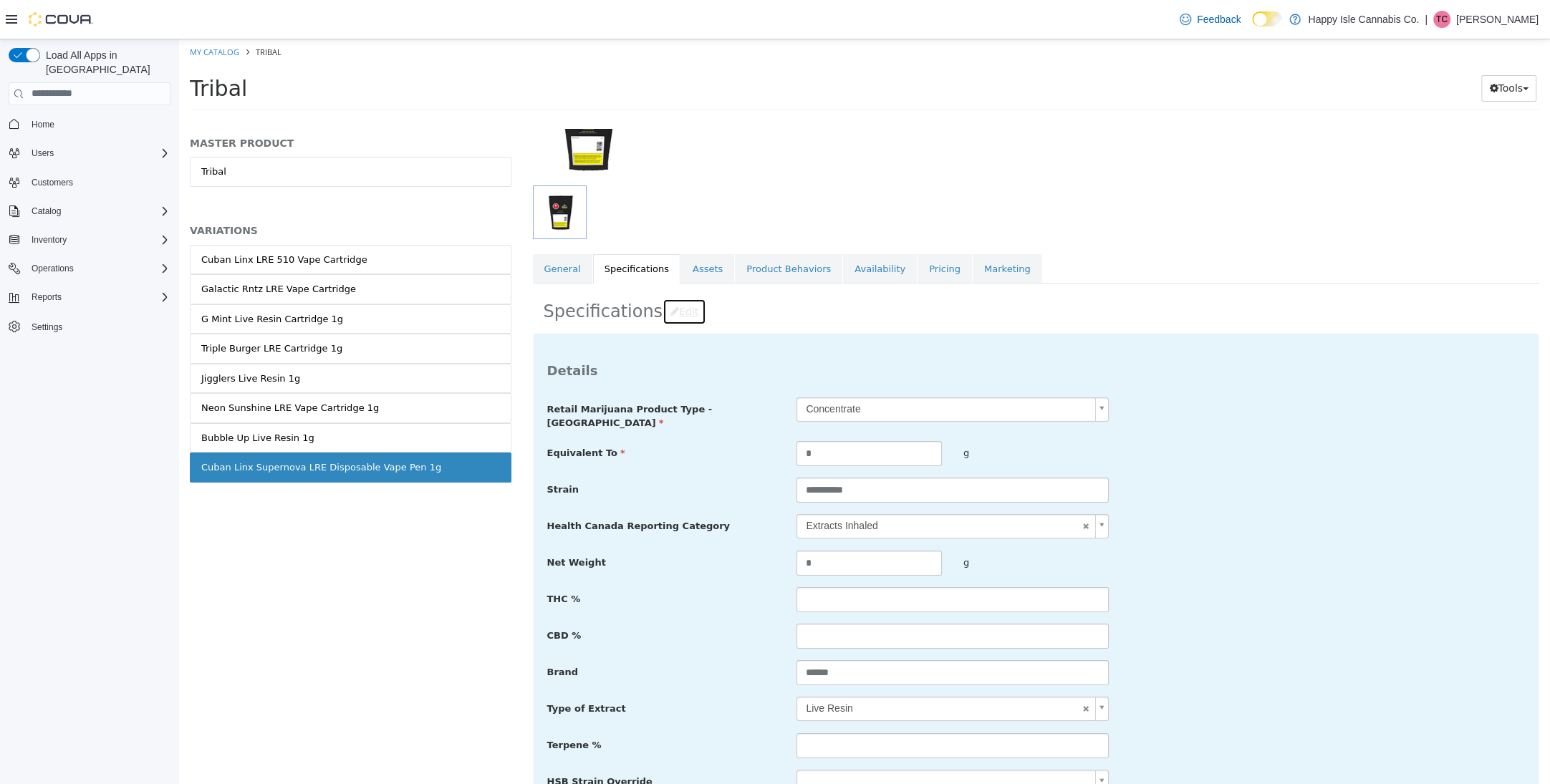
scroll to position [317, 0]
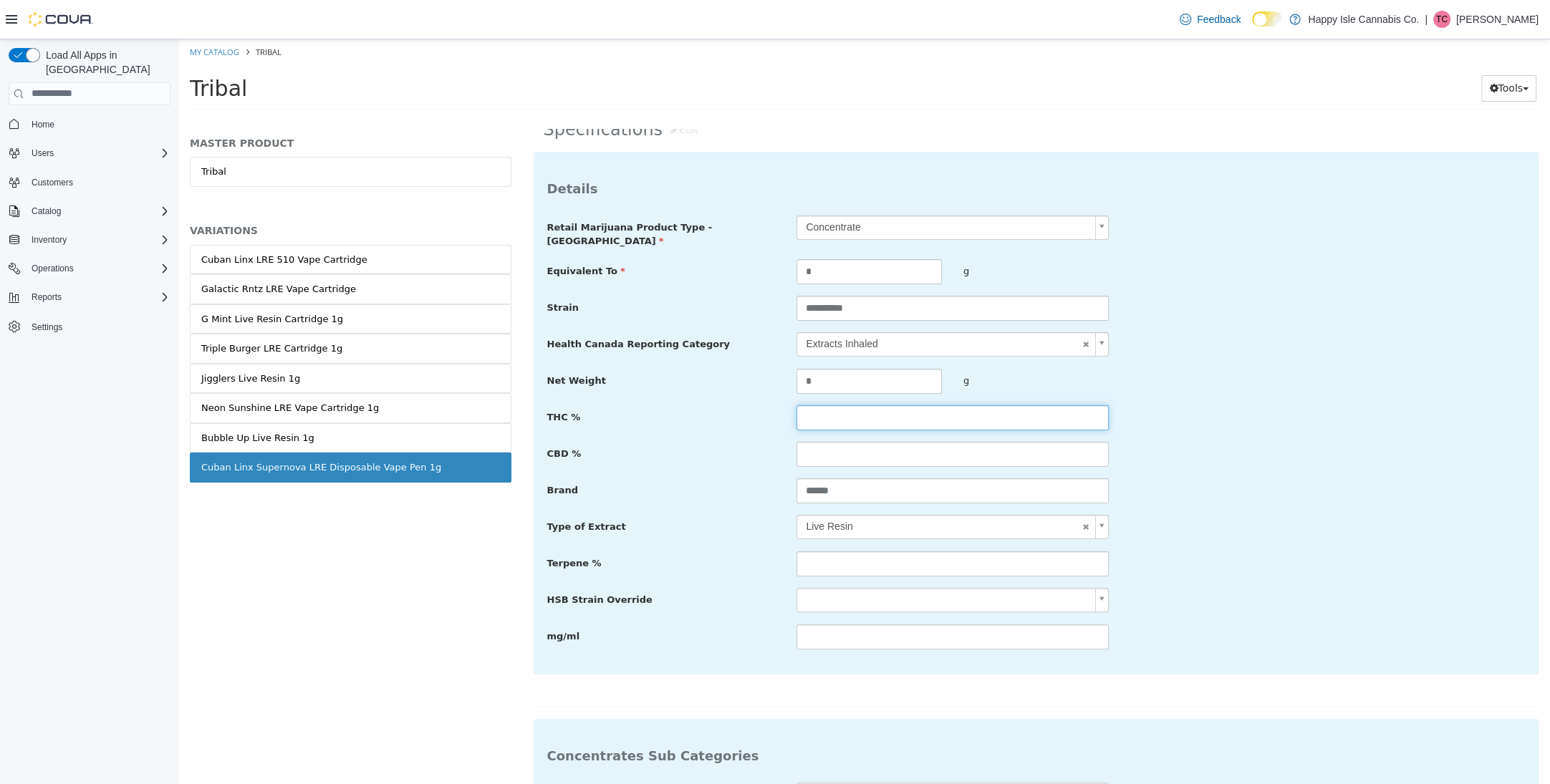
click at [827, 411] on input "text" at bounding box center [953, 417] width 312 height 25
type input "**"
click at [816, 551] on input "text" at bounding box center [953, 563] width 312 height 25
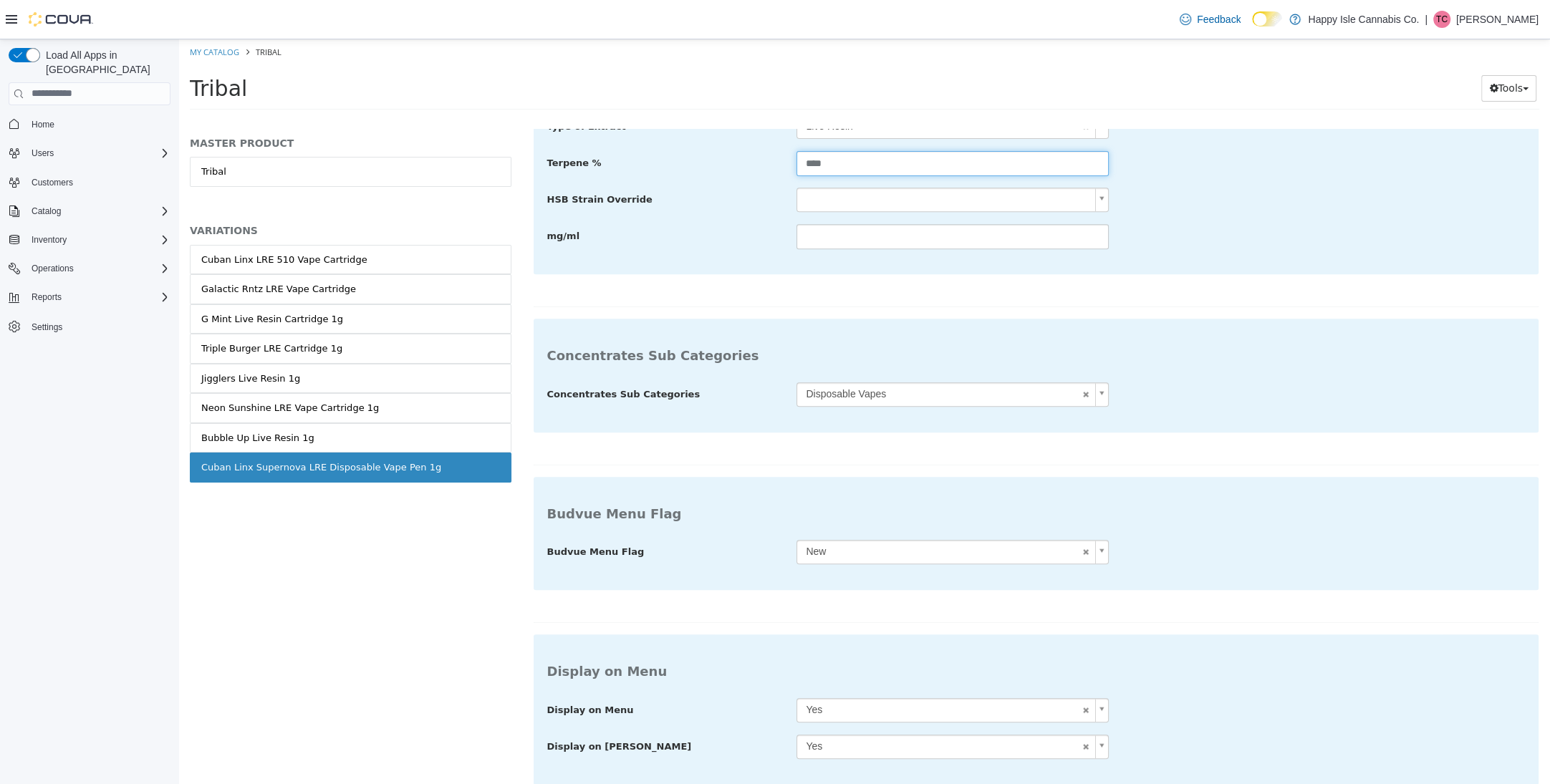
scroll to position [933, 0]
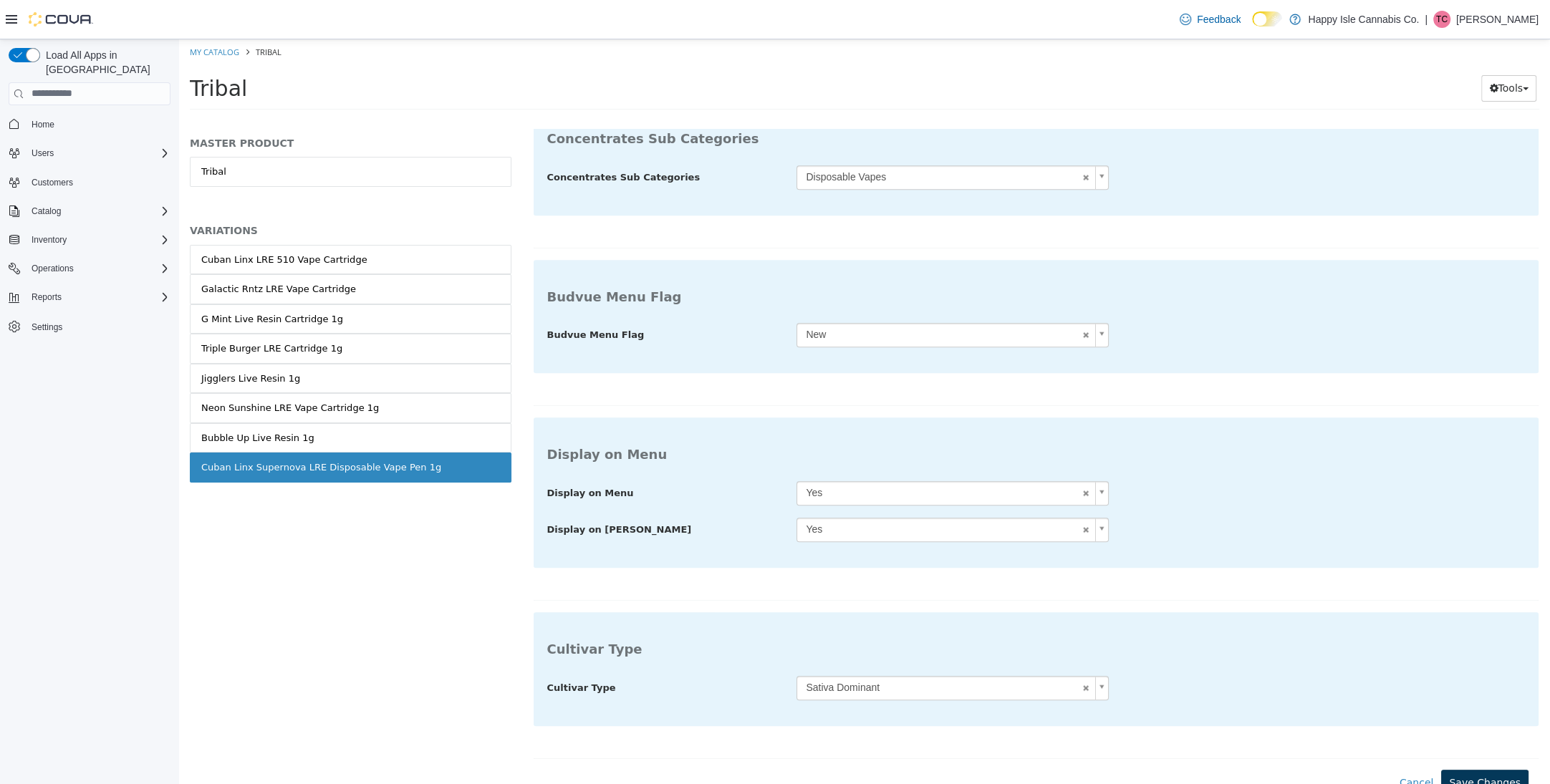
type input "****"
click at [1519, 776] on button "Save Changes" at bounding box center [1485, 782] width 87 height 26
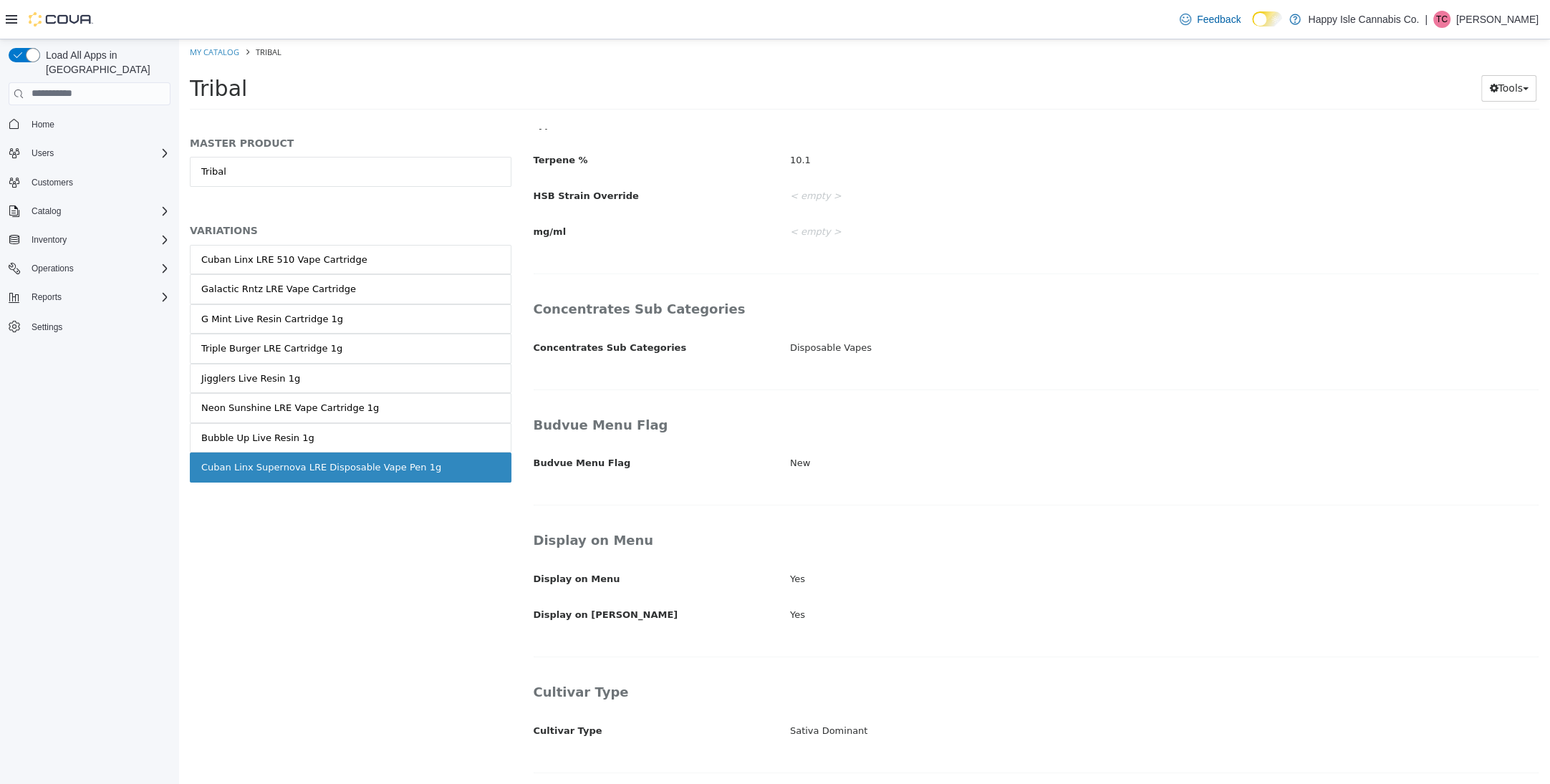
scroll to position [688, 0]
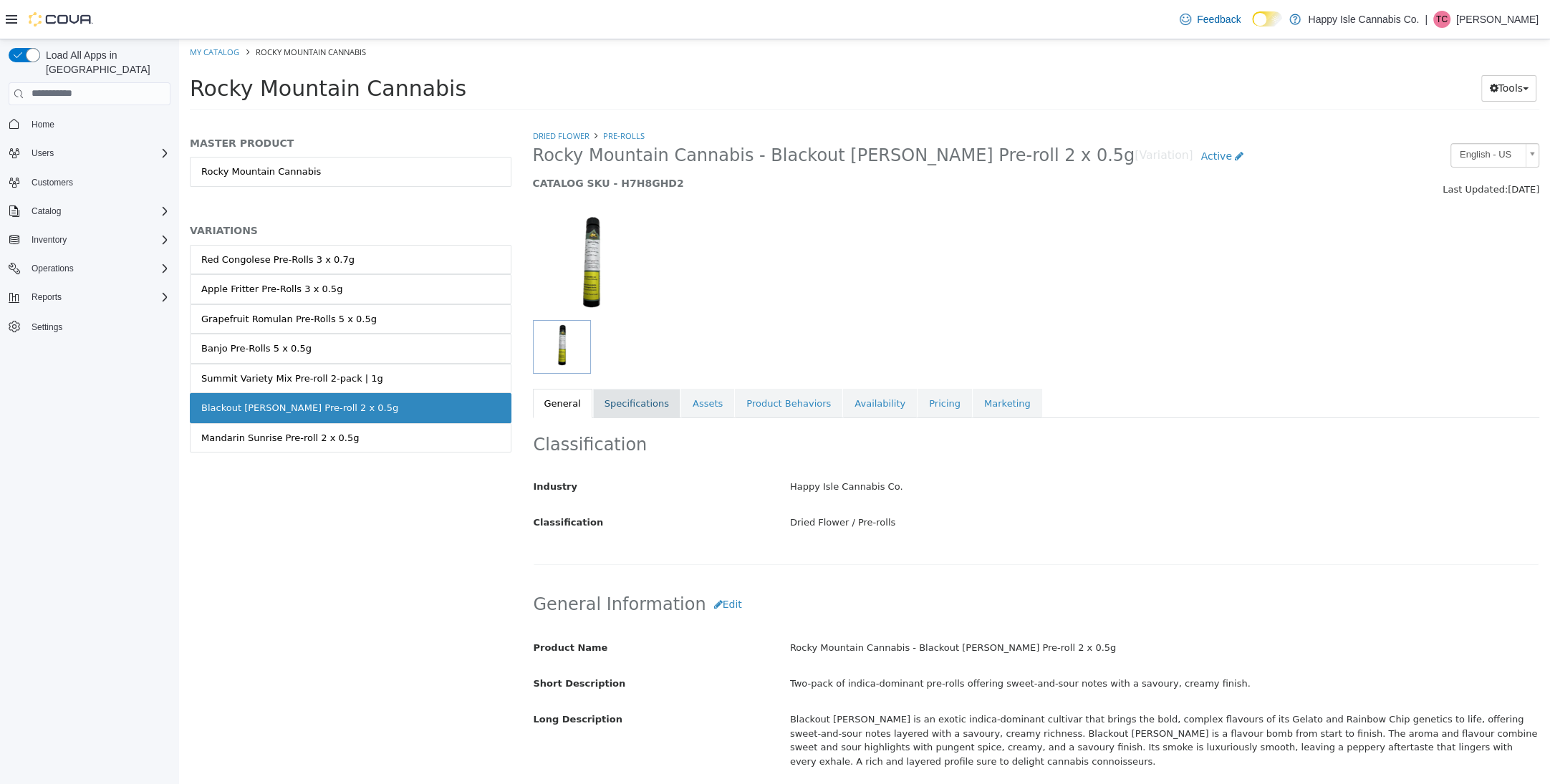
click at [634, 407] on link "Specifications" at bounding box center [637, 403] width 87 height 30
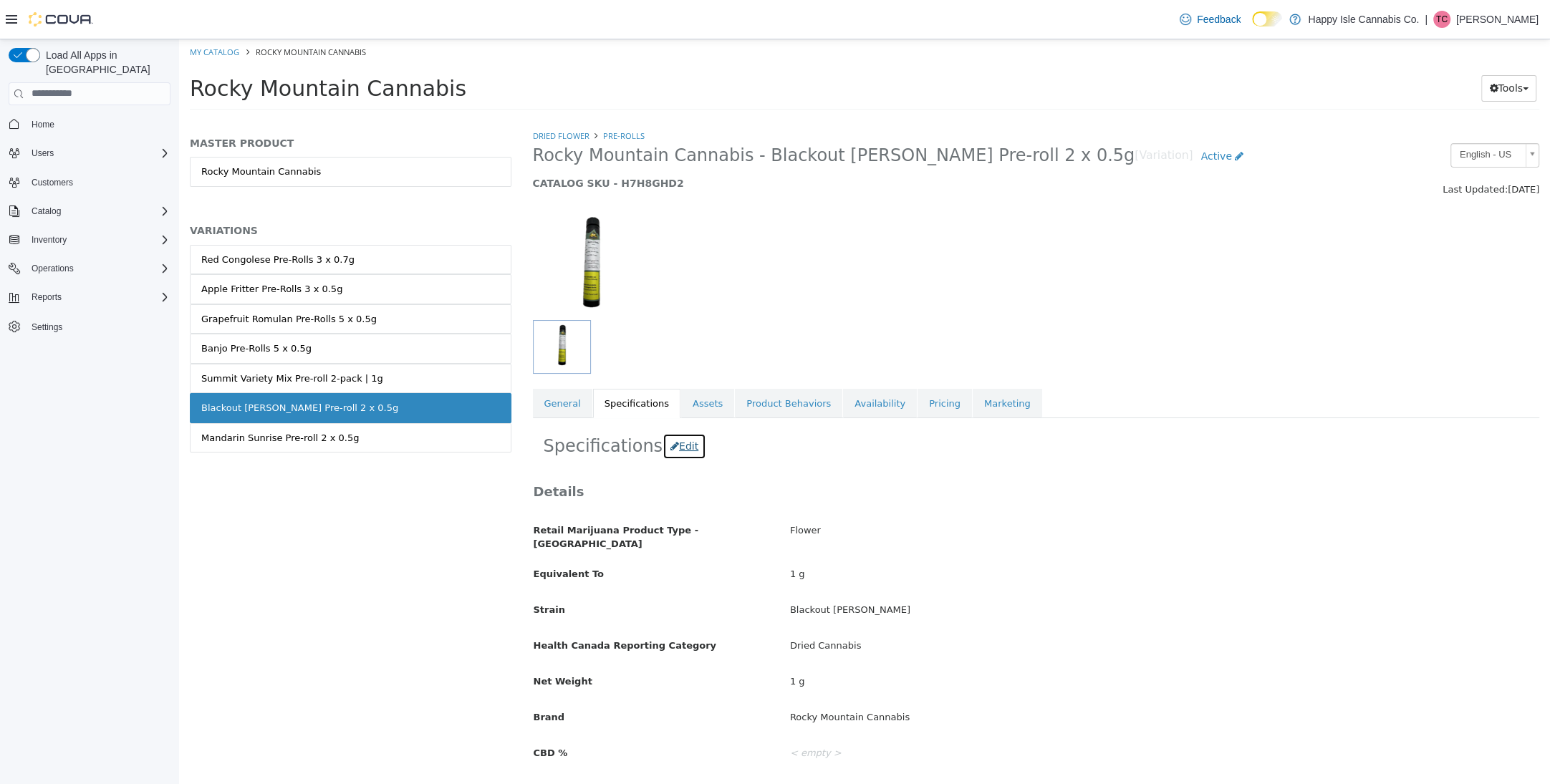
click at [685, 446] on button "Edit" at bounding box center [684, 446] width 44 height 26
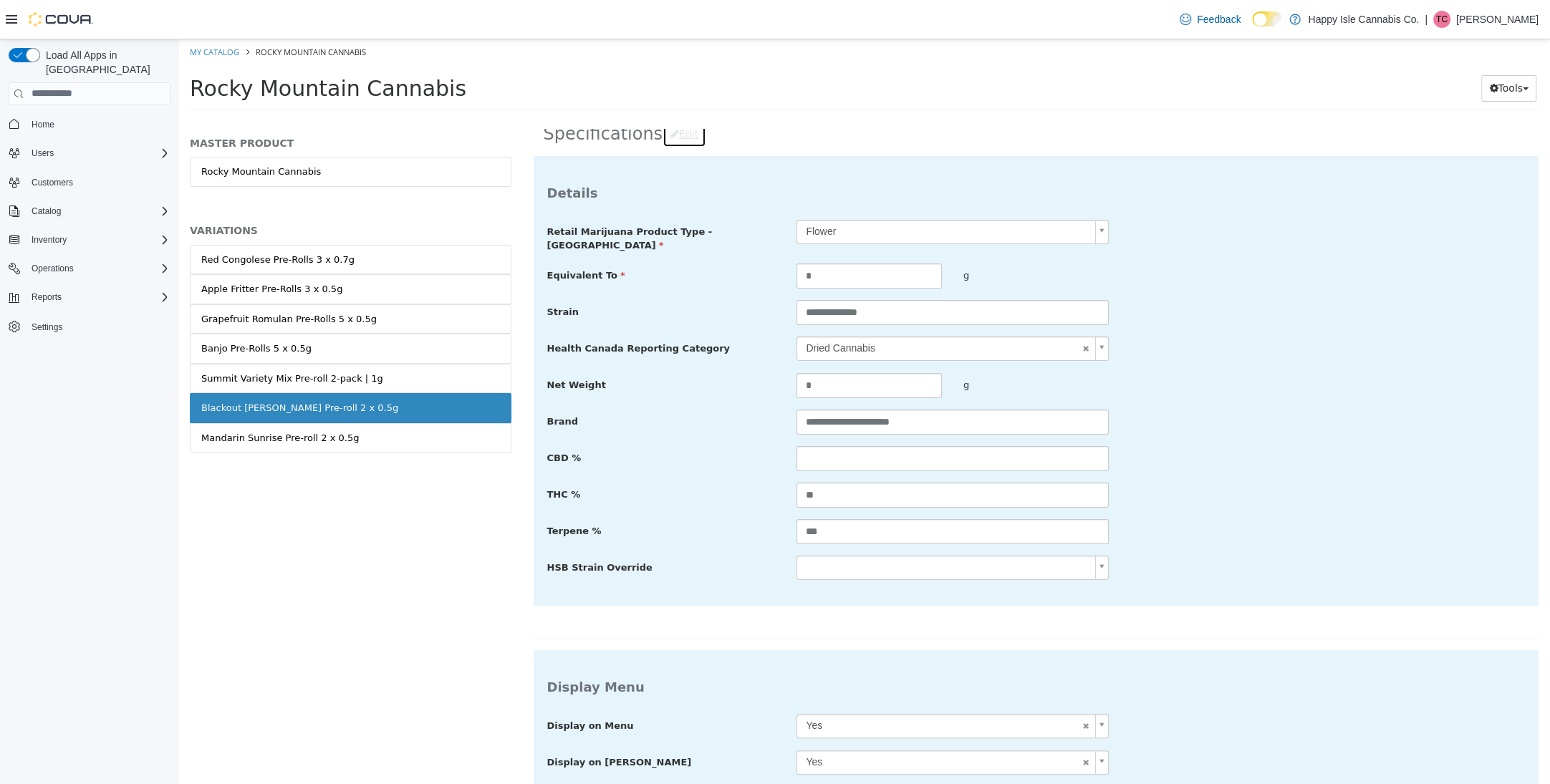
scroll to position [860, 0]
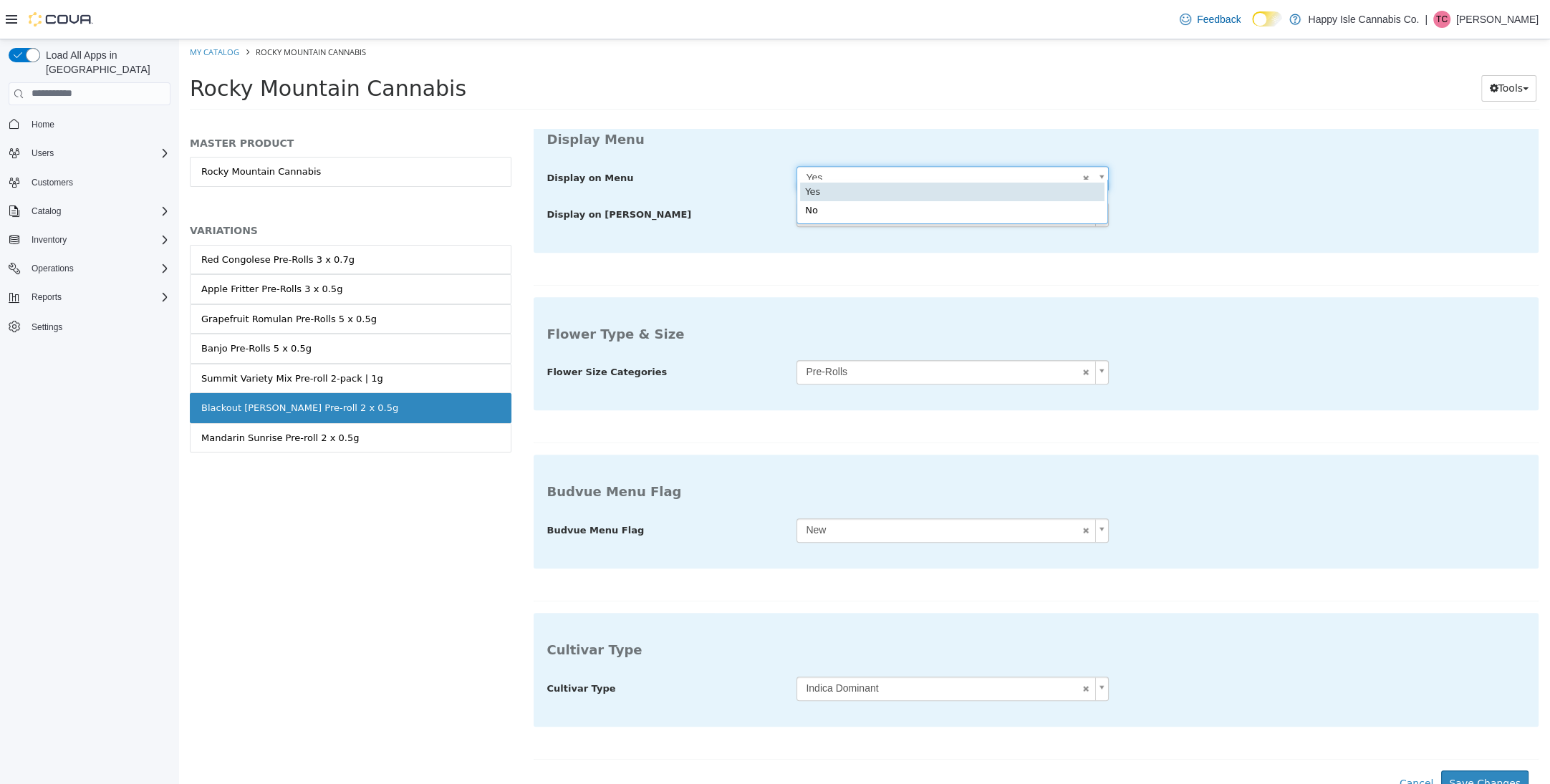
drag, startPoint x: 825, startPoint y: 167, endPoint x: 827, endPoint y: 207, distance: 40.0
click at [825, 118] on body "Saving Bulk Changes... × My Catalog Rocky Mountain Cannabis Rocky Mountain Cann…" at bounding box center [865, 78] width 1371 height 79
type input "**"
click at [1472, 770] on button "Save Changes" at bounding box center [1485, 783] width 87 height 26
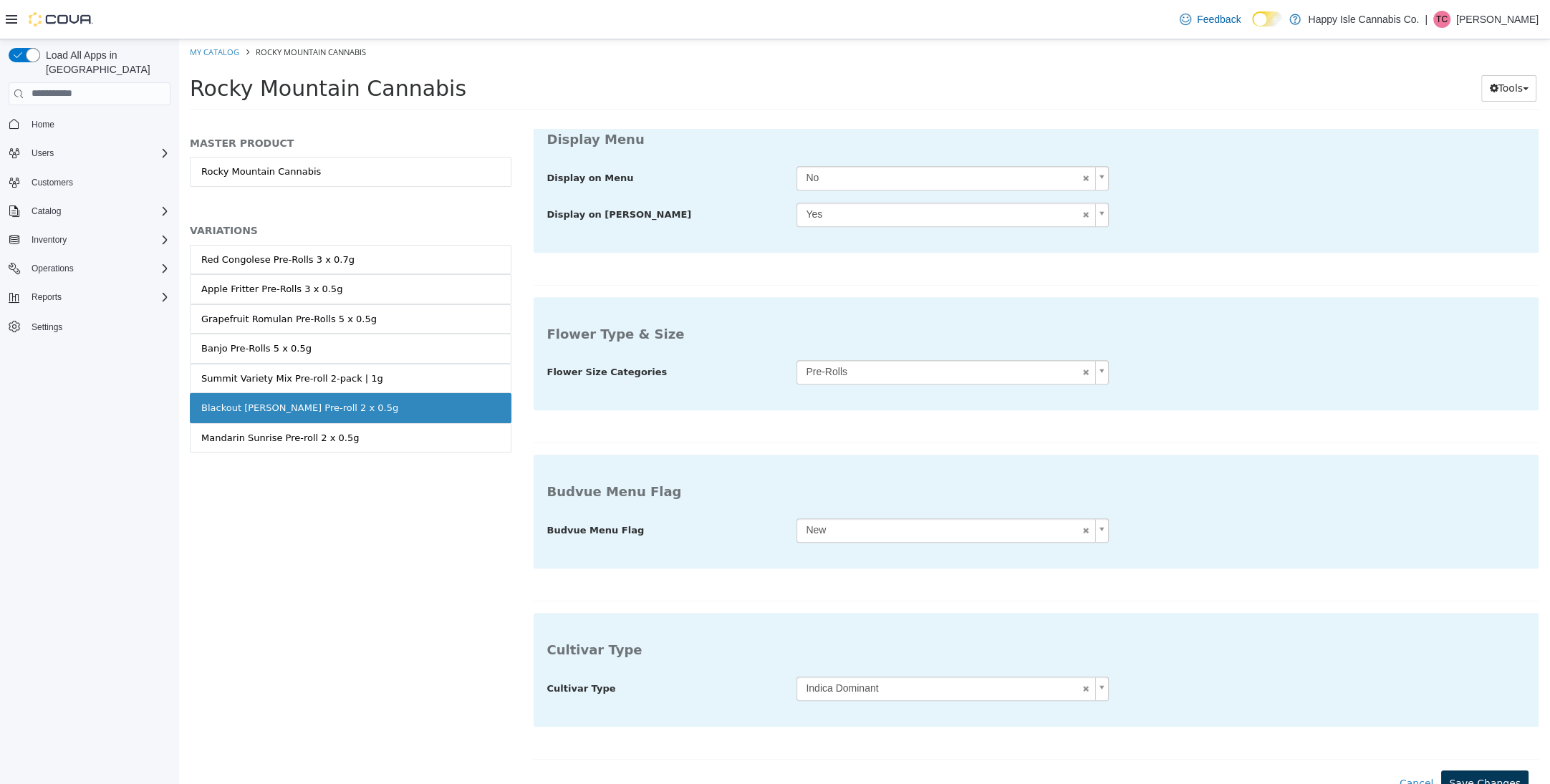
scroll to position [617, 0]
